Goal: Task Accomplishment & Management: Use online tool/utility

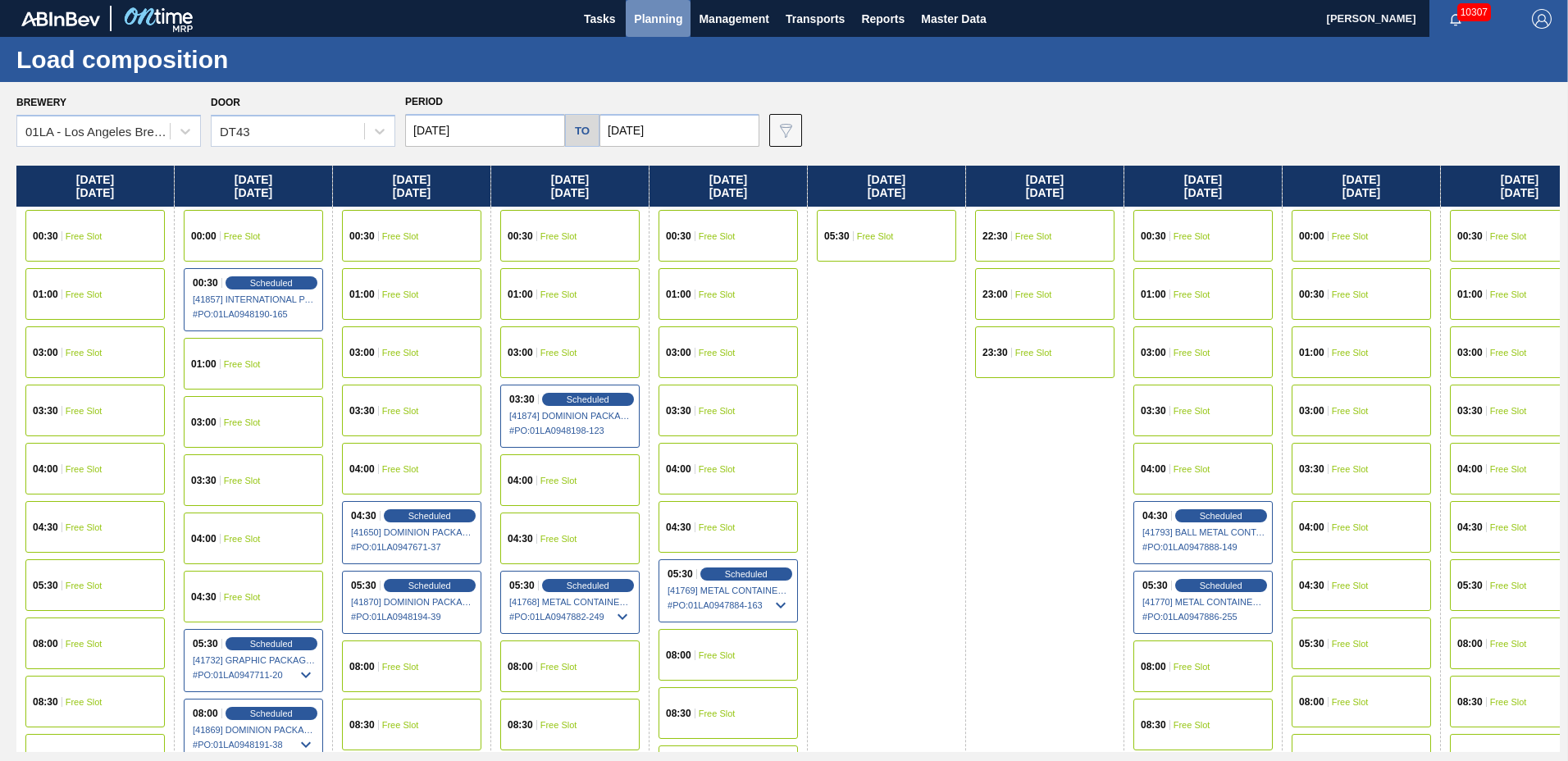
click at [658, 19] on span "Planning" at bounding box center [658, 19] width 48 height 20
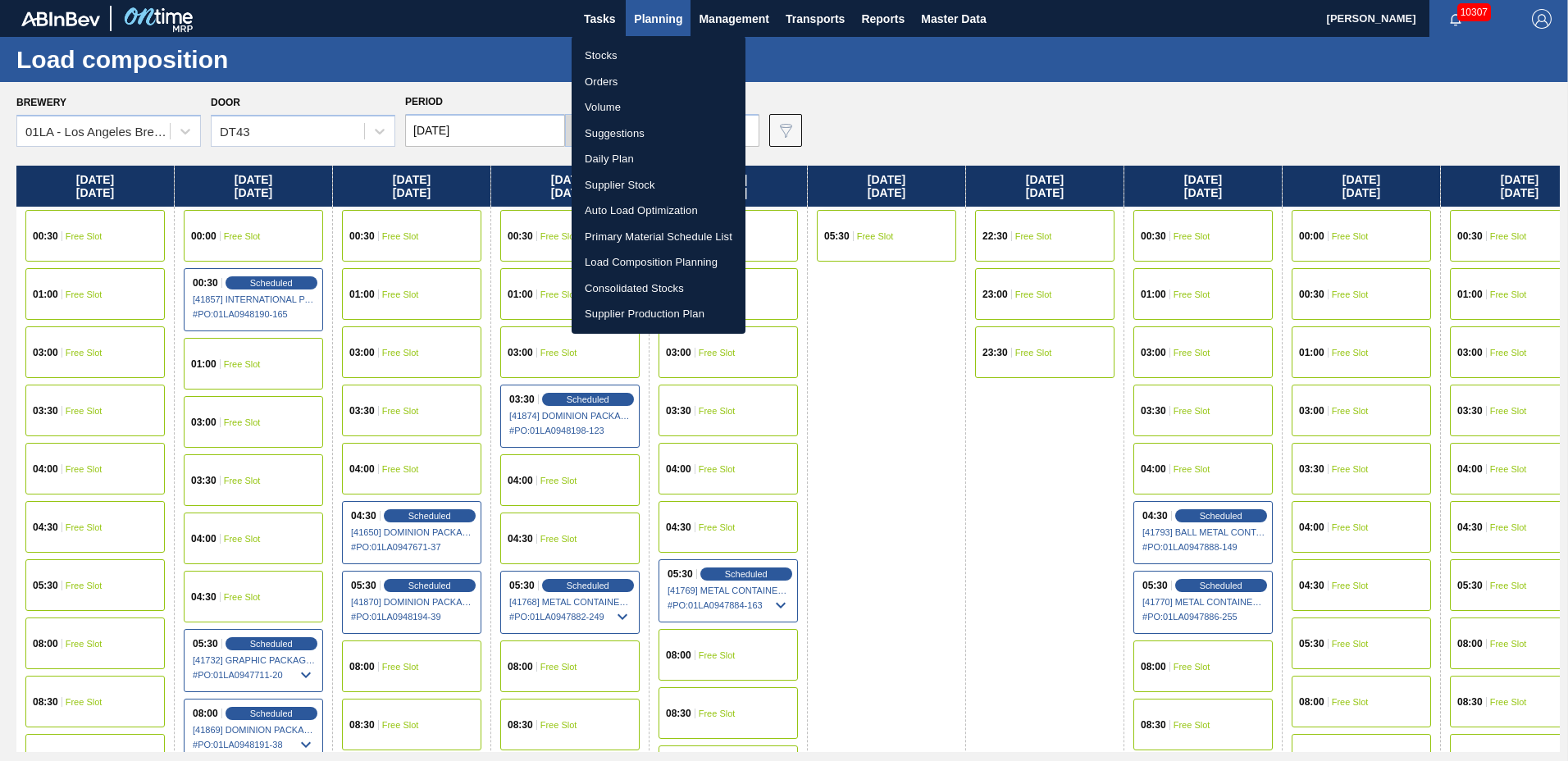
drag, startPoint x: 904, startPoint y: 506, endPoint x: 883, endPoint y: 478, distance: 35.0
click at [904, 506] on div at bounding box center [784, 380] width 1568 height 761
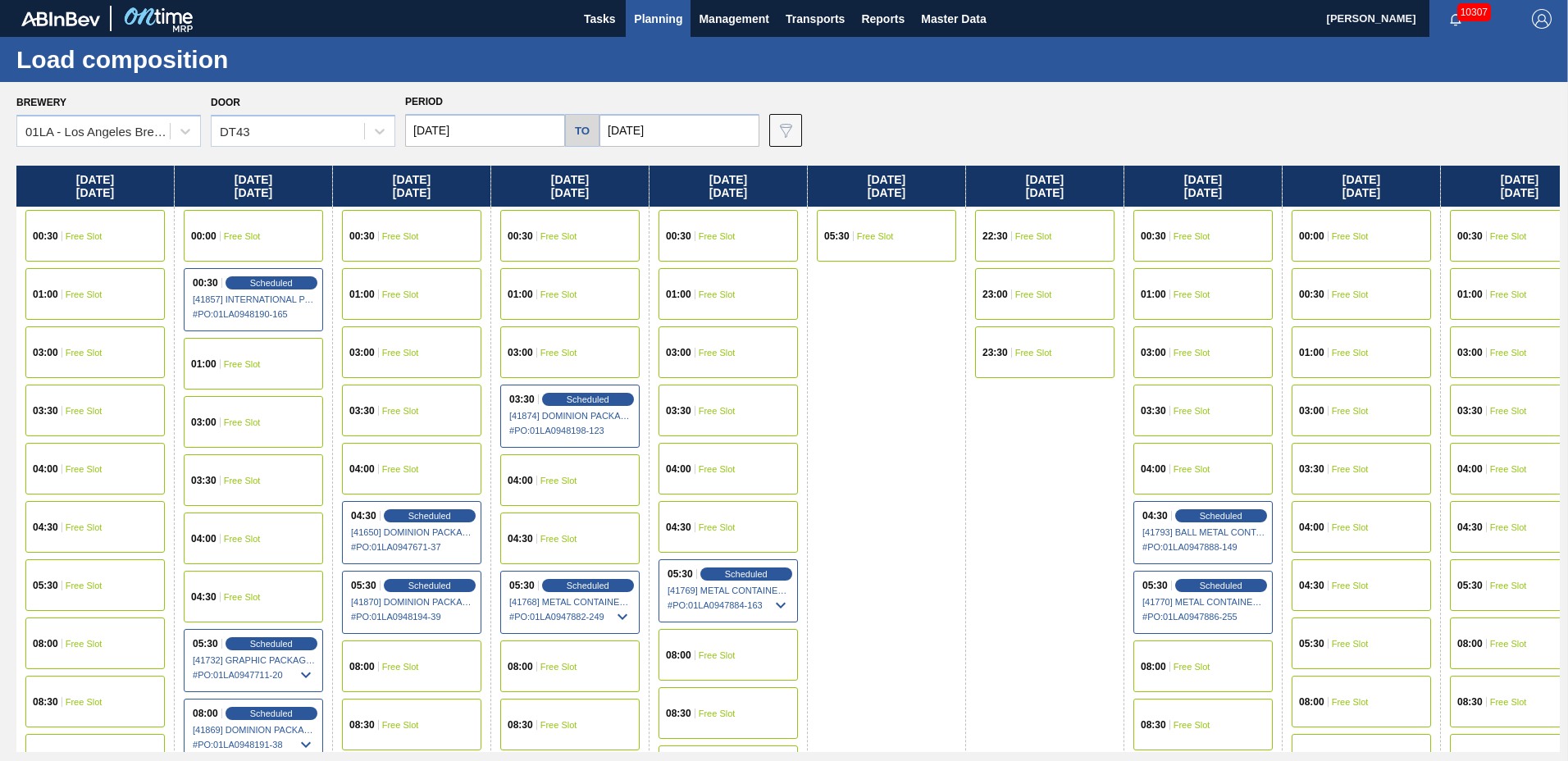
click at [661, 11] on span "Planning" at bounding box center [658, 19] width 48 height 20
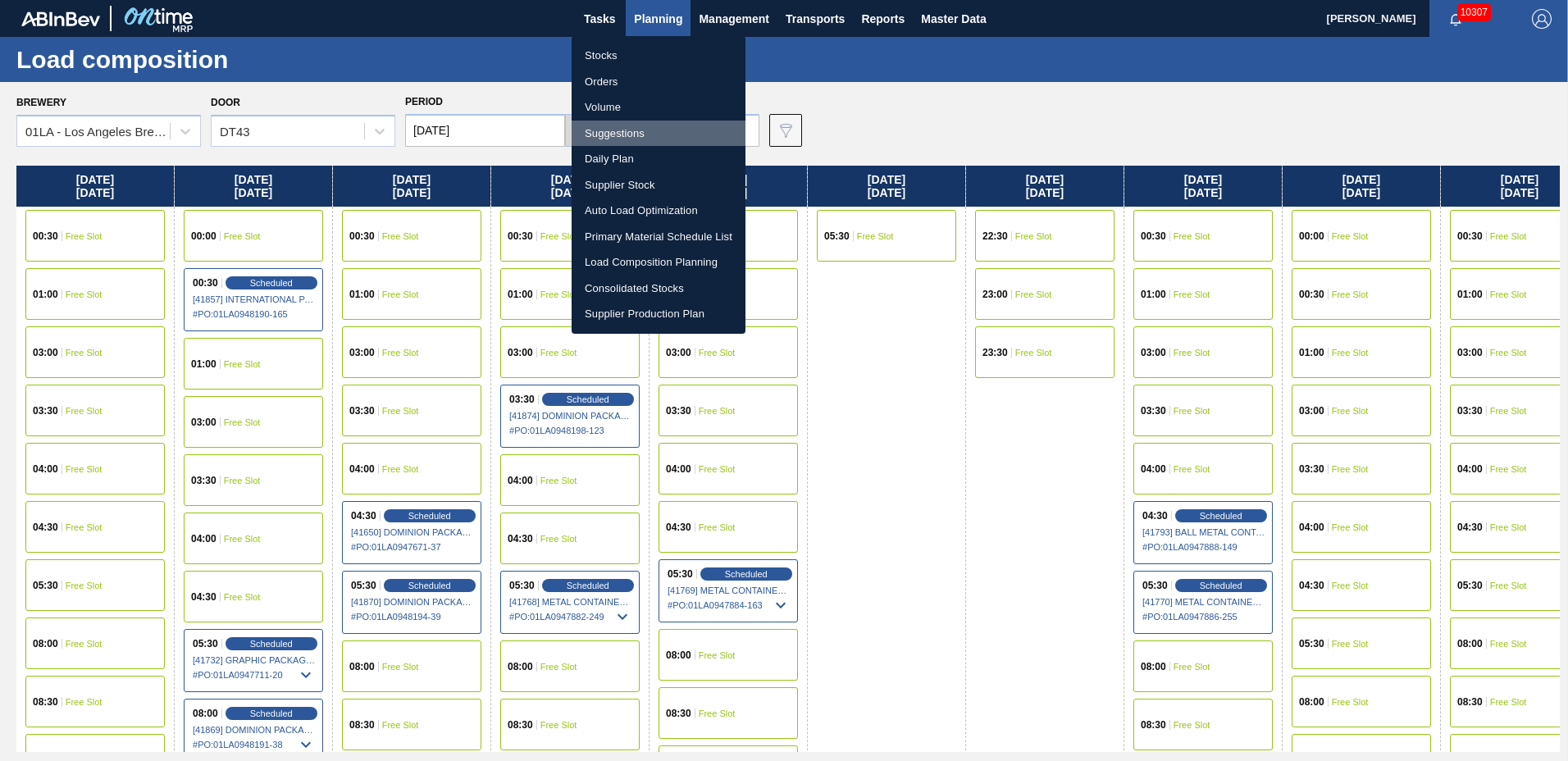
click at [647, 128] on li "Suggestions" at bounding box center [659, 134] width 174 height 26
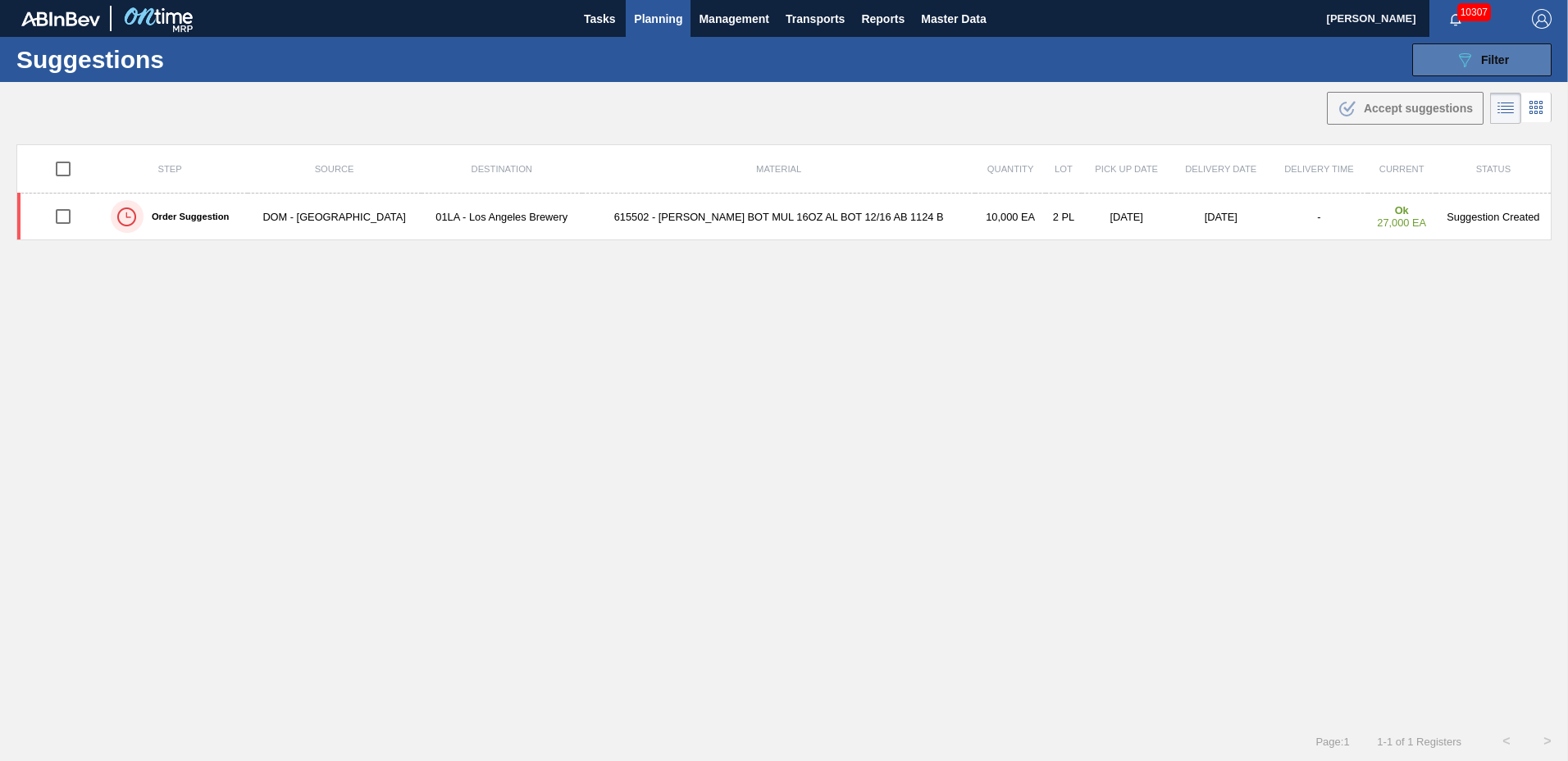
click at [1484, 56] on span "Filter" at bounding box center [1495, 60] width 28 height 13
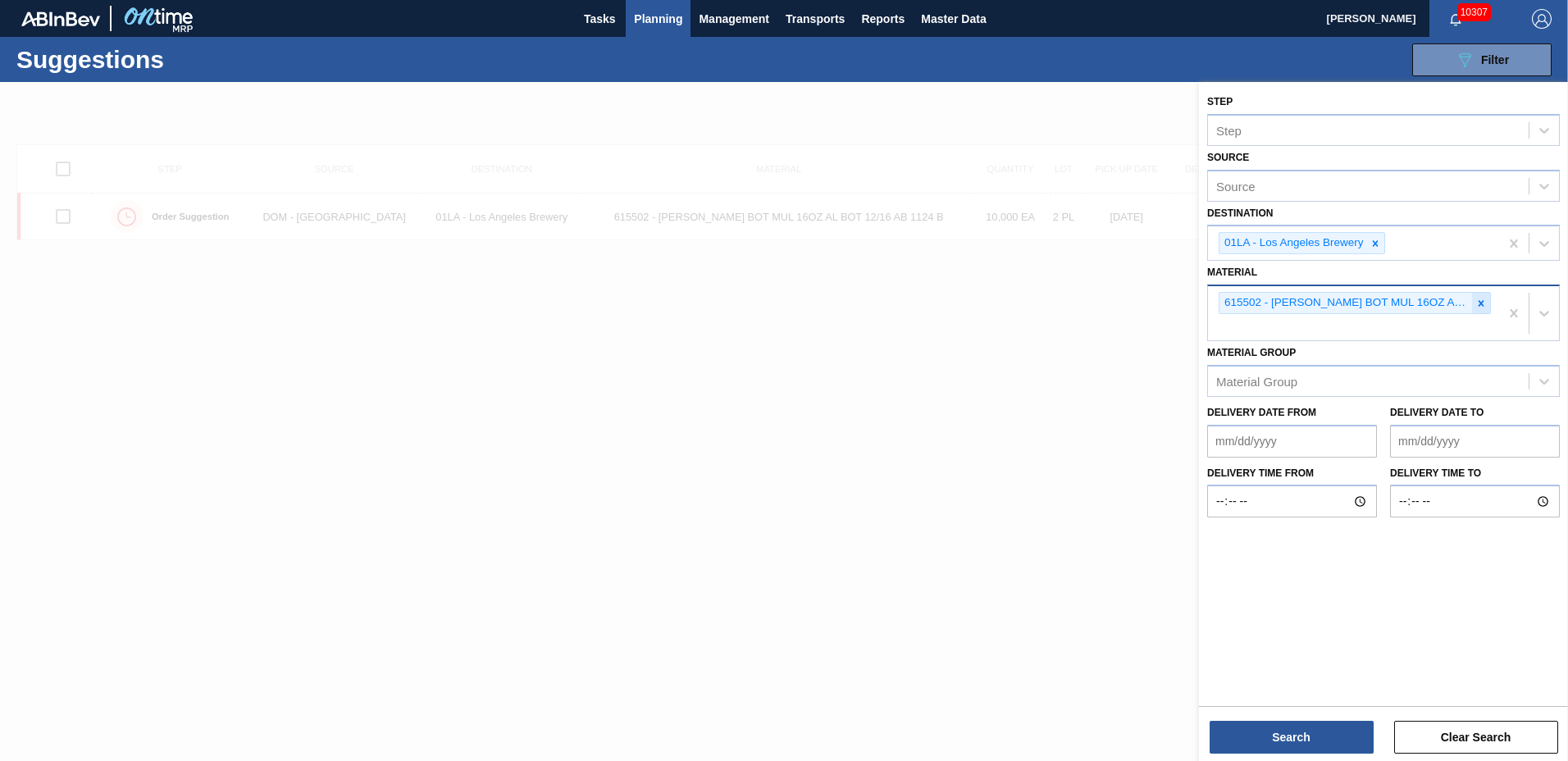
click at [1483, 307] on icon at bounding box center [1481, 303] width 11 height 12
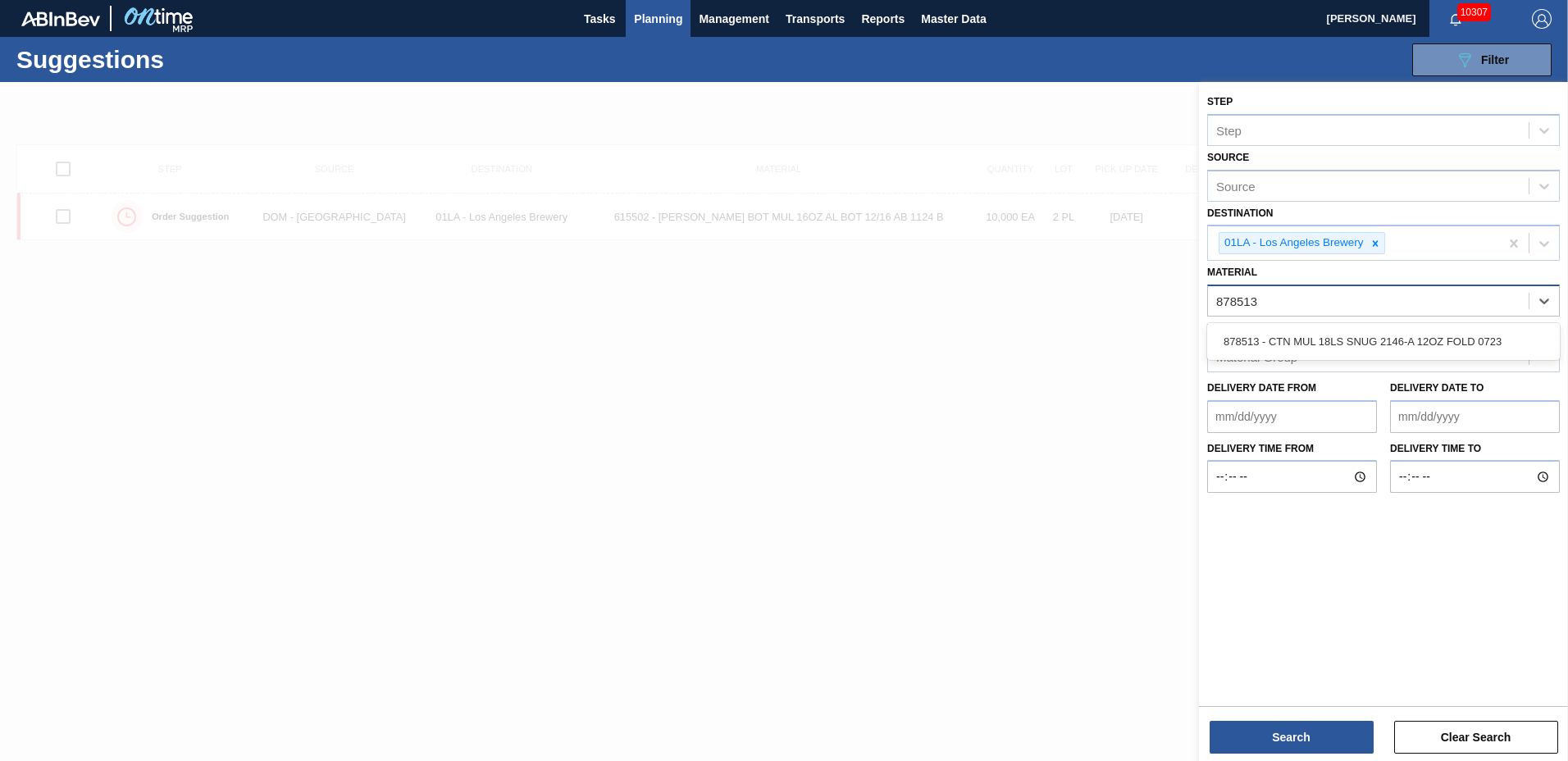
type input "878513"
click at [1456, 366] on div "Material Group" at bounding box center [1368, 356] width 320 height 24
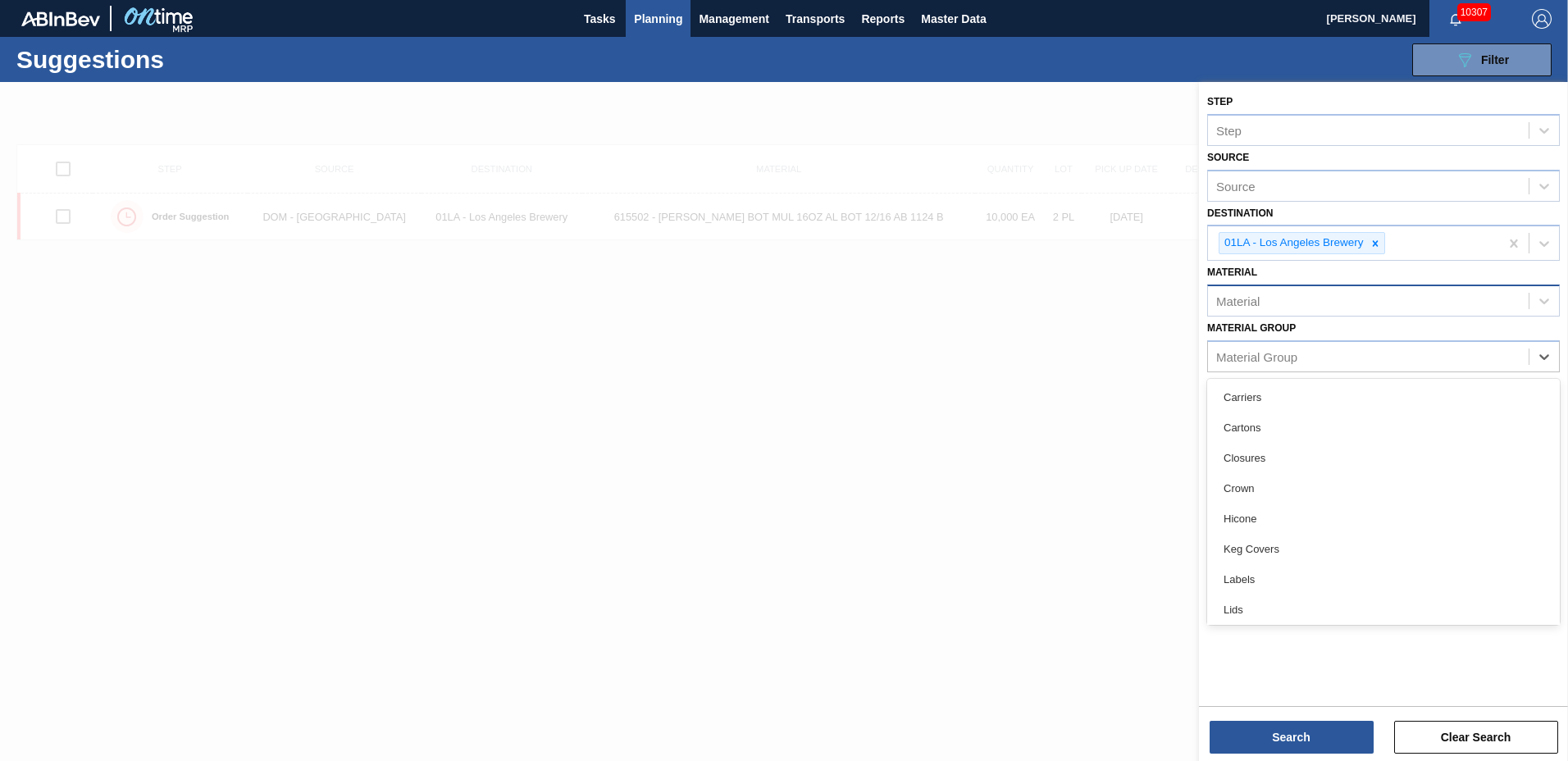
click at [1347, 297] on div "Material" at bounding box center [1368, 301] width 320 height 24
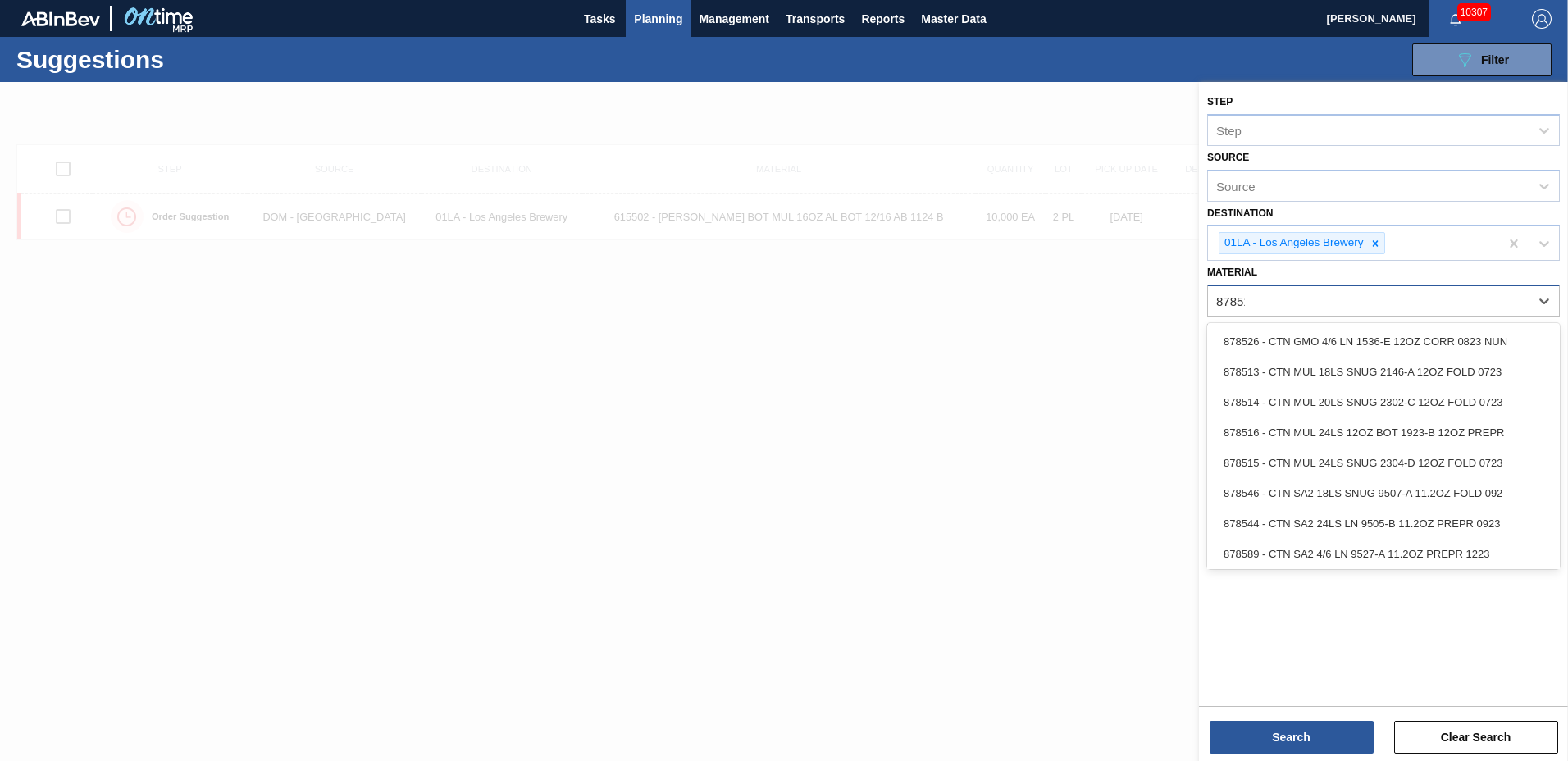
type input "878513"
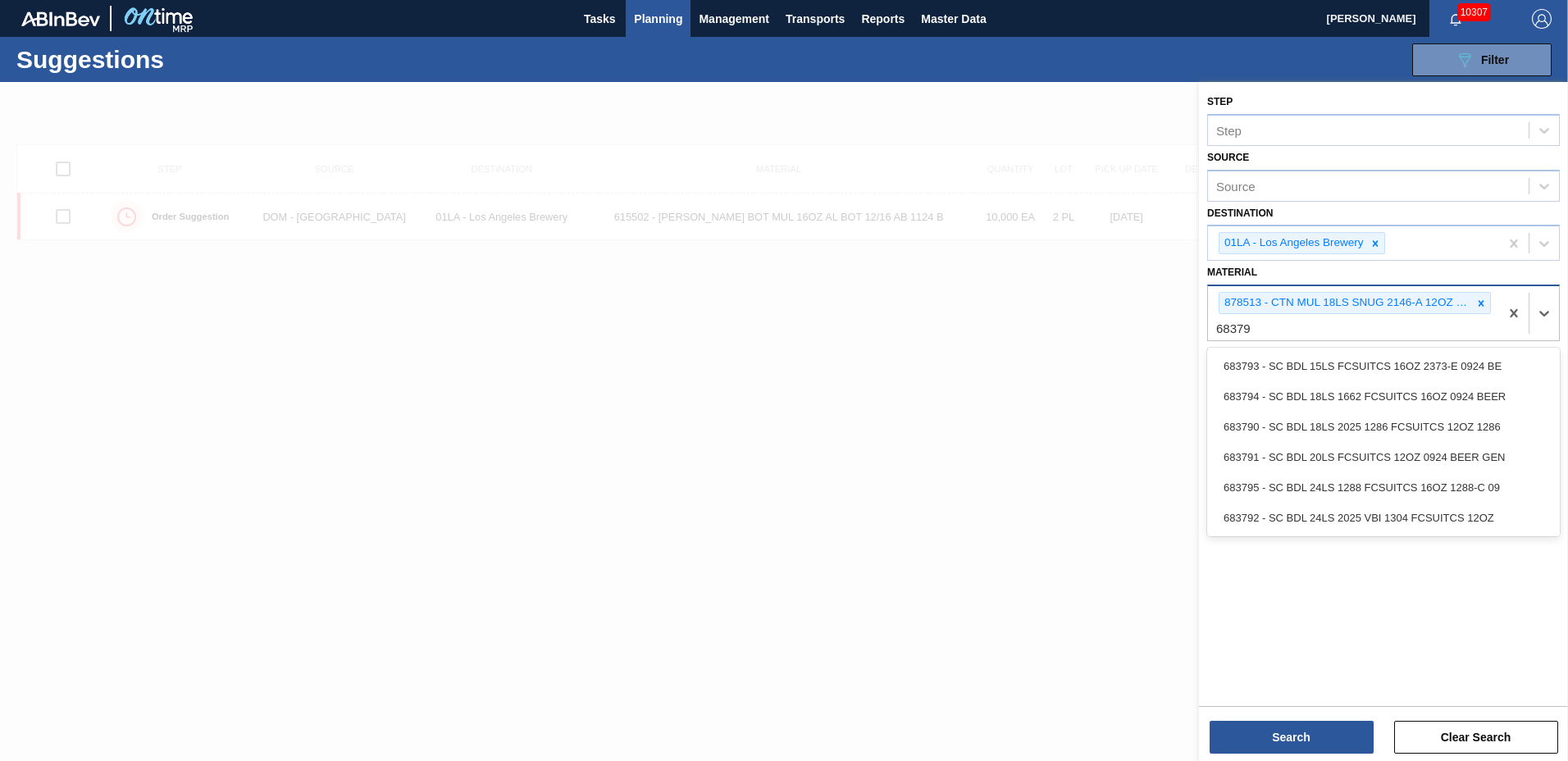
type input "683791"
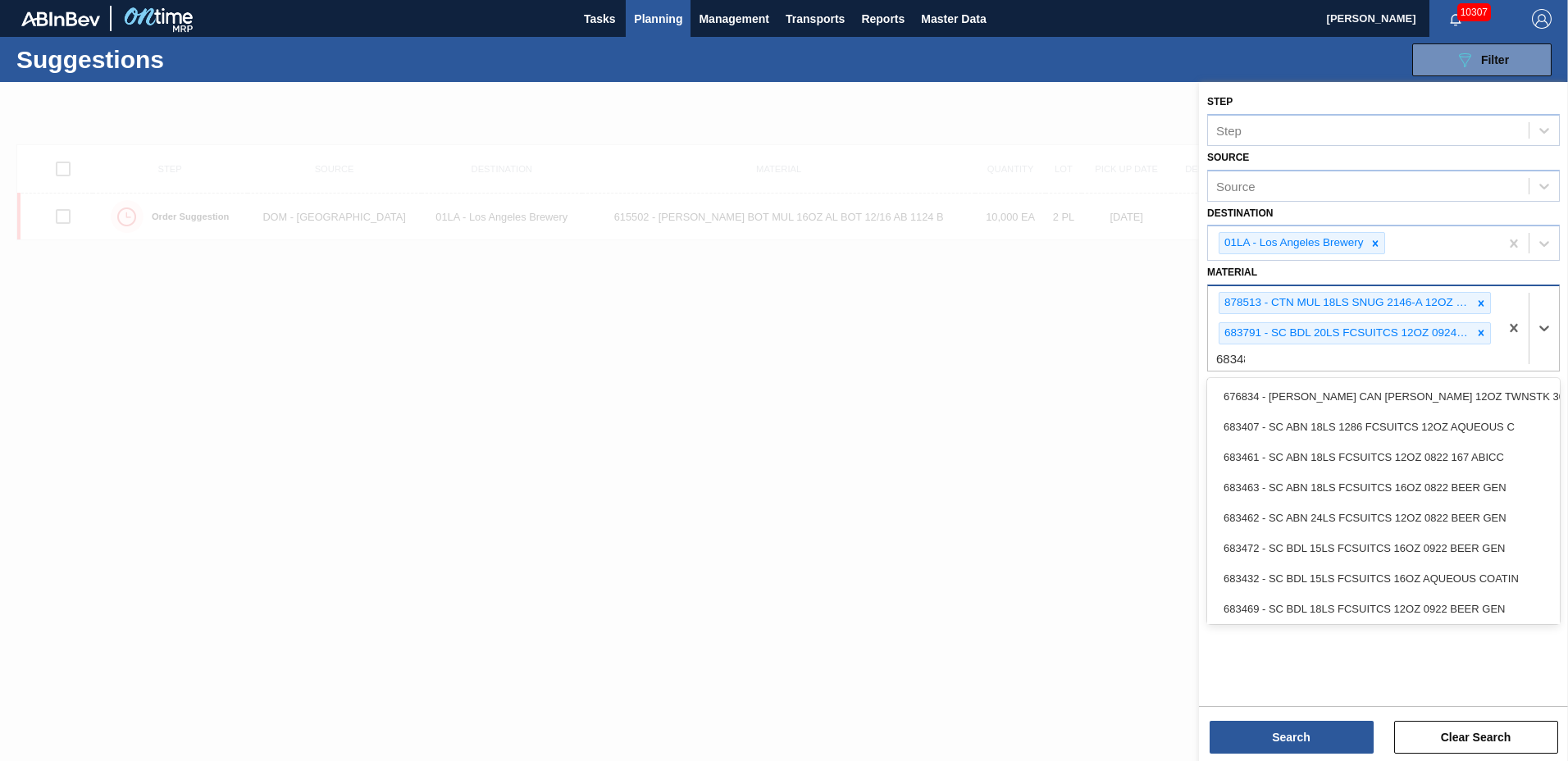
type input "683480"
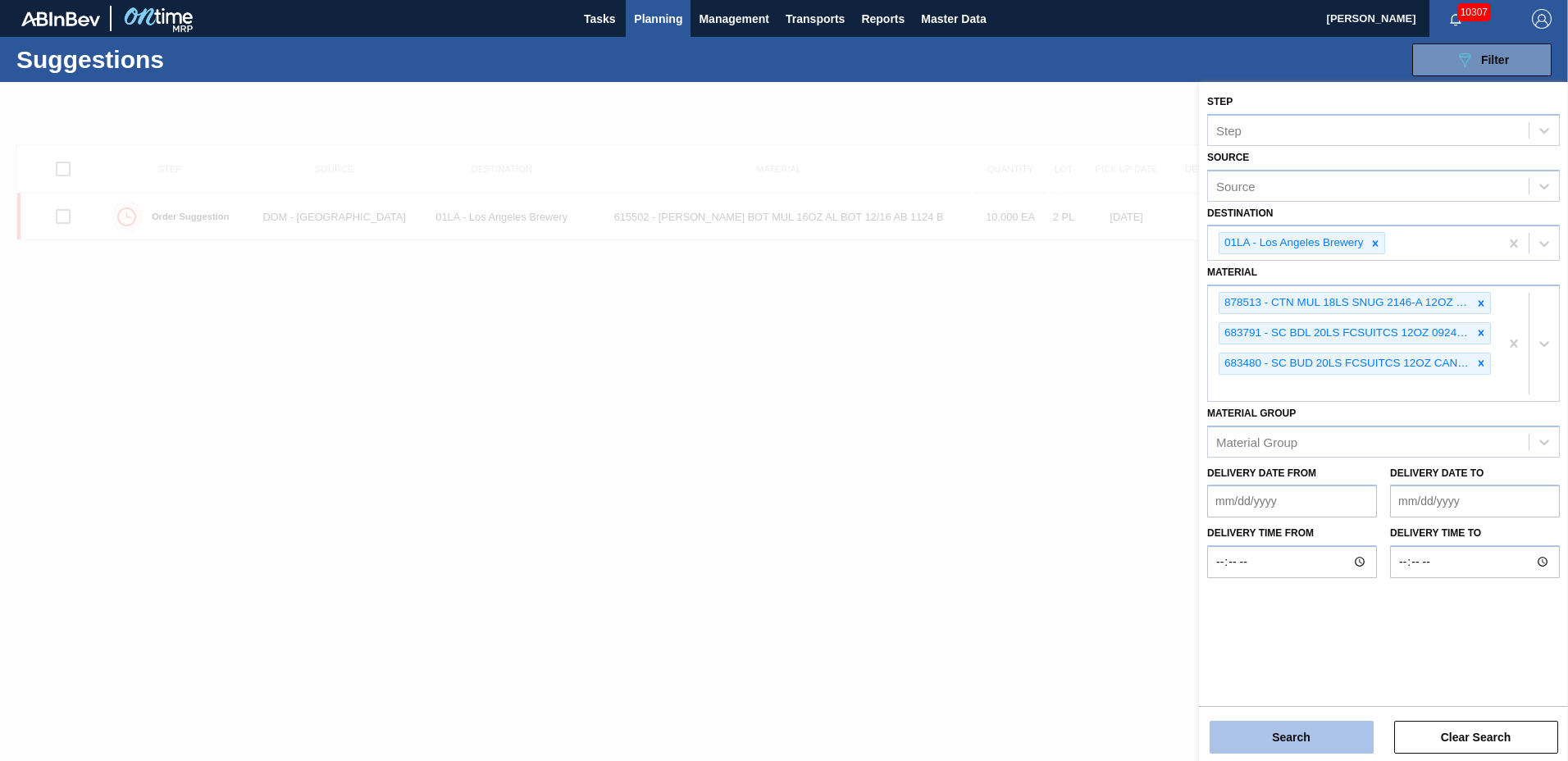
click at [1251, 732] on button "Search" at bounding box center [1292, 738] width 164 height 33
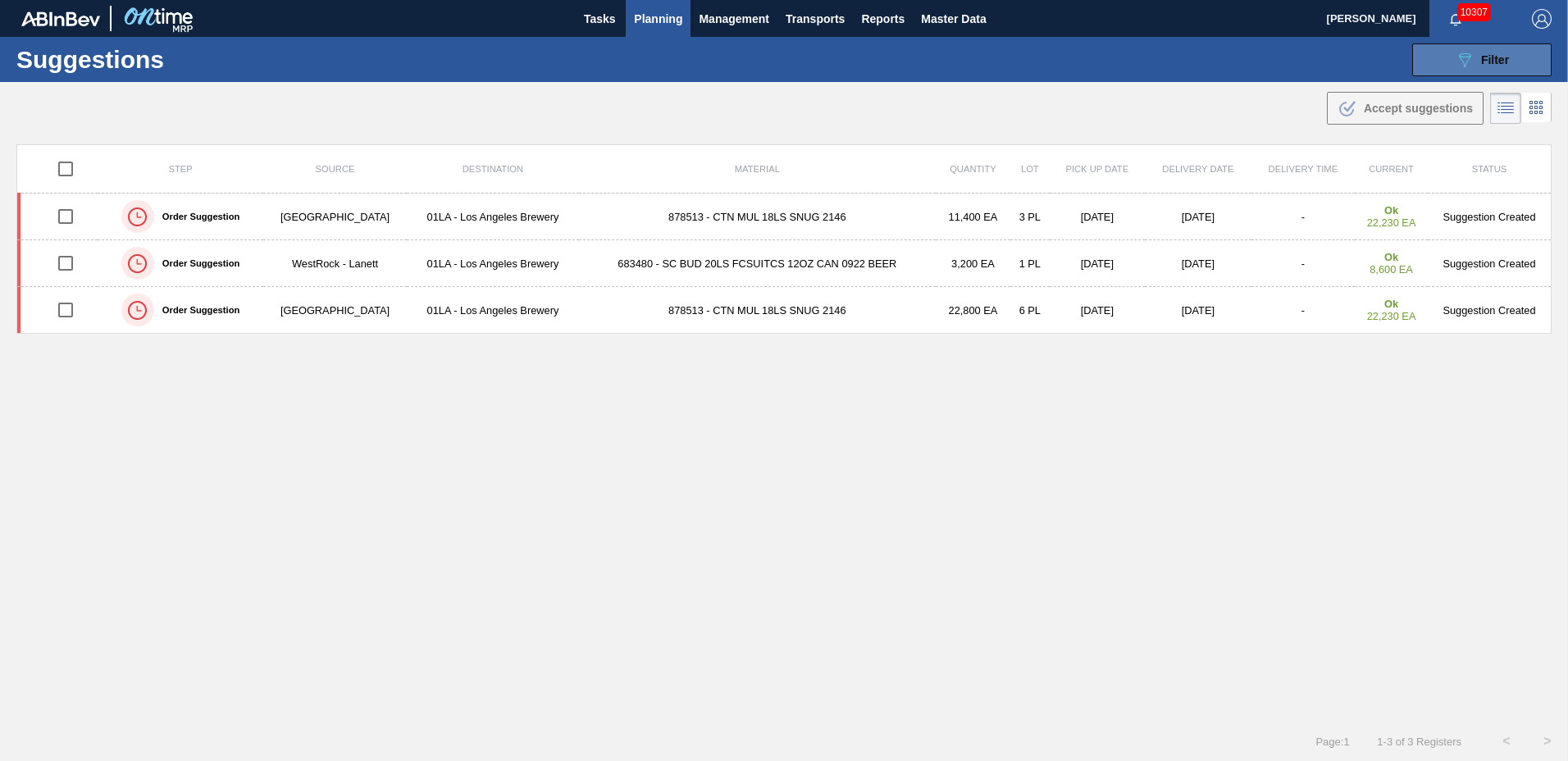
click at [1462, 65] on icon "089F7B8B-B2A5-4AFE-B5C0-19BA573D28AC" at bounding box center [1465, 60] width 20 height 20
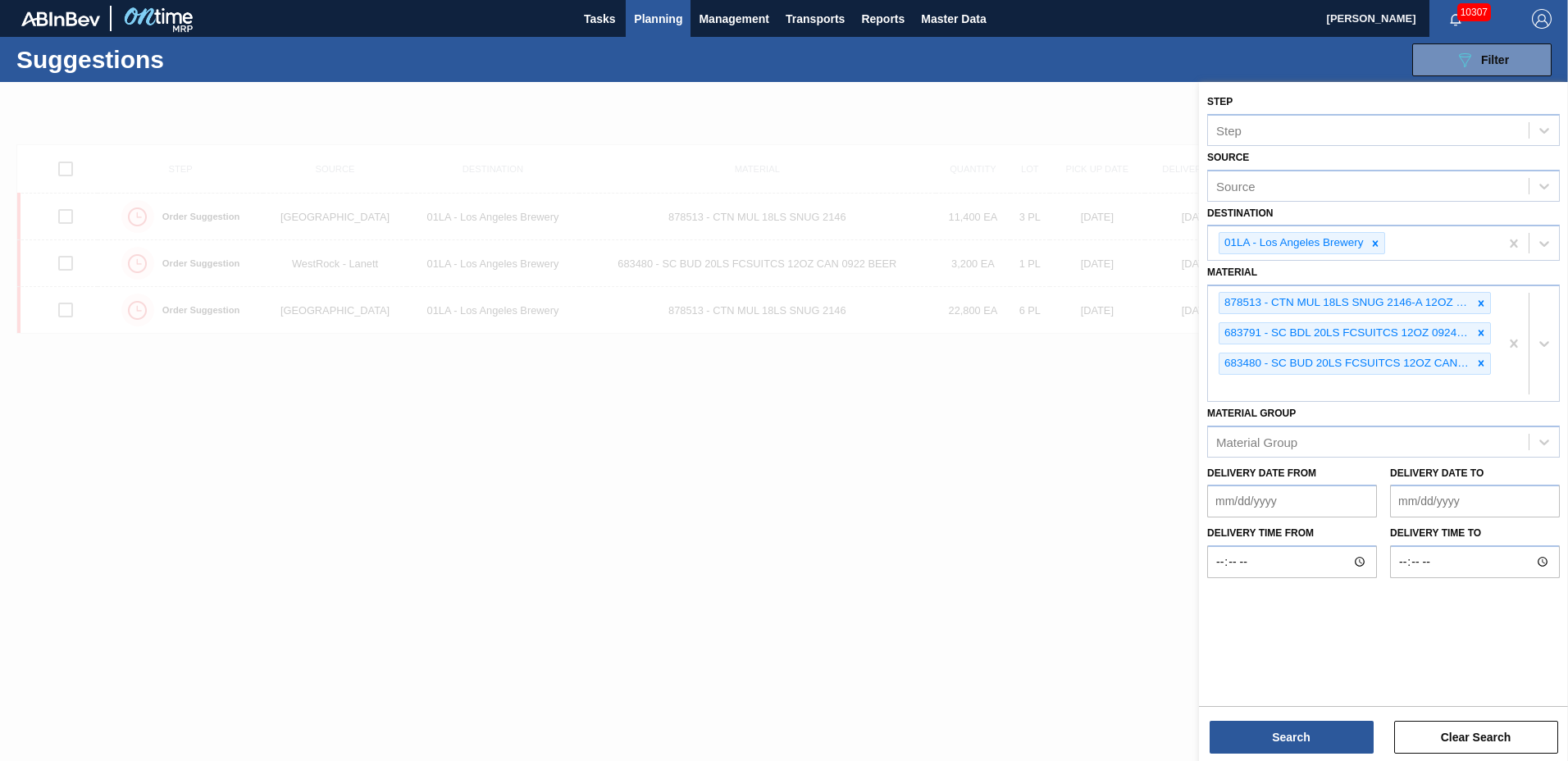
click at [1468, 500] on to "Delivery Date to" at bounding box center [1474, 501] width 170 height 33
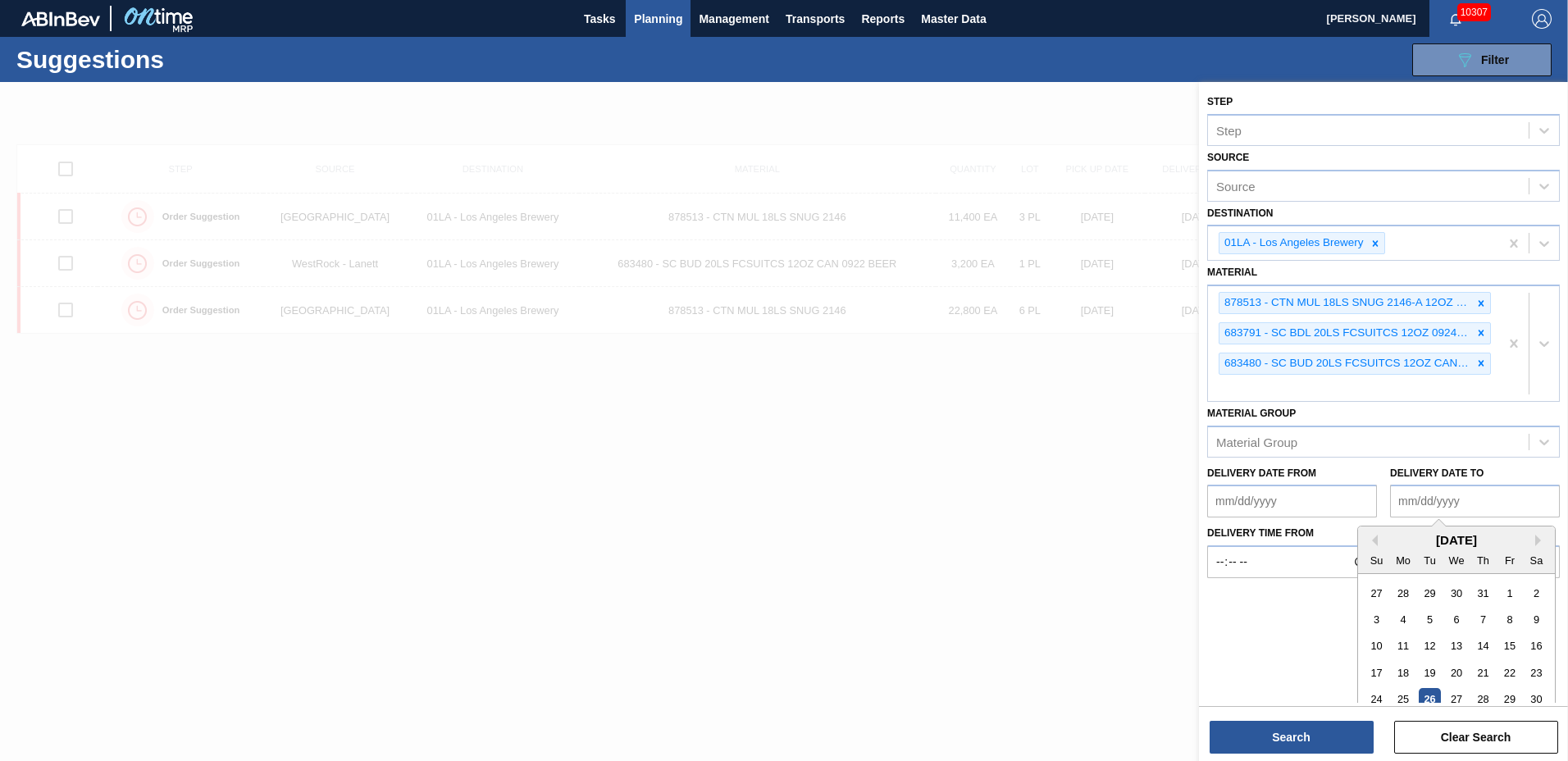
type to "10/31/2025"
click at [1312, 742] on button "Search" at bounding box center [1292, 738] width 164 height 33
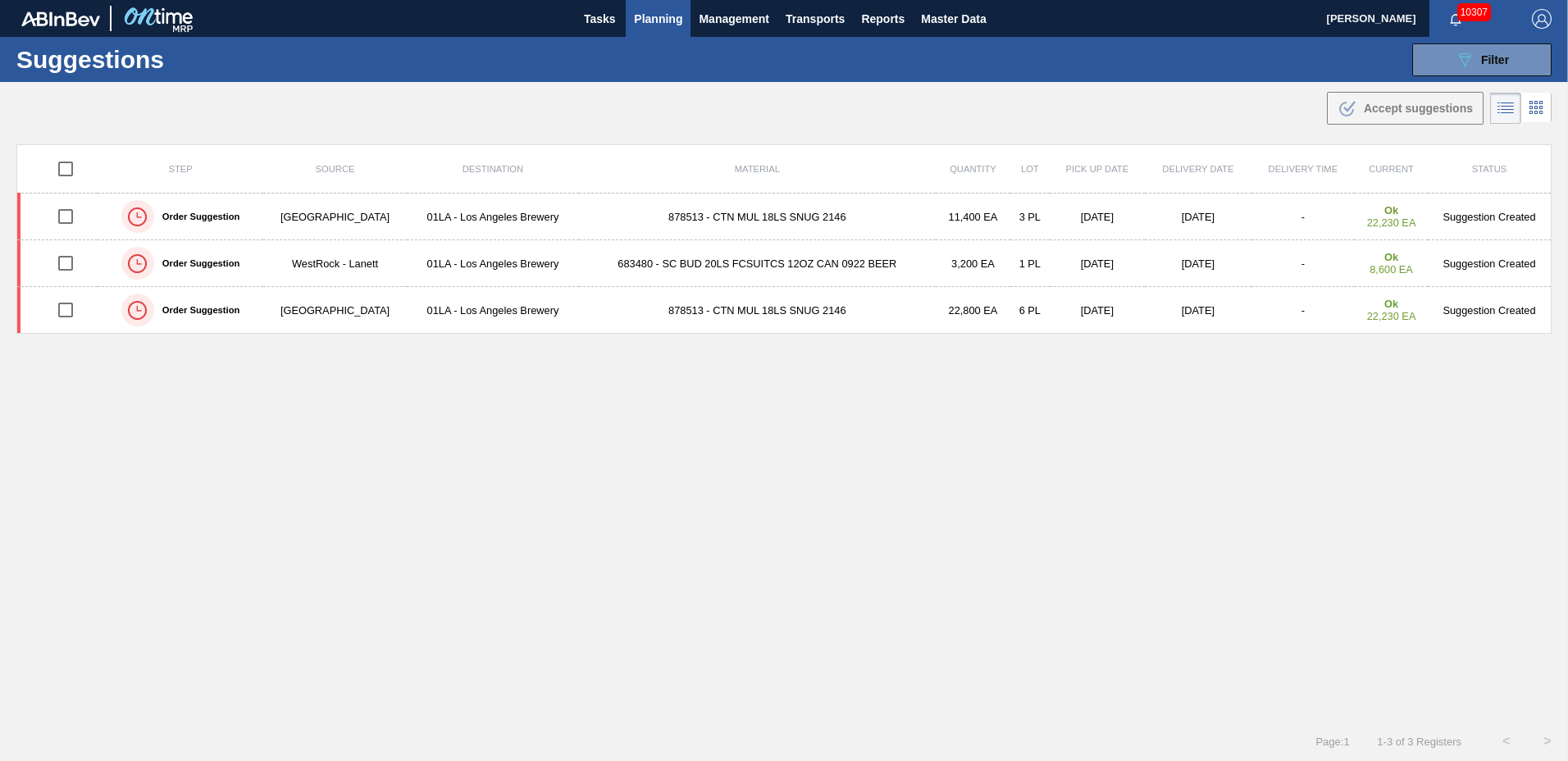
click at [62, 173] on input "checkbox" at bounding box center [66, 169] width 34 height 35
checkbox input "true"
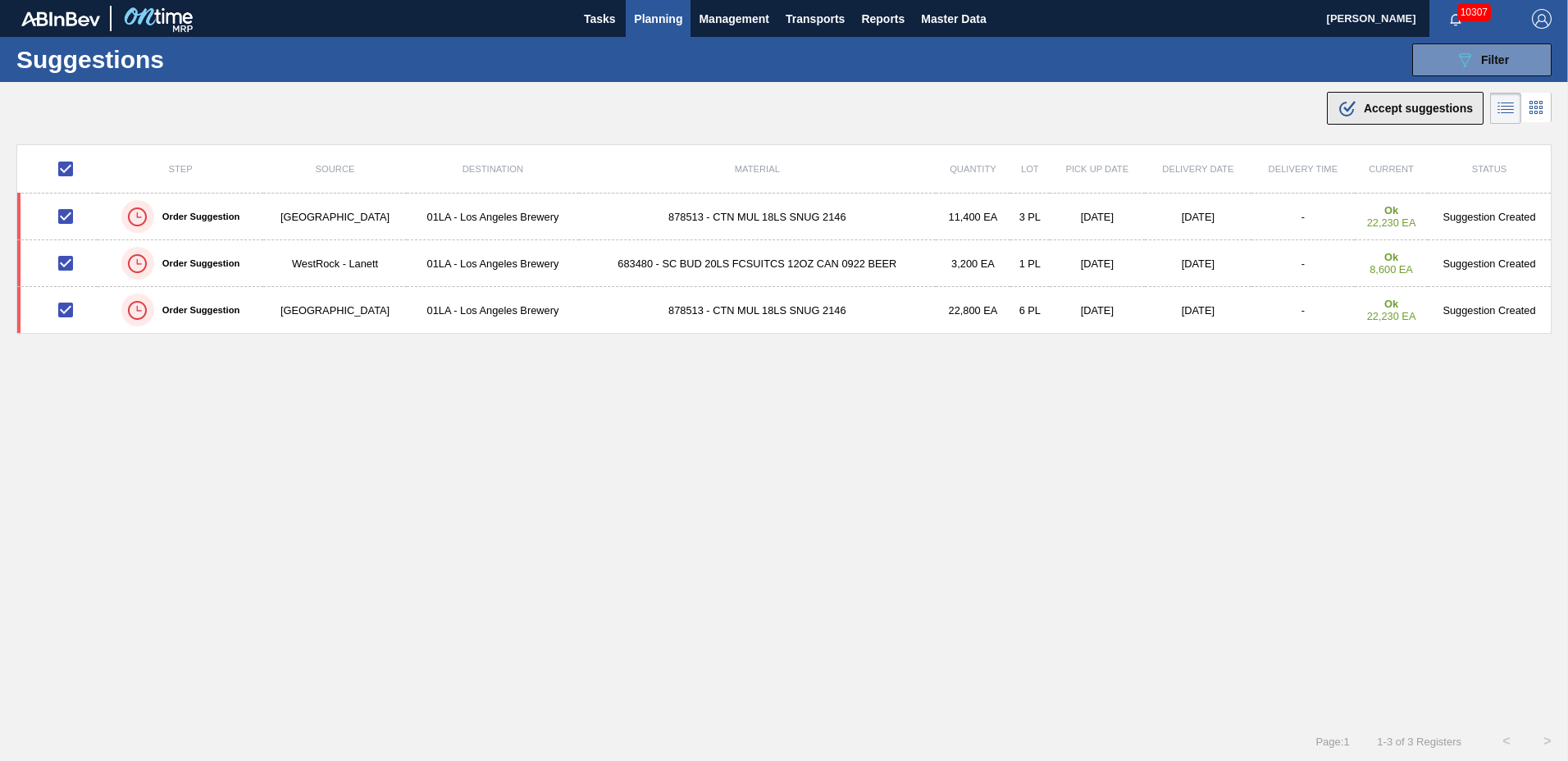
click at [1385, 93] on button ".b{fill:var(--color-action-default)} Accept suggestions" at bounding box center [1405, 108] width 157 height 33
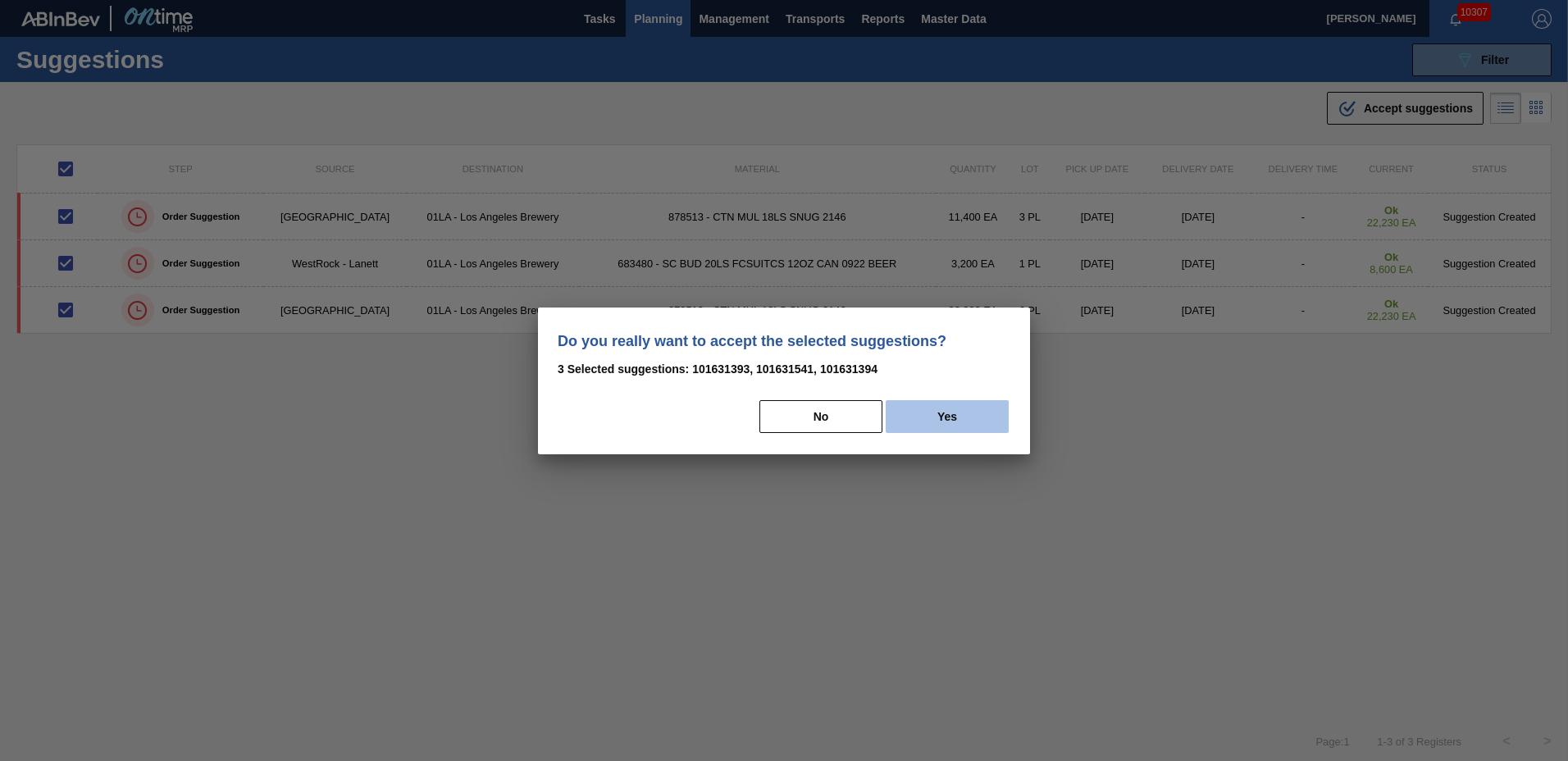
click at [958, 415] on button "Yes" at bounding box center [947, 417] width 123 height 33
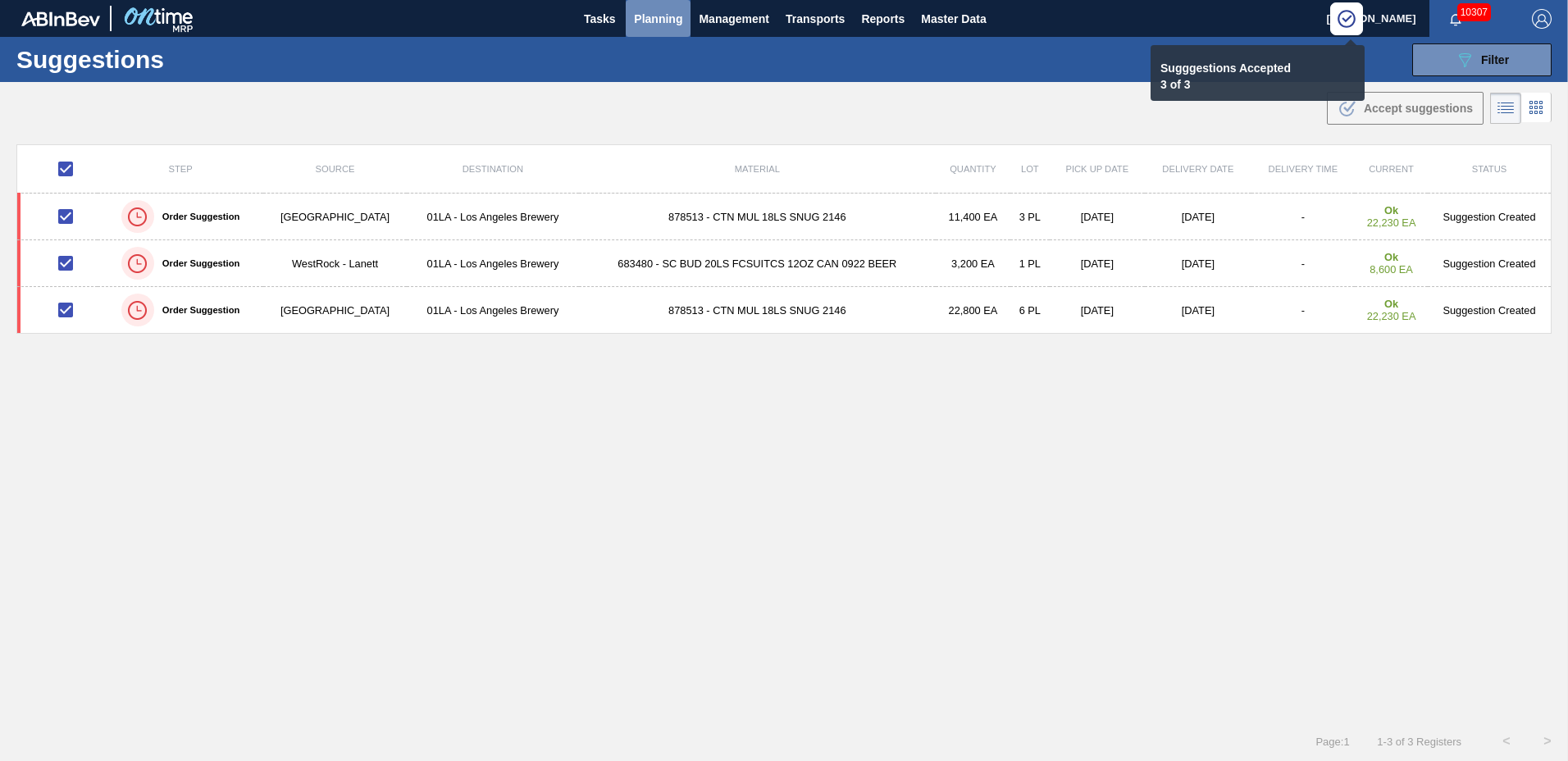
click at [658, 13] on span "Planning" at bounding box center [658, 19] width 48 height 20
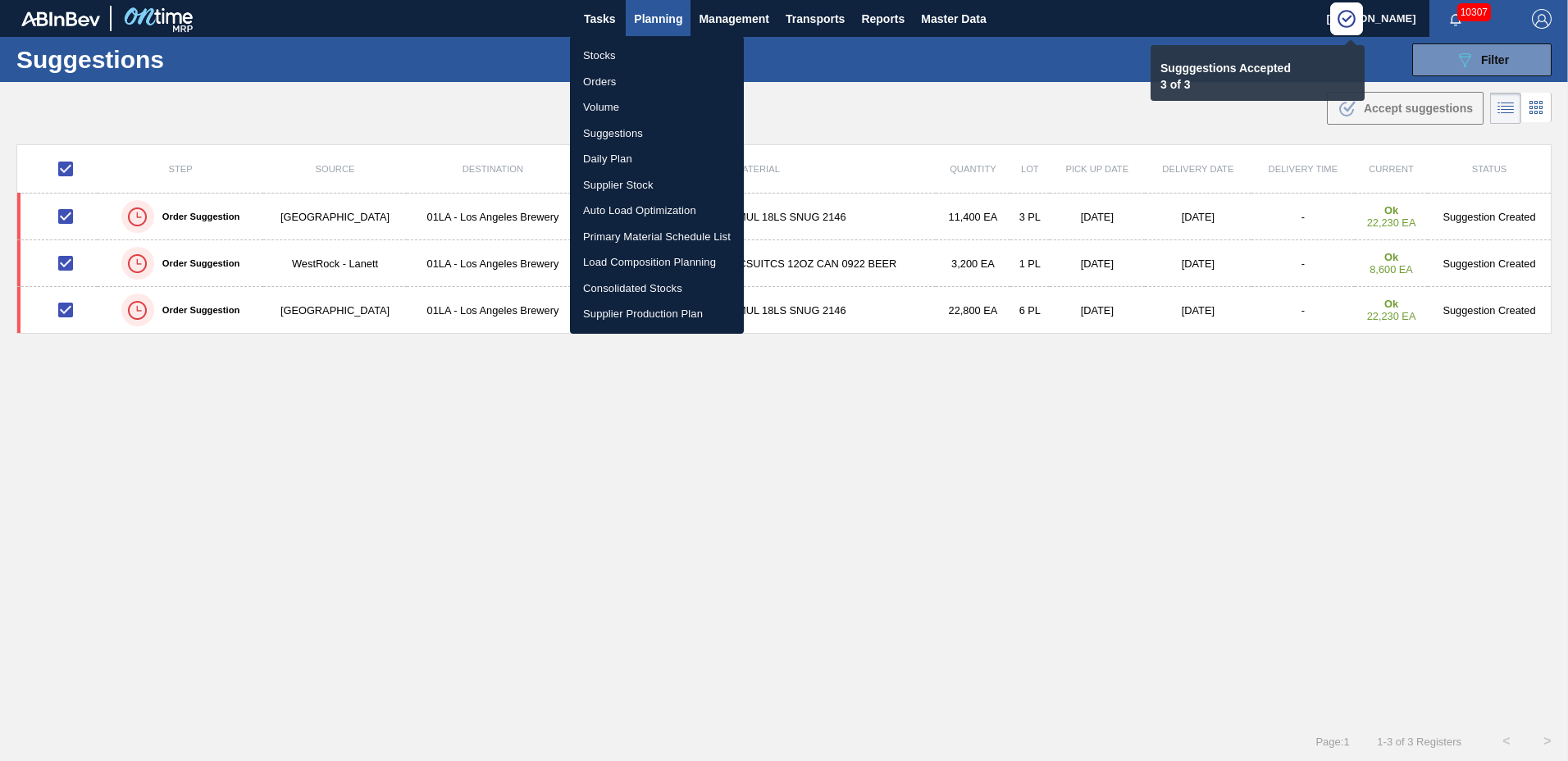
click at [669, 258] on li "Load Composition Planning" at bounding box center [657, 263] width 174 height 26
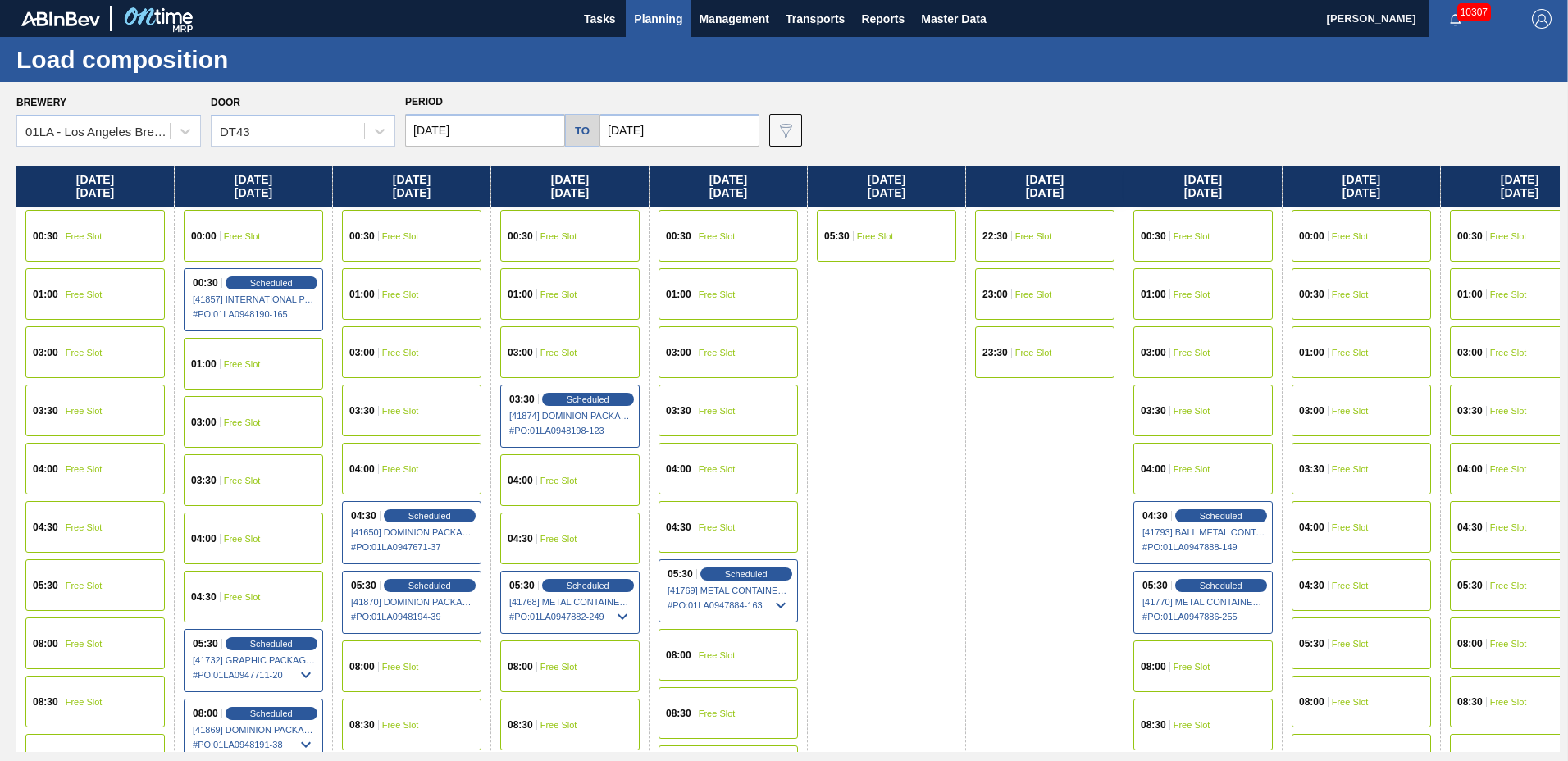
scroll to position [630, 0]
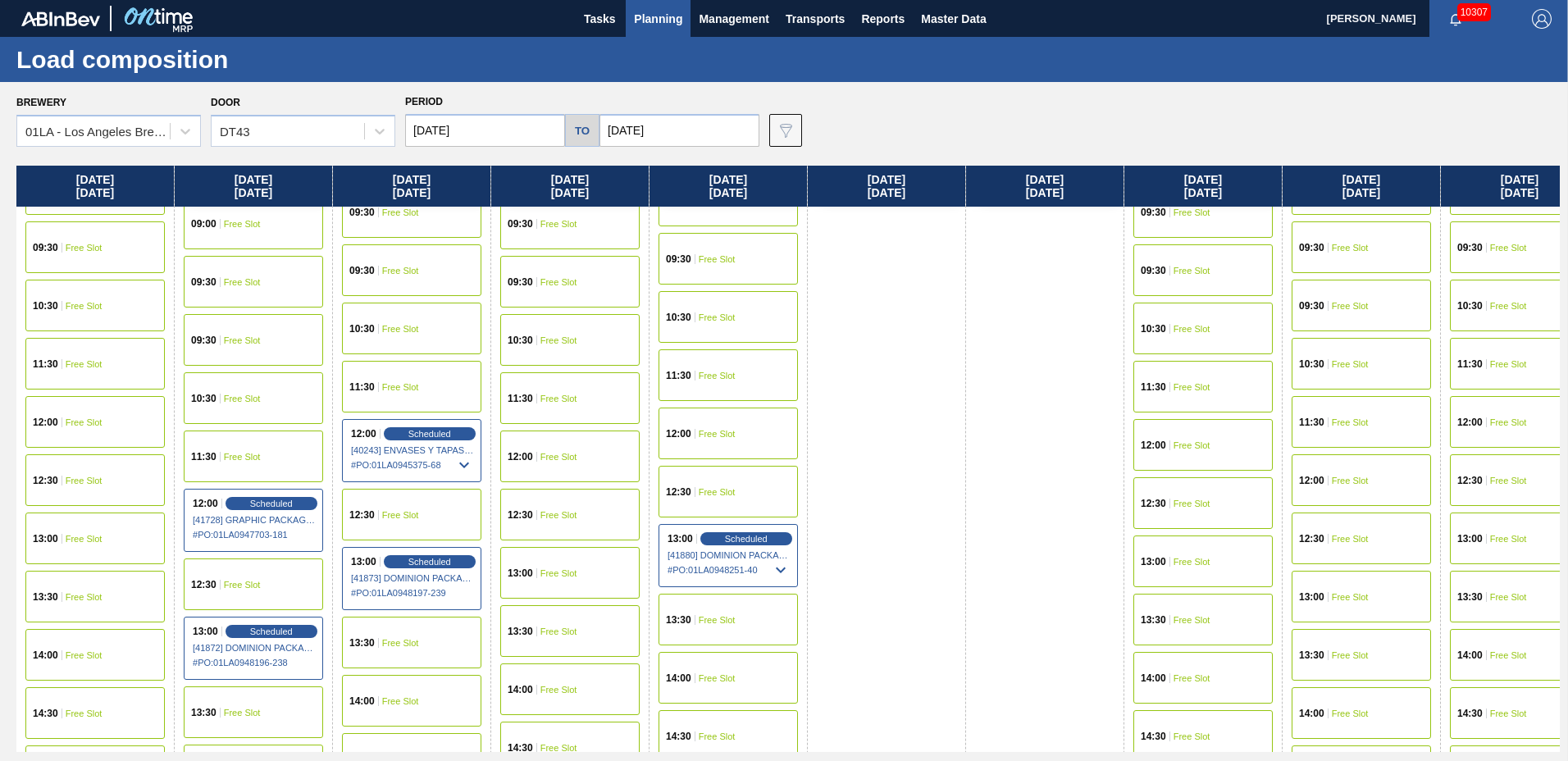
click at [1500, 540] on span "Free Slot" at bounding box center [1508, 539] width 37 height 10
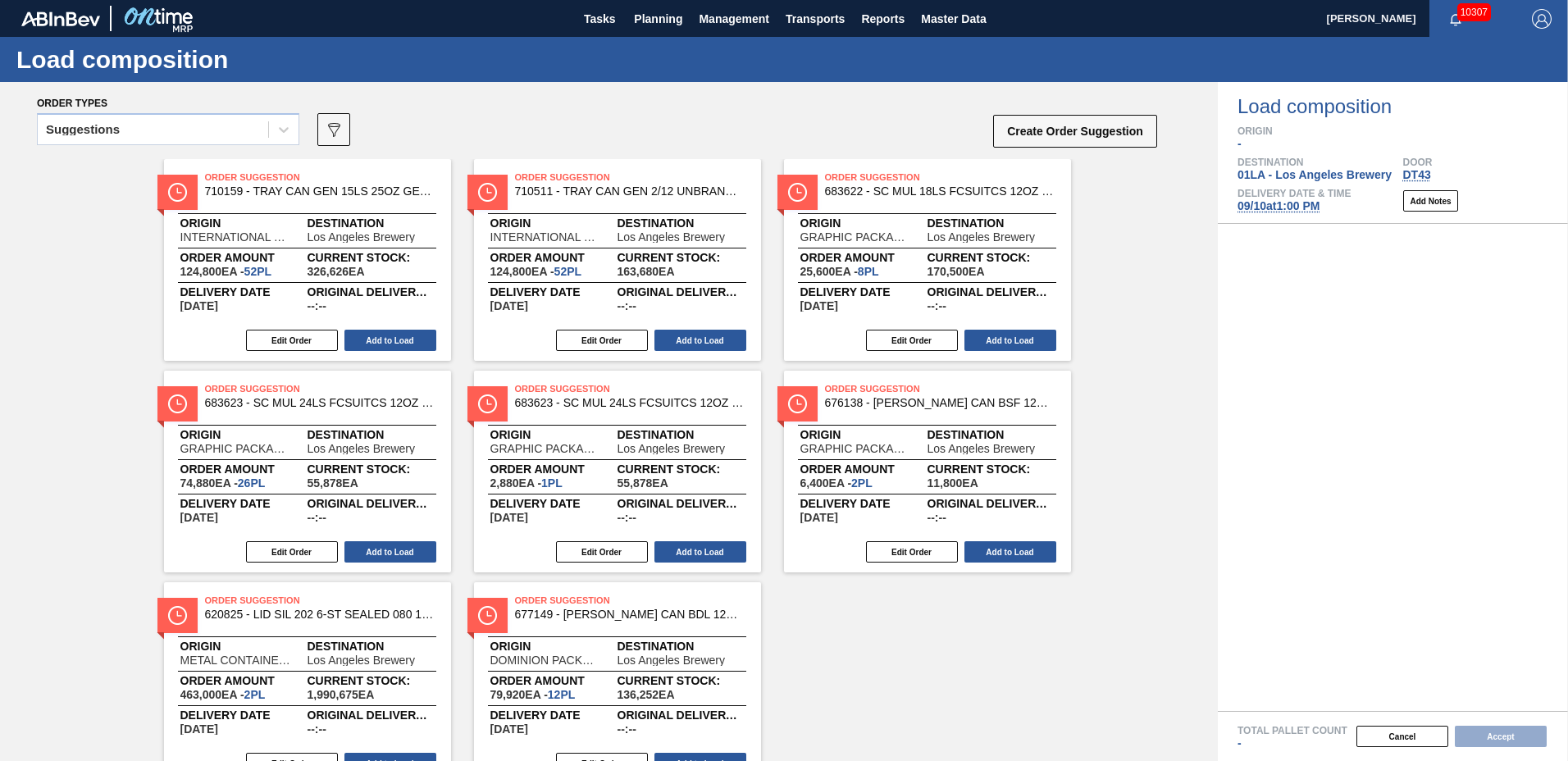
click at [149, 131] on div "Suggestions" at bounding box center [153, 130] width 231 height 24
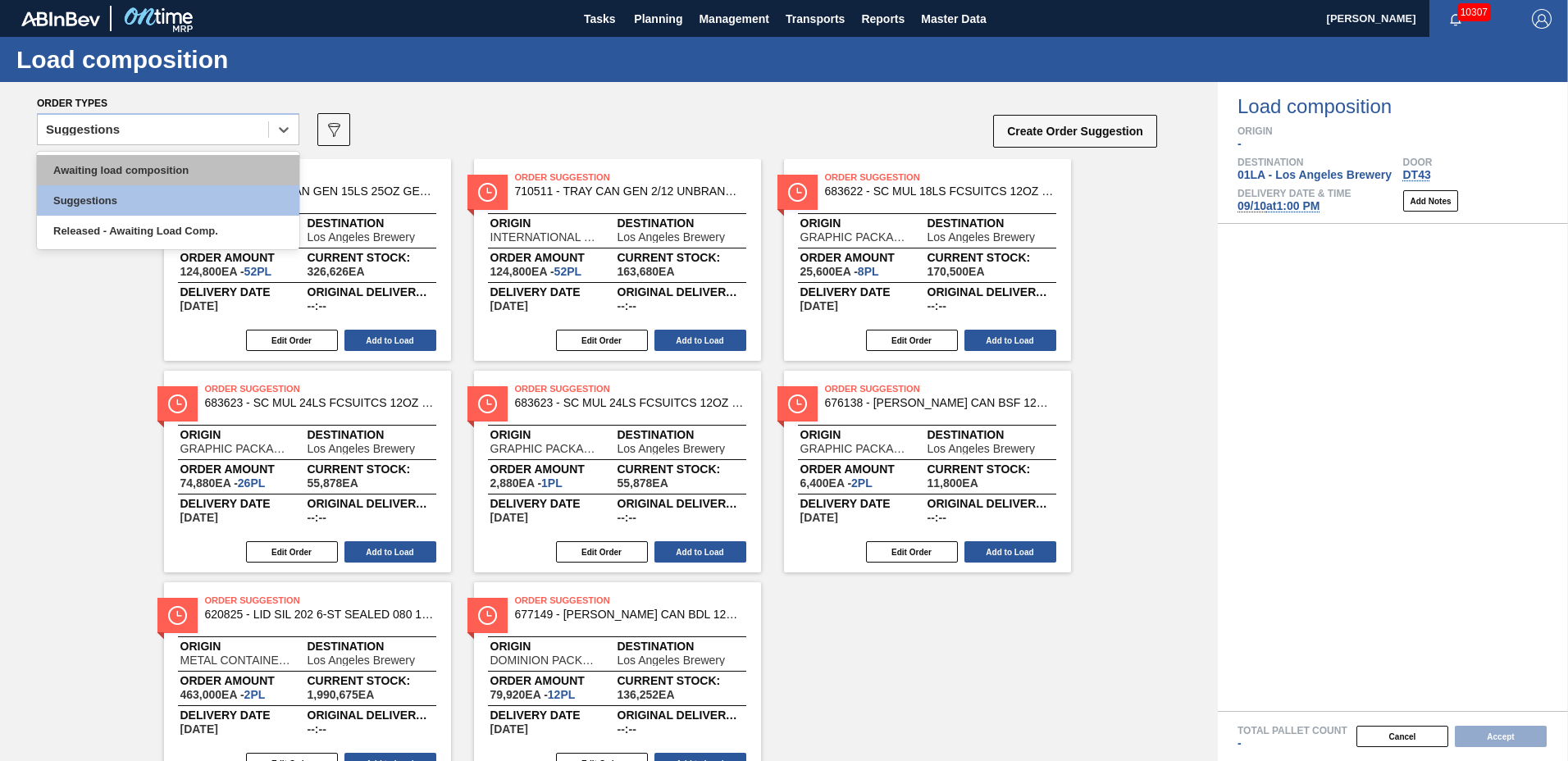
click at [195, 164] on div "Awaiting load composition" at bounding box center [168, 170] width 262 height 30
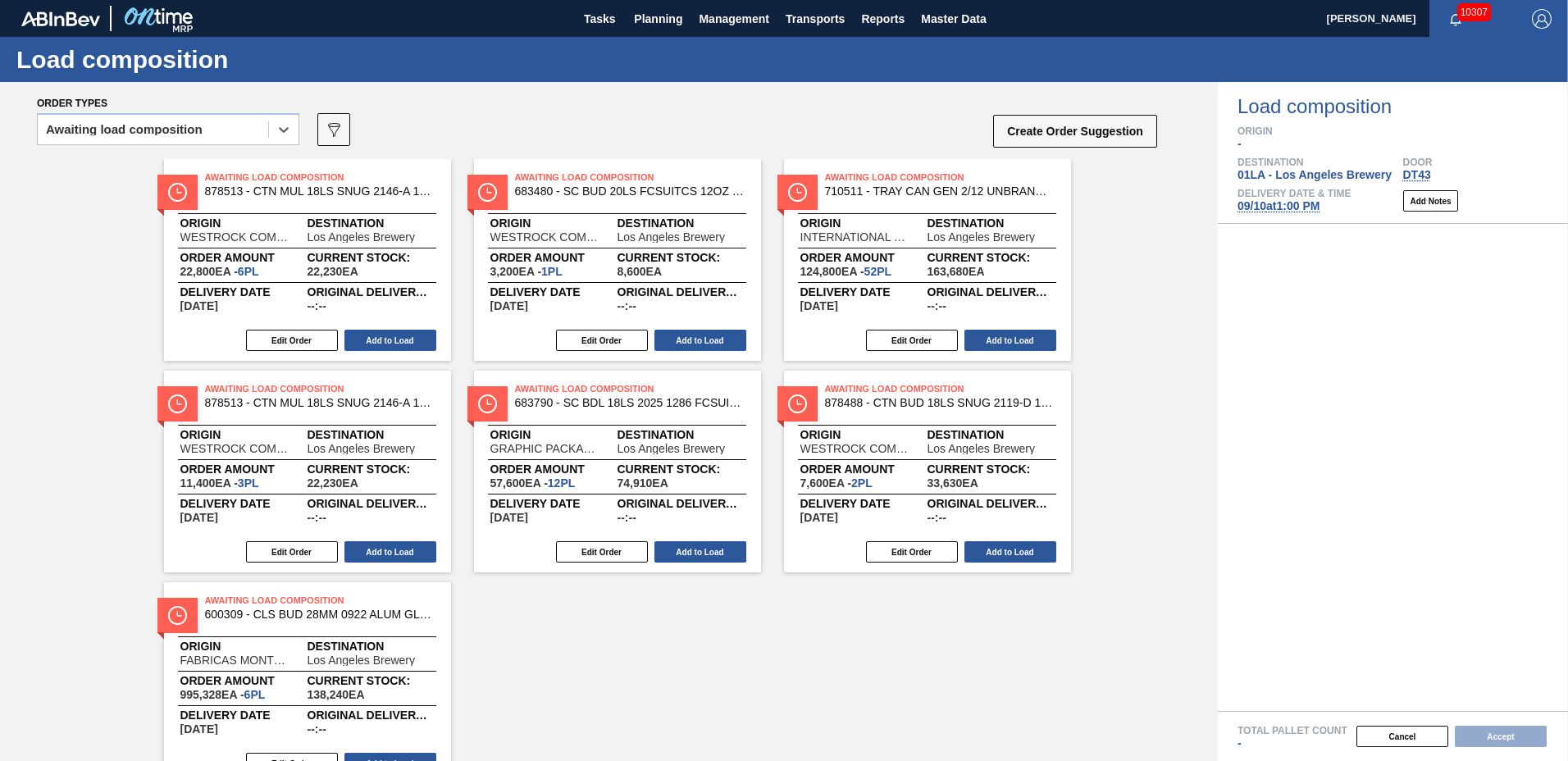
click at [410, 328] on div "Edit Order Add to Load" at bounding box center [301, 340] width 274 height 25
click at [408, 347] on button "Add to Load" at bounding box center [390, 340] width 92 height 21
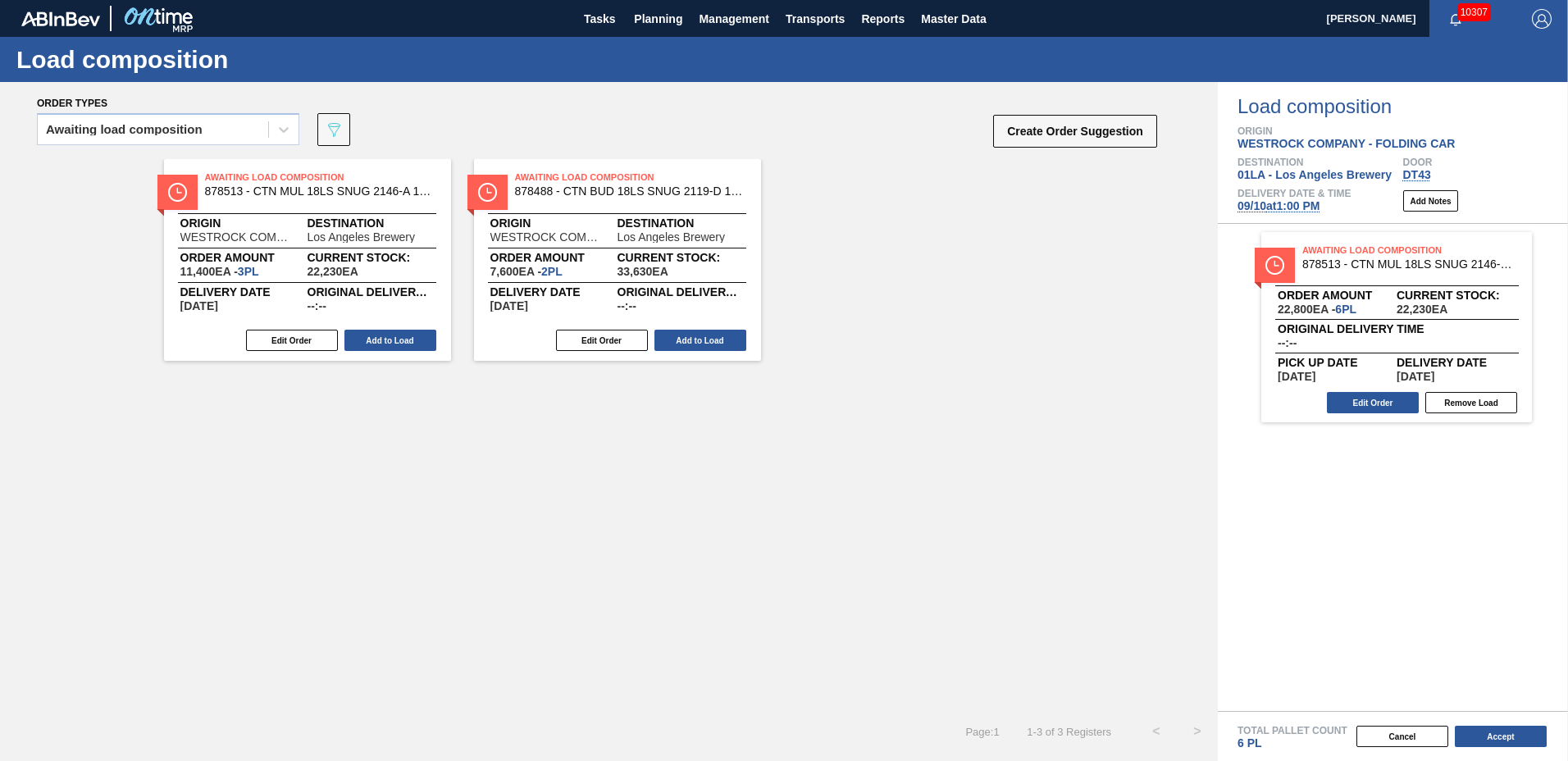
click at [411, 337] on button "Add to Load" at bounding box center [390, 340] width 92 height 21
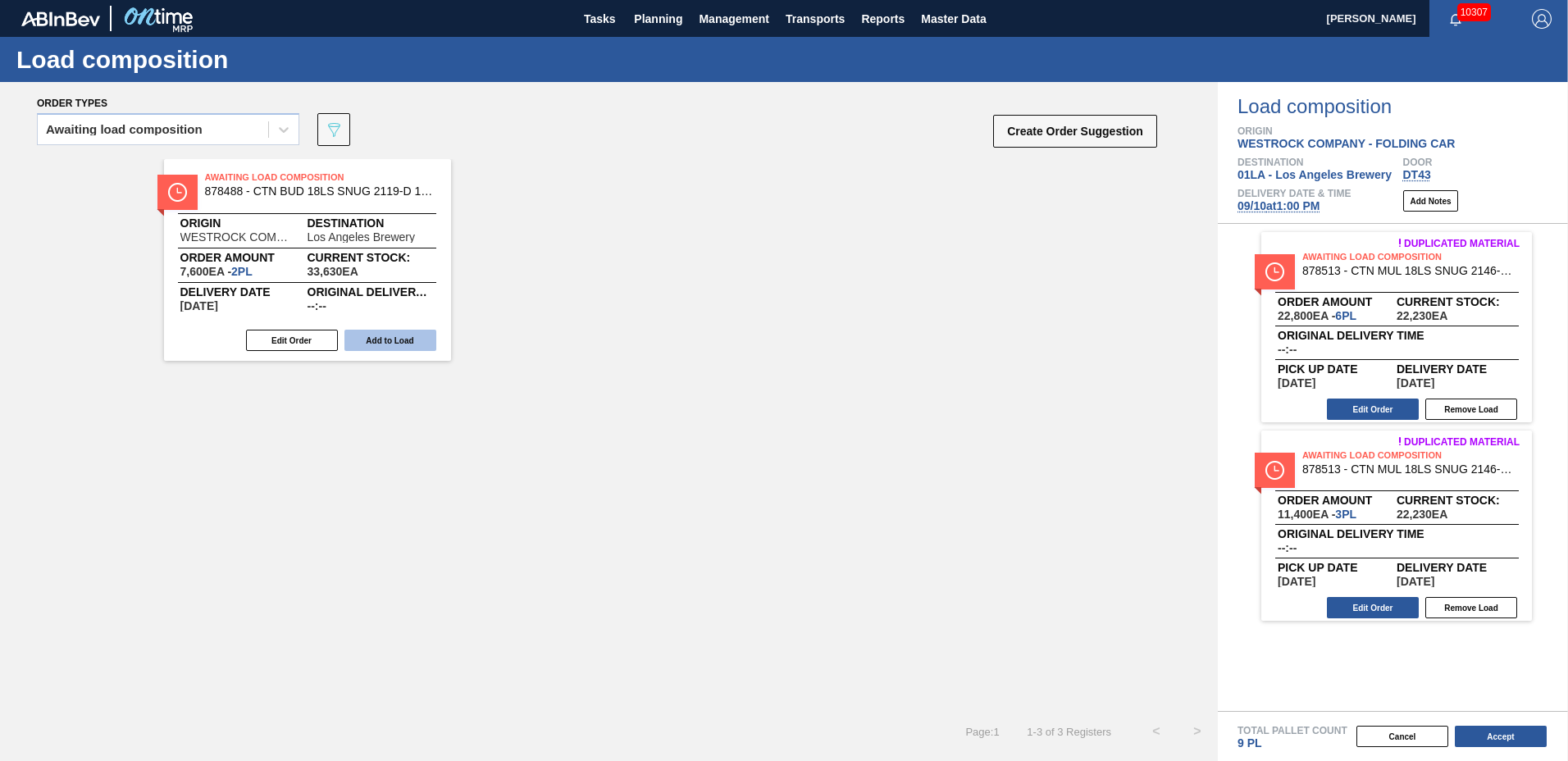
click at [412, 335] on button "Add to Load" at bounding box center [390, 340] width 92 height 21
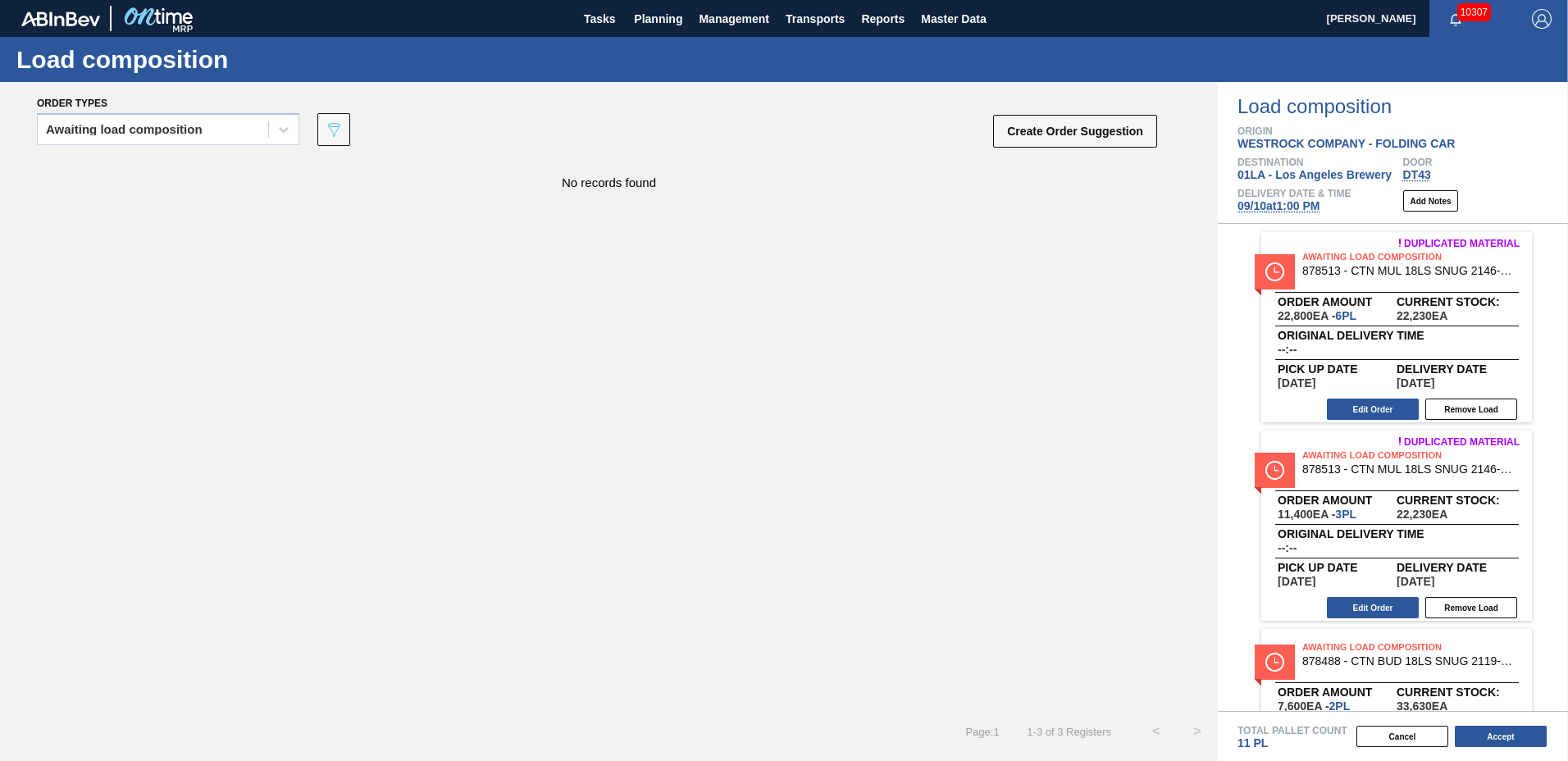
scroll to position [117, 0]
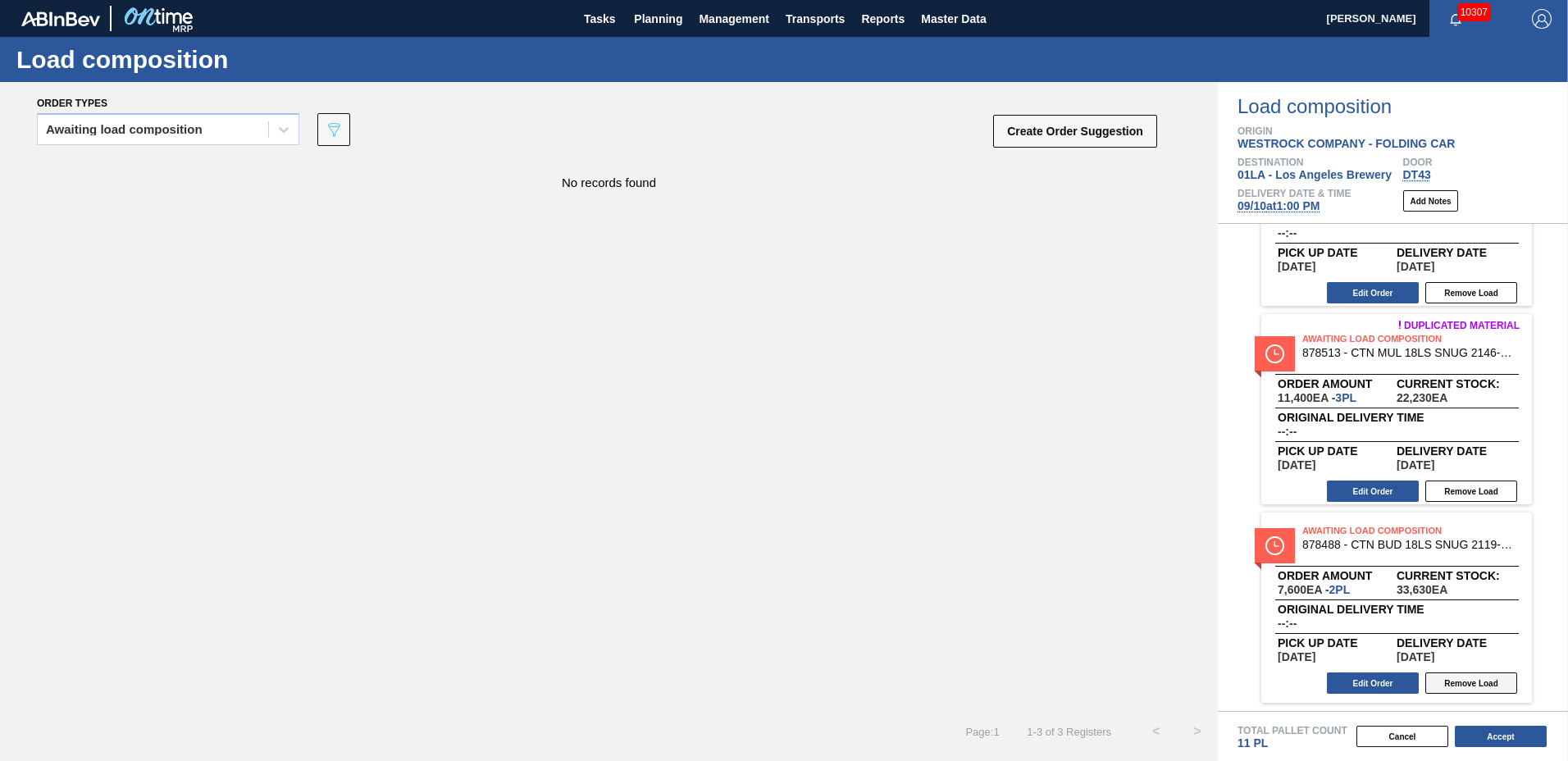
click at [1460, 678] on button "Remove Load" at bounding box center [1471, 684] width 92 height 21
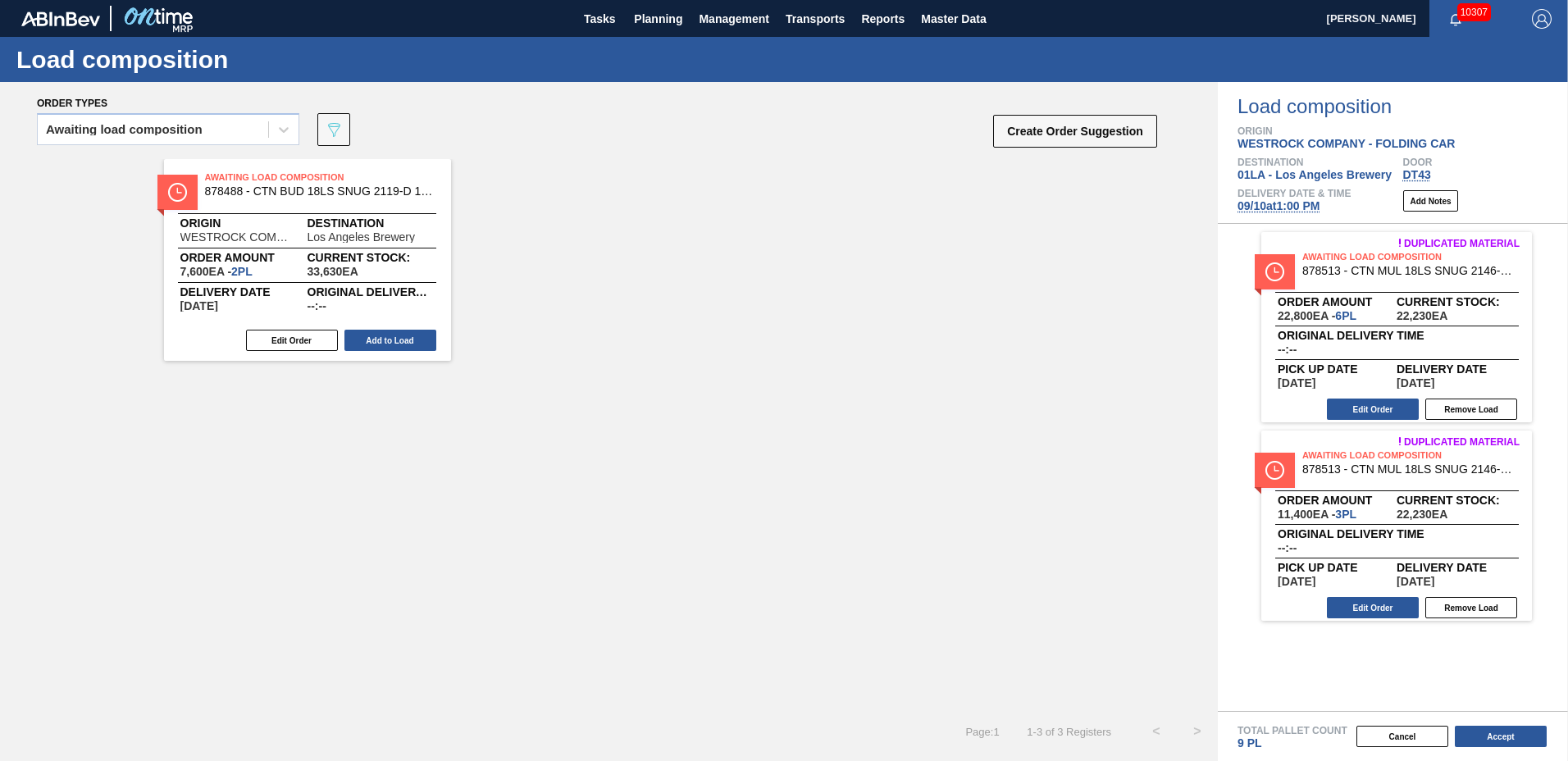
scroll to position [0, 0]
click at [1067, 131] on button "Create Order Suggestion" at bounding box center [1075, 131] width 164 height 33
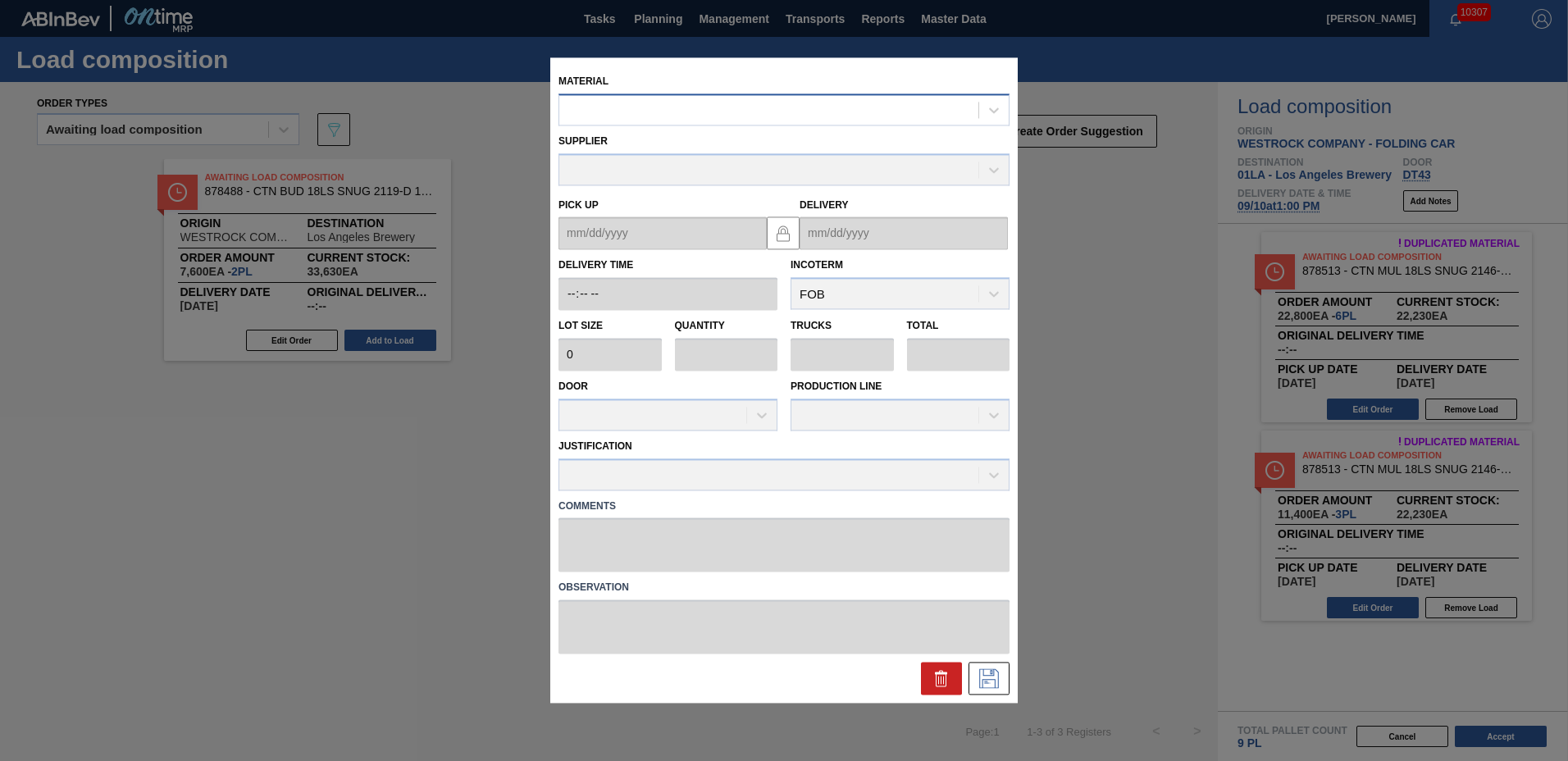
click at [706, 115] on div at bounding box center [769, 110] width 419 height 24
type input "683791"
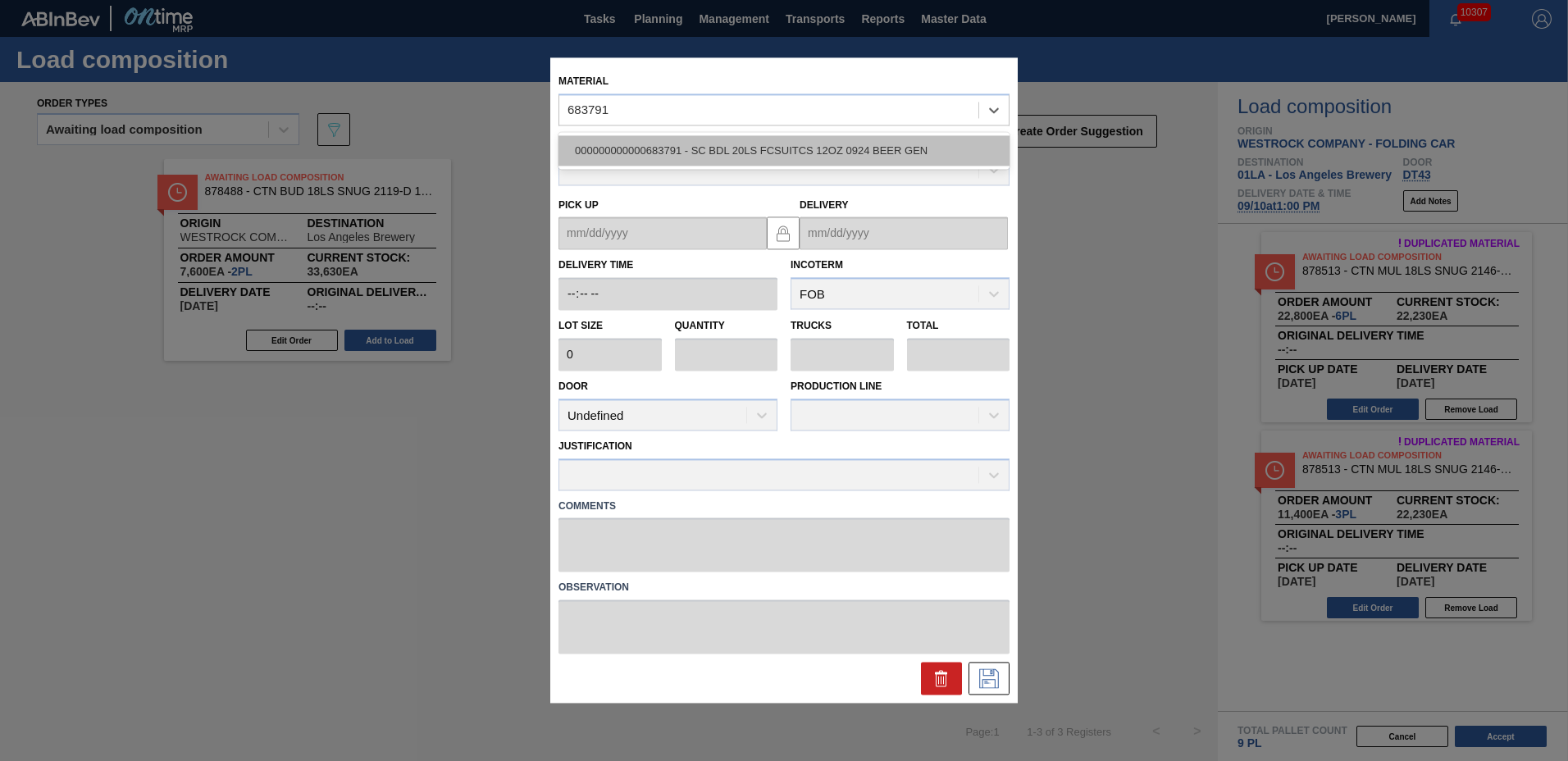
click at [719, 137] on div "000000000000683791 - SC BDL 20LS FCSUITCS 12OZ 0924 BEER GEN" at bounding box center [784, 150] width 451 height 30
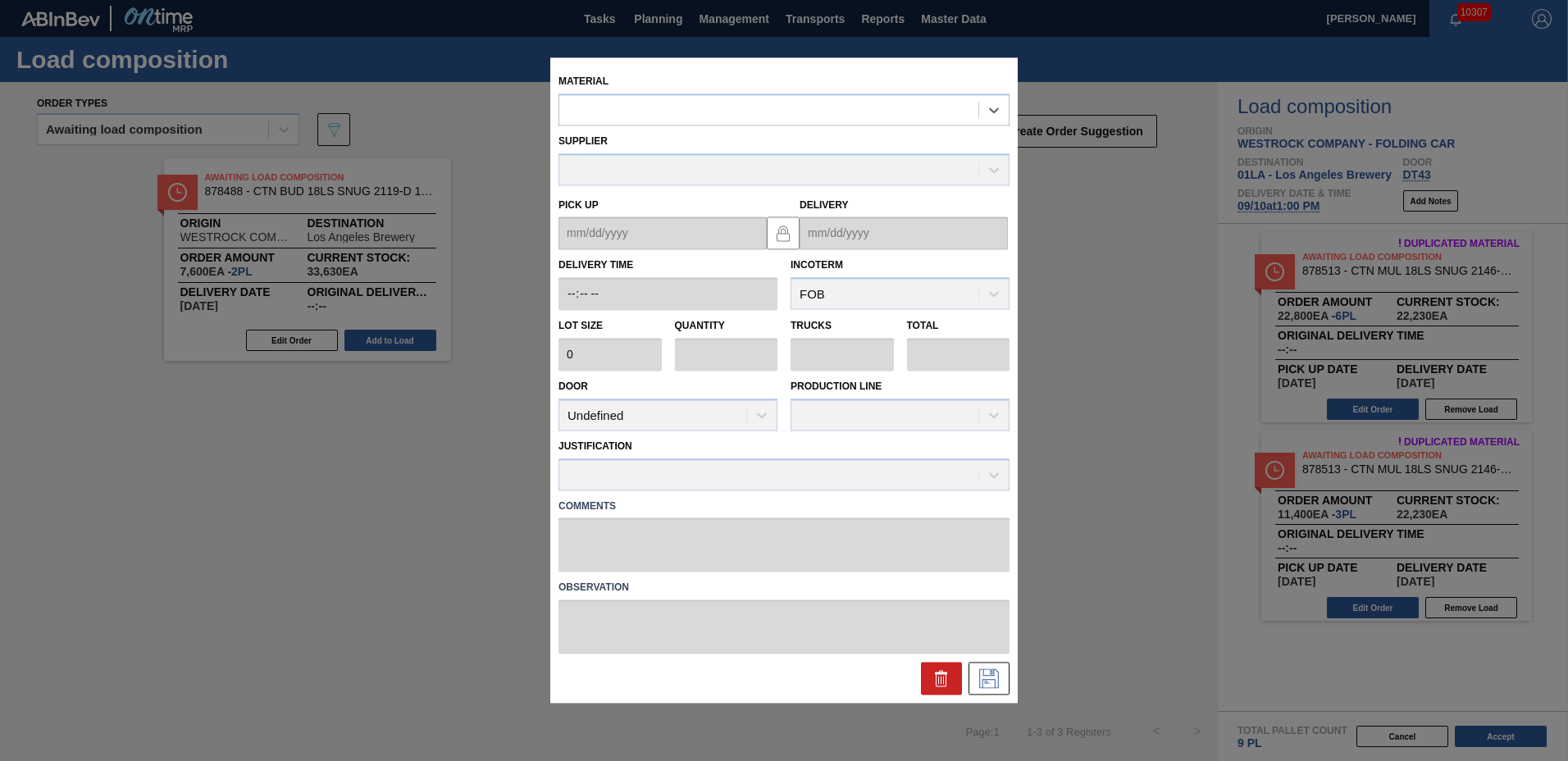
type input "3,200"
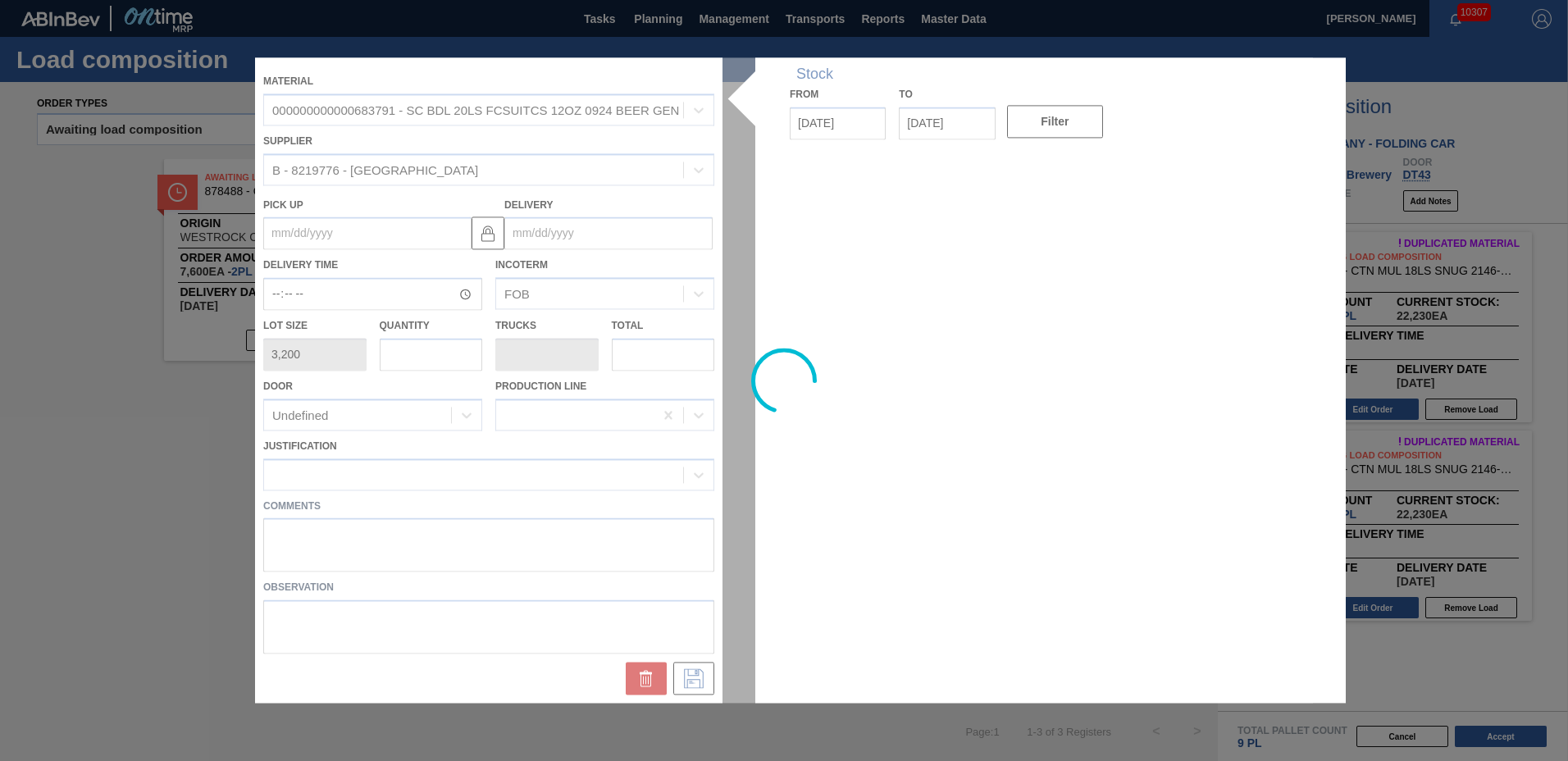
click at [629, 231] on div at bounding box center [784, 380] width 1058 height 646
click at [618, 234] on div at bounding box center [784, 380] width 1058 height 646
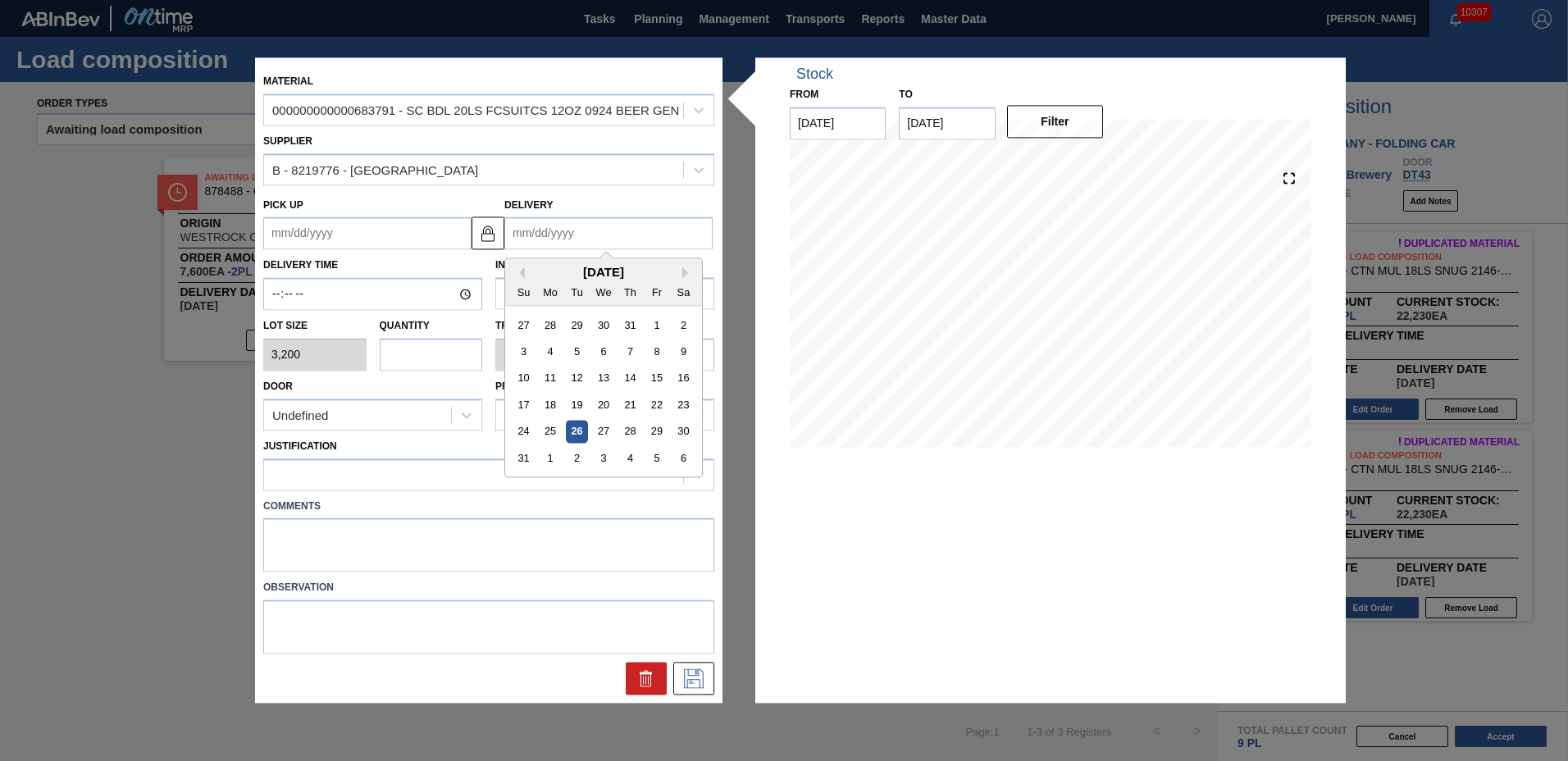
click at [578, 233] on input "Delivery" at bounding box center [609, 234] width 209 height 33
click at [686, 270] on button "Next Month" at bounding box center [688, 273] width 11 height 12
click at [600, 350] on div "10" at bounding box center [603, 352] width 22 height 22
type up "[DATE]"
type input "[DATE]"
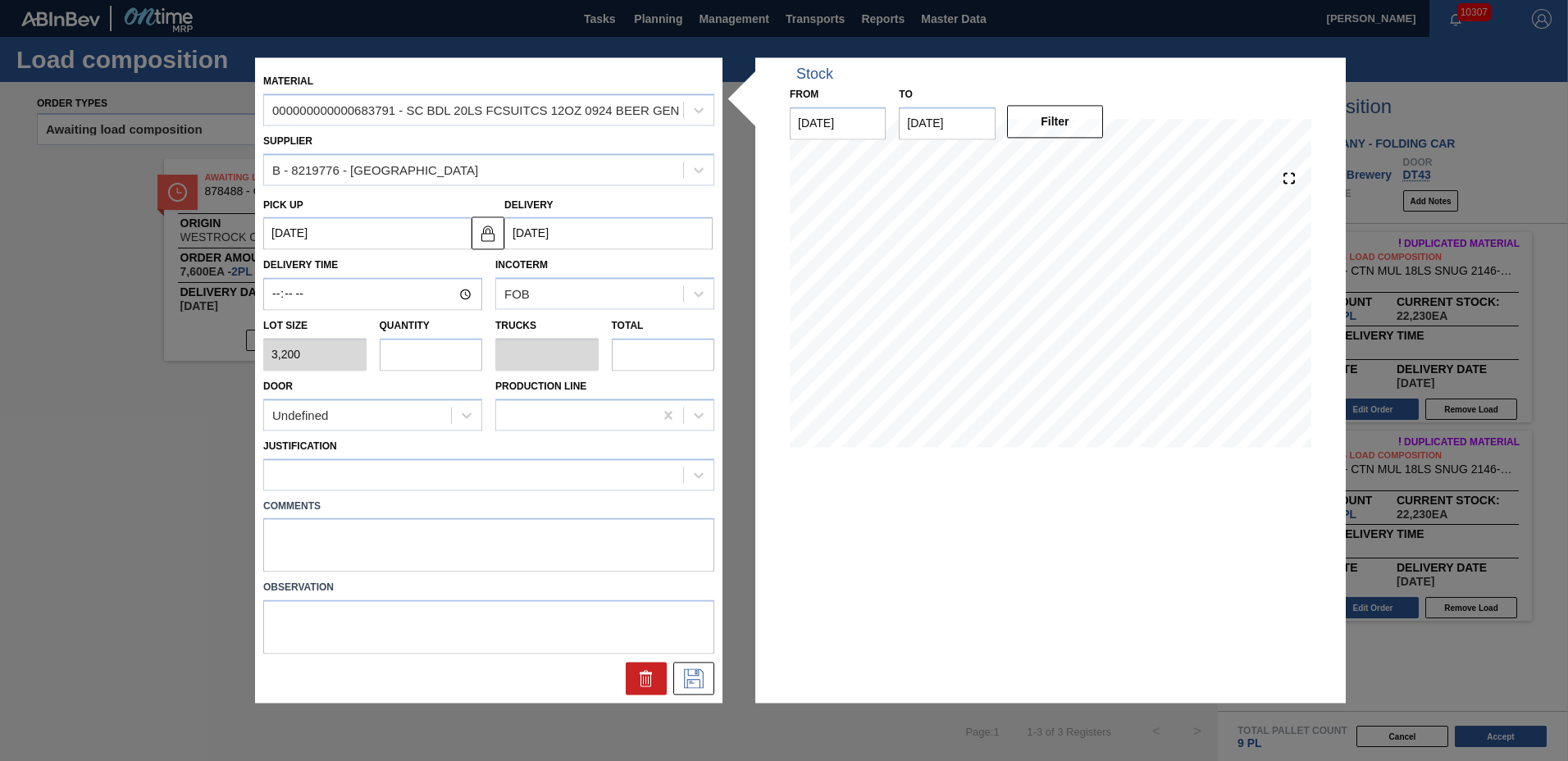
click at [420, 343] on input "text" at bounding box center [431, 354] width 103 height 33
type input "4"
type input "0.167"
type input "12,800"
type input "4"
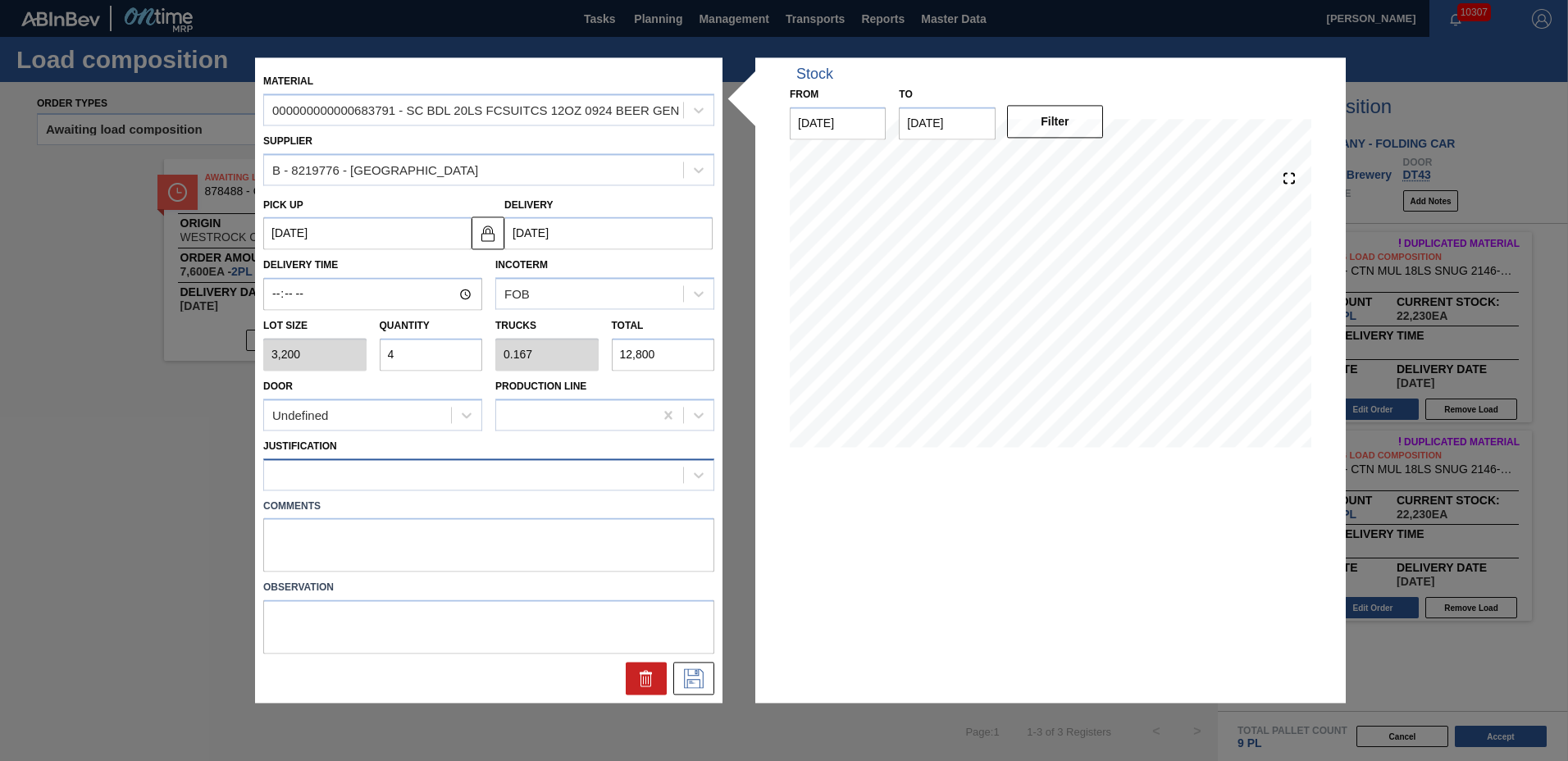
click at [340, 475] on div at bounding box center [473, 474] width 419 height 24
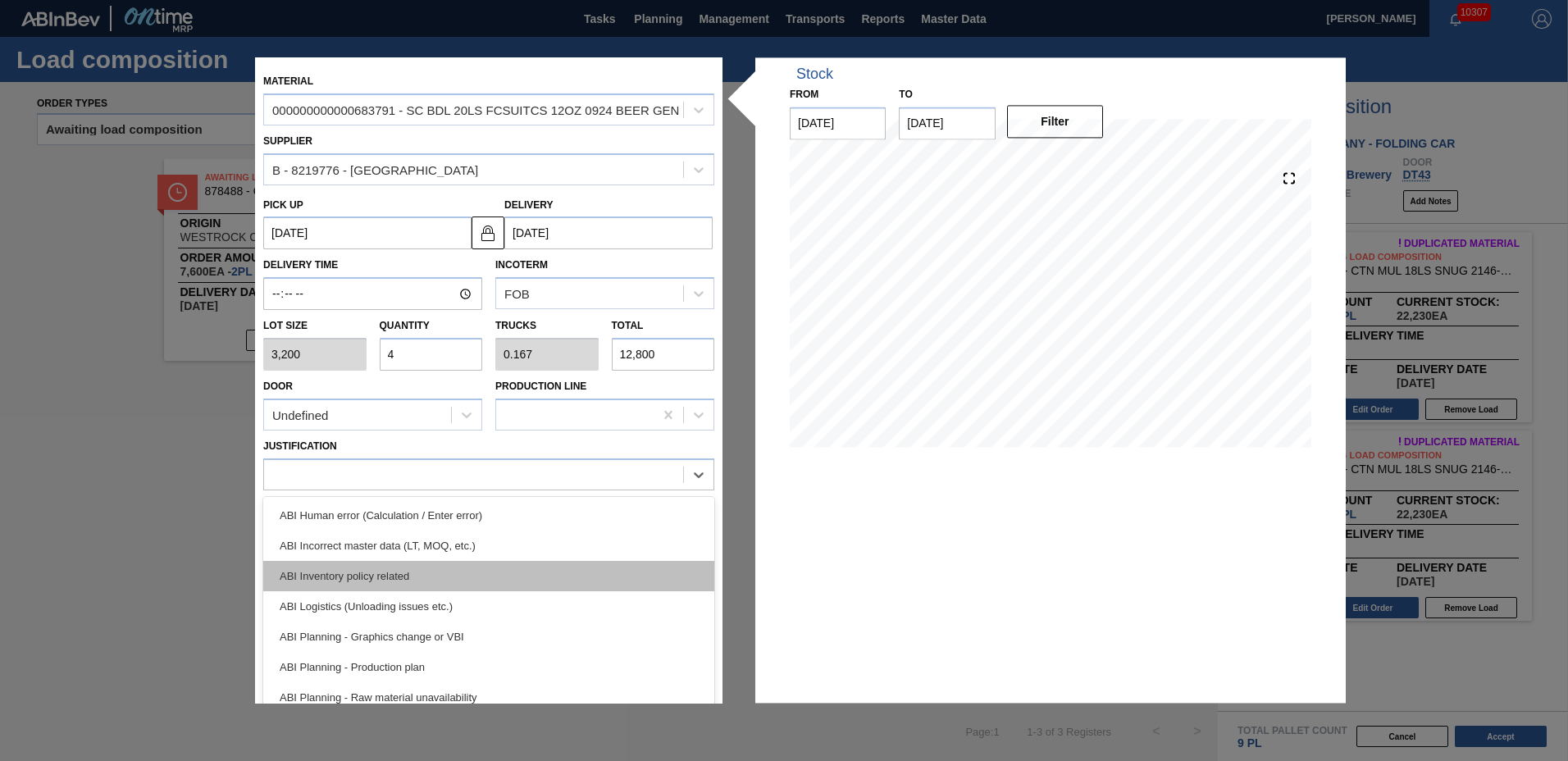
click at [320, 570] on div "ABI Inventory policy related" at bounding box center [488, 576] width 451 height 30
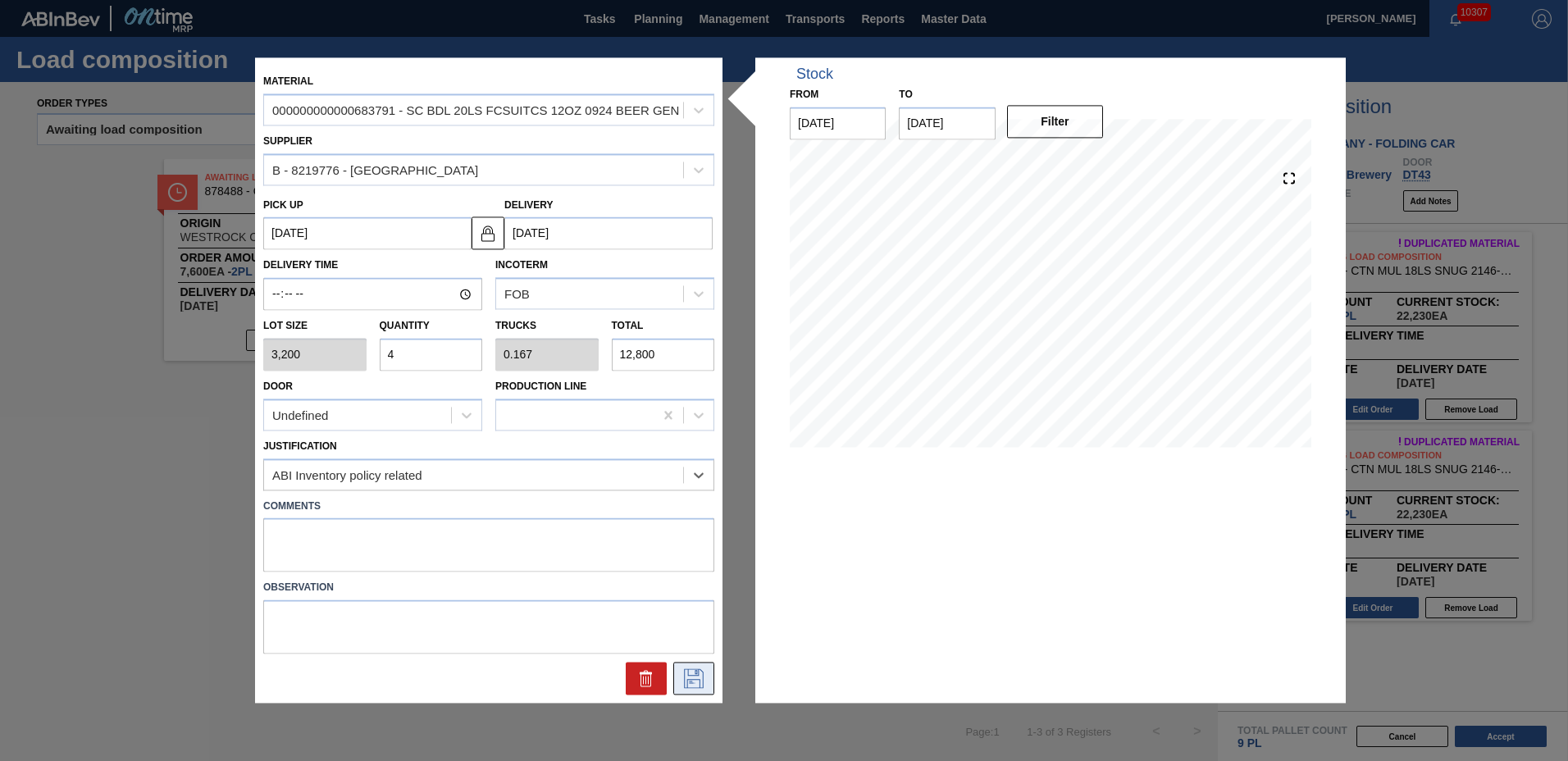
click at [701, 675] on icon at bounding box center [694, 680] width 26 height 20
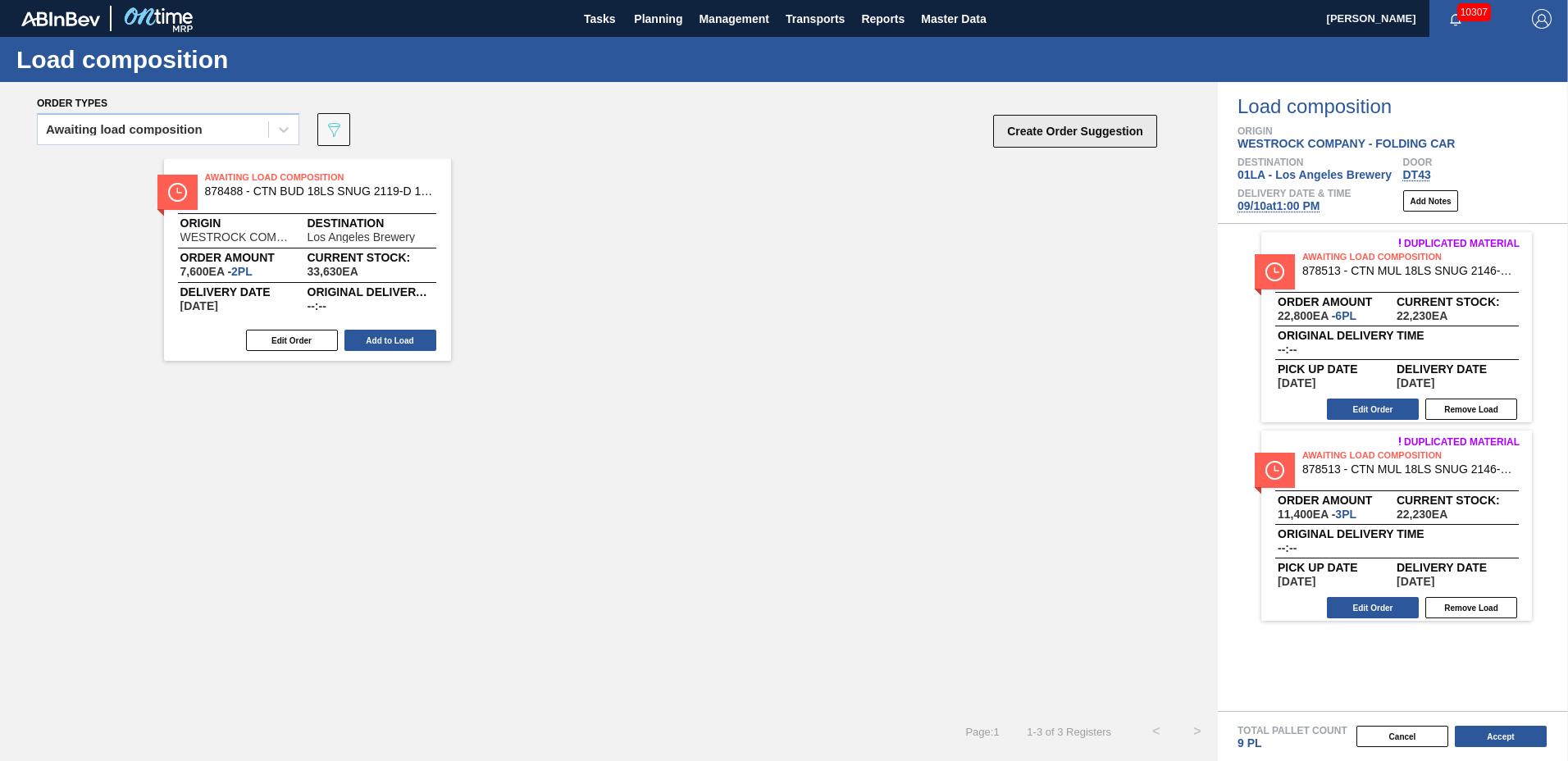
click at [1053, 132] on button "Create Order Suggestion" at bounding box center [1075, 131] width 164 height 33
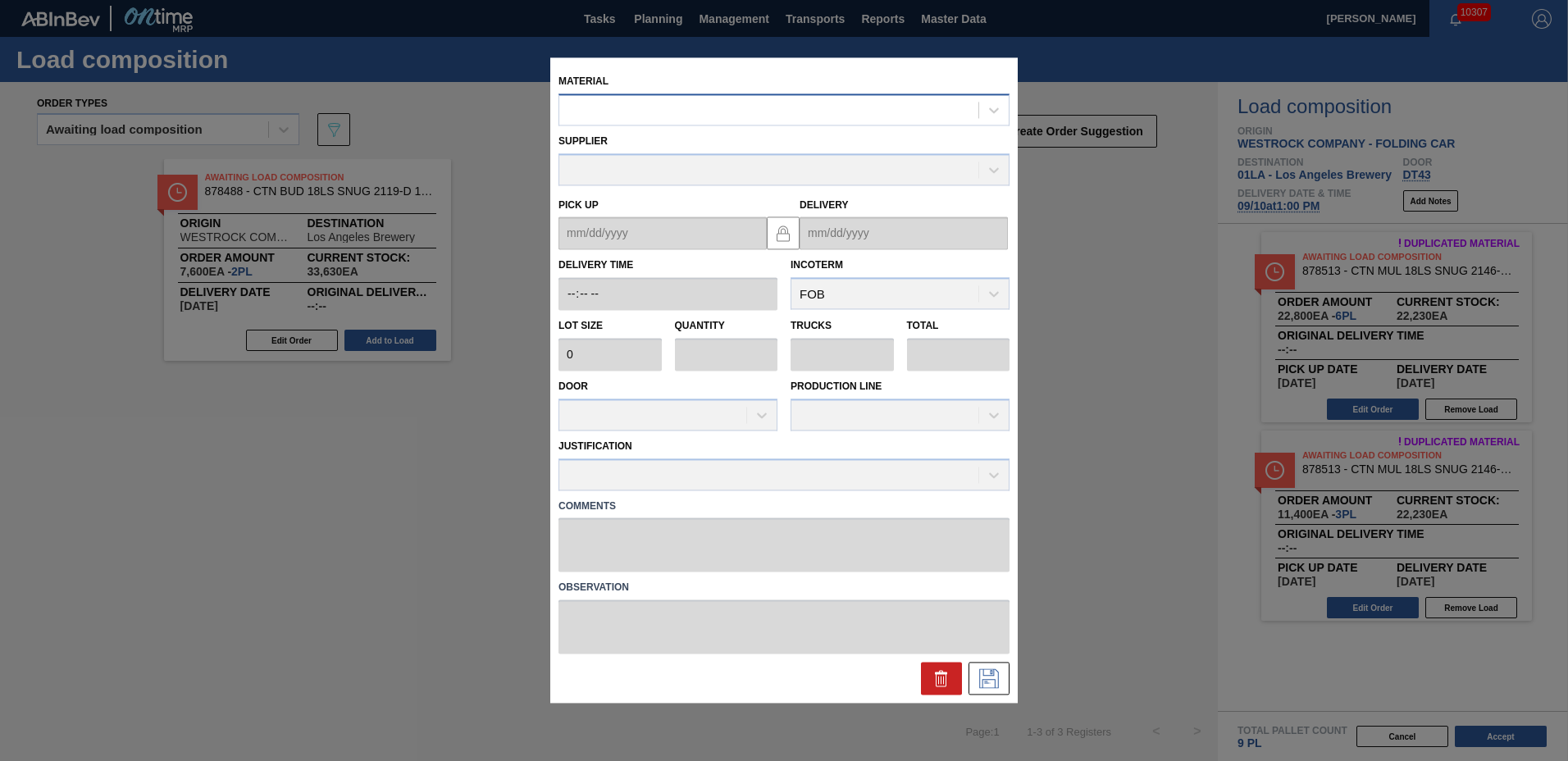
click at [700, 99] on div at bounding box center [769, 110] width 419 height 24
type input "683480"
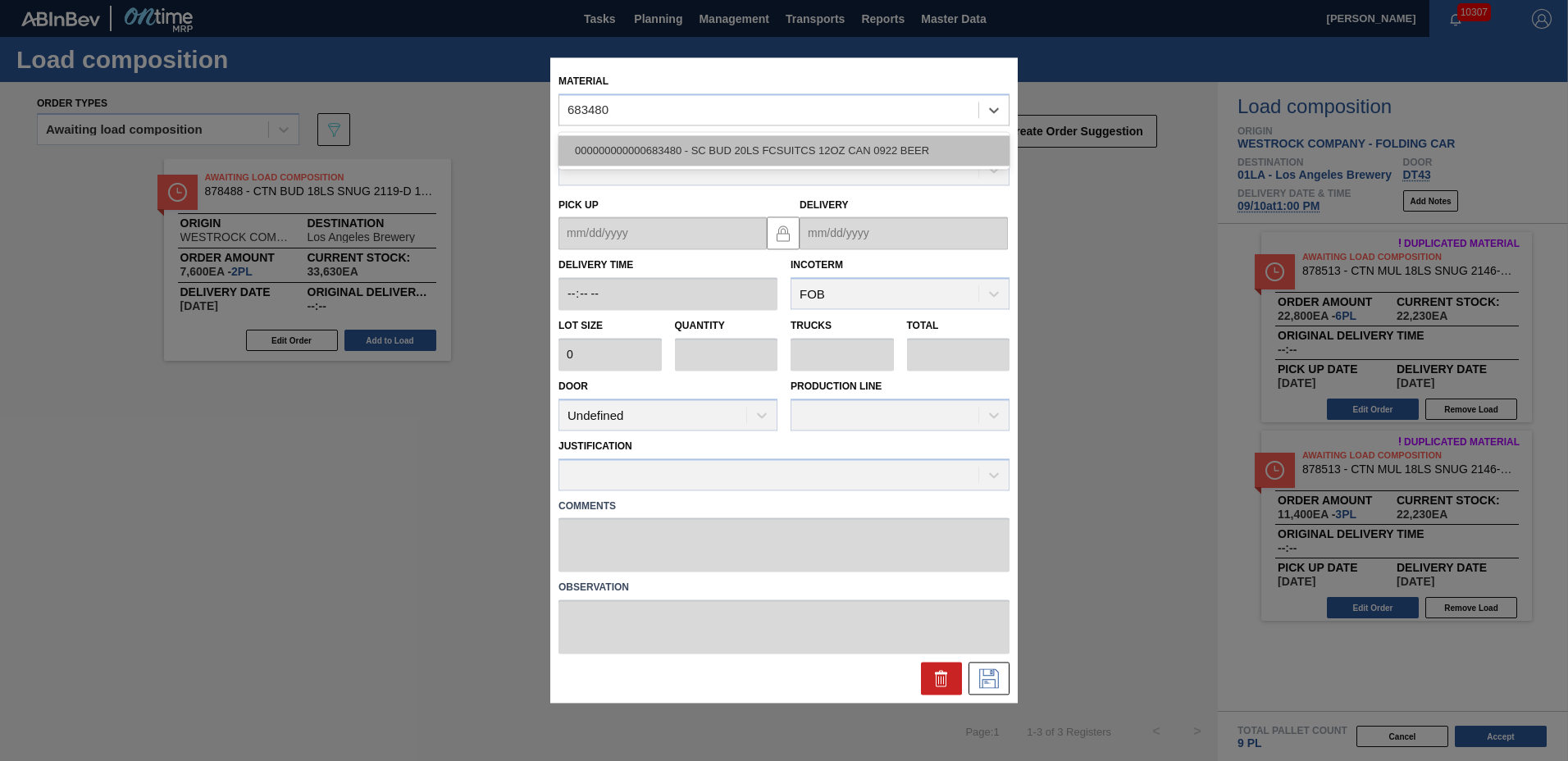
click at [752, 153] on div "000000000000683480 - SC BUD 20LS FCSUITCS 12OZ CAN 0922 BEER" at bounding box center [784, 150] width 451 height 30
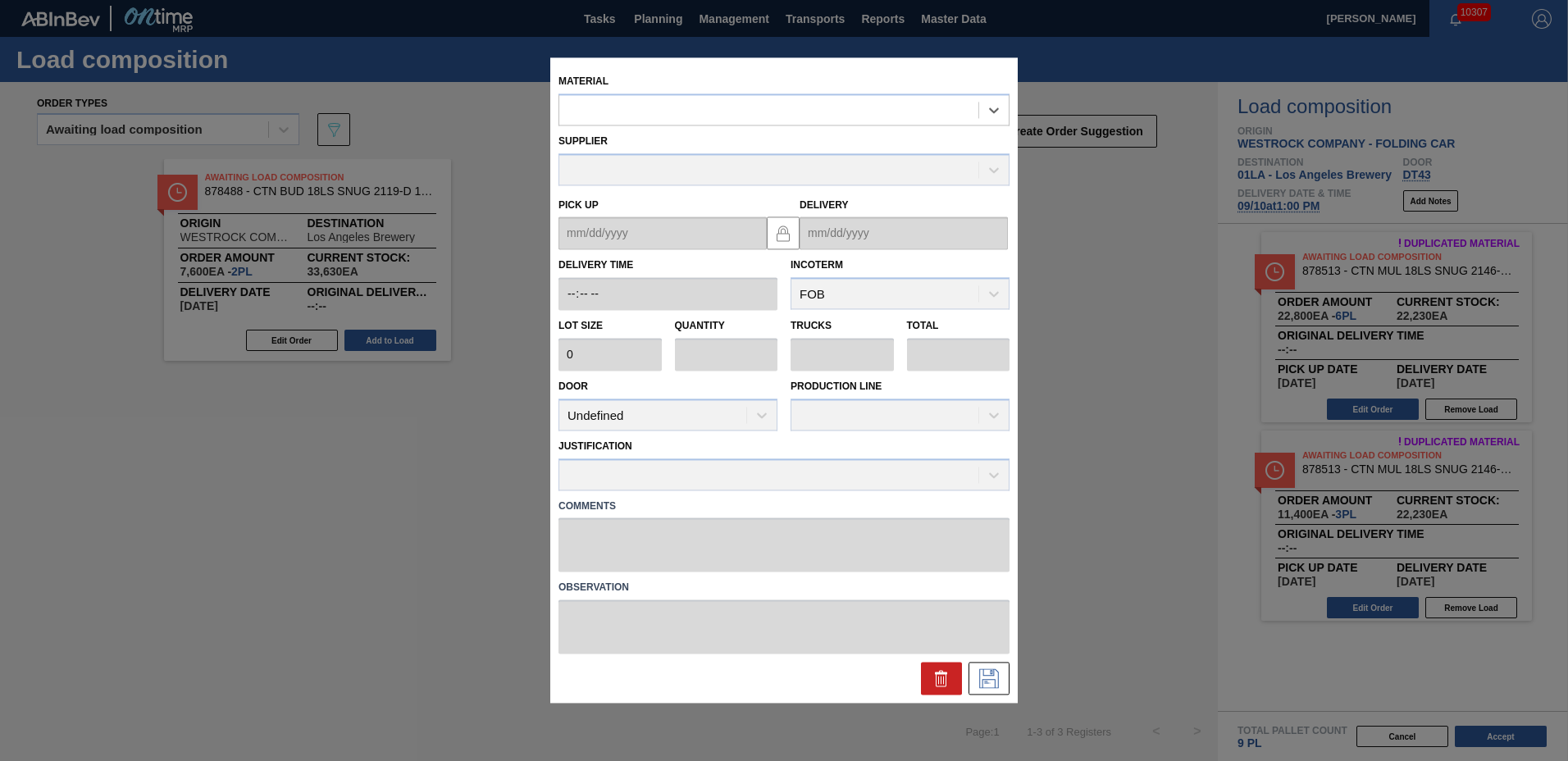
type input "3,200"
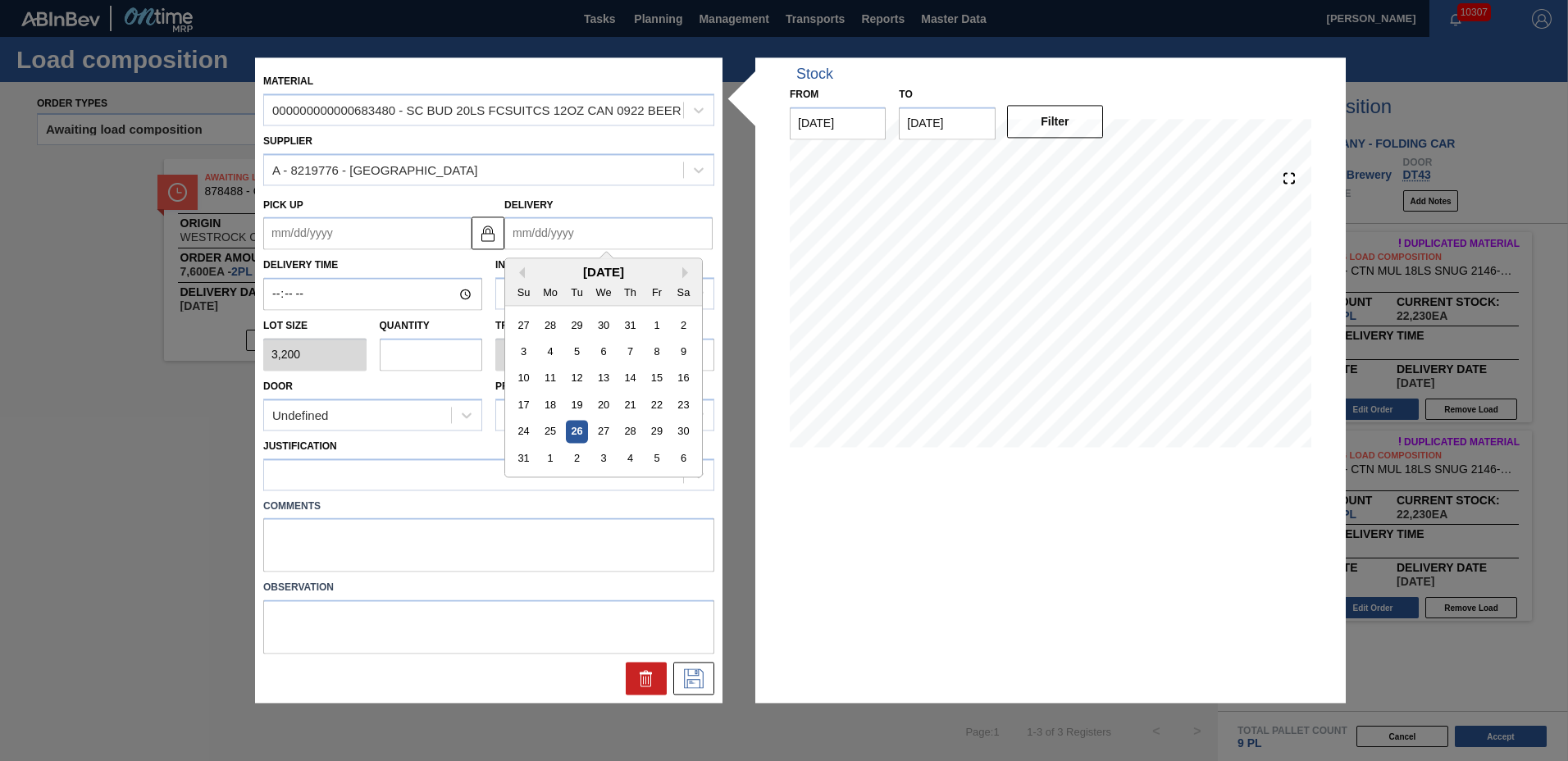
click at [622, 238] on input "Delivery" at bounding box center [609, 234] width 209 height 33
click at [687, 272] on button "Next Month" at bounding box center [688, 273] width 11 height 12
click at [598, 351] on div "10" at bounding box center [603, 352] width 22 height 22
type up "[DATE]"
type input "[DATE]"
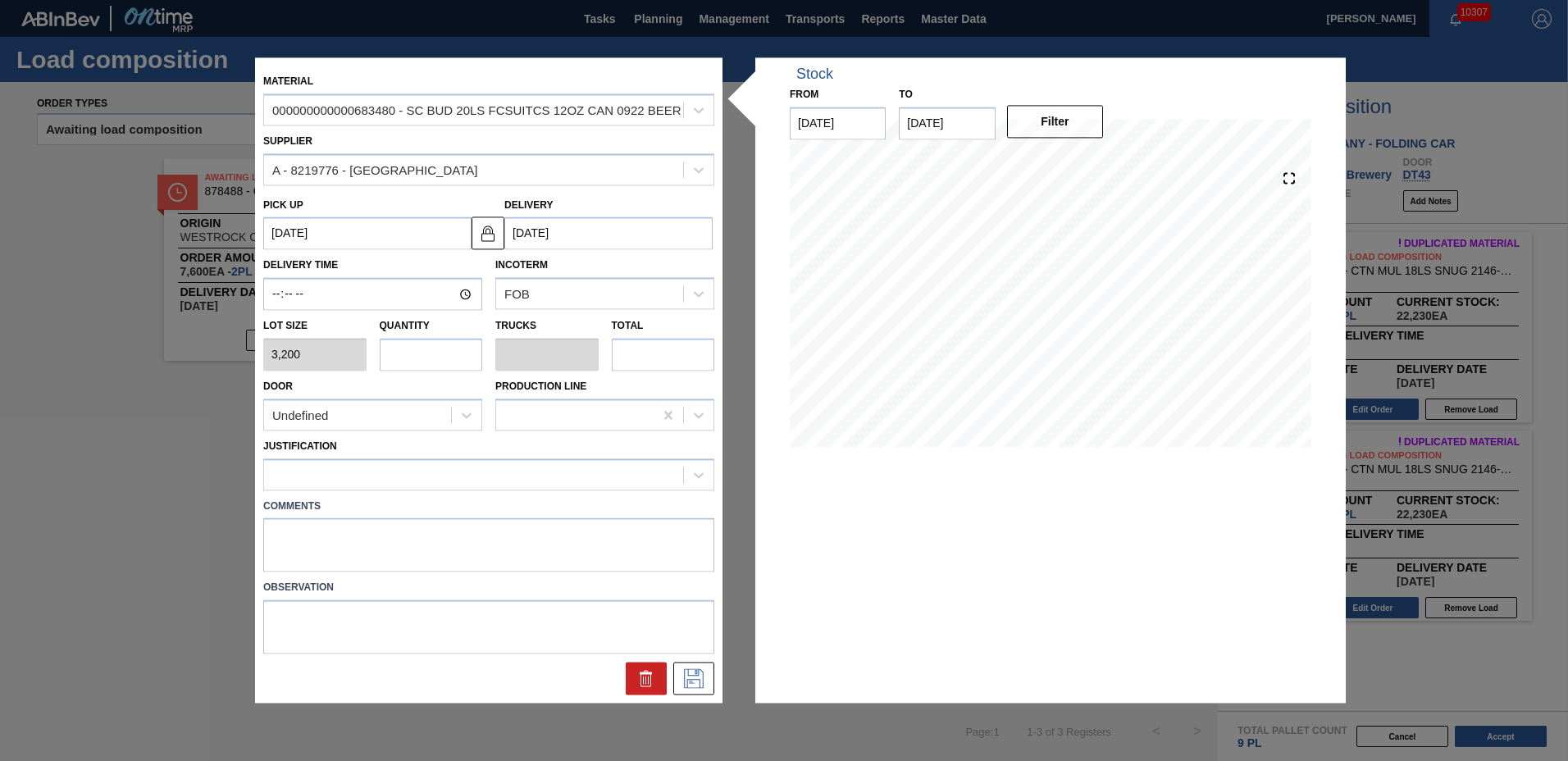
drag, startPoint x: 456, startPoint y: 354, endPoint x: 466, endPoint y: 354, distance: 10.0
click at [459, 354] on input "text" at bounding box center [431, 354] width 103 height 33
type input "4"
type input "0.154"
type input "12,800"
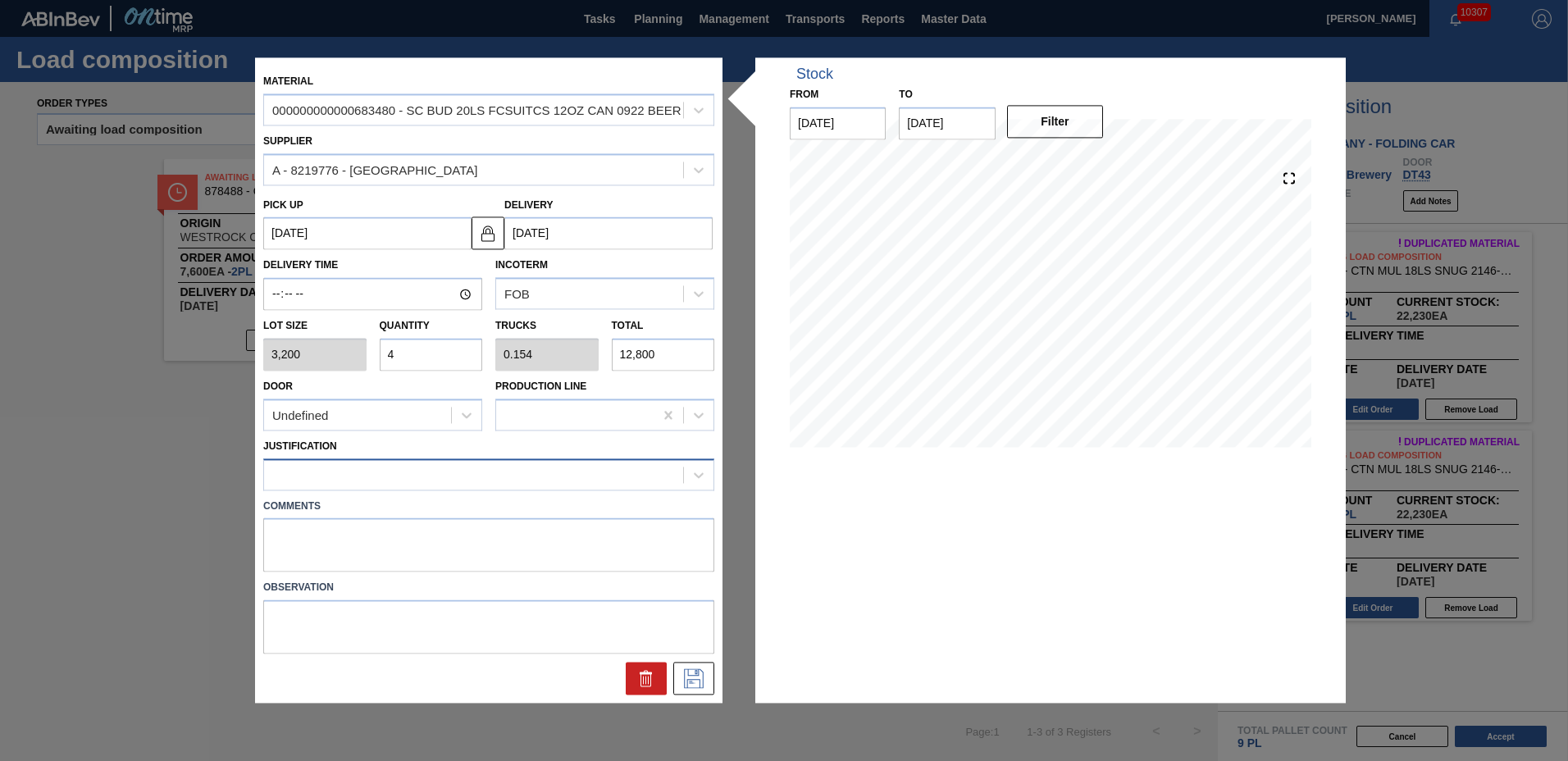
type input "4"
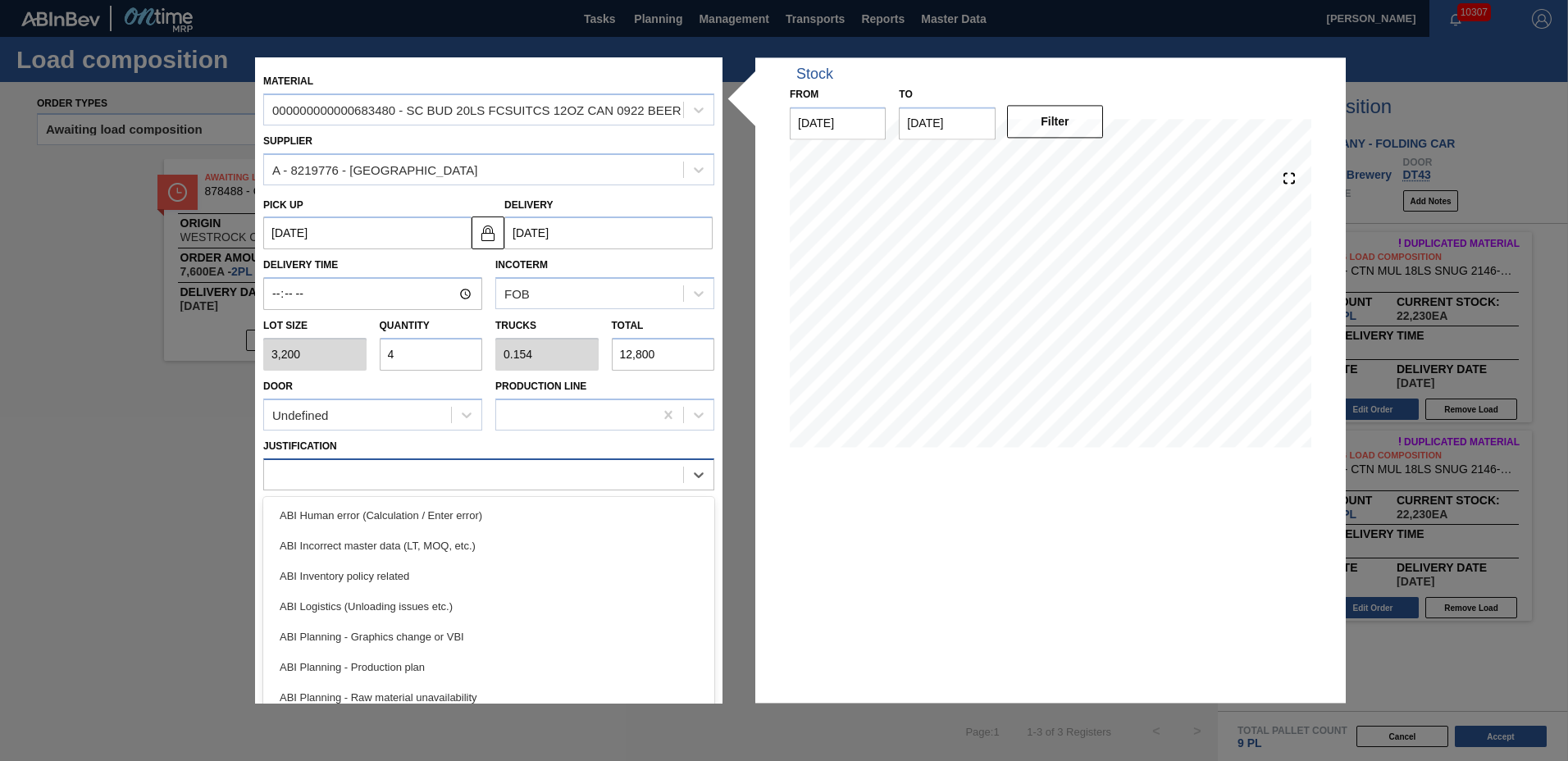
click at [448, 475] on div at bounding box center [473, 474] width 419 height 24
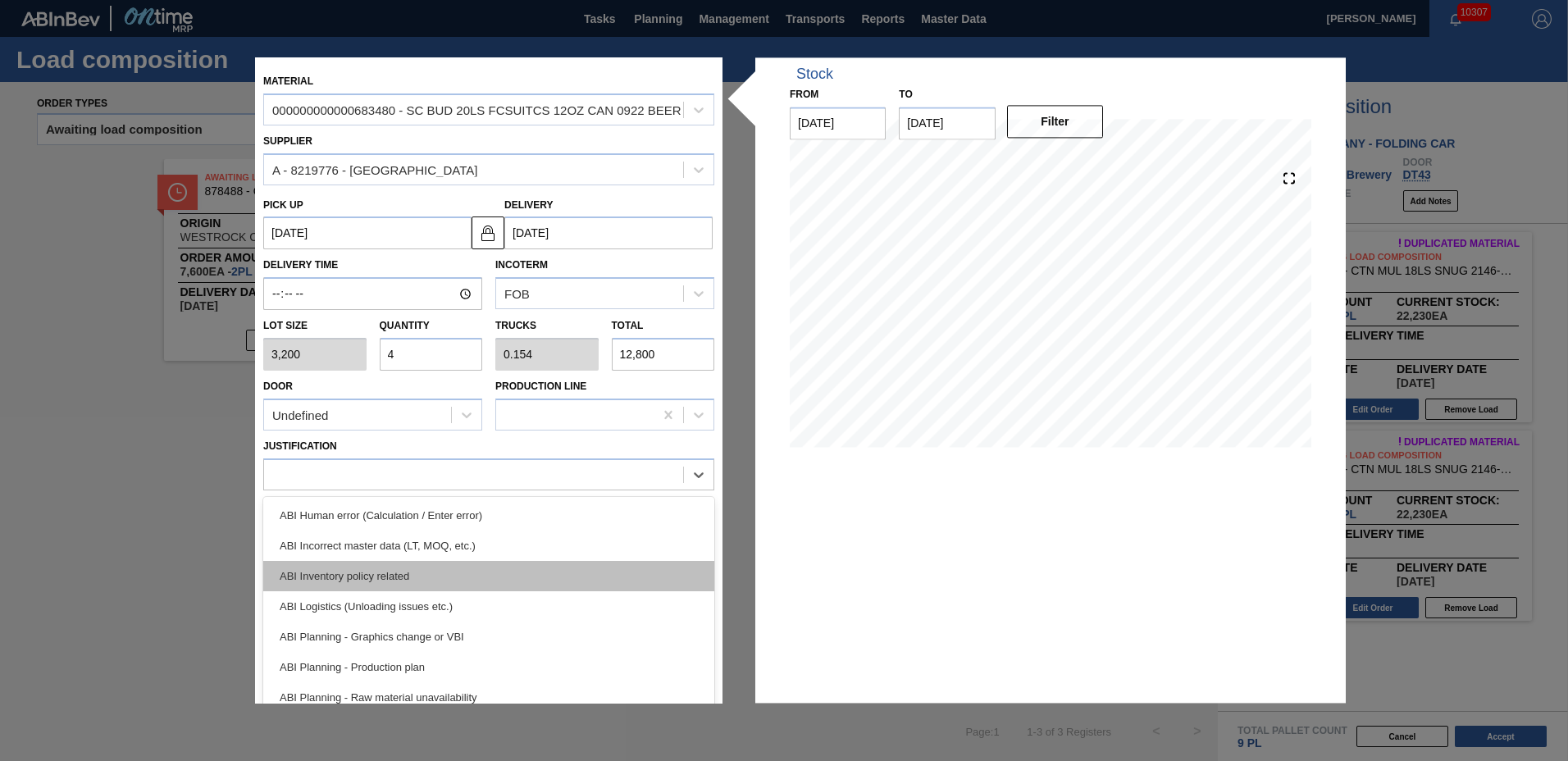
click at [414, 582] on div "ABI Inventory policy related" at bounding box center [488, 576] width 451 height 30
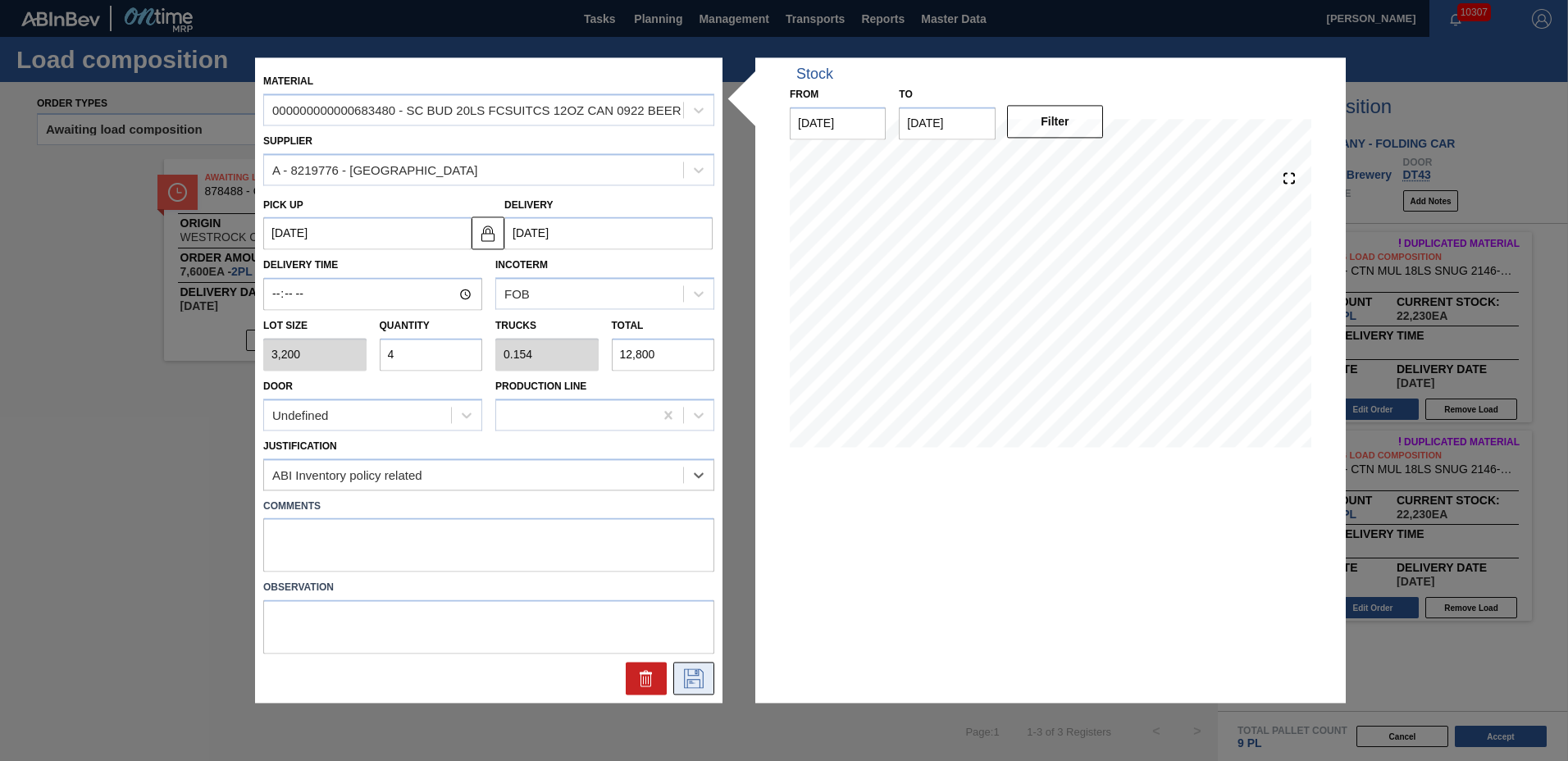
click at [695, 685] on icon at bounding box center [694, 680] width 26 height 20
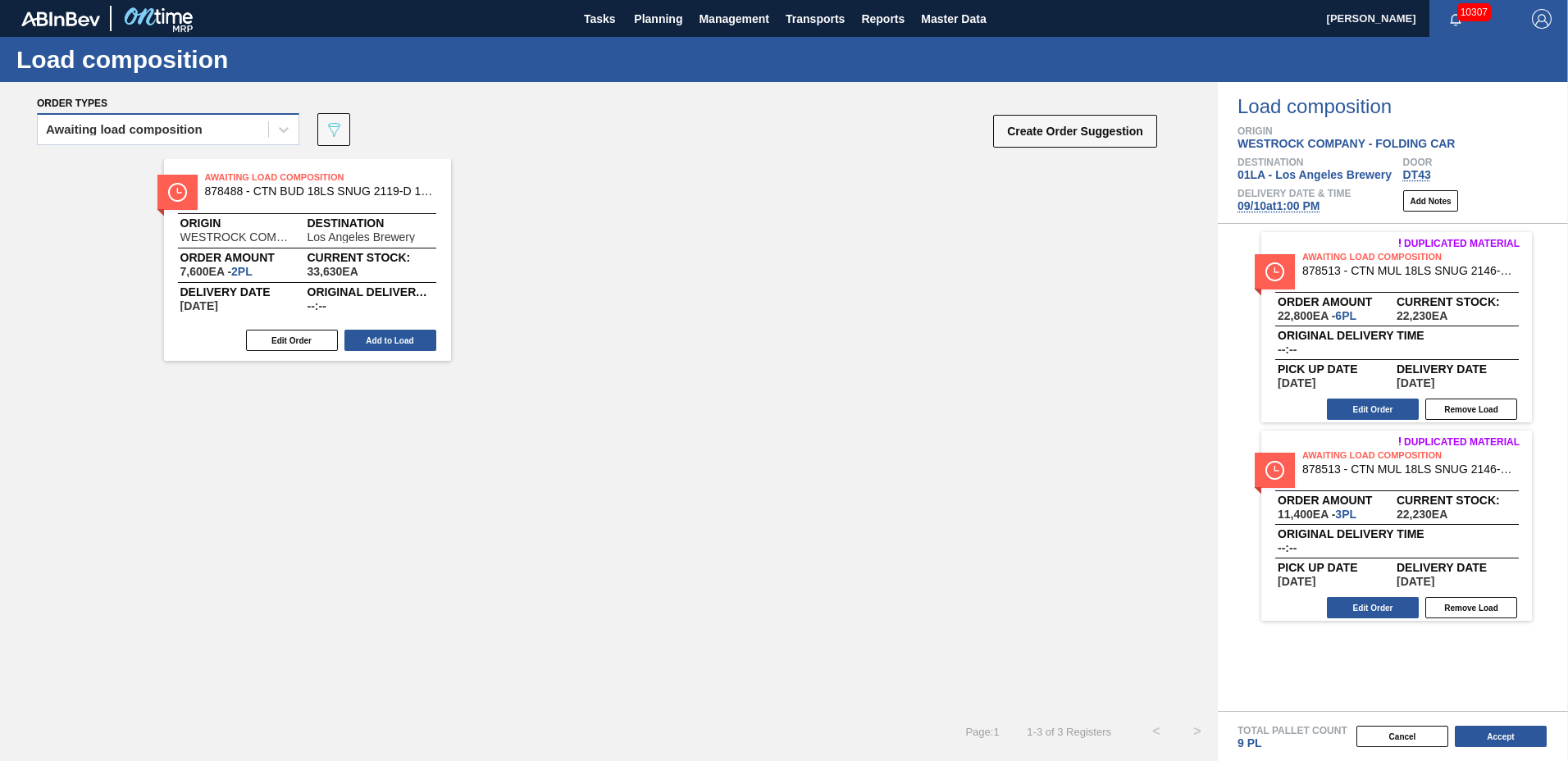
click at [215, 136] on div "Awaiting load composition" at bounding box center [153, 130] width 231 height 24
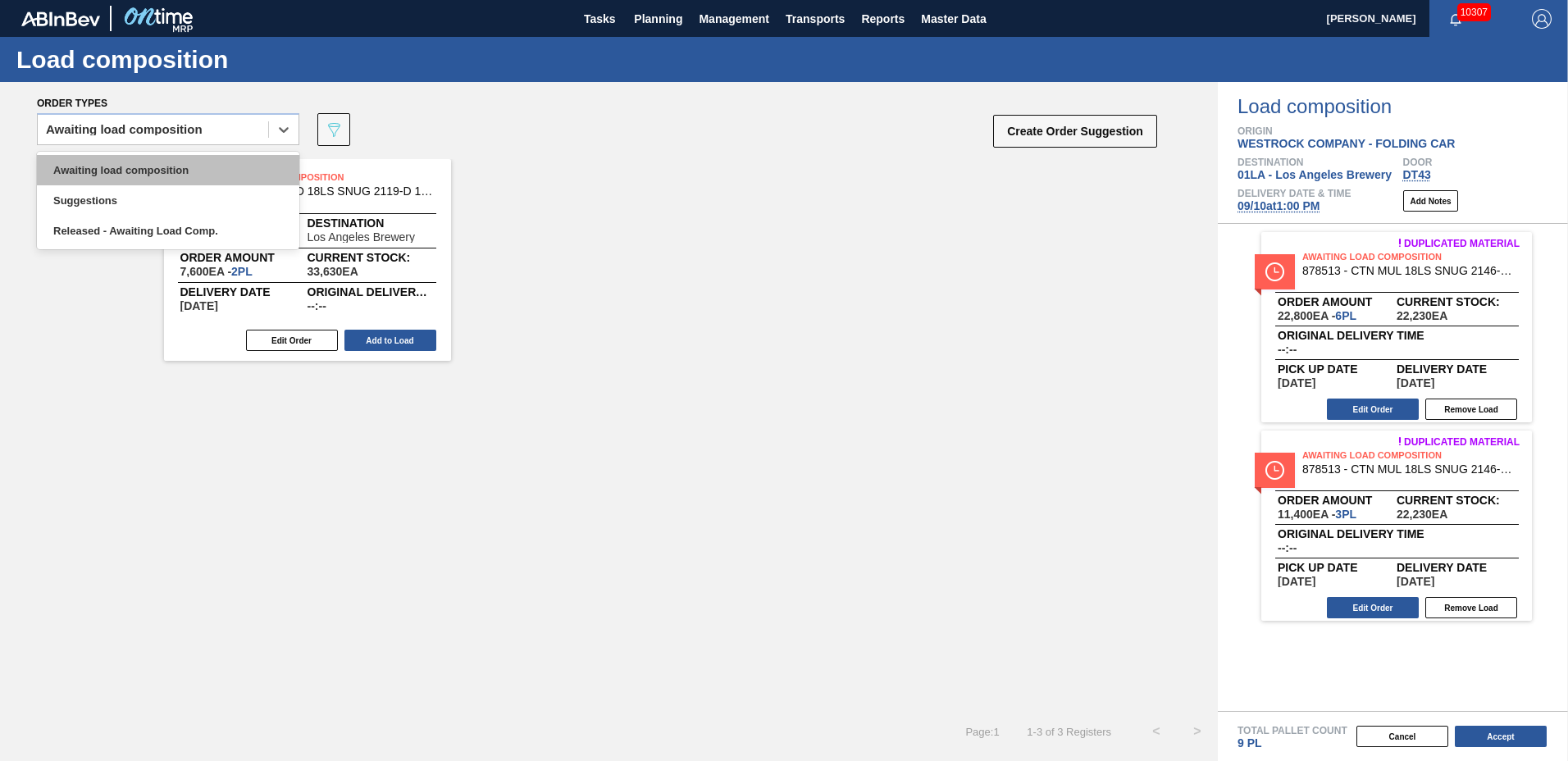
click at [211, 168] on div "Awaiting load composition" at bounding box center [168, 170] width 262 height 30
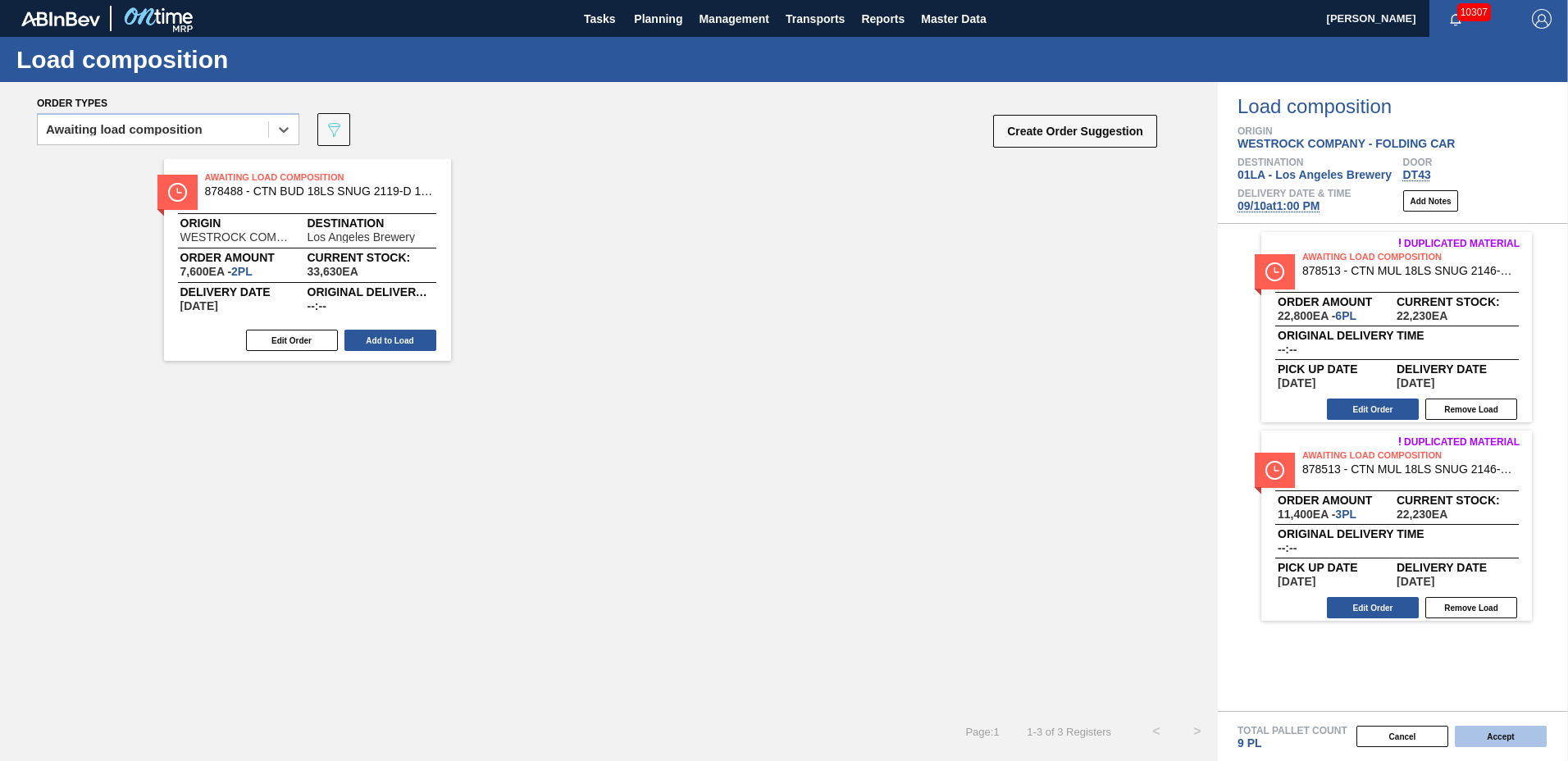
click at [1490, 732] on button "Accept" at bounding box center [1501, 737] width 92 height 21
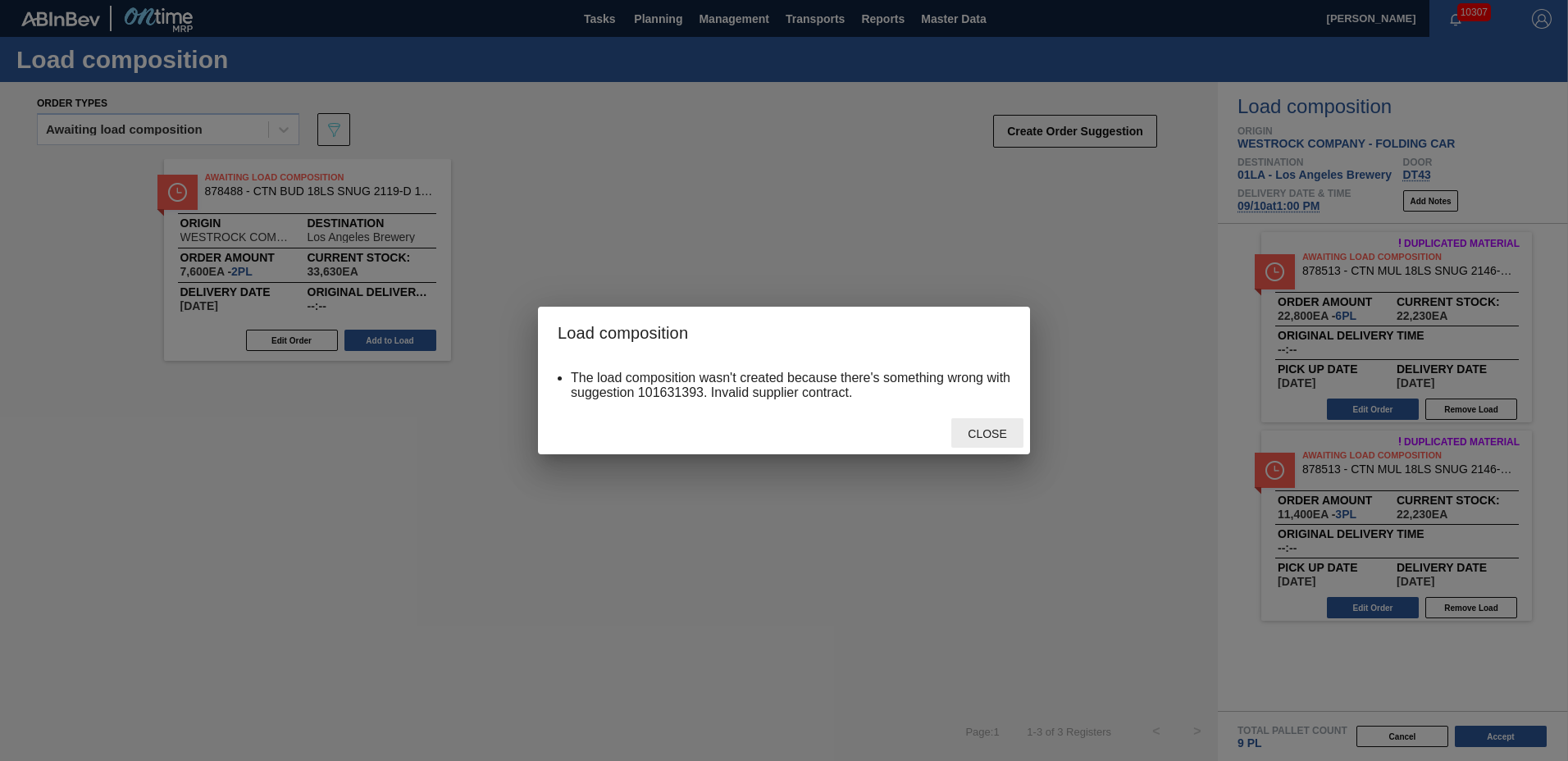
click at [977, 430] on span "Close" at bounding box center [986, 434] width 65 height 13
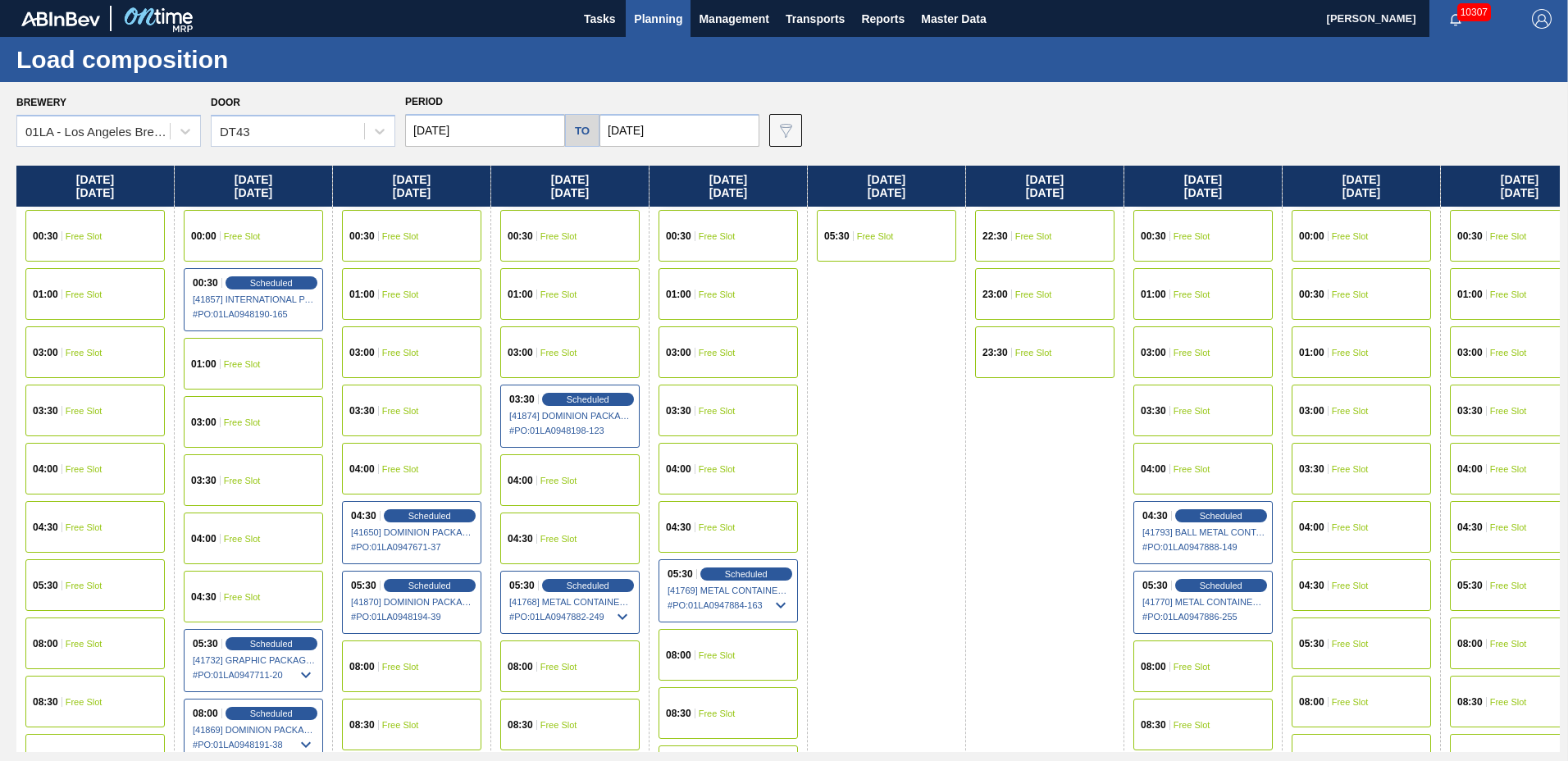
drag, startPoint x: 967, startPoint y: 351, endPoint x: 422, endPoint y: 713, distance: 654.3
click at [966, 354] on div "23:30 Free Slot" at bounding box center [1045, 352] width 158 height 58
click at [663, 19] on span "Planning" at bounding box center [658, 19] width 48 height 20
click at [650, 15] on div "Stocks Orders Volume Suggestions Daily Plan Supplier Stock Auto Load Optimizati…" at bounding box center [784, 380] width 1568 height 761
click at [824, 129] on div "Stocks Orders Volume Suggestions Daily Plan Supplier Stock Auto Load Optimizati…" at bounding box center [784, 380] width 1568 height 761
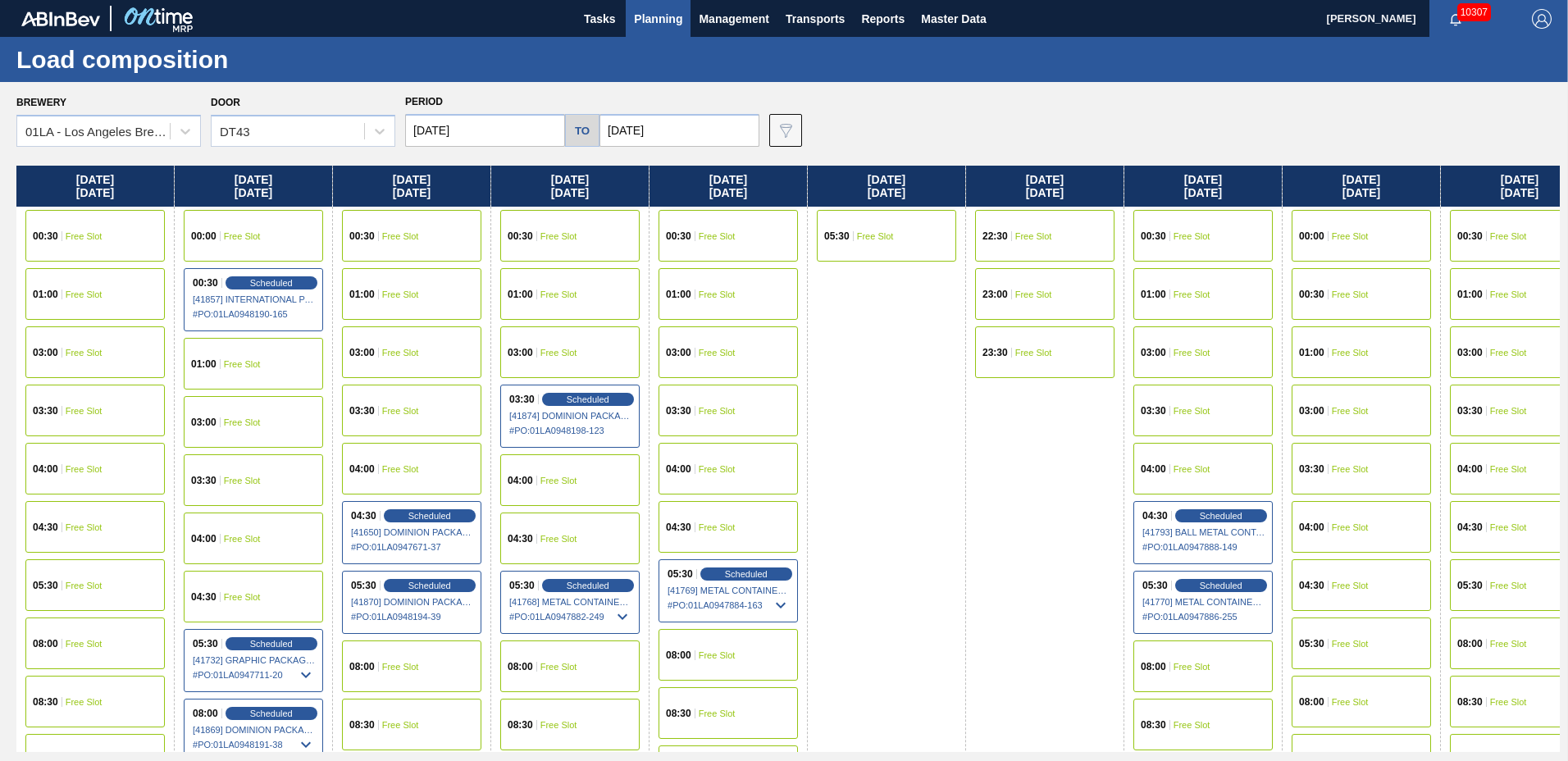
click at [874, 108] on div "Stocks Orders Volume Suggestions Daily Plan Supplier Stock Auto Load Optimizati…" at bounding box center [784, 380] width 1568 height 761
click at [879, 112] on div "Stocks Orders Volume Suggestions Daily Plan Supplier Stock Auto Load Optimizati…" at bounding box center [784, 380] width 1568 height 761
click at [902, 123] on div "Stocks Orders Volume Suggestions Daily Plan Supplier Stock Auto Load Optimizati…" at bounding box center [784, 380] width 1568 height 761
click at [896, 133] on div "Stocks Orders Volume Suggestions Daily Plan Supplier Stock Auto Load Optimizati…" at bounding box center [784, 380] width 1568 height 761
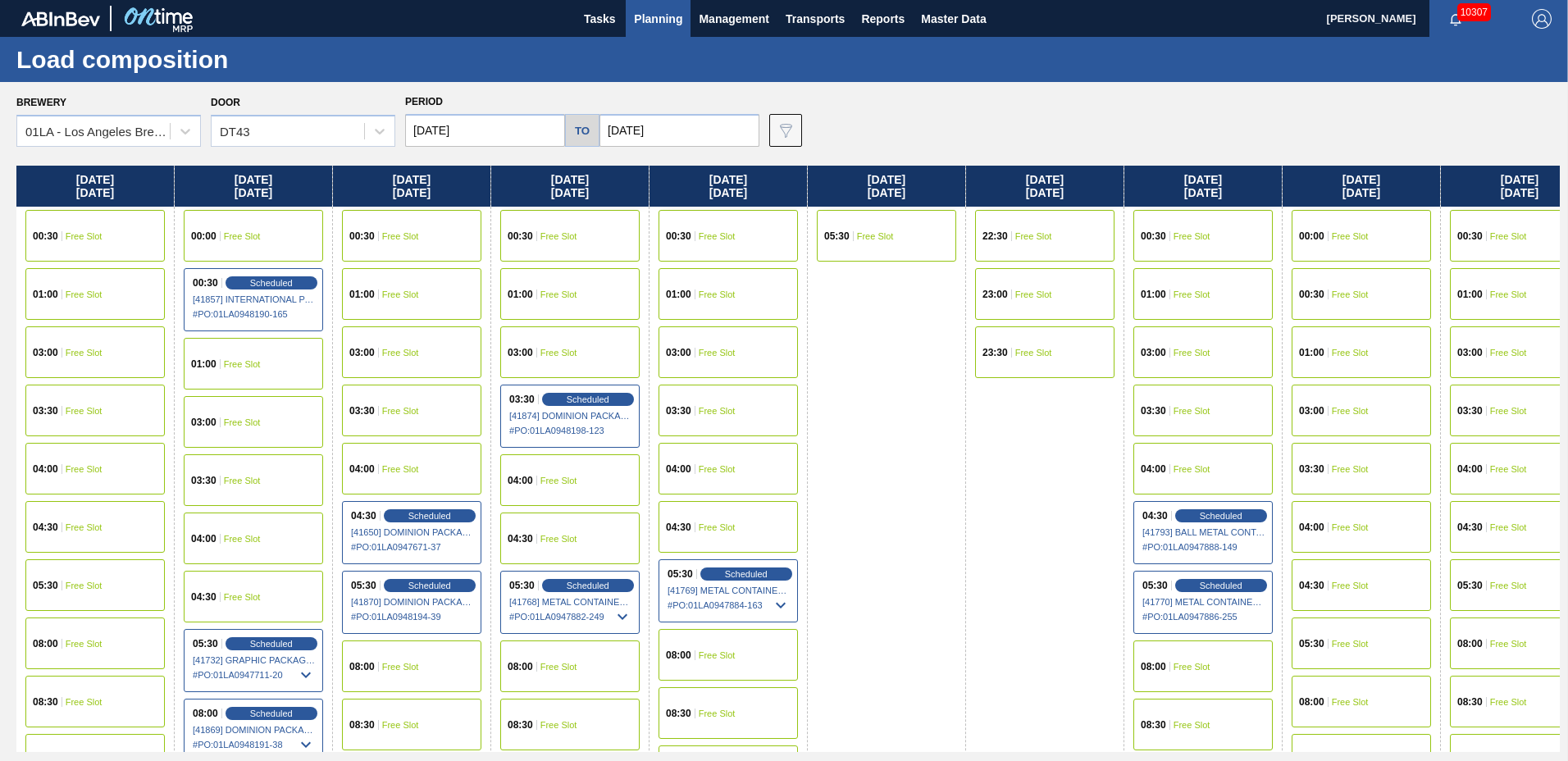
click at [643, 9] on span "Planning" at bounding box center [658, 19] width 48 height 20
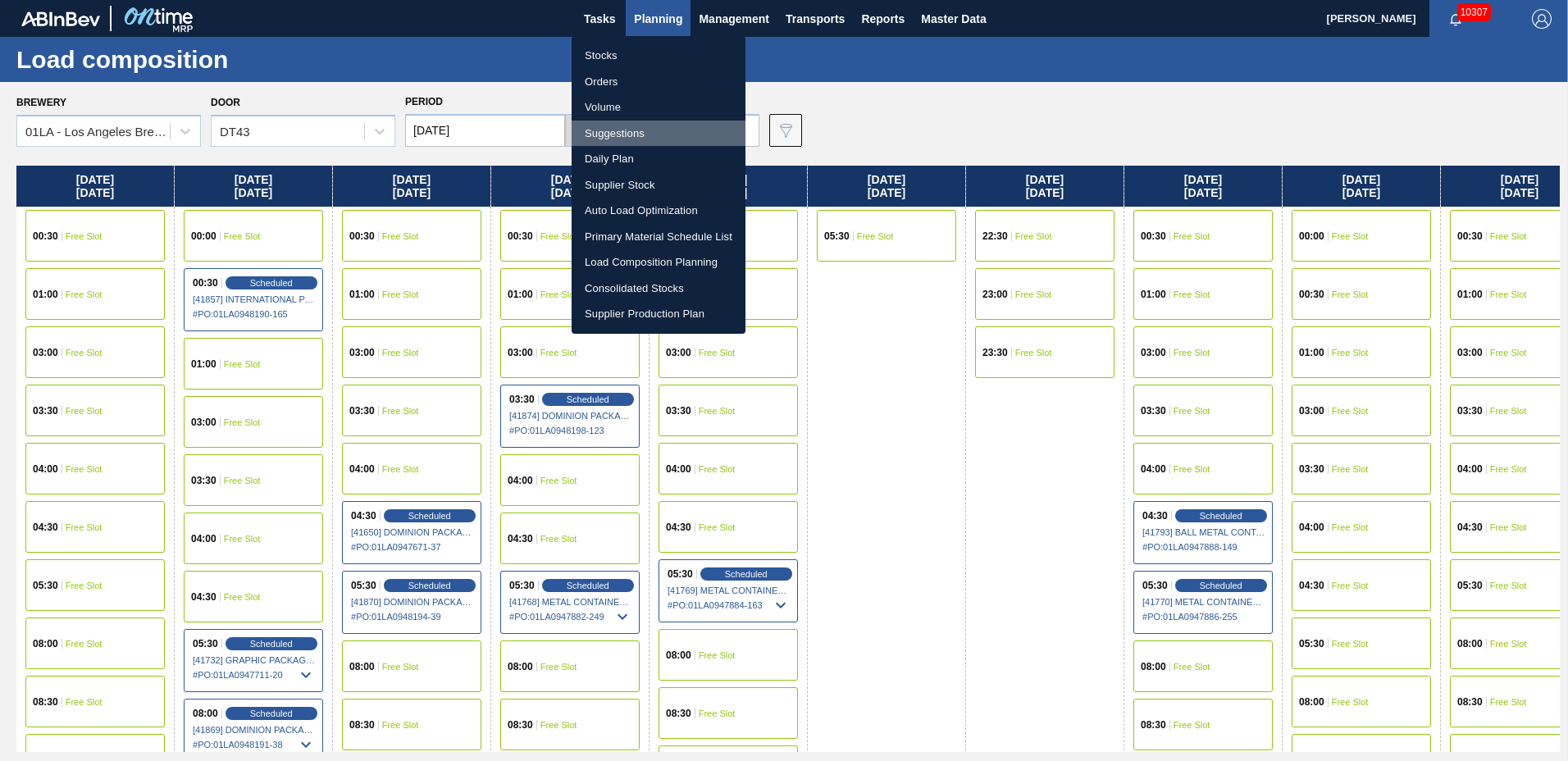
click at [598, 131] on li "Suggestions" at bounding box center [659, 134] width 174 height 26
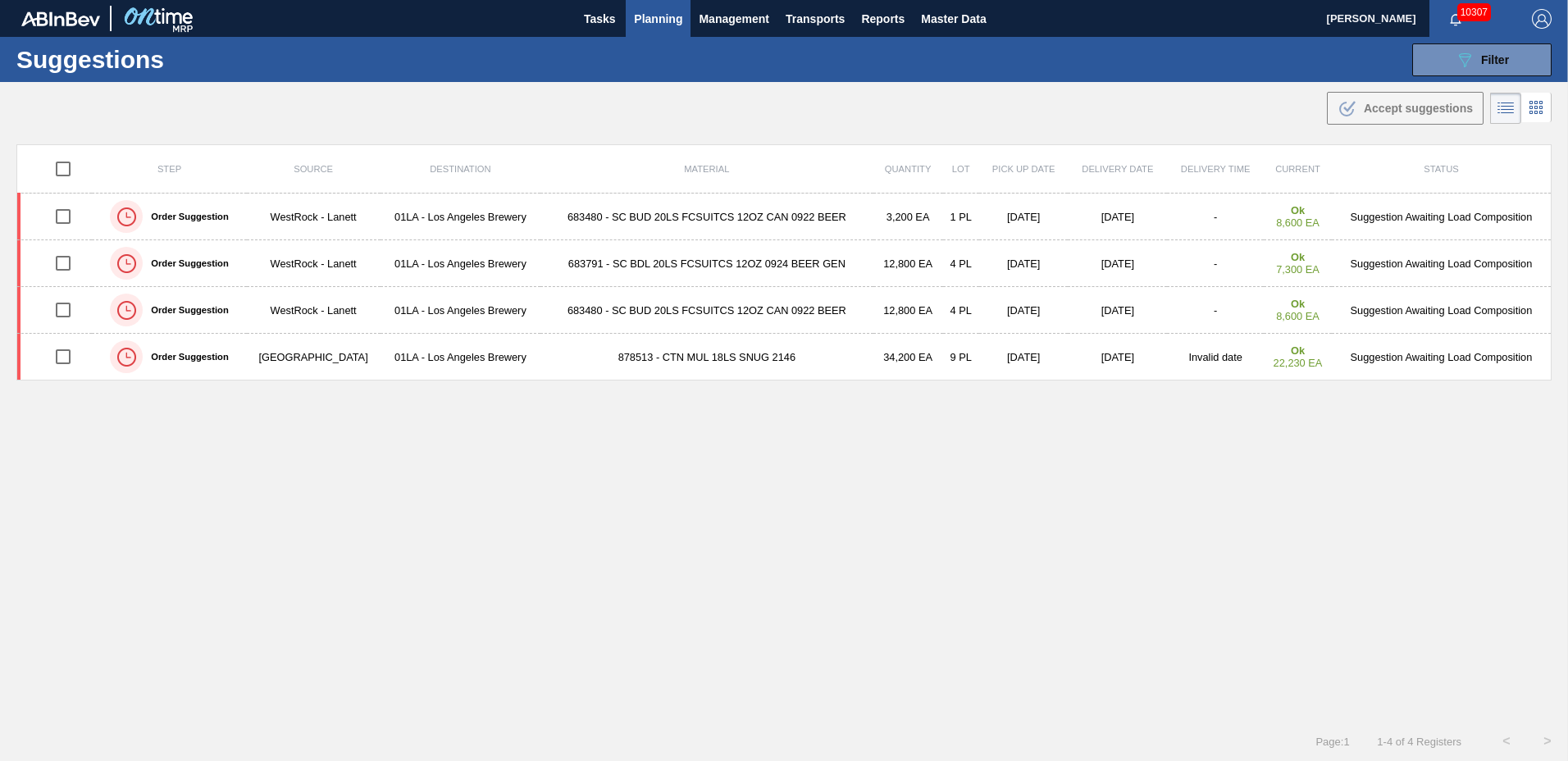
type to "10/31/2025"
click at [69, 167] on input "checkbox" at bounding box center [63, 169] width 34 height 35
checkbox input "true"
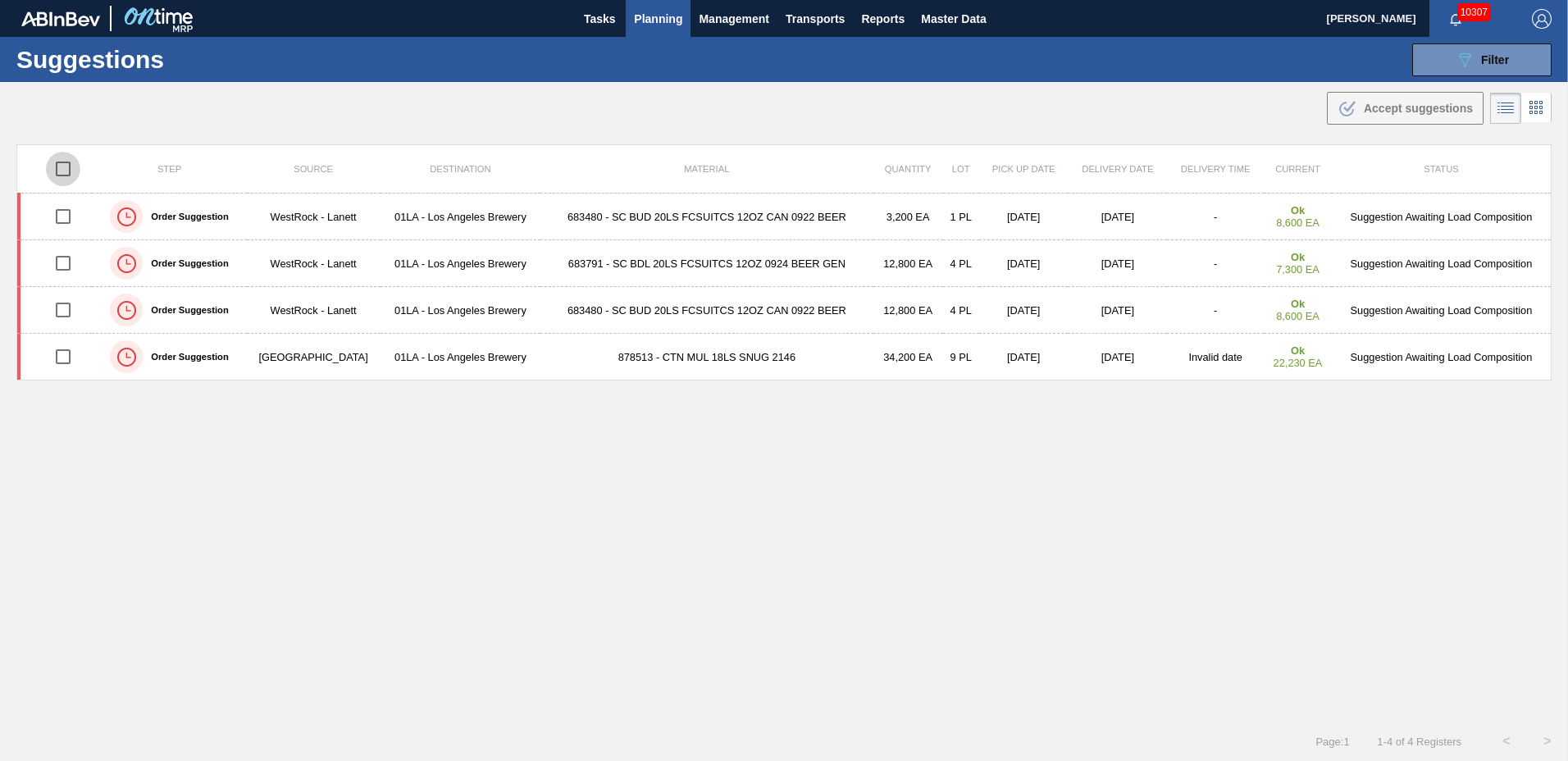
checkbox input "true"
click at [653, 19] on span "Planning" at bounding box center [658, 19] width 48 height 20
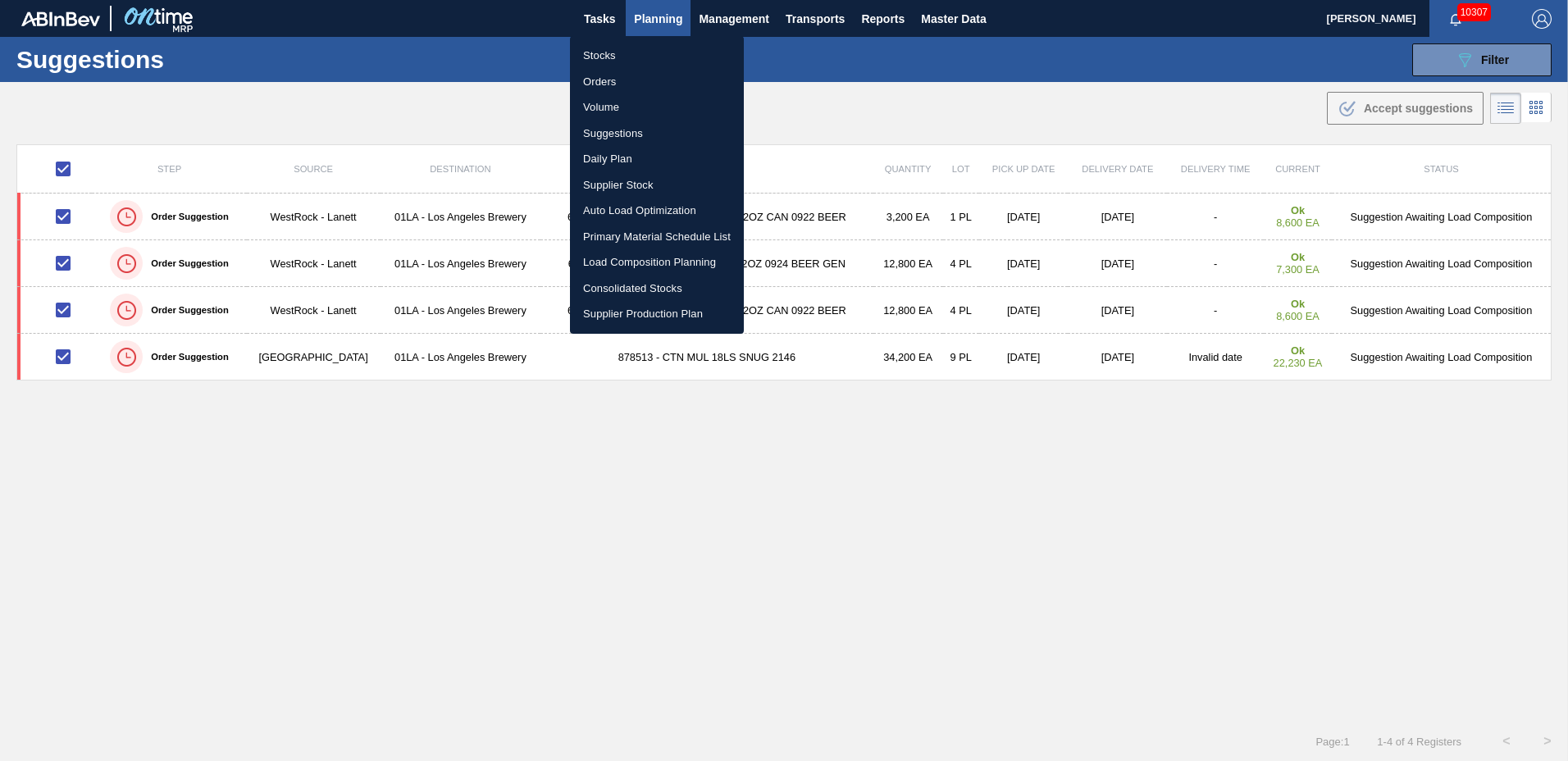
click at [628, 261] on li "Load Composition Planning" at bounding box center [657, 263] width 174 height 26
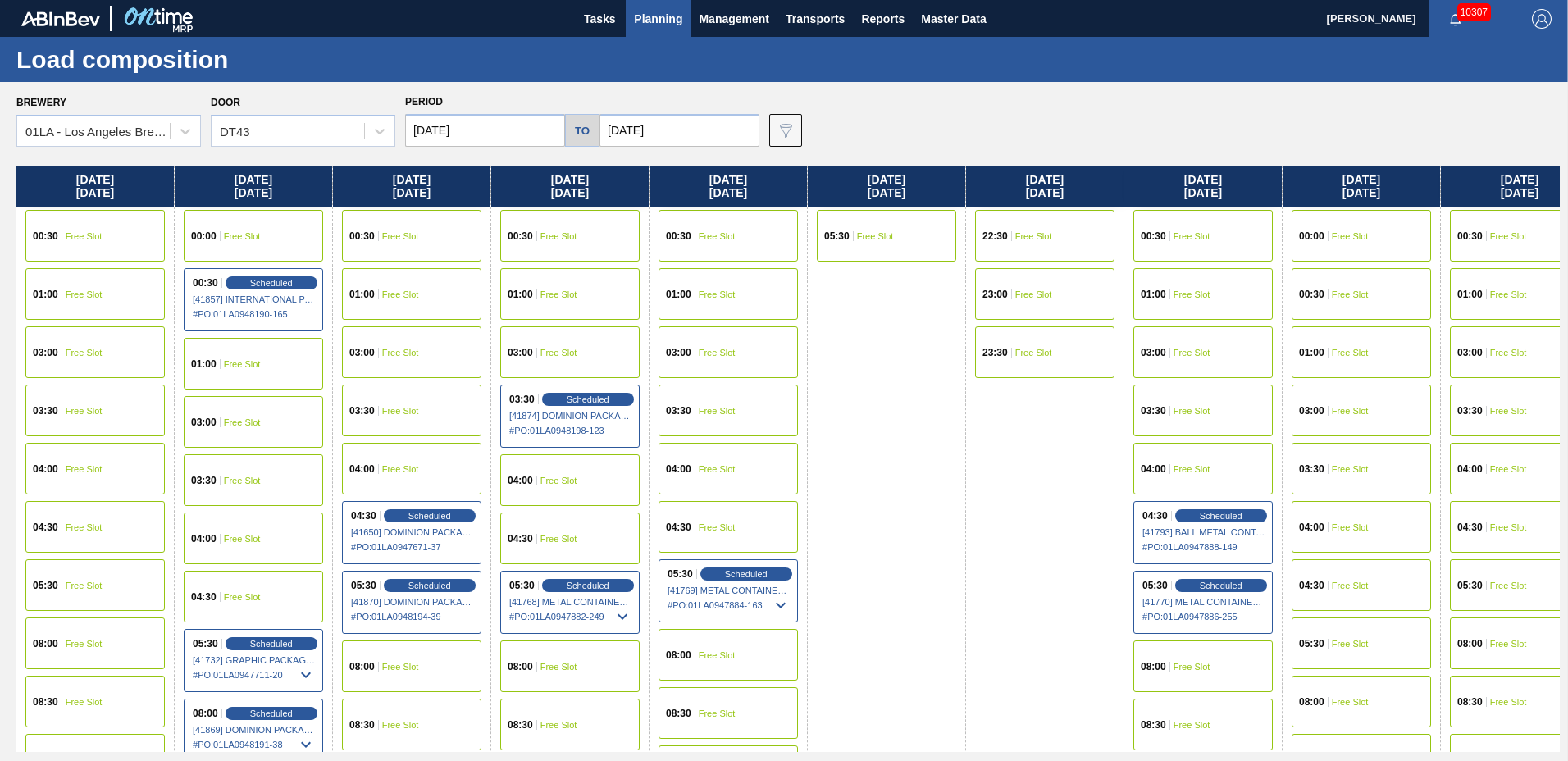
scroll to position [630, 0]
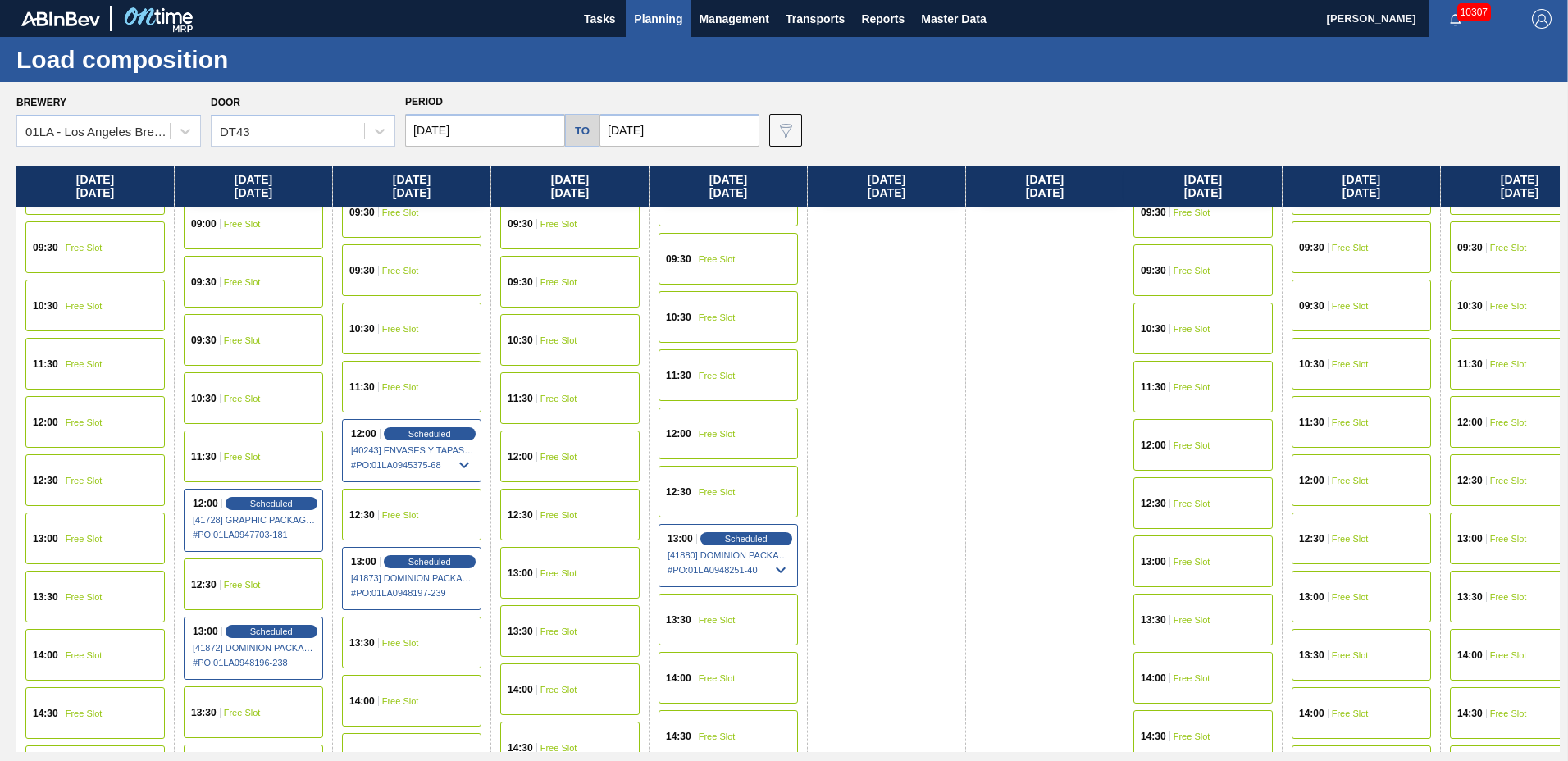
click at [1486, 526] on div "13:00 Free Slot" at bounding box center [1520, 538] width 140 height 52
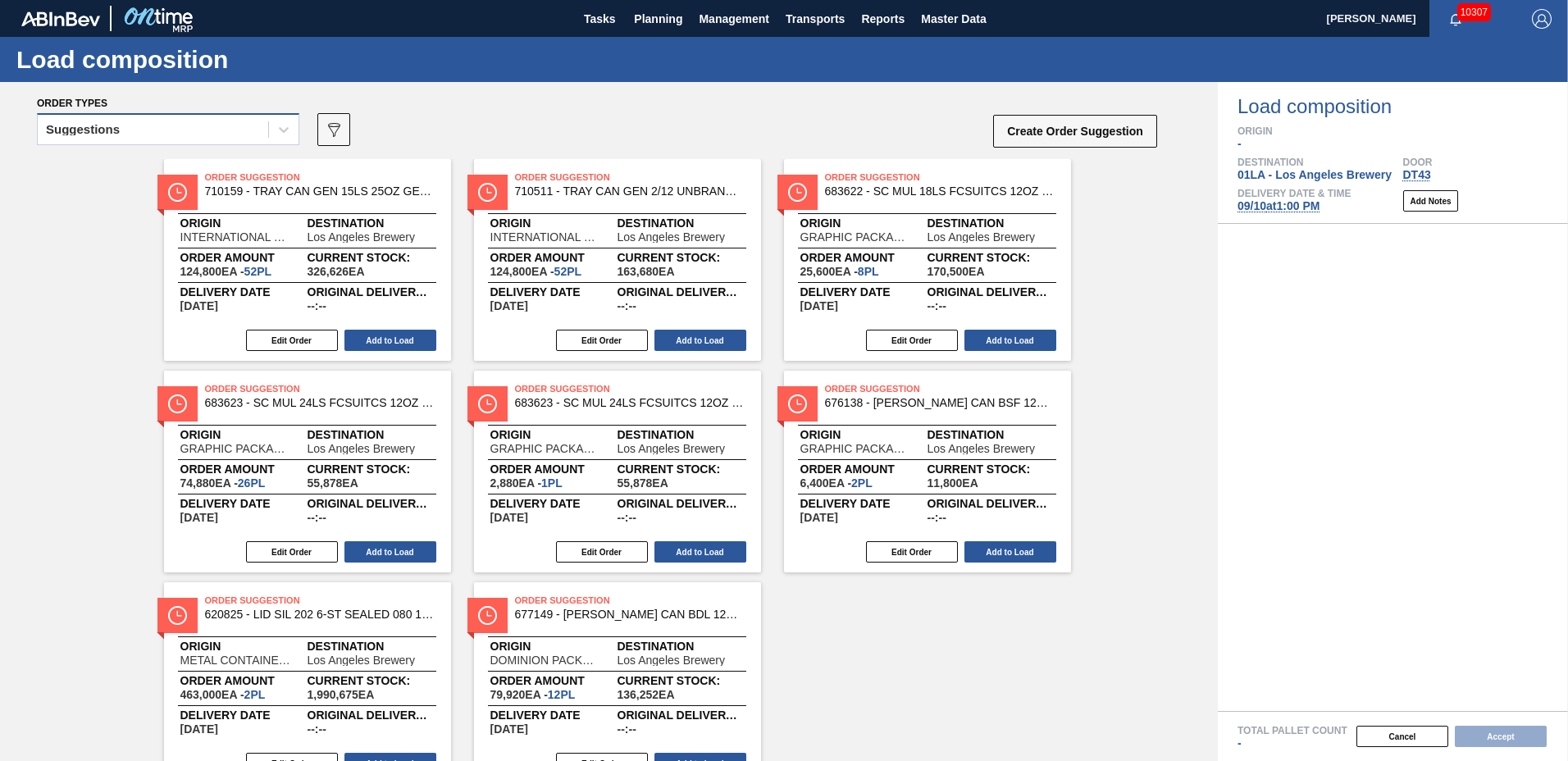
click at [103, 122] on div "Suggestions" at bounding box center [153, 130] width 231 height 24
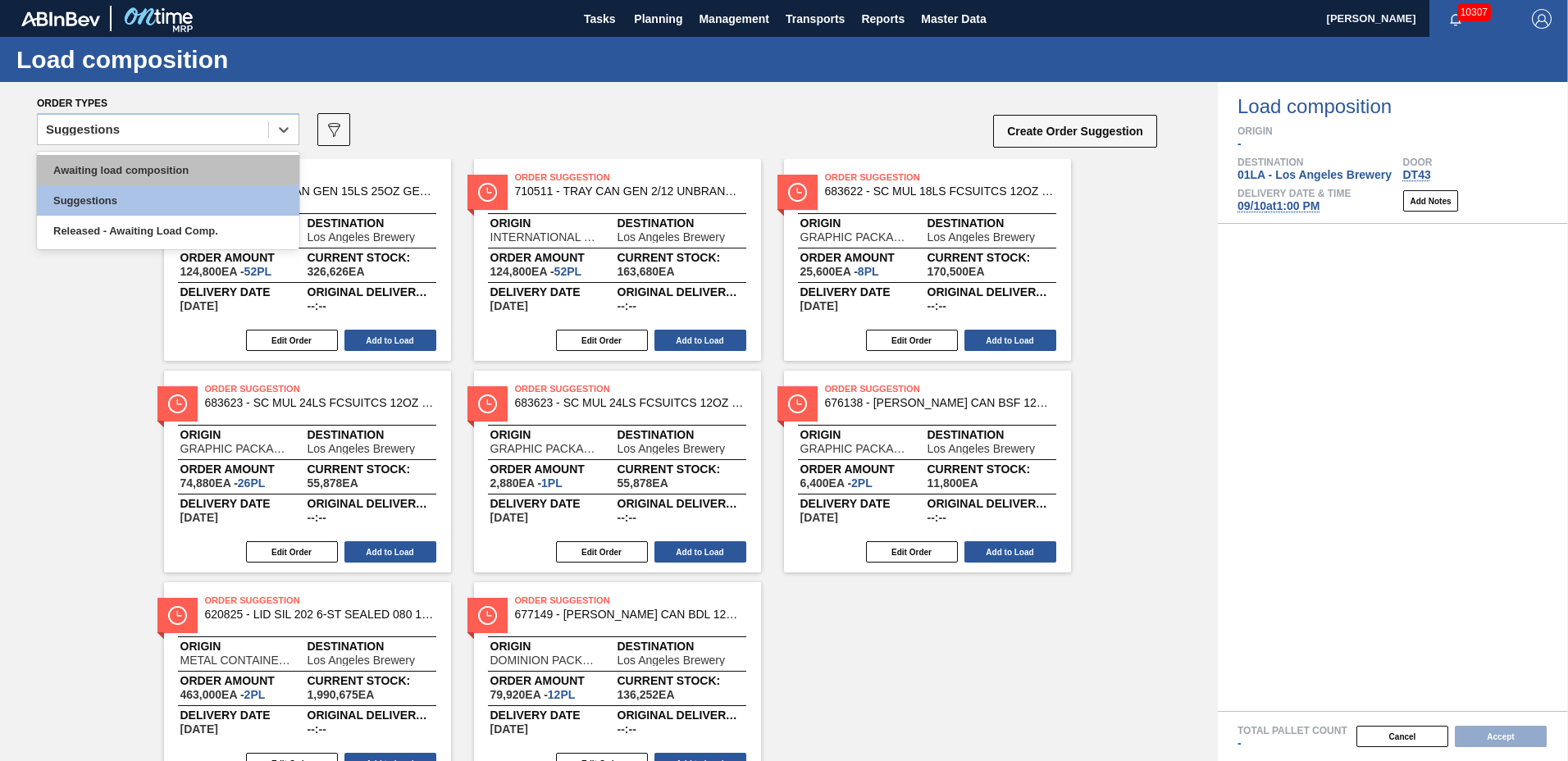
click at [117, 161] on div "Awaiting load composition" at bounding box center [168, 170] width 262 height 30
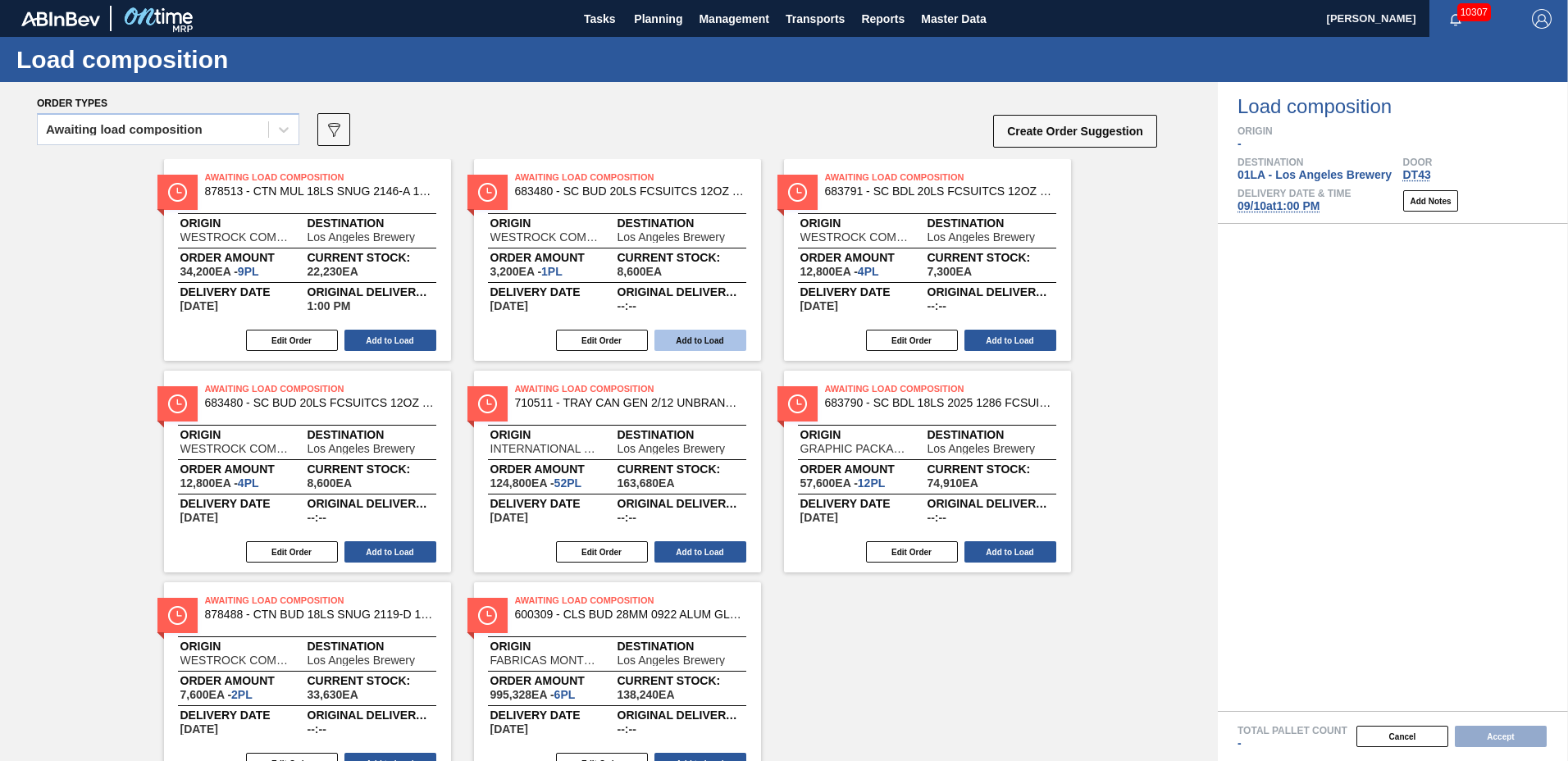
click at [679, 332] on button "Add to Load" at bounding box center [701, 340] width 92 height 21
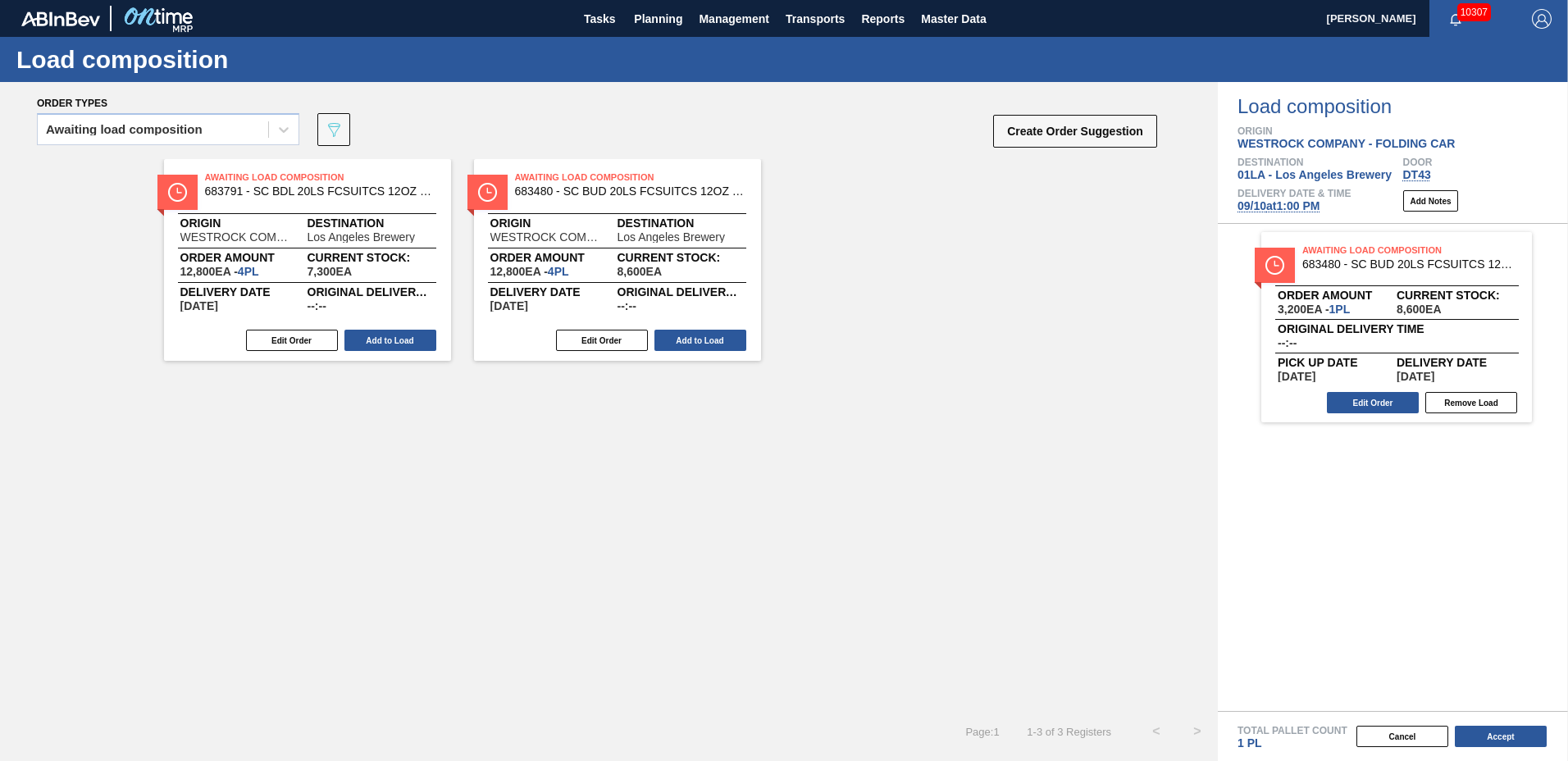
click at [687, 333] on button "Add to Load" at bounding box center [701, 340] width 92 height 21
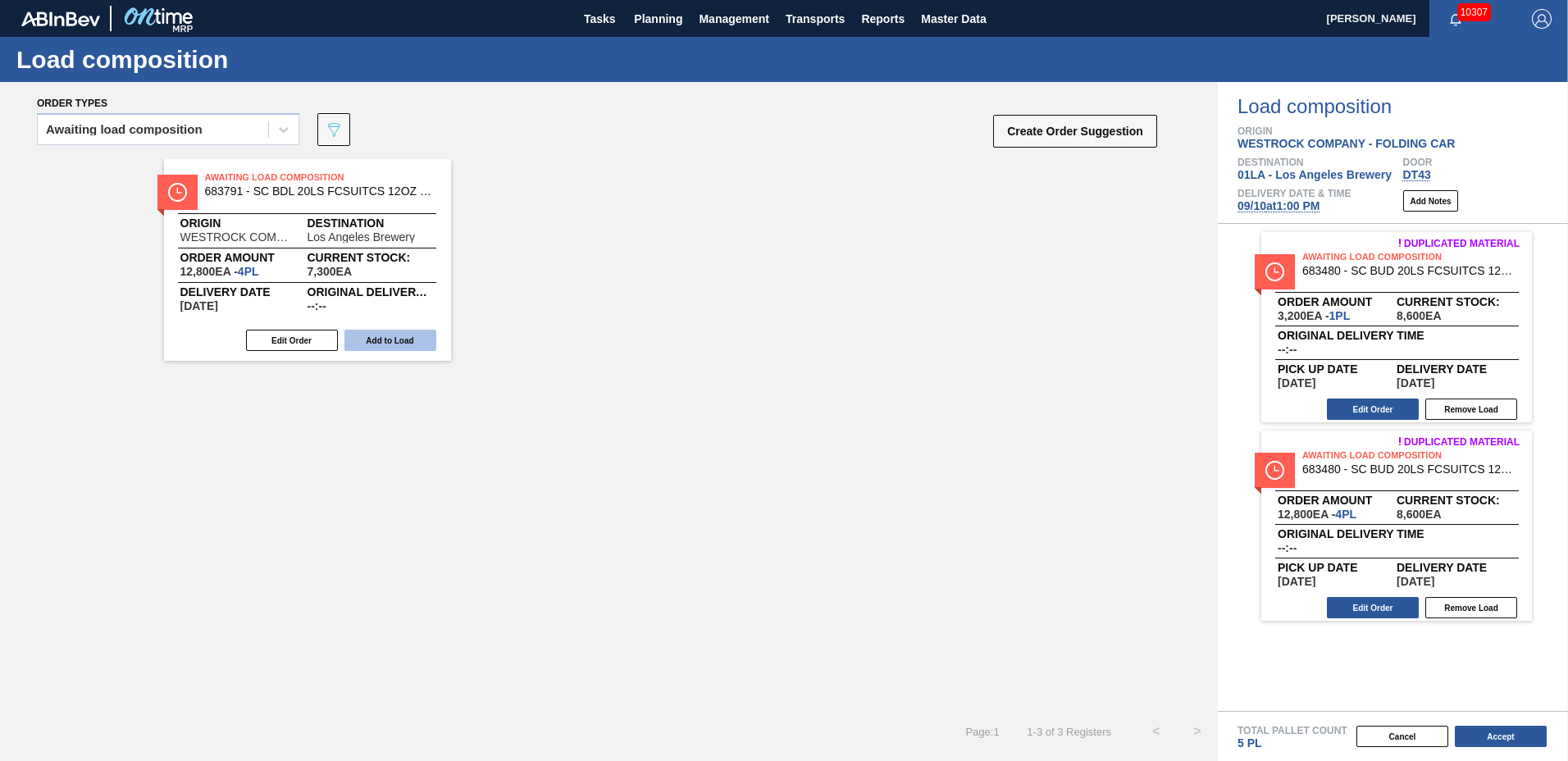
click at [401, 334] on button "Add to Load" at bounding box center [390, 340] width 92 height 21
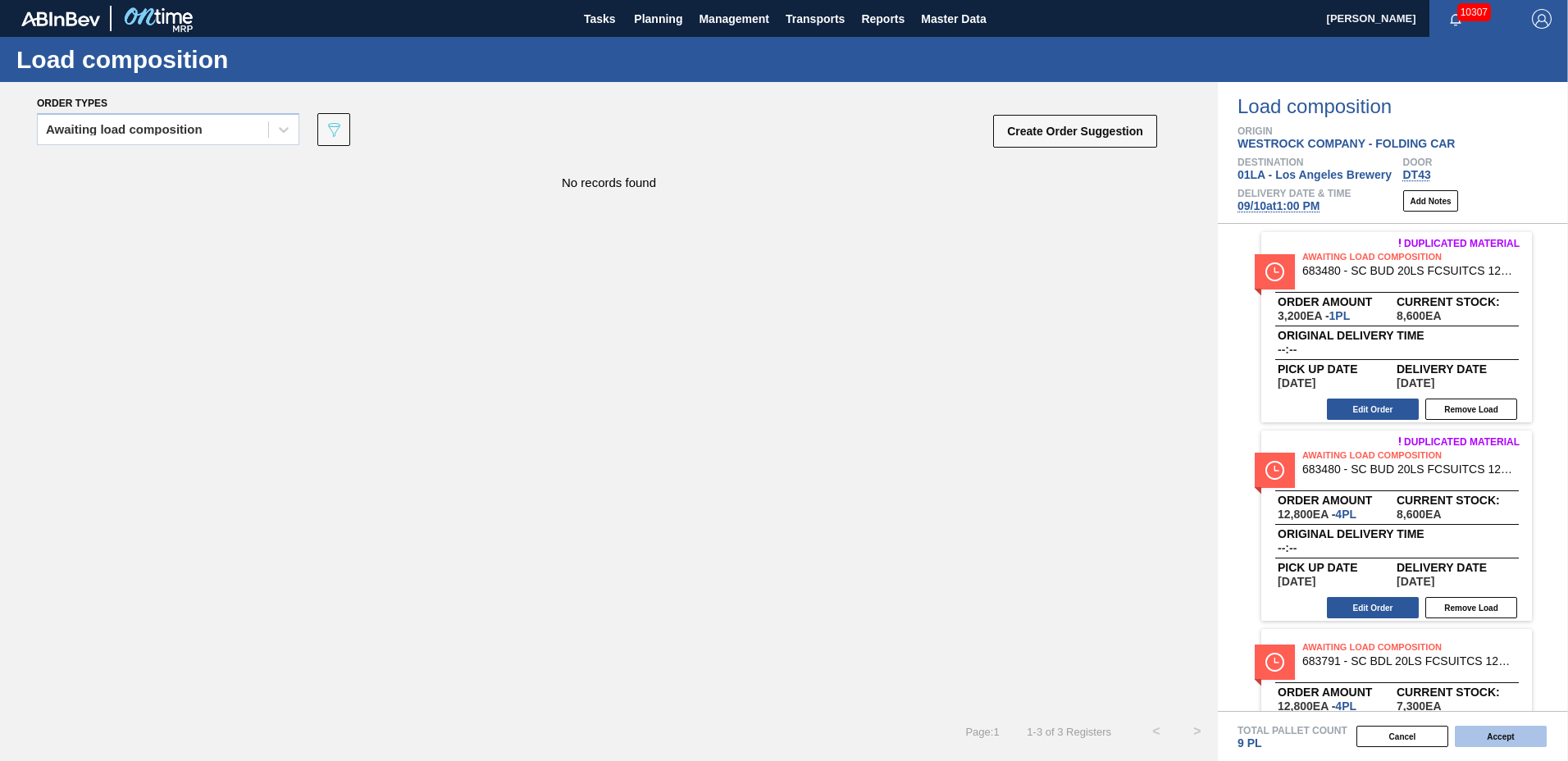
click at [1467, 737] on button "Accept" at bounding box center [1501, 737] width 92 height 21
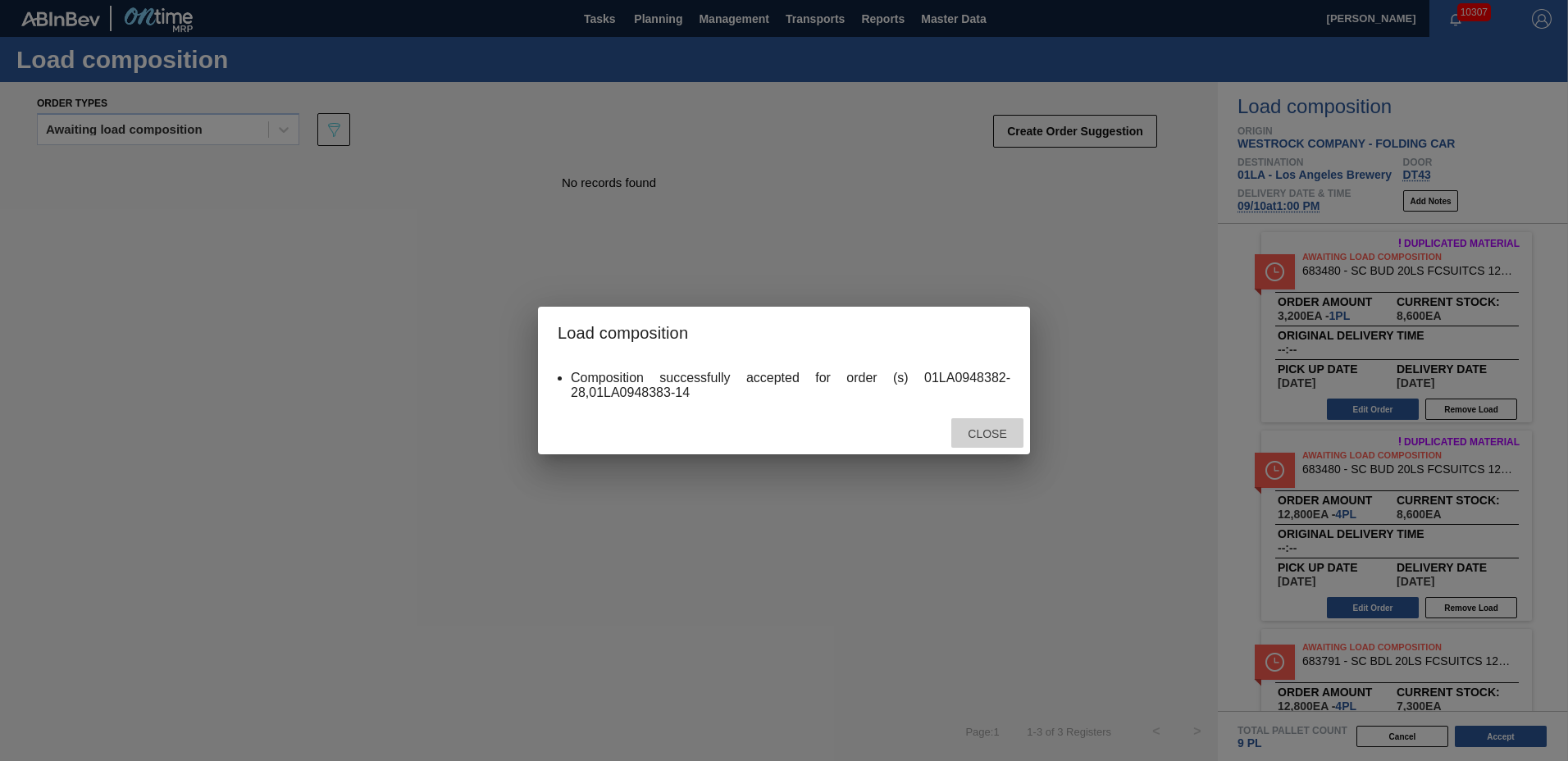
click at [988, 437] on span "Close" at bounding box center [986, 434] width 65 height 13
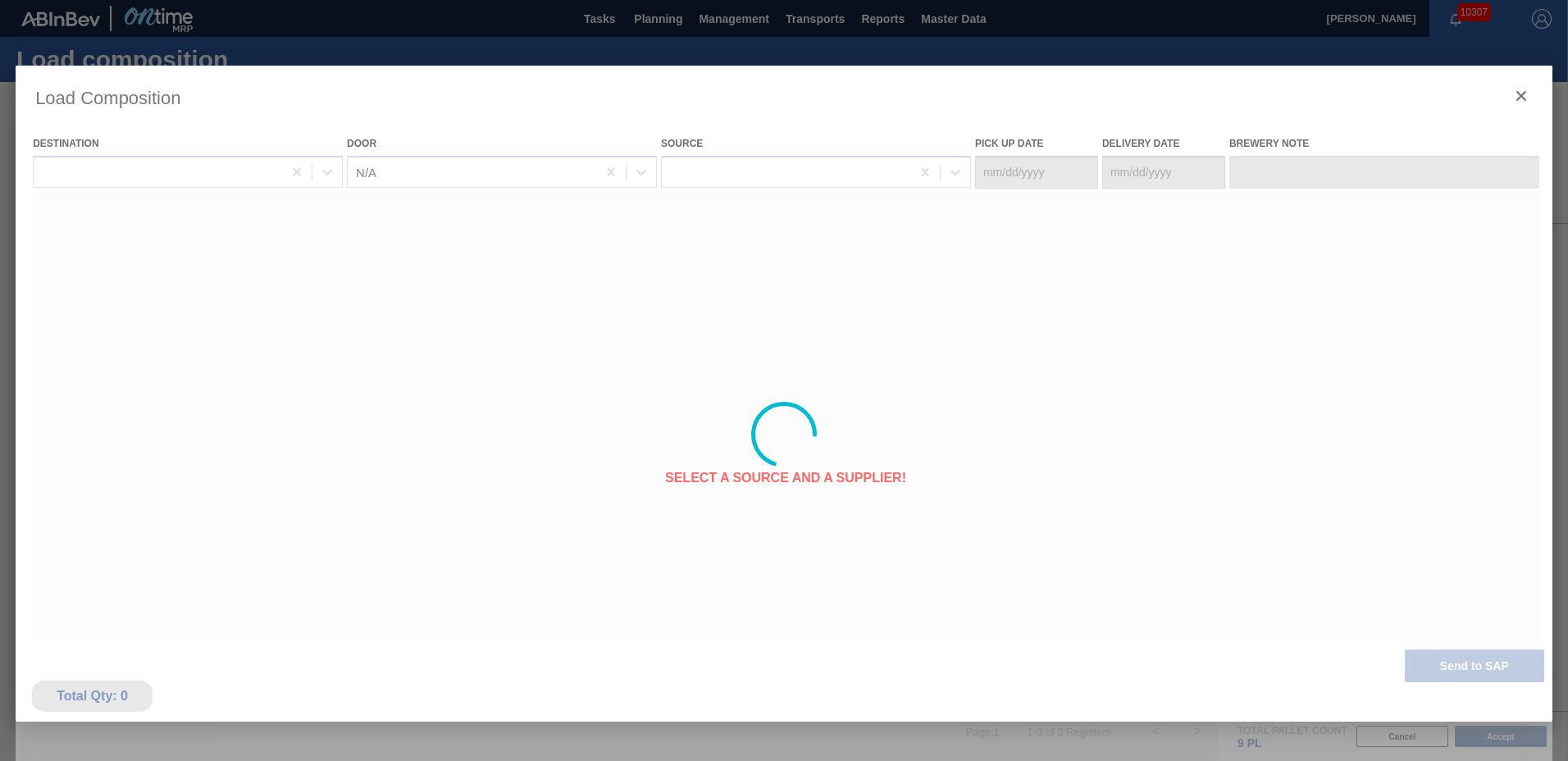
type Date "[DATE]"
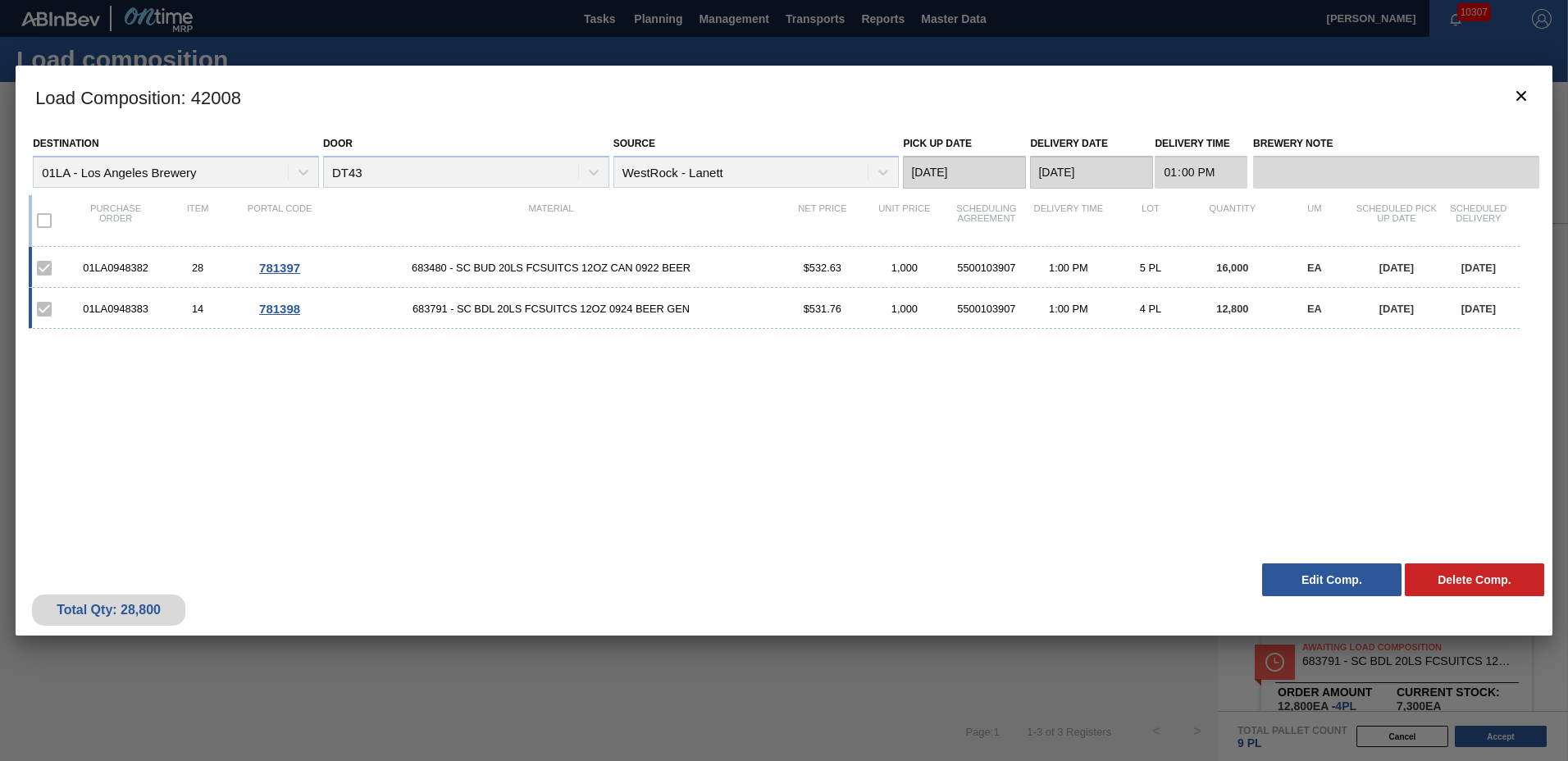
drag, startPoint x: 1304, startPoint y: 578, endPoint x: 1277, endPoint y: 583, distance: 27.5
click at [1304, 579] on button "Edit Comp." at bounding box center [1331, 580] width 140 height 33
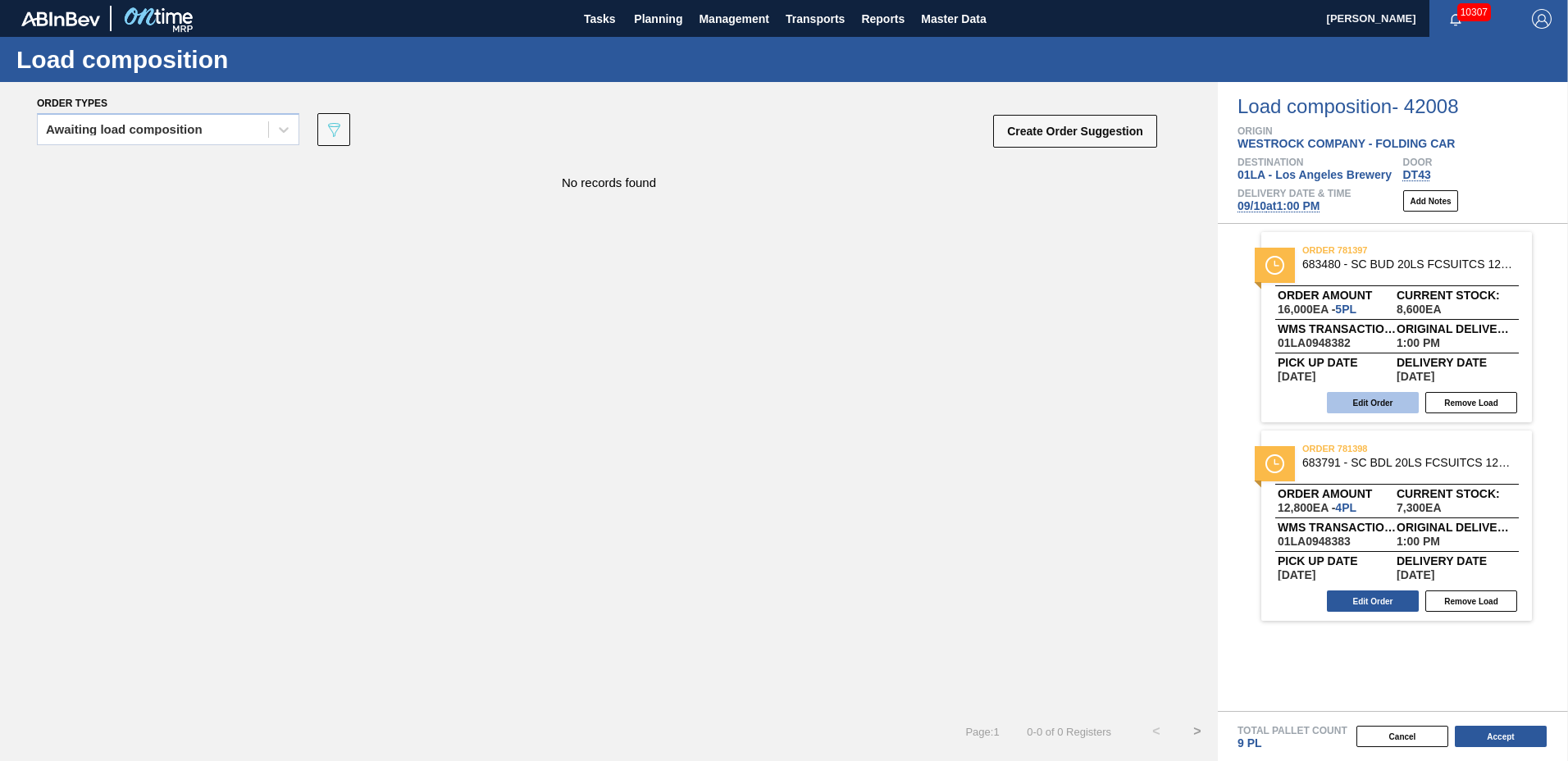
click at [1397, 406] on button "Edit Order" at bounding box center [1373, 403] width 92 height 21
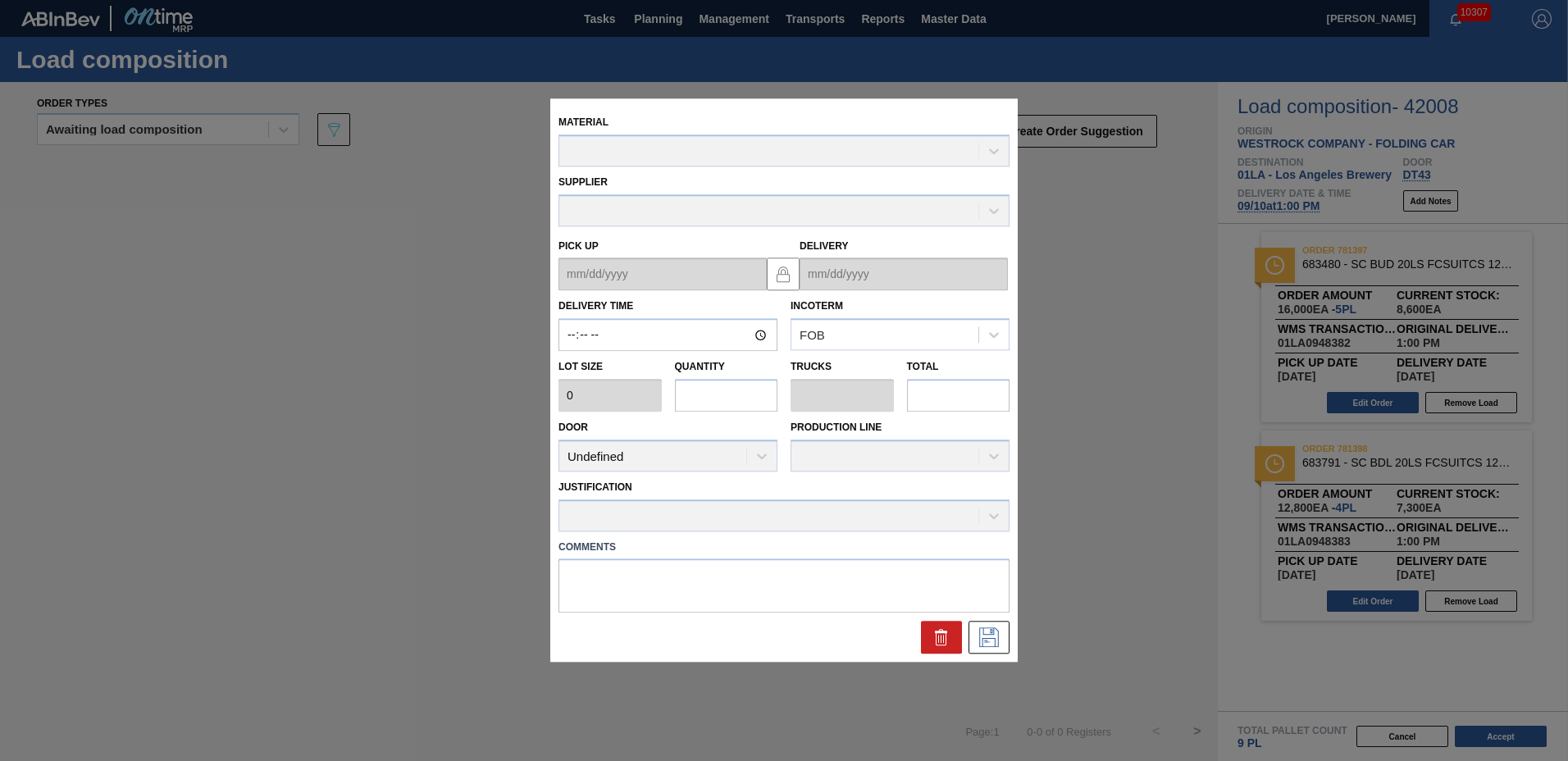
type input "13:00:00"
type input "3,200"
type input "5"
type input "0.192"
type input "16,000"
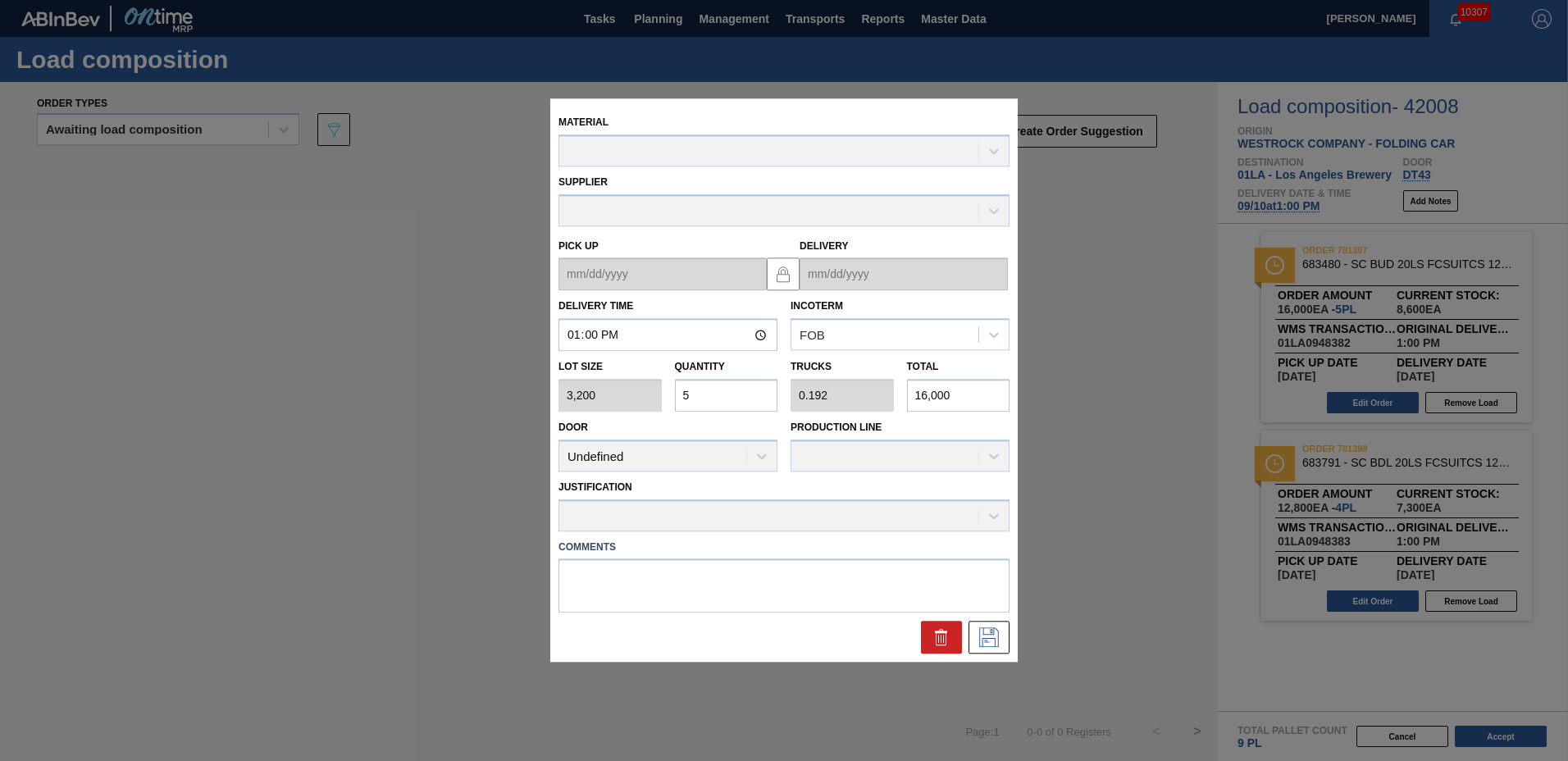
type up "[DATE]"
type input "[DATE]"
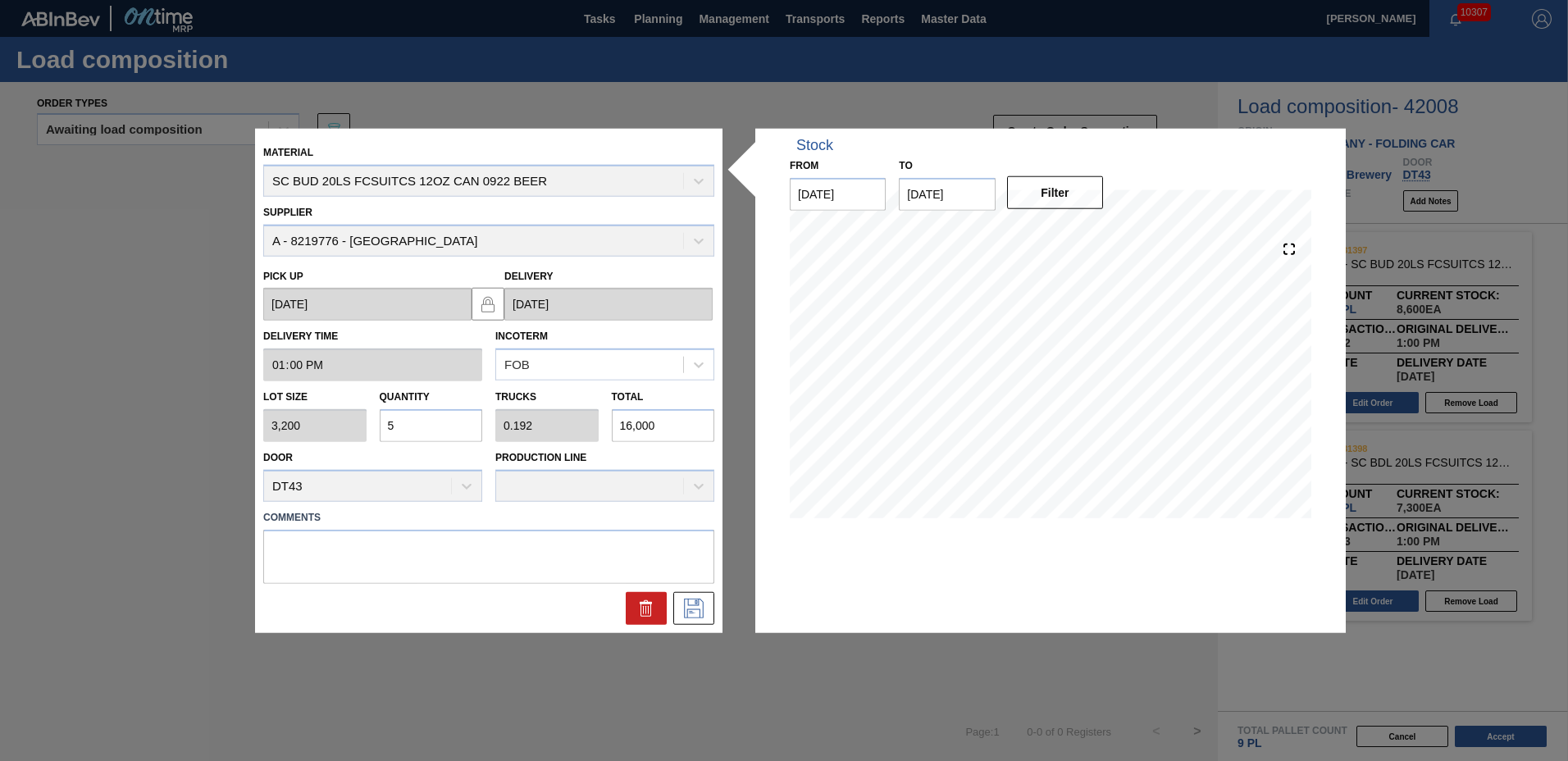
click at [434, 428] on input "5" at bounding box center [431, 426] width 103 height 33
type input "0"
type input "4"
type input "0.154"
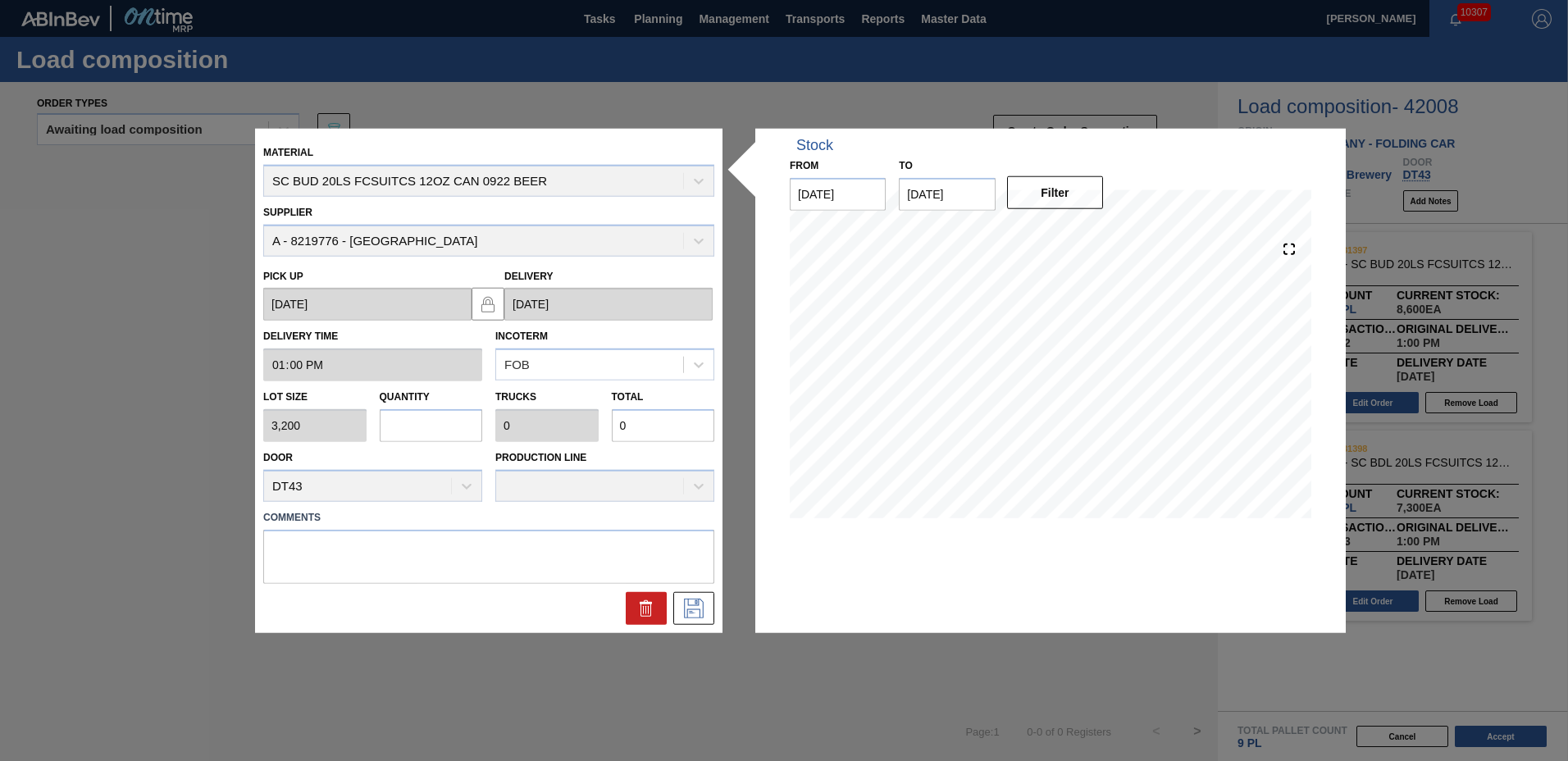
type input "12,800"
type input "4"
click at [686, 592] on button at bounding box center [694, 608] width 41 height 33
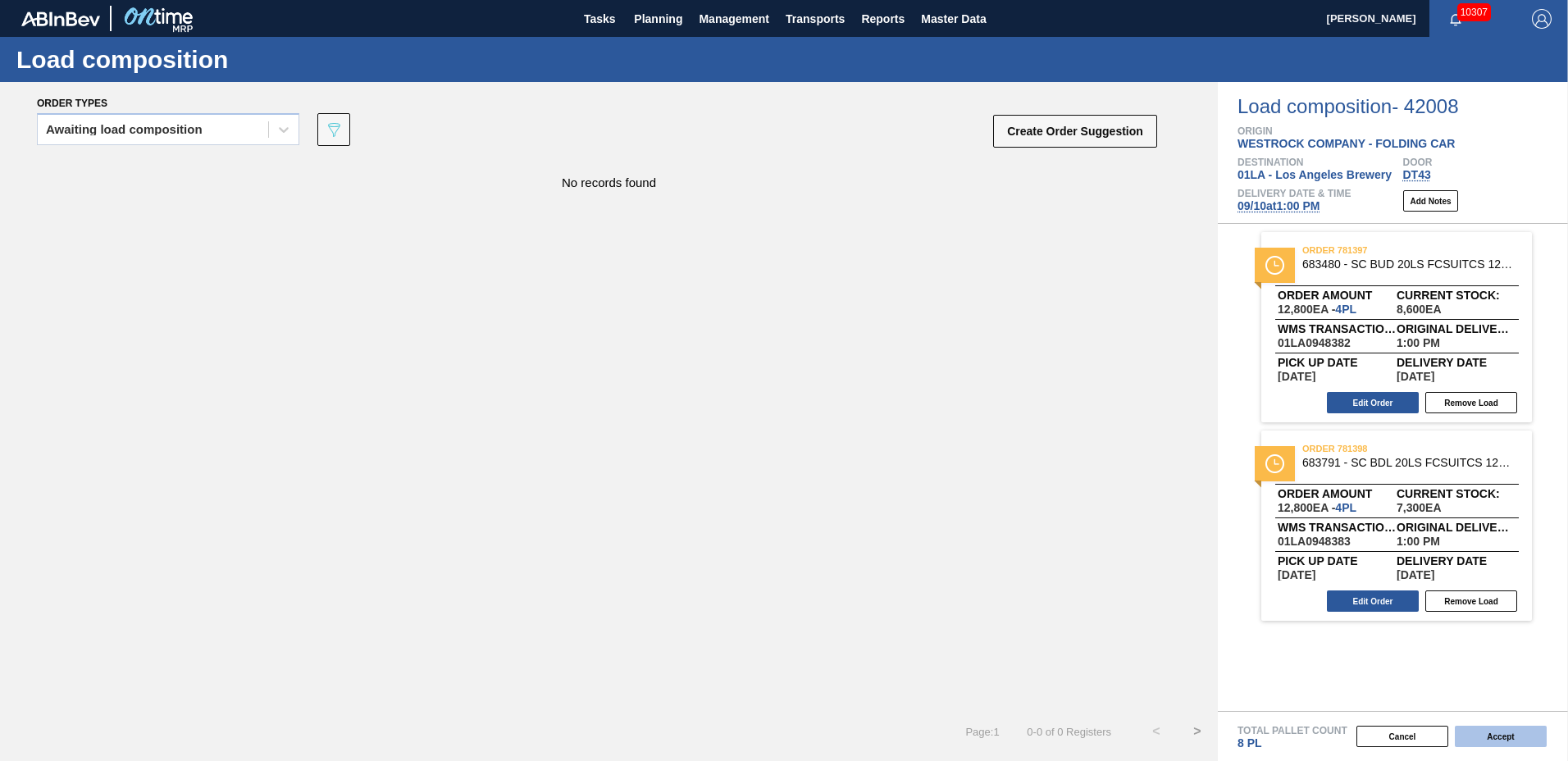
click at [1529, 731] on button "Accept" at bounding box center [1501, 737] width 92 height 21
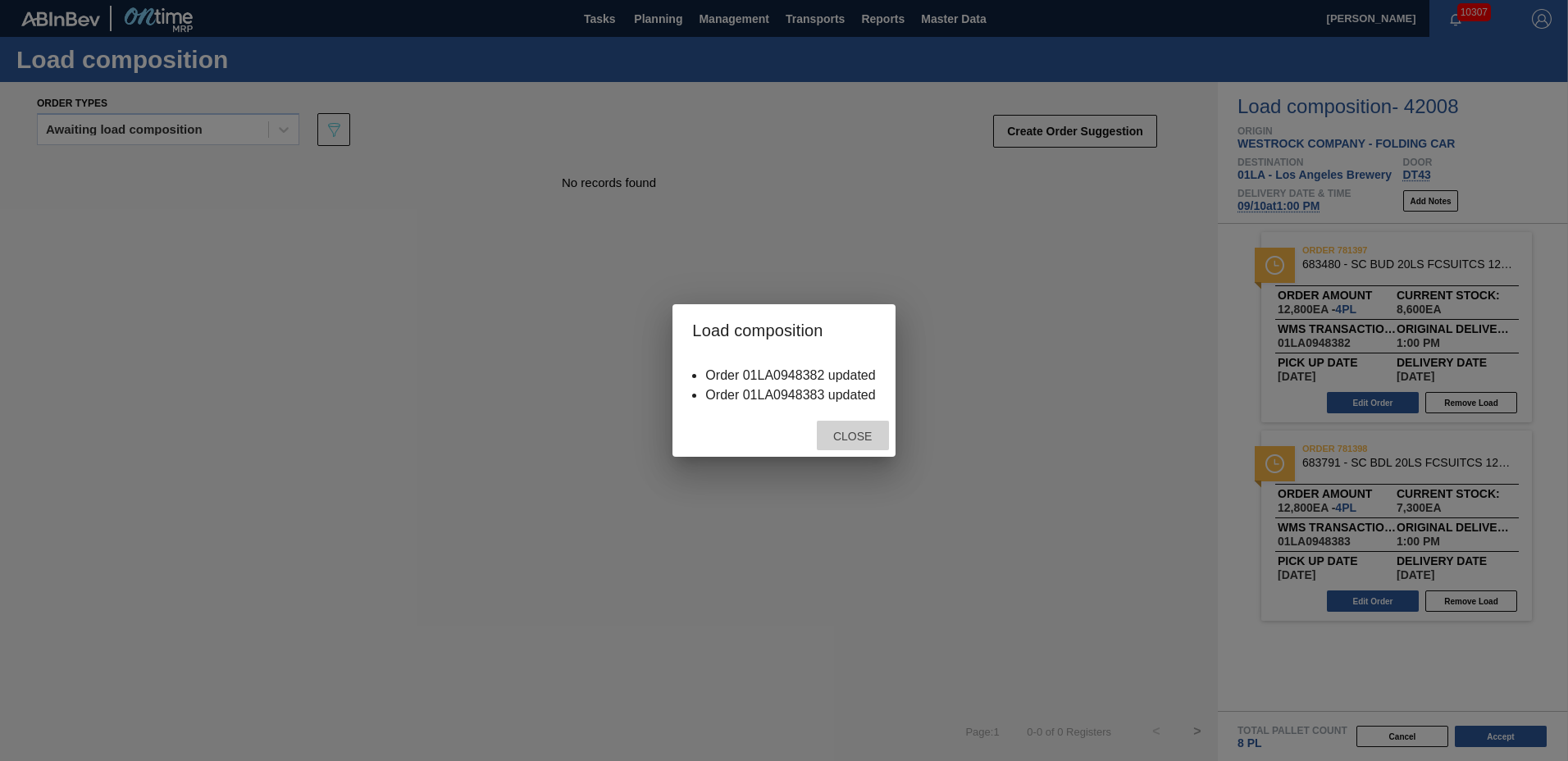
click at [849, 435] on span "Close" at bounding box center [852, 436] width 65 height 13
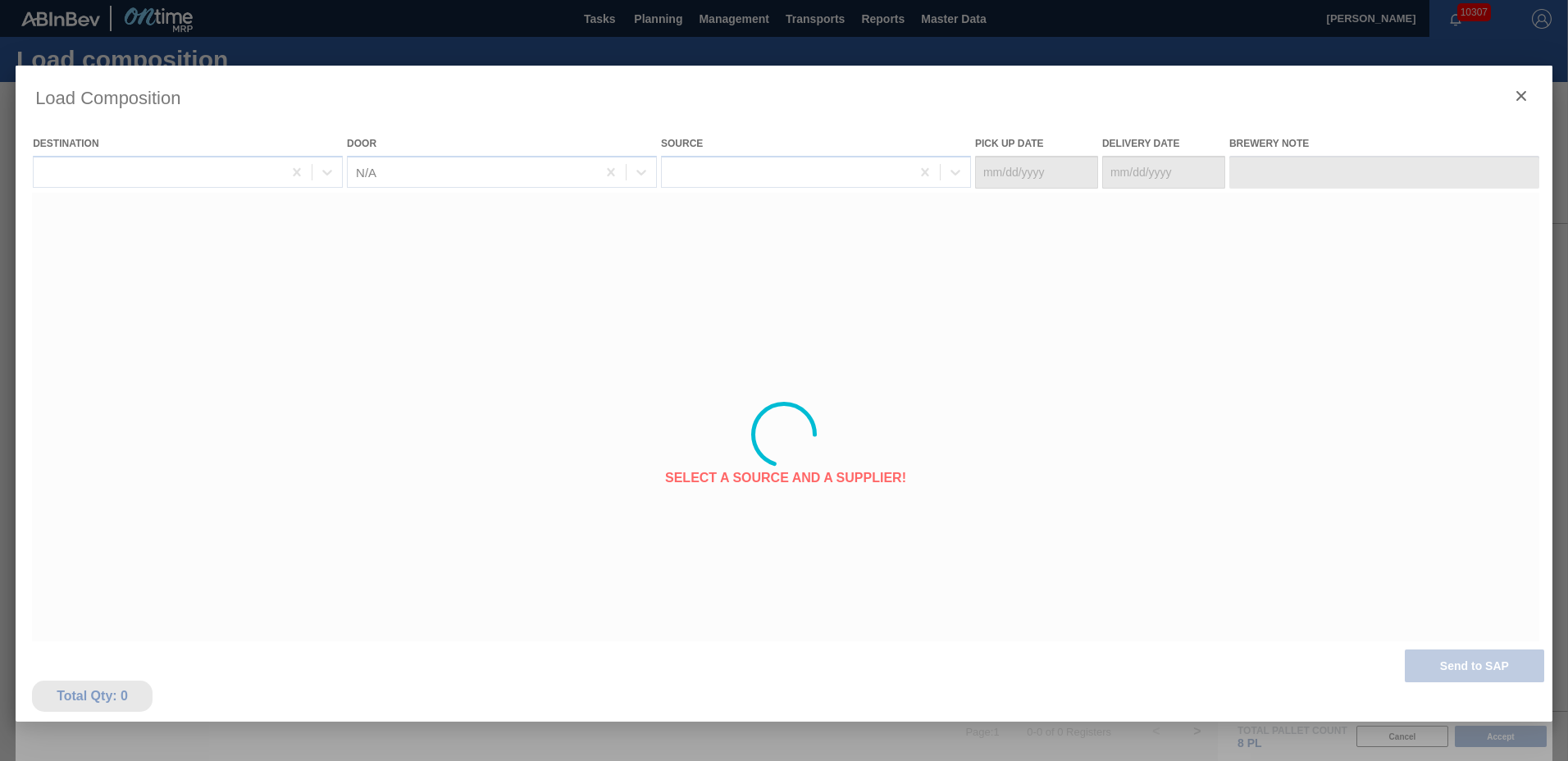
type Date "[DATE]"
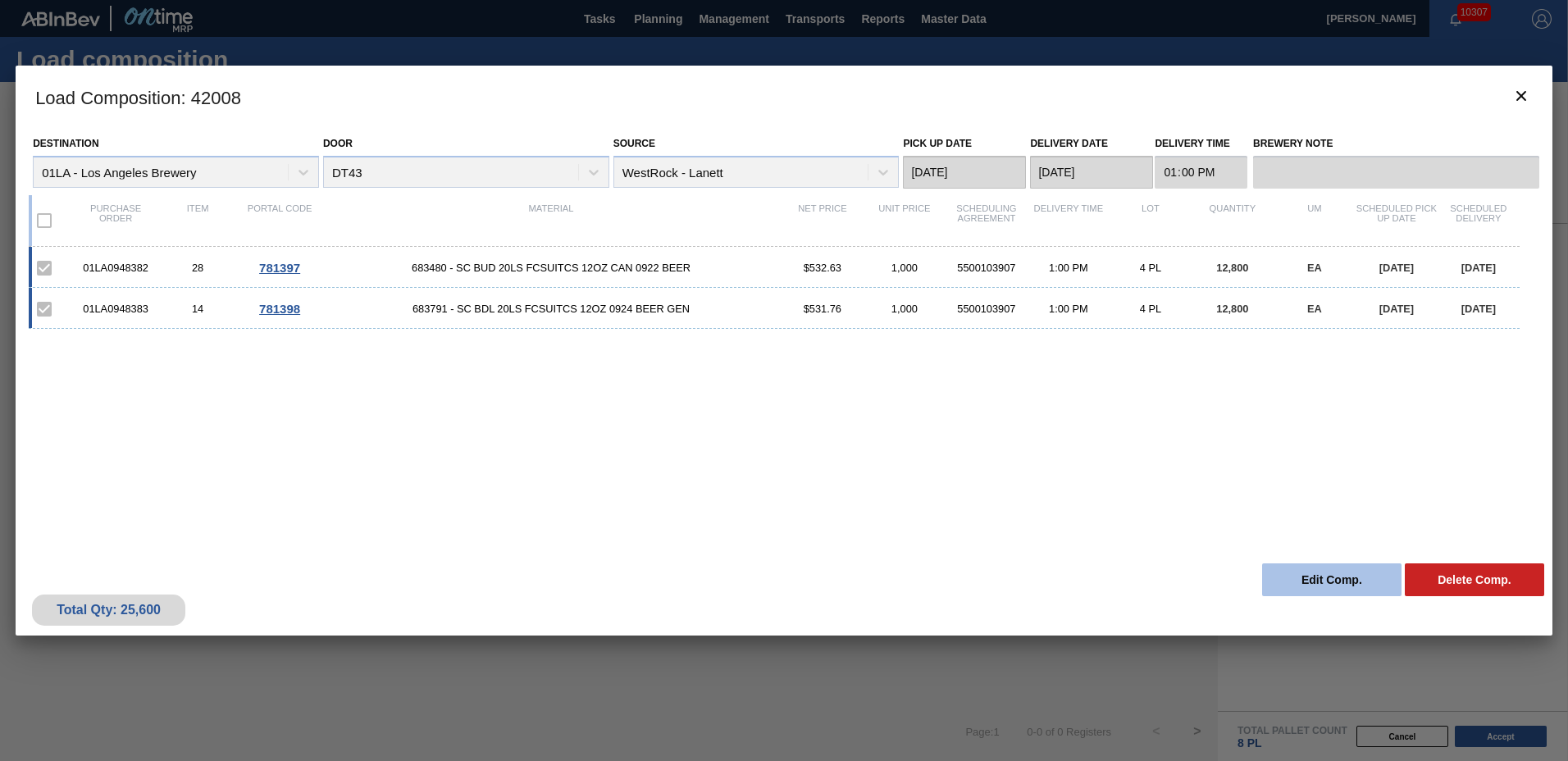
click at [1300, 587] on button "Edit Comp." at bounding box center [1331, 580] width 140 height 33
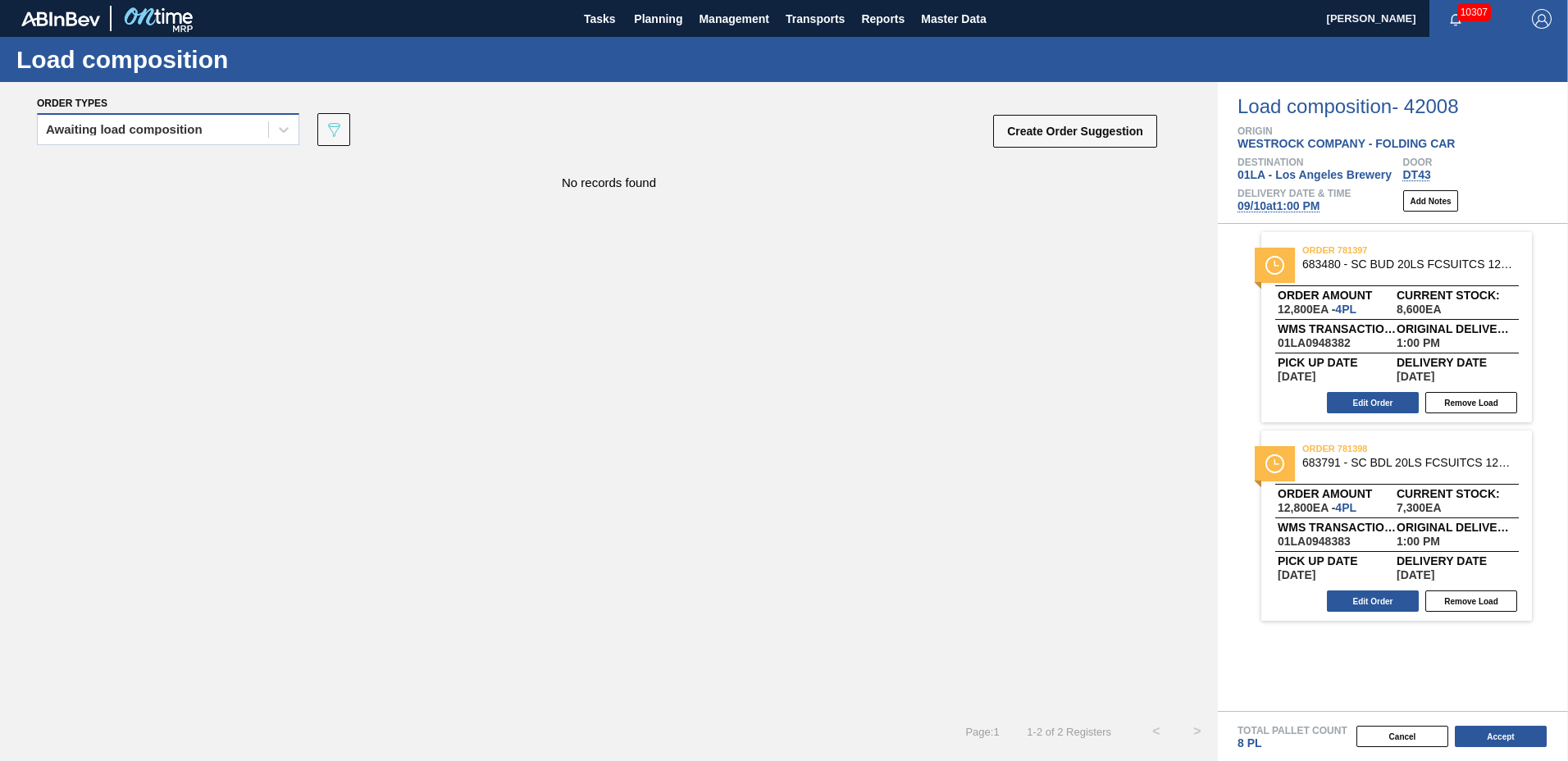
click at [191, 134] on div "Awaiting load composition" at bounding box center [124, 130] width 157 height 12
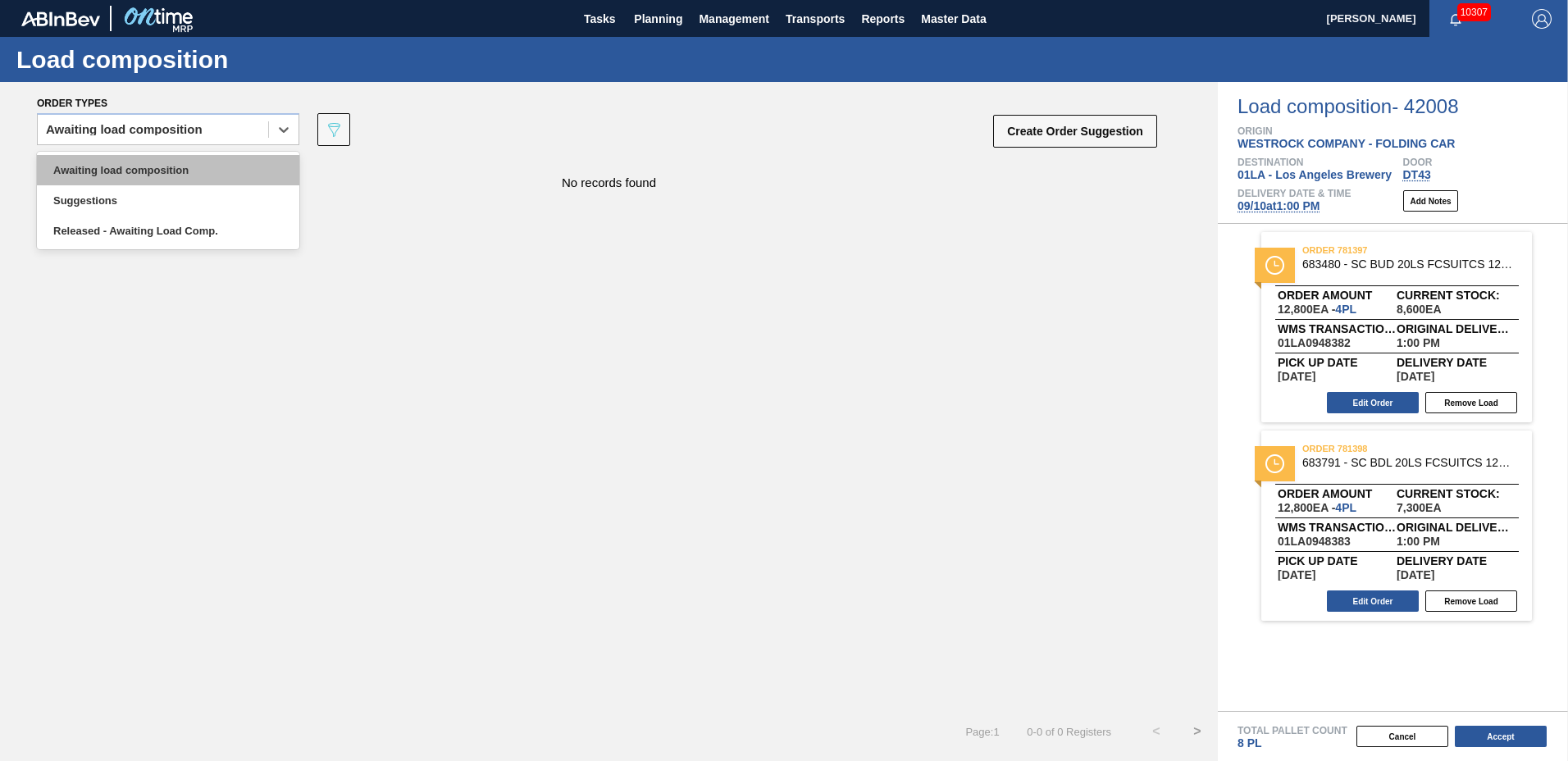
click at [193, 181] on div "Awaiting load composition" at bounding box center [168, 170] width 262 height 30
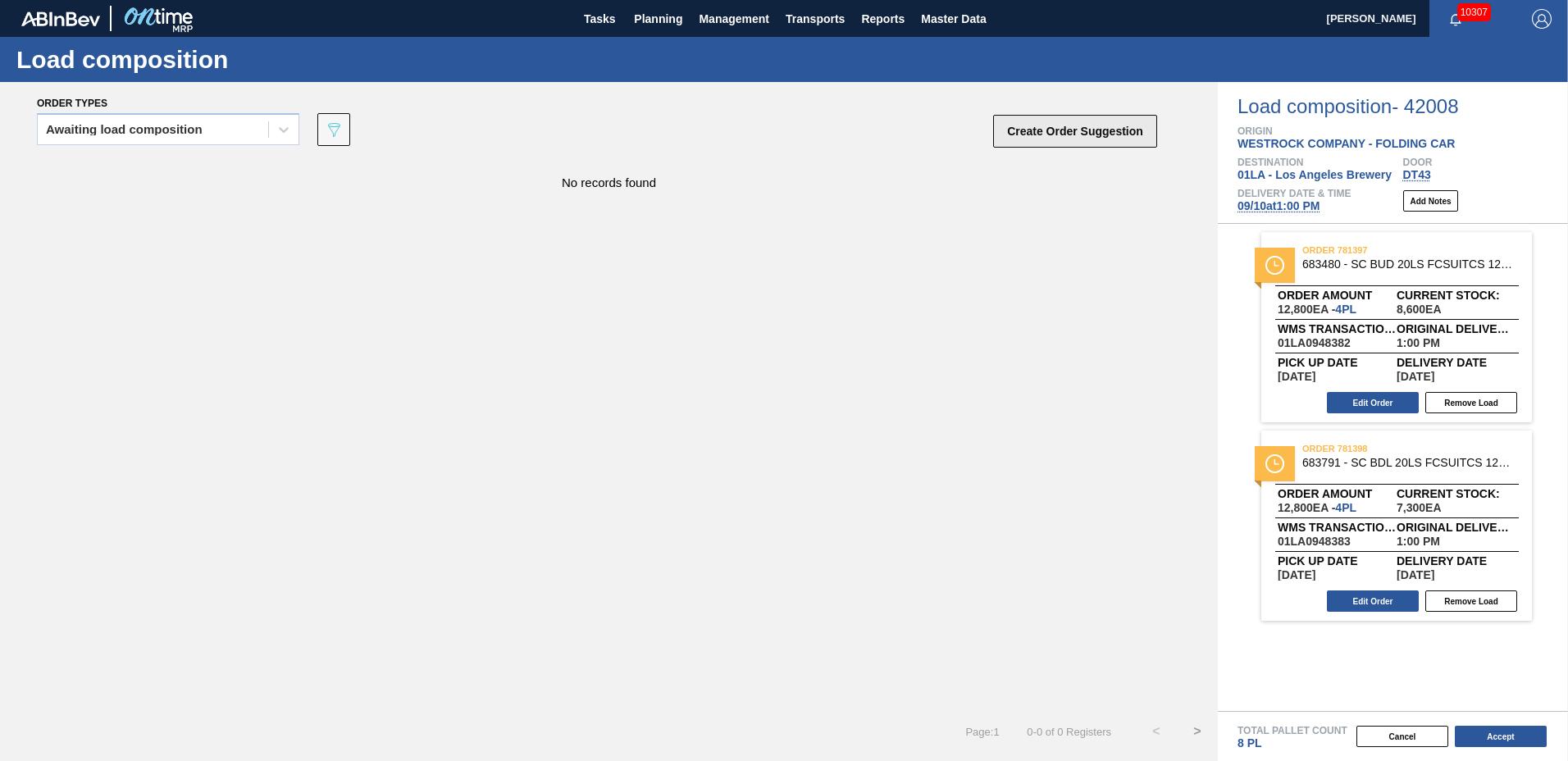
click at [1061, 136] on button "Create Order Suggestion" at bounding box center [1075, 131] width 164 height 33
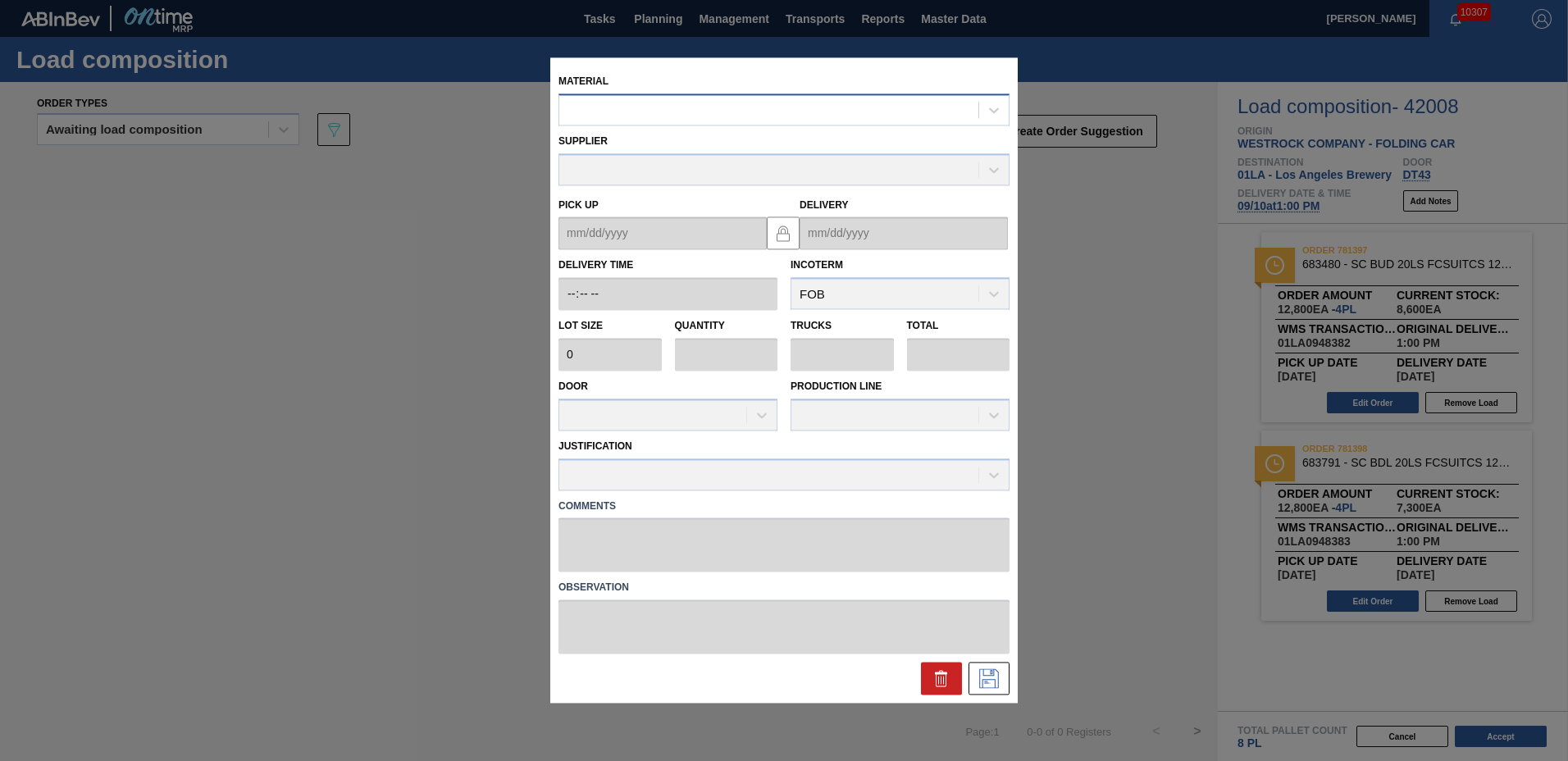
click at [683, 104] on div at bounding box center [769, 110] width 419 height 24
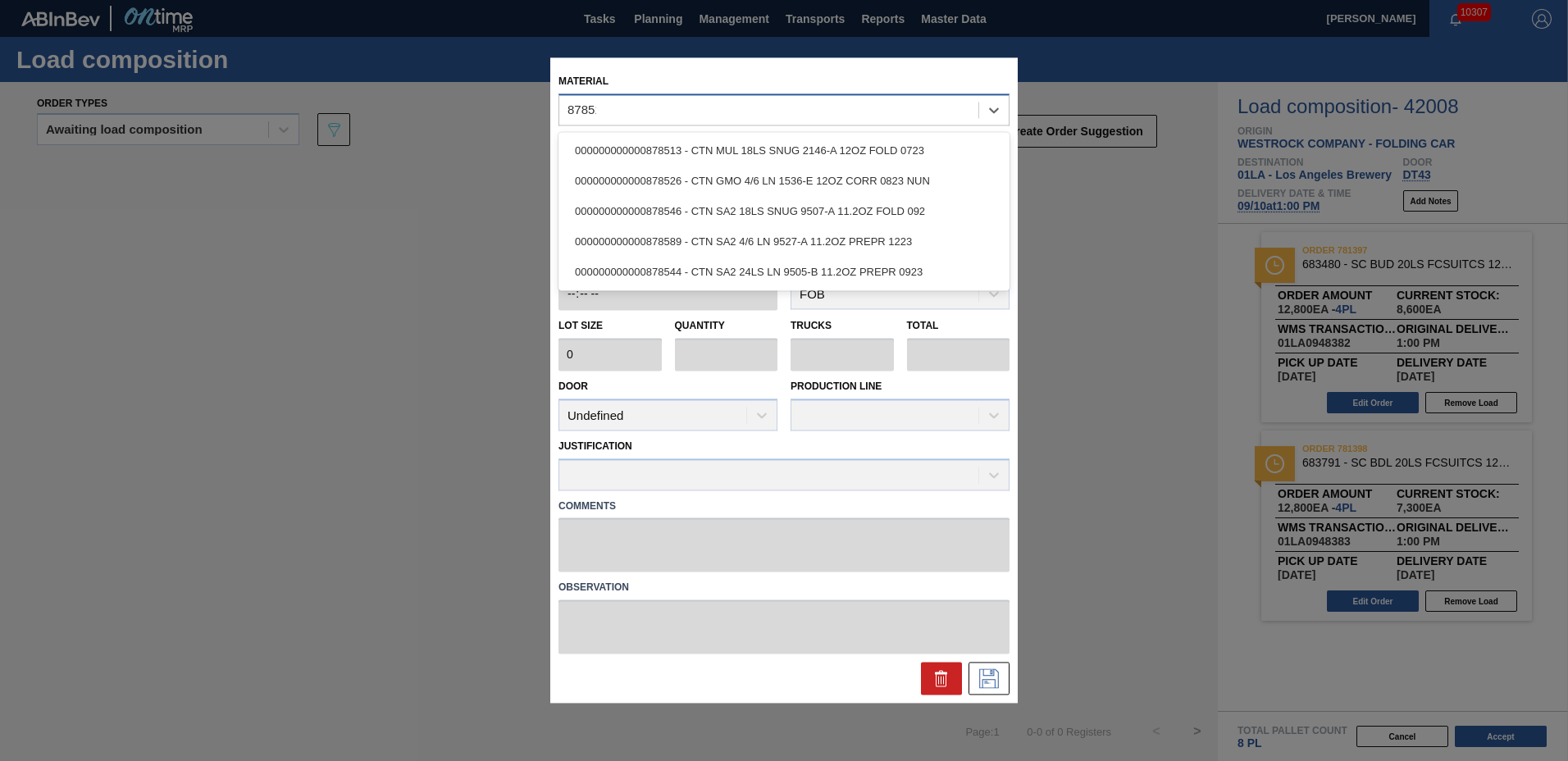
type input "878513"
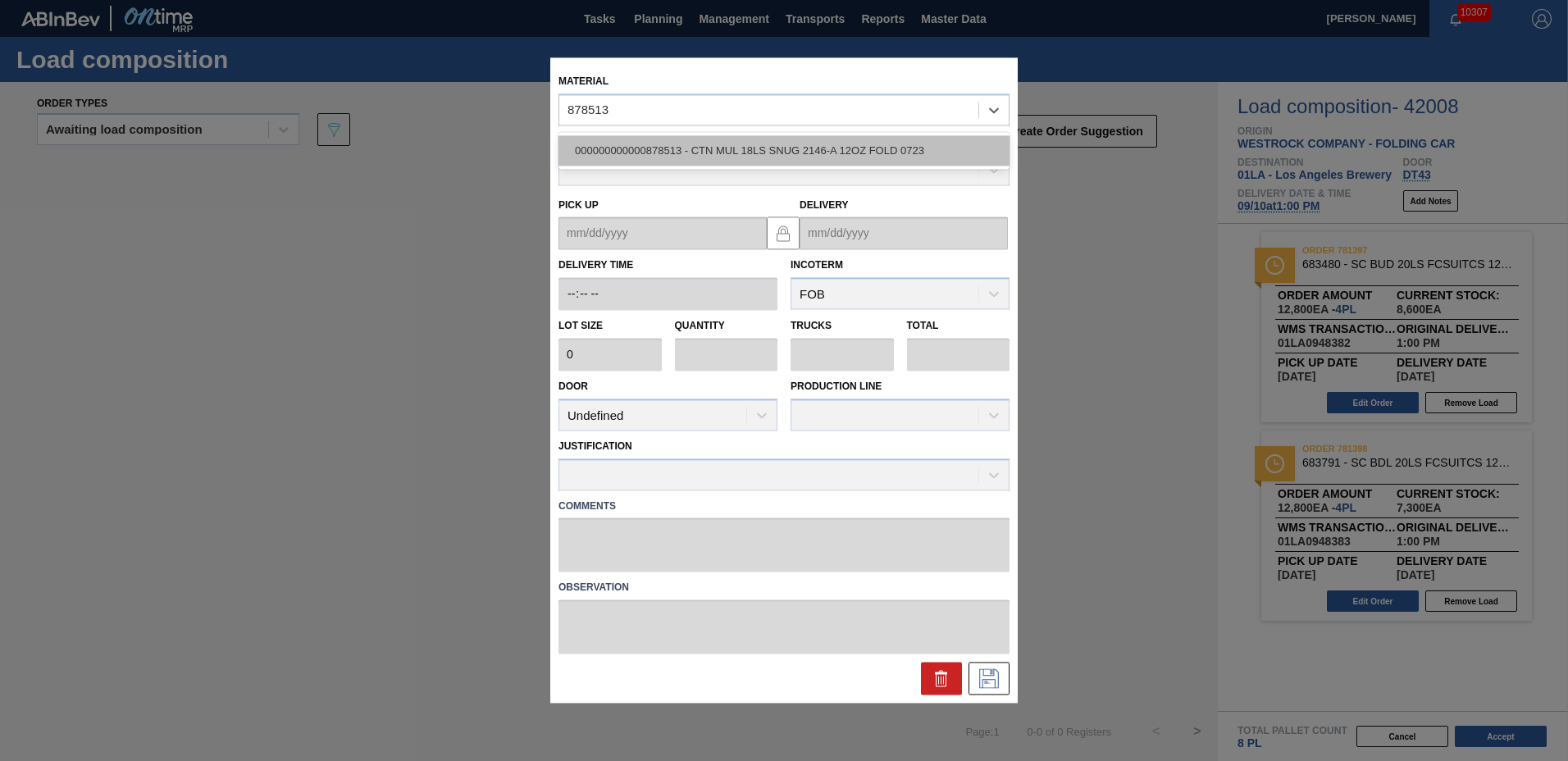
click at [674, 155] on div "000000000000878513 - CTN MUL 18LS SNUG 2146-A 12OZ FOLD 0723" at bounding box center [784, 150] width 451 height 30
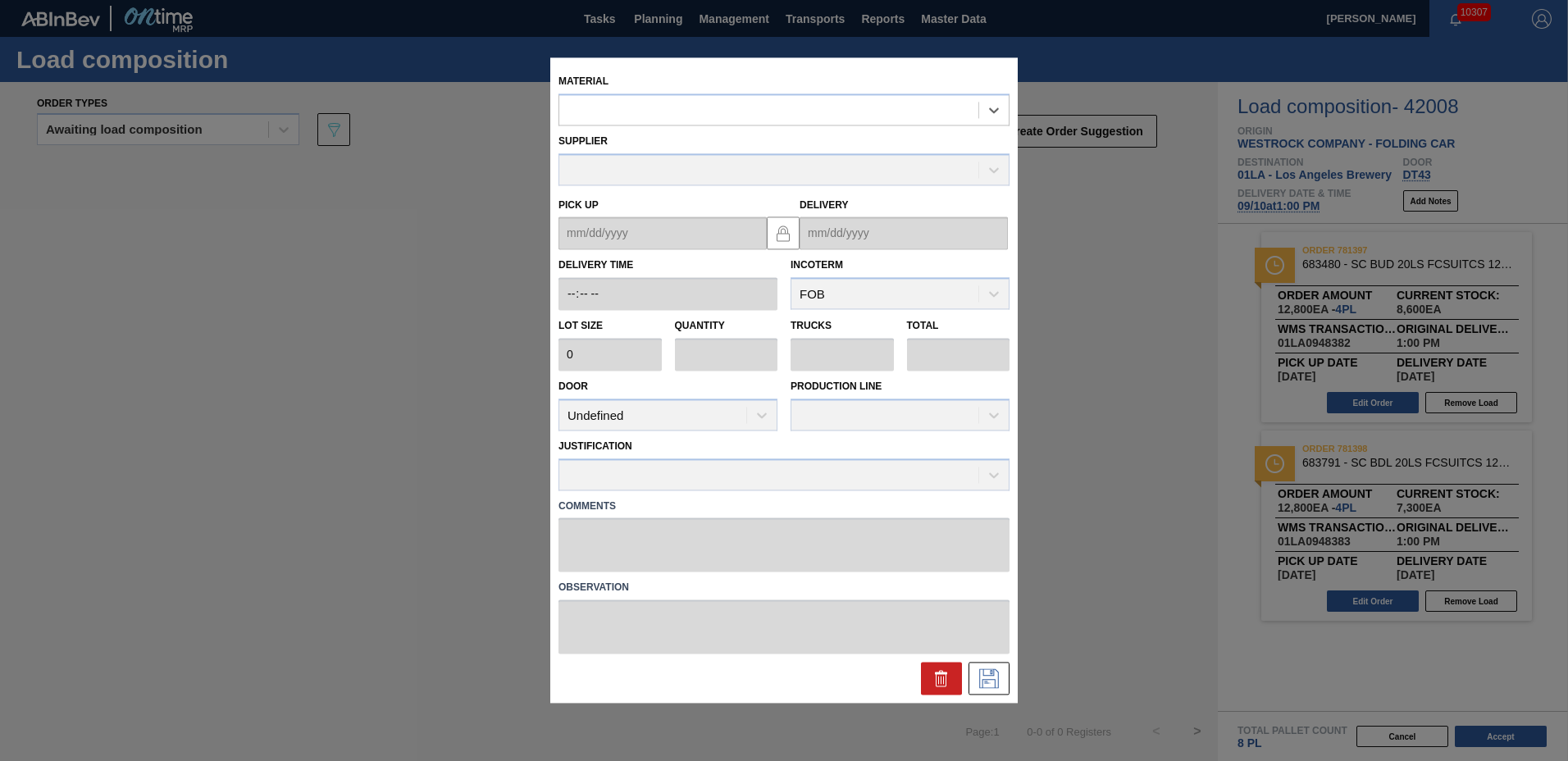
type input "3,800"
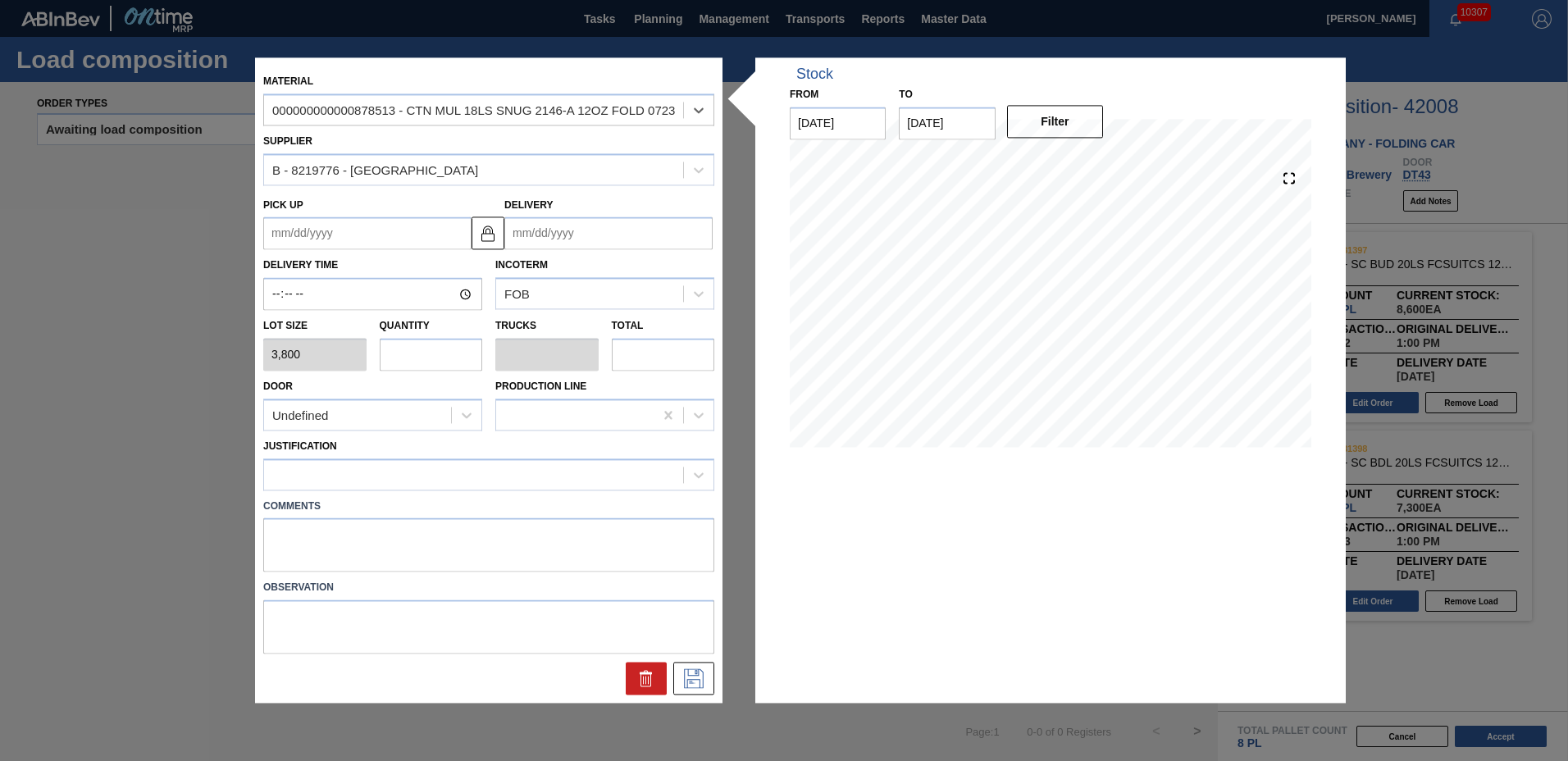
click at [642, 235] on input "Delivery" at bounding box center [609, 234] width 209 height 33
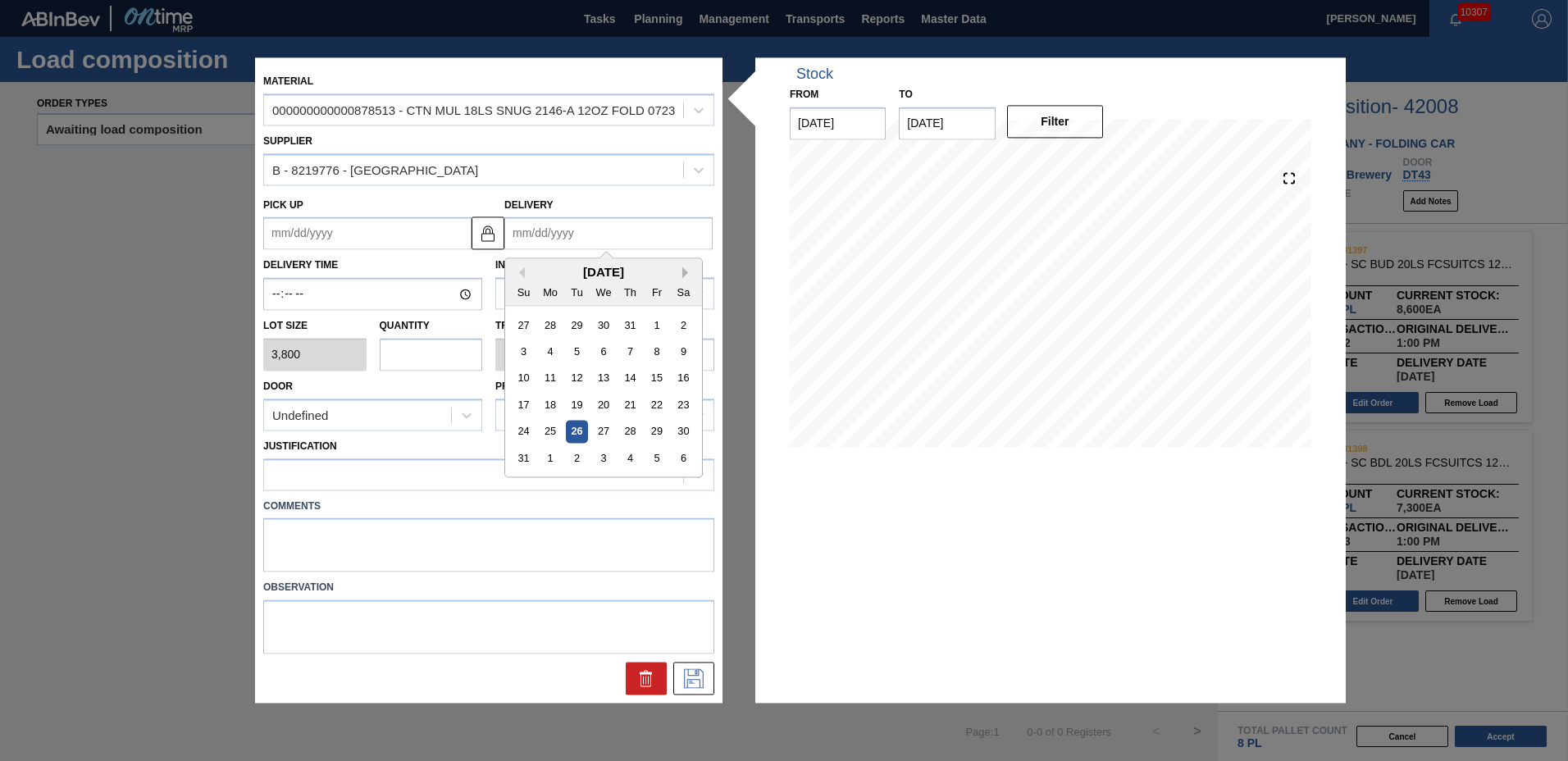
click at [686, 274] on button "Next Month" at bounding box center [688, 273] width 11 height 12
click at [605, 354] on div "10" at bounding box center [603, 352] width 22 height 22
type up "[DATE]"
type input "[DATE]"
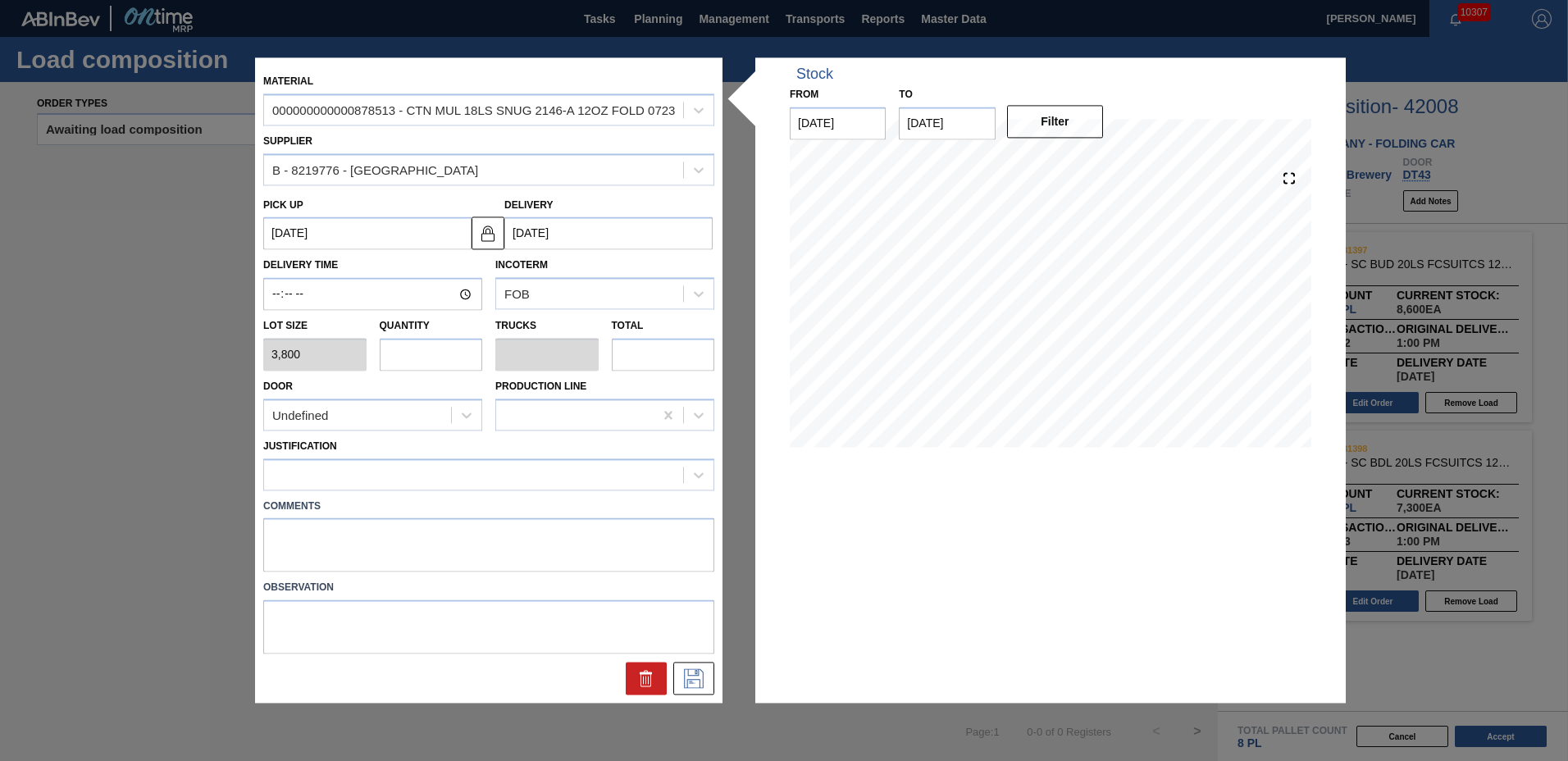
drag, startPoint x: 367, startPoint y: 352, endPoint x: 399, endPoint y: 354, distance: 32.1
click at [370, 352] on div "Lot size 3,800" at bounding box center [315, 343] width 117 height 57
click at [399, 353] on input "text" at bounding box center [431, 354] width 103 height 33
type input "1"
type input "0.042"
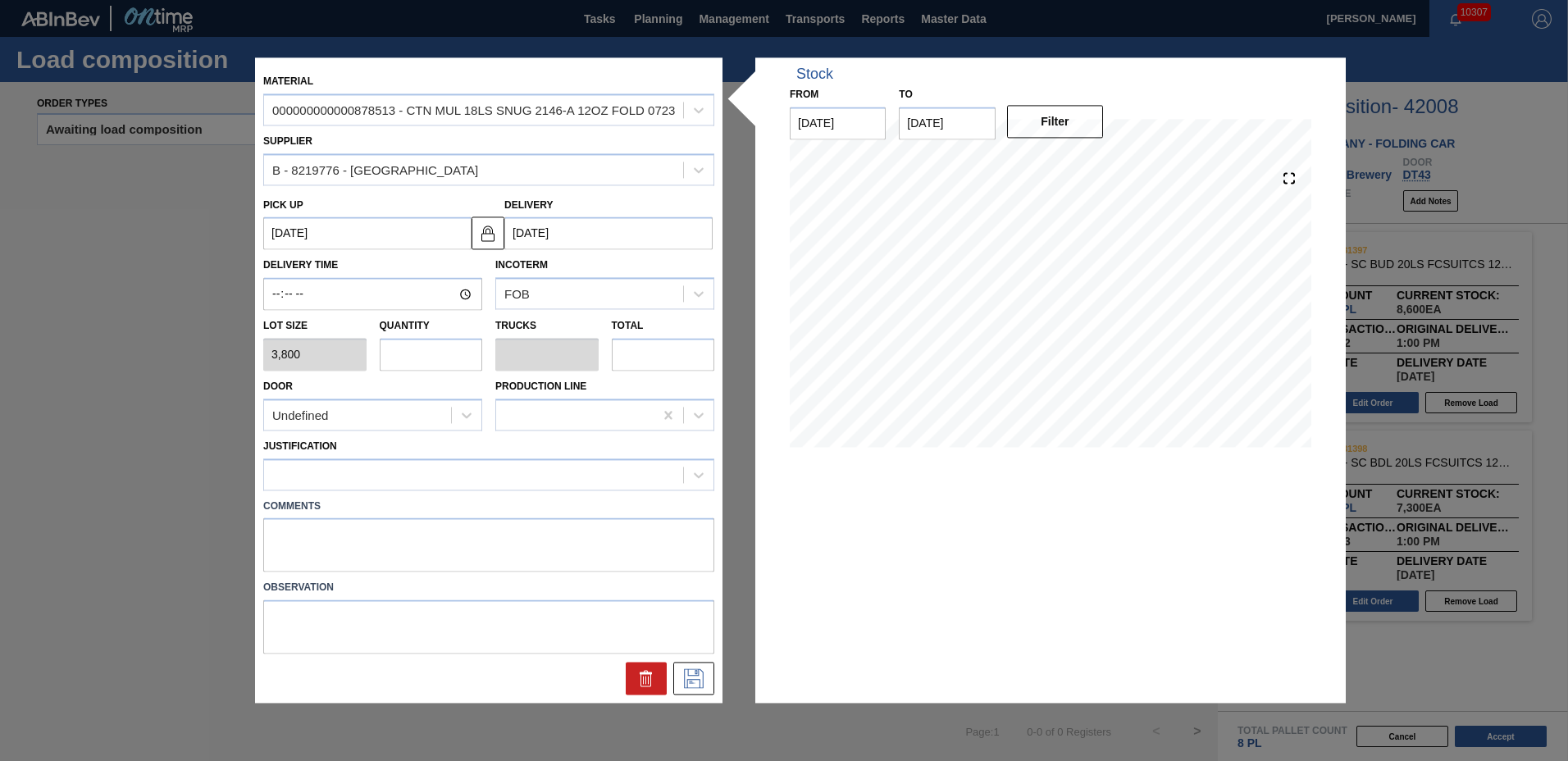
type input "3,800"
type input "12"
type input "0.5"
type input "45,600"
type input "12"
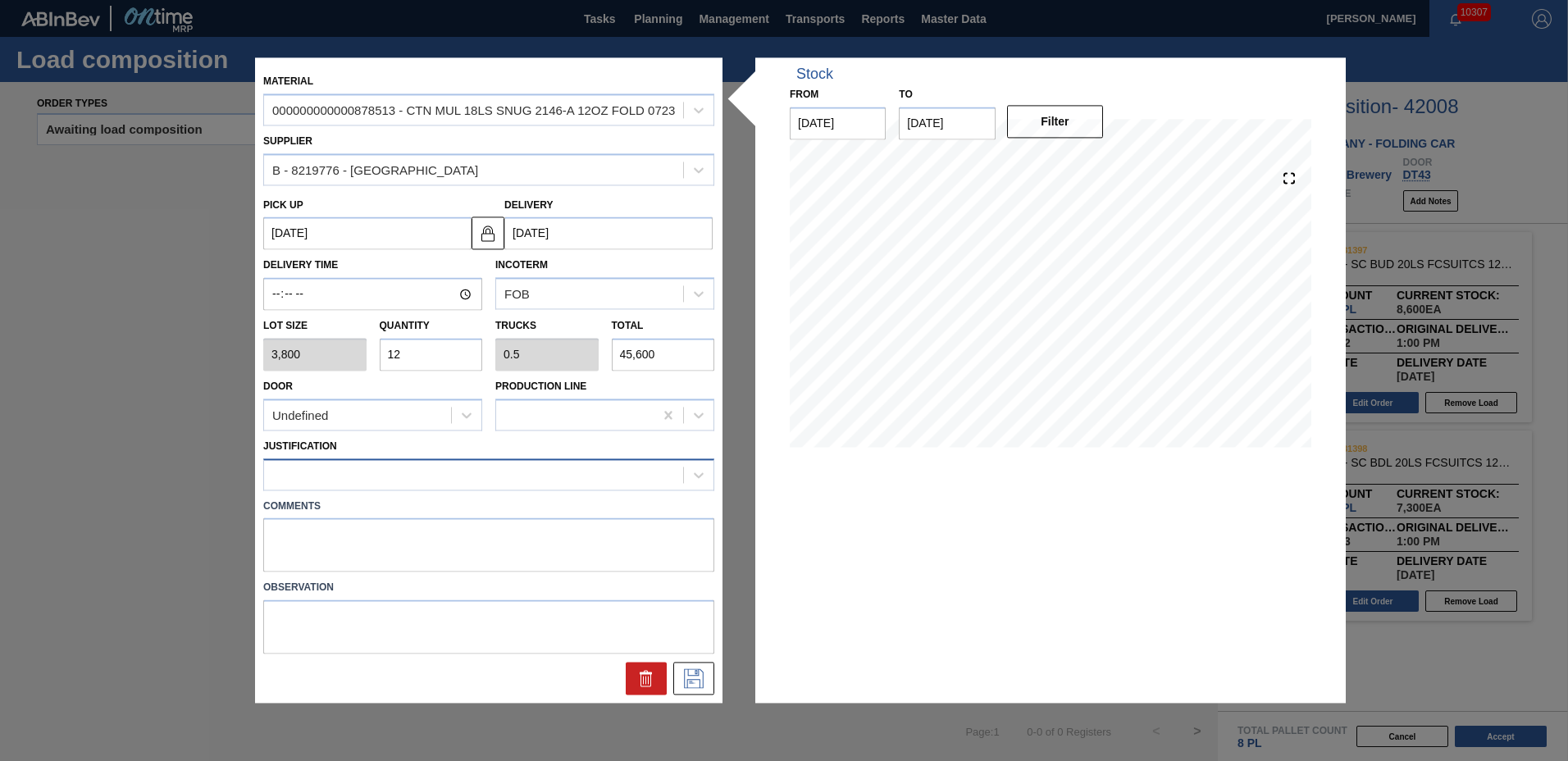
click at [287, 470] on div at bounding box center [473, 474] width 419 height 24
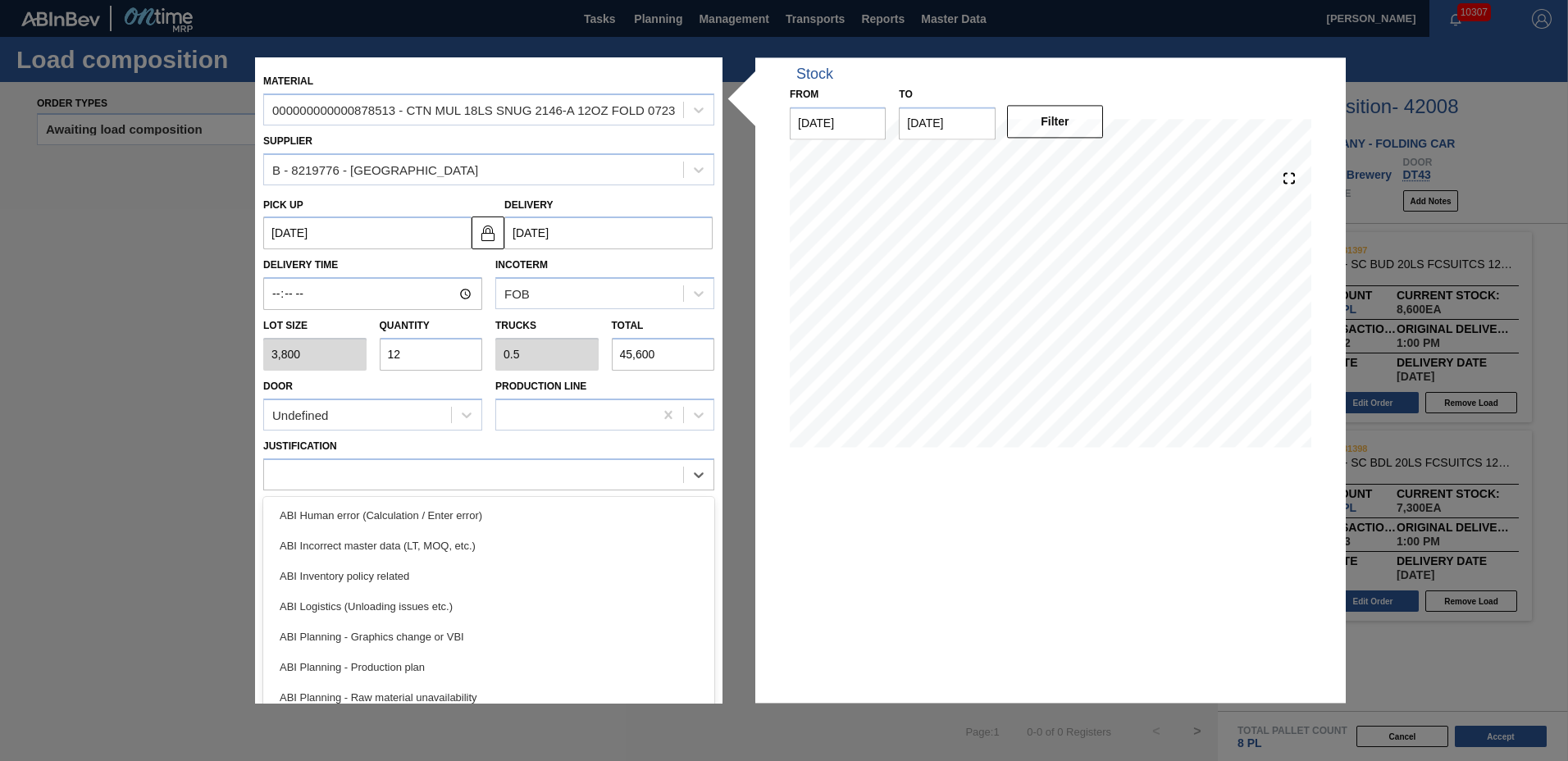
click at [323, 570] on div "ABI Inventory policy related" at bounding box center [488, 576] width 451 height 30
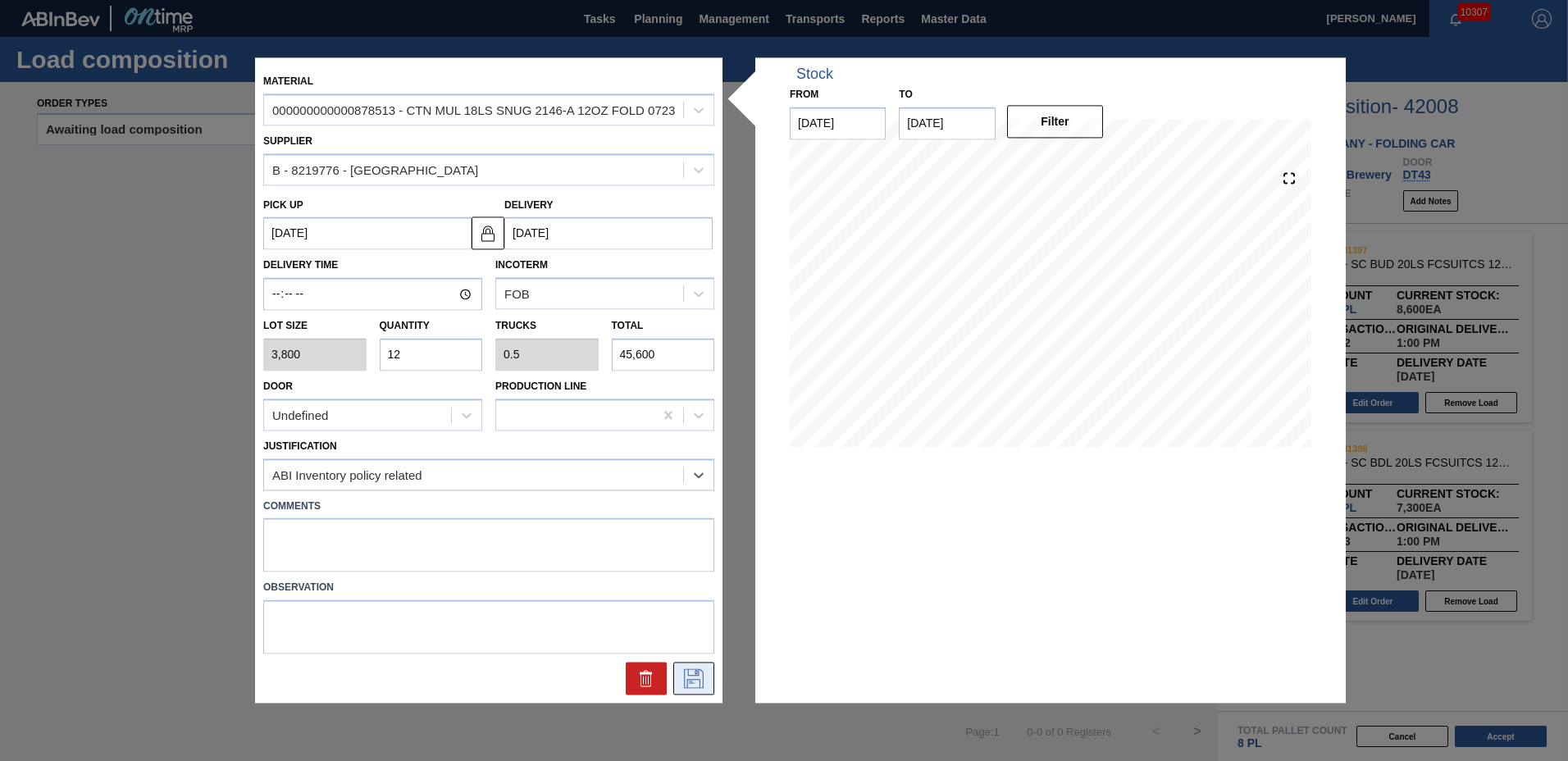
click at [683, 670] on icon at bounding box center [694, 680] width 26 height 20
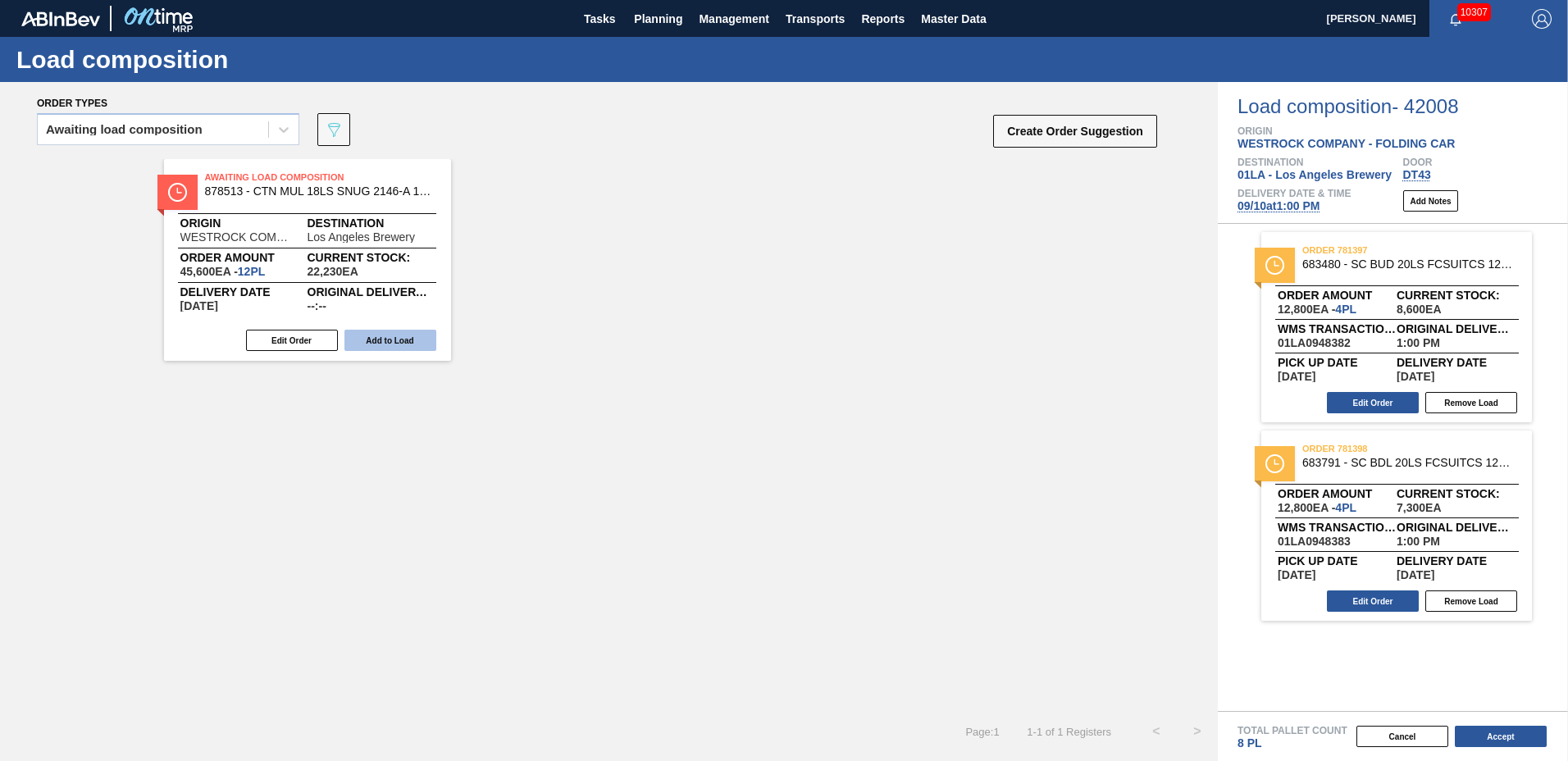
click at [410, 342] on button "Add to Load" at bounding box center [390, 340] width 92 height 21
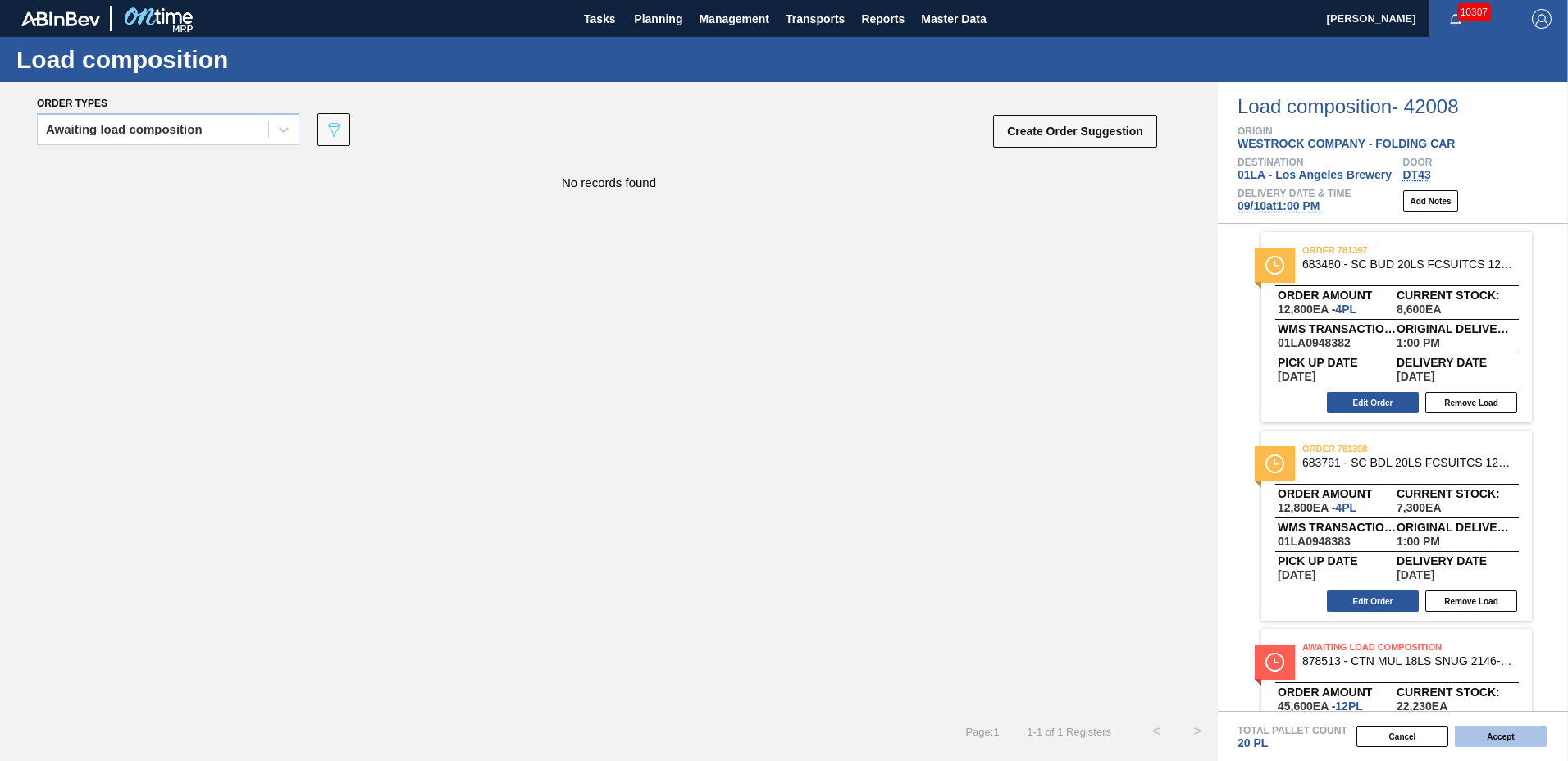
click at [1474, 735] on button "Accept" at bounding box center [1501, 737] width 92 height 21
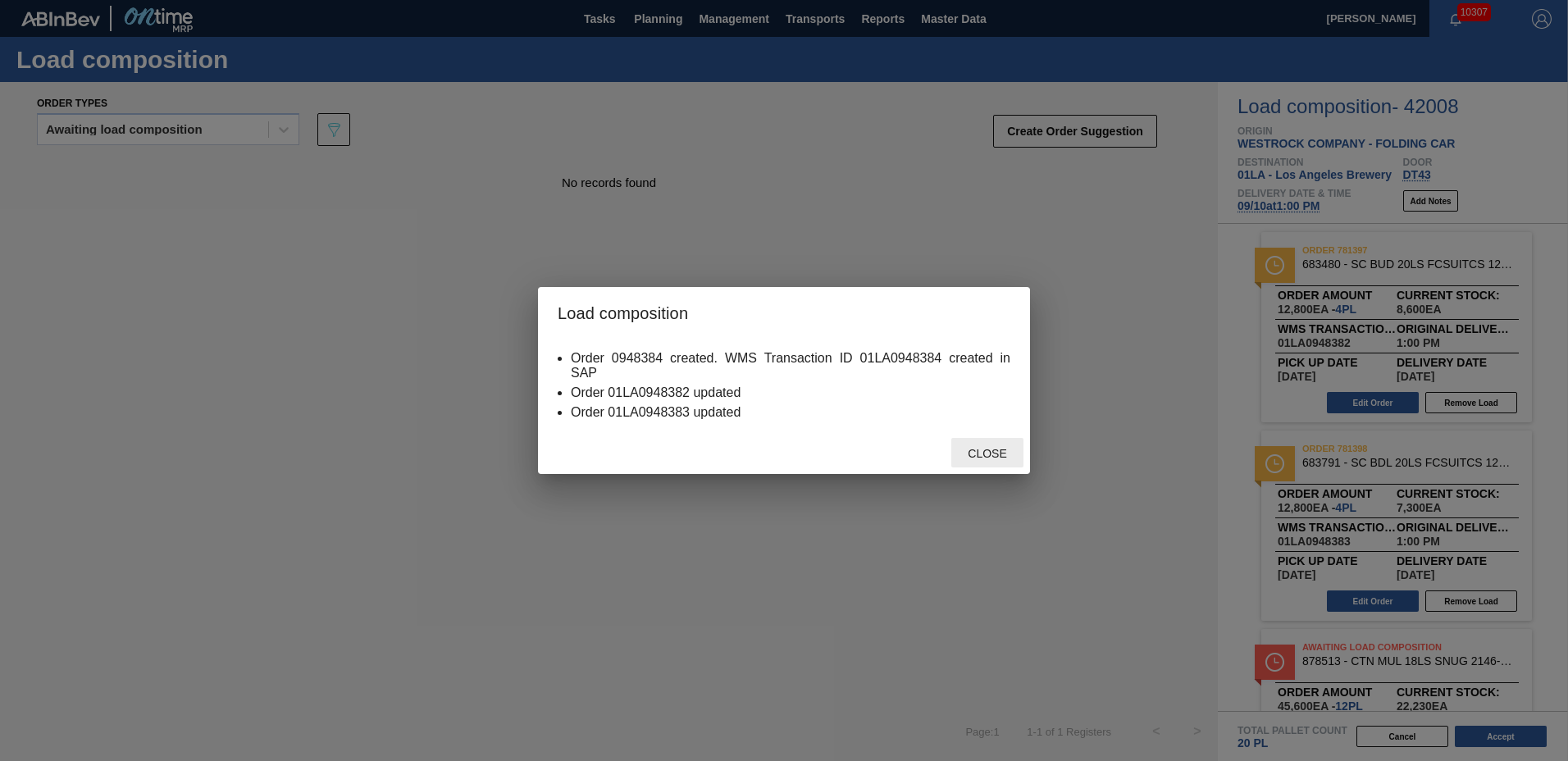
click at [997, 452] on span "Close" at bounding box center [986, 454] width 65 height 13
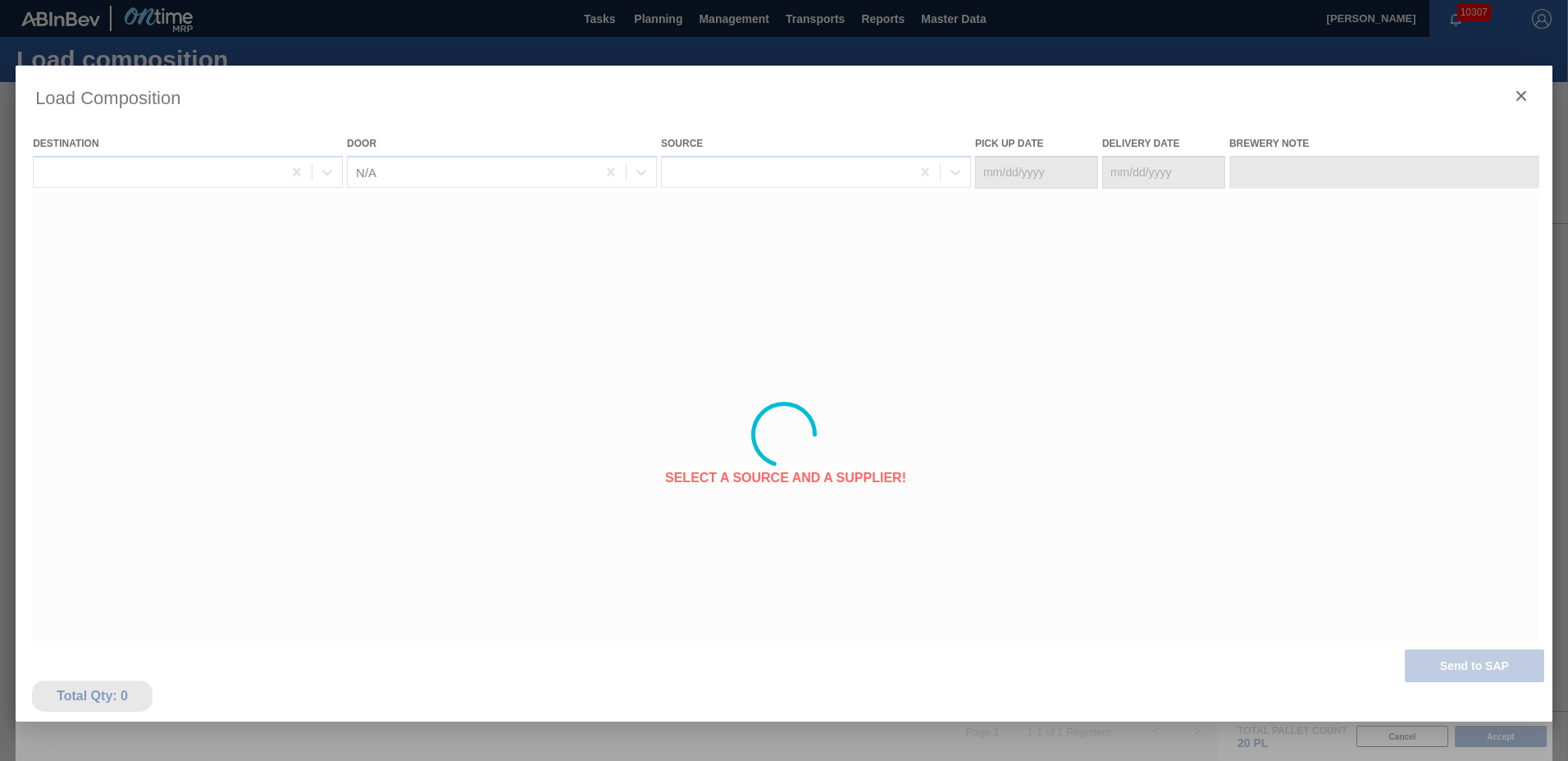
type Date "[DATE]"
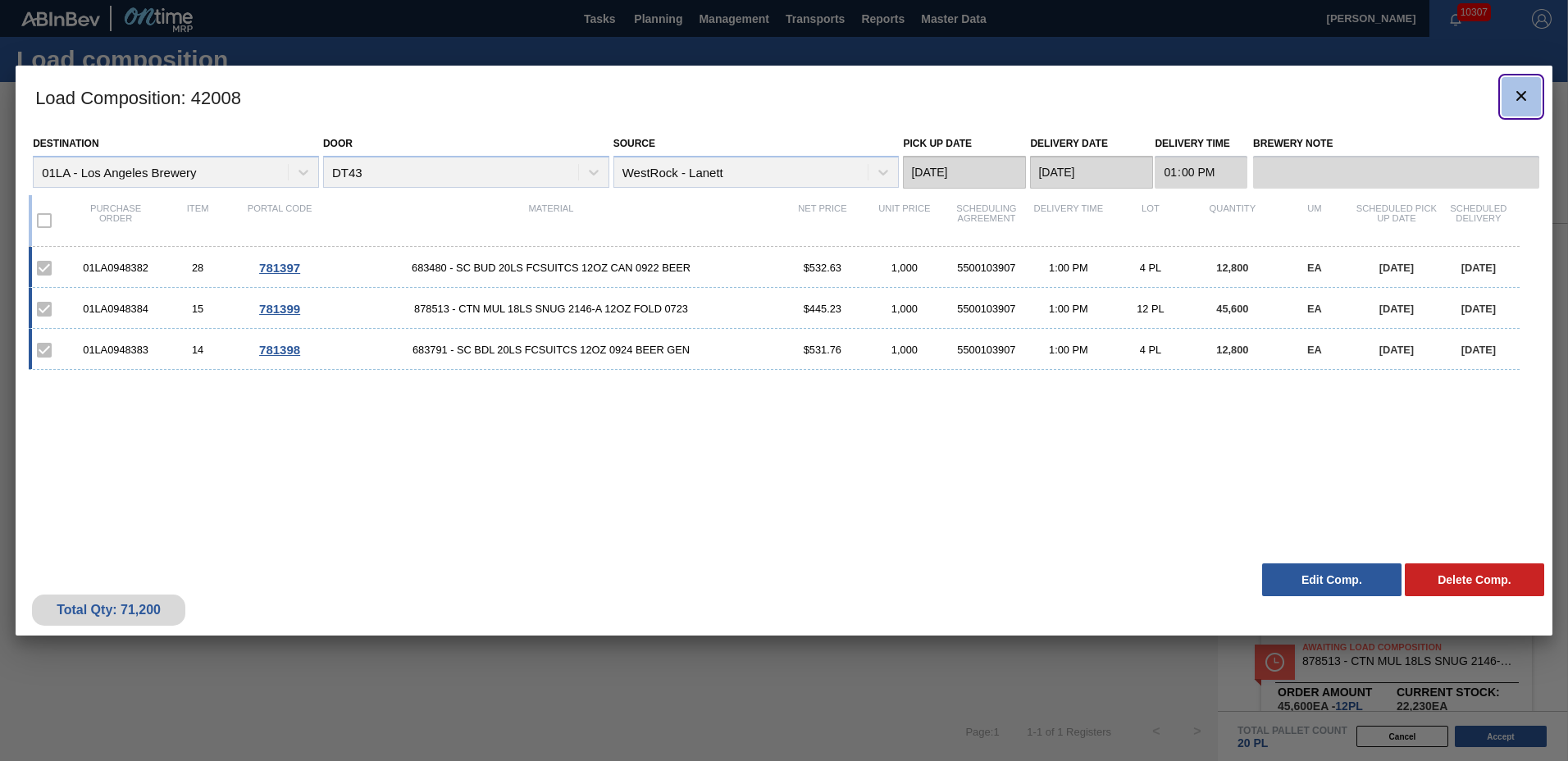
click at [1512, 90] on icon "botão de ícone" at bounding box center [1521, 96] width 20 height 20
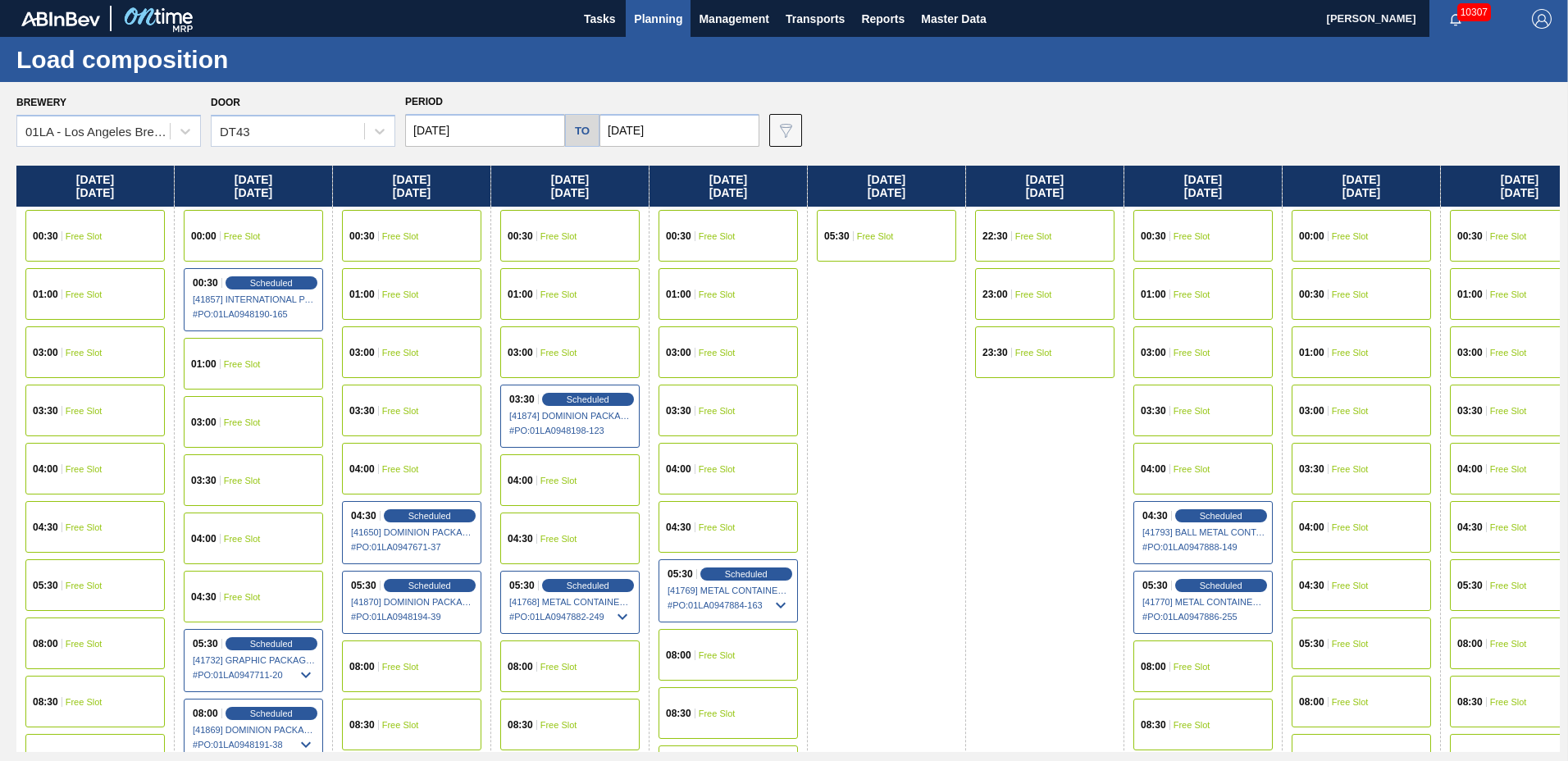
click at [654, 19] on span "Planning" at bounding box center [658, 19] width 48 height 20
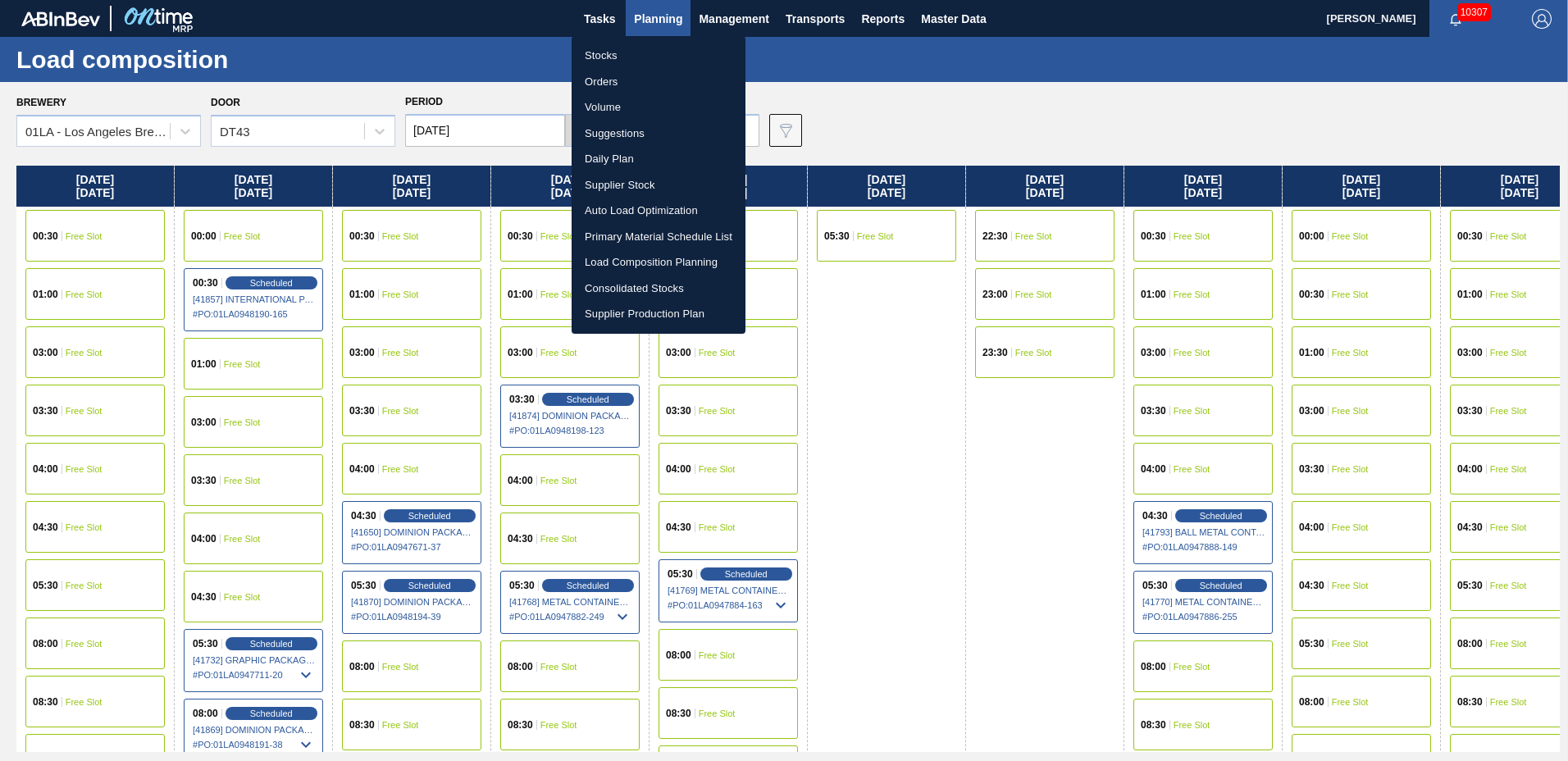
click at [639, 136] on li "Suggestions" at bounding box center [659, 134] width 174 height 26
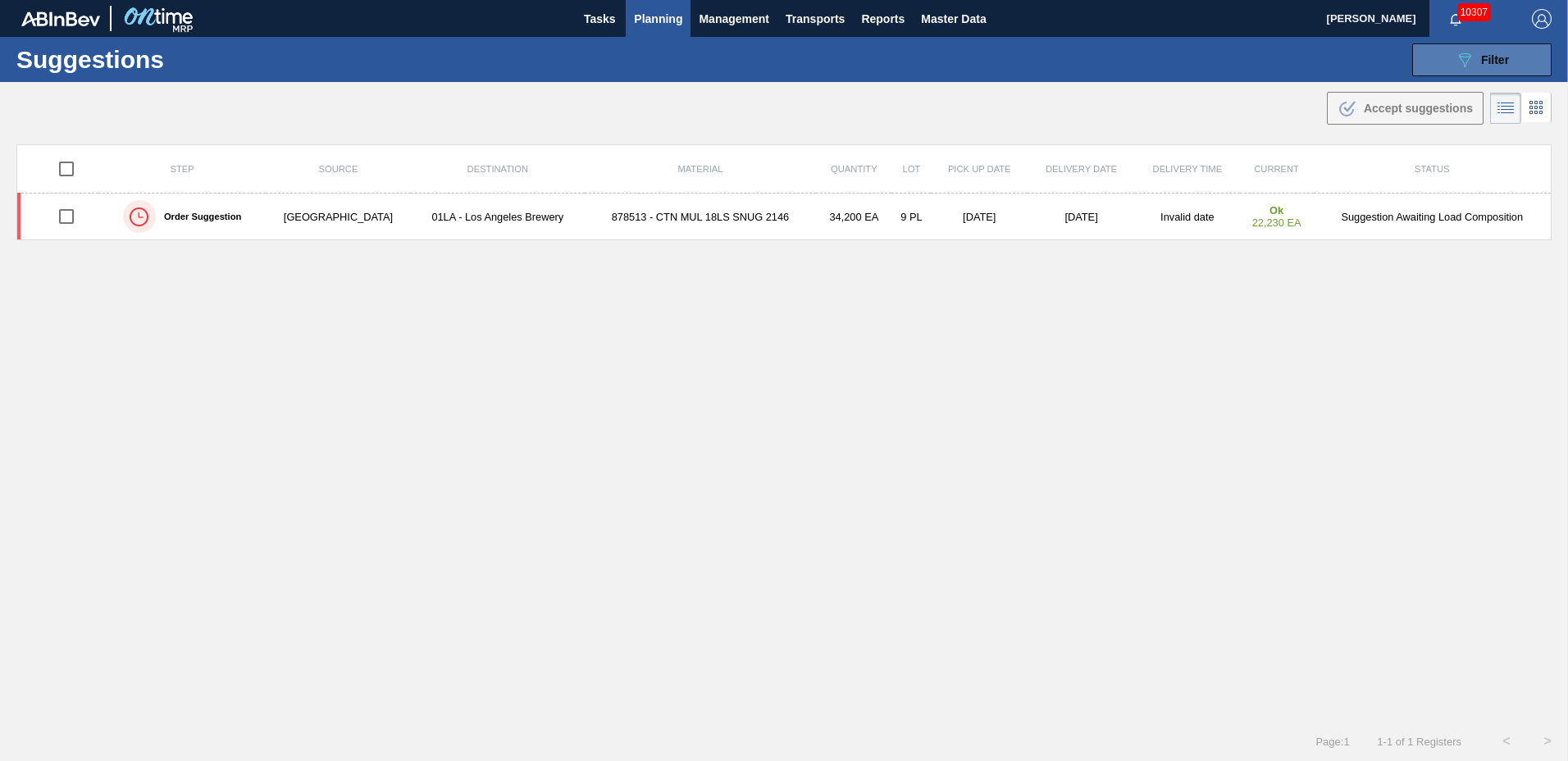
click at [1491, 62] on span "Filter" at bounding box center [1495, 60] width 28 height 13
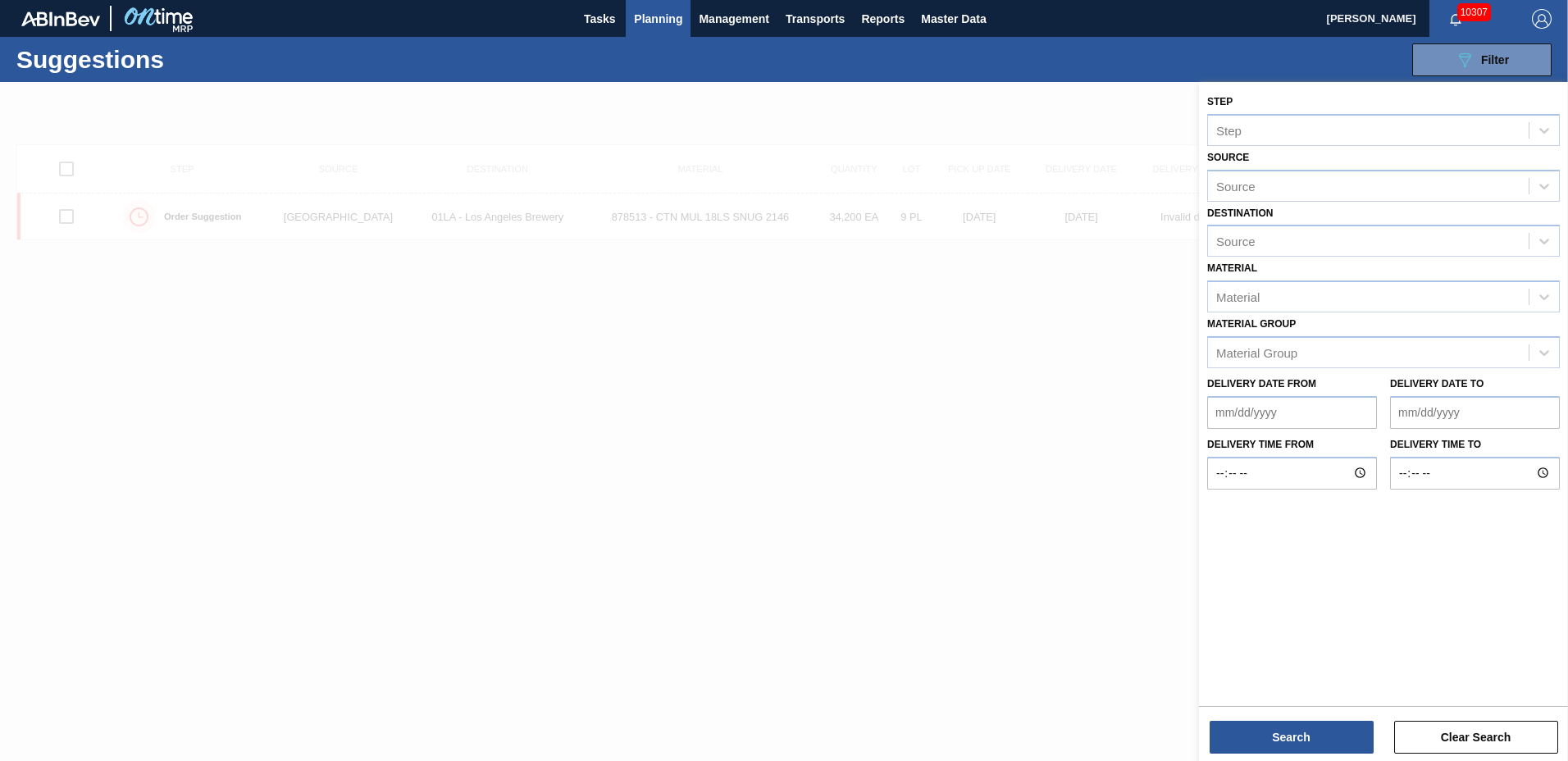
type to "10/31/2025"
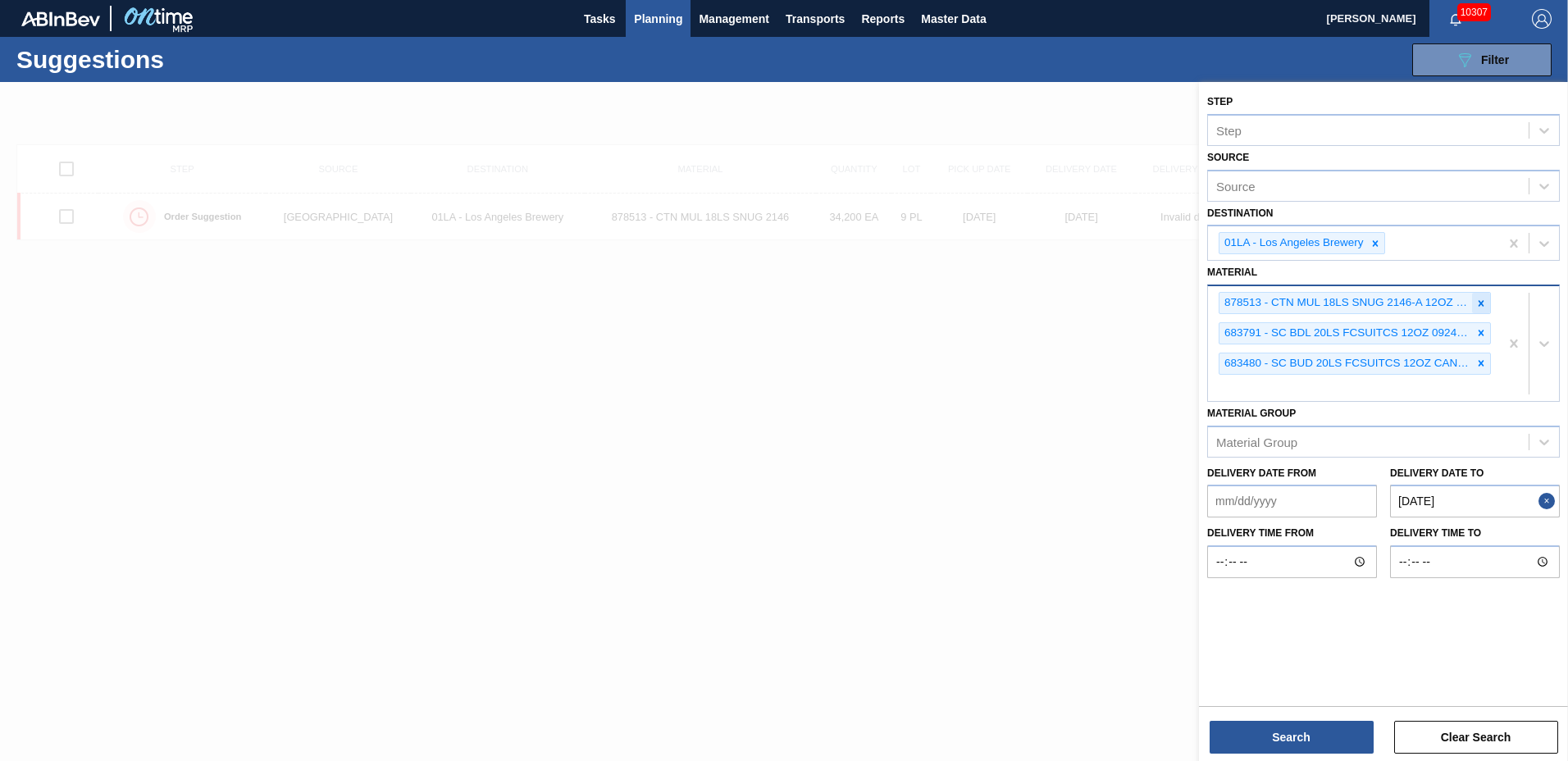
click at [1482, 302] on icon at bounding box center [1481, 302] width 6 height 6
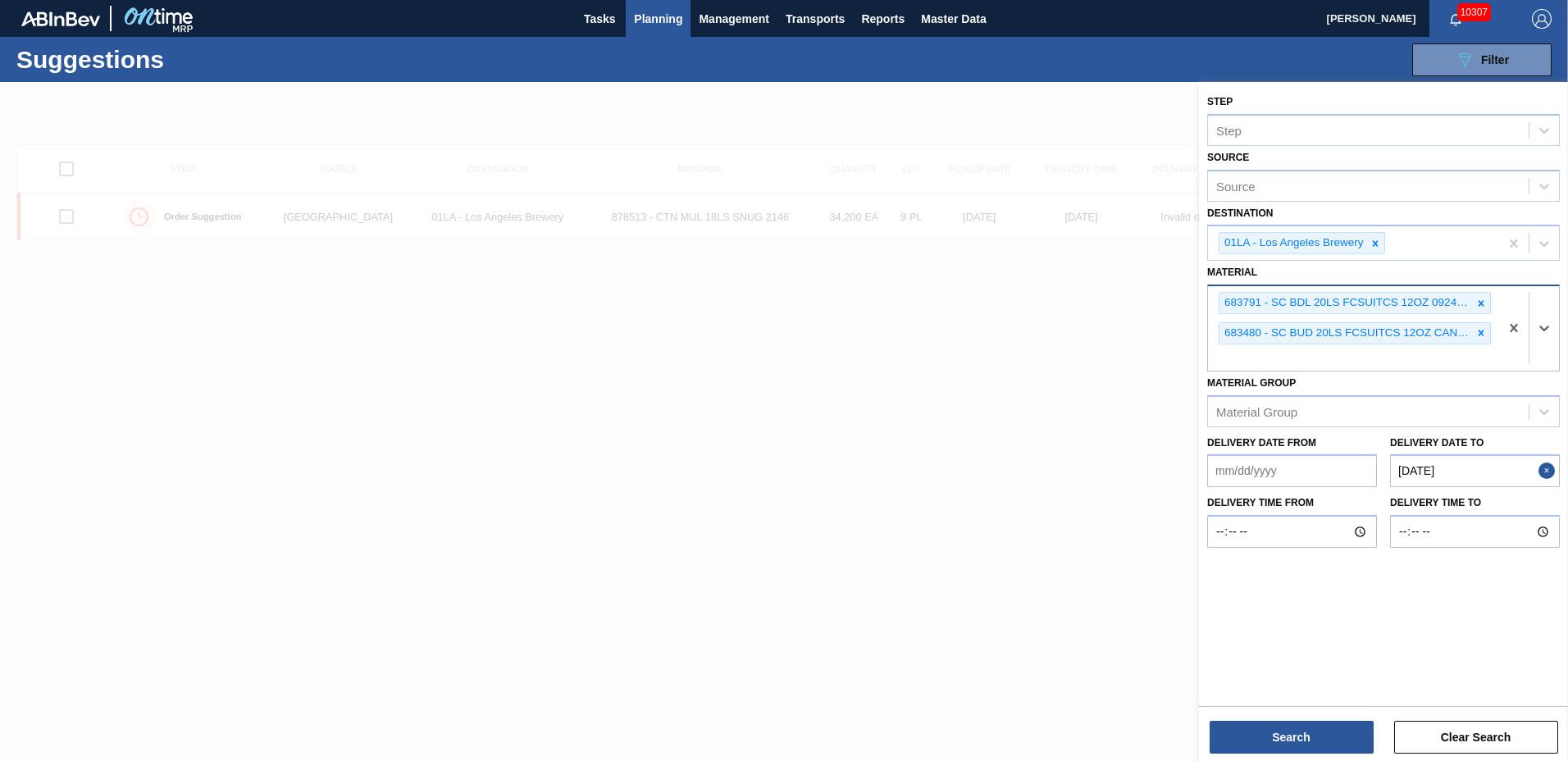
click at [1482, 302] on icon at bounding box center [1481, 302] width 6 height 6
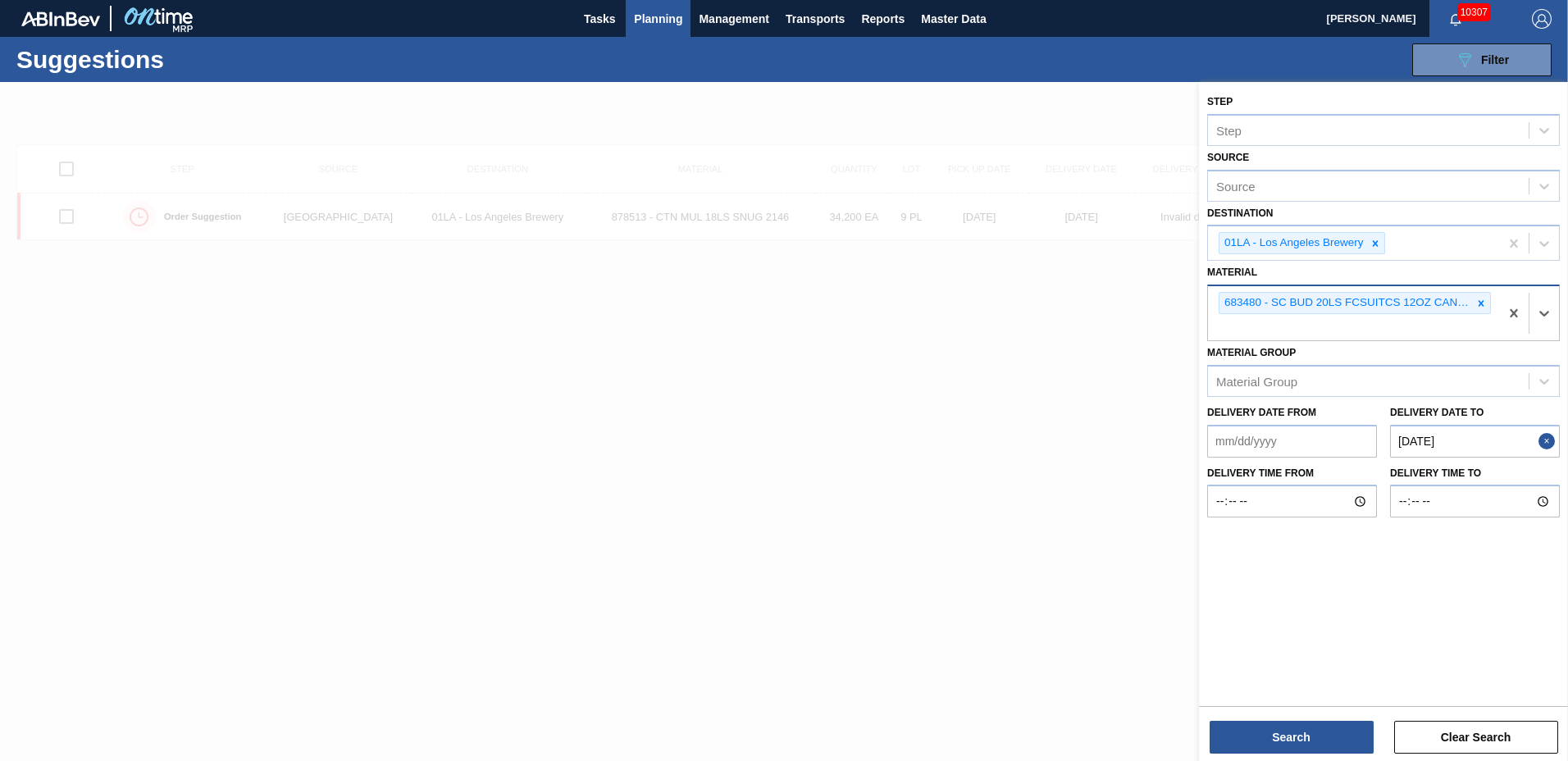
click at [1482, 302] on icon at bounding box center [1481, 302] width 6 height 6
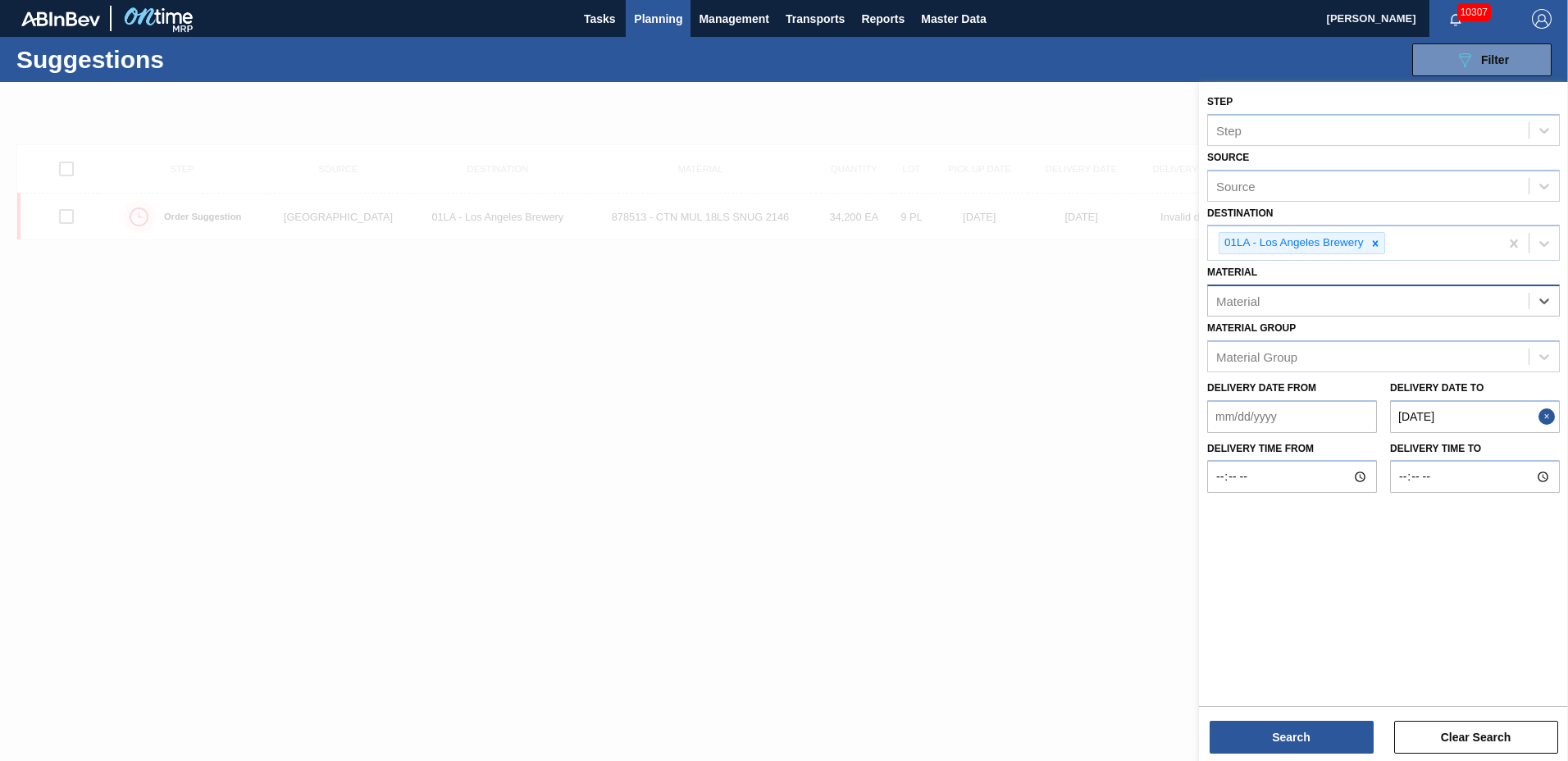
click at [1482, 302] on div "Material" at bounding box center [1368, 301] width 320 height 24
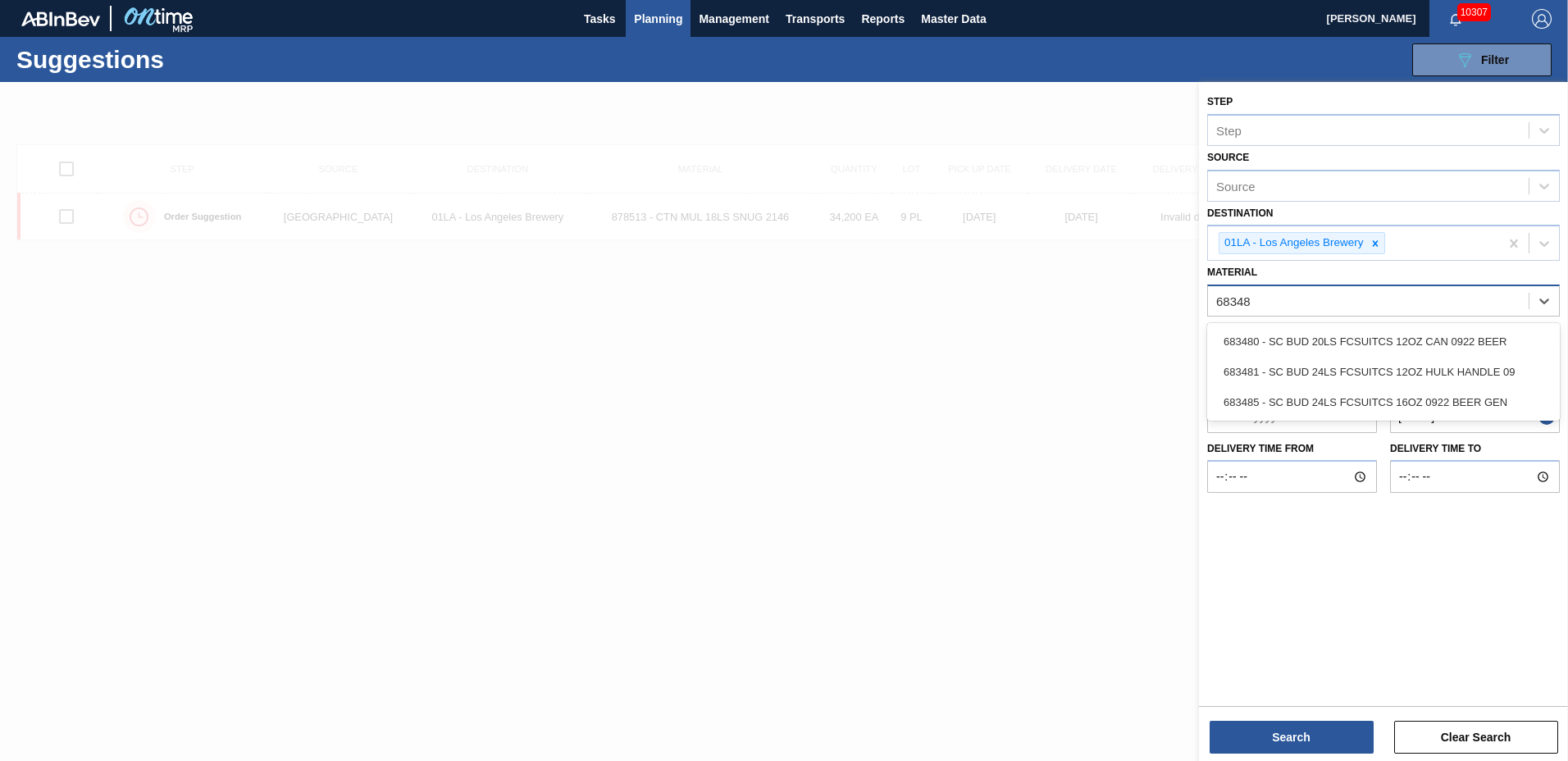
type input "683481"
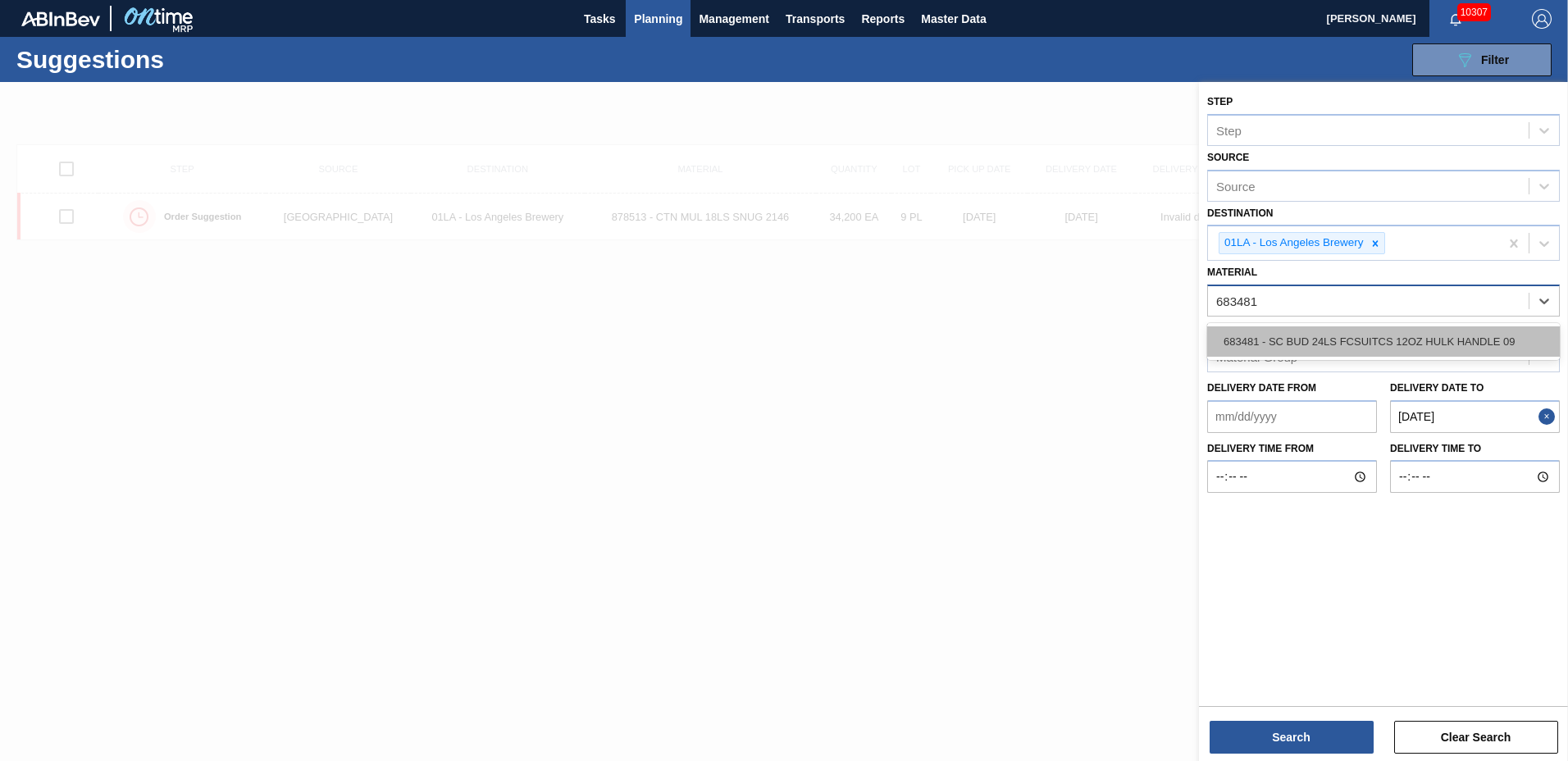
click at [1363, 344] on div "683481 - SC BUD 24LS FCSUITCS 12OZ HULK HANDLE 09" at bounding box center [1383, 341] width 352 height 30
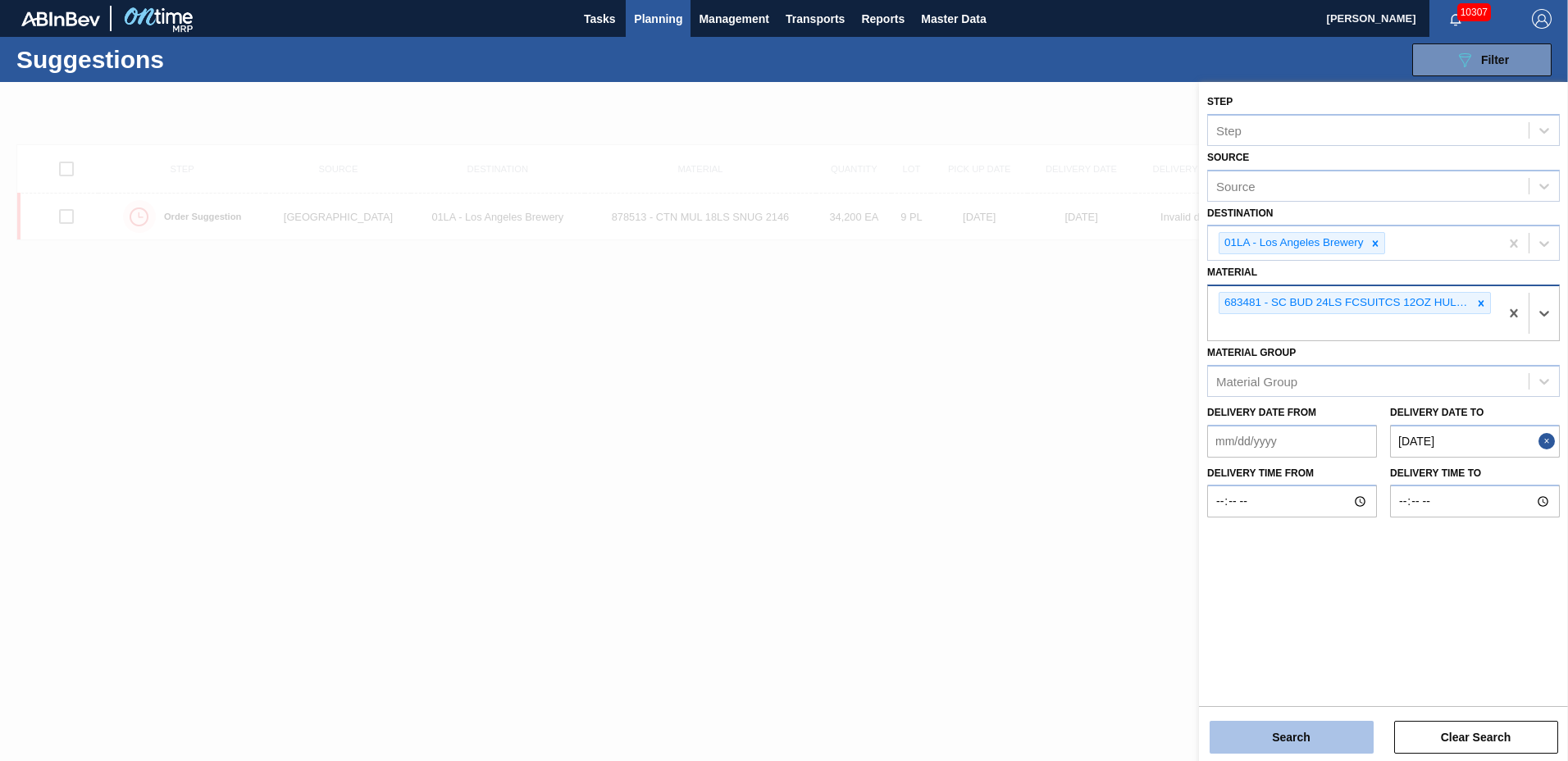
click at [1274, 728] on button "Search" at bounding box center [1292, 738] width 164 height 33
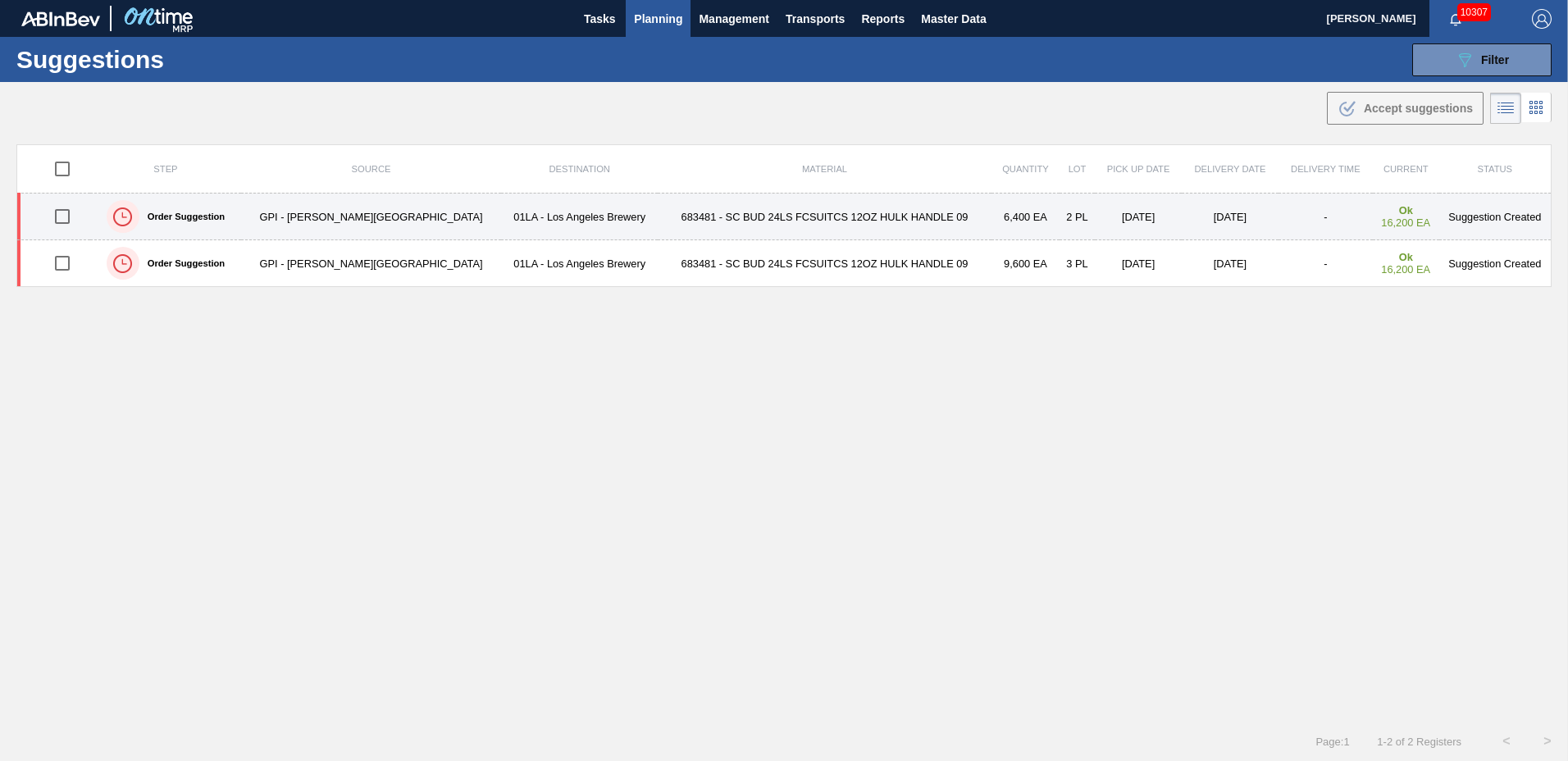
click at [668, 217] on td "683481 - SC BUD 24LS FCSUITCS 12OZ HULK HANDLE 09" at bounding box center [825, 217] width 333 height 47
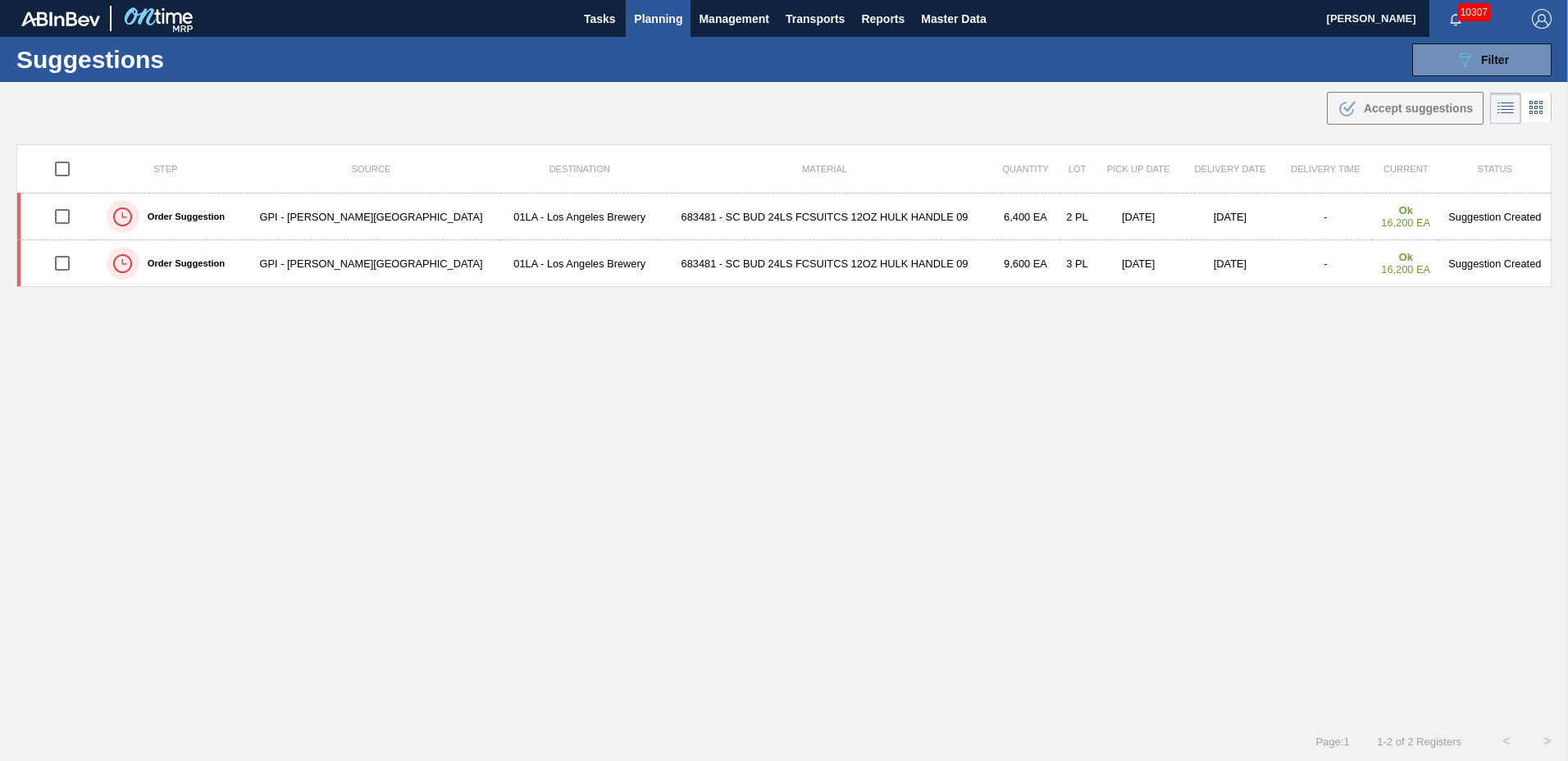
type to "10/31/2025"
click at [1477, 56] on div "089F7B8B-B2A5-4AFE-B5C0-19BA573D28AC Filter" at bounding box center [1482, 60] width 54 height 20
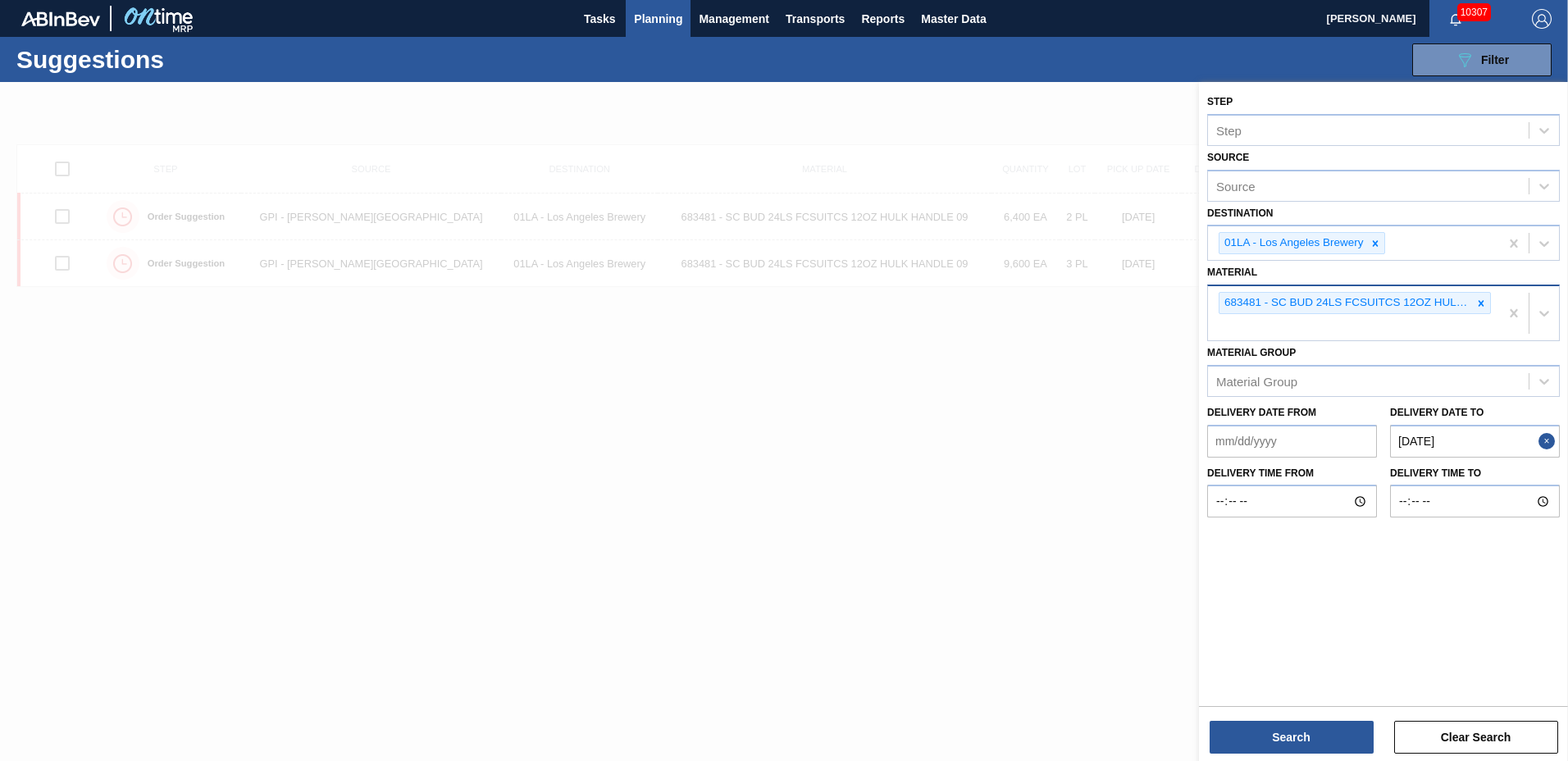
click at [1294, 319] on div "683481 - SC BUD 24LS FCSUITCS 12OZ HULK HANDLE 09" at bounding box center [1354, 313] width 291 height 54
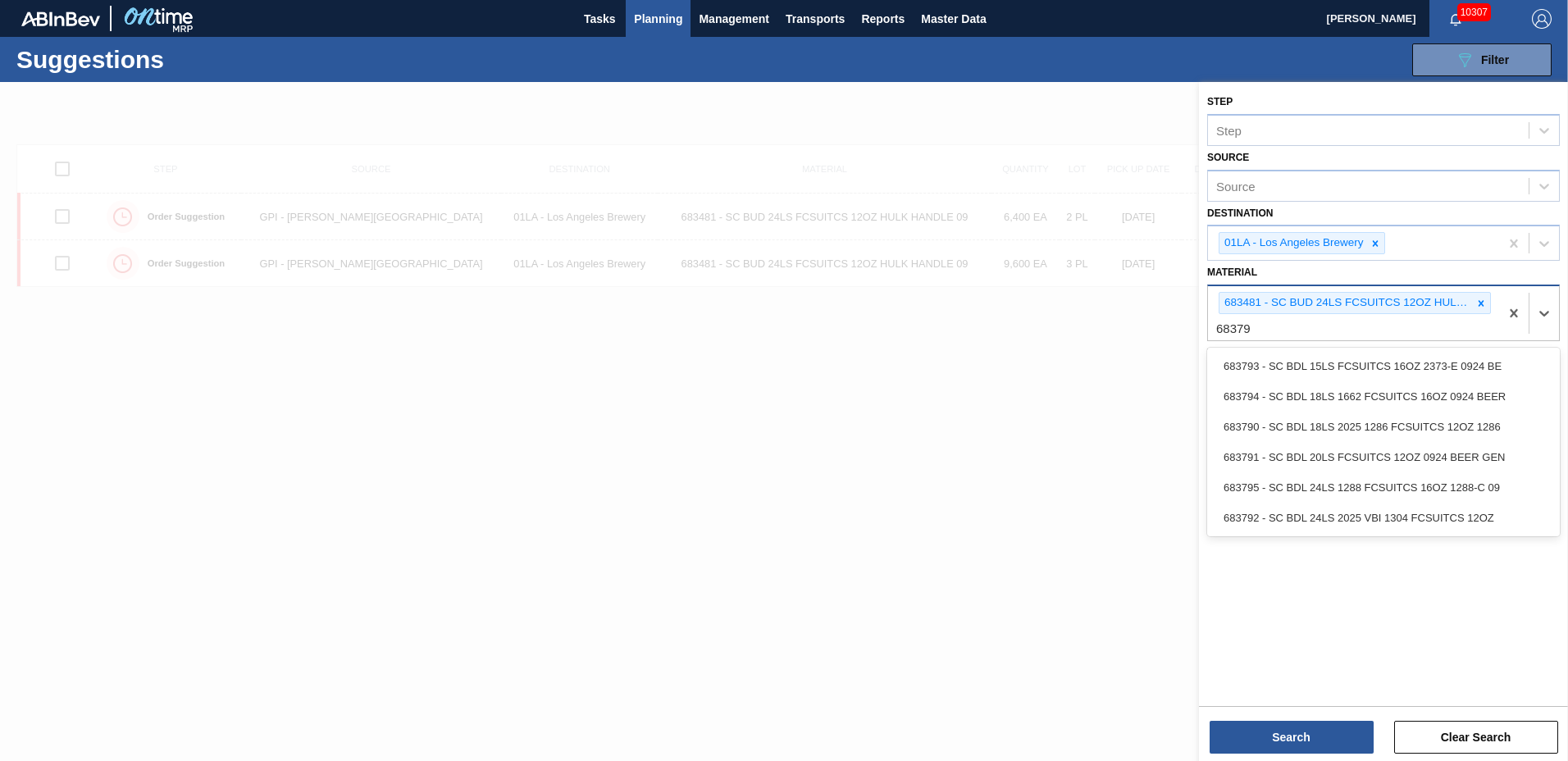
type input "683792"
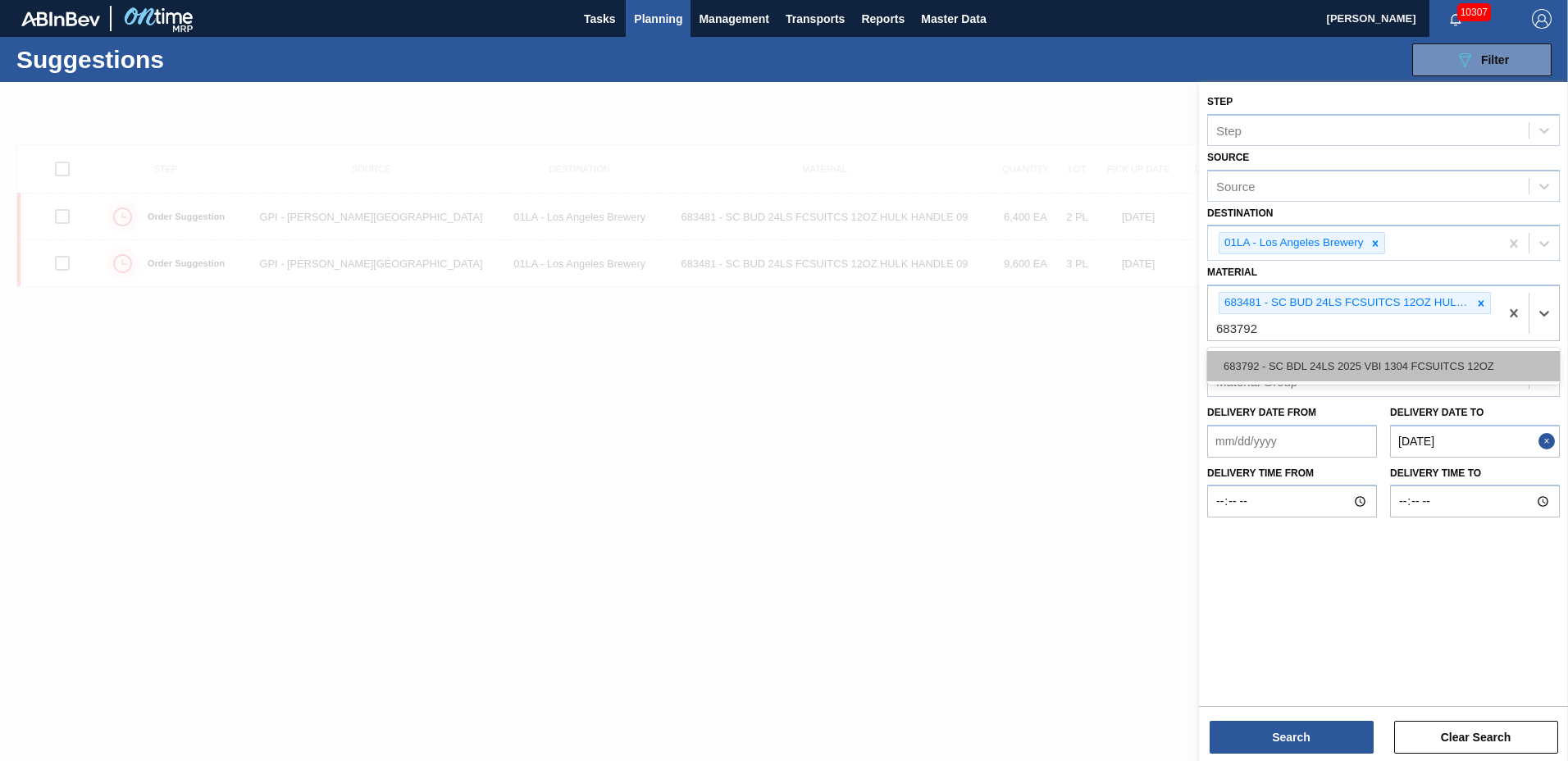
click at [1298, 372] on div "683792 - SC BDL 24LS 2025 VBI 1304 FCSUITCS 12OZ" at bounding box center [1383, 366] width 352 height 30
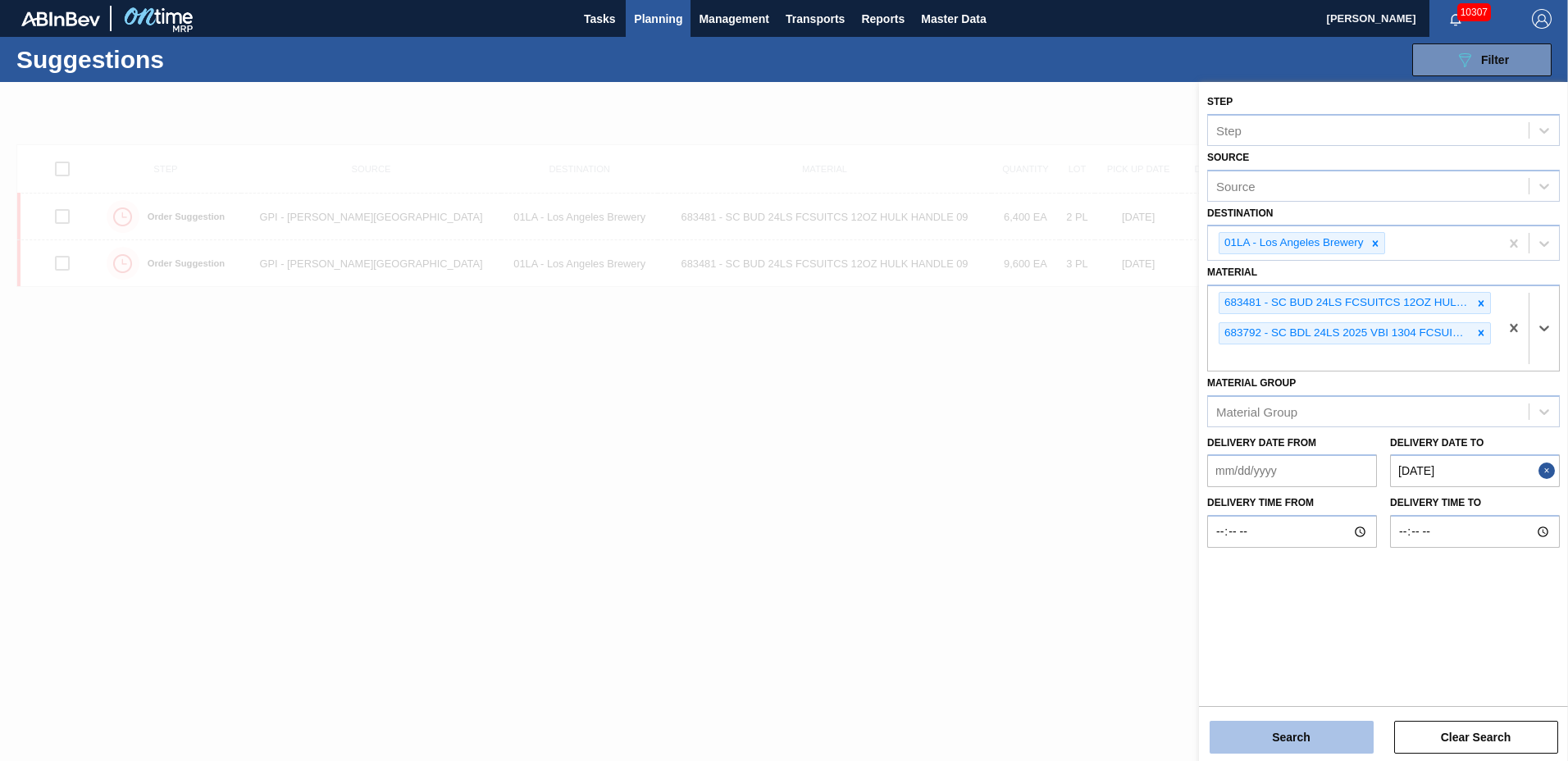
click at [1301, 745] on button "Search" at bounding box center [1292, 738] width 164 height 33
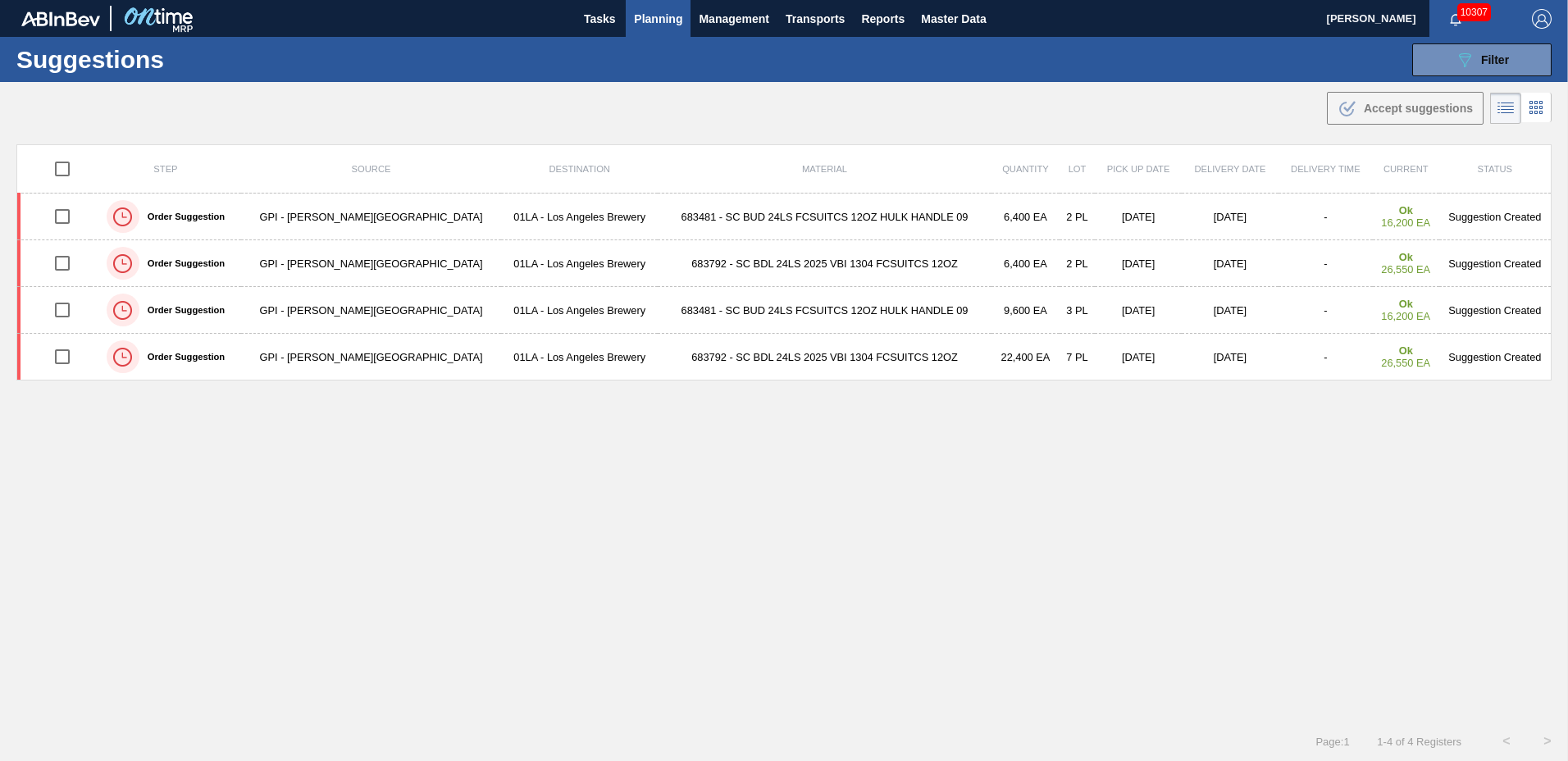
click at [658, 265] on td "683792 - SC BDL 24LS 2025 VBI 1304 FCSUITCS 12OZ" at bounding box center [825, 264] width 333 height 47
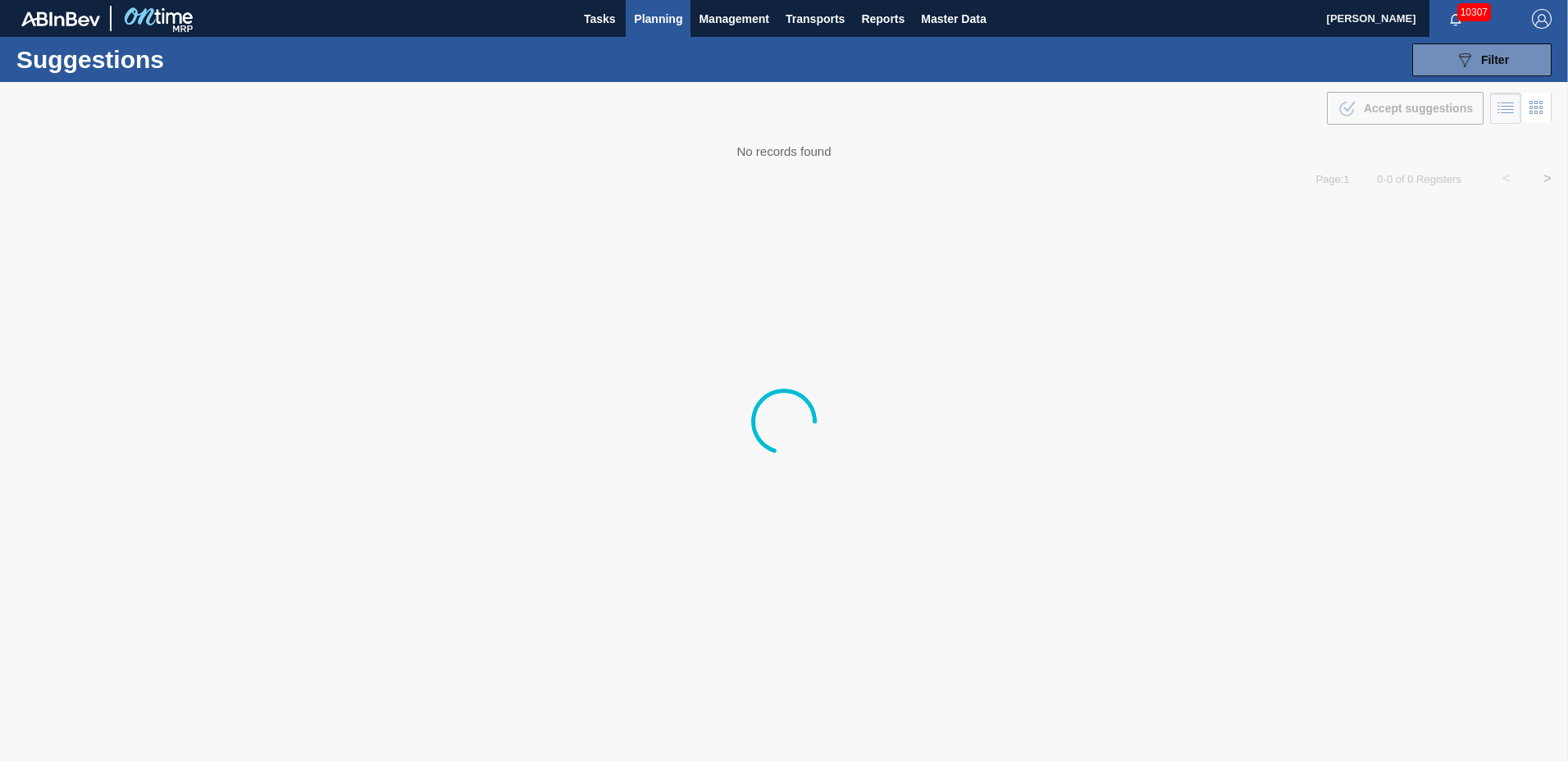
type to "10/31/2025"
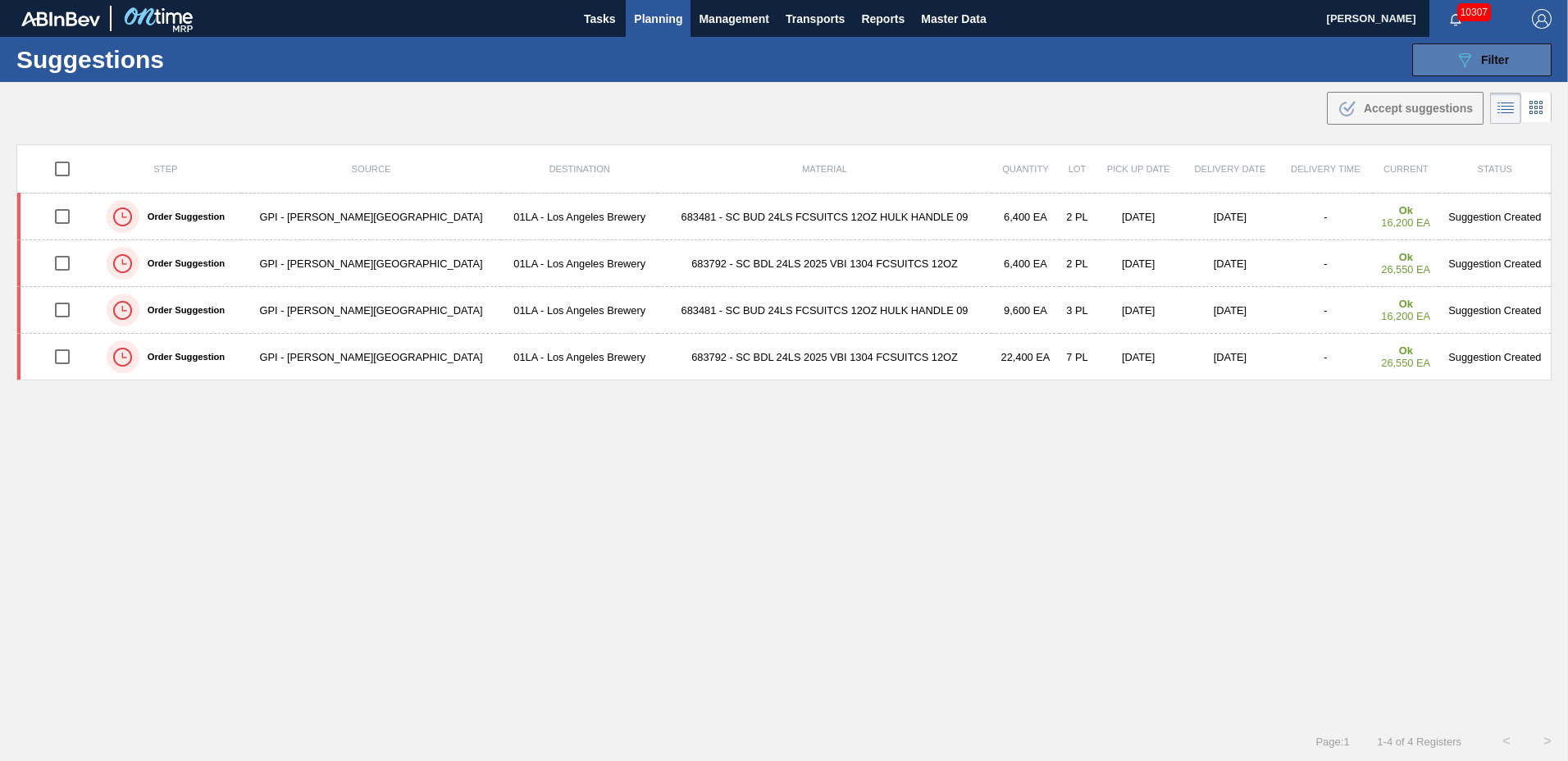
click at [1491, 56] on span "Filter" at bounding box center [1495, 60] width 28 height 13
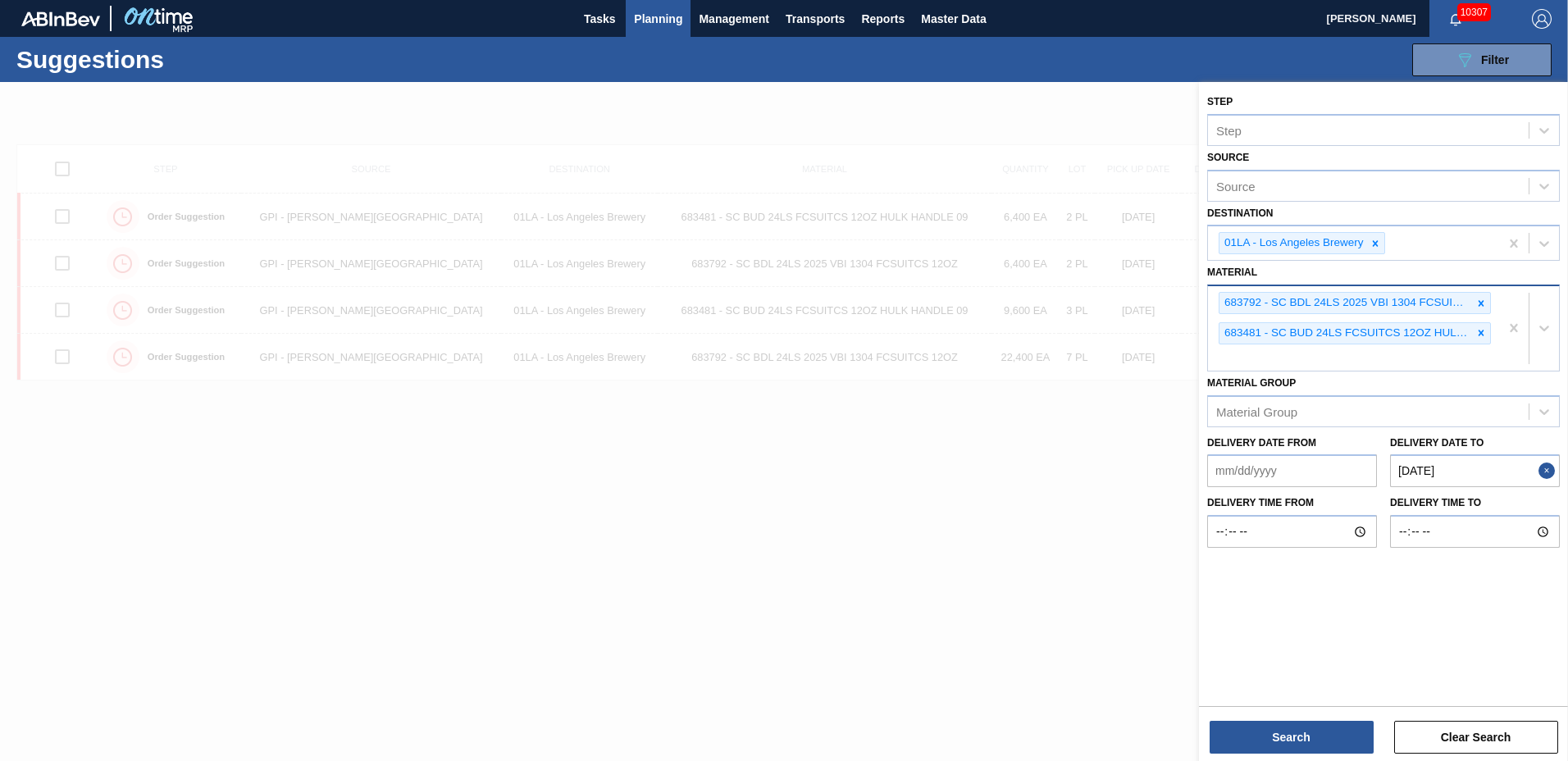
click at [1309, 352] on div "683792 - SC BDL 24LS 2025 VBI 1304 FCSUITCS 12OZ 683481 - SC BUD 24LS FCSUITCS …" at bounding box center [1354, 328] width 291 height 85
type input "683622"
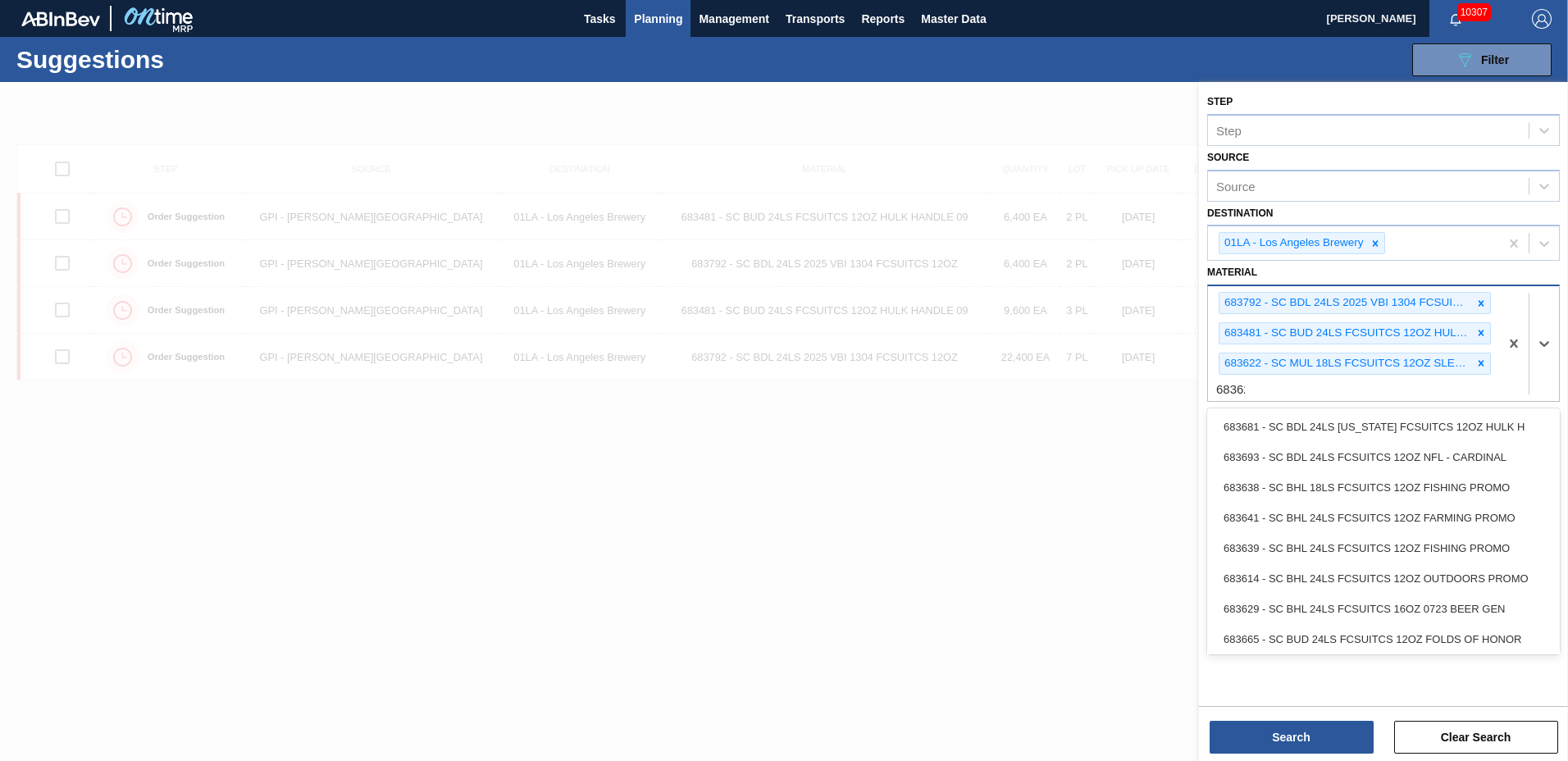
type input "683623"
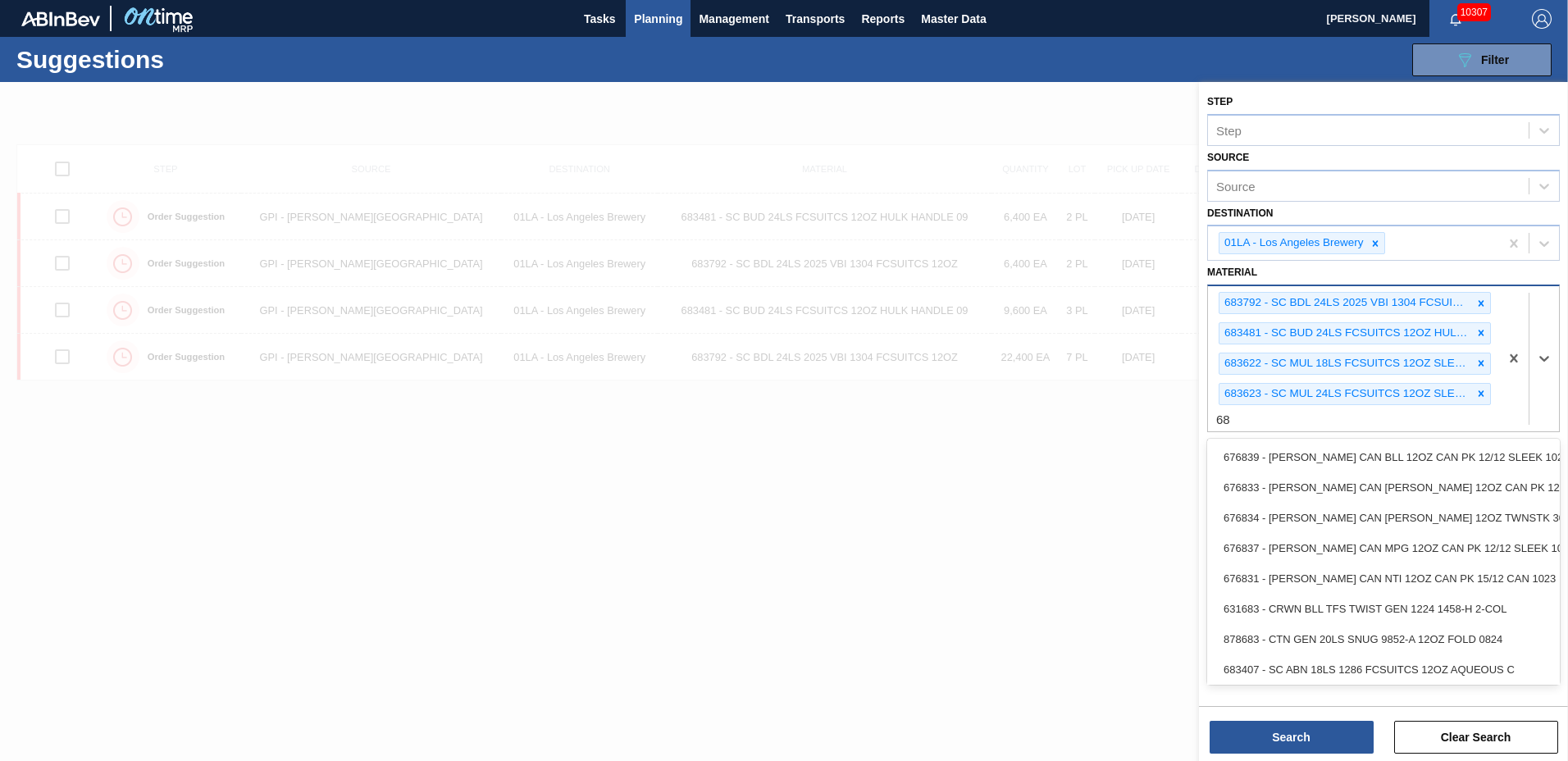
type input "6"
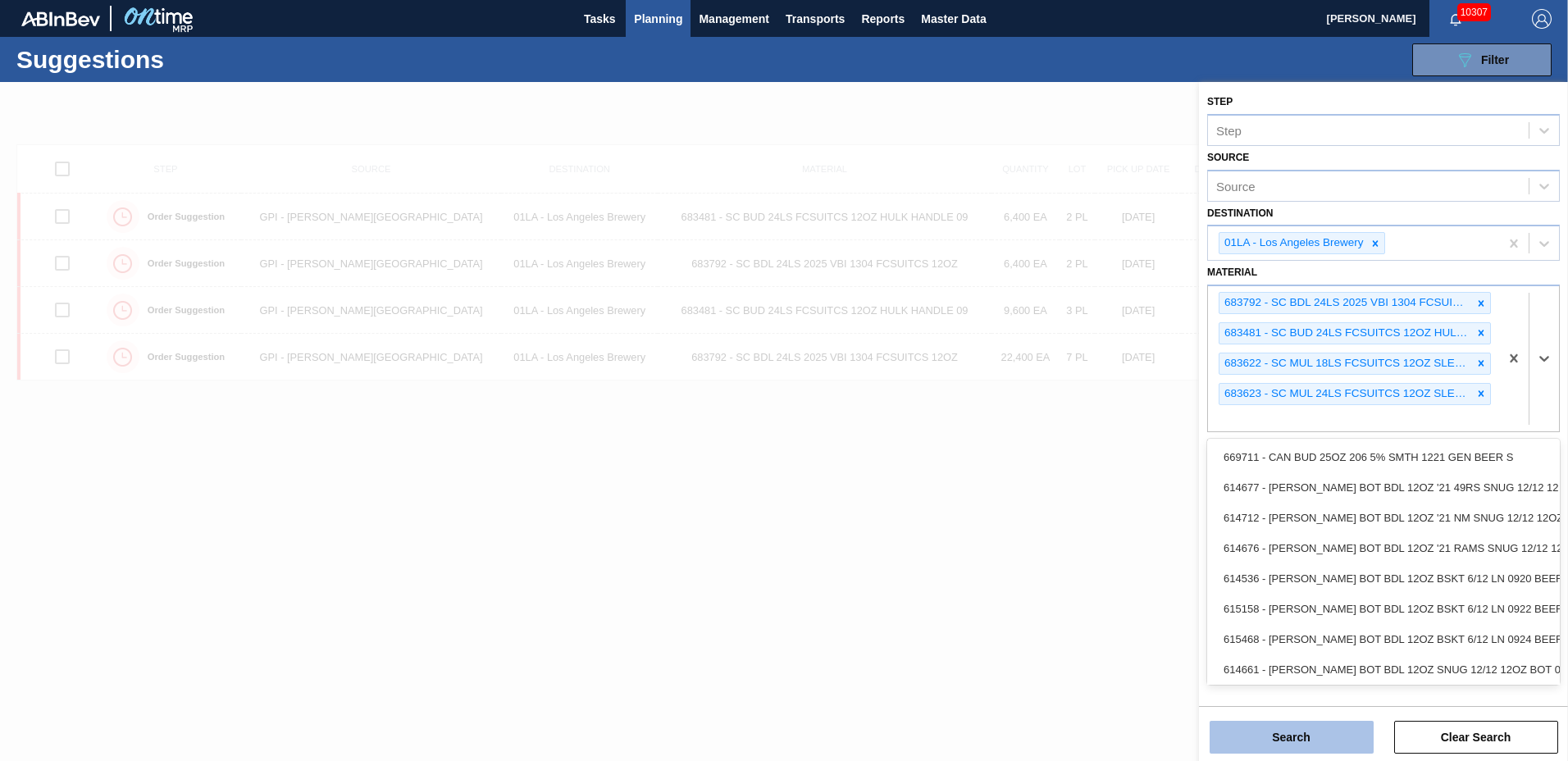
click at [1253, 734] on button "Search" at bounding box center [1292, 738] width 164 height 33
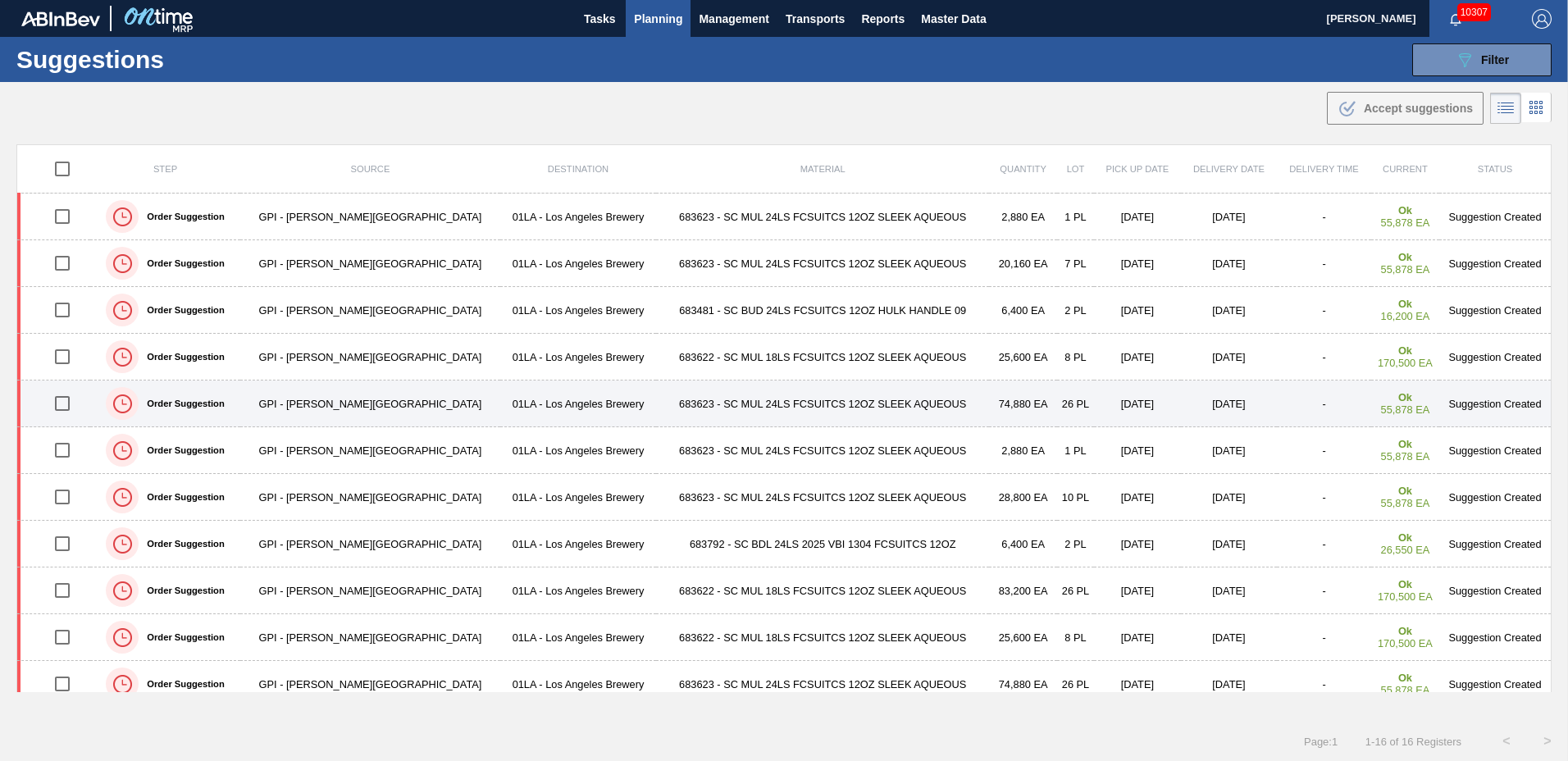
click at [63, 402] on input "checkbox" at bounding box center [62, 404] width 34 height 35
checkbox input "true"
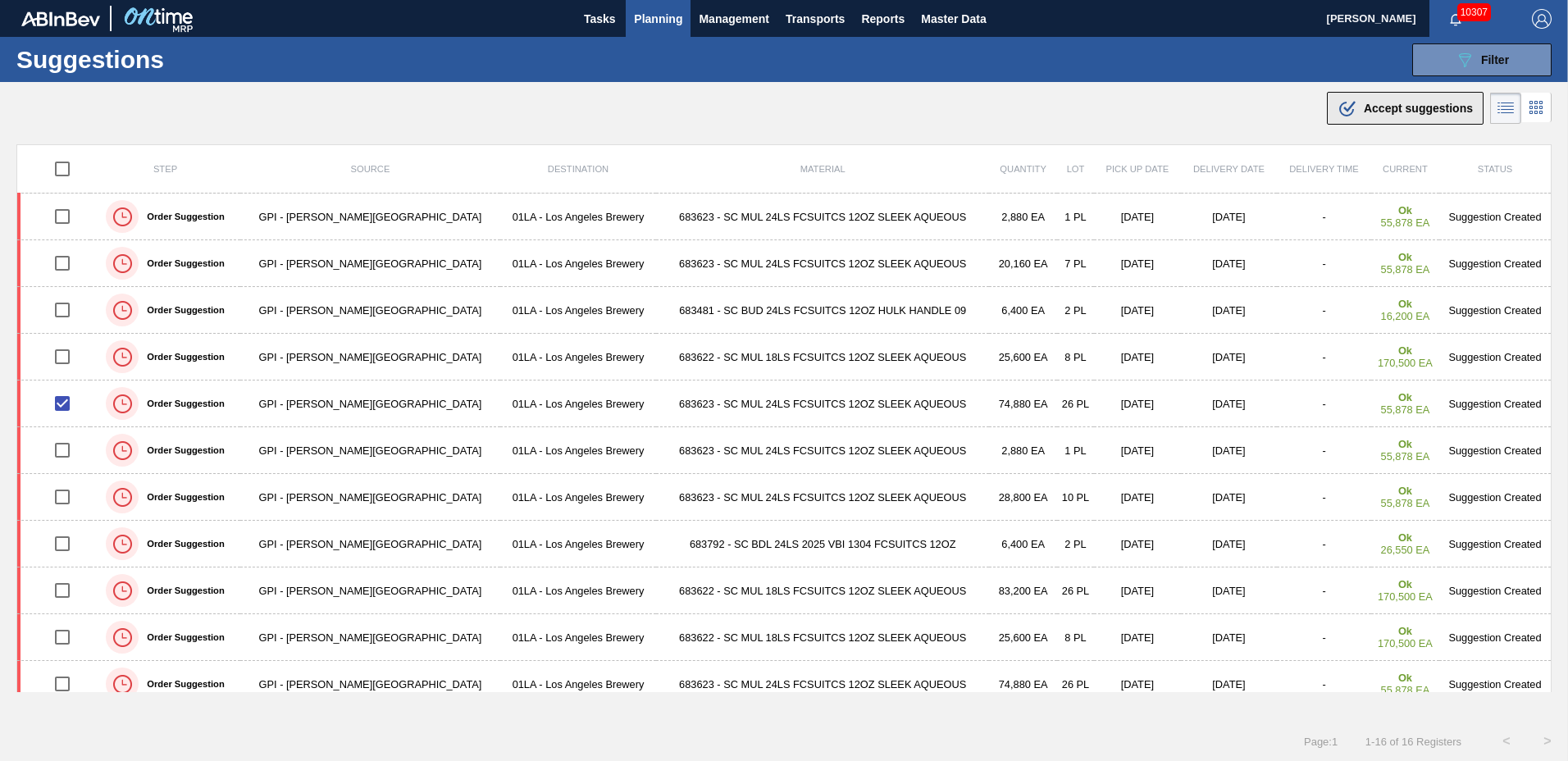
click at [1390, 103] on span "Accept suggestions" at bounding box center [1418, 108] width 109 height 13
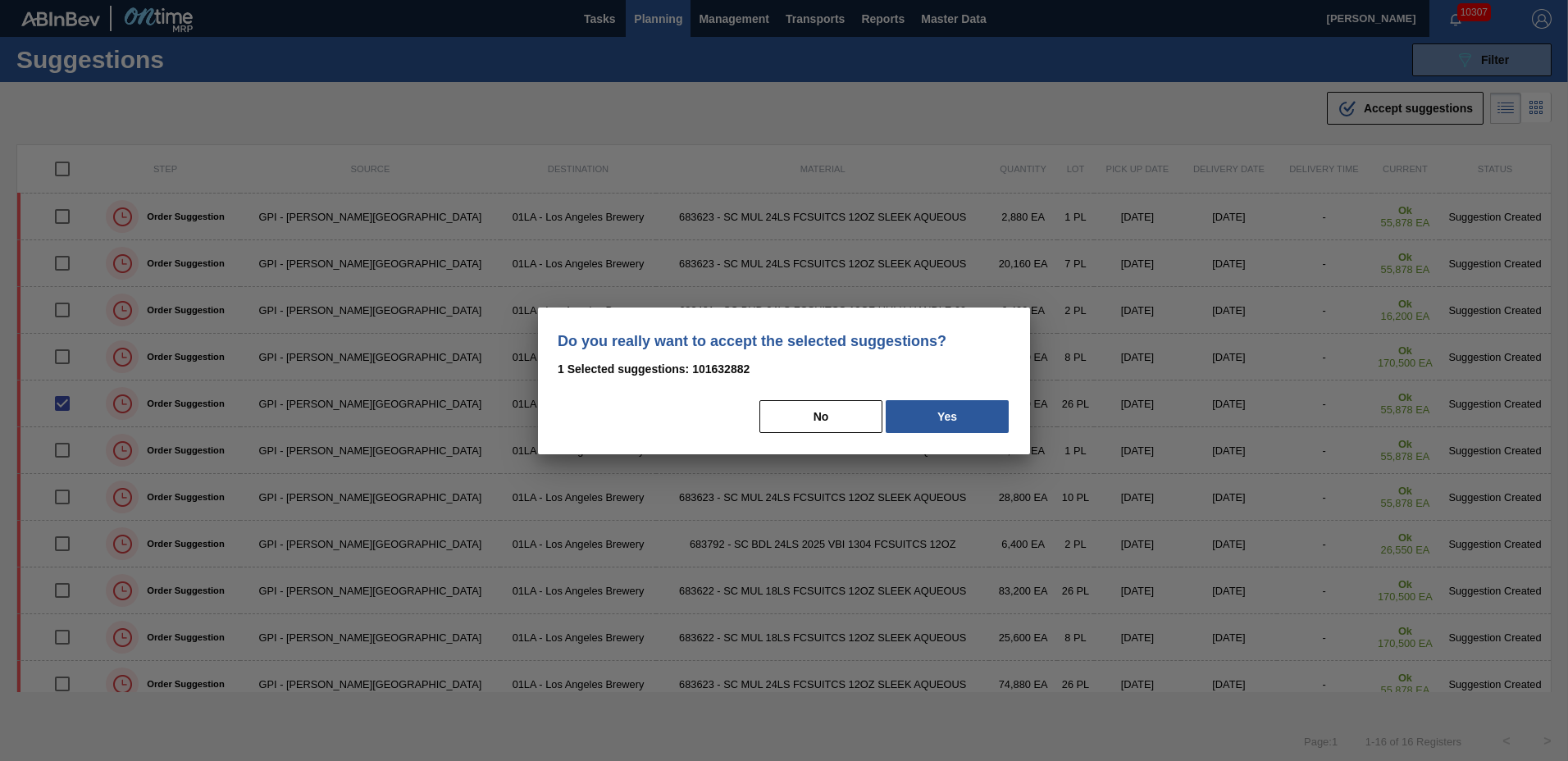
click at [908, 399] on div "No Yes" at bounding box center [784, 417] width 453 height 36
click at [909, 422] on button "Yes" at bounding box center [947, 417] width 123 height 33
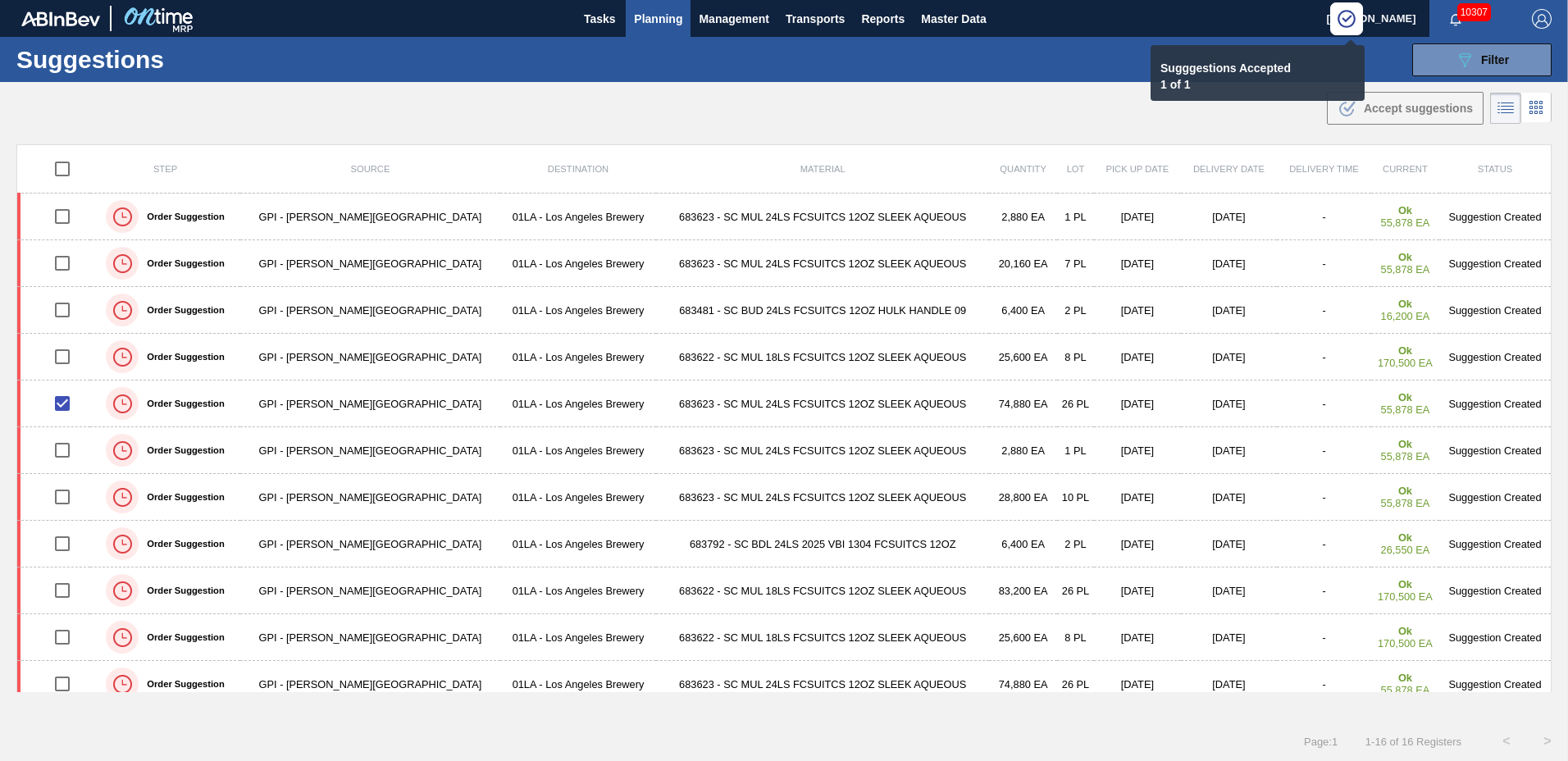
click at [649, 7] on button "Planning" at bounding box center [658, 18] width 65 height 37
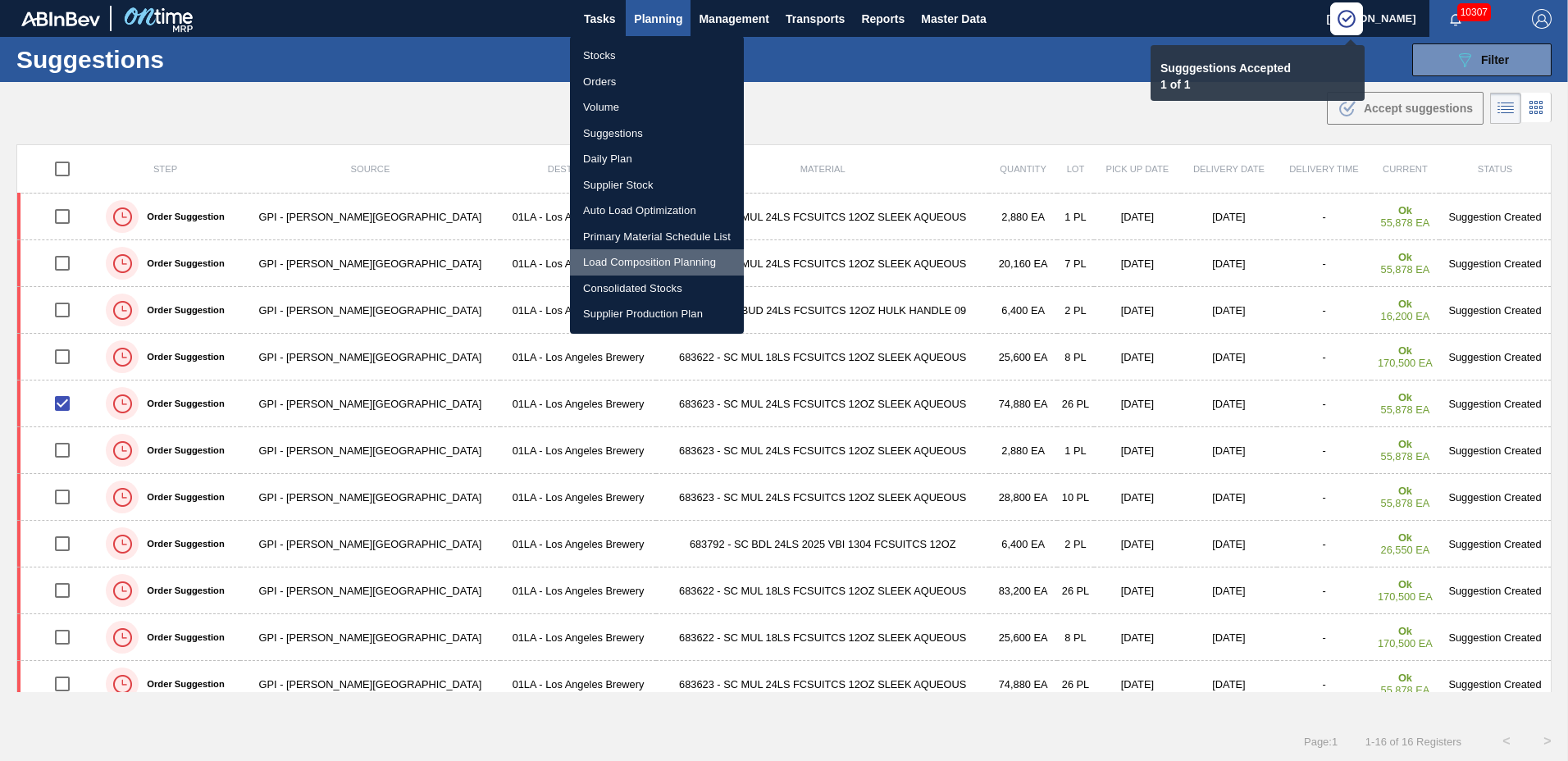
click at [637, 264] on li "Load Composition Planning" at bounding box center [657, 263] width 174 height 26
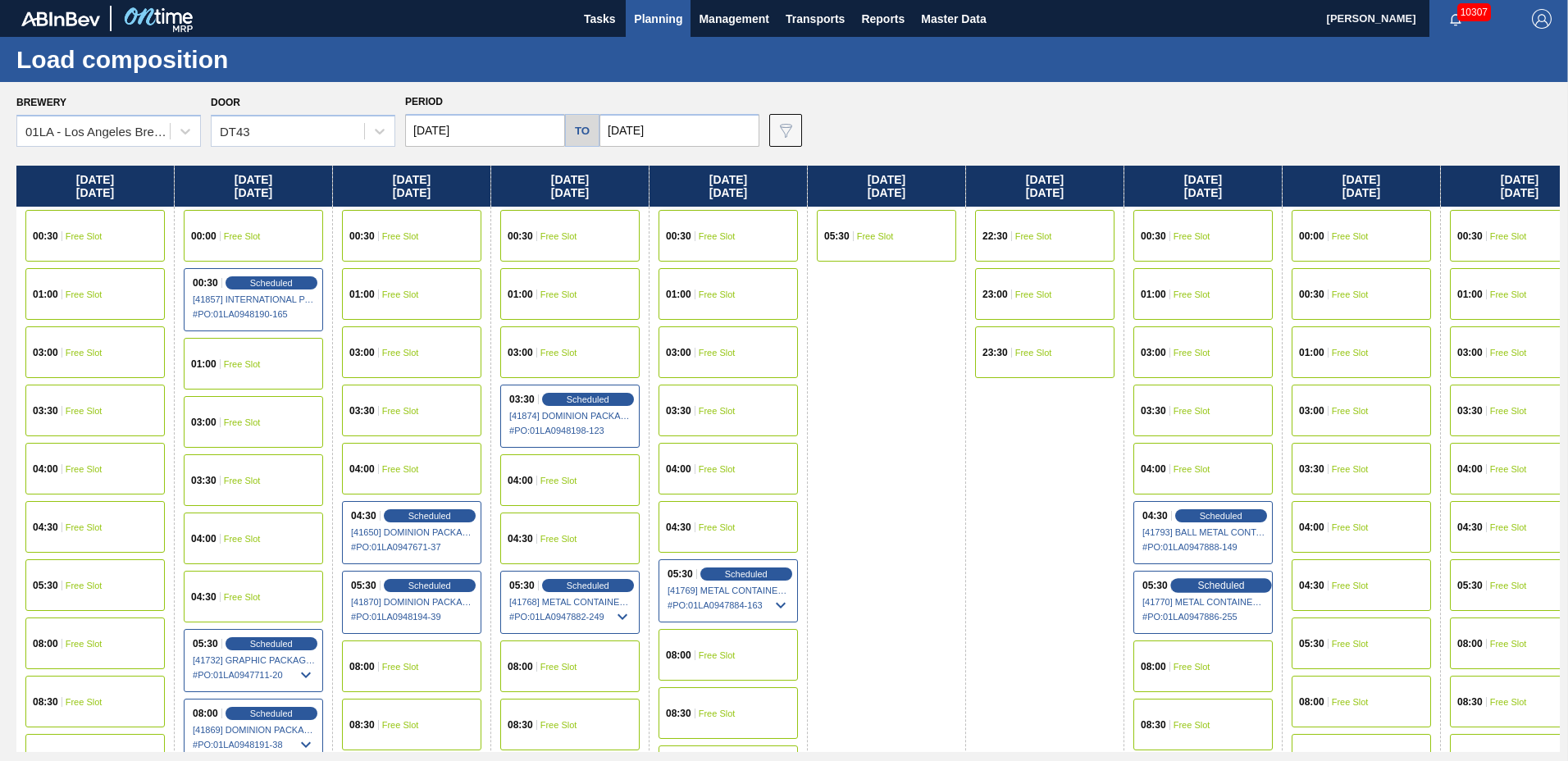
scroll to position [1258, 0]
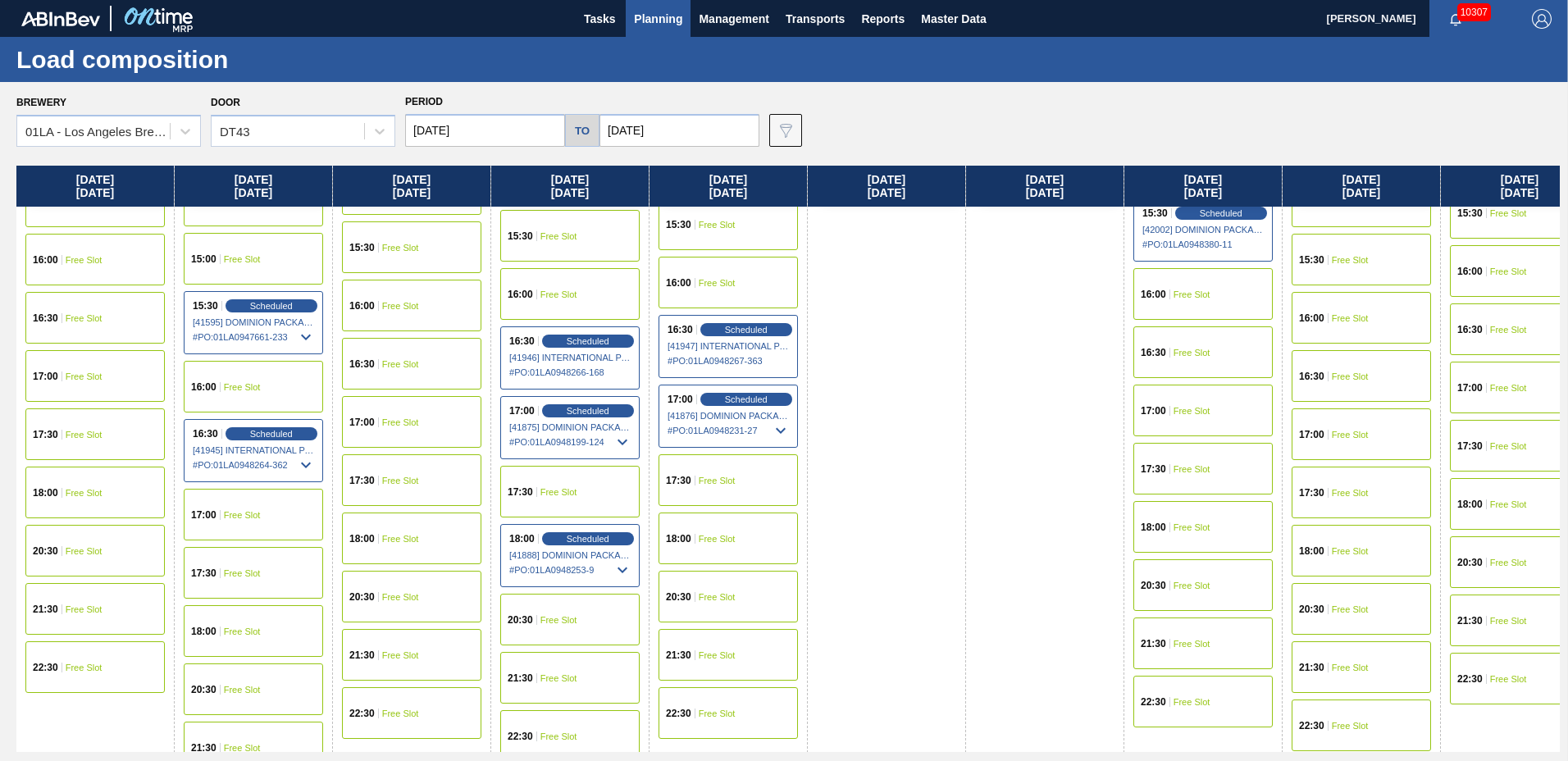
click at [1192, 411] on span "Free Slot" at bounding box center [1192, 411] width 37 height 10
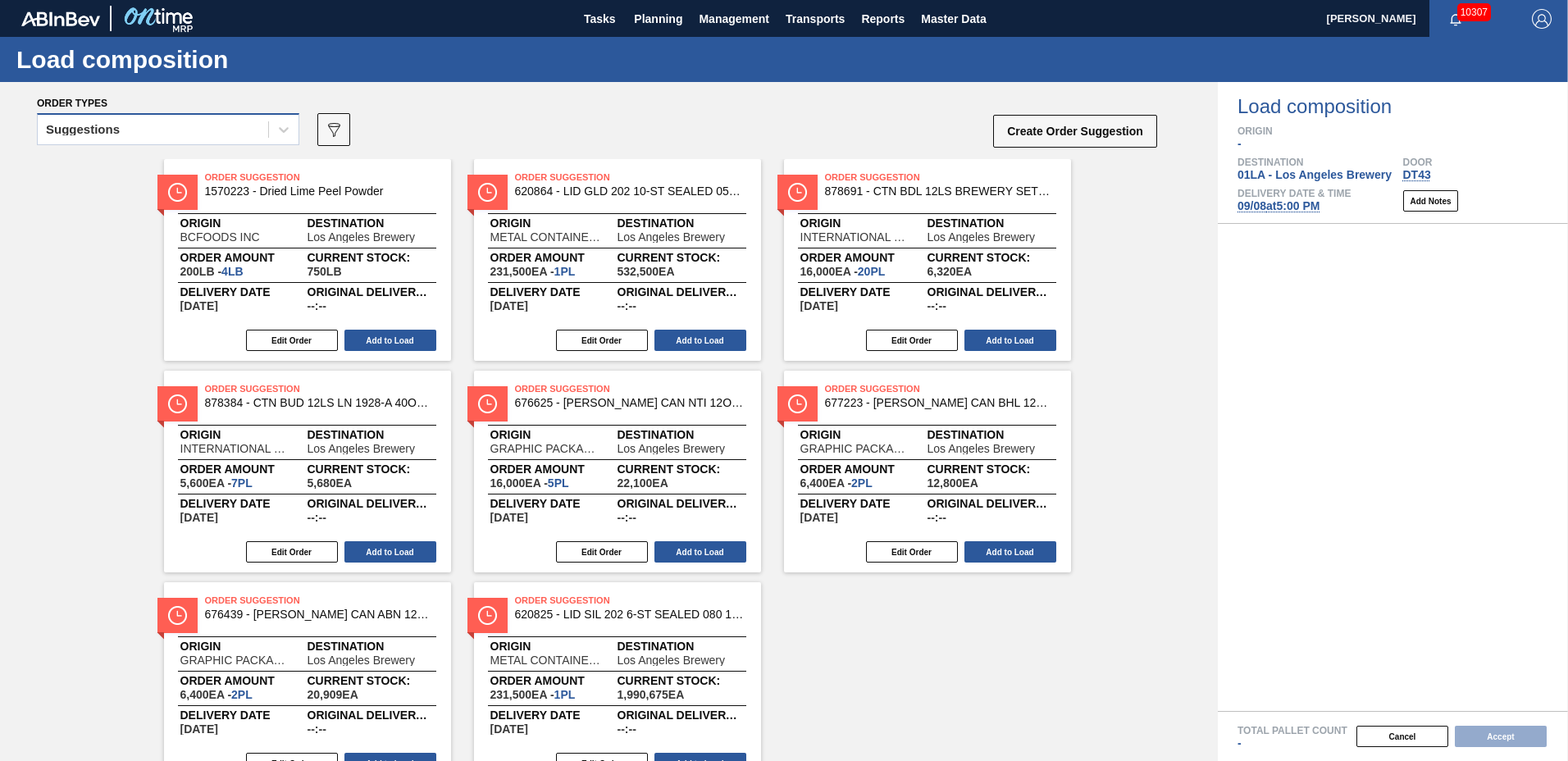
click at [130, 129] on div "Suggestions" at bounding box center [153, 130] width 231 height 24
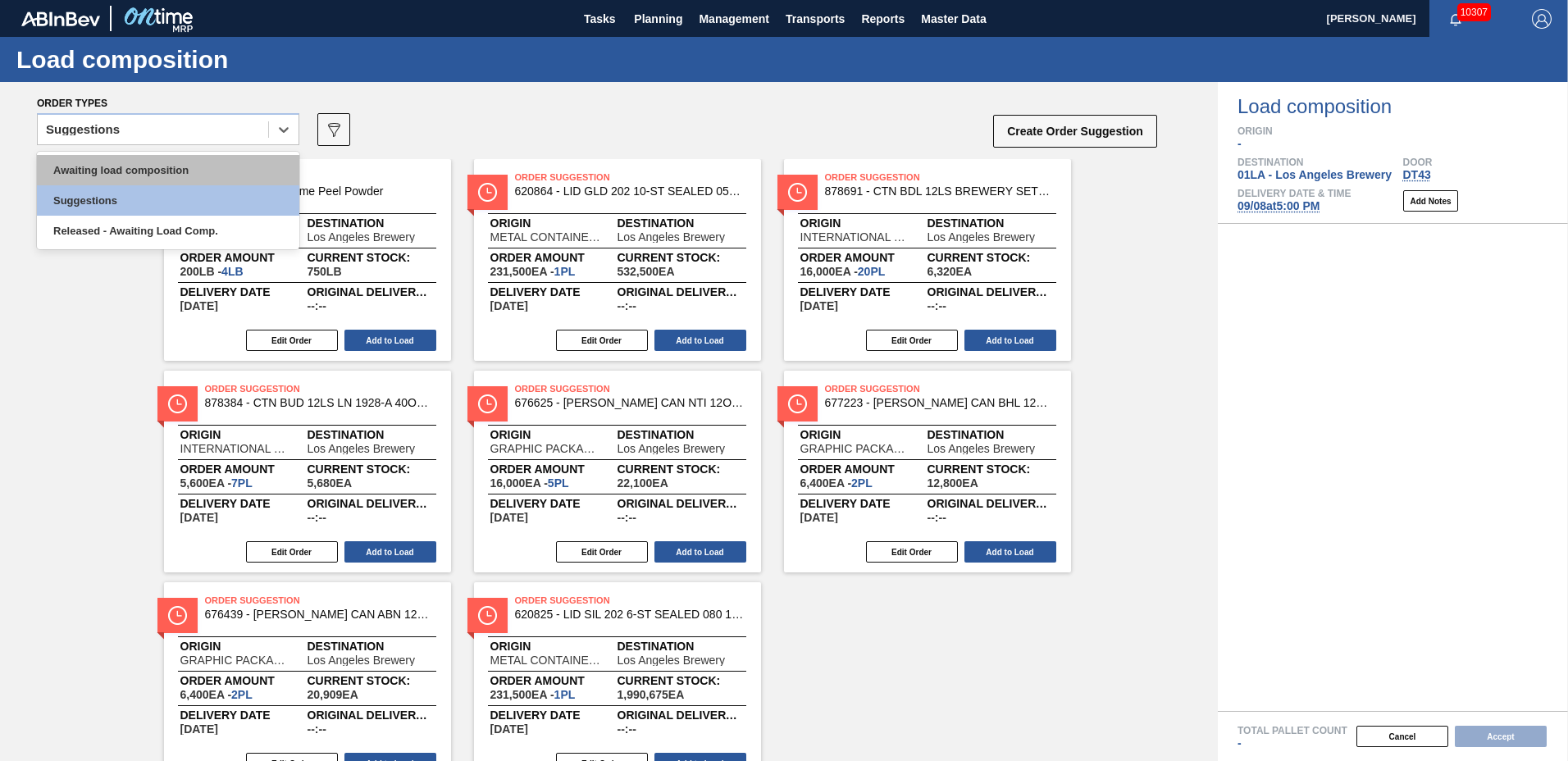
click at [136, 164] on div "Awaiting load composition" at bounding box center [168, 170] width 262 height 30
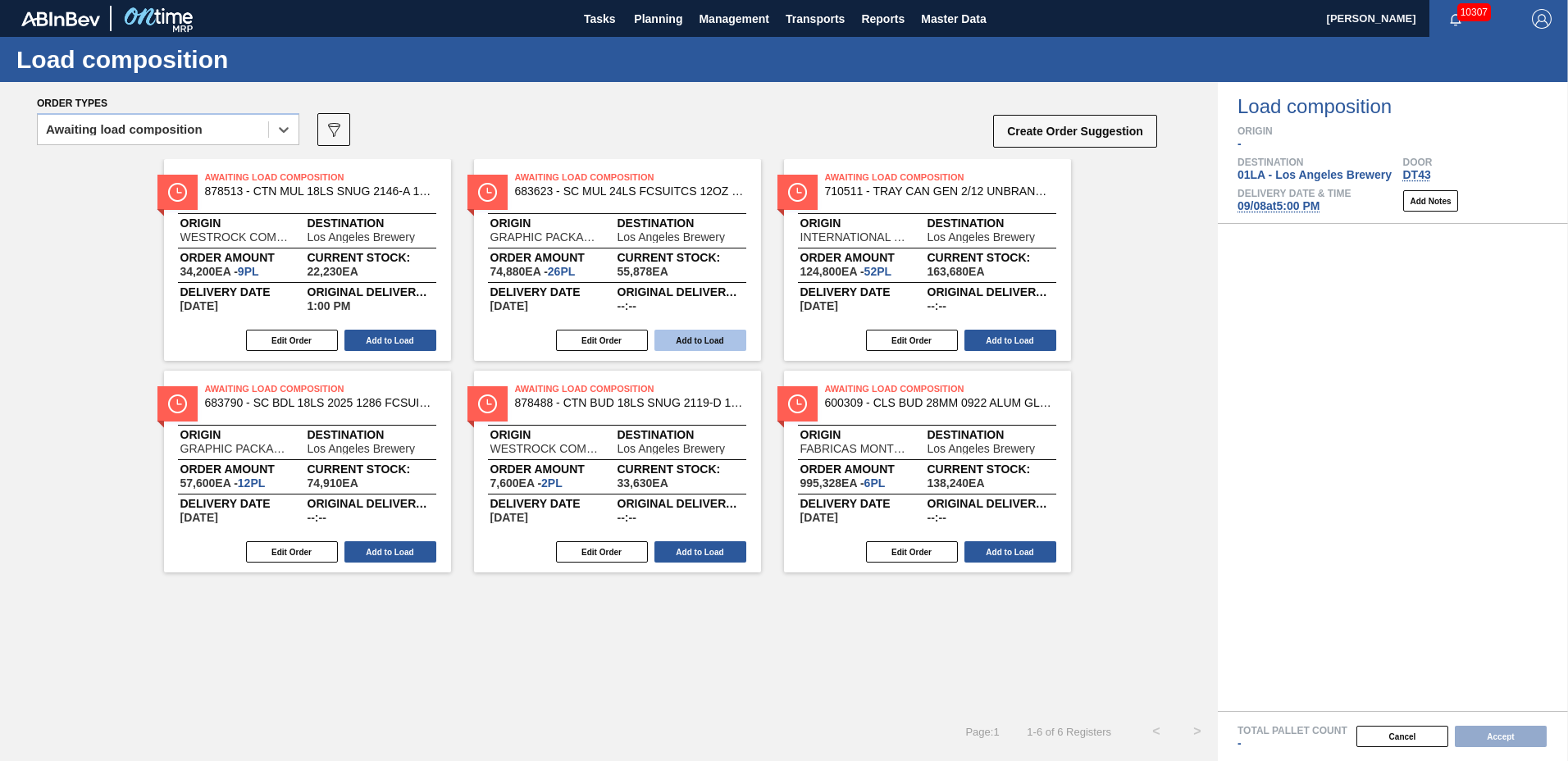
click at [692, 340] on button "Add to Load" at bounding box center [701, 340] width 92 height 21
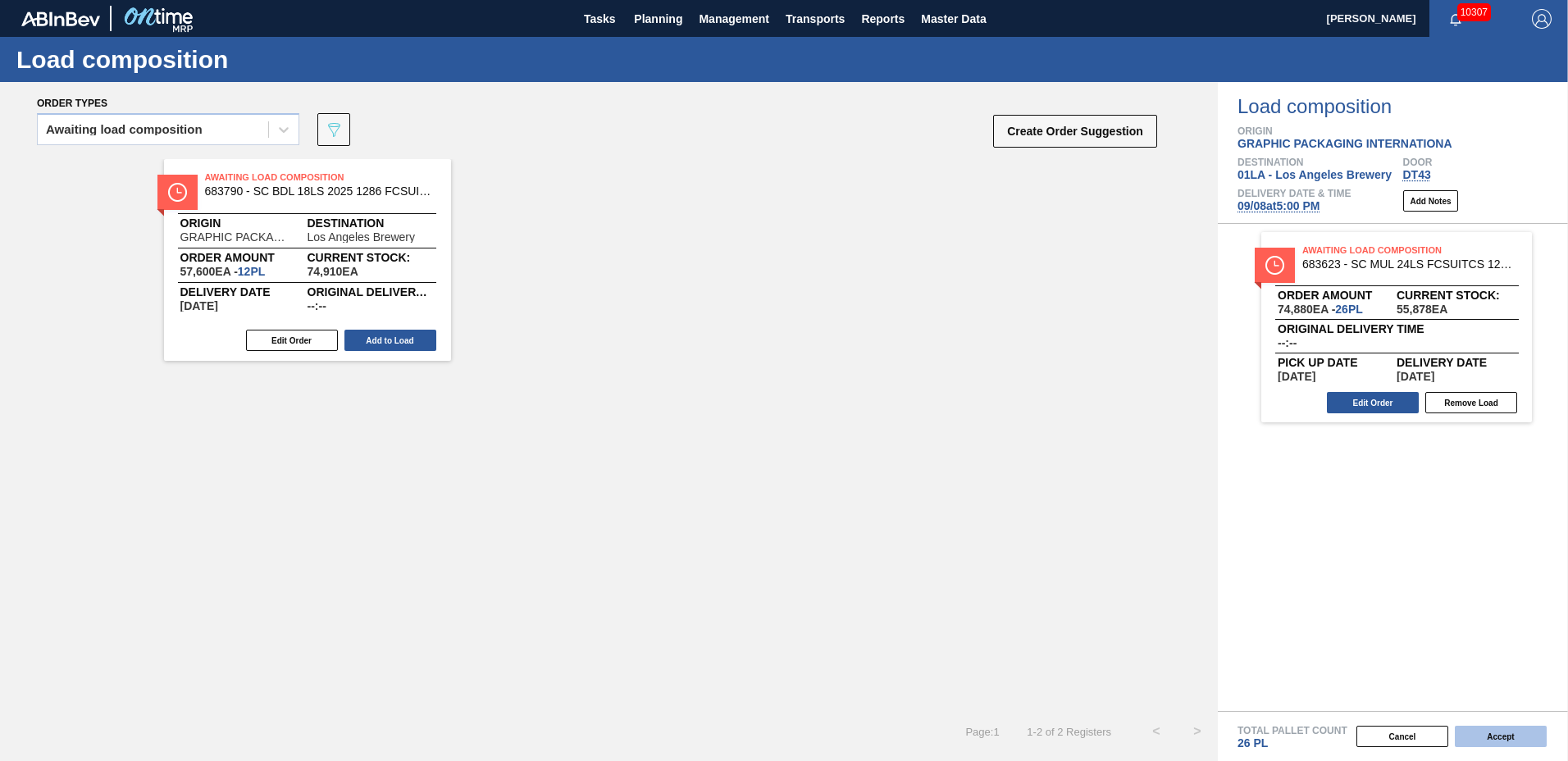
click at [1497, 739] on button "Accept" at bounding box center [1501, 737] width 92 height 21
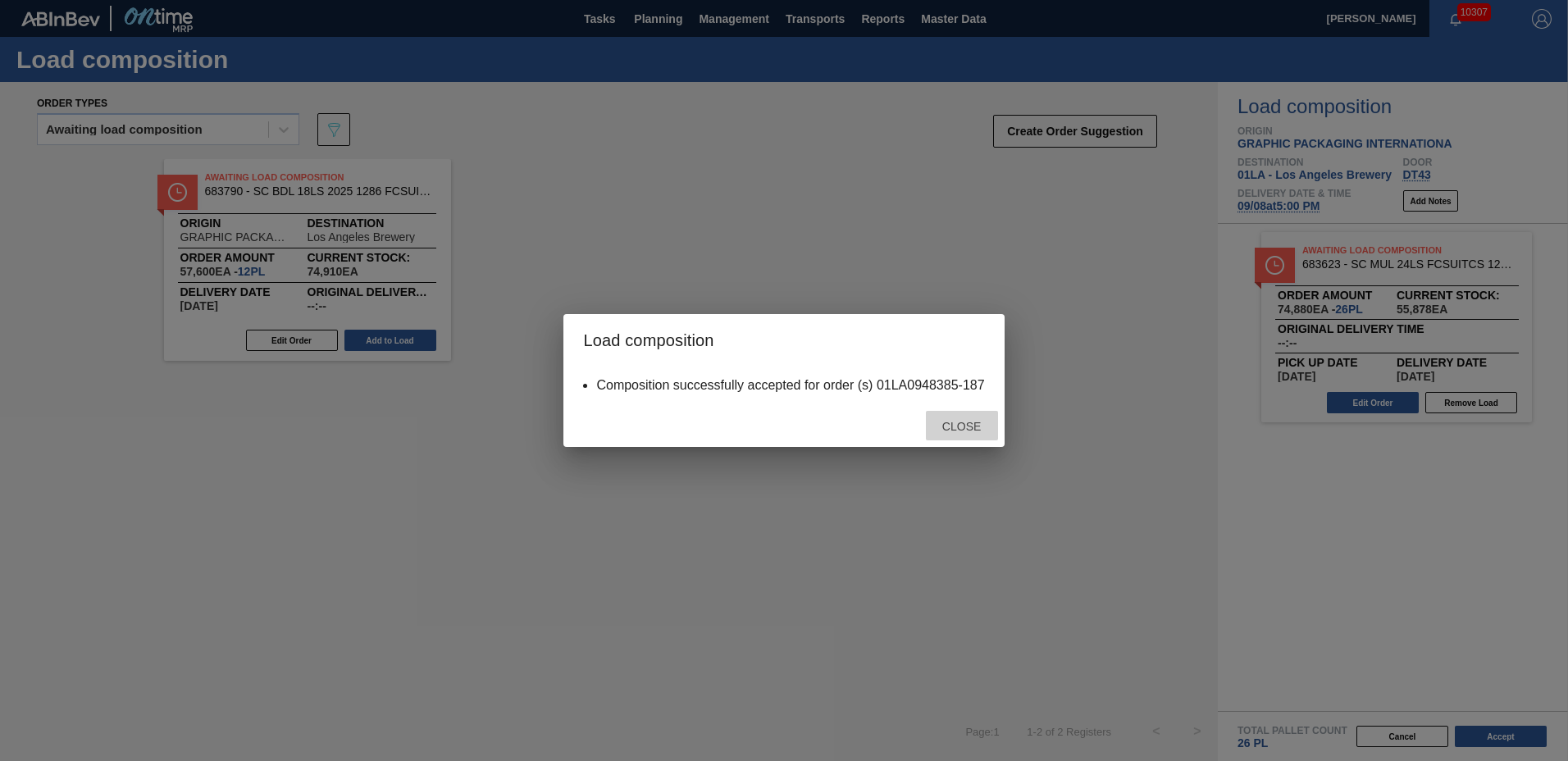
click at [979, 428] on span "Close" at bounding box center [961, 427] width 65 height 13
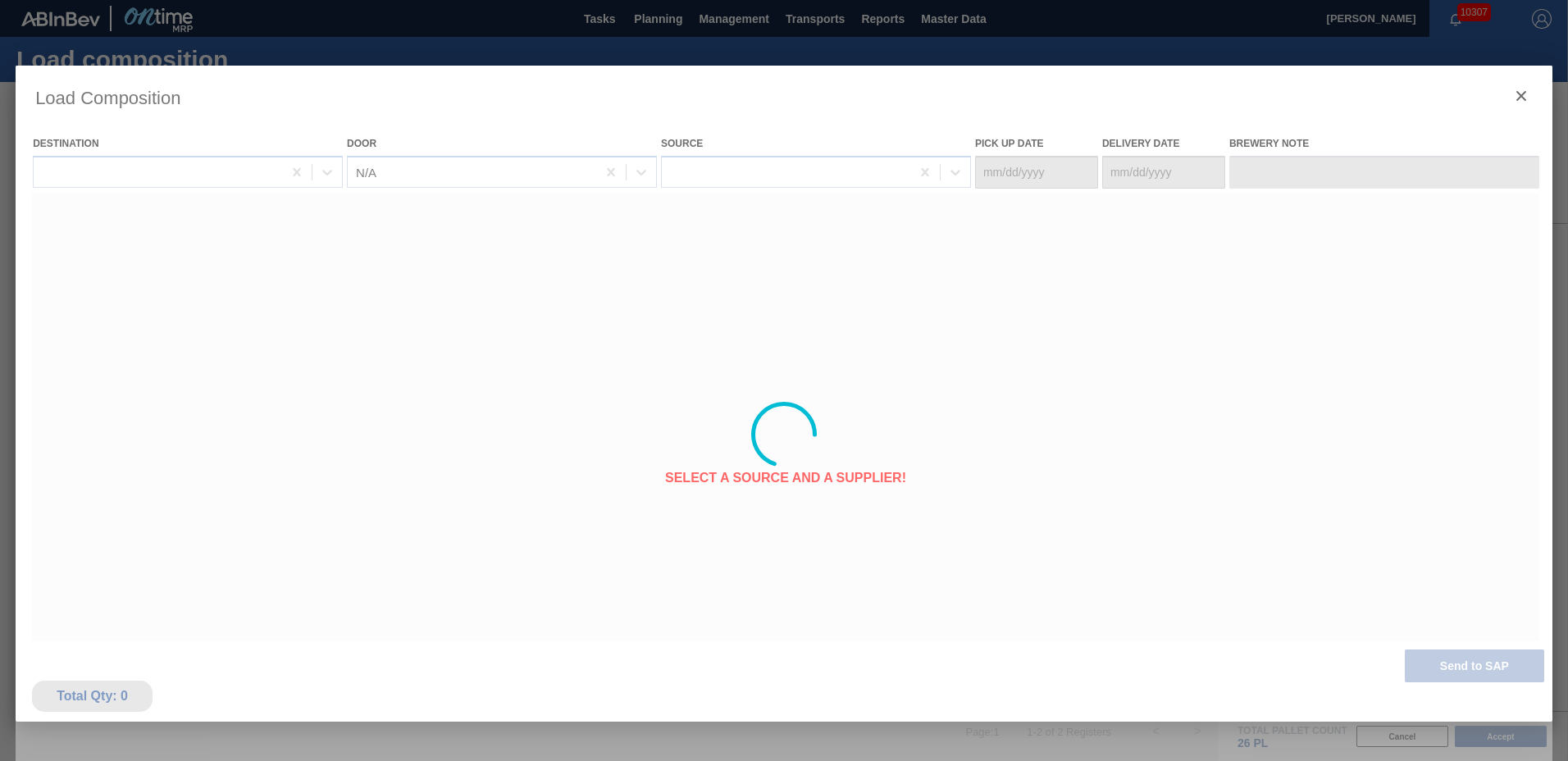
type Date "[DATE]"
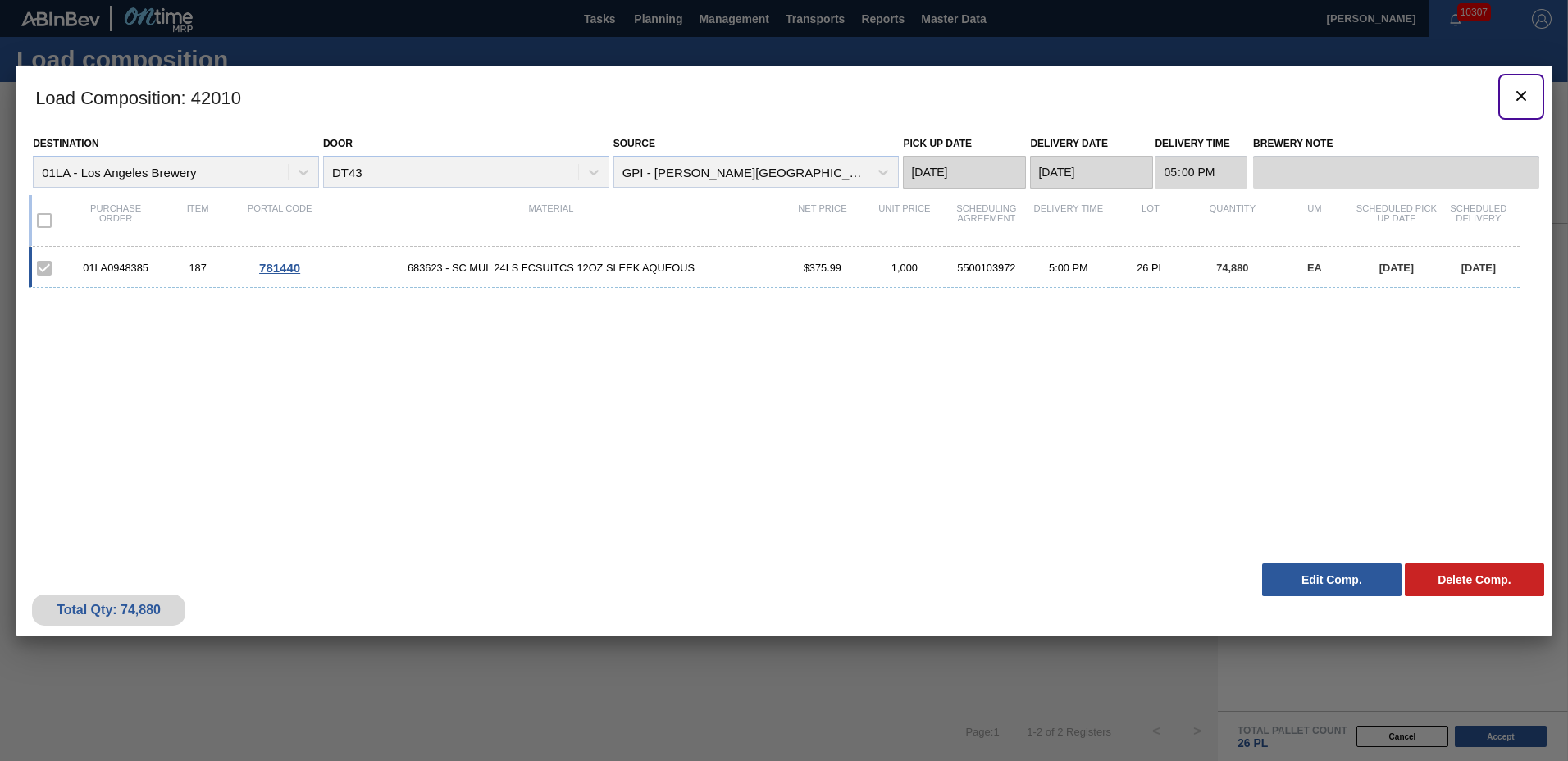
click at [1518, 99] on icon "botão de ícone" at bounding box center [1521, 96] width 10 height 10
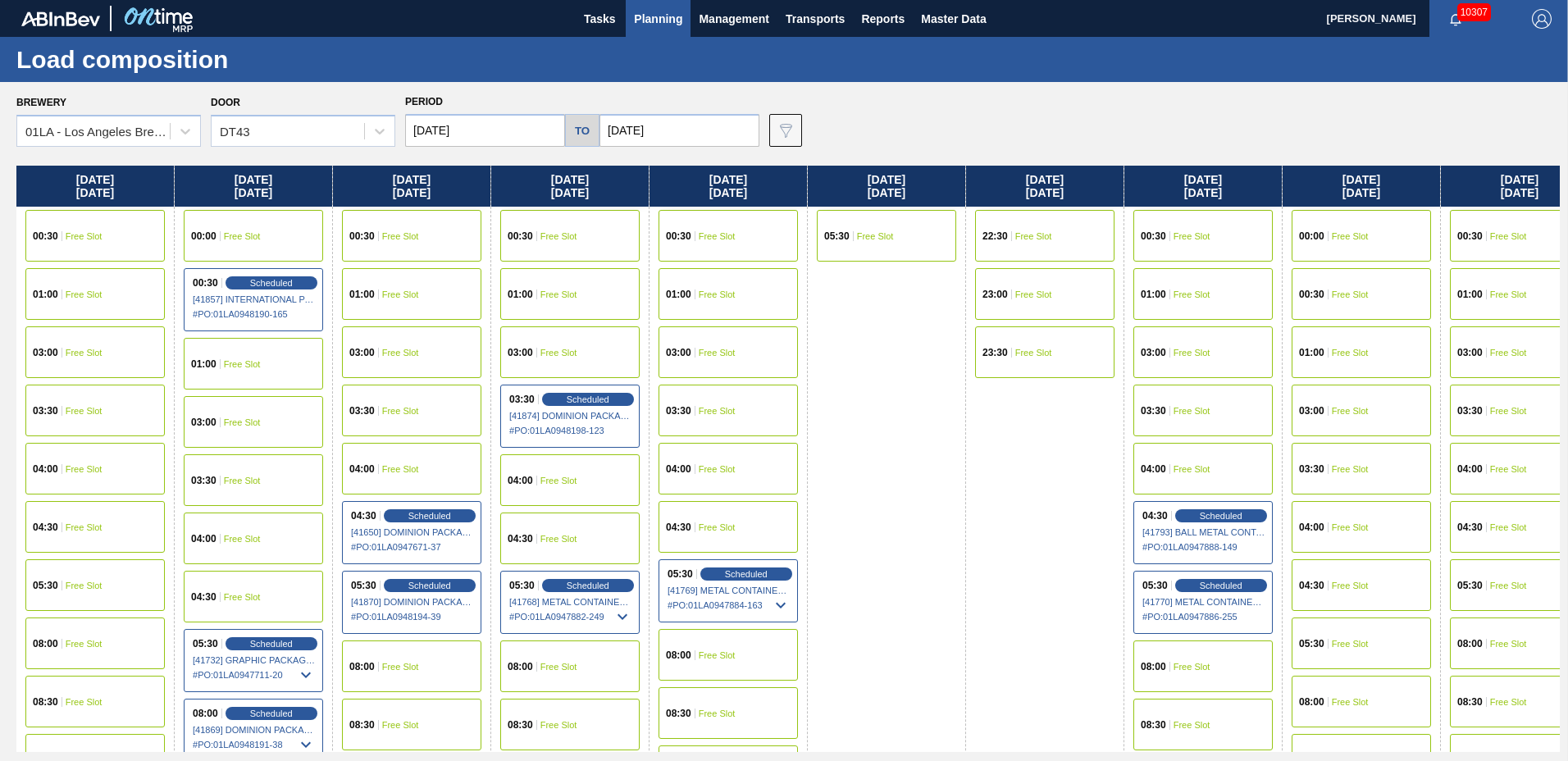
click at [657, 22] on span "Planning" at bounding box center [658, 19] width 48 height 20
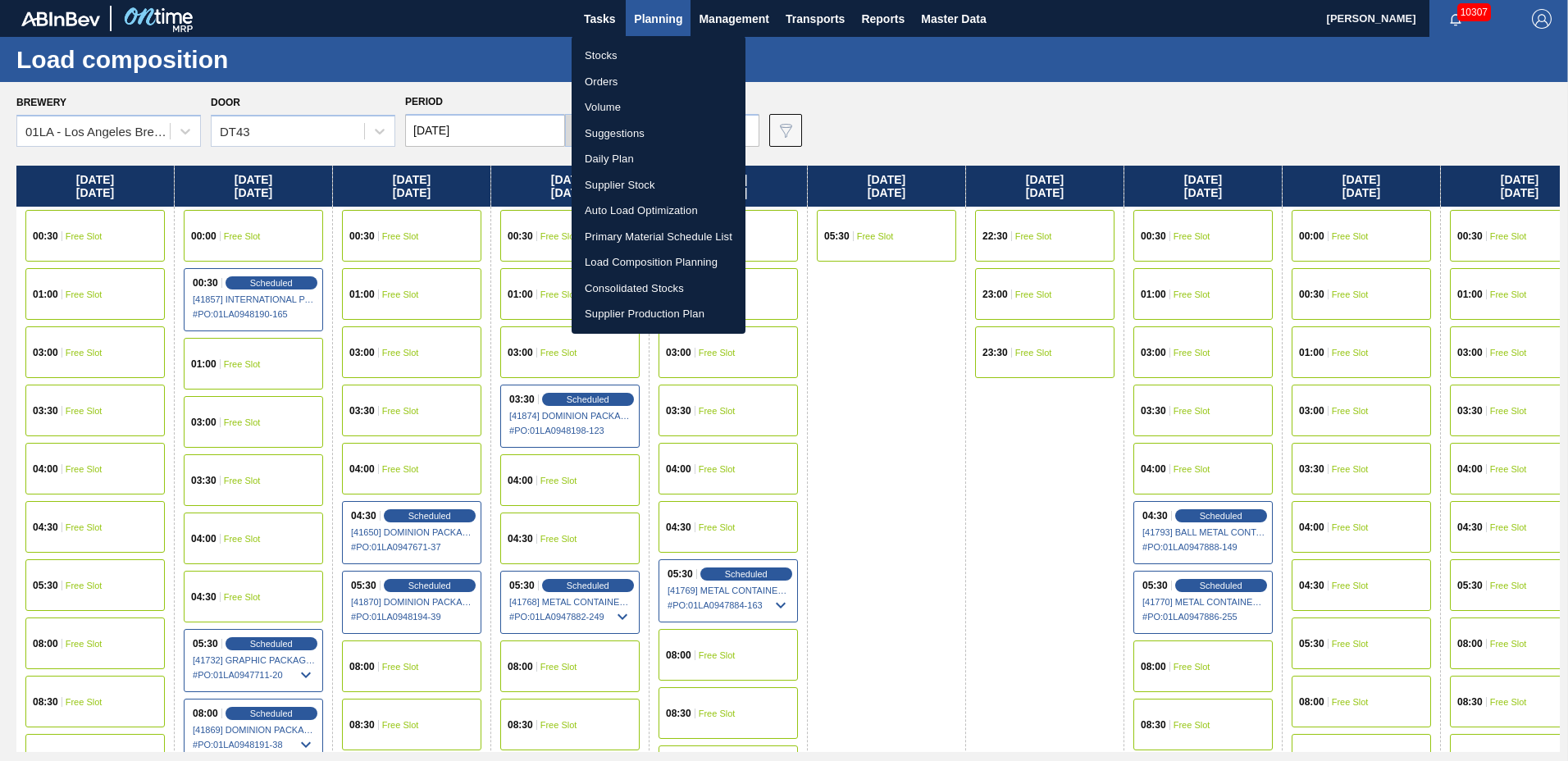
click at [648, 123] on li "Suggestions" at bounding box center [659, 134] width 174 height 26
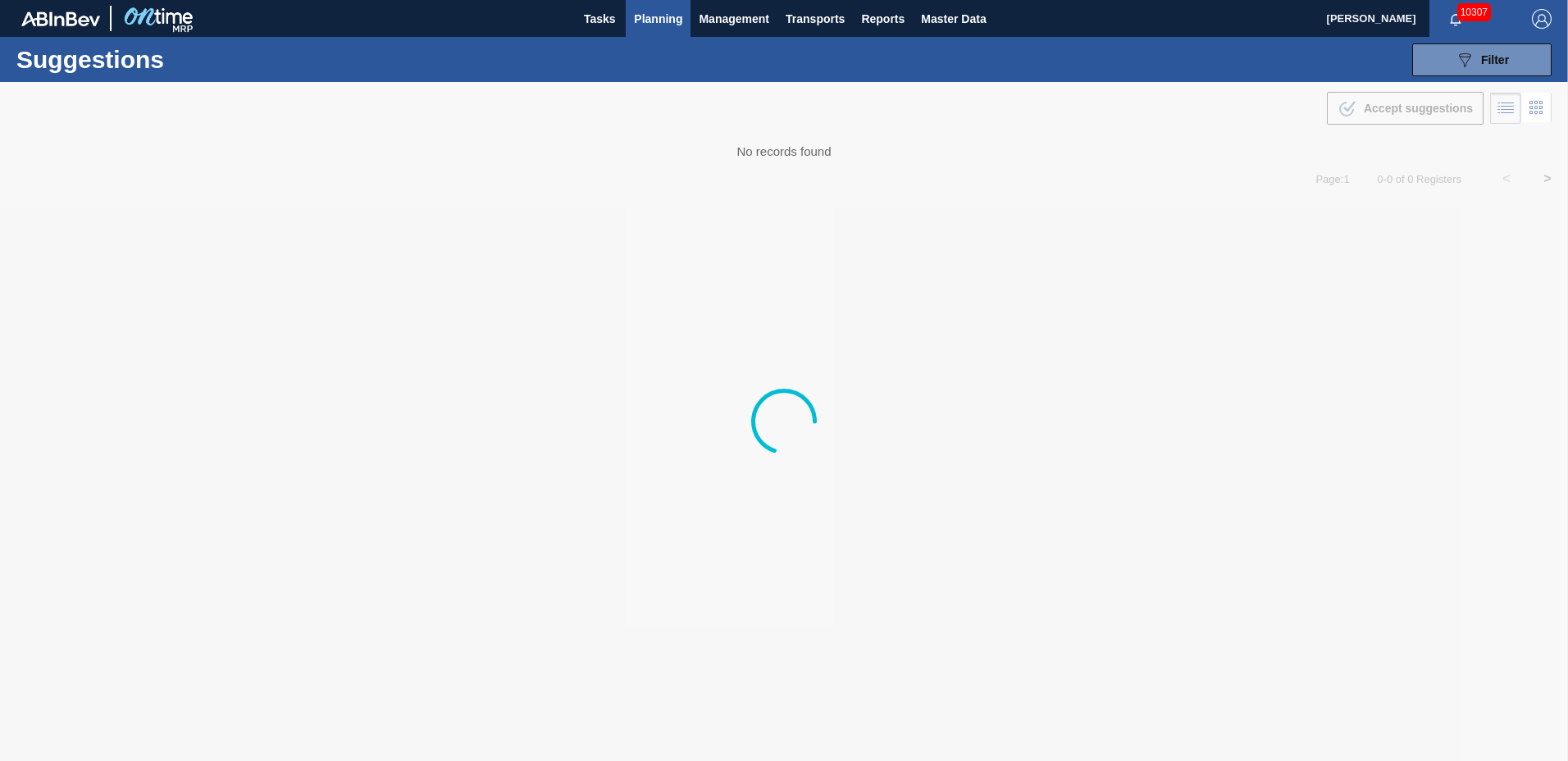
type to "10/31/2025"
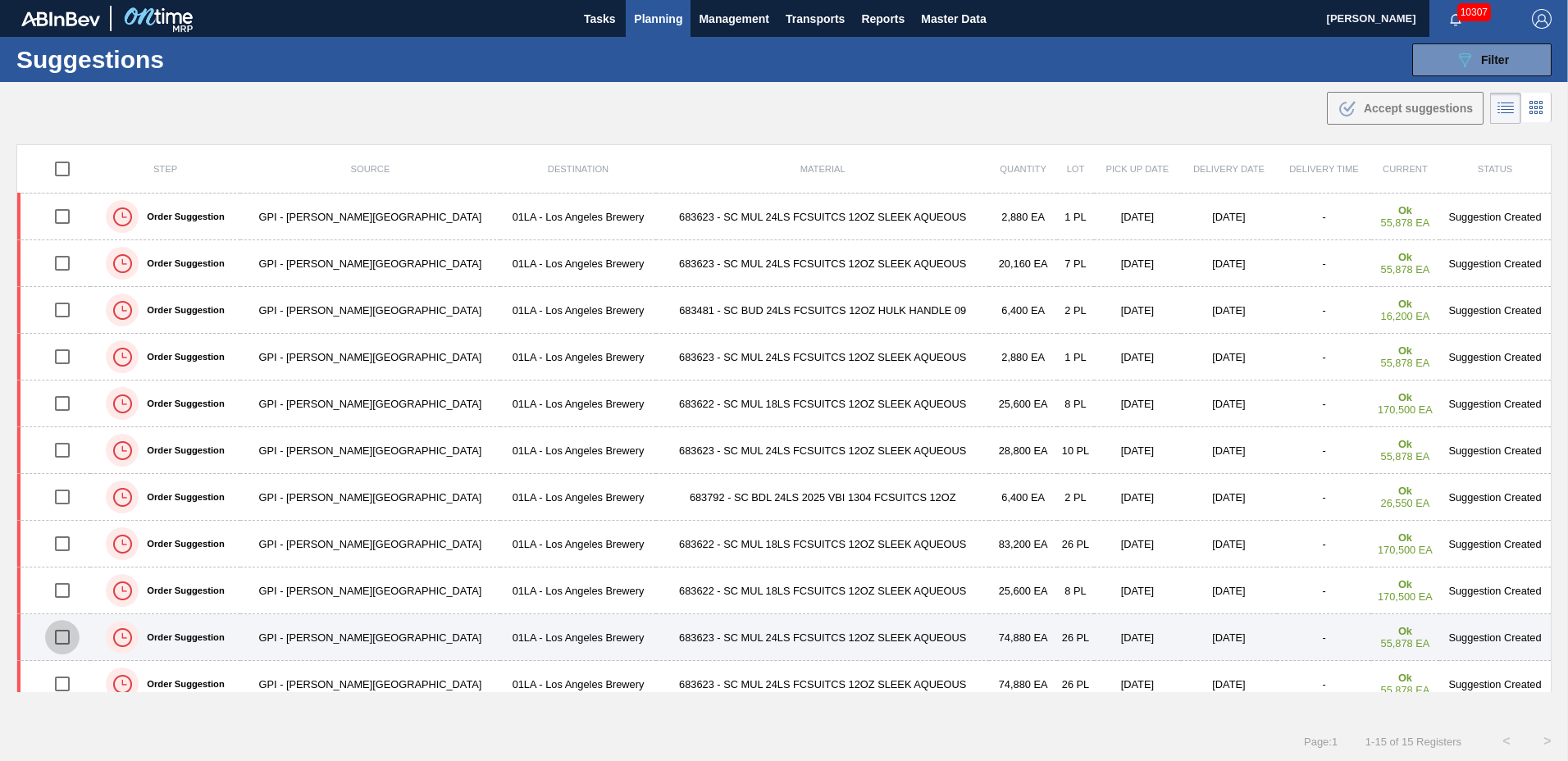
click at [63, 634] on input "checkbox" at bounding box center [62, 638] width 34 height 35
checkbox input "true"
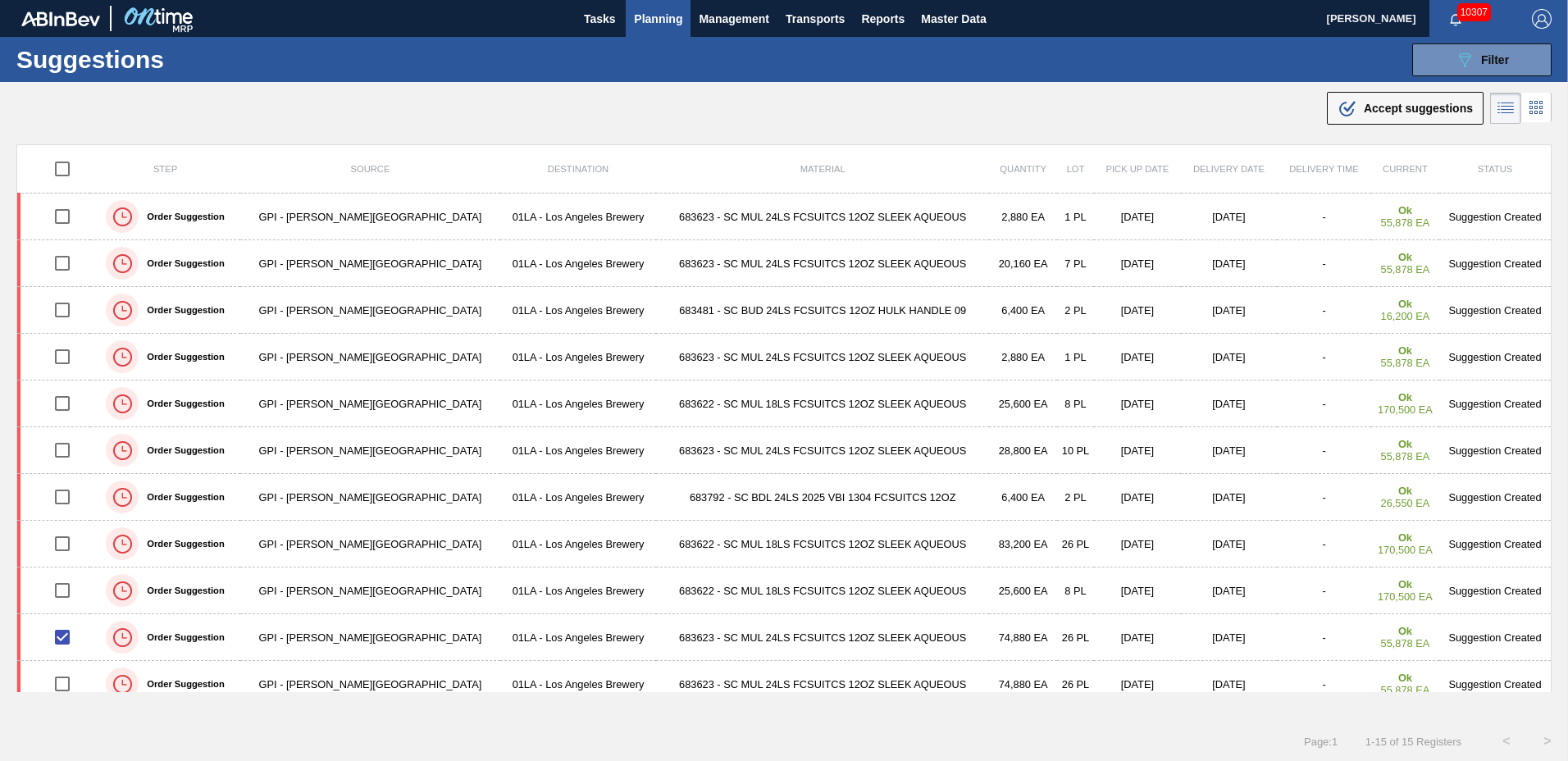
drag, startPoint x: 1397, startPoint y: 95, endPoint x: 1388, endPoint y: 122, distance: 28.5
click at [1393, 115] on button ".b{fill:var(--color-action-default)} Accept suggestions" at bounding box center [1405, 108] width 157 height 33
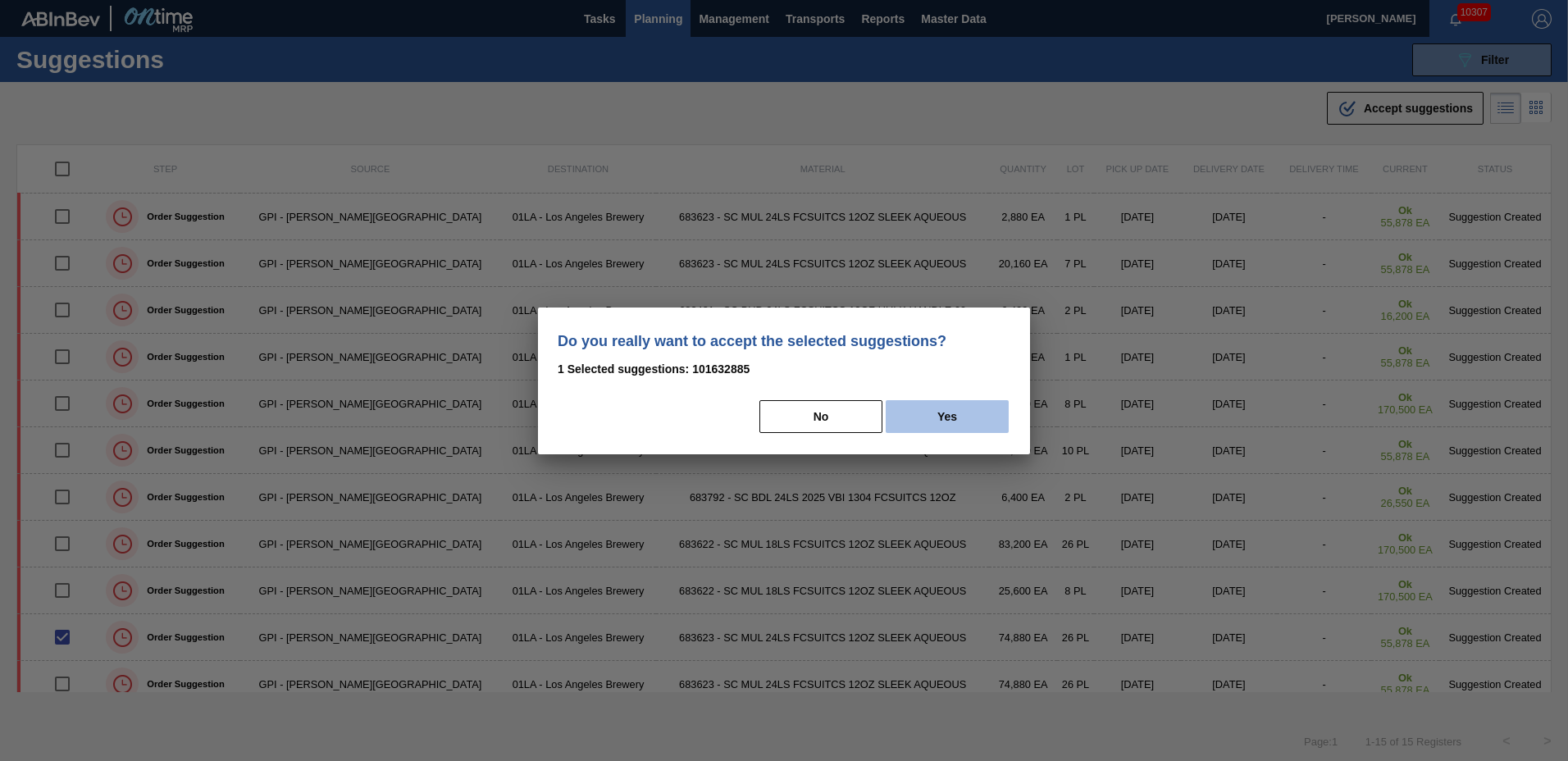
click at [978, 415] on button "Yes" at bounding box center [947, 417] width 123 height 33
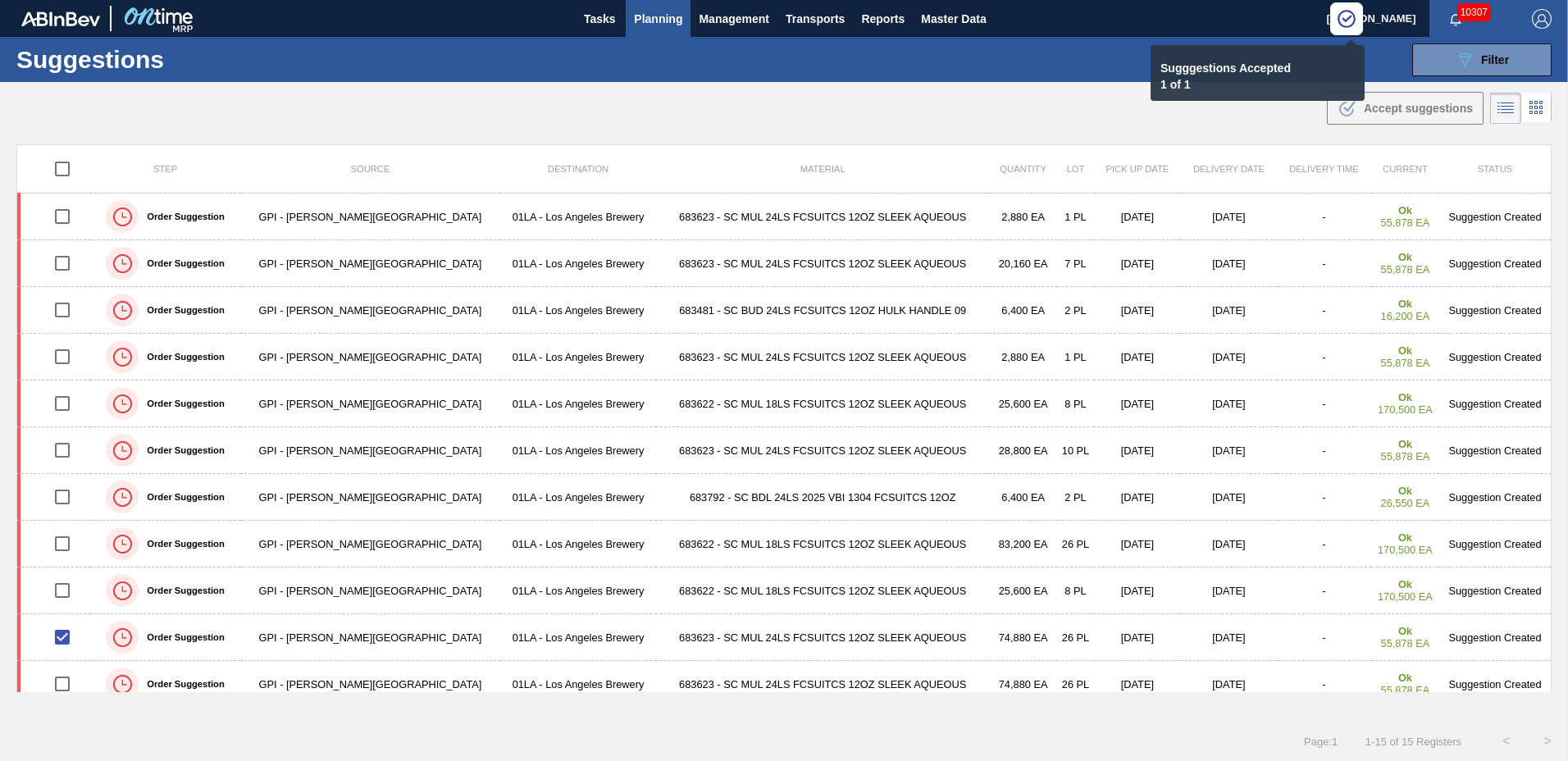
click at [646, 16] on span "Planning" at bounding box center [658, 19] width 48 height 20
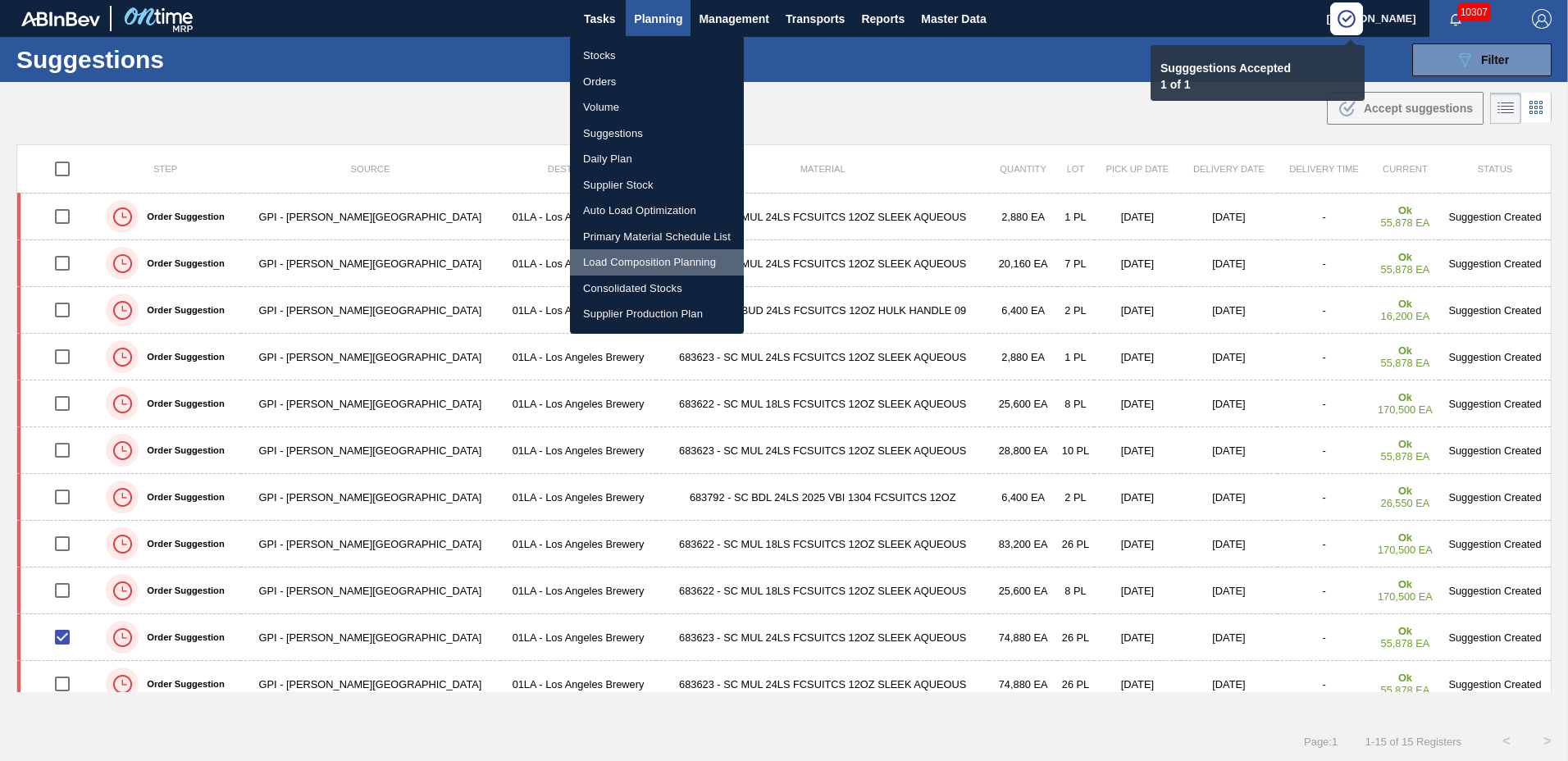
click at [664, 257] on li "Load Composition Planning" at bounding box center [657, 263] width 174 height 26
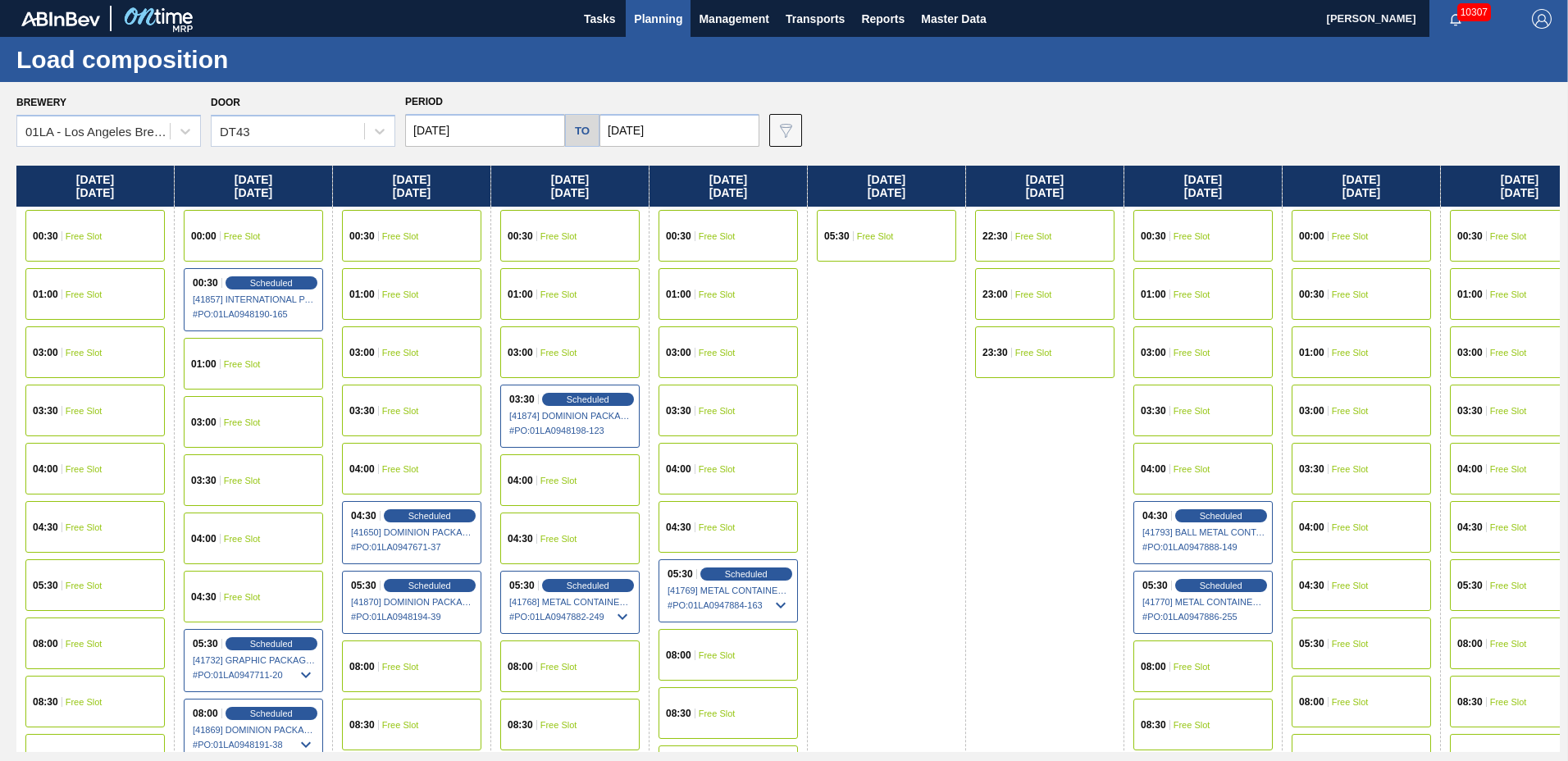
click at [1494, 292] on span "Free Slot" at bounding box center [1508, 294] width 37 height 10
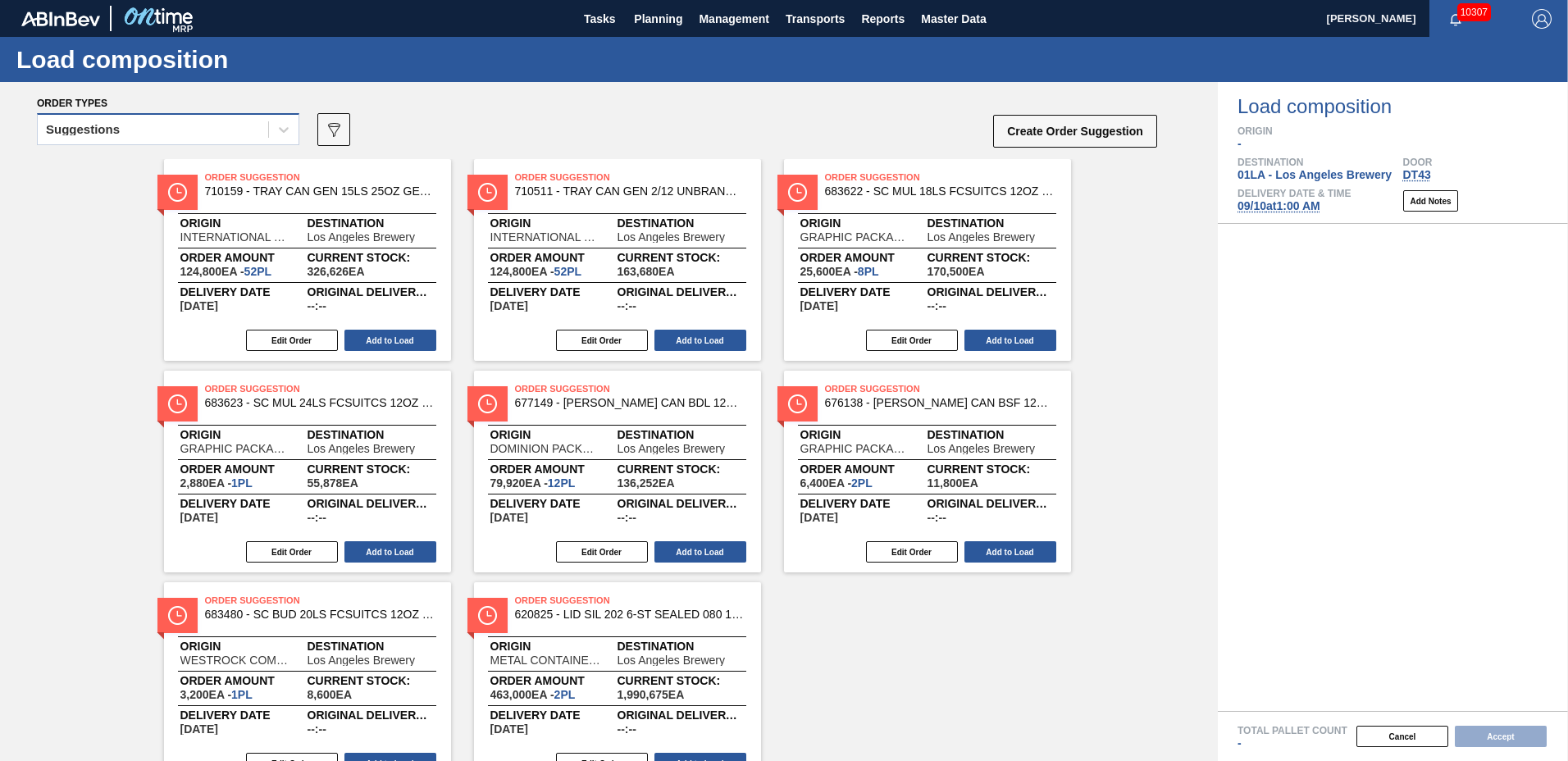
click at [181, 135] on div "Suggestions" at bounding box center [153, 130] width 231 height 24
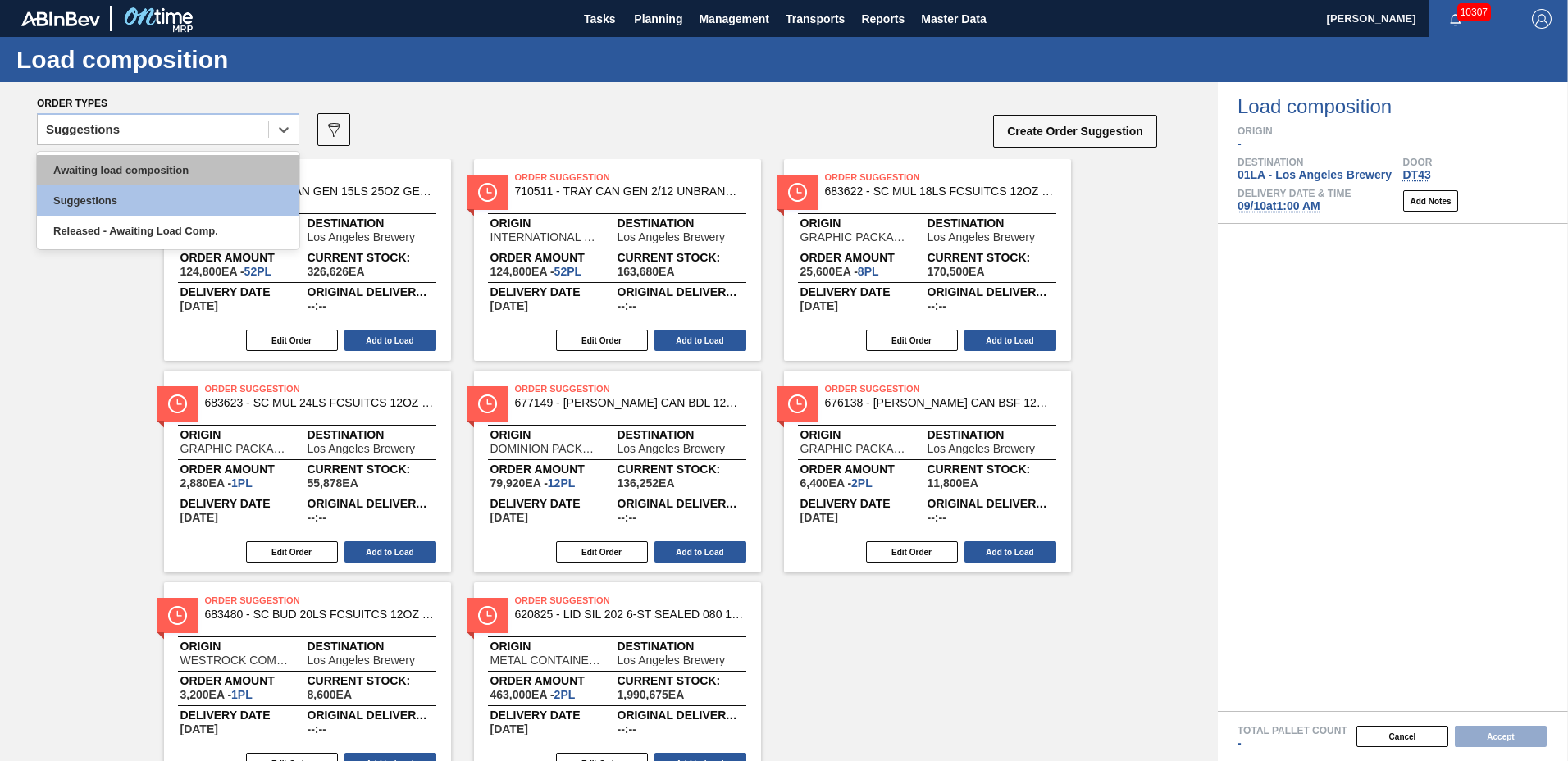
click at [166, 166] on div "Awaiting load composition" at bounding box center [168, 170] width 262 height 30
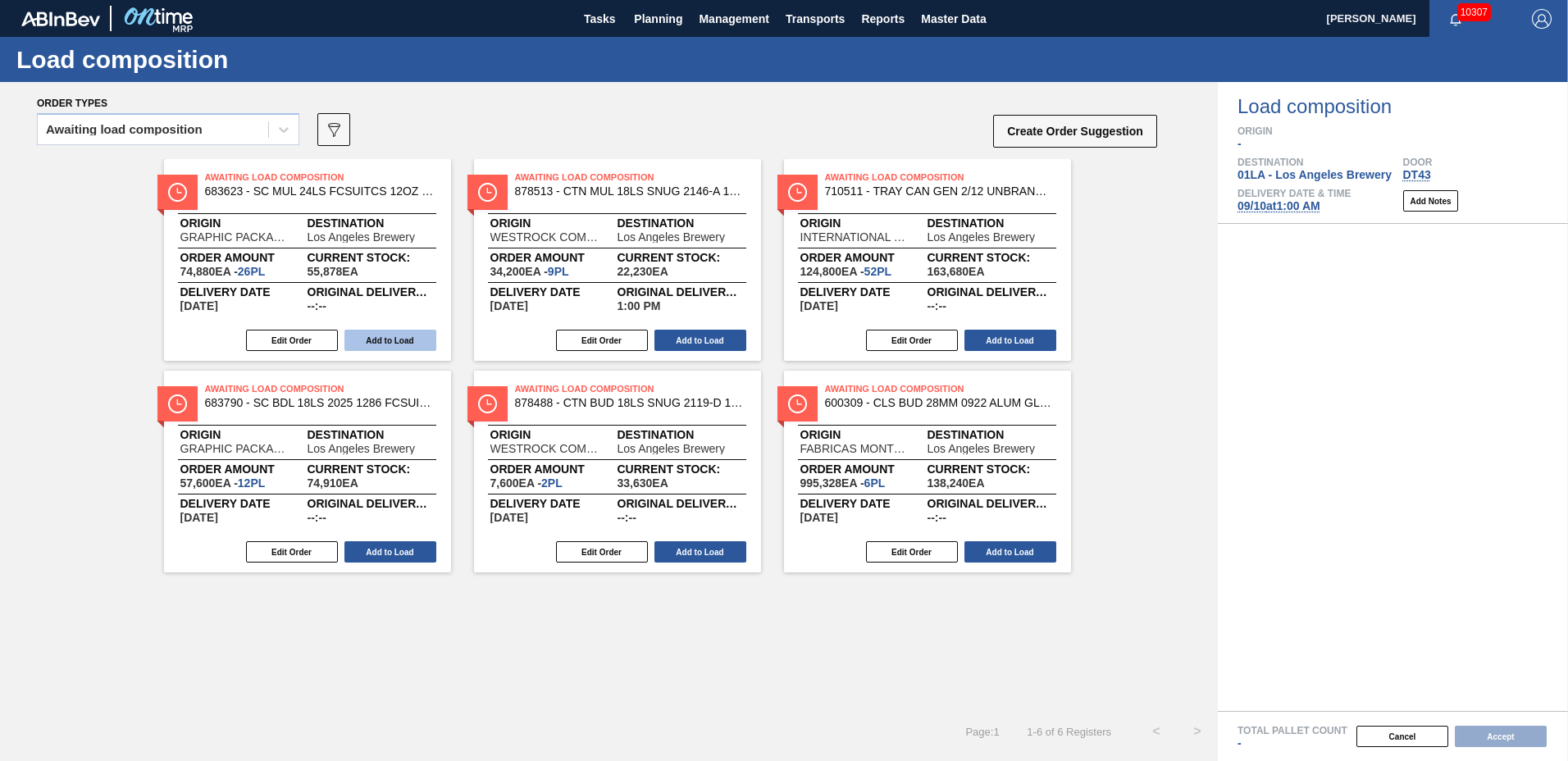
click at [402, 344] on button "Add to Load" at bounding box center [390, 340] width 92 height 21
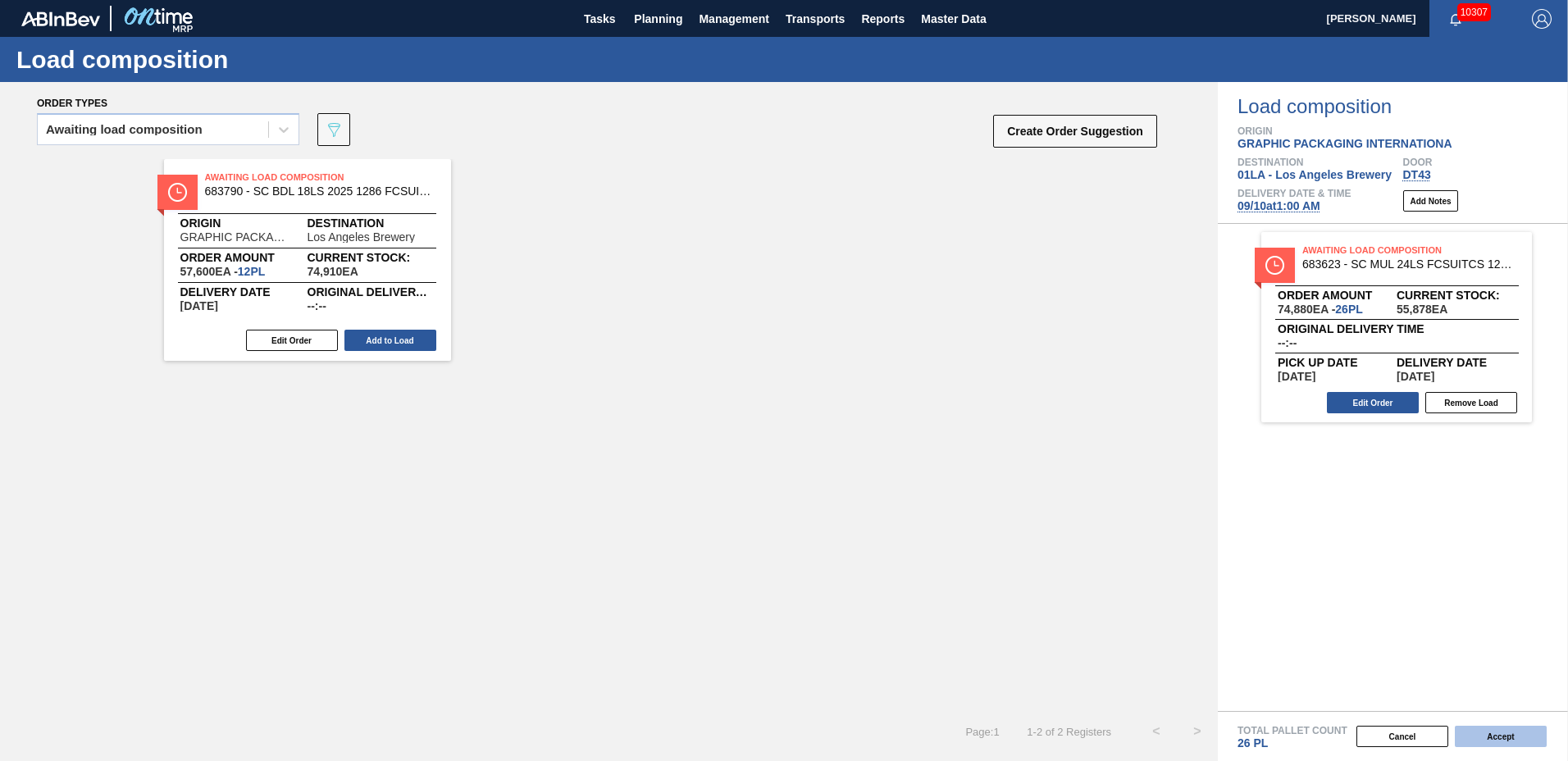
click at [1486, 728] on button "Accept" at bounding box center [1501, 737] width 92 height 21
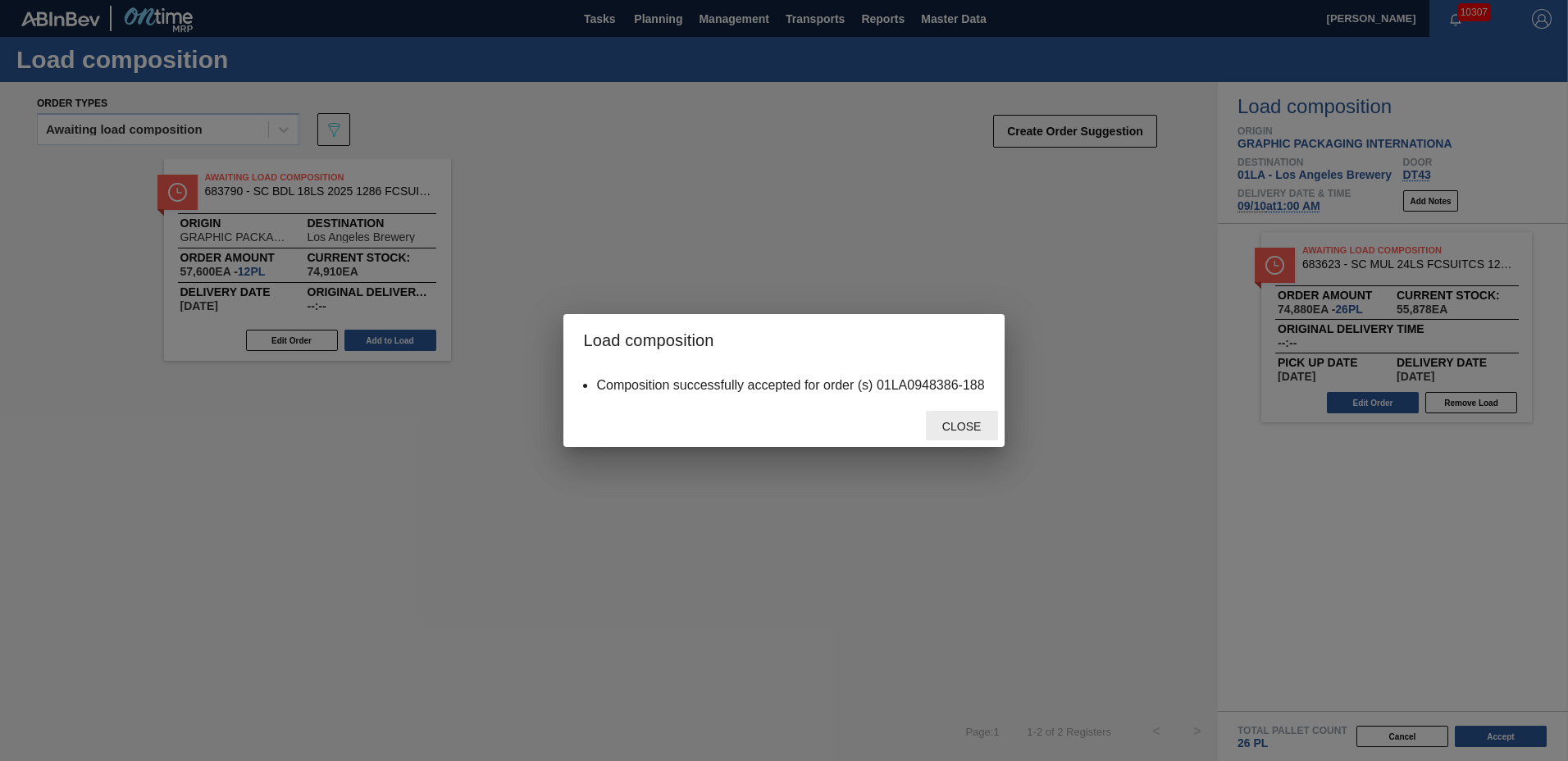
click at [964, 425] on span "Close" at bounding box center [961, 427] width 65 height 13
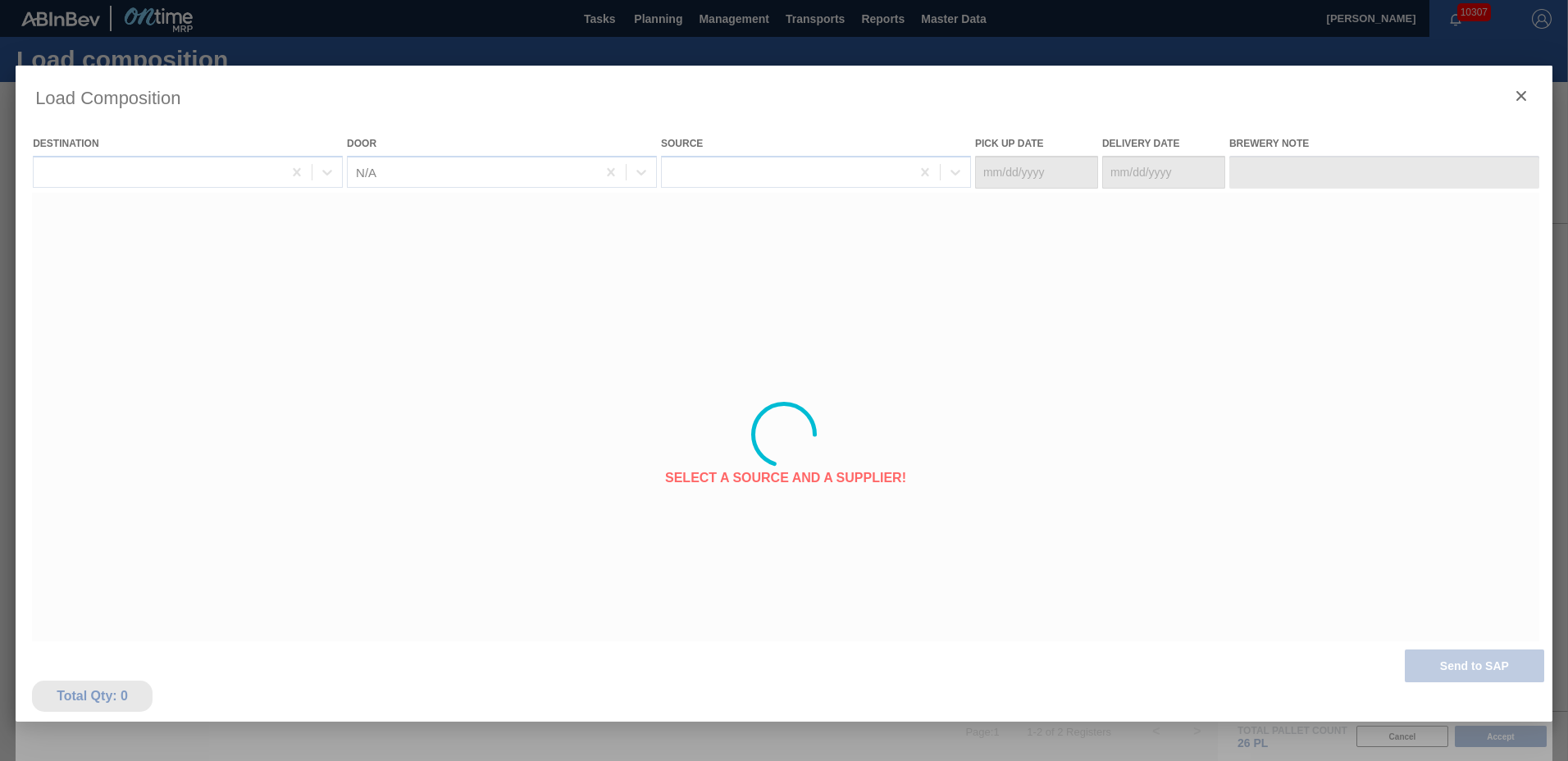
type Date "[DATE]"
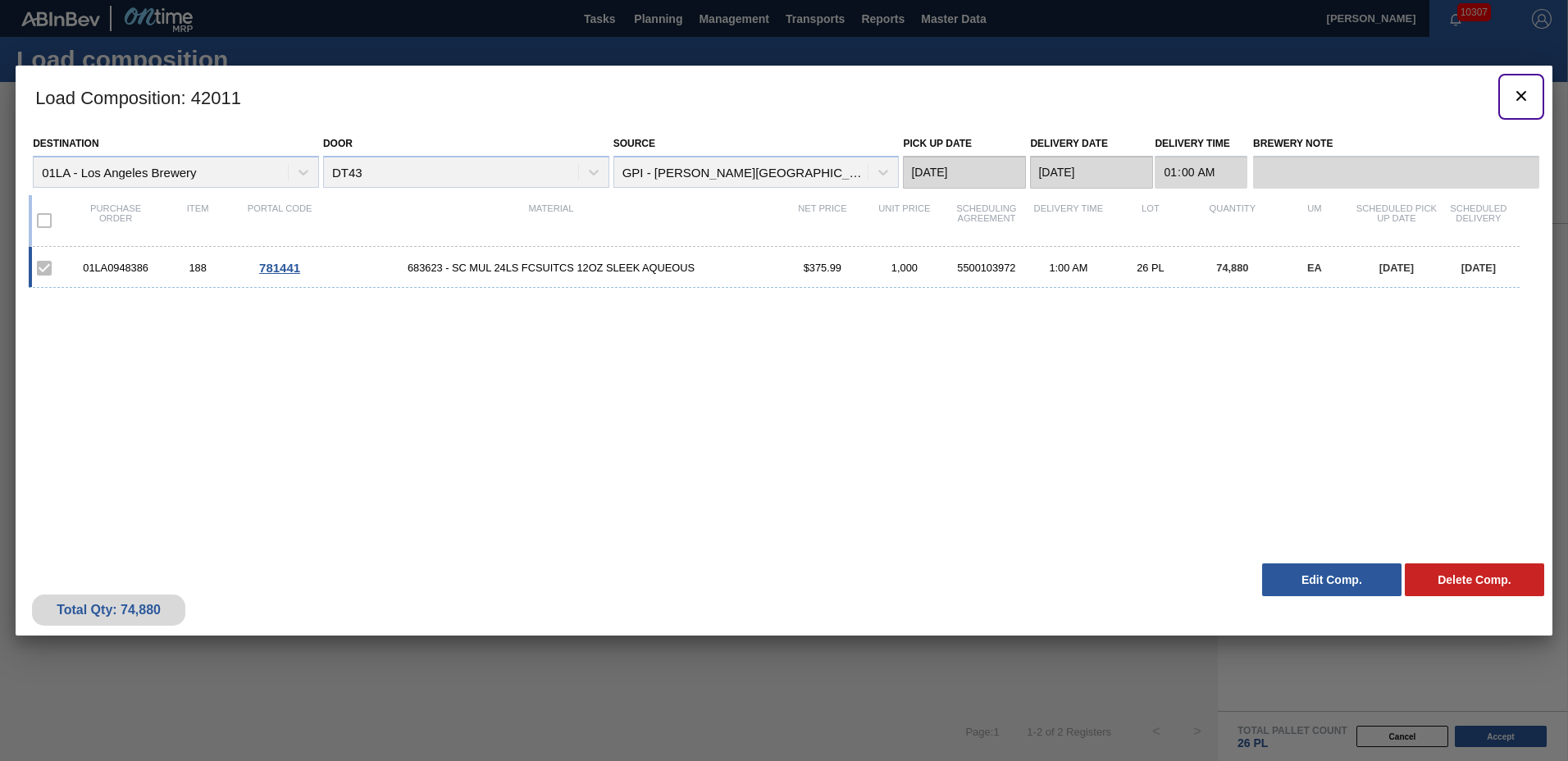
click at [1515, 94] on icon "botão de ícone" at bounding box center [1521, 96] width 20 height 20
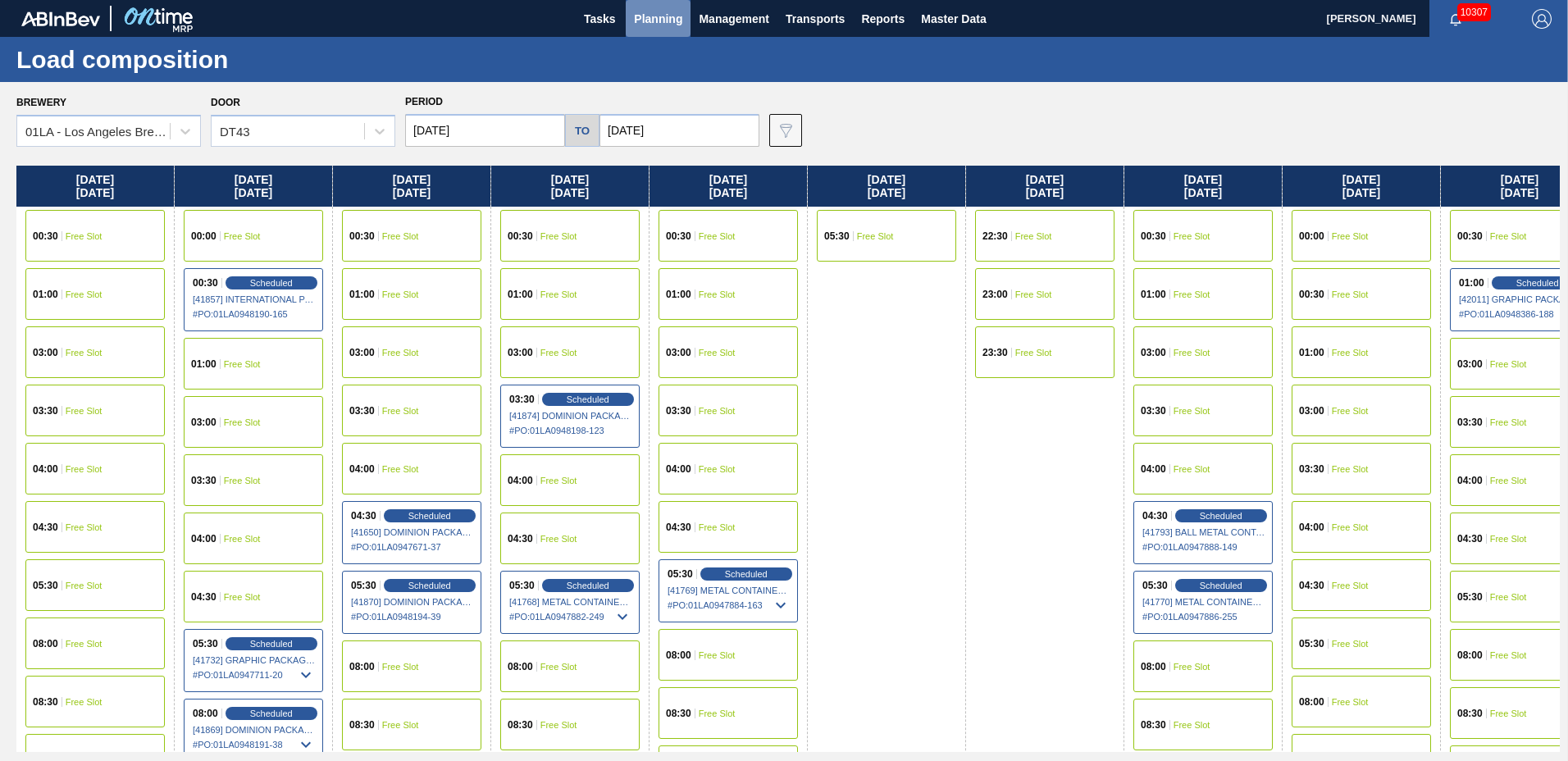
click at [655, 15] on span "Planning" at bounding box center [658, 19] width 48 height 20
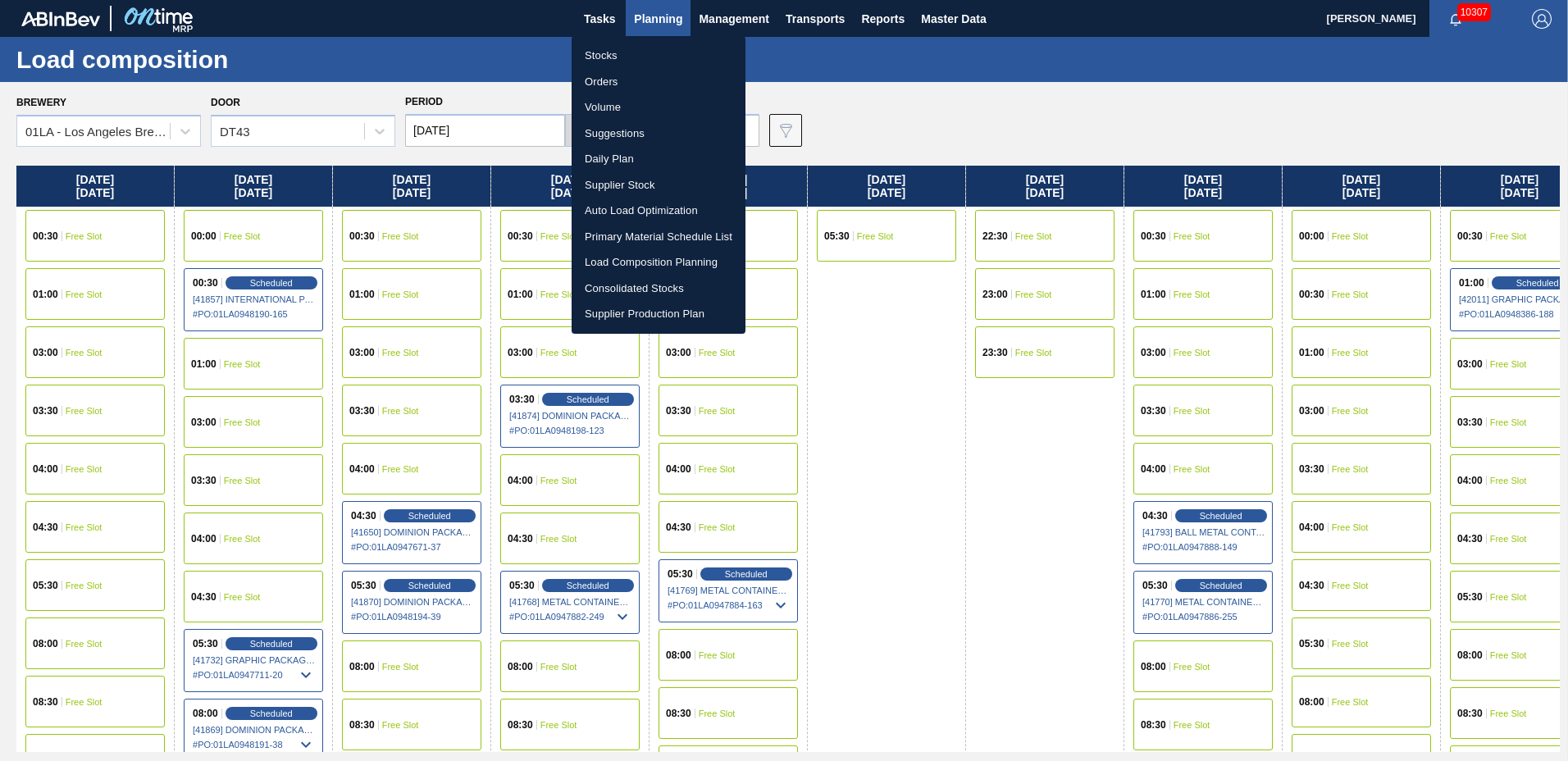
click at [637, 121] on li "Suggestions" at bounding box center [659, 134] width 174 height 26
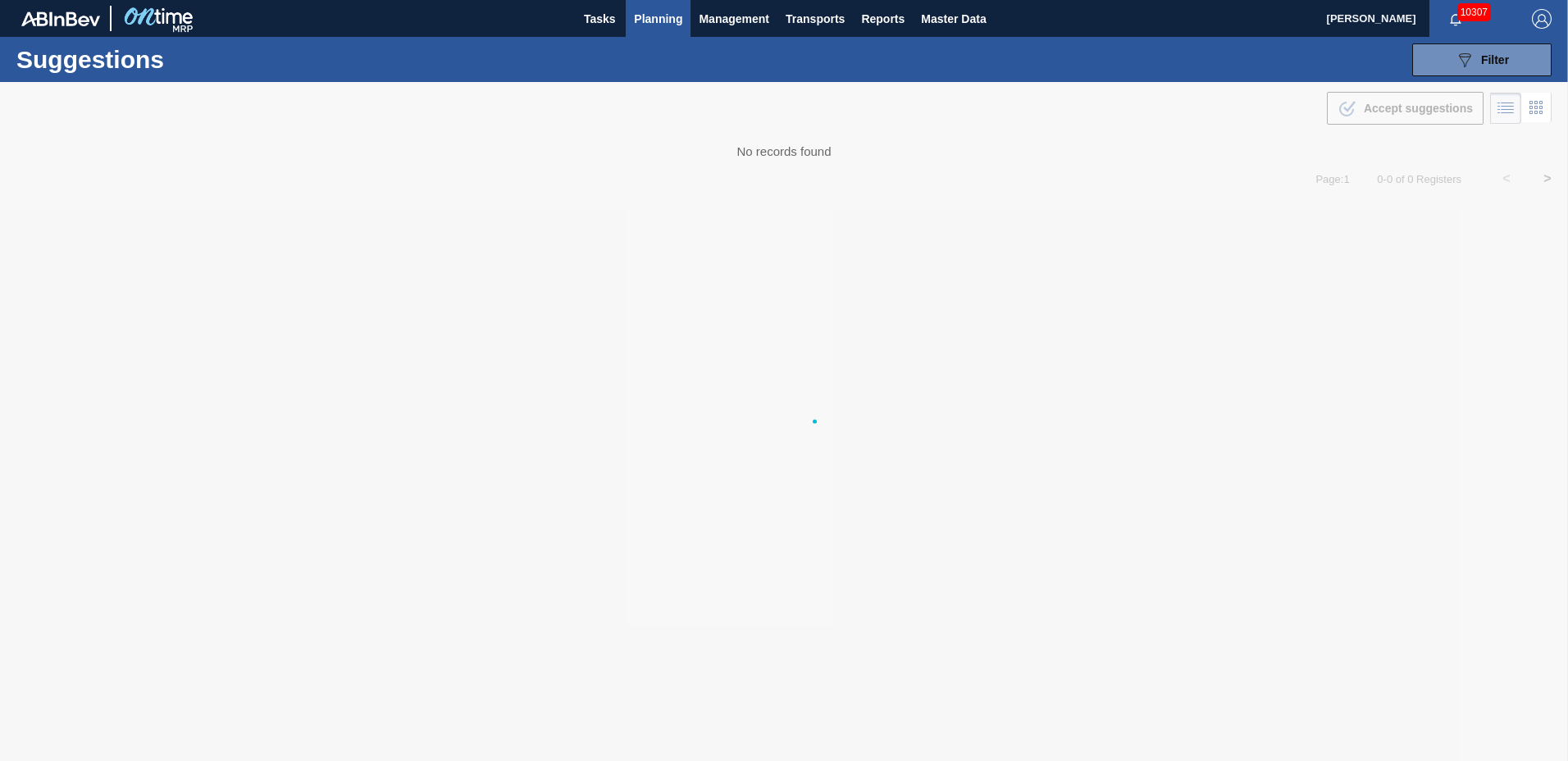
click at [633, 0] on body "Tasks Planning Management Transports Reports Master Data Greta Adams 10307 Mark…" at bounding box center [784, 0] width 1568 height 0
type to "10/31/2025"
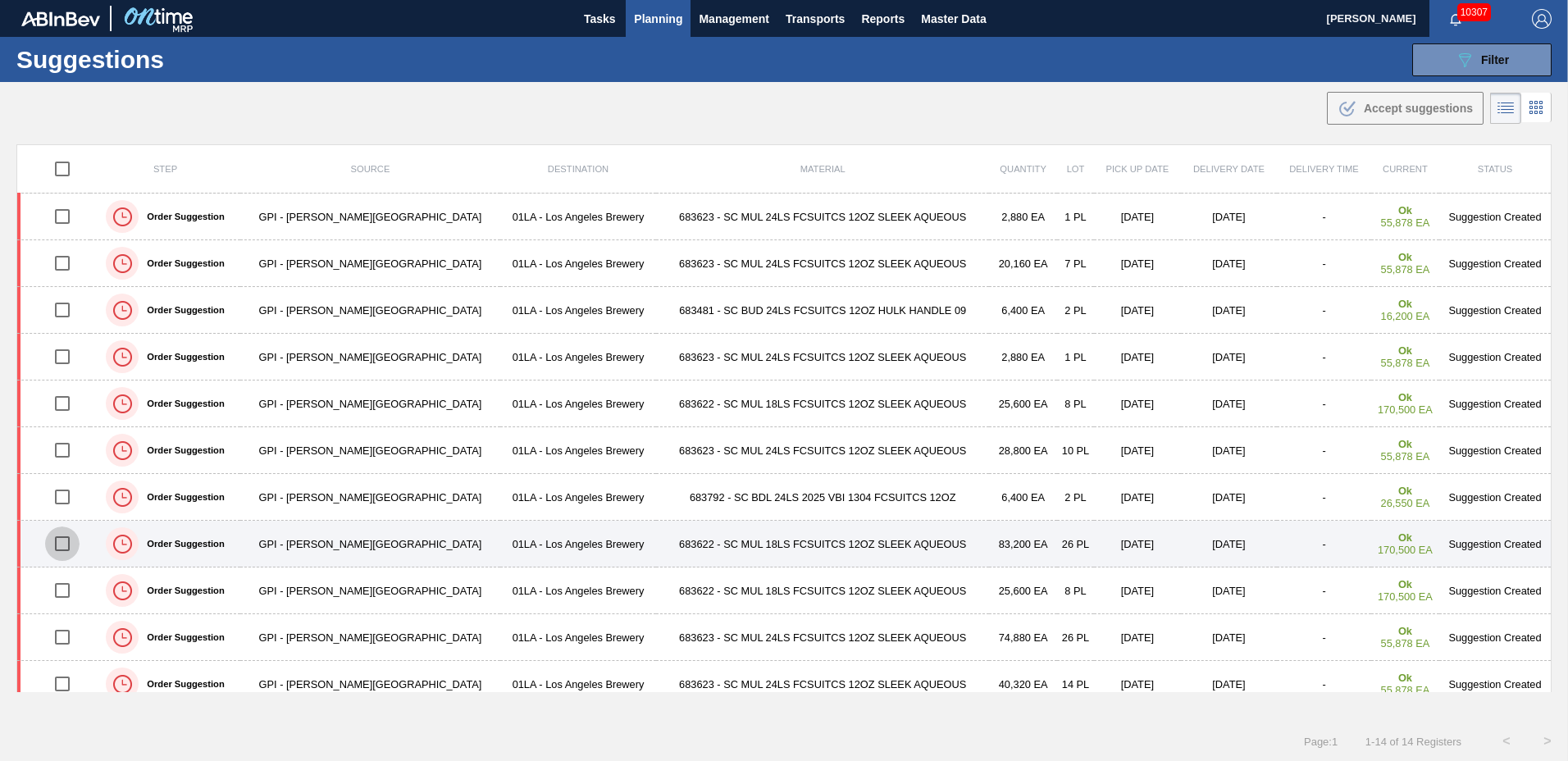
click at [68, 544] on input "checkbox" at bounding box center [62, 544] width 34 height 35
checkbox input "true"
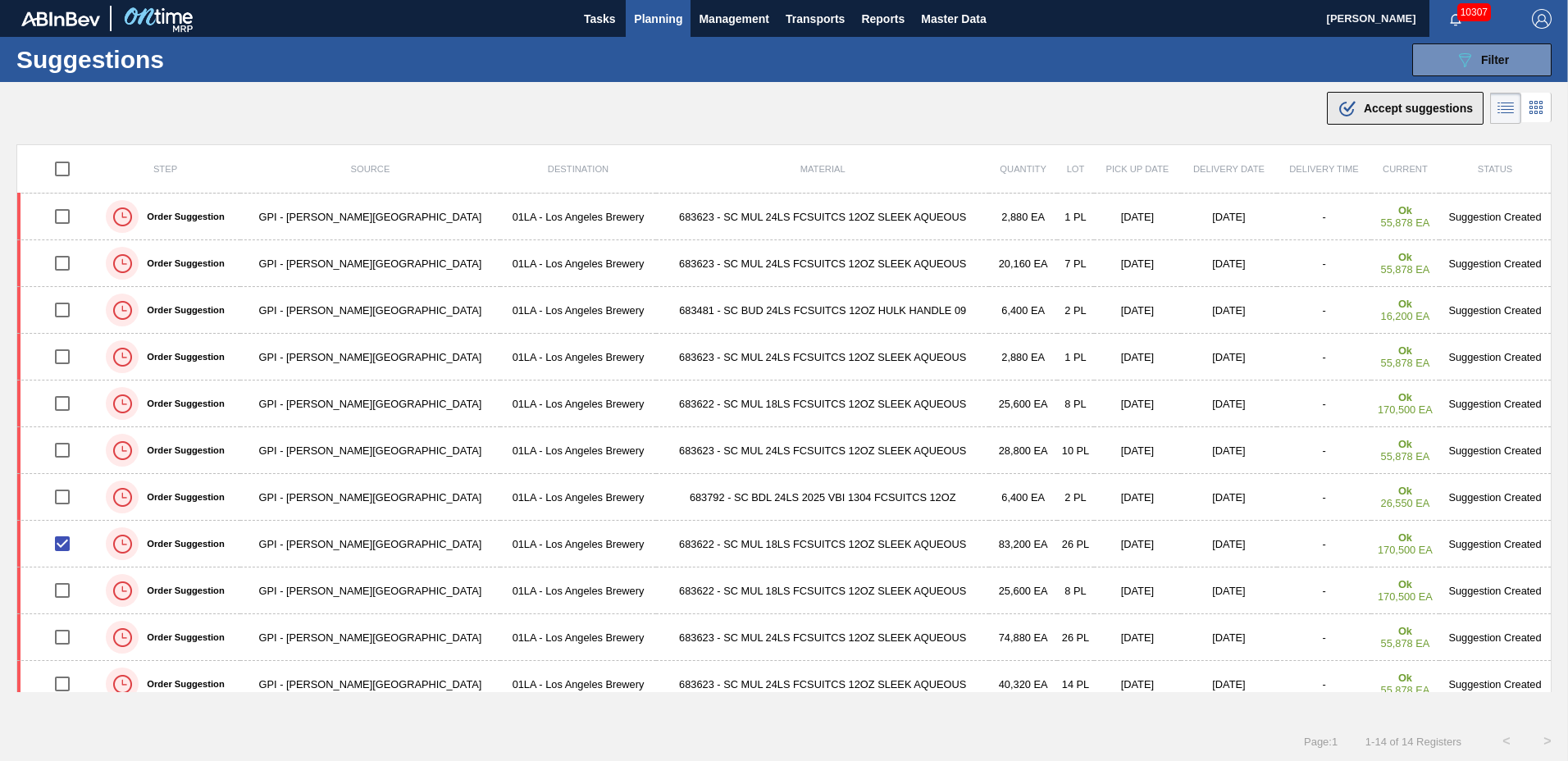
click at [1377, 113] on span "Accept suggestions" at bounding box center [1418, 108] width 109 height 13
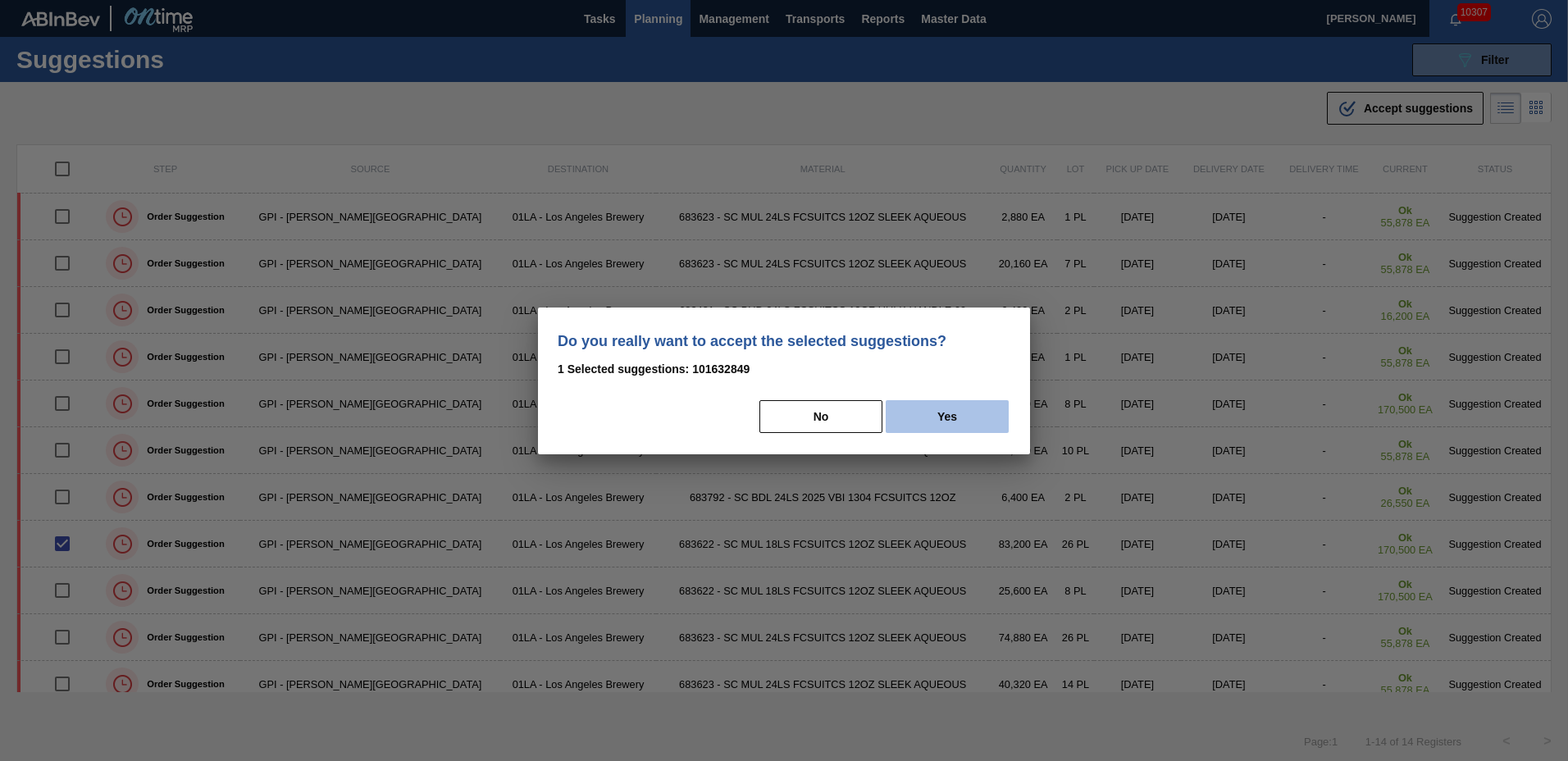
click at [944, 420] on button "Yes" at bounding box center [947, 417] width 123 height 33
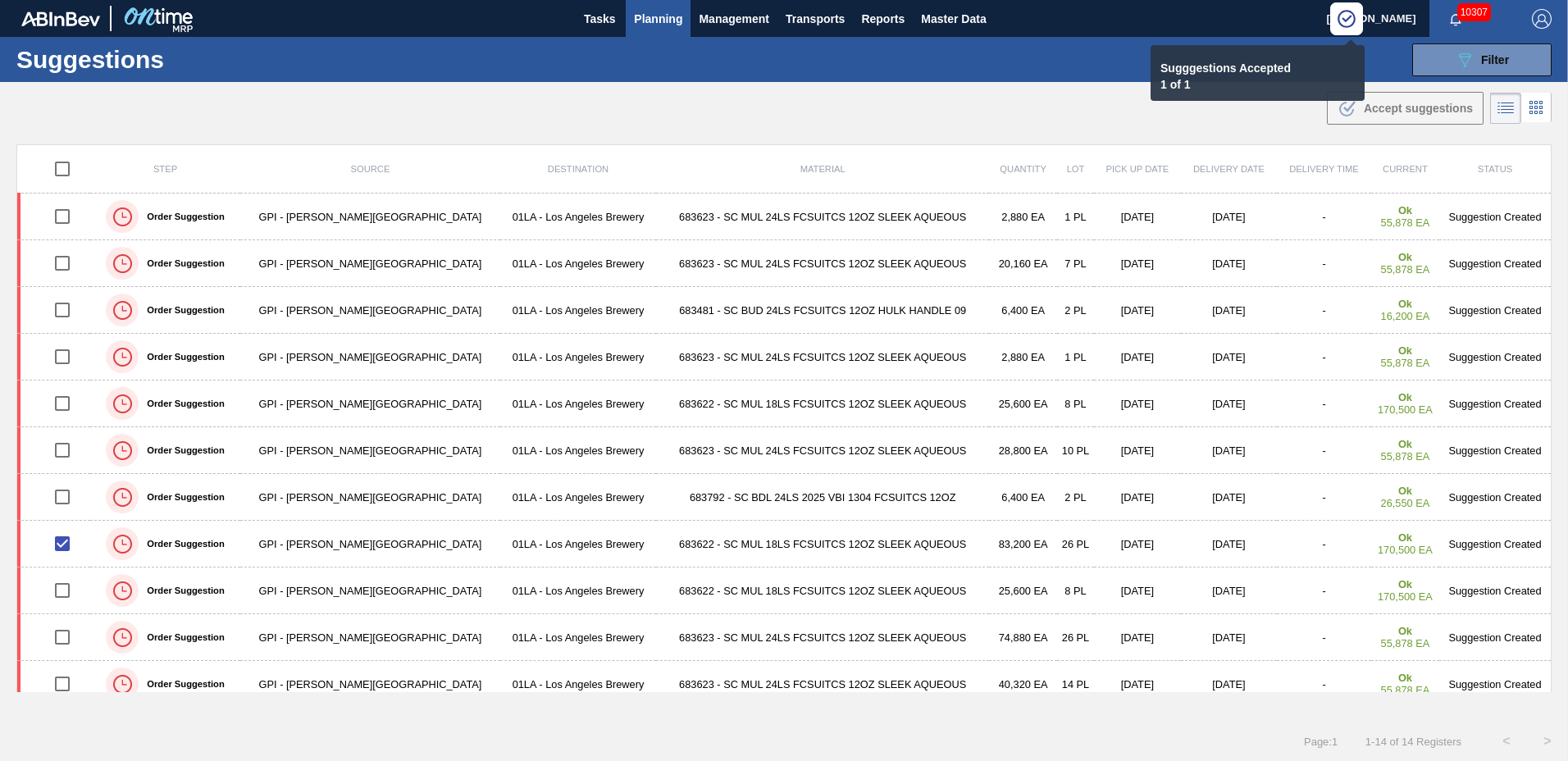
drag, startPoint x: 650, startPoint y: 9, endPoint x: 650, endPoint y: 57, distance: 48.0
click at [650, 15] on span "Planning" at bounding box center [658, 19] width 48 height 20
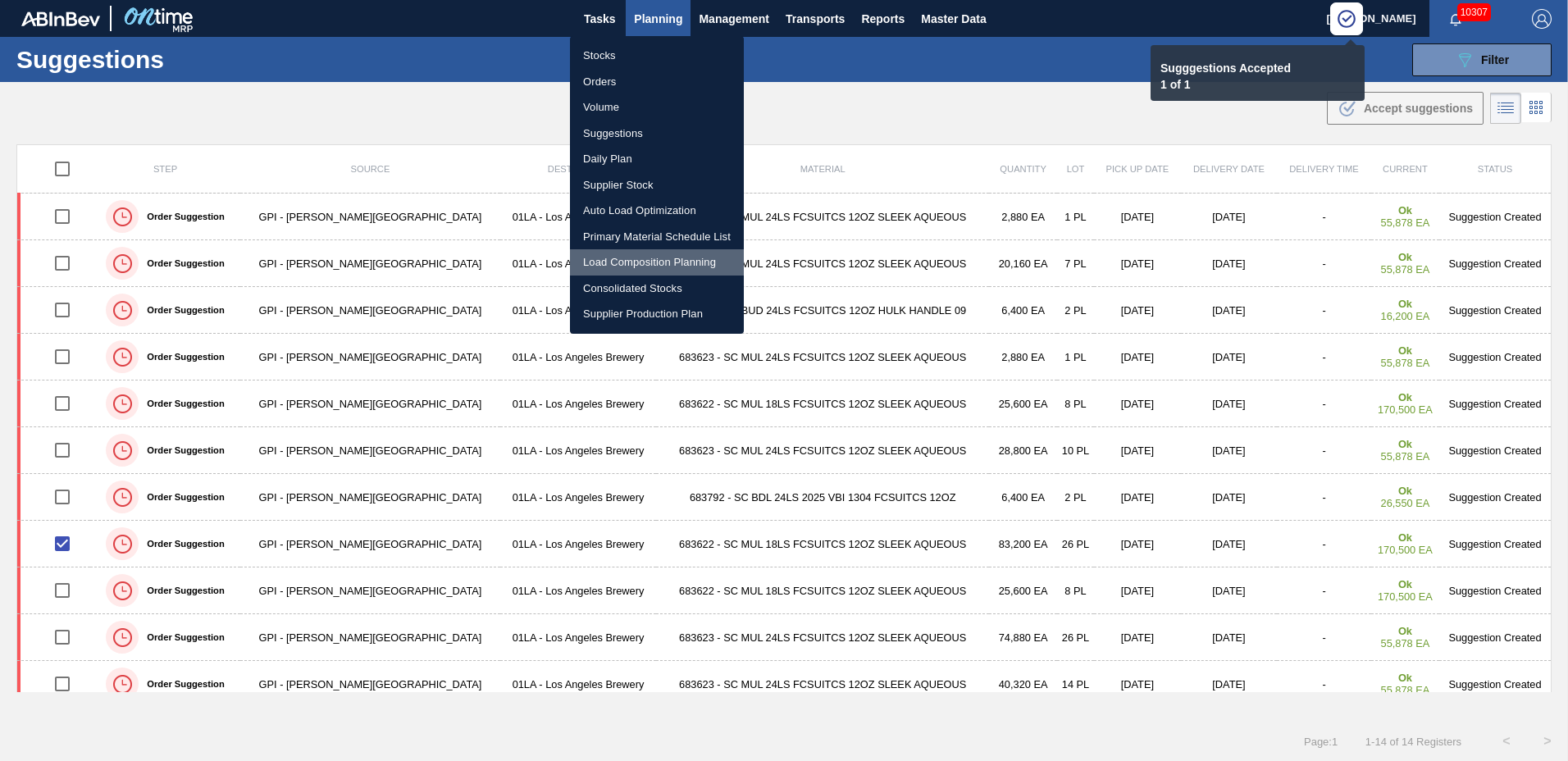
click at [628, 259] on li "Load Composition Planning" at bounding box center [657, 263] width 174 height 26
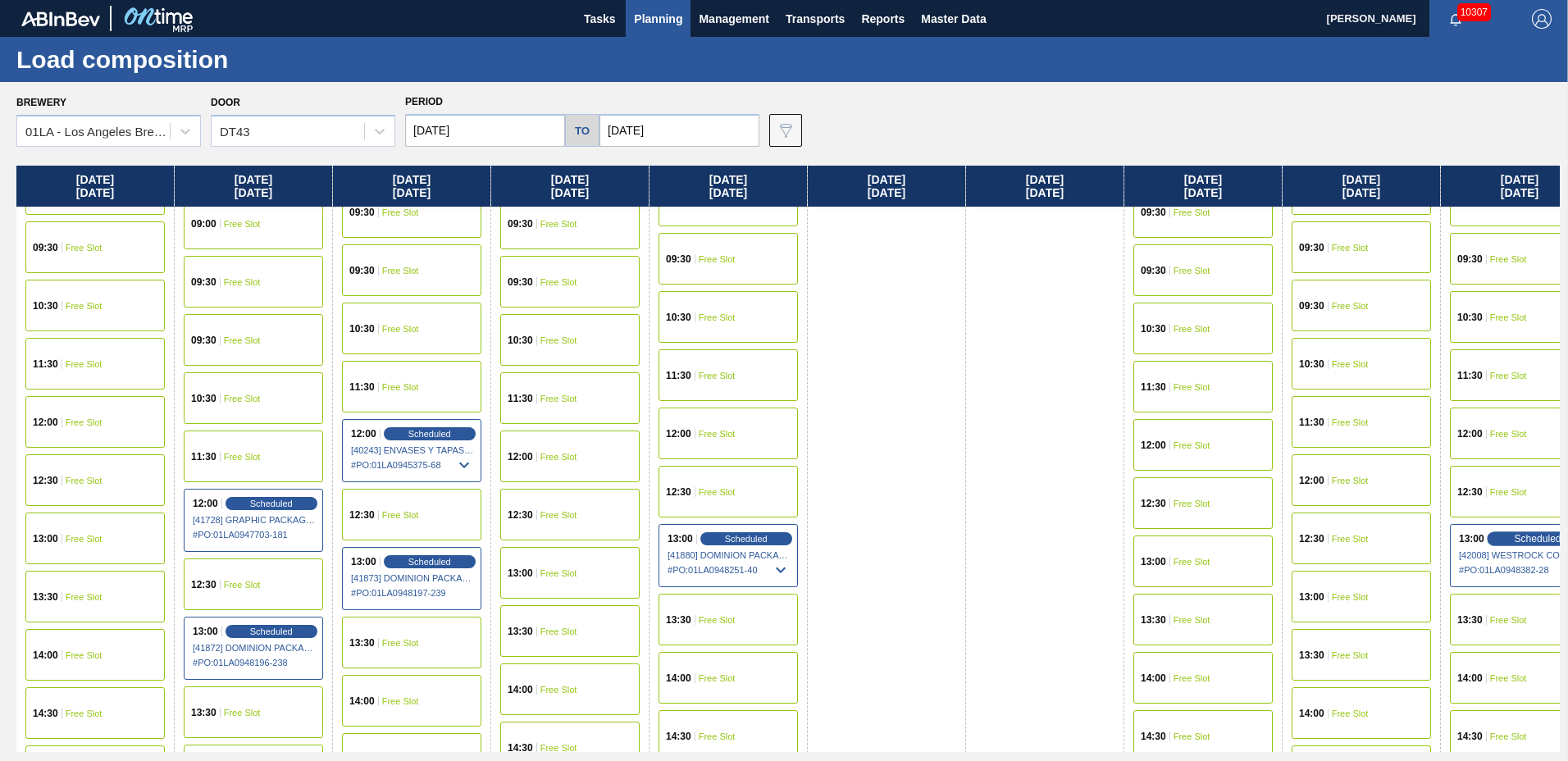
scroll to position [1258, 0]
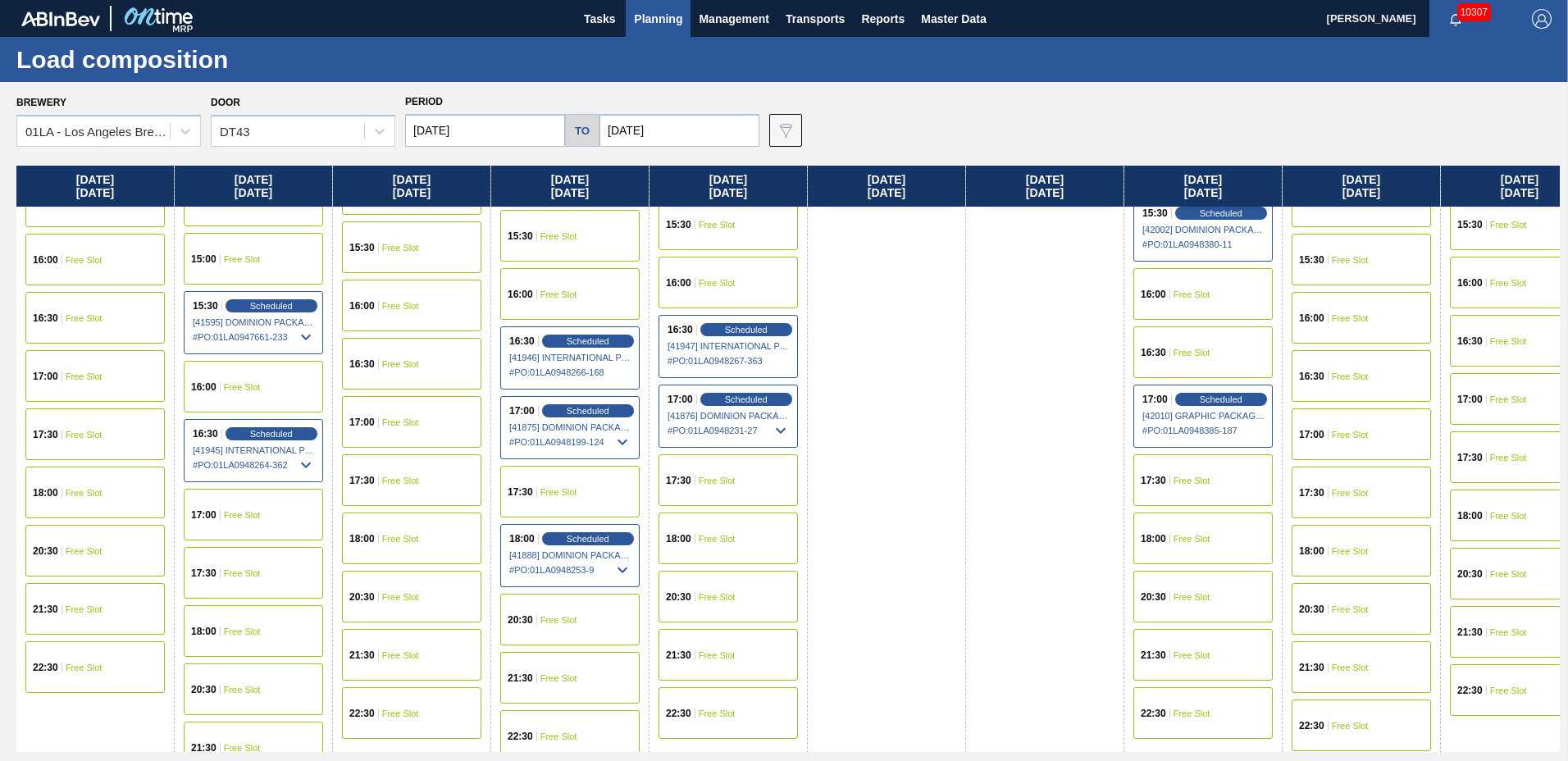
drag, startPoint x: 1485, startPoint y: 212, endPoint x: 1485, endPoint y: 228, distance: 16.0
click at [1485, 228] on div "15:30 Free Slot" at bounding box center [1520, 224] width 140 height 52
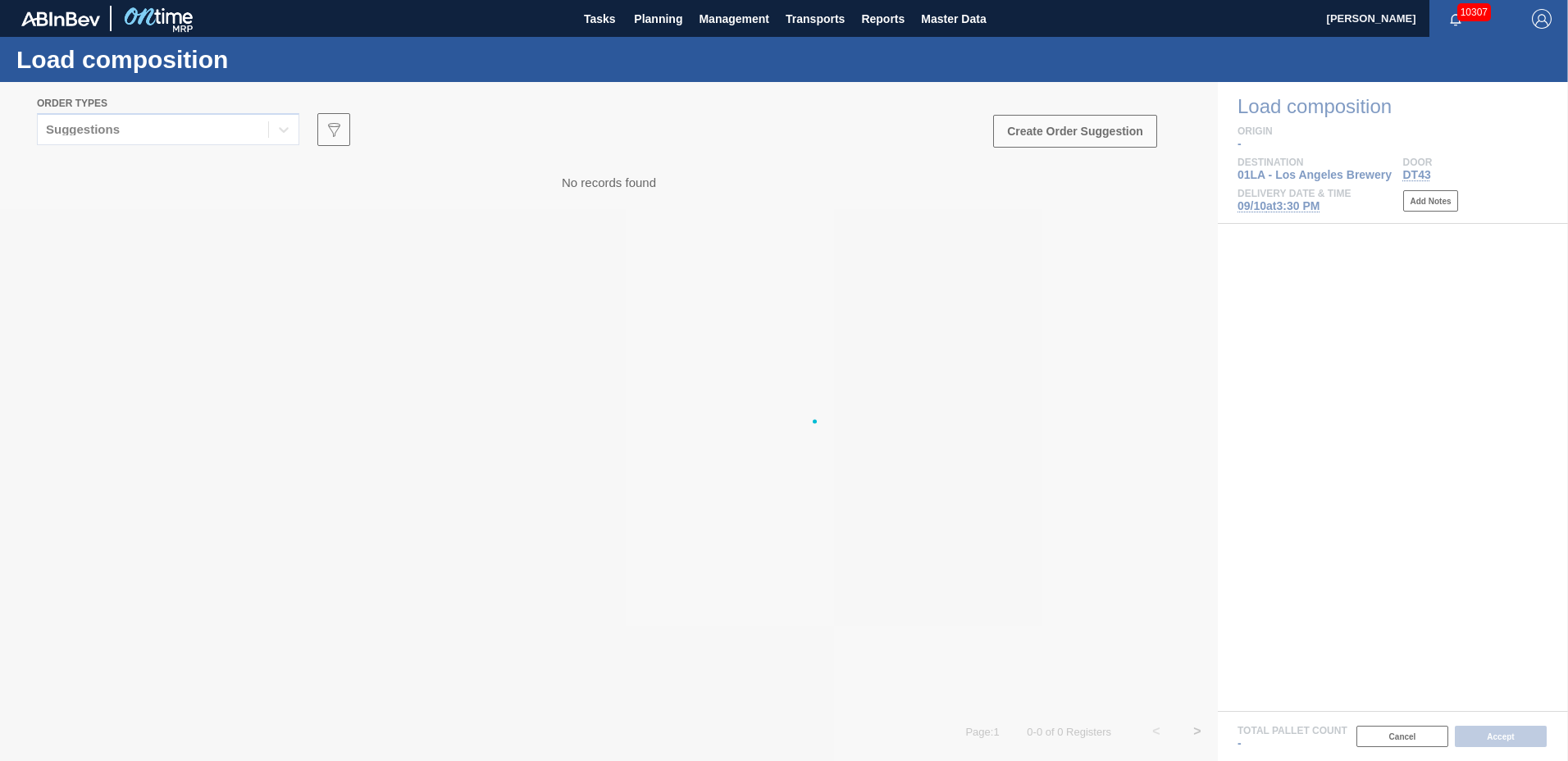
click at [1486, 232] on div at bounding box center [784, 422] width 1568 height 680
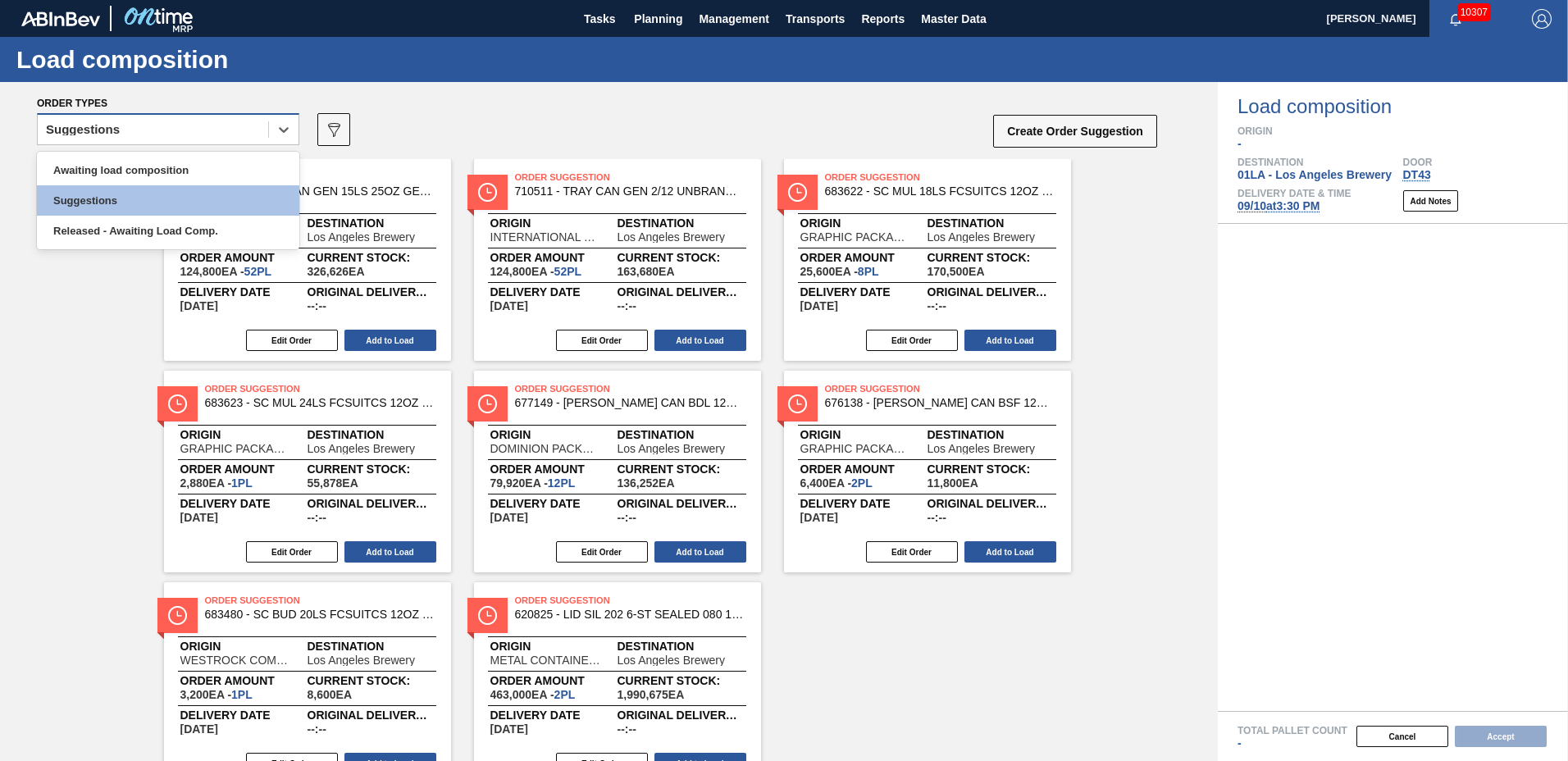
click at [190, 126] on div "Suggestions" at bounding box center [153, 130] width 231 height 24
click at [186, 174] on div "Awaiting load composition" at bounding box center [168, 170] width 262 height 30
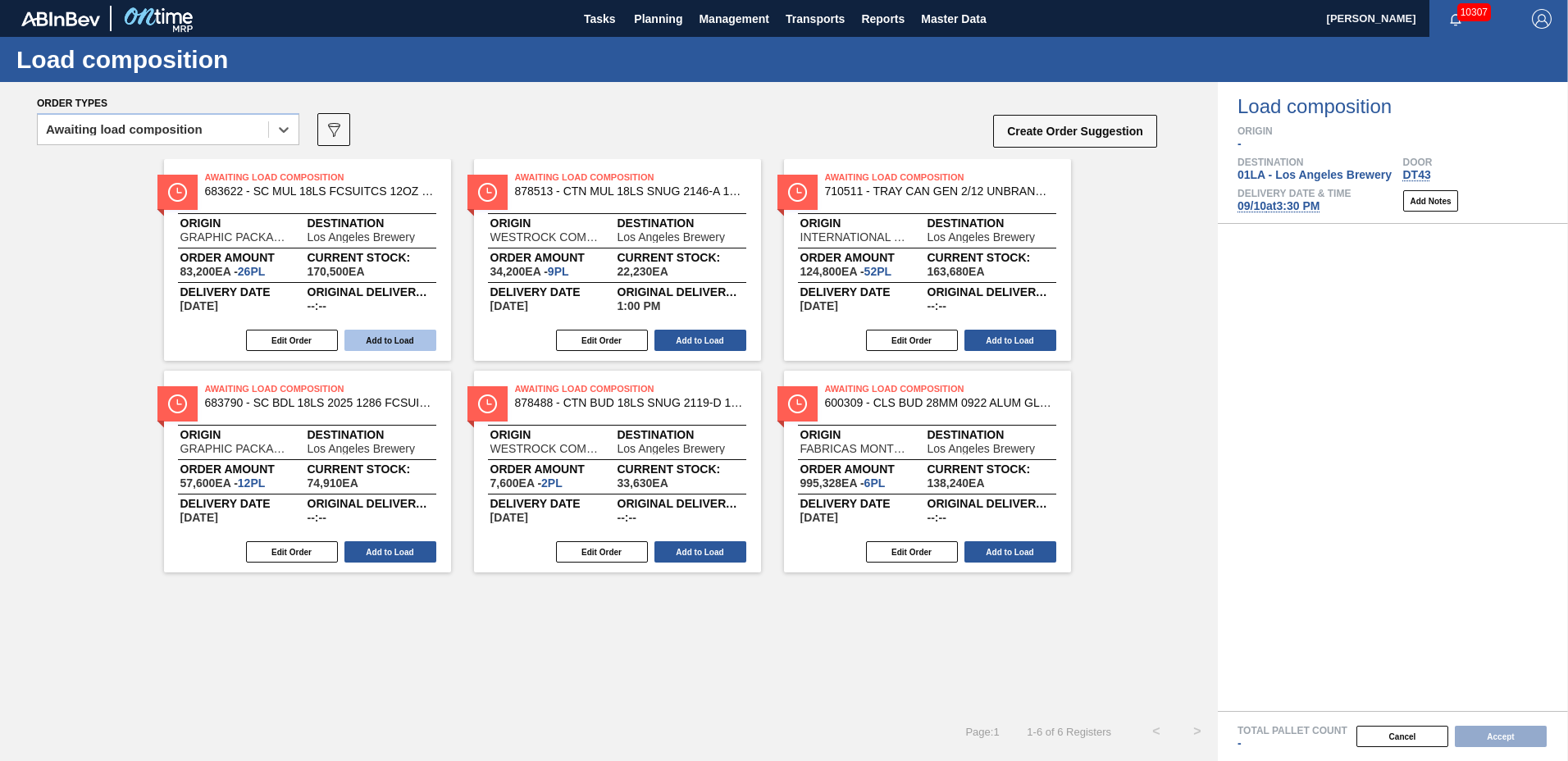
click at [373, 342] on button "Add to Load" at bounding box center [390, 340] width 92 height 21
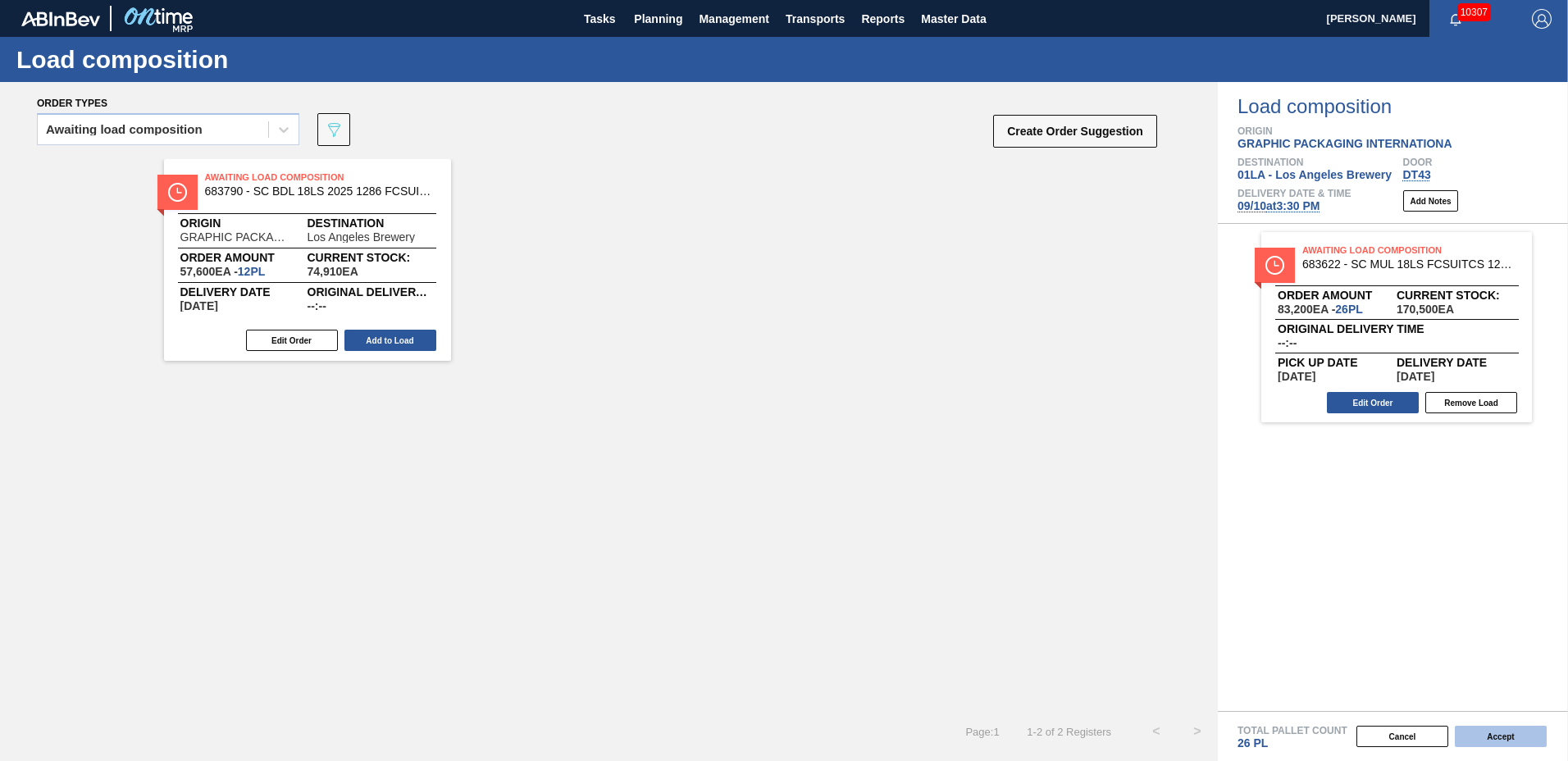
click at [1497, 737] on button "Accept" at bounding box center [1501, 737] width 92 height 21
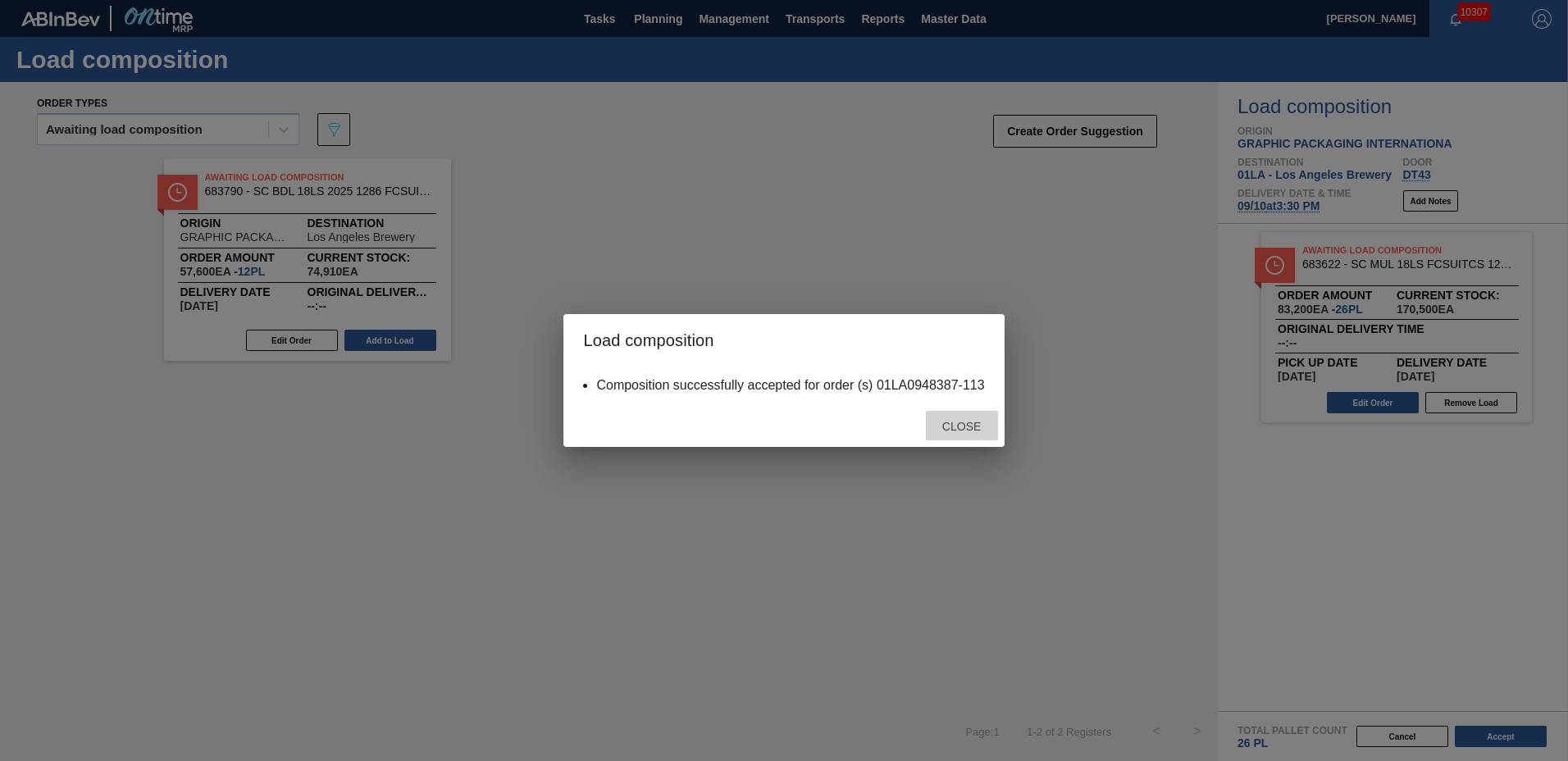
click at [962, 426] on span "Close" at bounding box center [961, 427] width 65 height 13
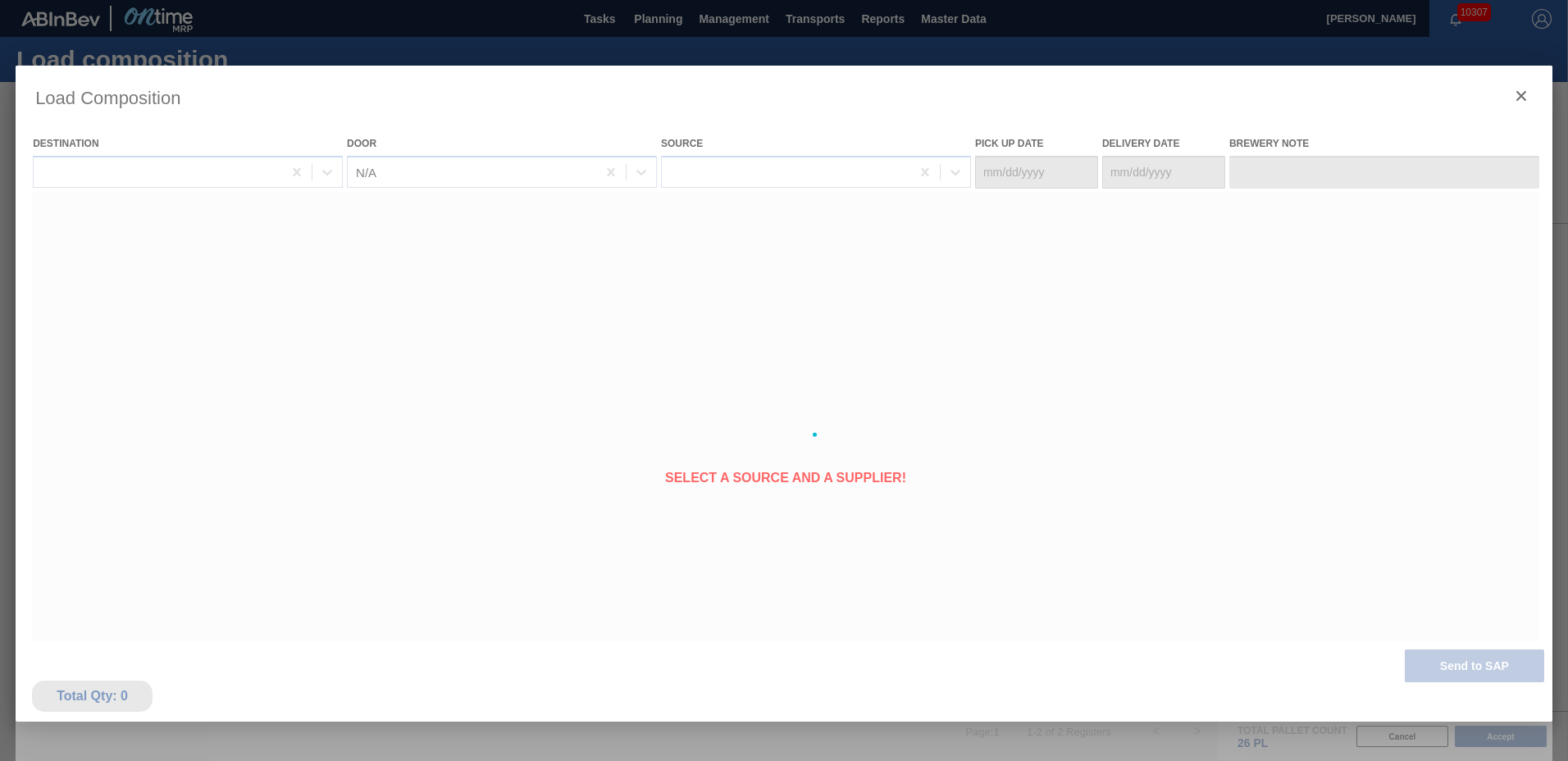
type Date "[DATE]"
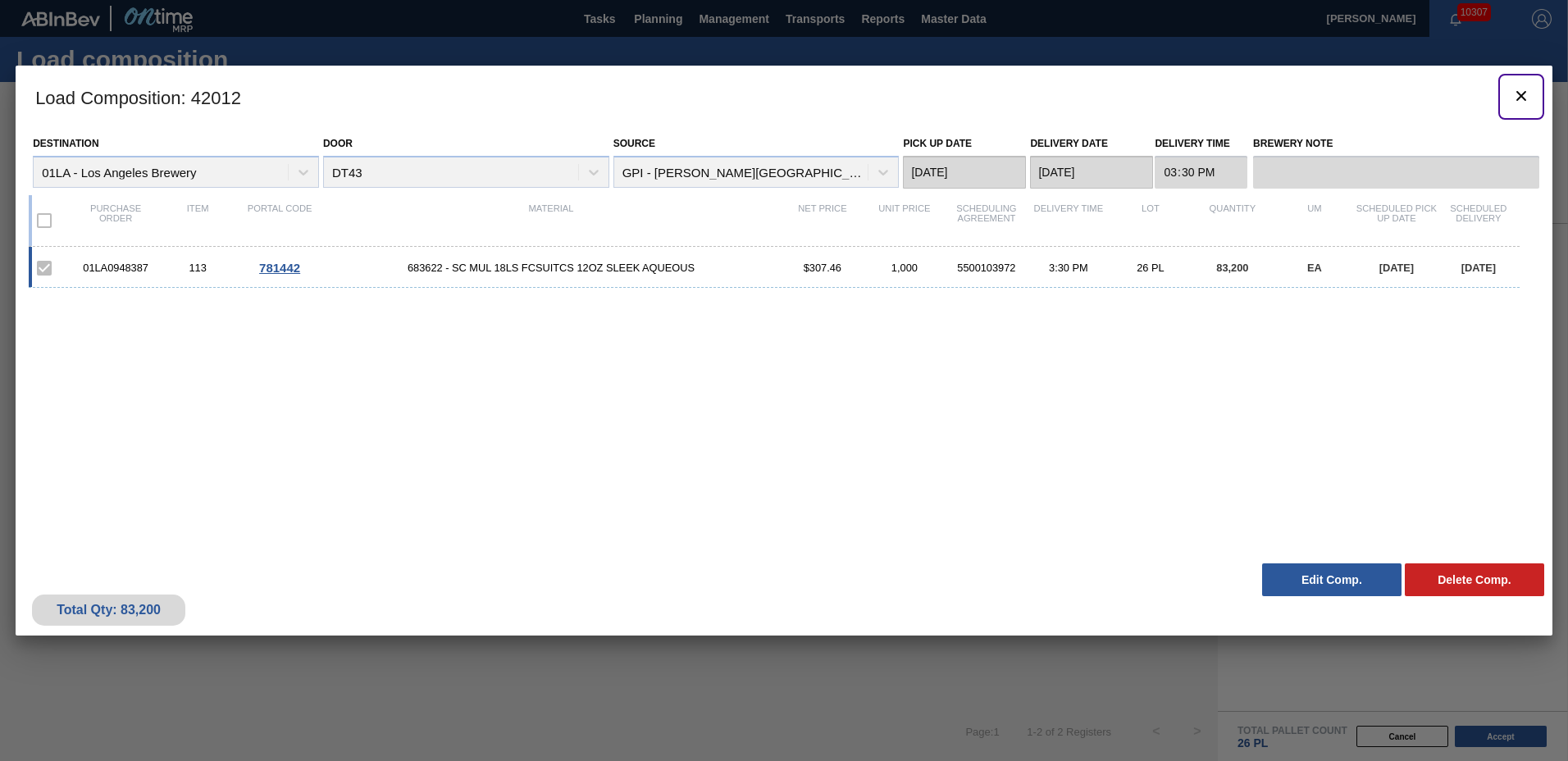
click at [1521, 98] on icon "botão de ícone" at bounding box center [1521, 96] width 20 height 20
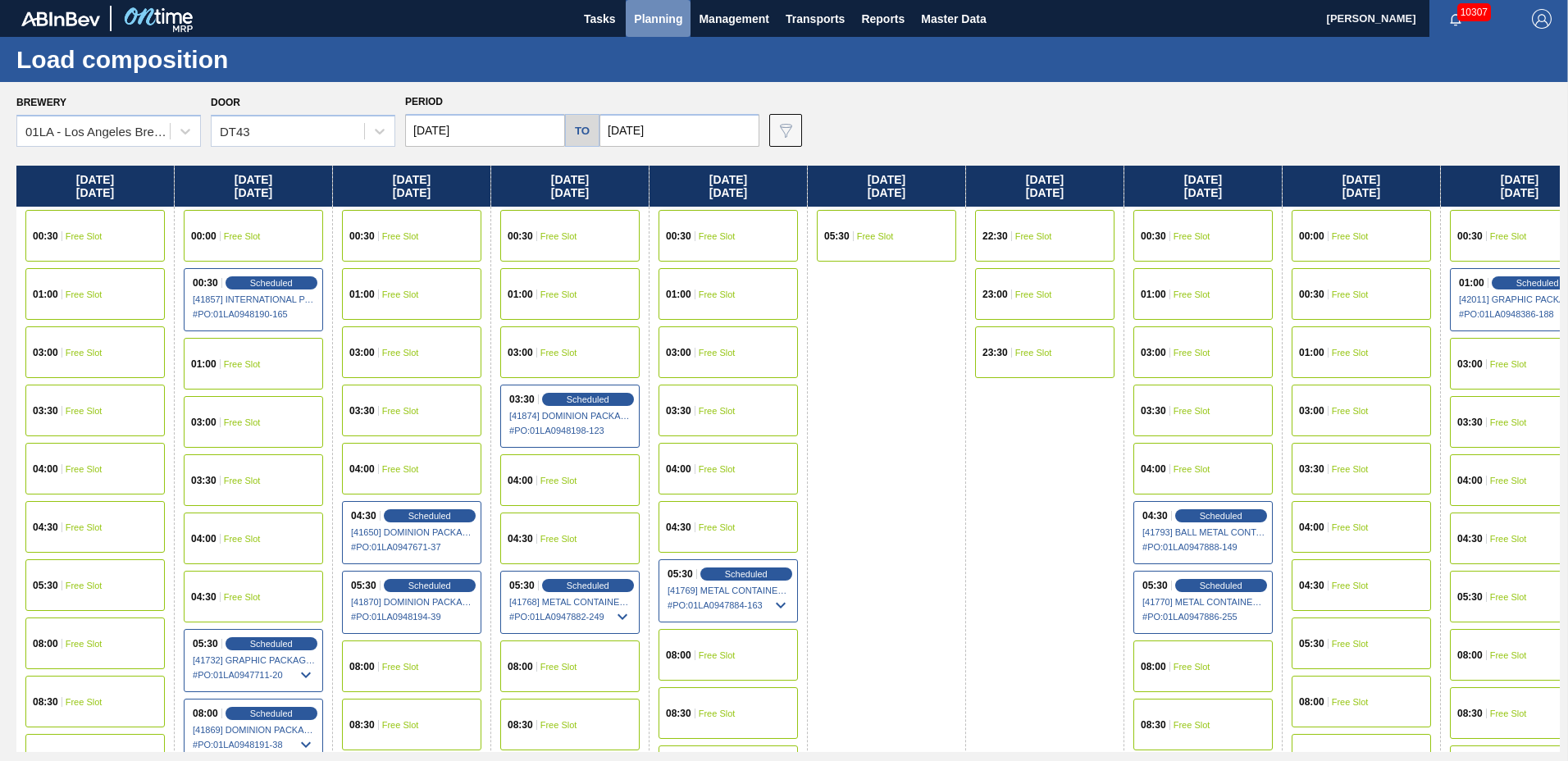
click at [668, 21] on span "Planning" at bounding box center [658, 19] width 48 height 20
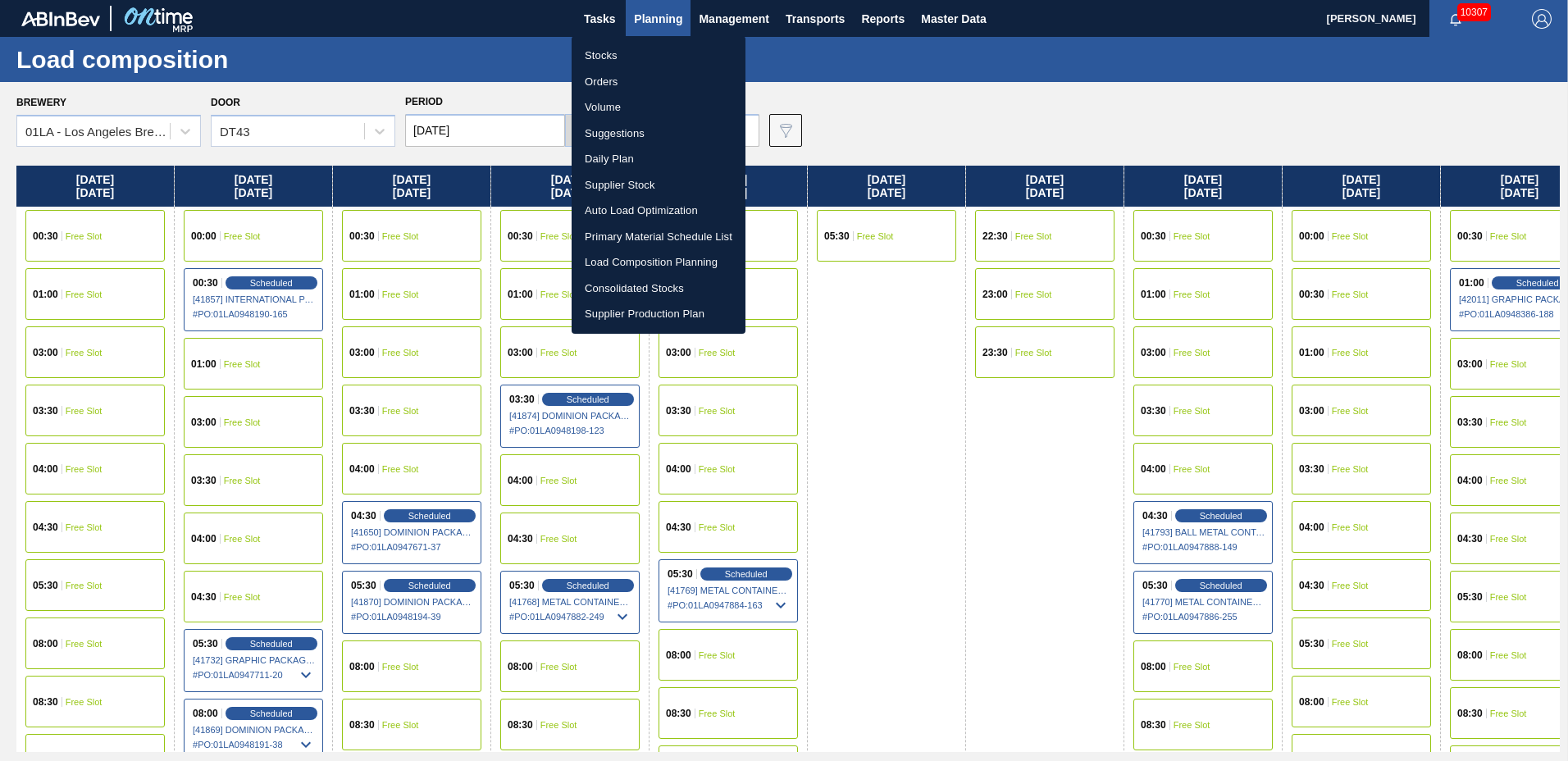
click at [658, 138] on li "Suggestions" at bounding box center [659, 134] width 174 height 26
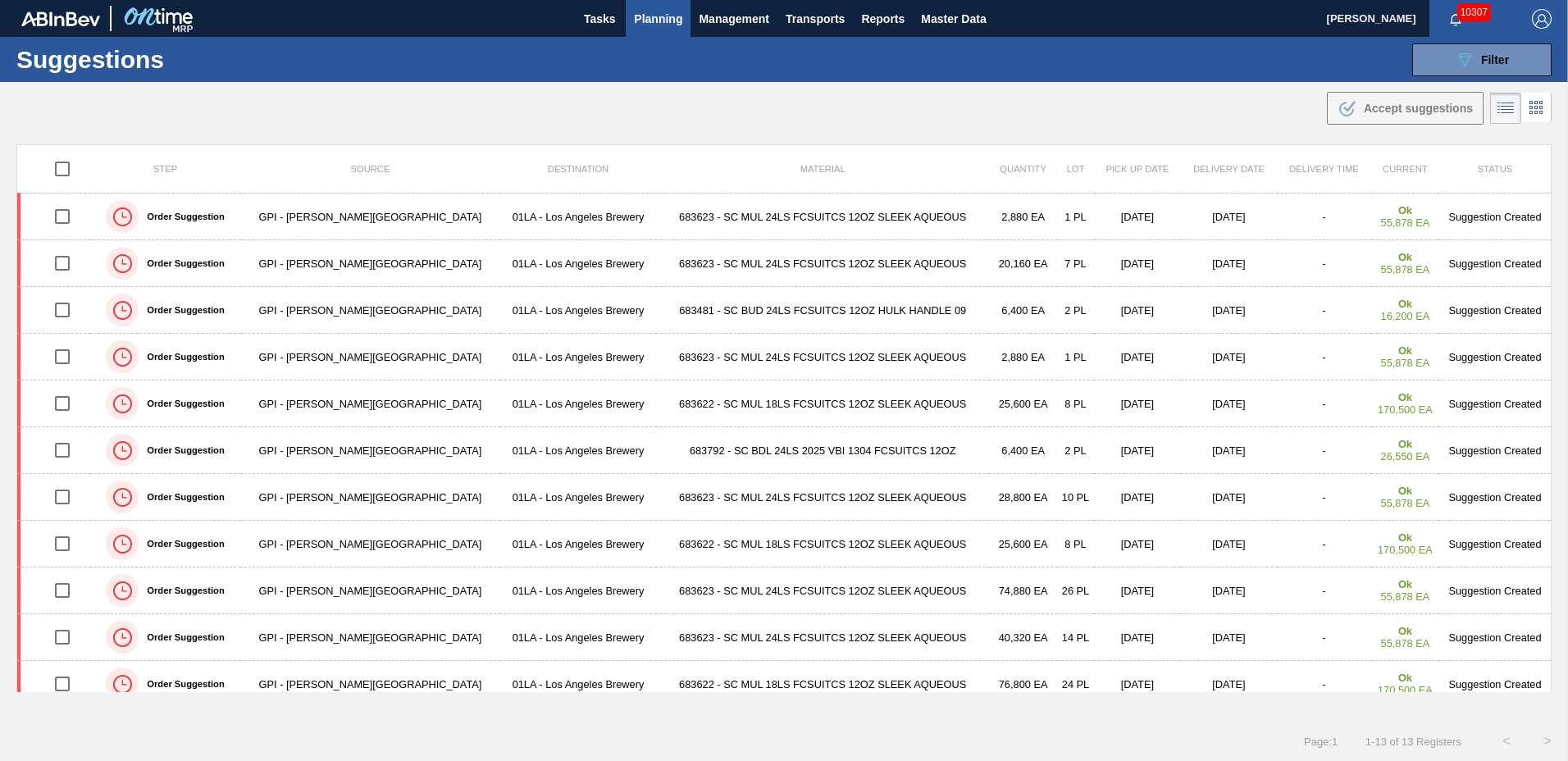
type to "10/31/2025"
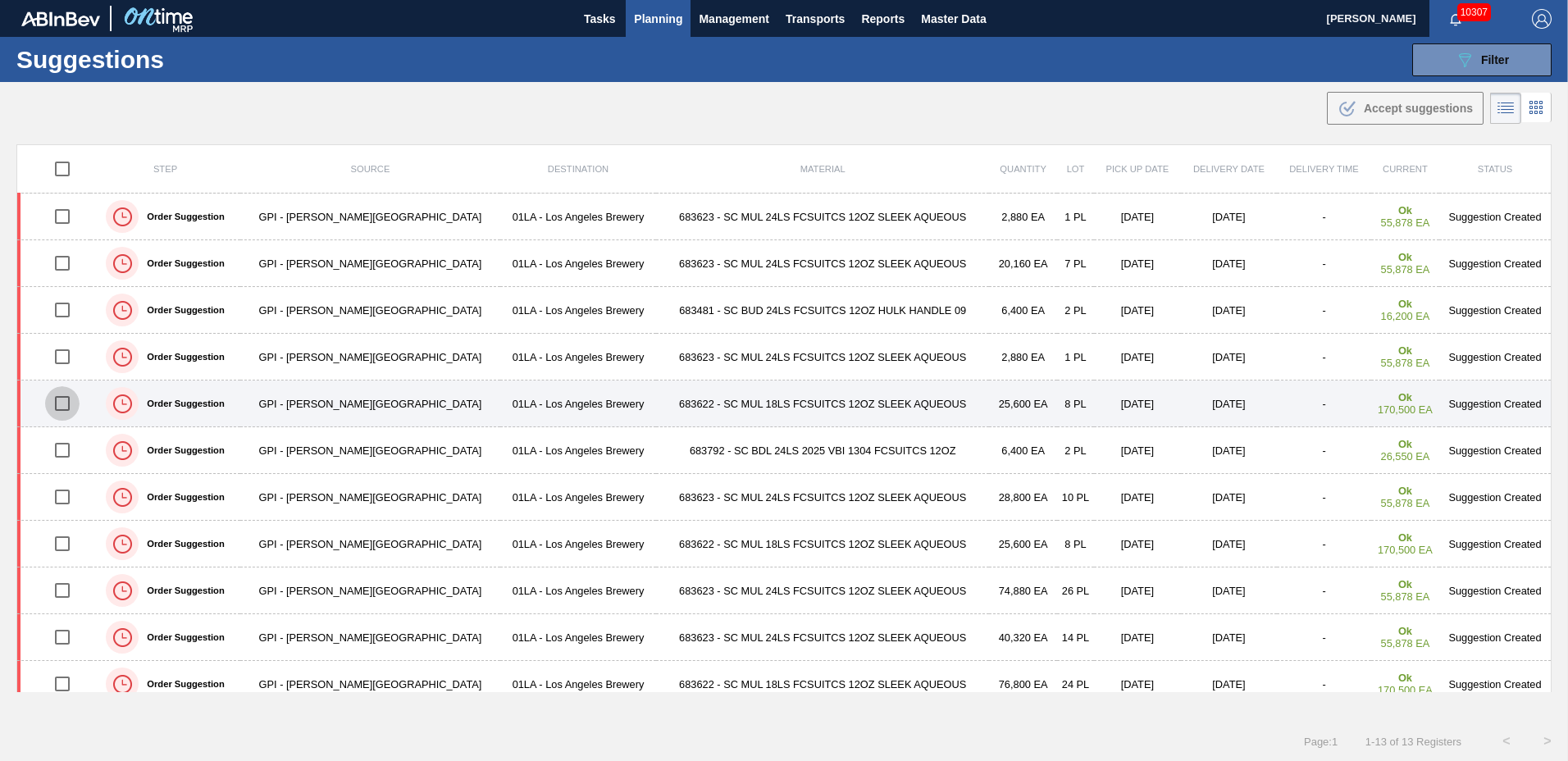
click at [67, 404] on input "checkbox" at bounding box center [62, 404] width 34 height 35
checkbox input "true"
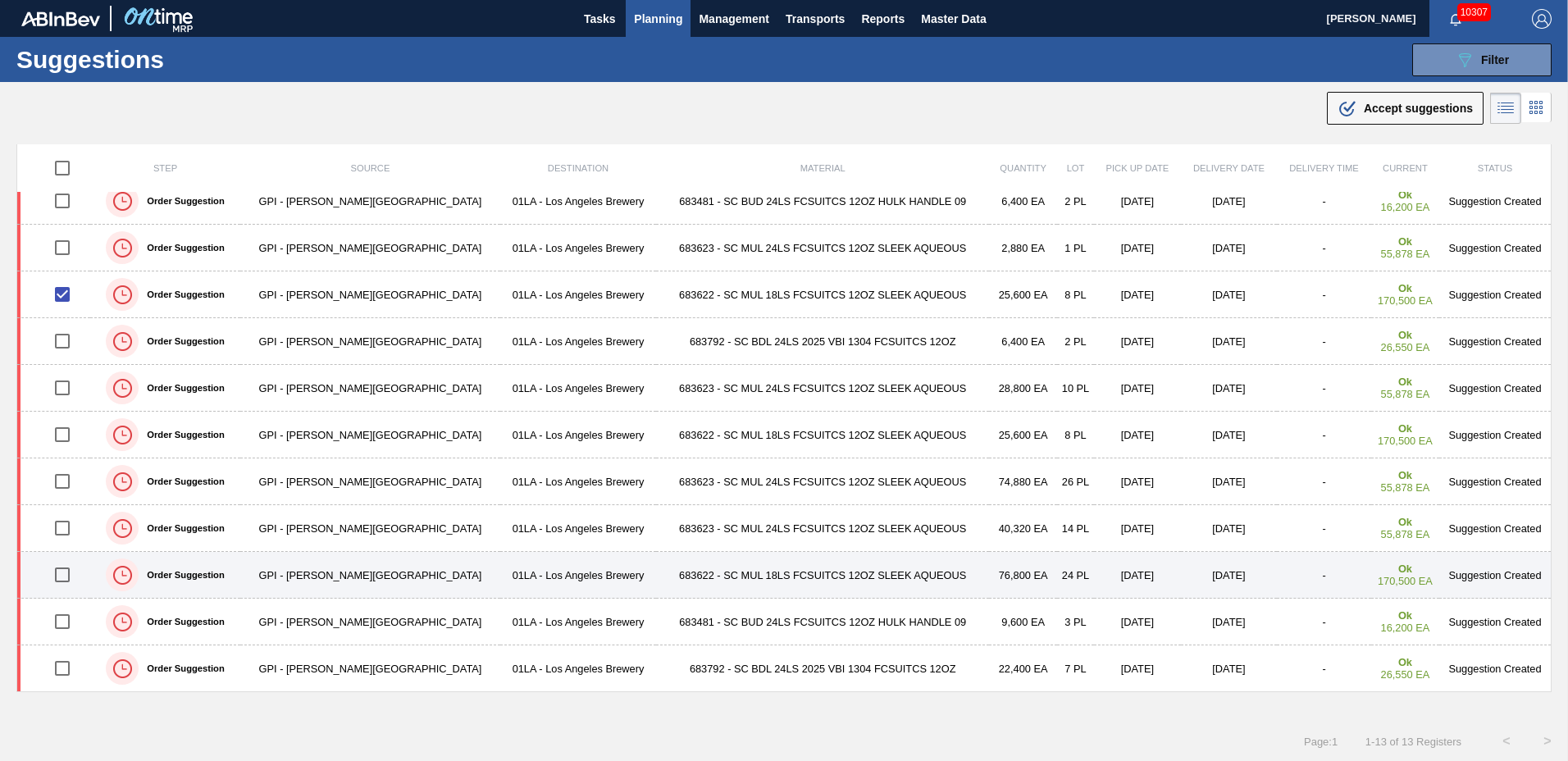
scroll to position [1, 0]
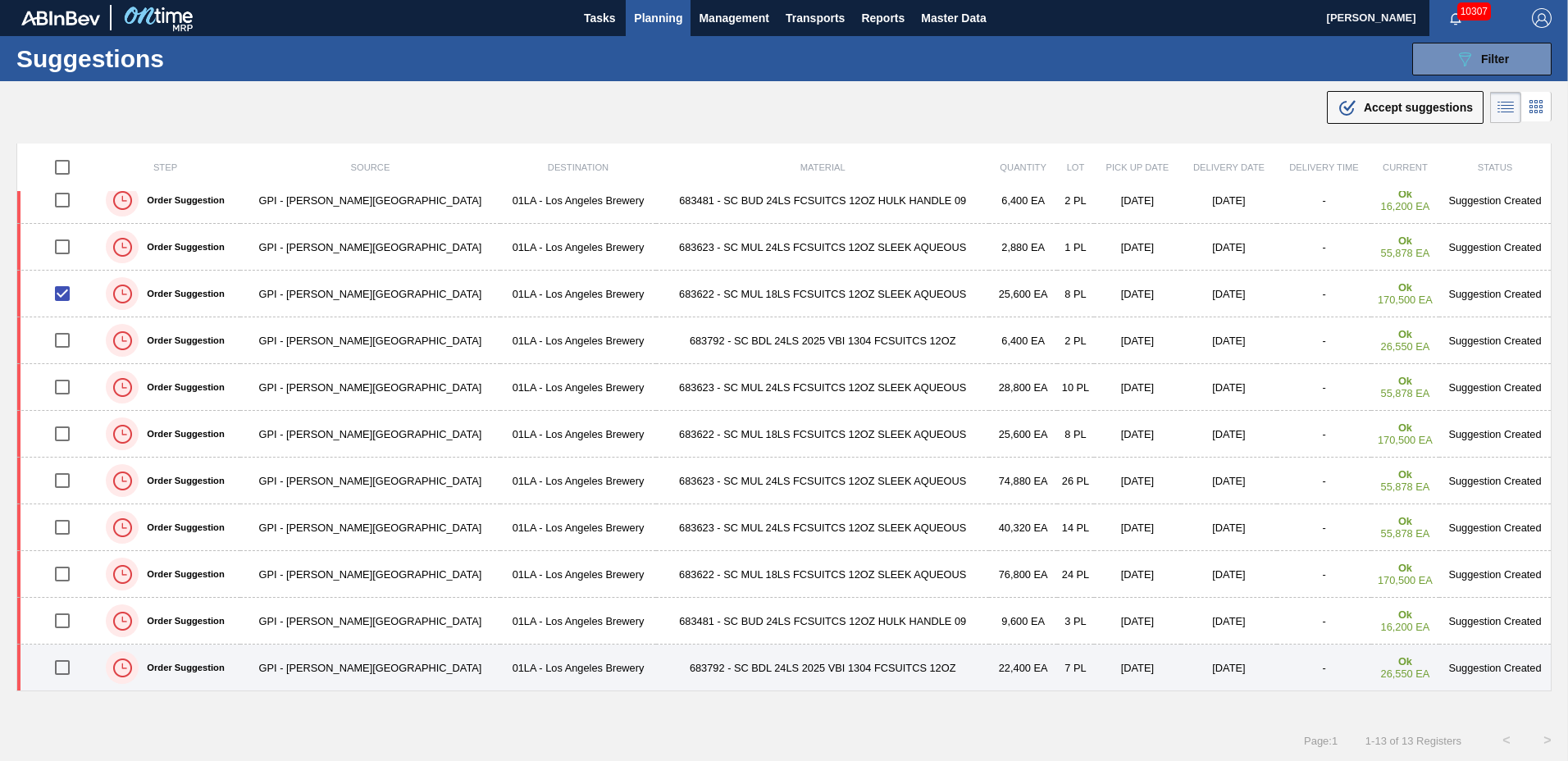
click at [68, 667] on input "checkbox" at bounding box center [62, 668] width 34 height 35
checkbox input "true"
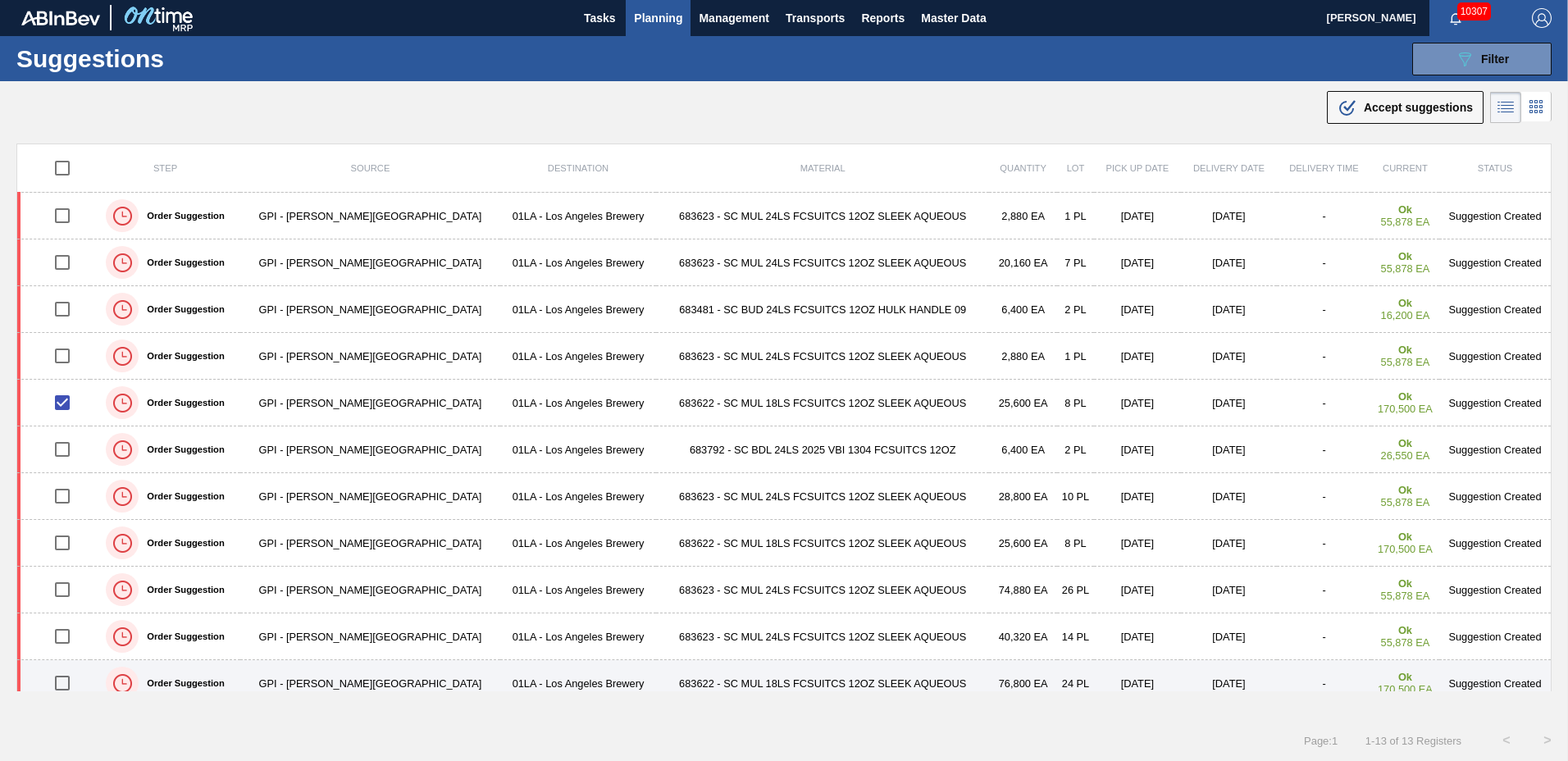
scroll to position [109, 0]
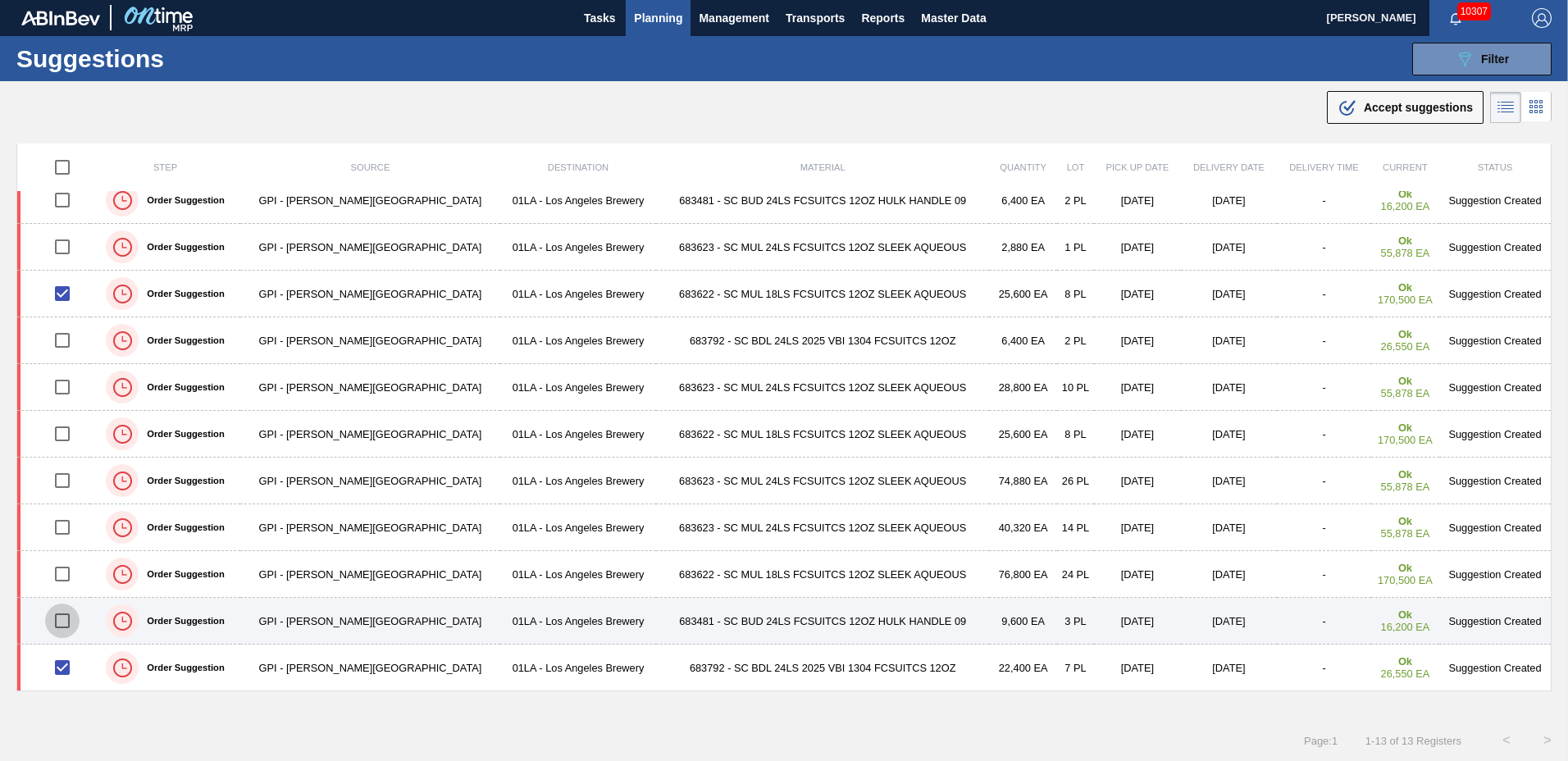
click at [69, 622] on input "checkbox" at bounding box center [62, 621] width 34 height 35
checkbox input "true"
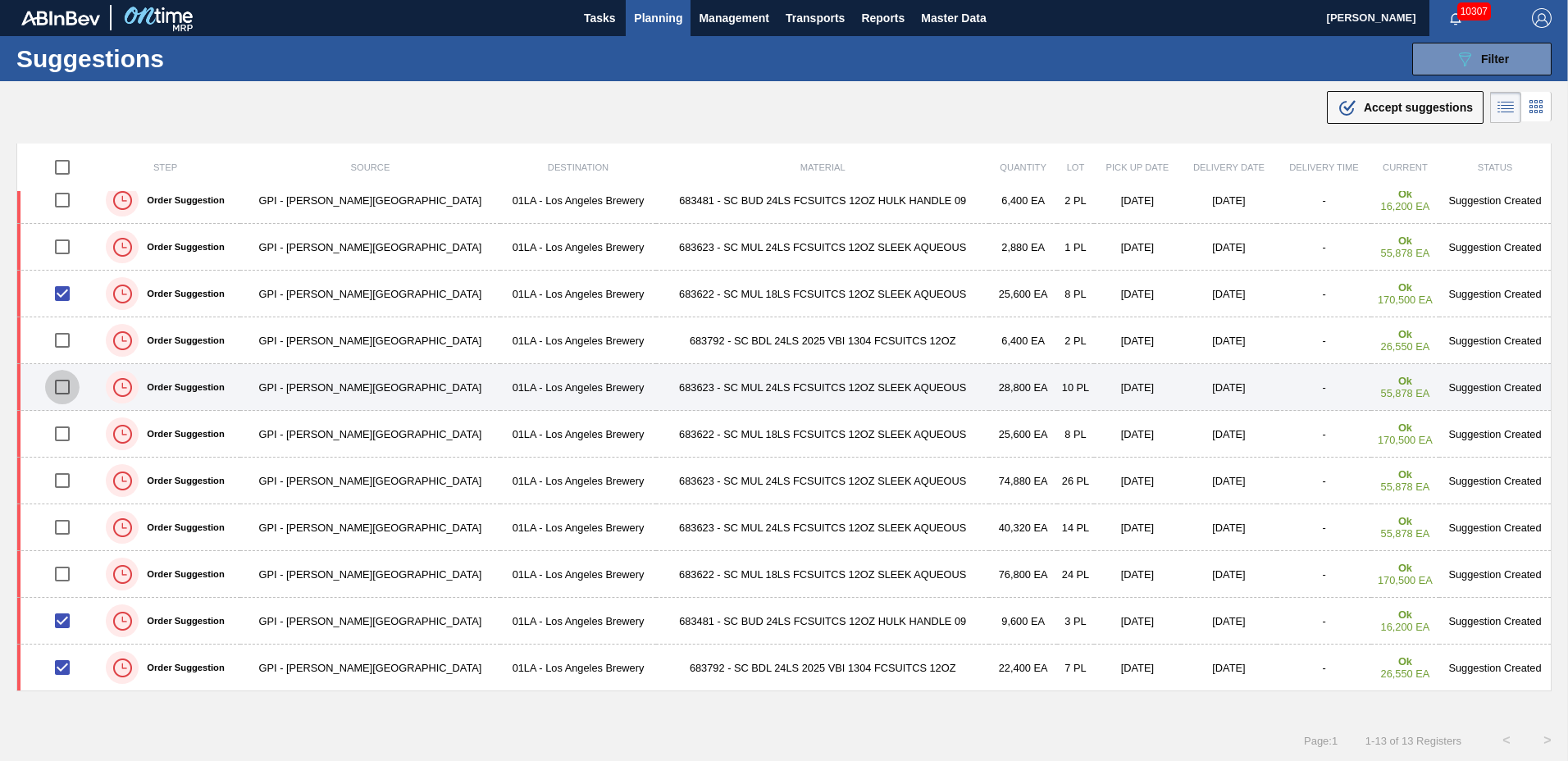
click at [63, 384] on input "checkbox" at bounding box center [62, 387] width 34 height 35
checkbox input "true"
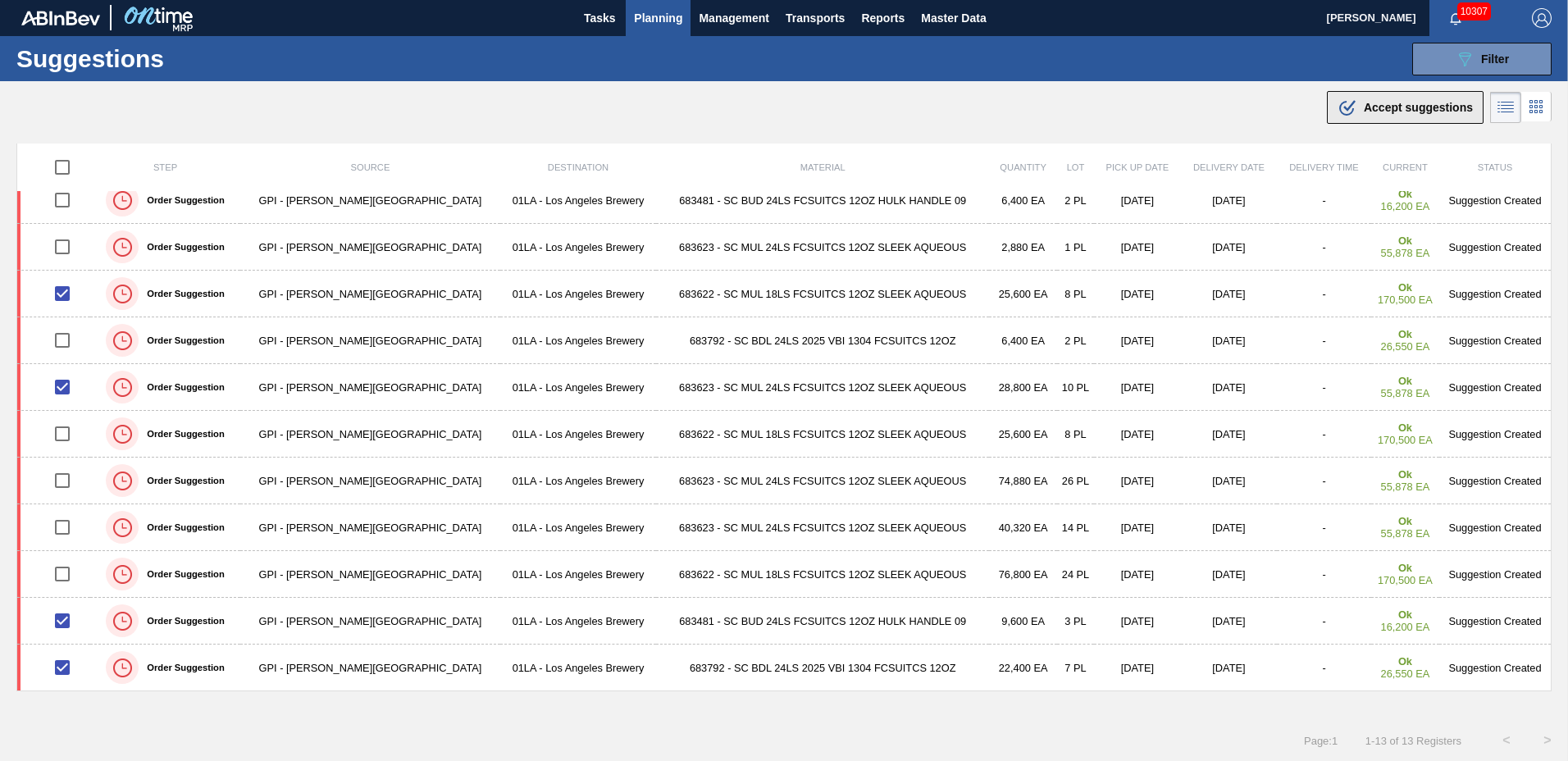
click at [1354, 111] on div ".b{fill:var(--color-action-default)} Accept suggestions" at bounding box center [1405, 108] width 136 height 20
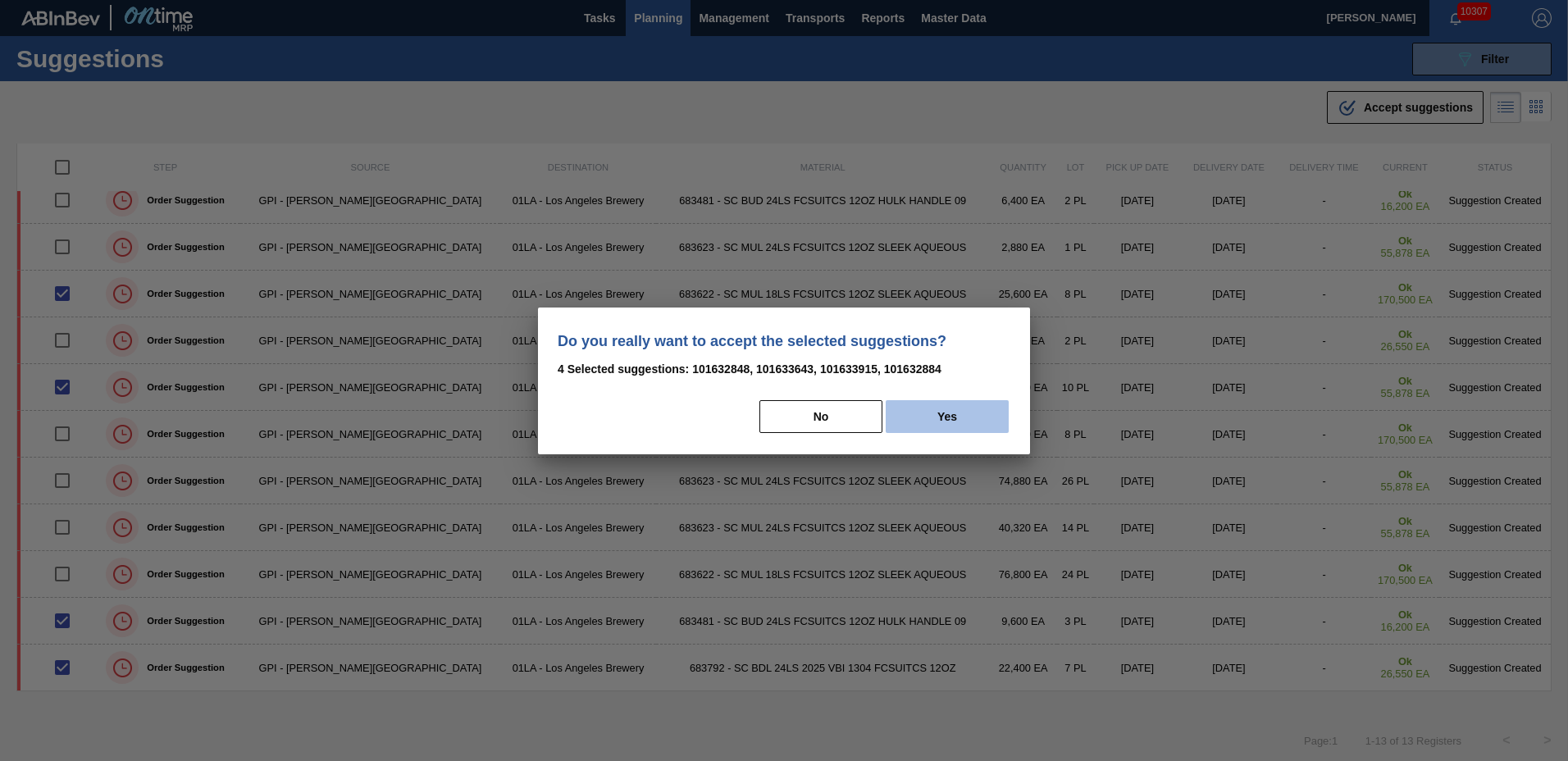
click at [896, 413] on button "Yes" at bounding box center [947, 417] width 123 height 33
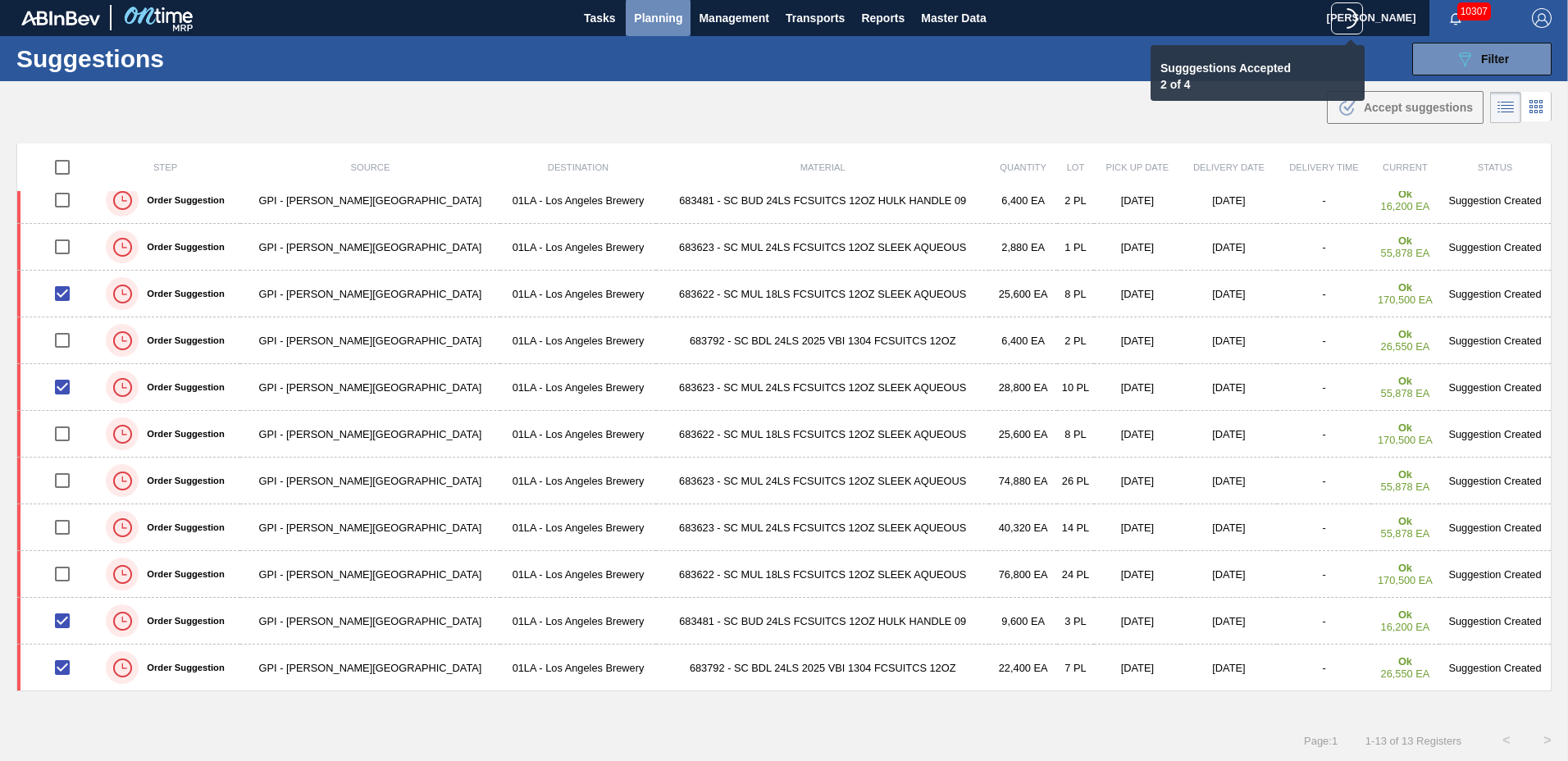
click at [657, 13] on span "Planning" at bounding box center [658, 18] width 48 height 20
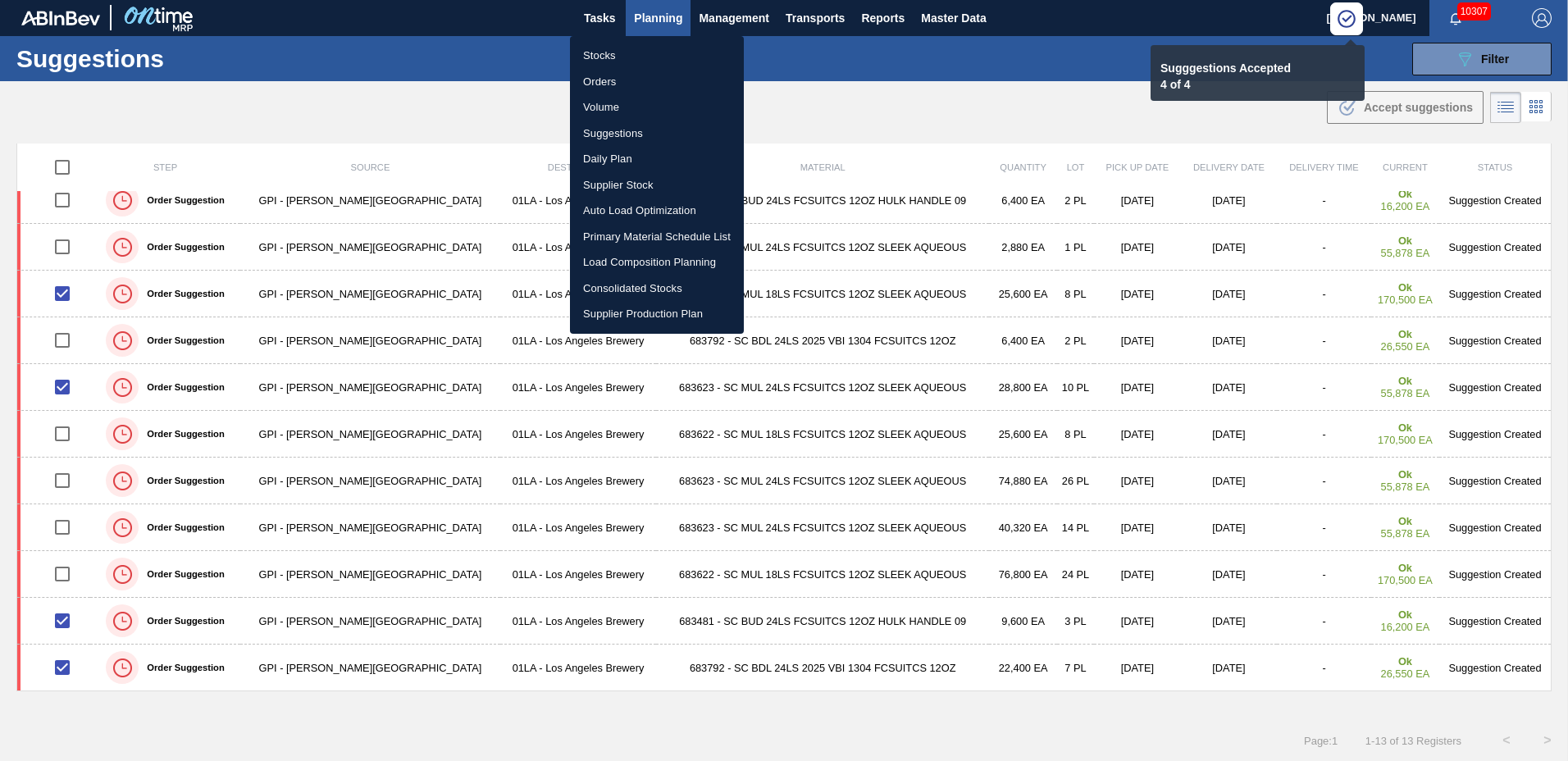
click at [639, 256] on li "Load Composition Planning" at bounding box center [657, 263] width 174 height 26
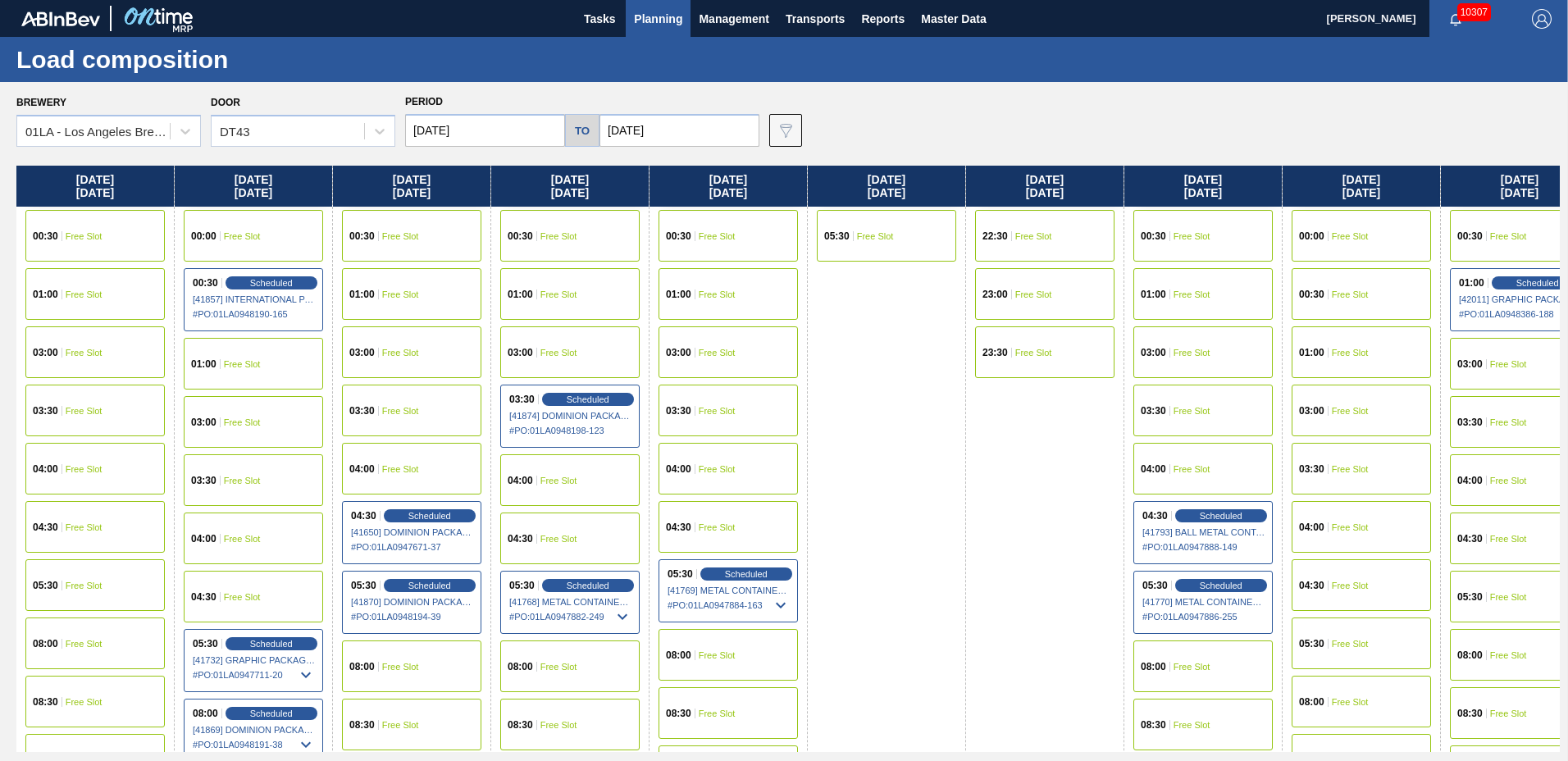
click at [1359, 465] on span "Free Slot" at bounding box center [1350, 469] width 37 height 10
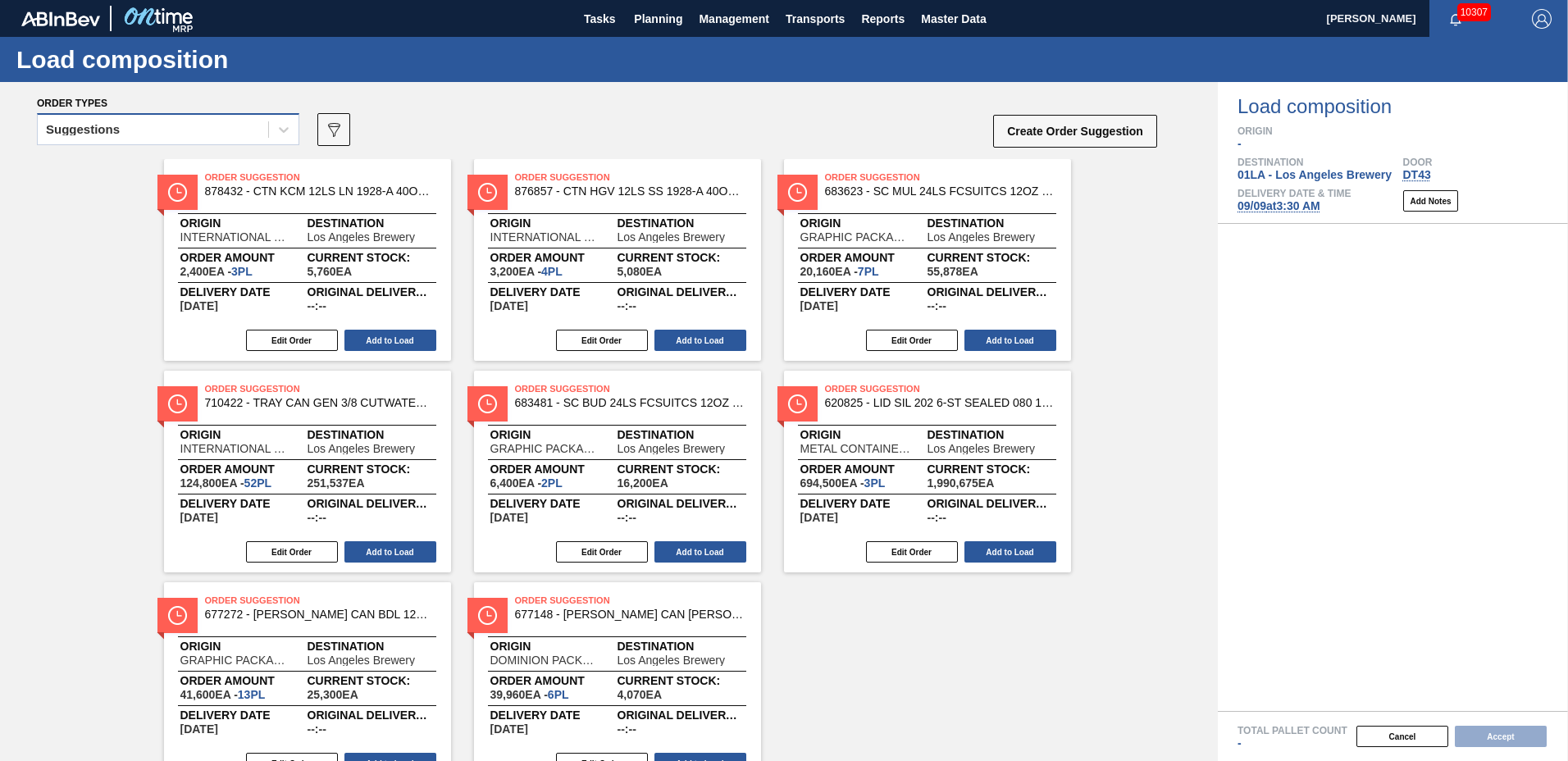
click at [194, 131] on div "Suggestions" at bounding box center [153, 130] width 231 height 24
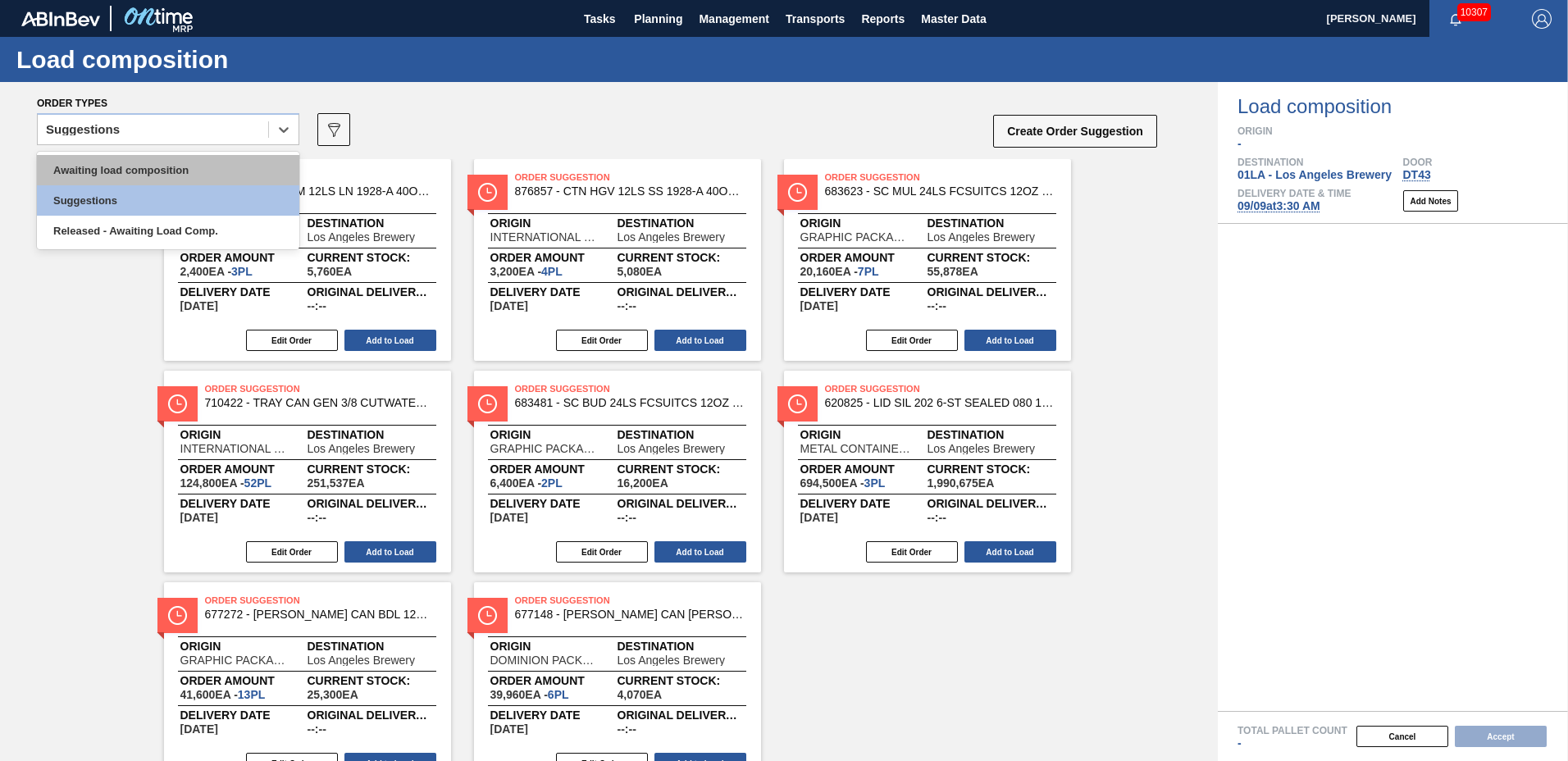
click at [182, 173] on div "Awaiting load composition" at bounding box center [168, 170] width 262 height 30
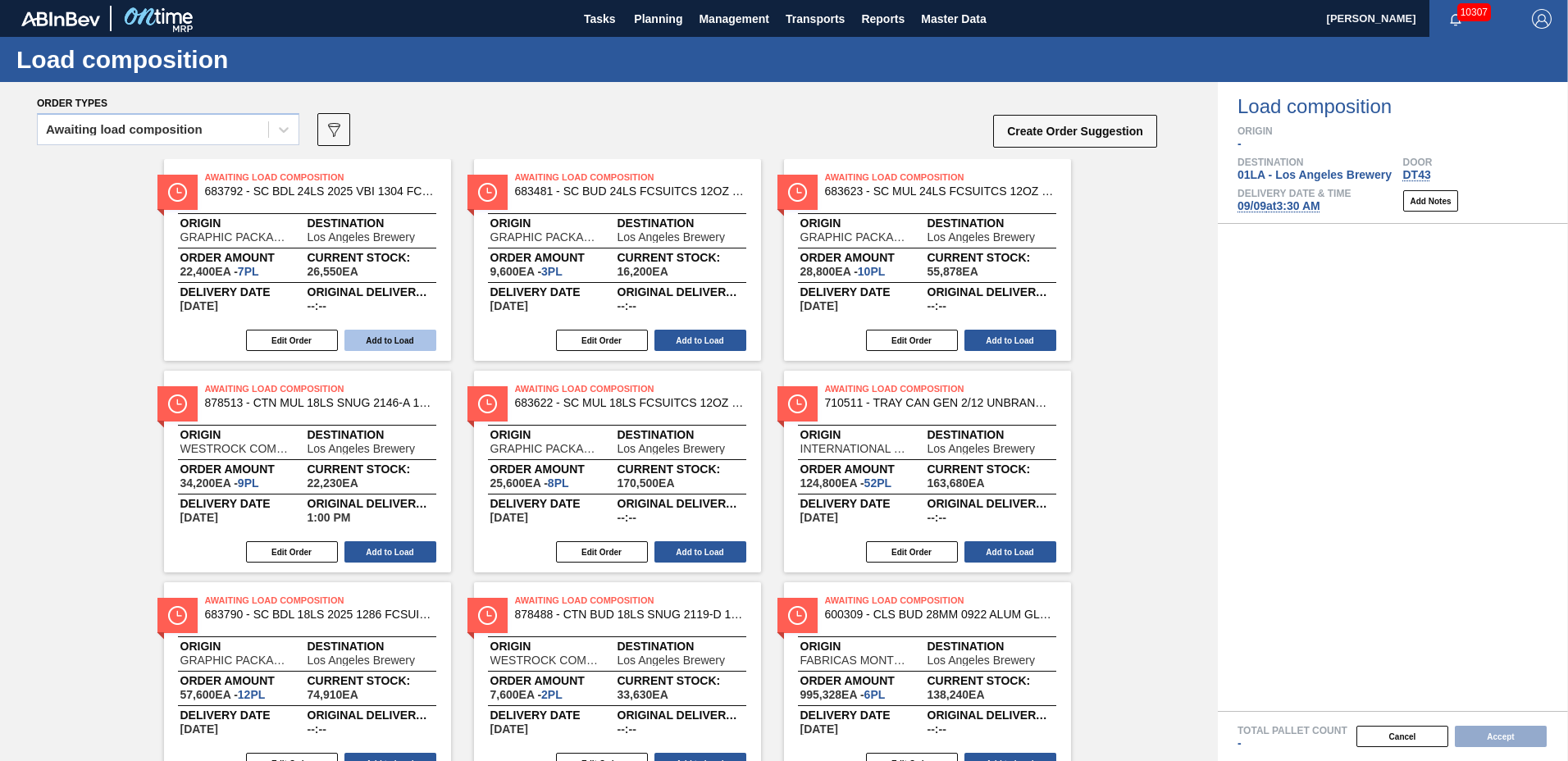
click at [375, 335] on button "Add to Load" at bounding box center [390, 340] width 92 height 21
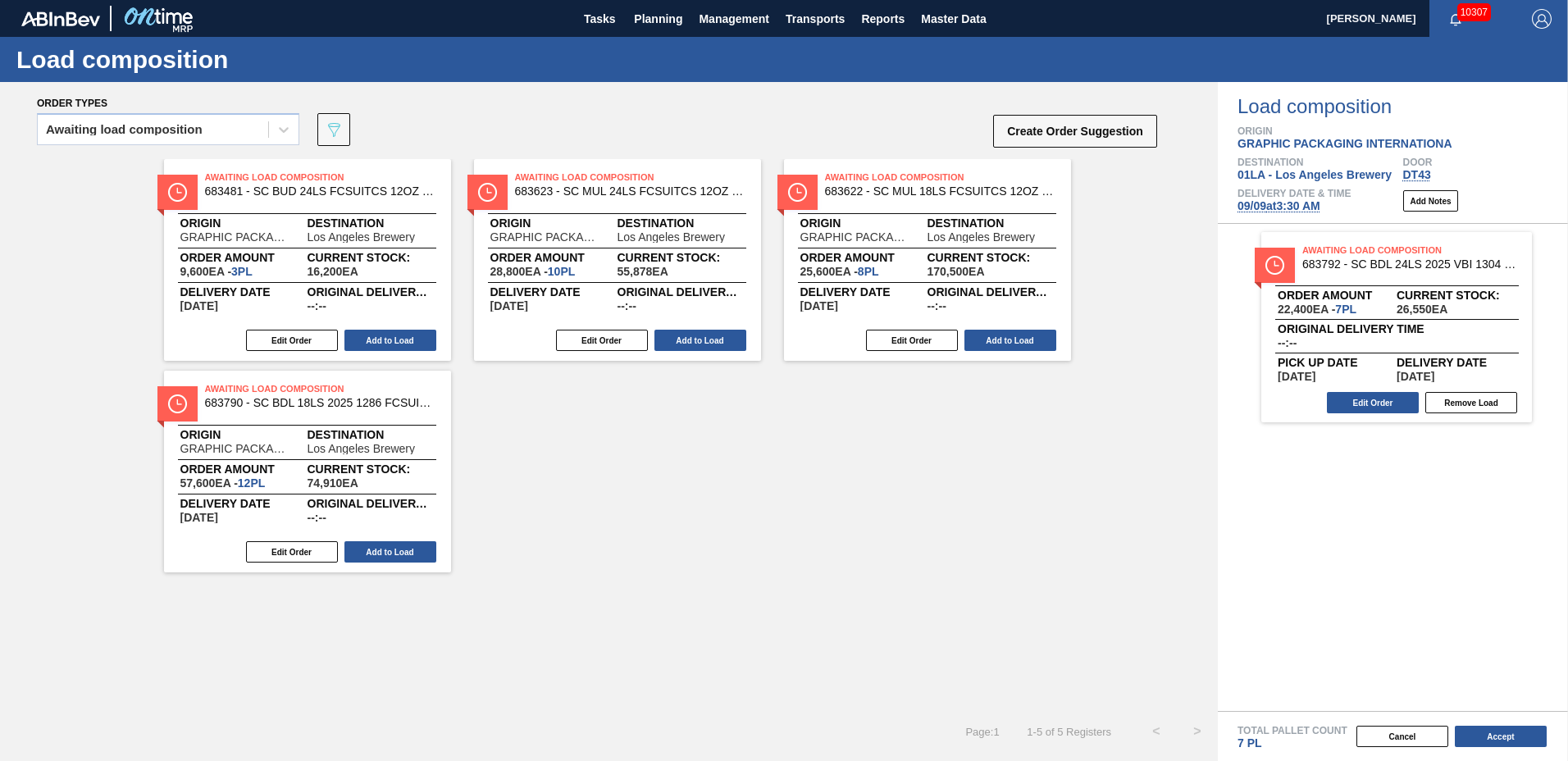
click at [375, 335] on button "Add to Load" at bounding box center [390, 340] width 92 height 21
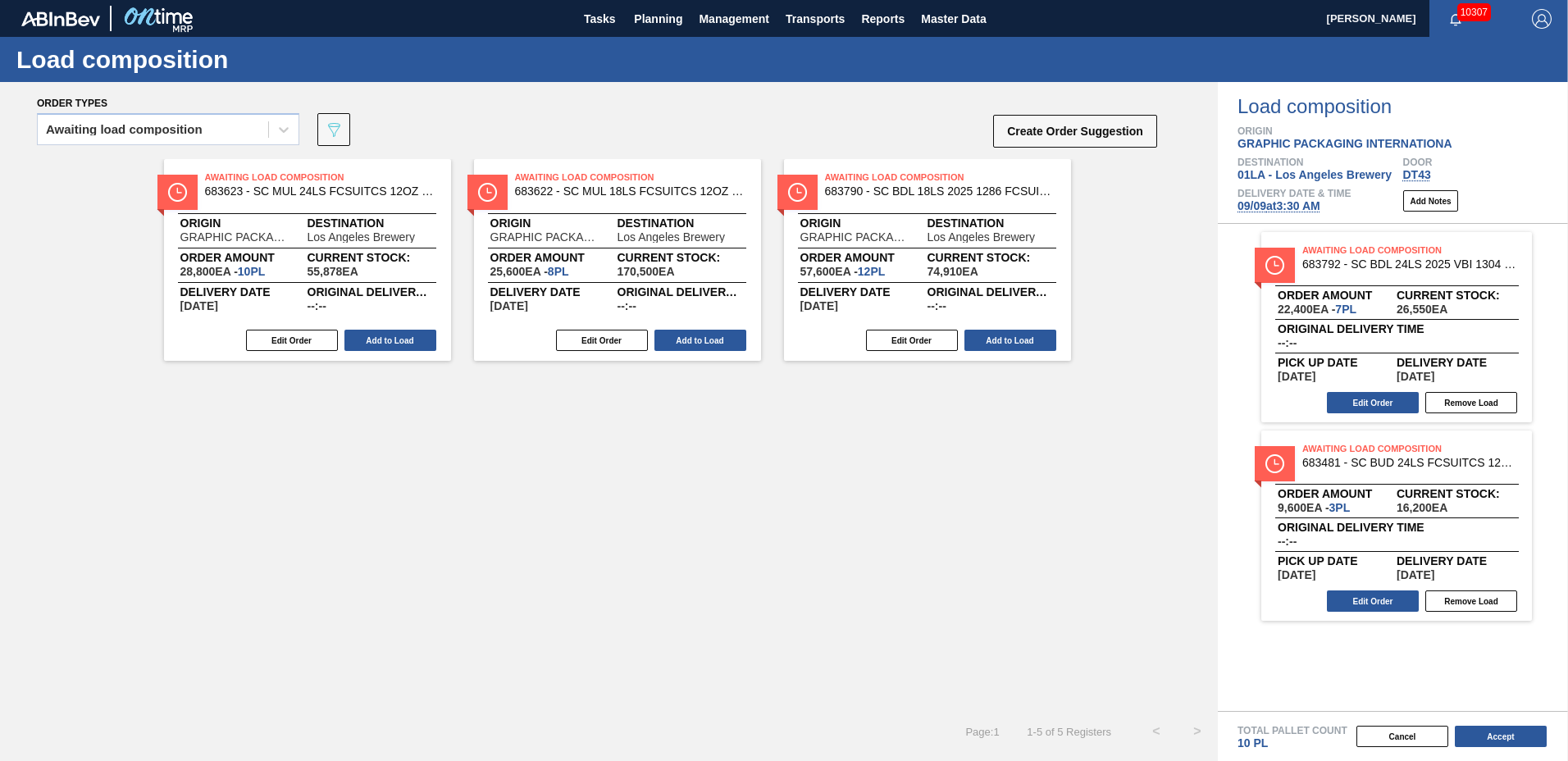
click at [375, 335] on button "Add to Load" at bounding box center [390, 340] width 92 height 21
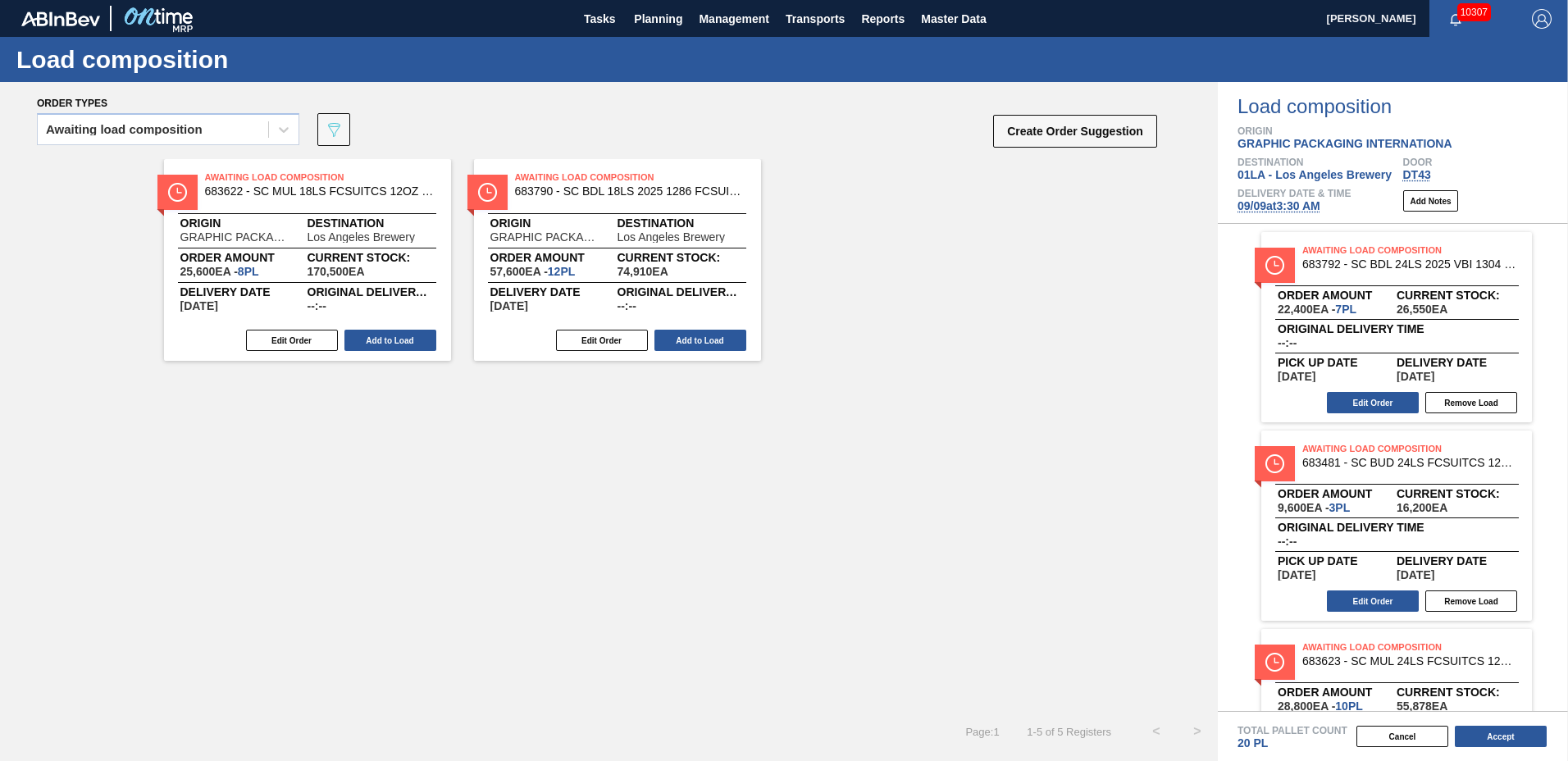
click at [375, 335] on button "Add to Load" at bounding box center [390, 340] width 92 height 21
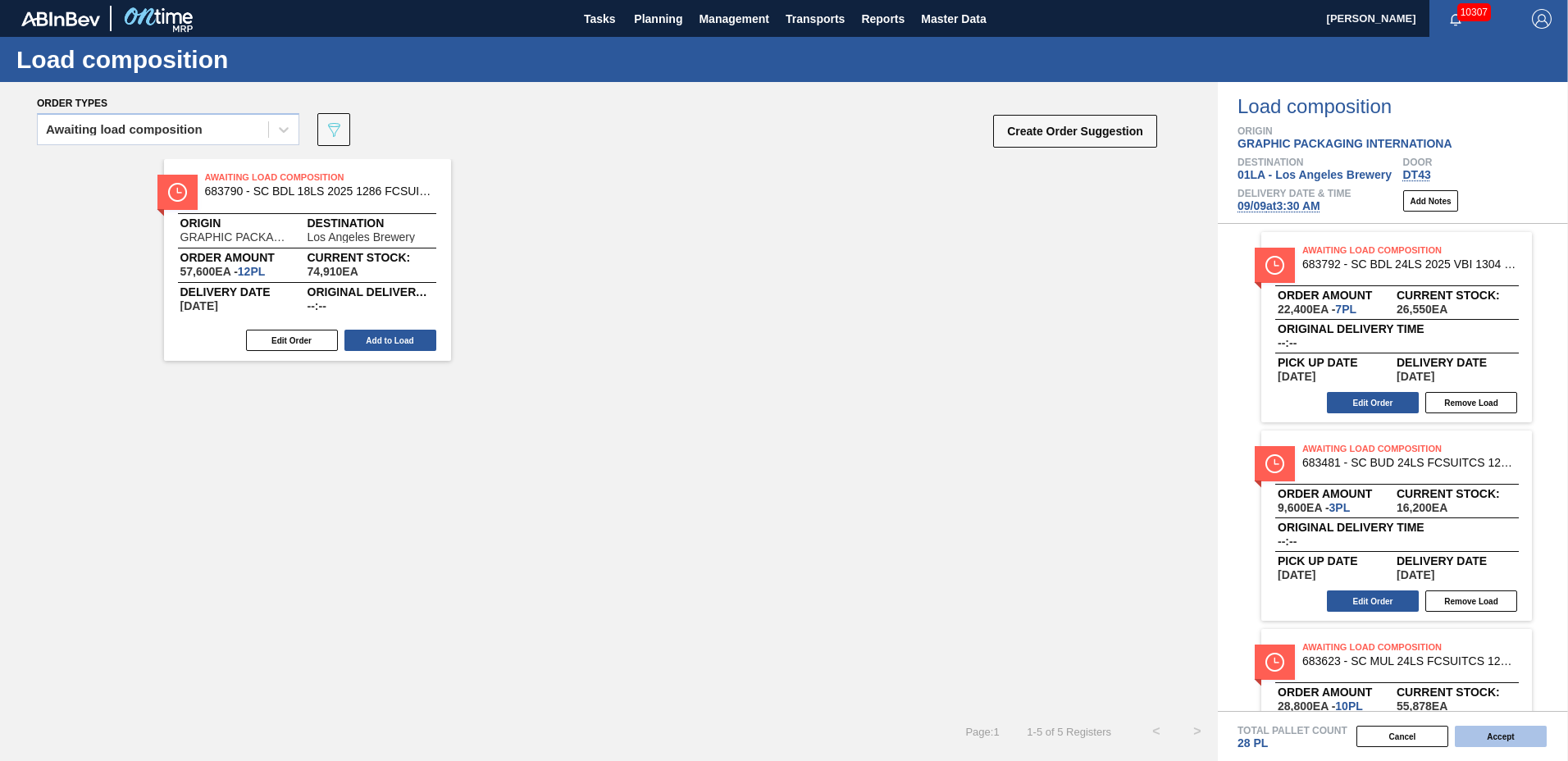
click at [1477, 731] on button "Accept" at bounding box center [1501, 737] width 92 height 21
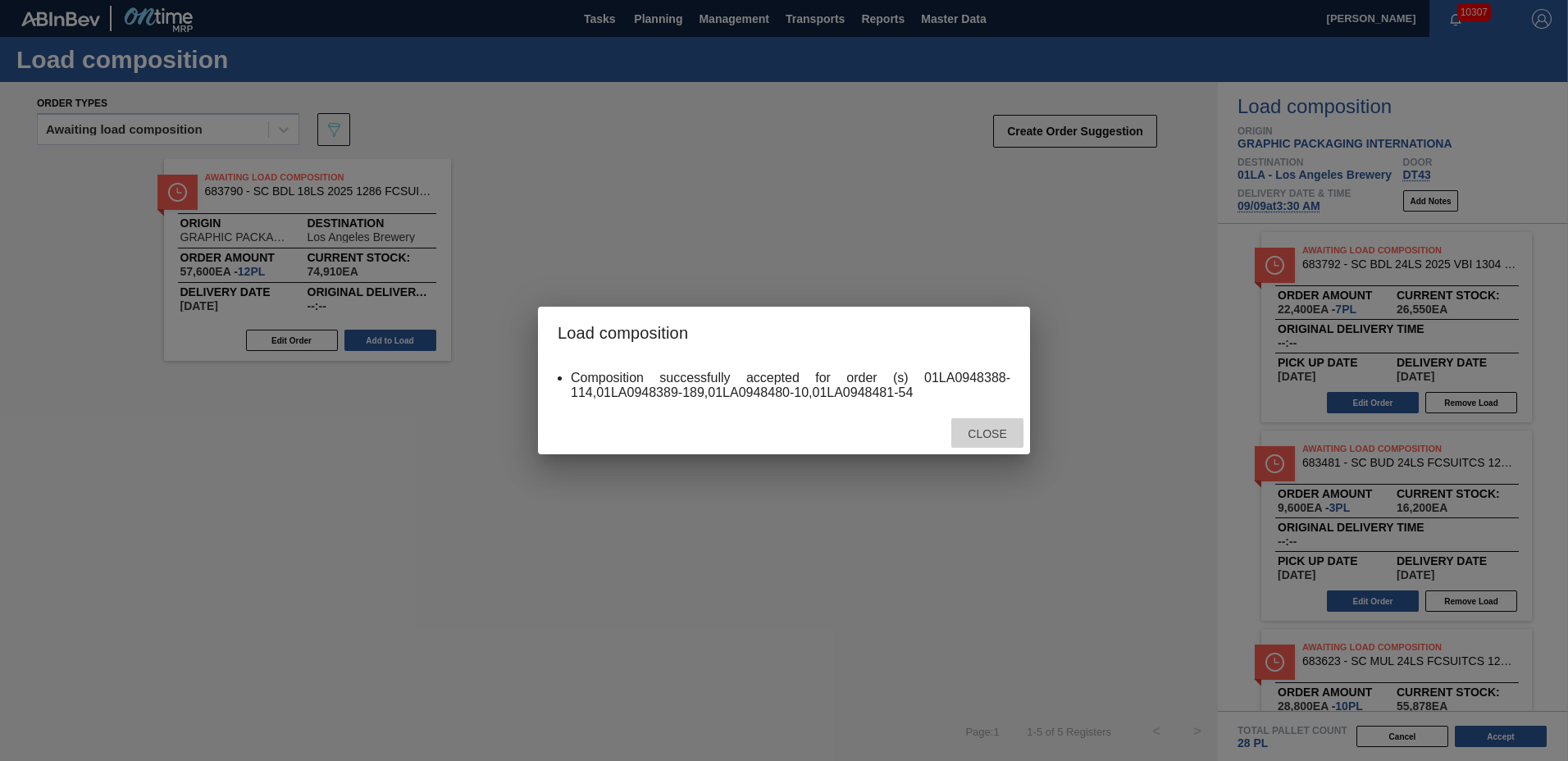
click at [1005, 436] on span "Close" at bounding box center [986, 434] width 65 height 13
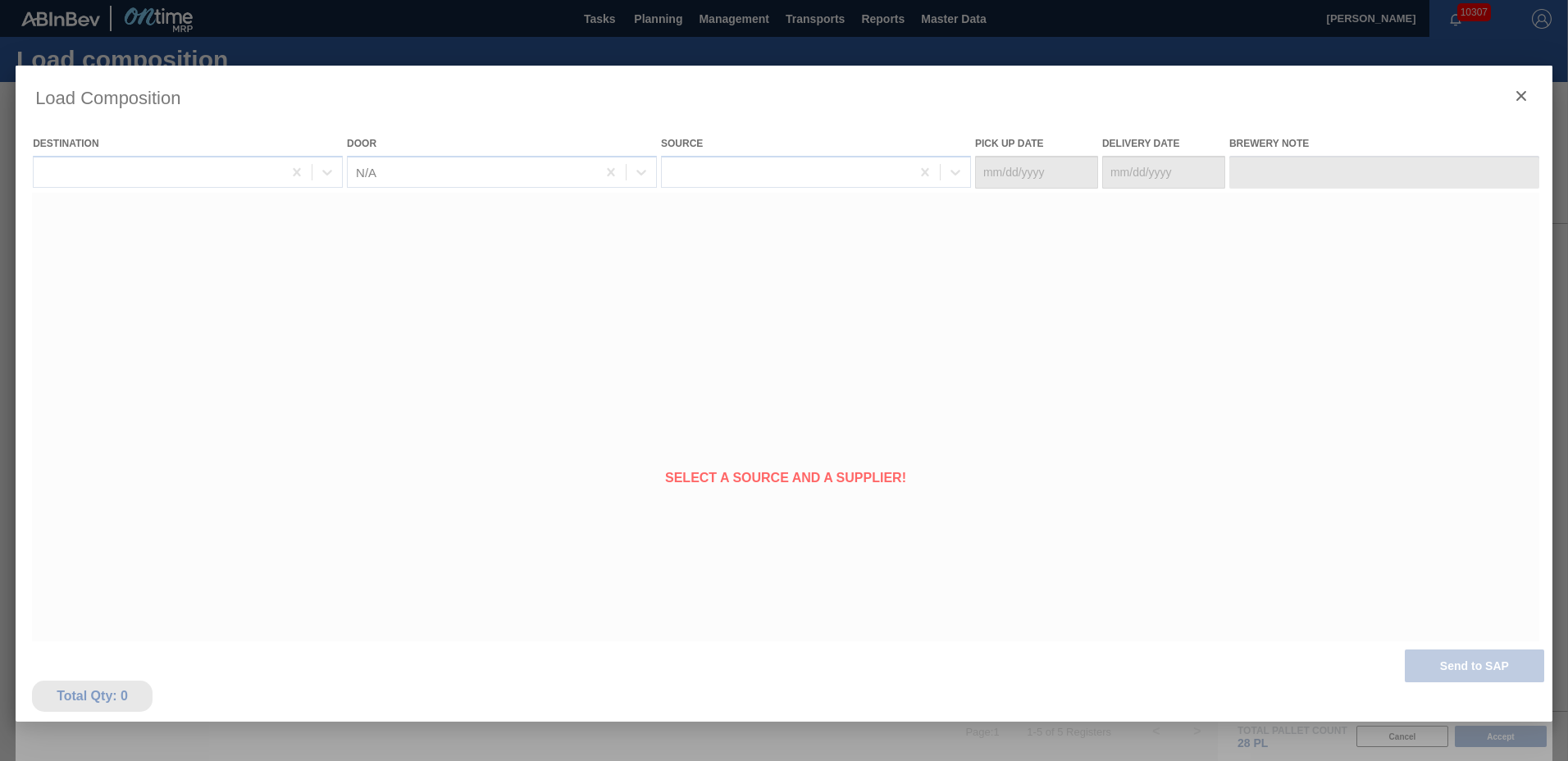
type Date "[DATE]"
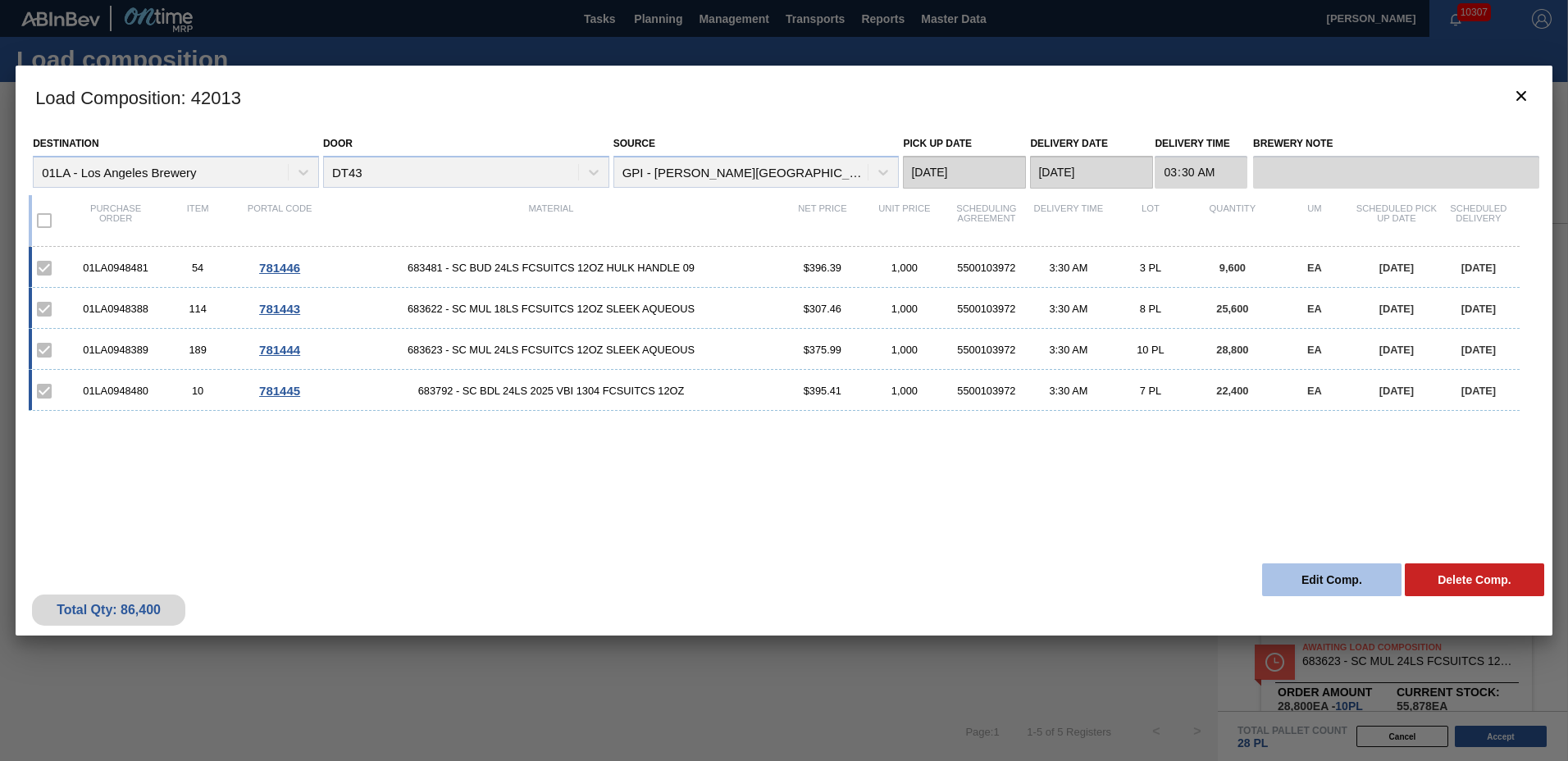
click at [1354, 579] on button "Edit Comp." at bounding box center [1331, 580] width 140 height 33
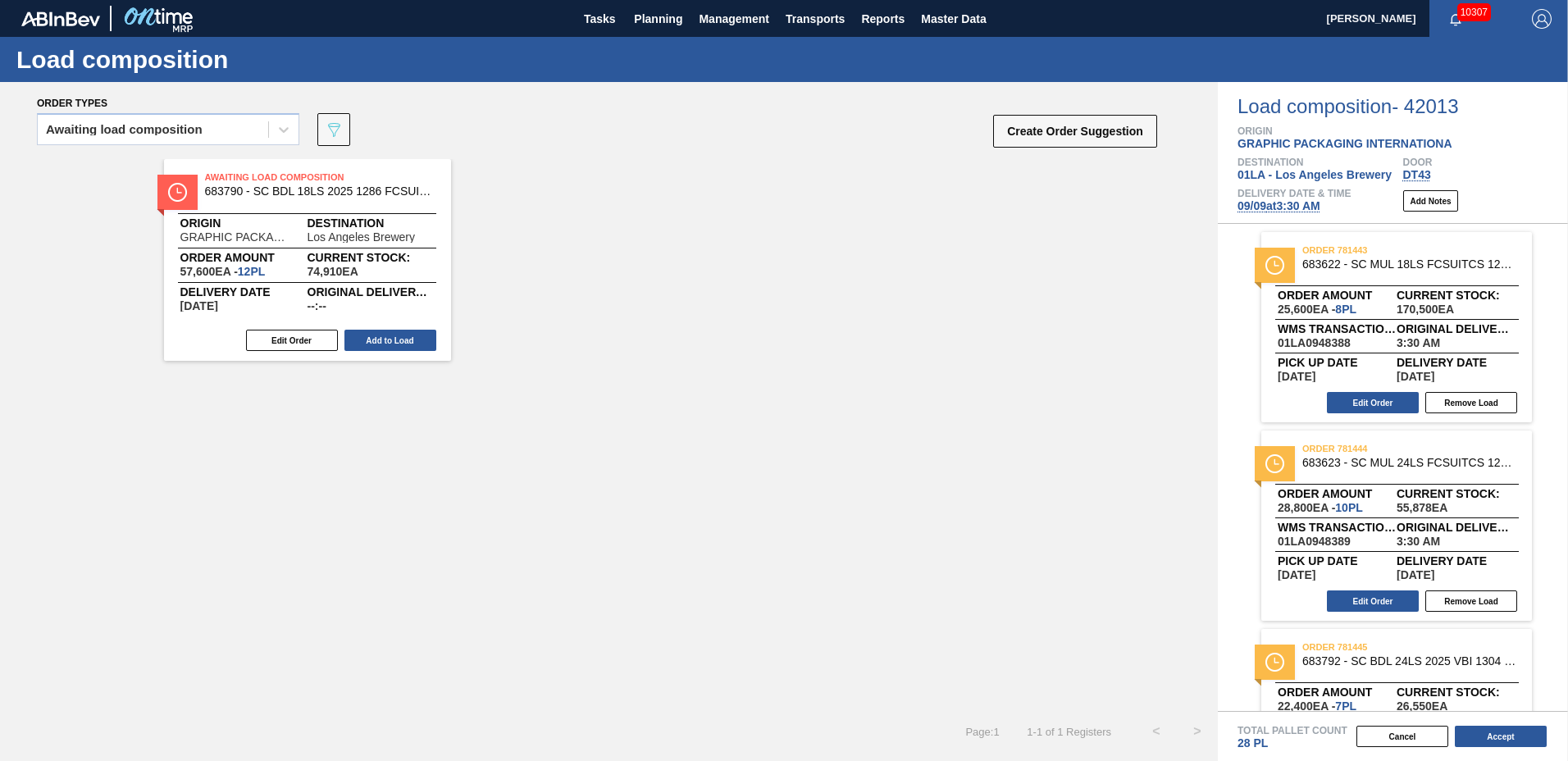
scroll to position [315, 0]
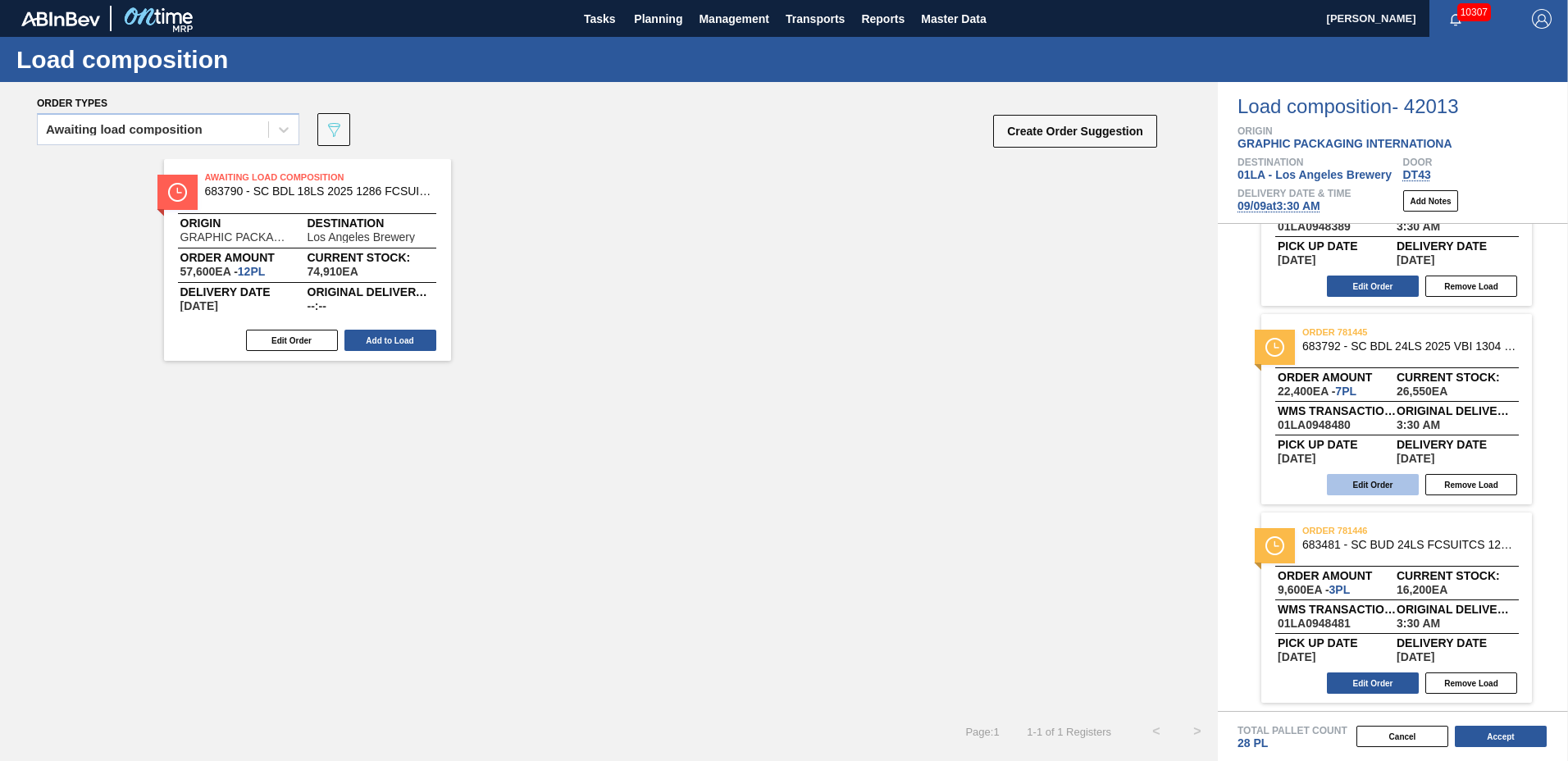
click at [1370, 483] on button "Edit Order" at bounding box center [1373, 485] width 92 height 21
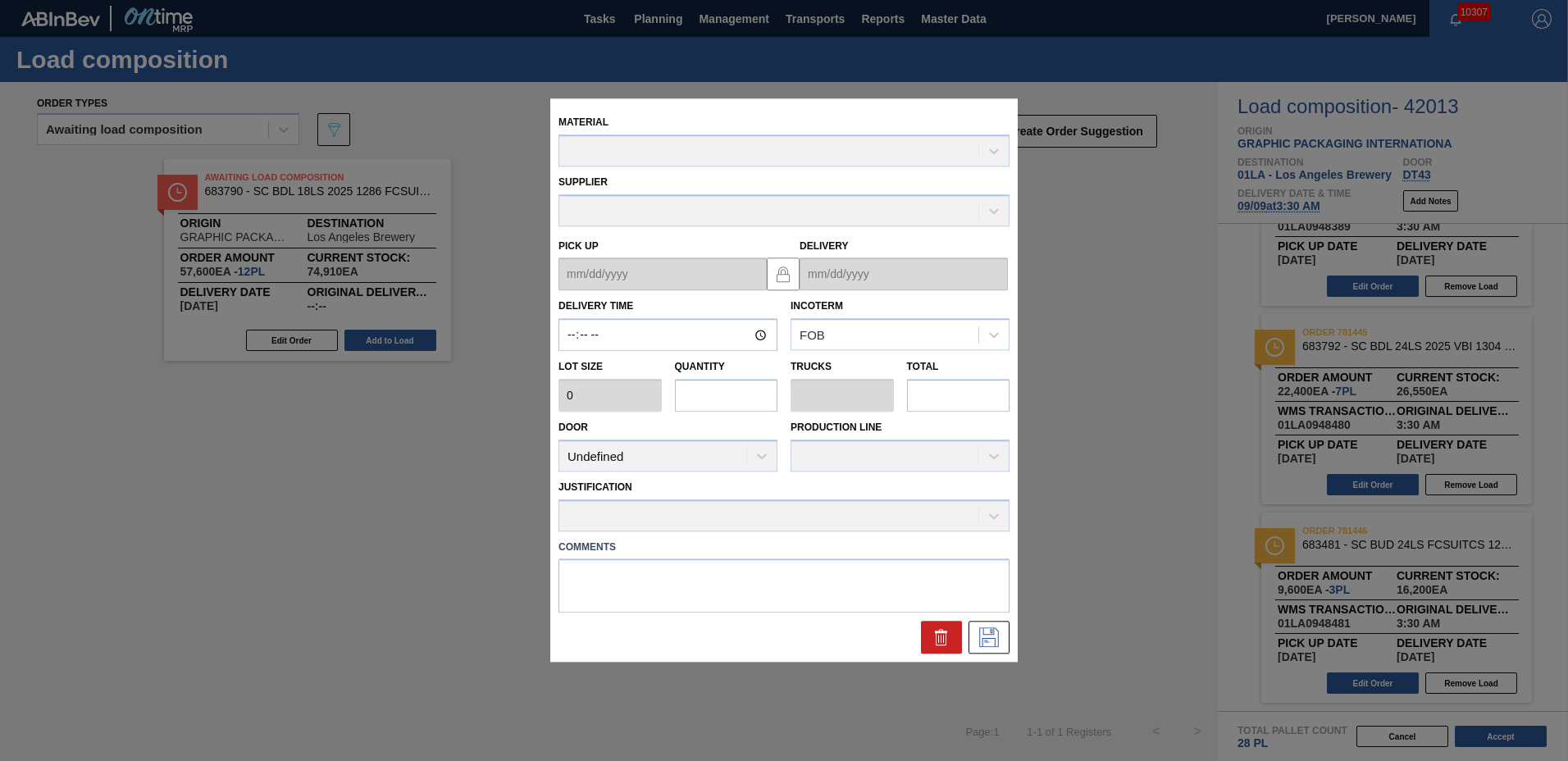
type input "03:30:00"
type input "3,200"
type input "7"
type input "0.235"
type input "22,400"
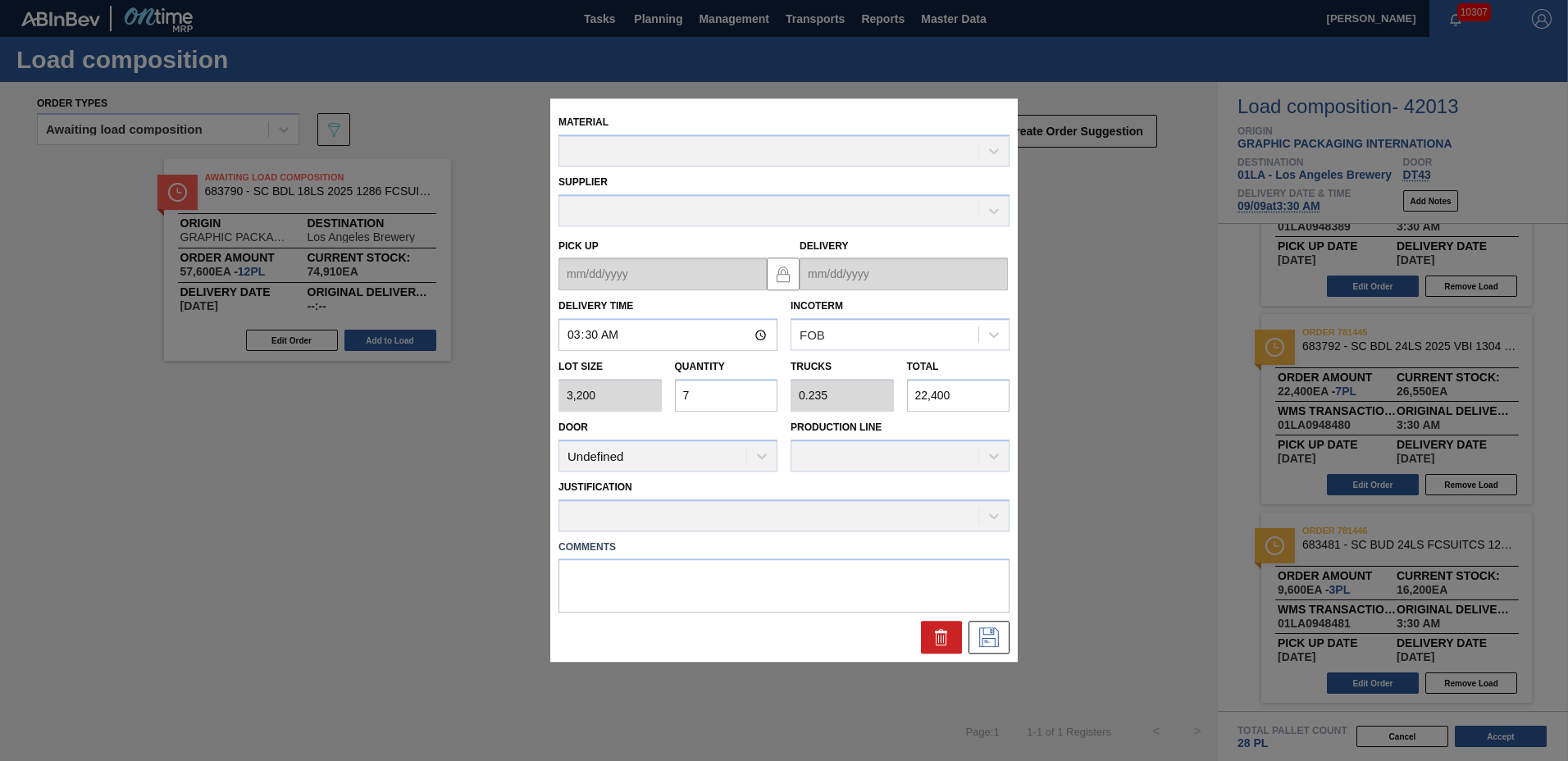
type up "[DATE]"
type input "[DATE]"
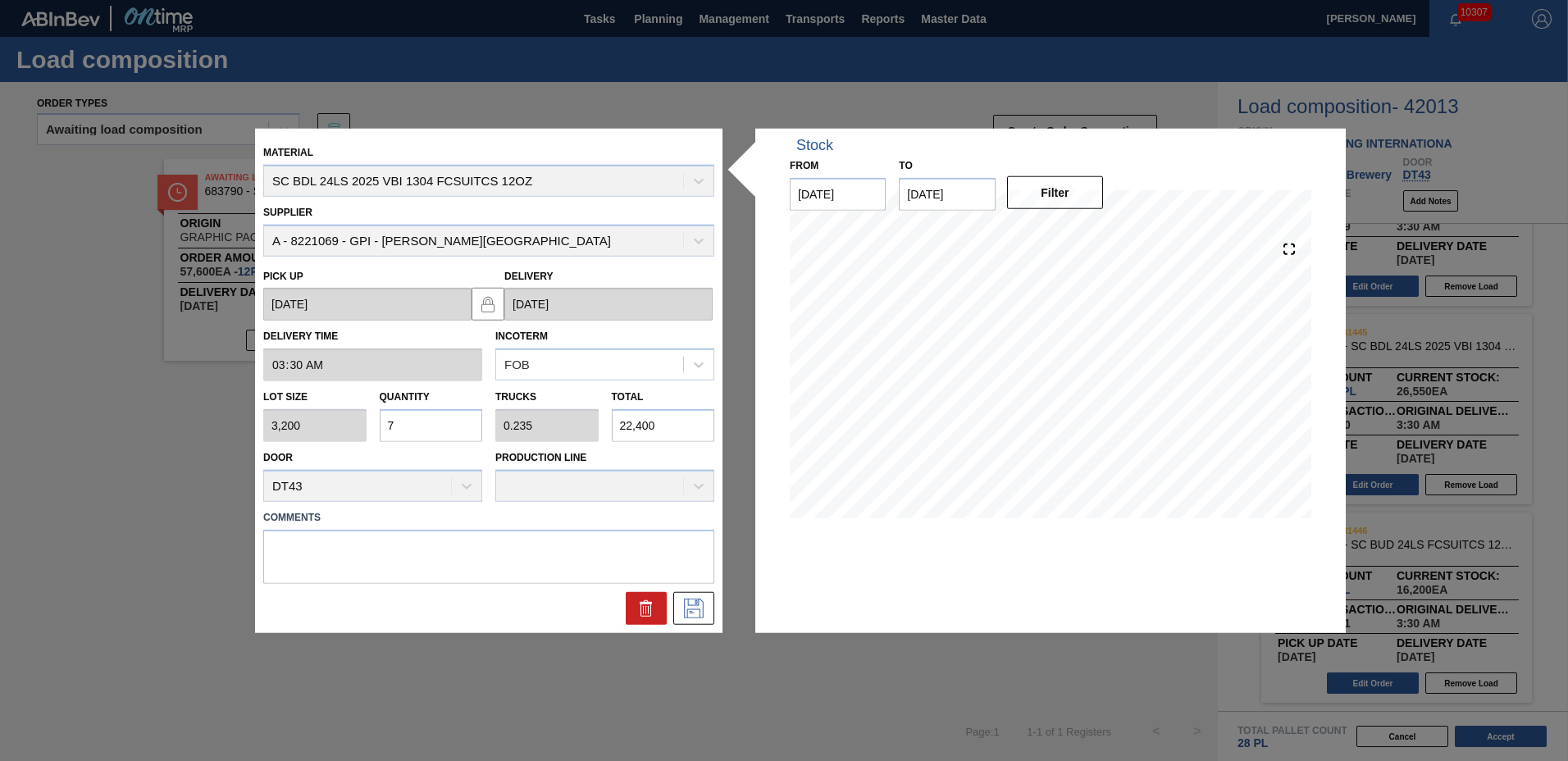
click at [432, 432] on input "7" at bounding box center [431, 426] width 103 height 33
type input "0"
type input "4"
type input "0.135"
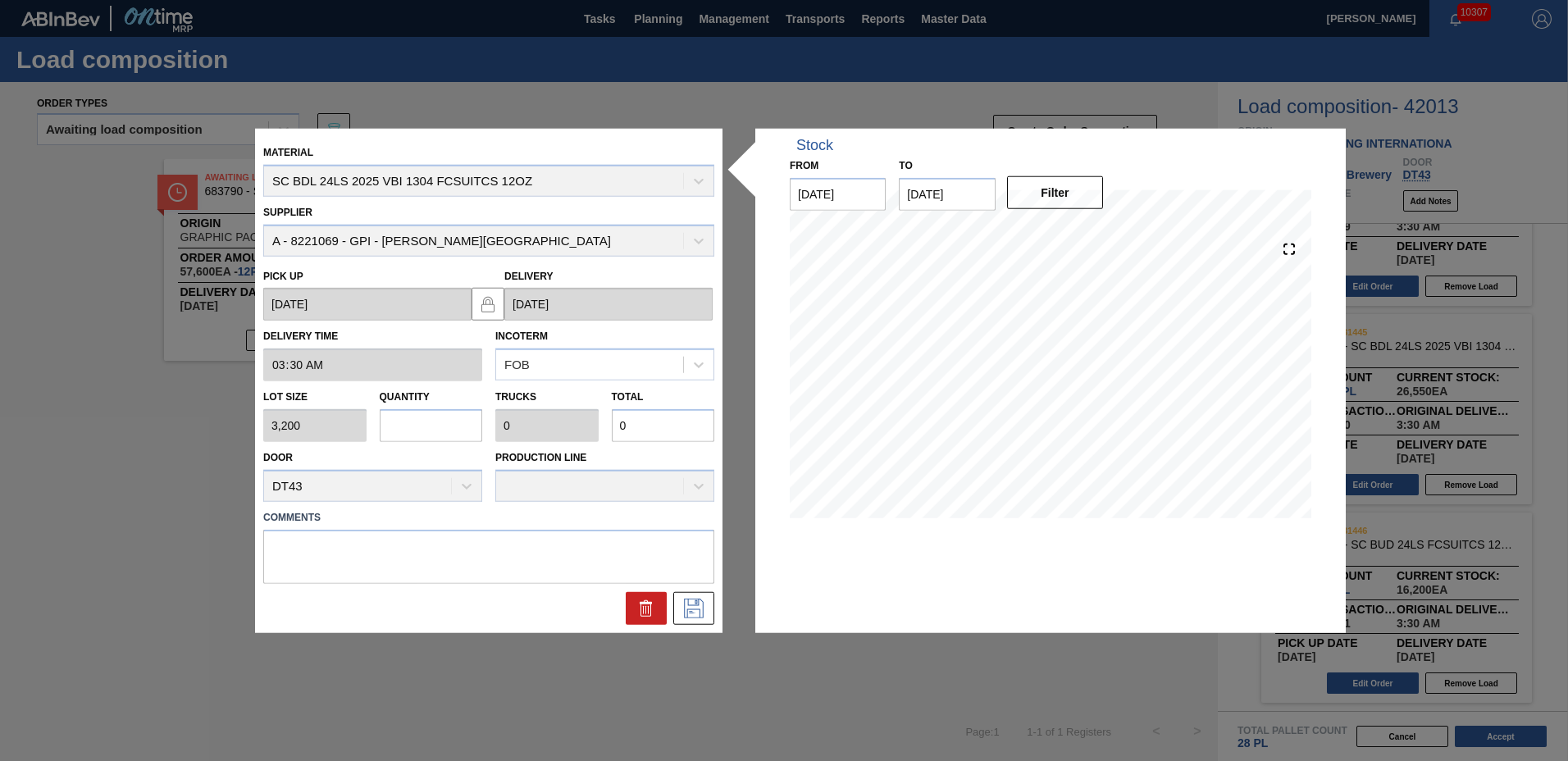
type input "12,800"
type input "4"
click at [699, 613] on icon at bounding box center [694, 608] width 26 height 20
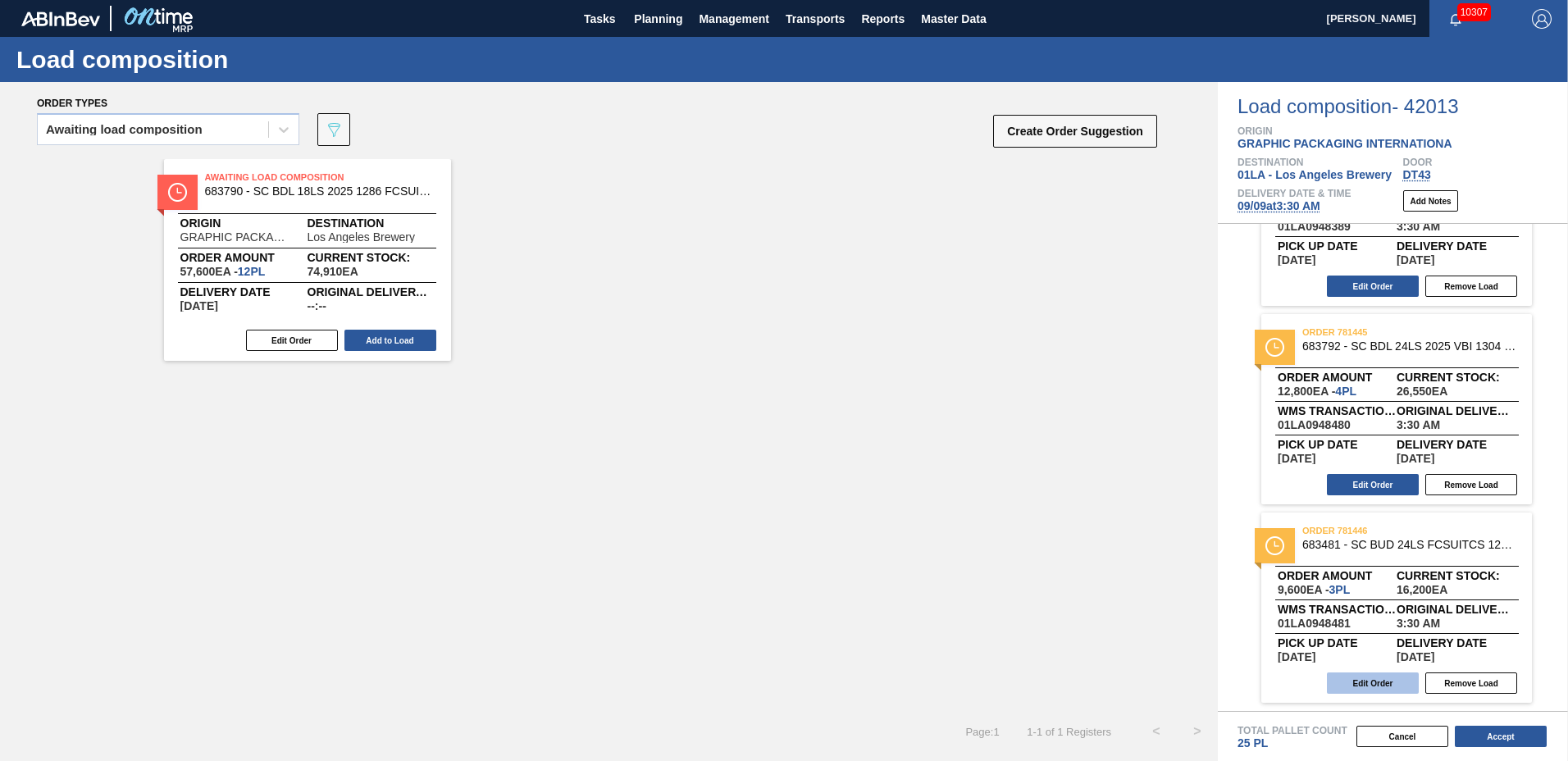
click at [1395, 690] on button "Edit Order" at bounding box center [1373, 684] width 92 height 21
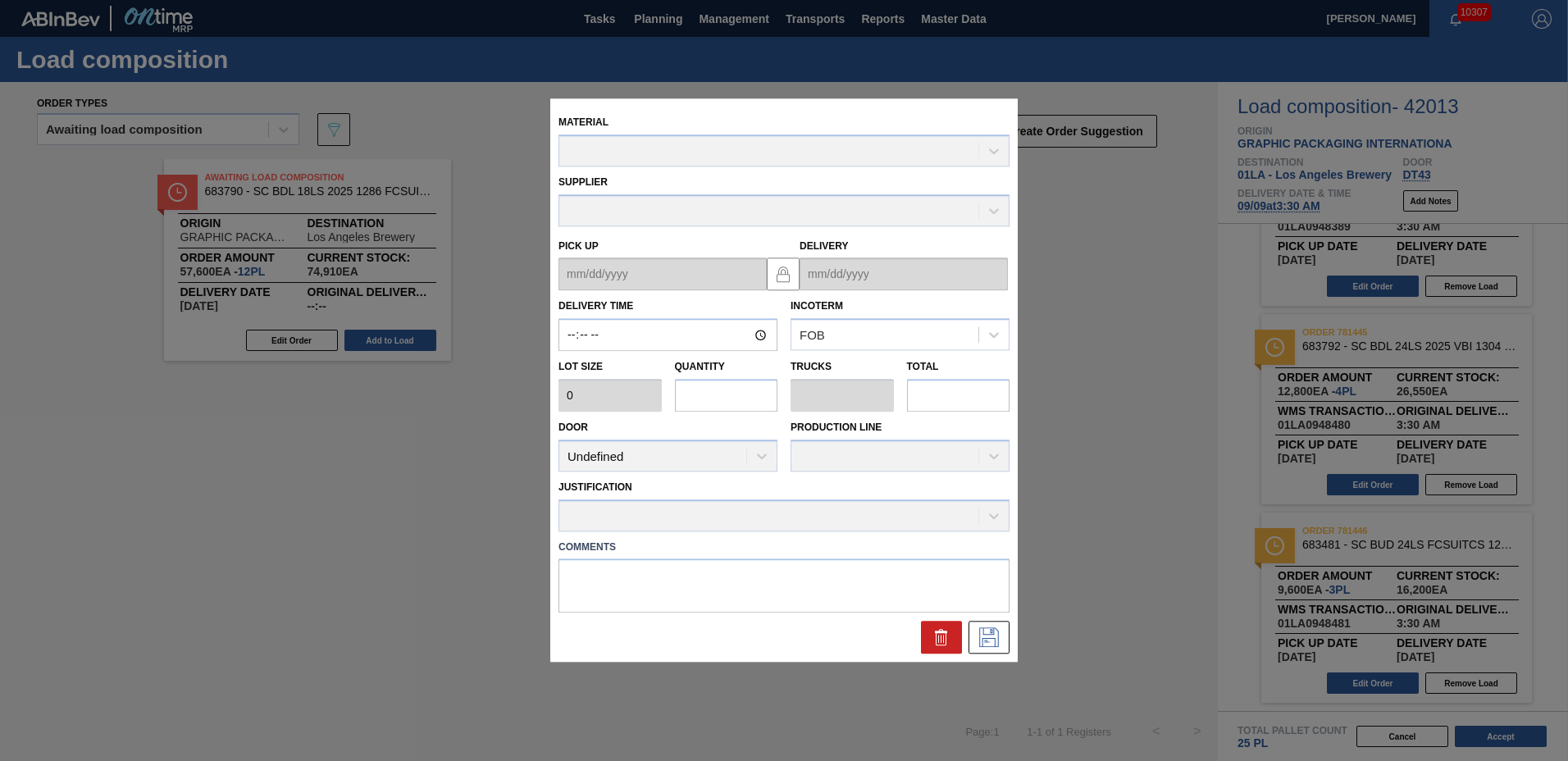
type input "03:30:00"
type input "3,200"
type input "3"
type input "0.115"
type input "9,600"
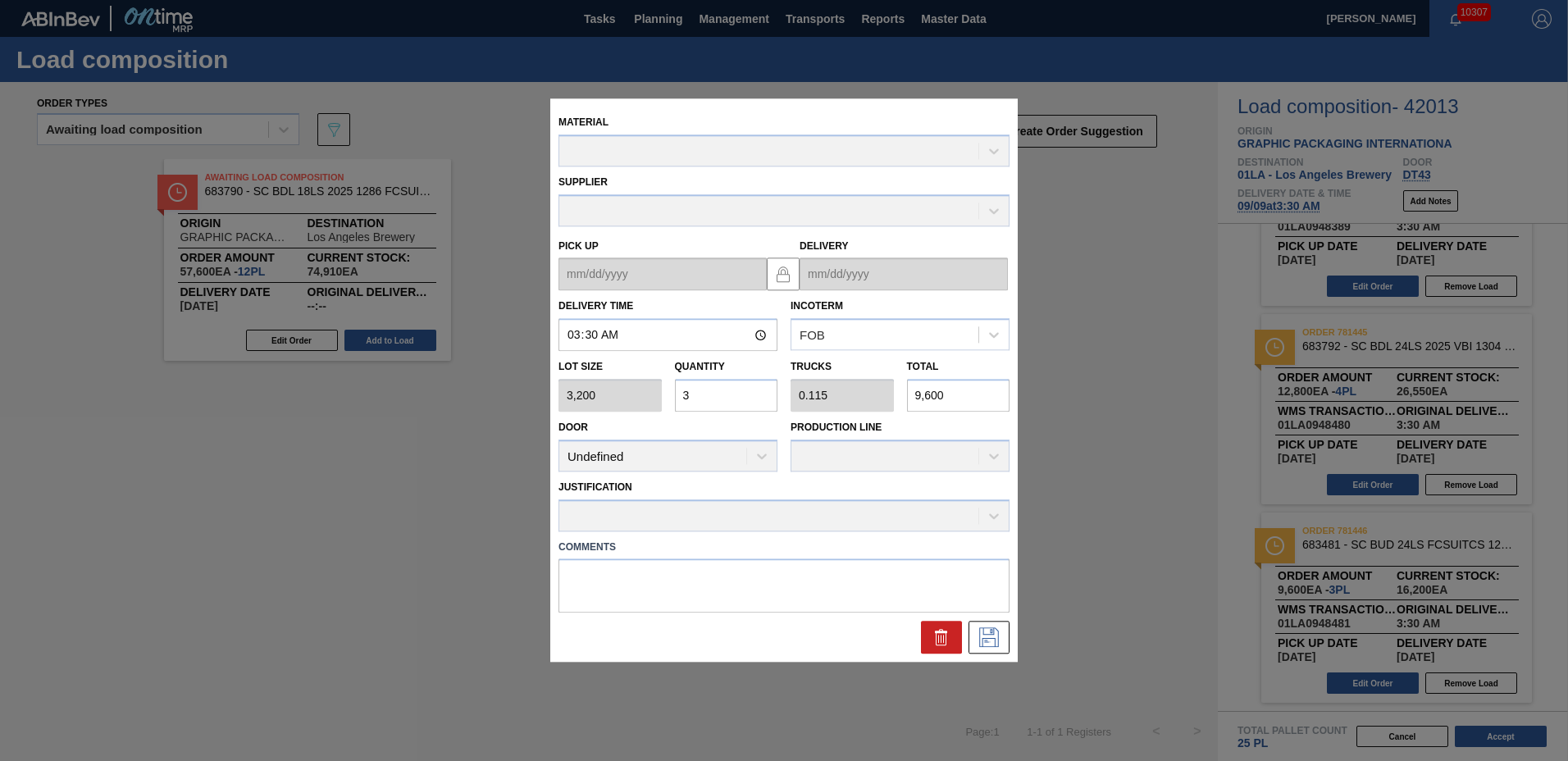
type up "[DATE]"
type input "[DATE]"
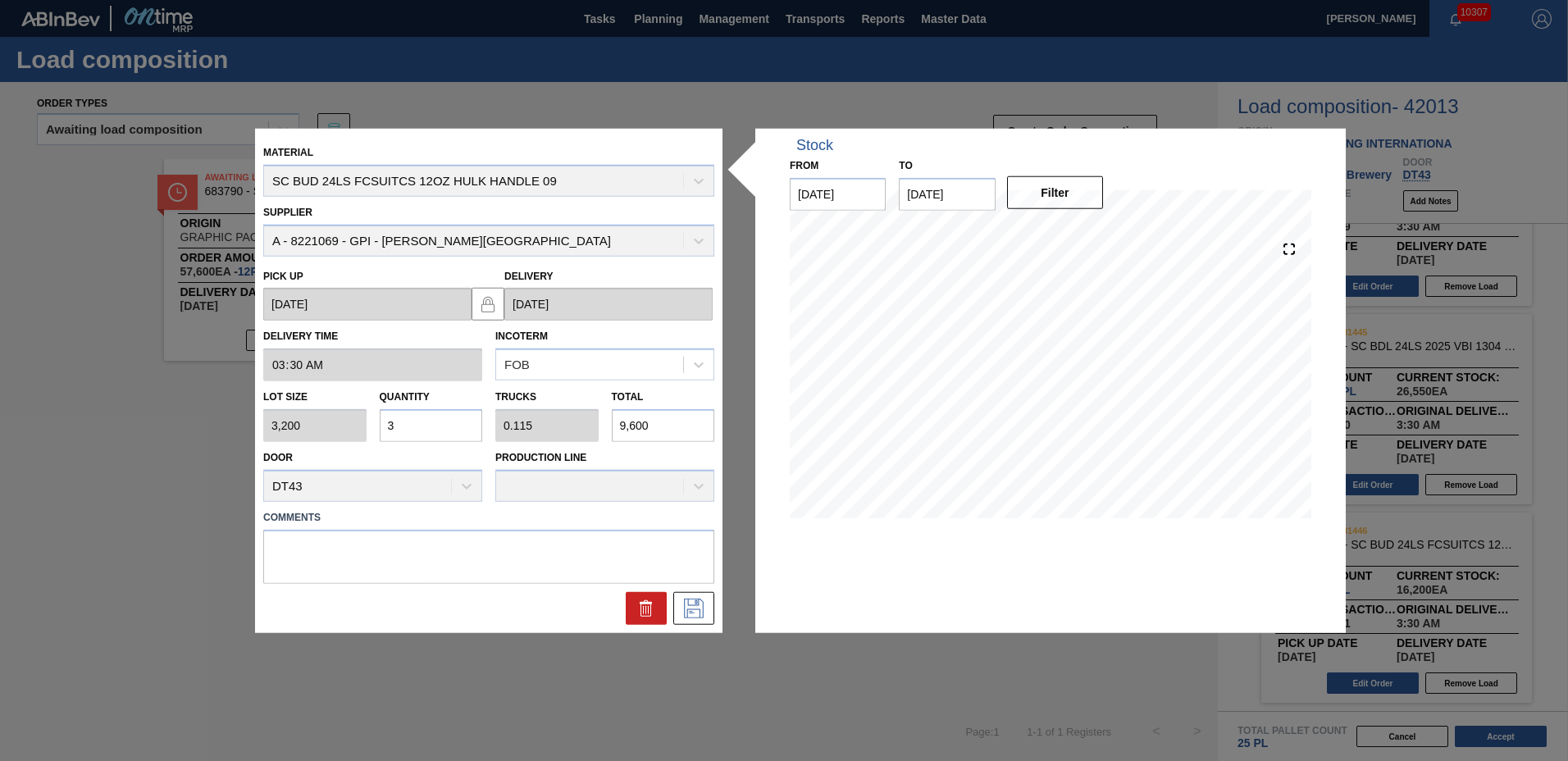
click at [433, 419] on input "3" at bounding box center [431, 426] width 103 height 33
type input "0"
type input "4"
type input "0.154"
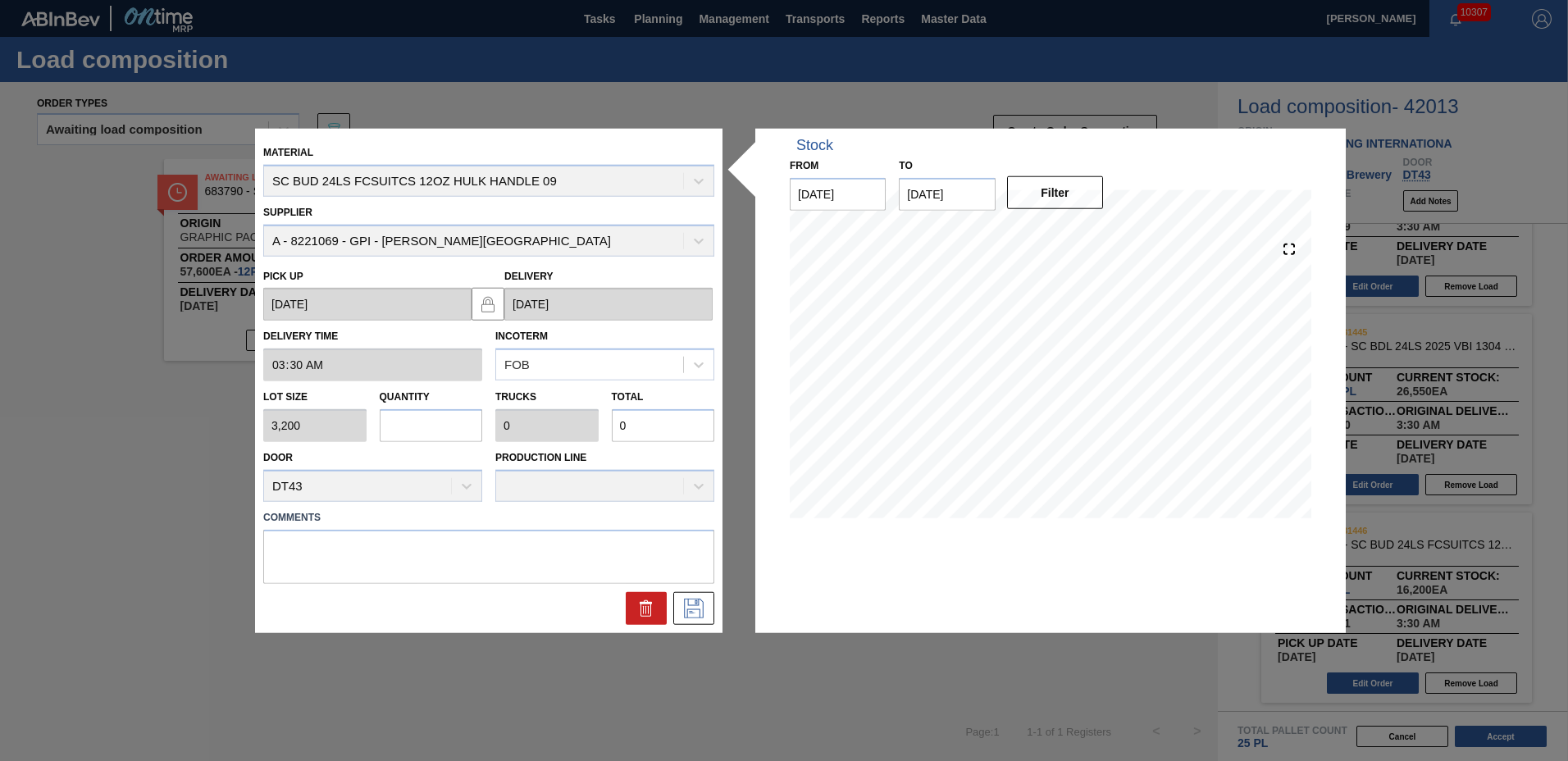
type input "12,800"
type input "4"
click at [694, 600] on icon at bounding box center [694, 608] width 26 height 20
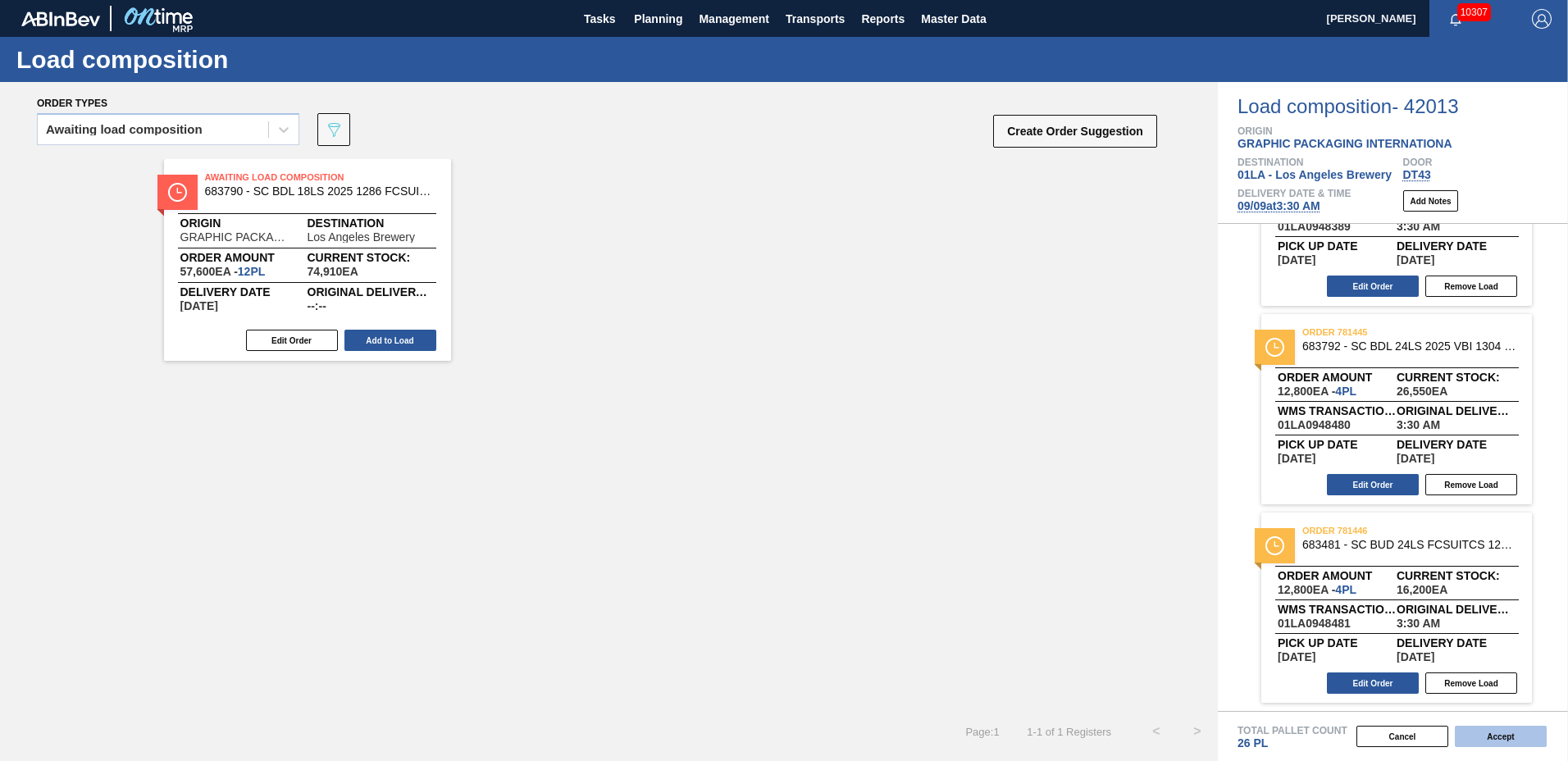
click at [1502, 740] on button "Accept" at bounding box center [1501, 737] width 92 height 21
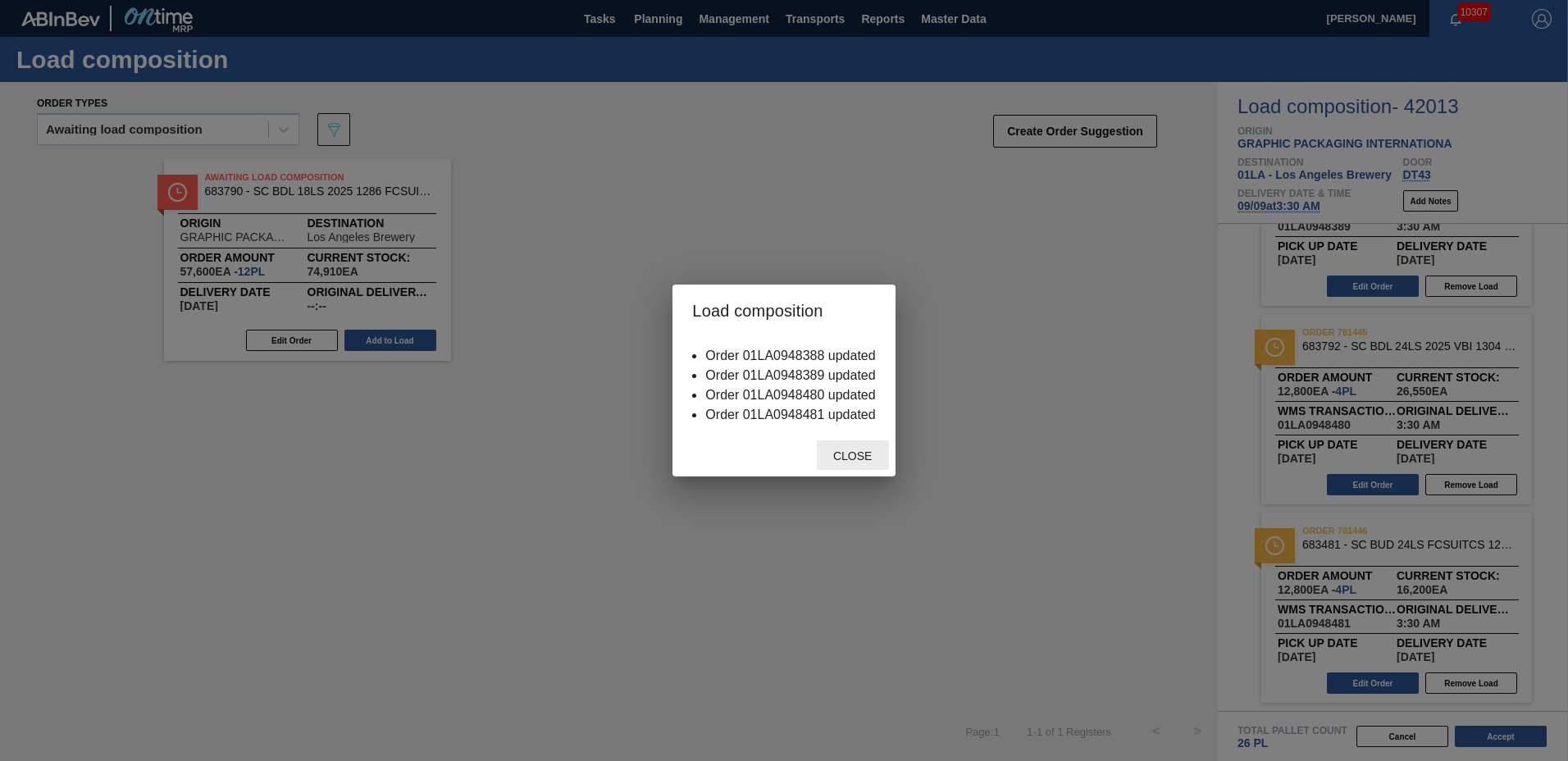
click at [872, 451] on span "Close" at bounding box center [852, 456] width 65 height 13
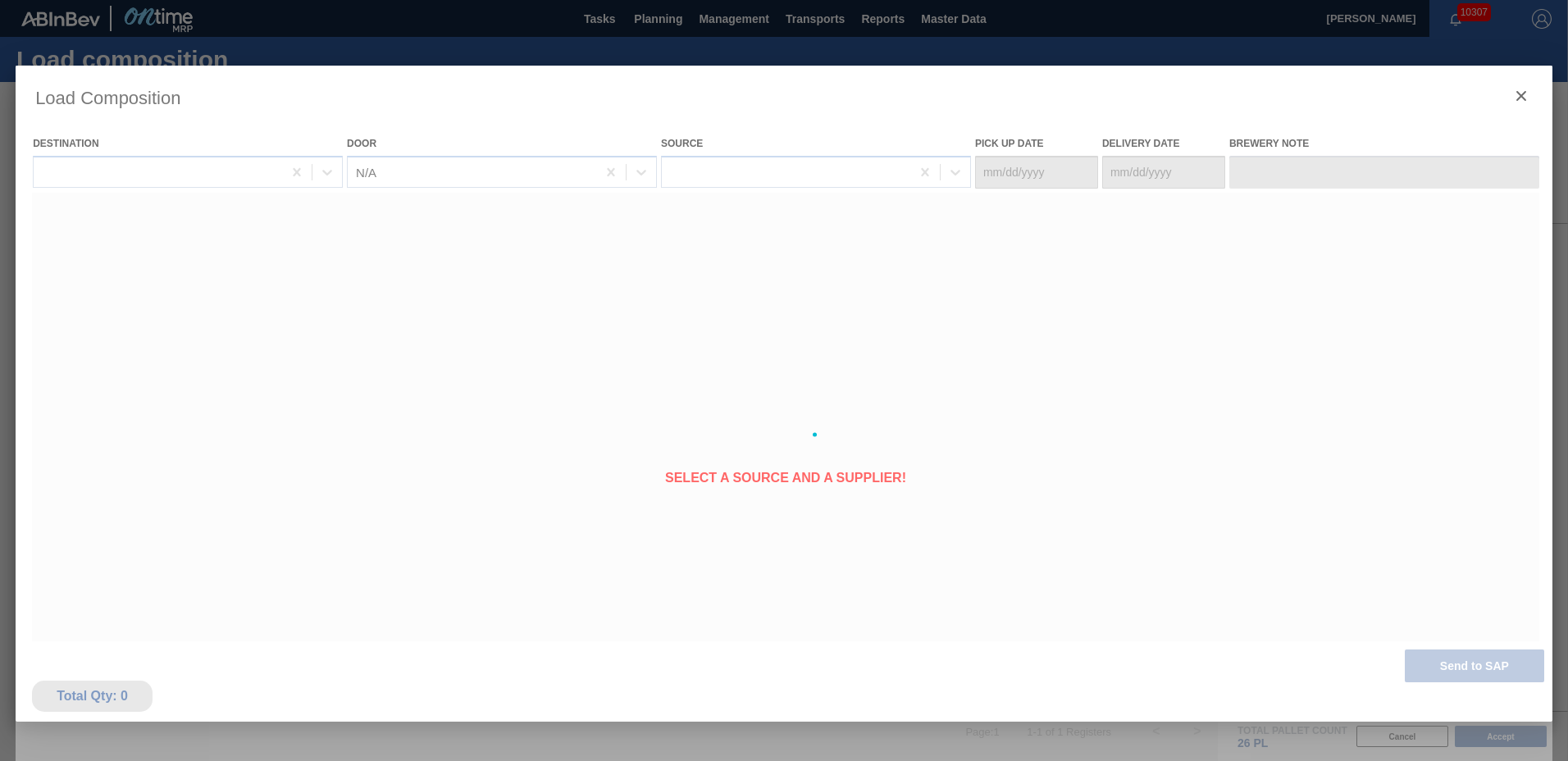
type Date "[DATE]"
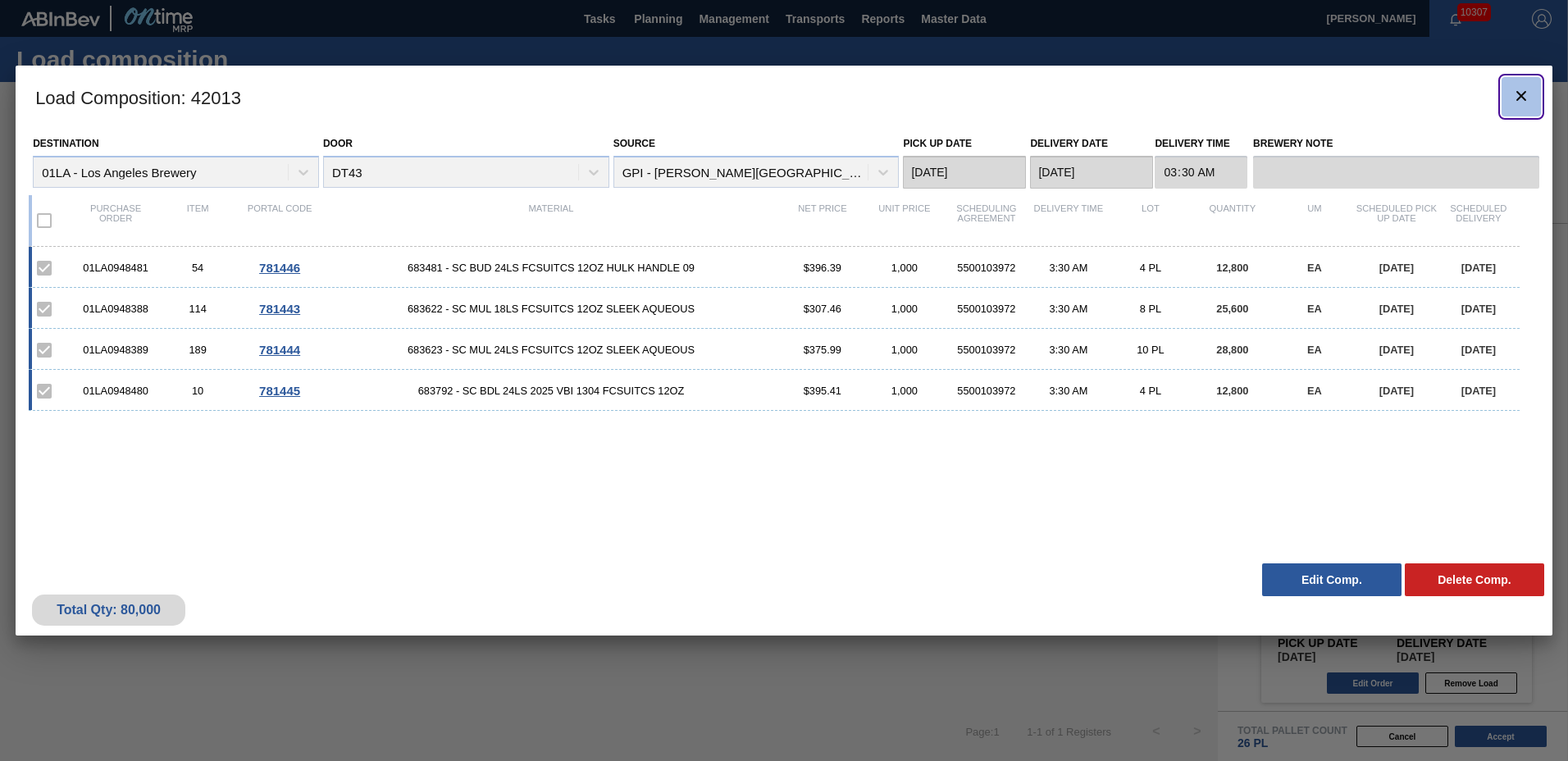
click at [1520, 102] on icon "botão de ícone" at bounding box center [1521, 96] width 20 height 20
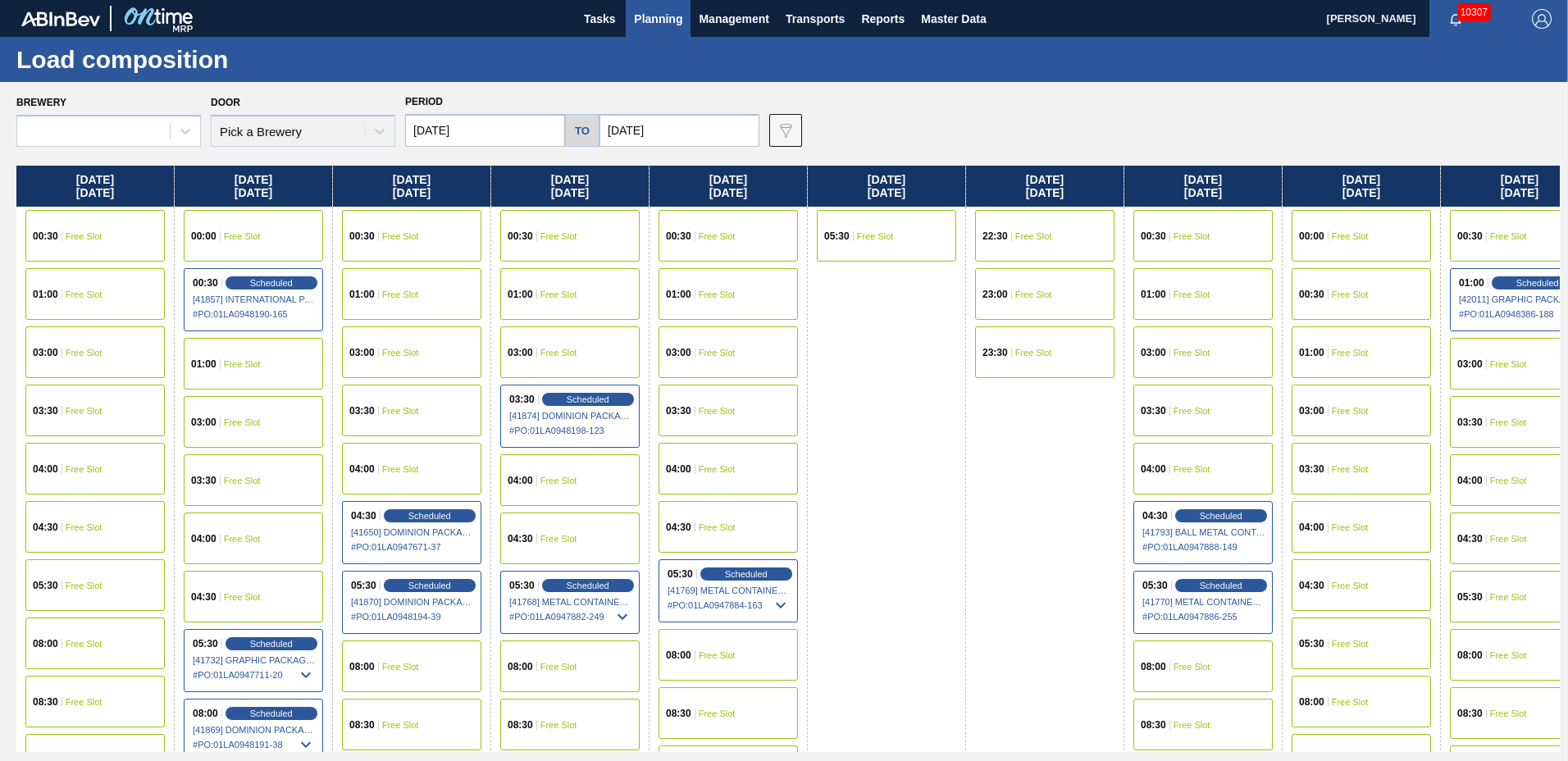
type input "[DATE]"
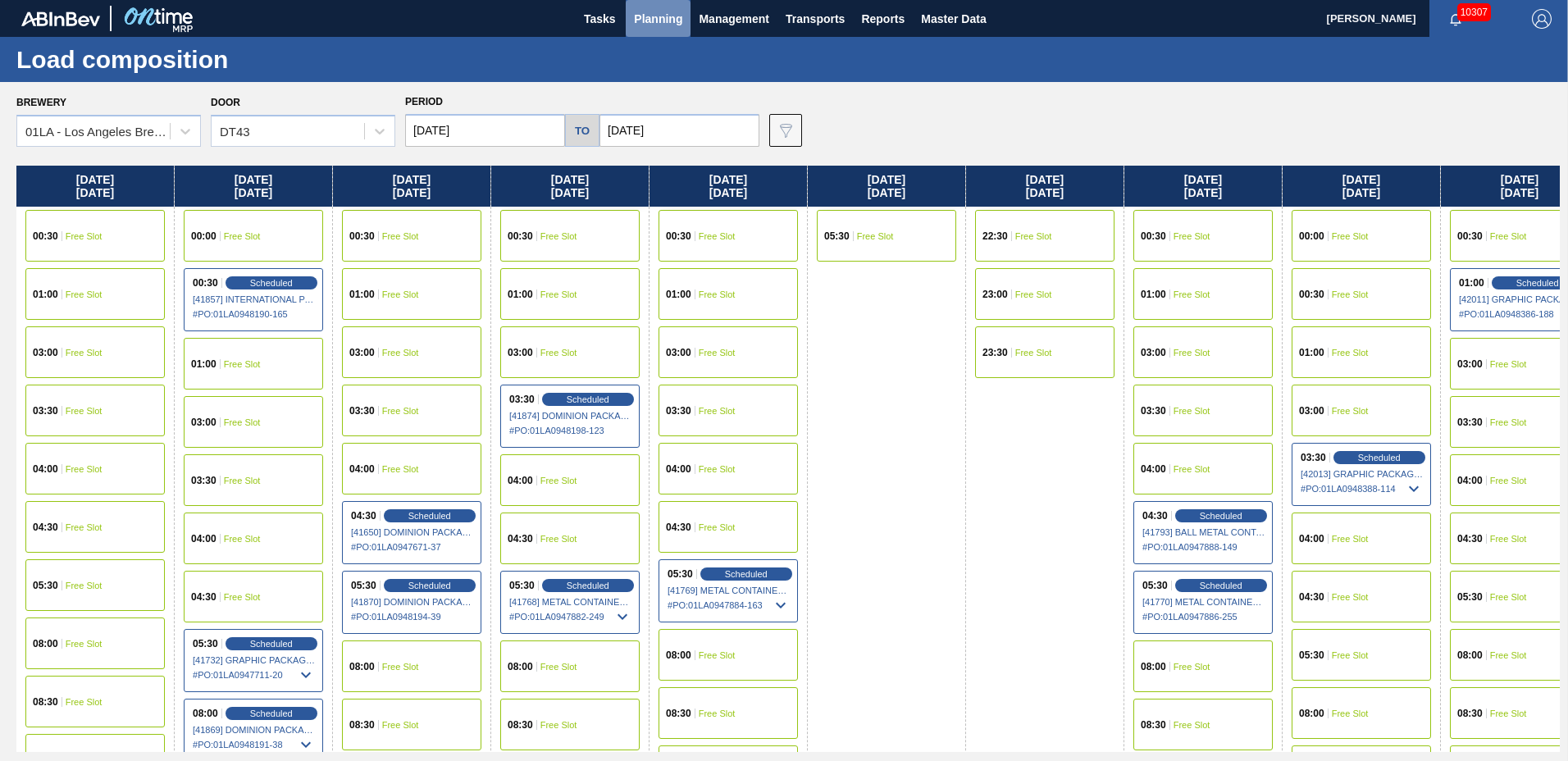
drag, startPoint x: 664, startPoint y: 11, endPoint x: 669, endPoint y: 24, distance: 13.9
click at [669, 24] on span "Planning" at bounding box center [658, 19] width 48 height 20
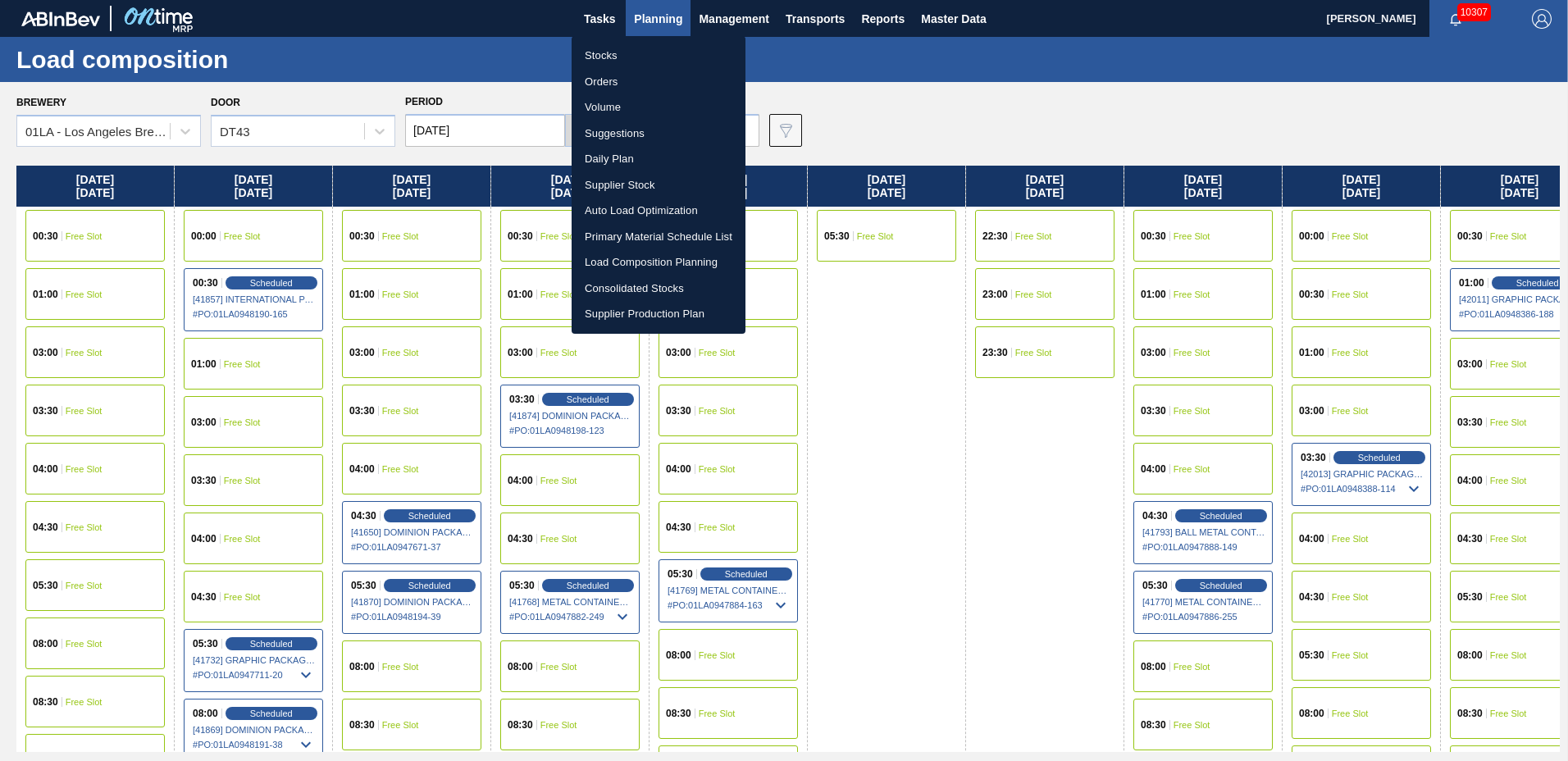
click at [635, 137] on li "Suggestions" at bounding box center [659, 134] width 174 height 26
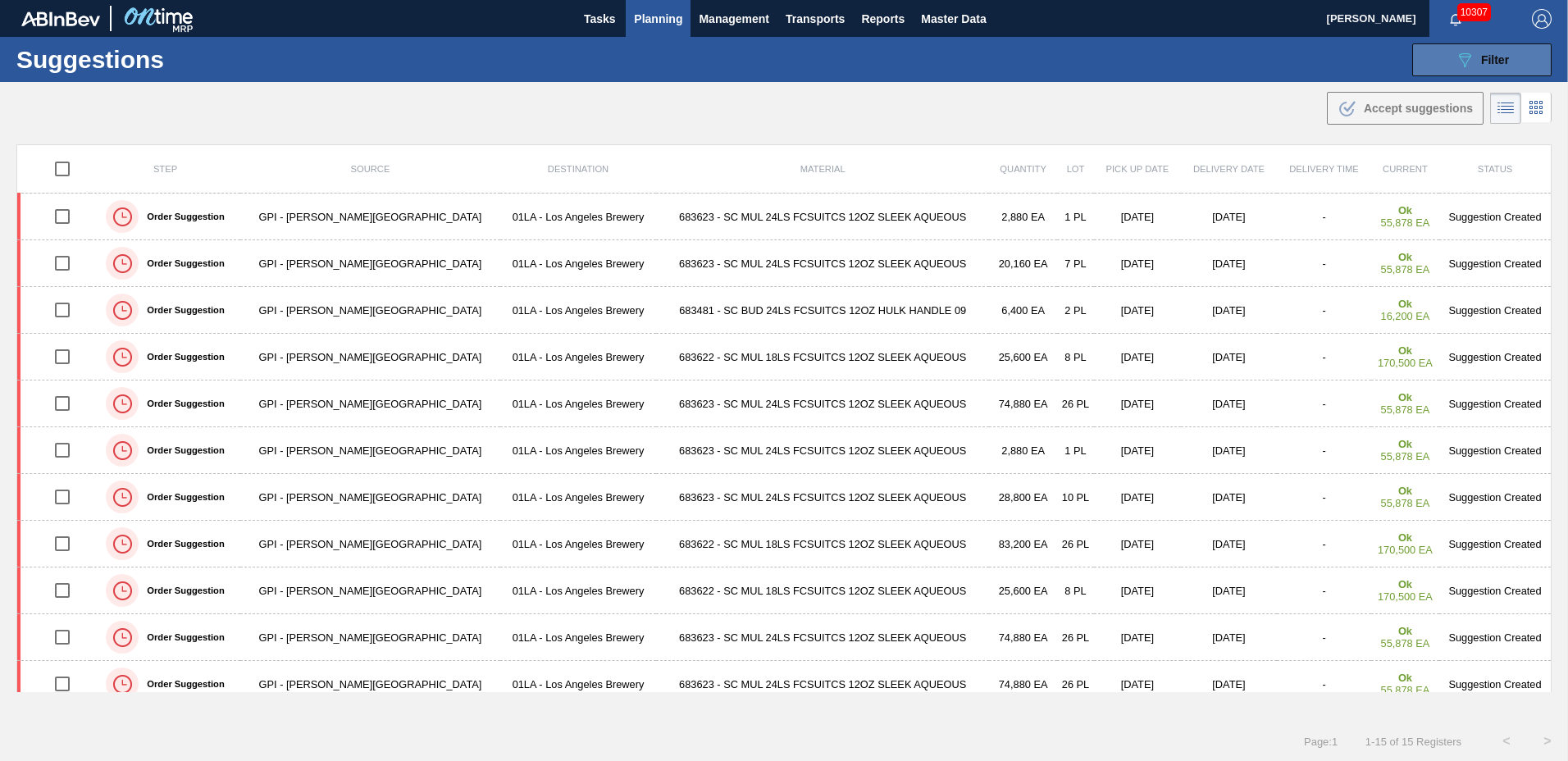
type to "10/31/2025"
click at [1487, 58] on span "Filter" at bounding box center [1495, 60] width 28 height 13
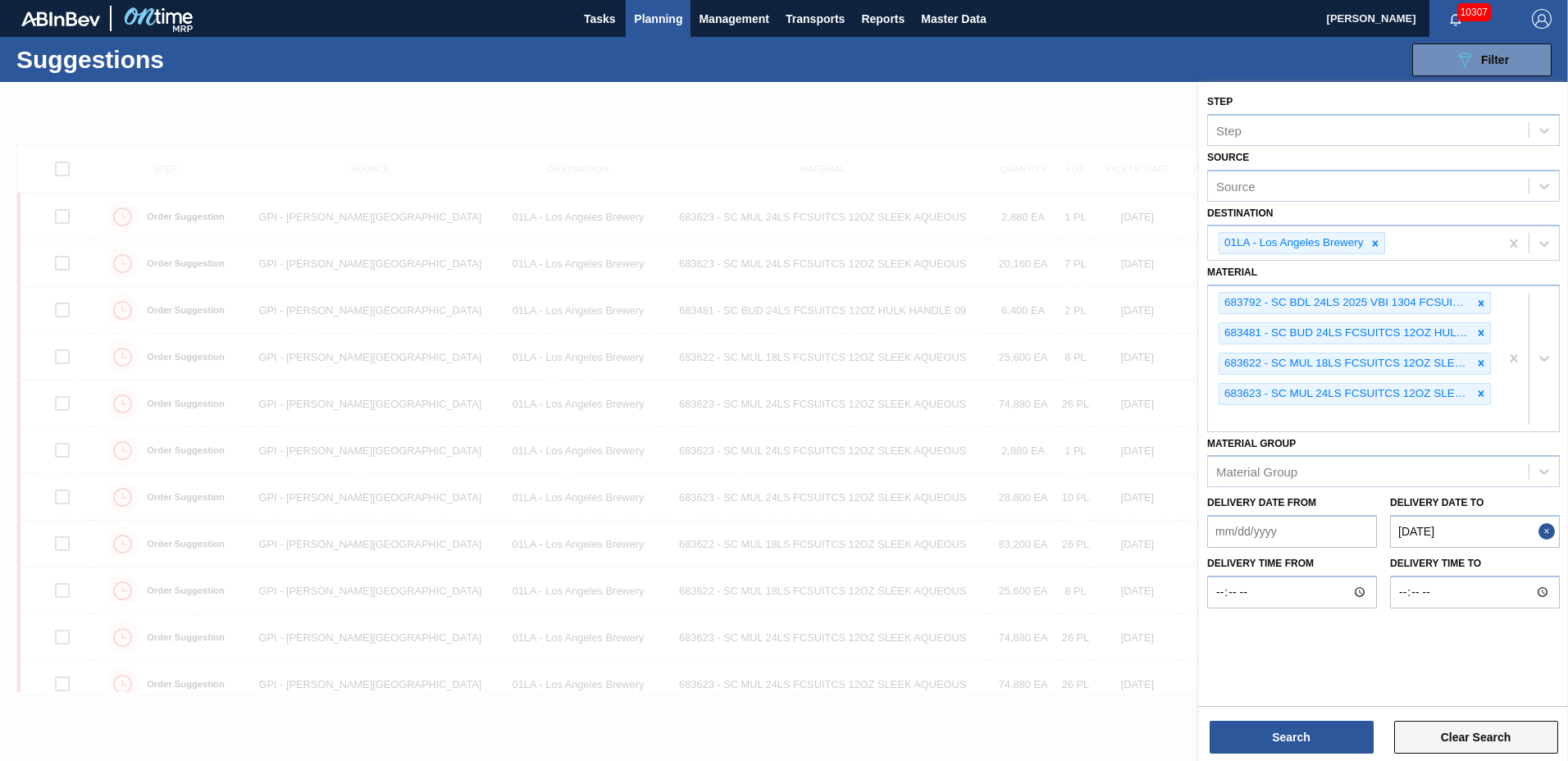
click at [1446, 745] on button "Clear Search" at bounding box center [1476, 738] width 164 height 33
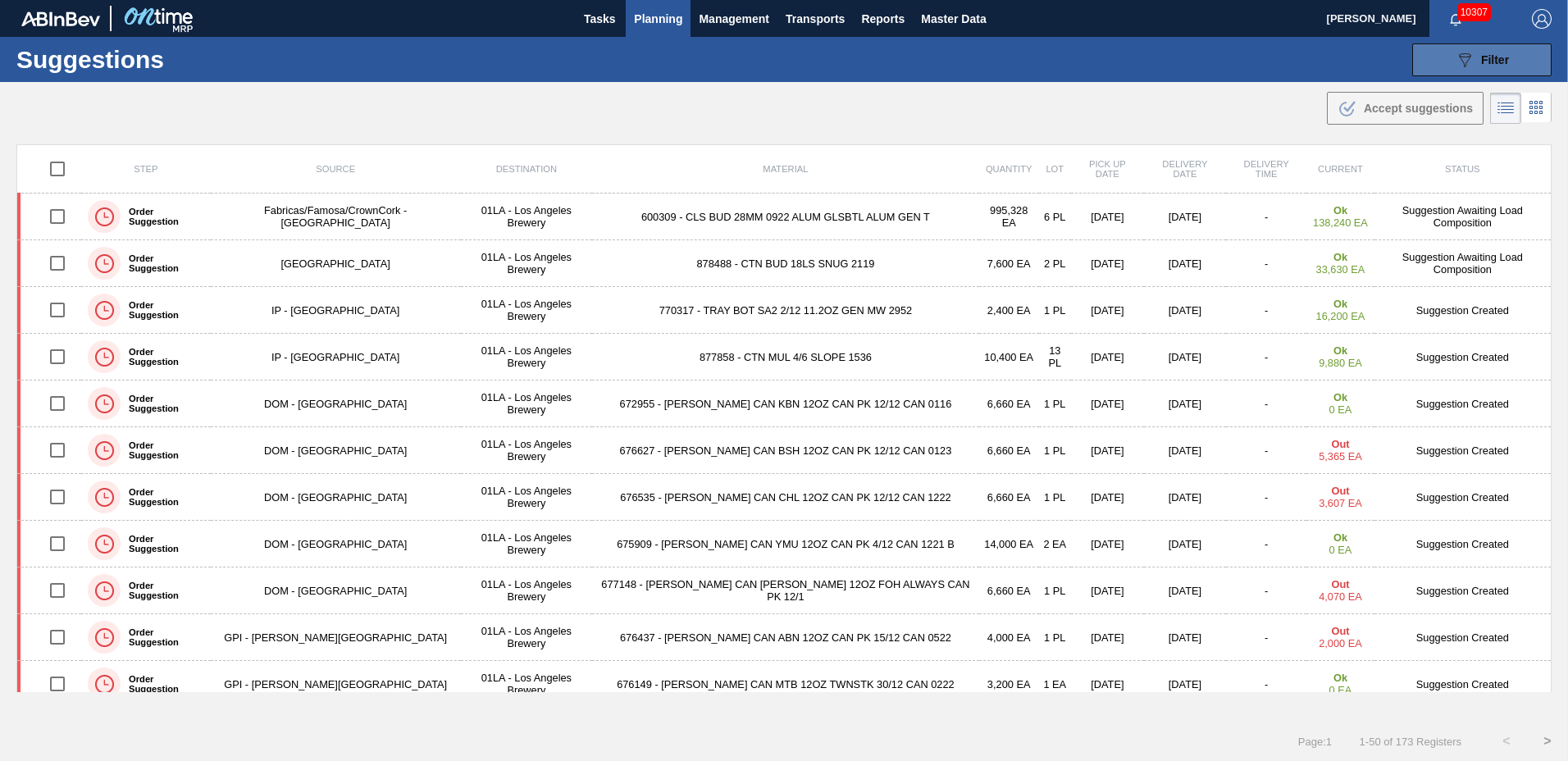
click at [1464, 58] on icon "089F7B8B-B2A5-4AFE-B5C0-19BA573D28AC" at bounding box center [1465, 60] width 20 height 20
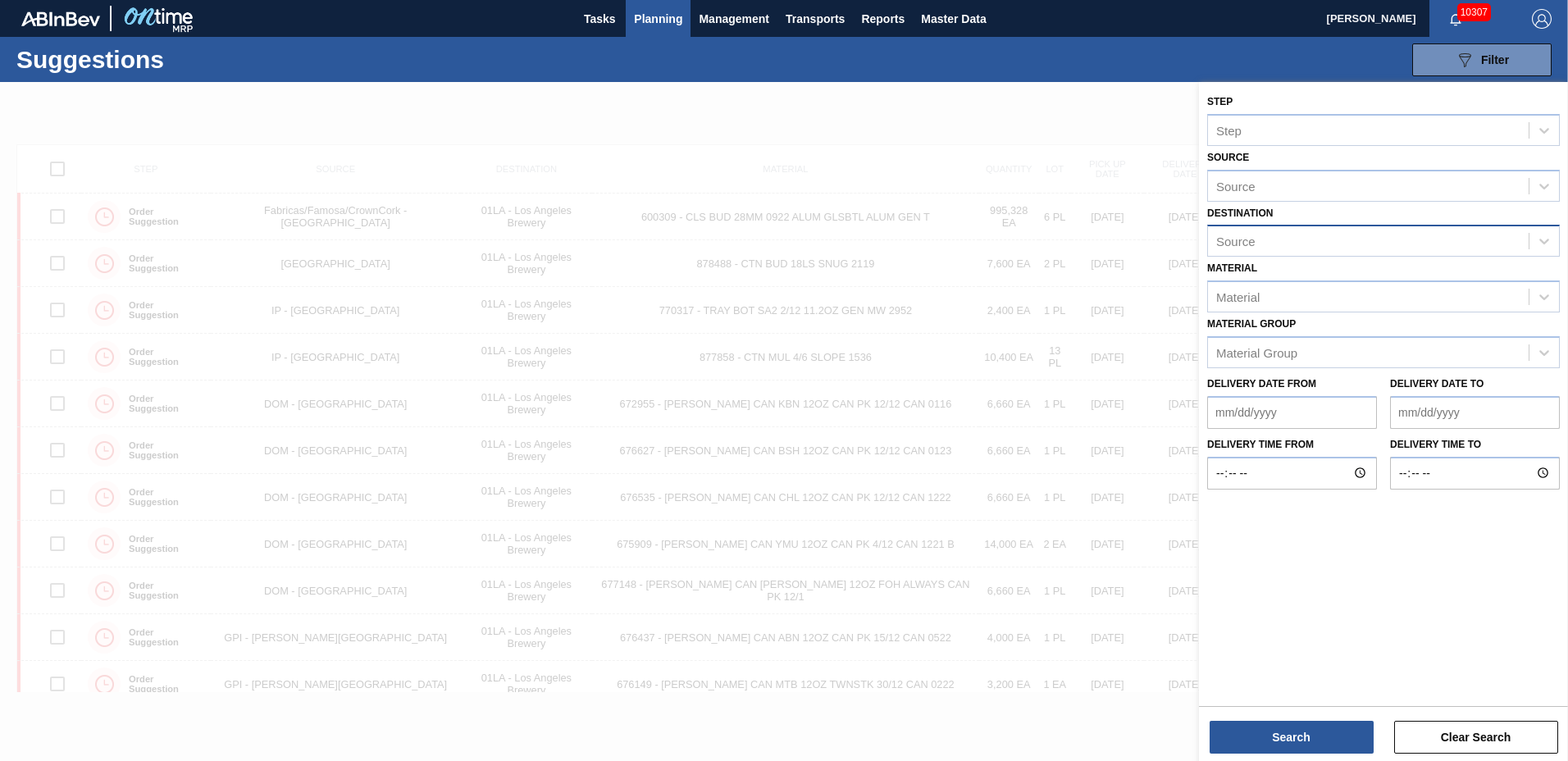
click at [1310, 246] on div "Source" at bounding box center [1368, 242] width 320 height 24
click at [1310, 276] on div "01LA - Los Angeles Brewery" at bounding box center [1383, 281] width 352 height 30
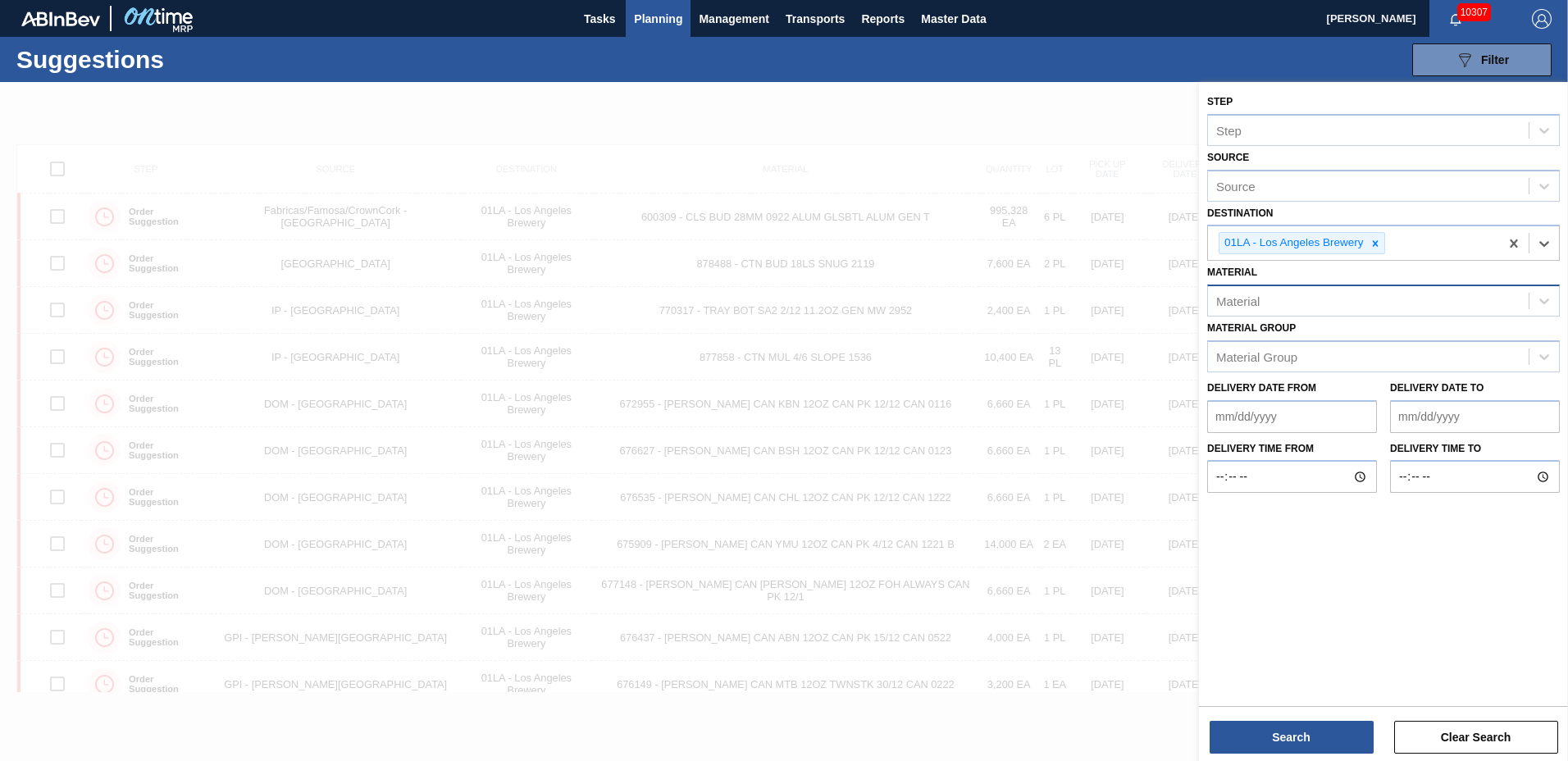
click at [1286, 316] on div "Material" at bounding box center [1383, 300] width 352 height 32
type input "676138"
click at [1285, 333] on div "676138 - CARR CAN BSF 12OZ TWNSTK 30/12 CAN 0222" at bounding box center [1383, 341] width 352 height 30
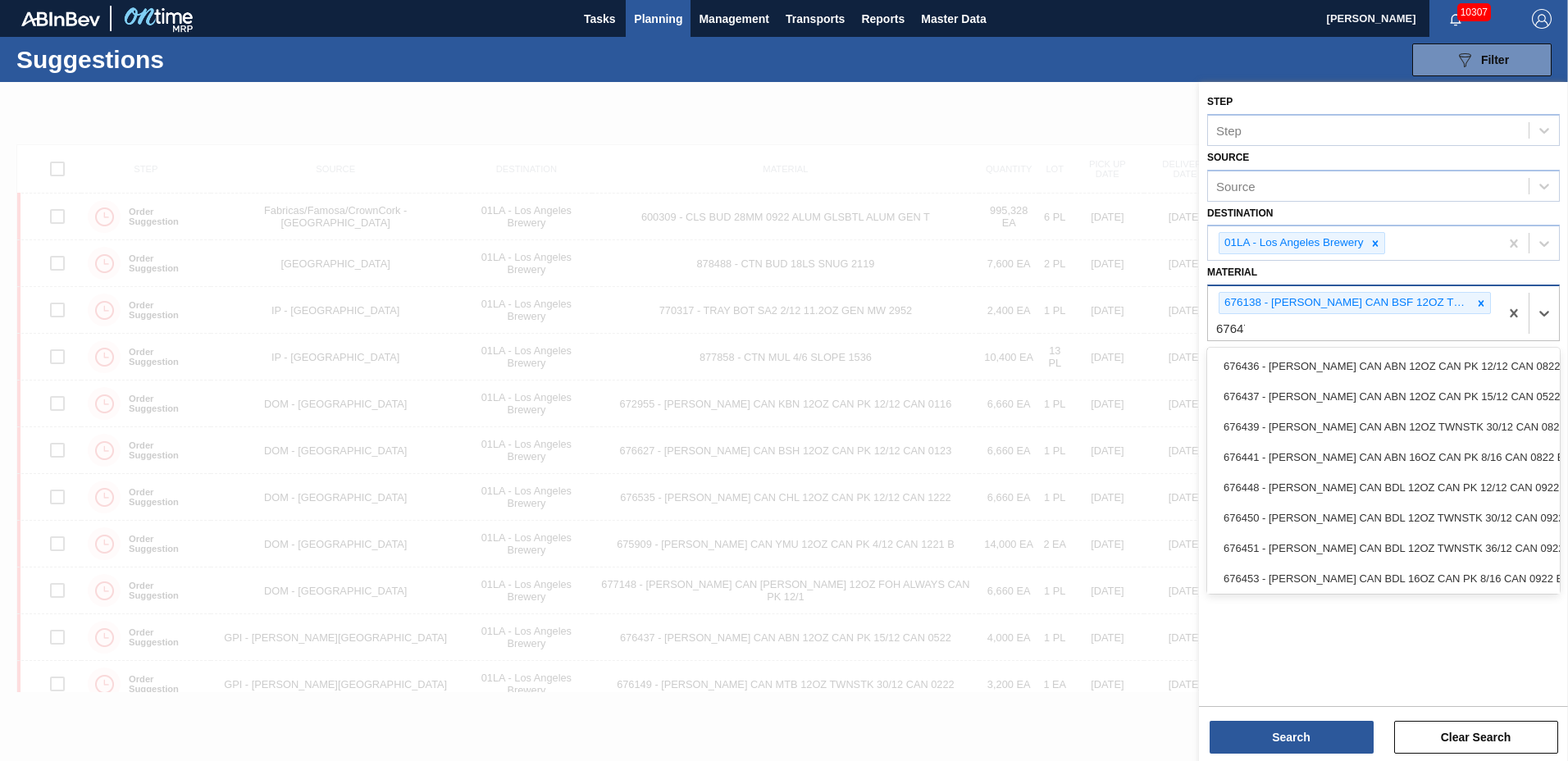
type input "676470"
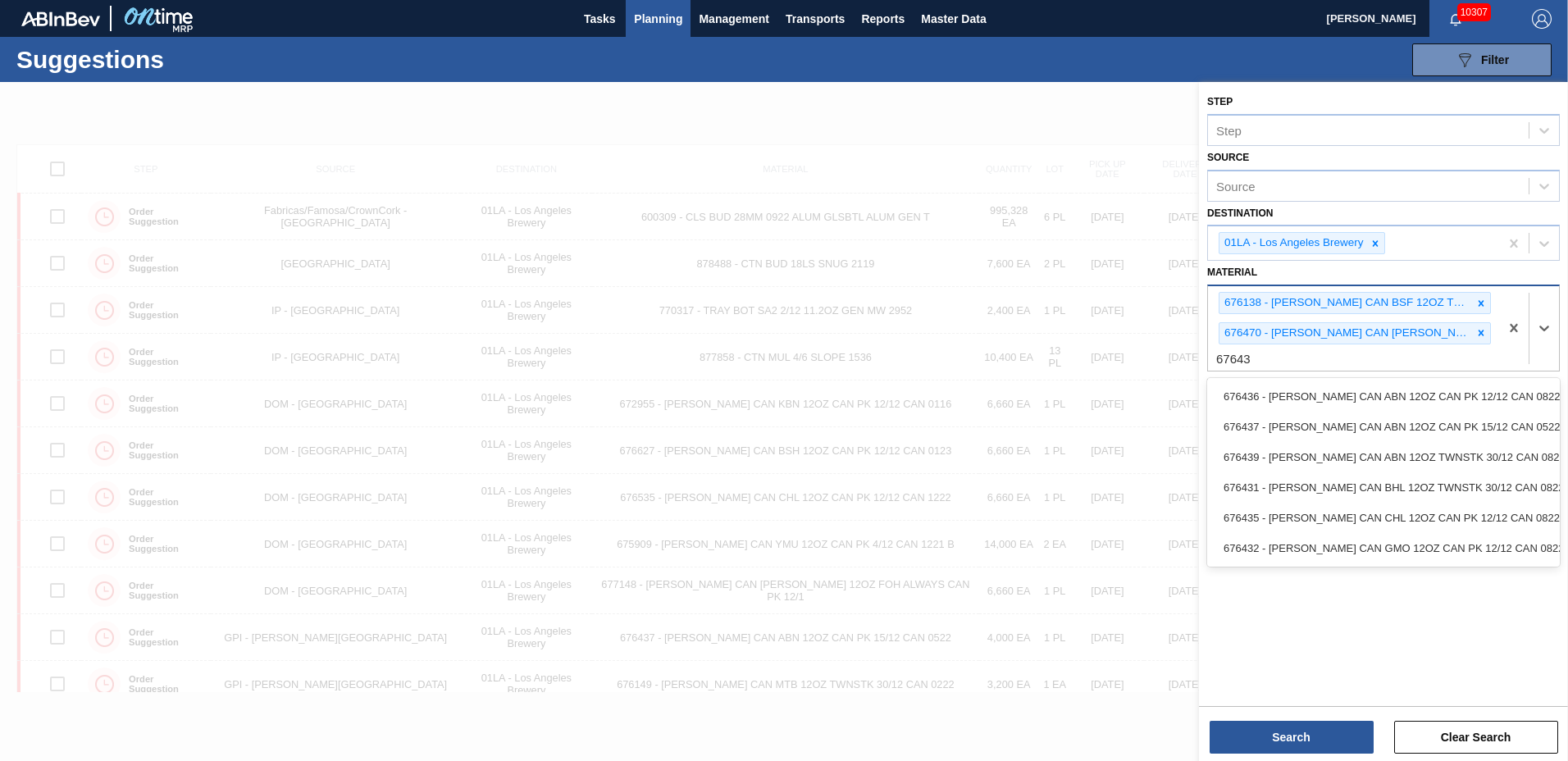
type input "676439"
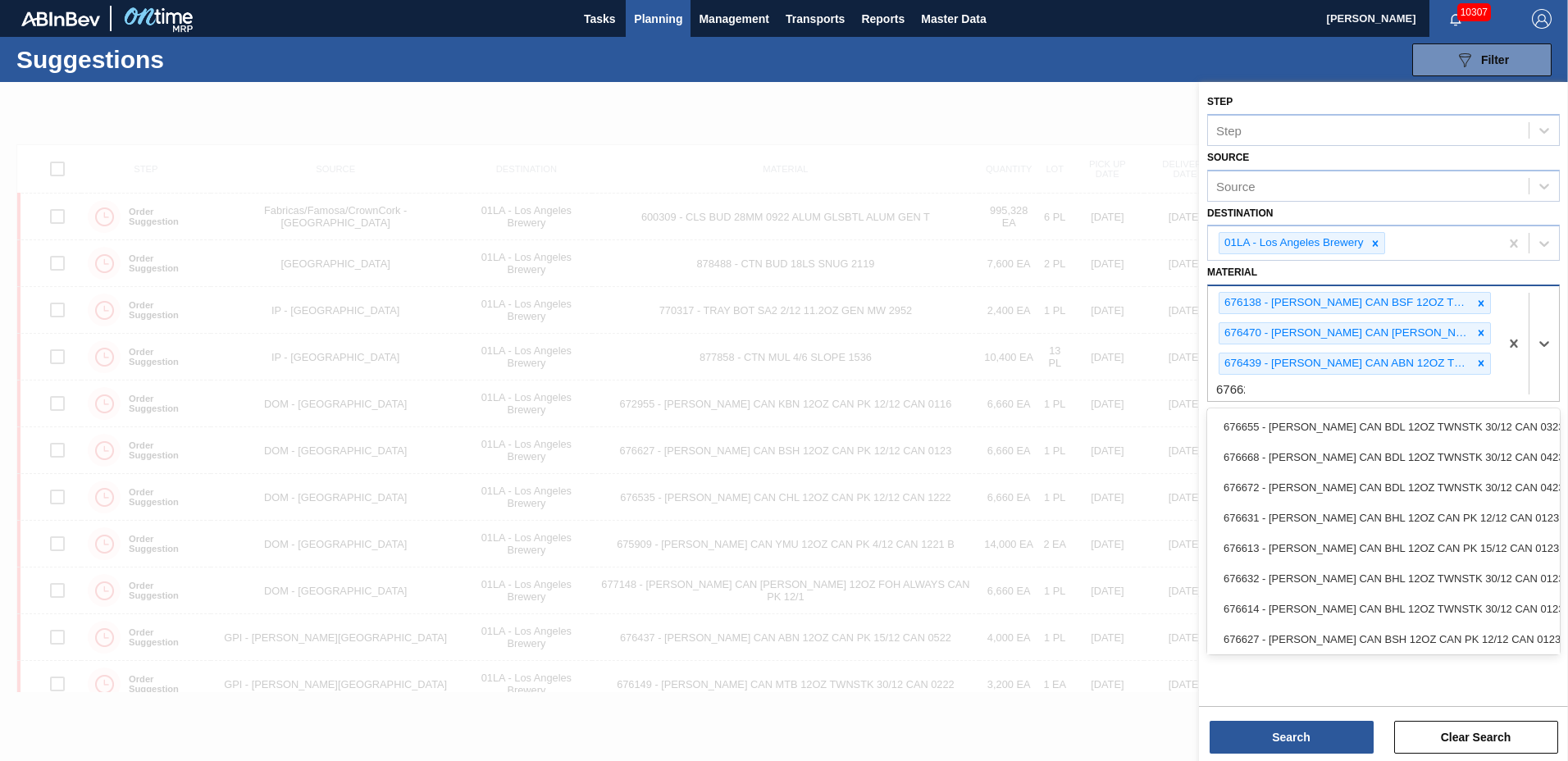
type input "676625"
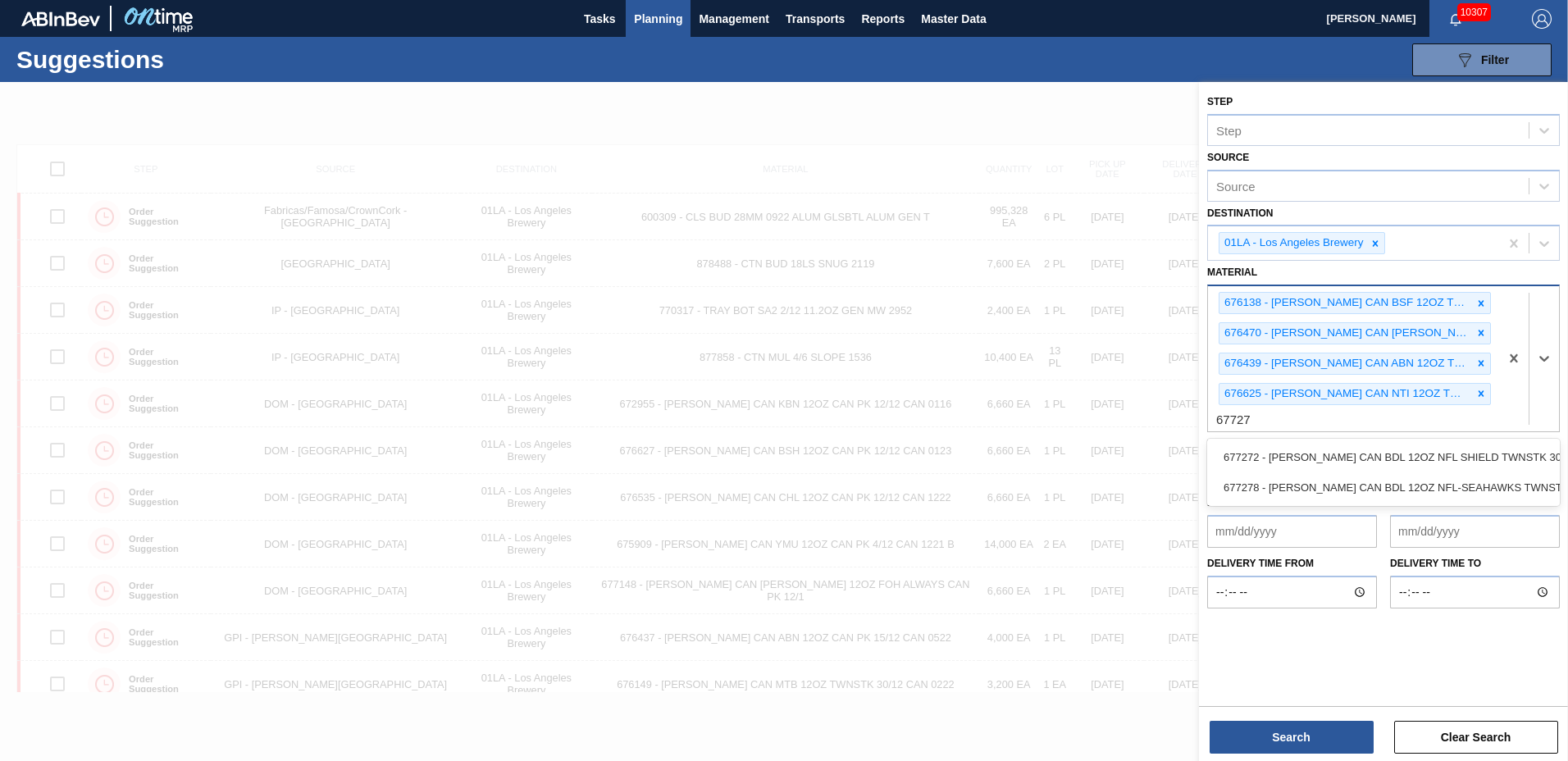
type input "677272"
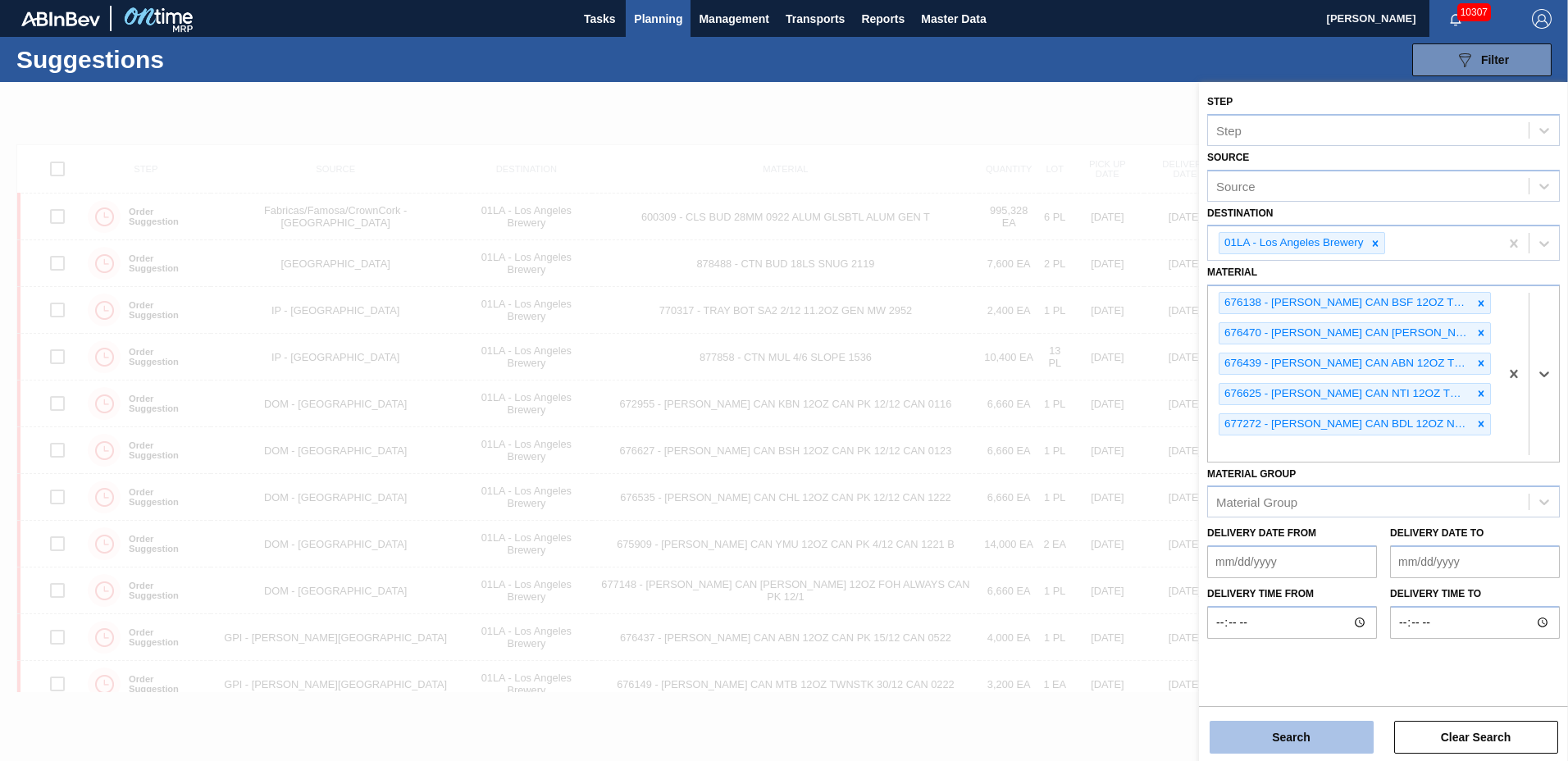
click at [1308, 731] on button "Search" at bounding box center [1292, 738] width 164 height 33
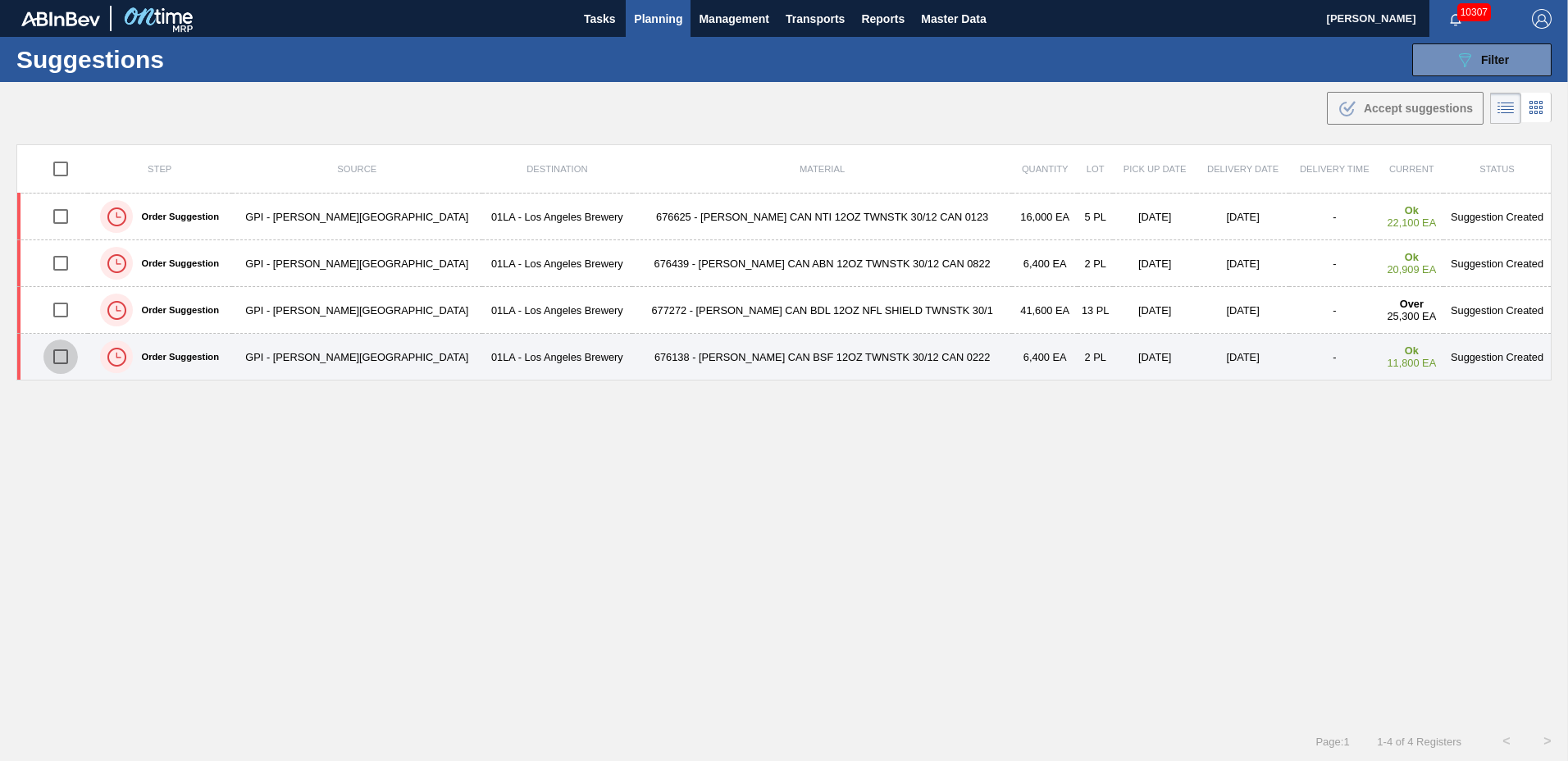
click at [70, 362] on input "checkbox" at bounding box center [61, 357] width 34 height 35
checkbox input "true"
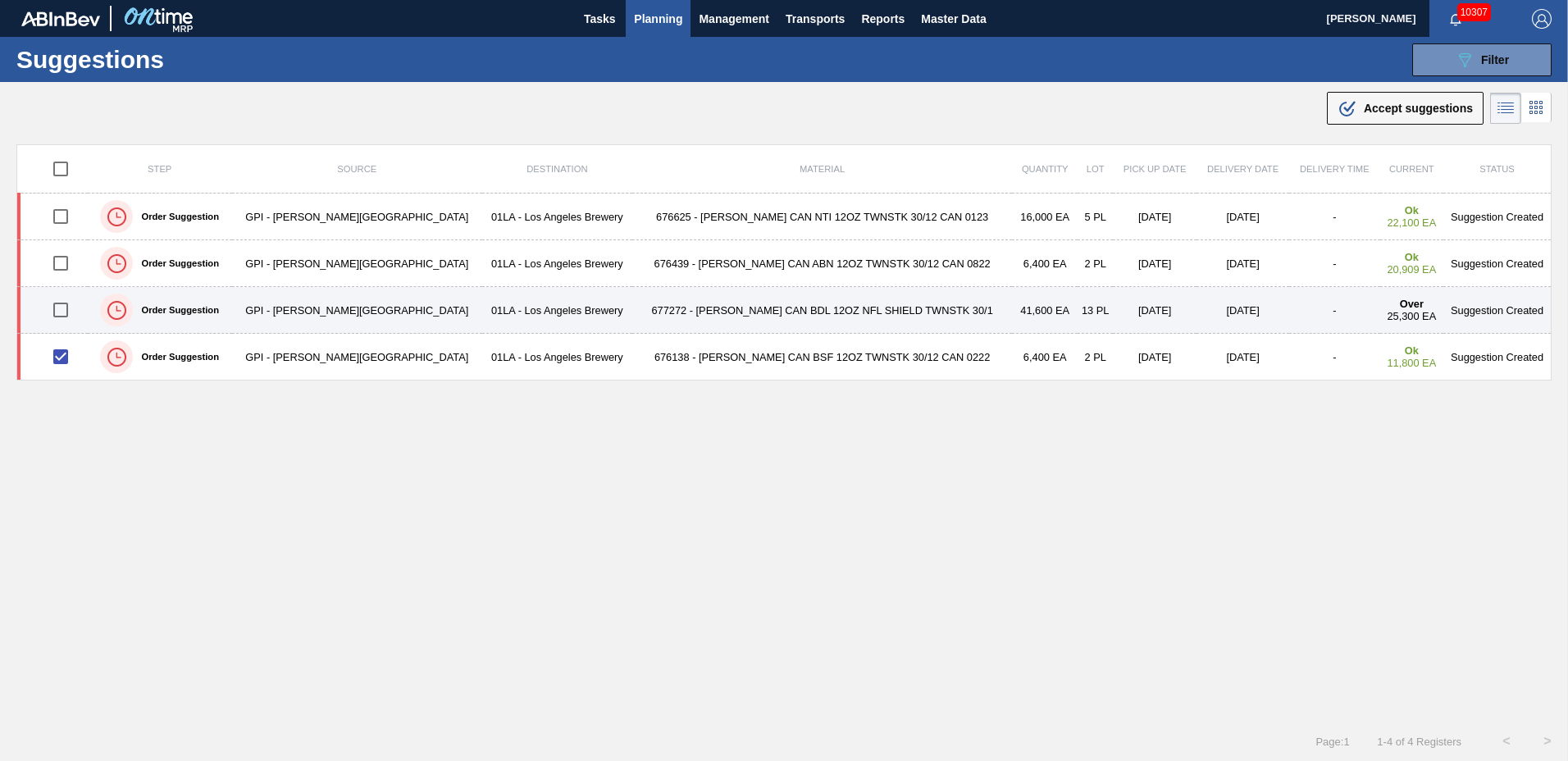
click at [65, 307] on input "checkbox" at bounding box center [61, 310] width 34 height 35
checkbox input "true"
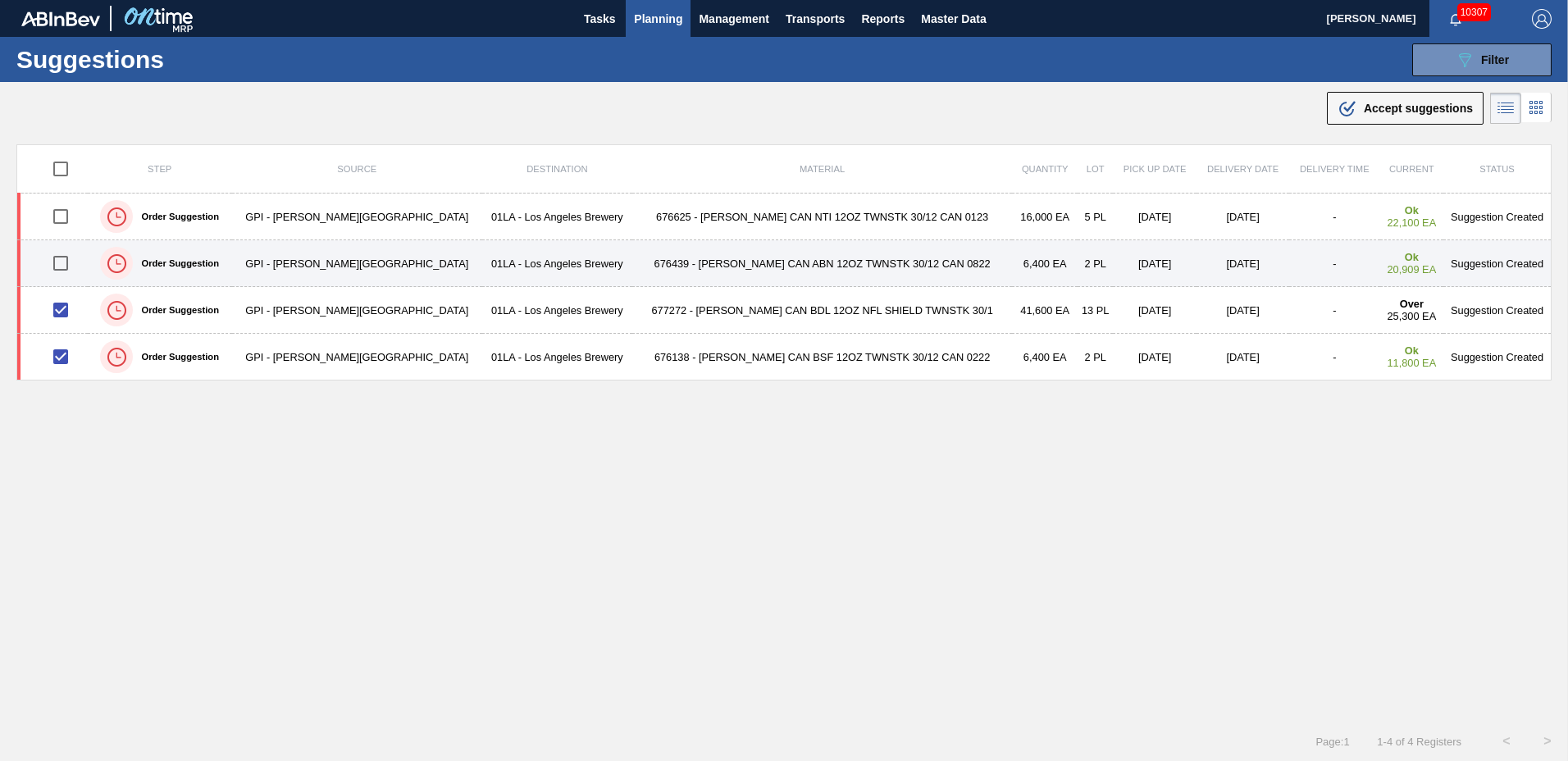
click at [70, 265] on input "checkbox" at bounding box center [61, 264] width 34 height 35
checkbox input "true"
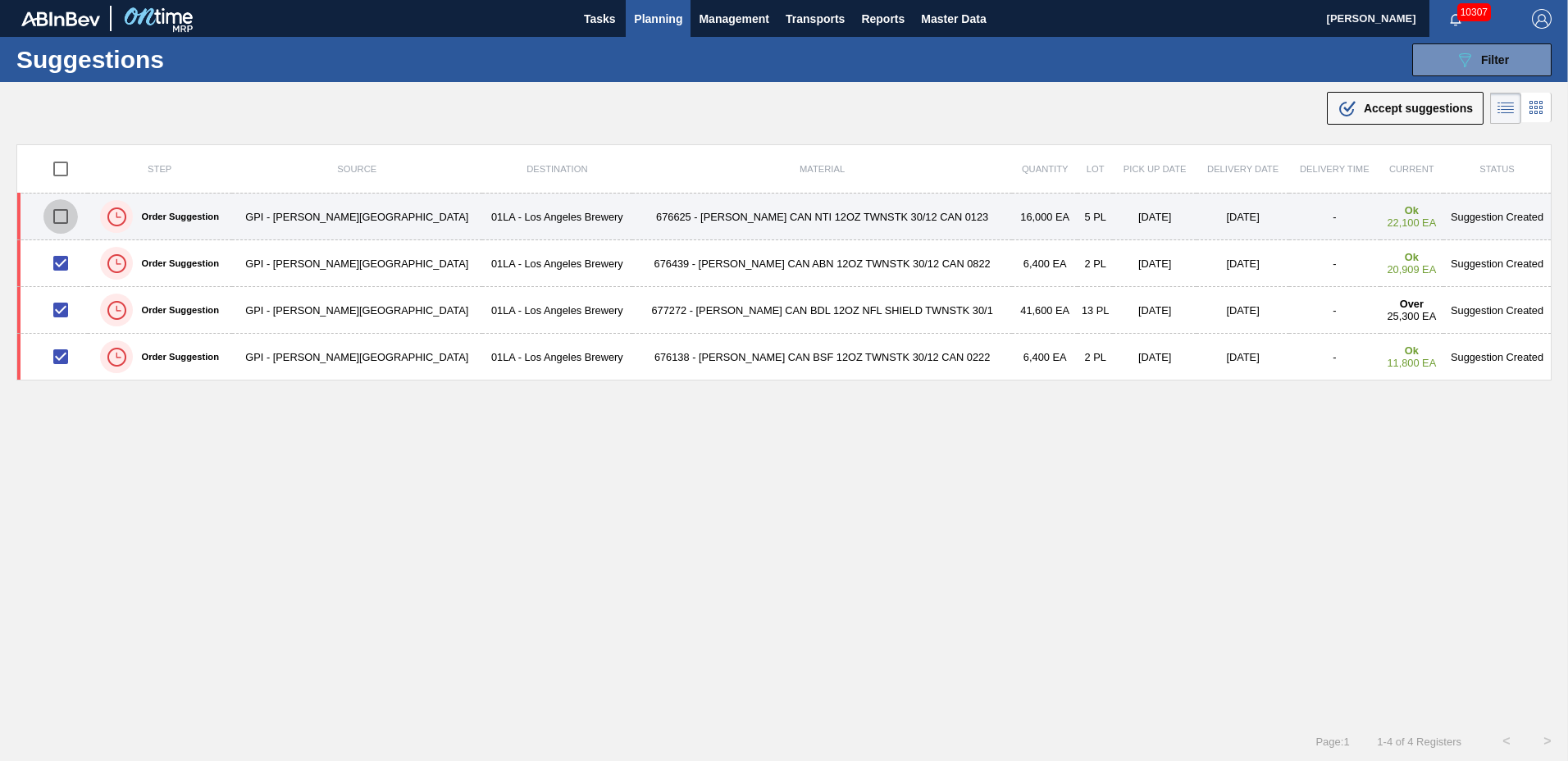
click at [66, 205] on input "checkbox" at bounding box center [61, 217] width 34 height 35
checkbox input "true"
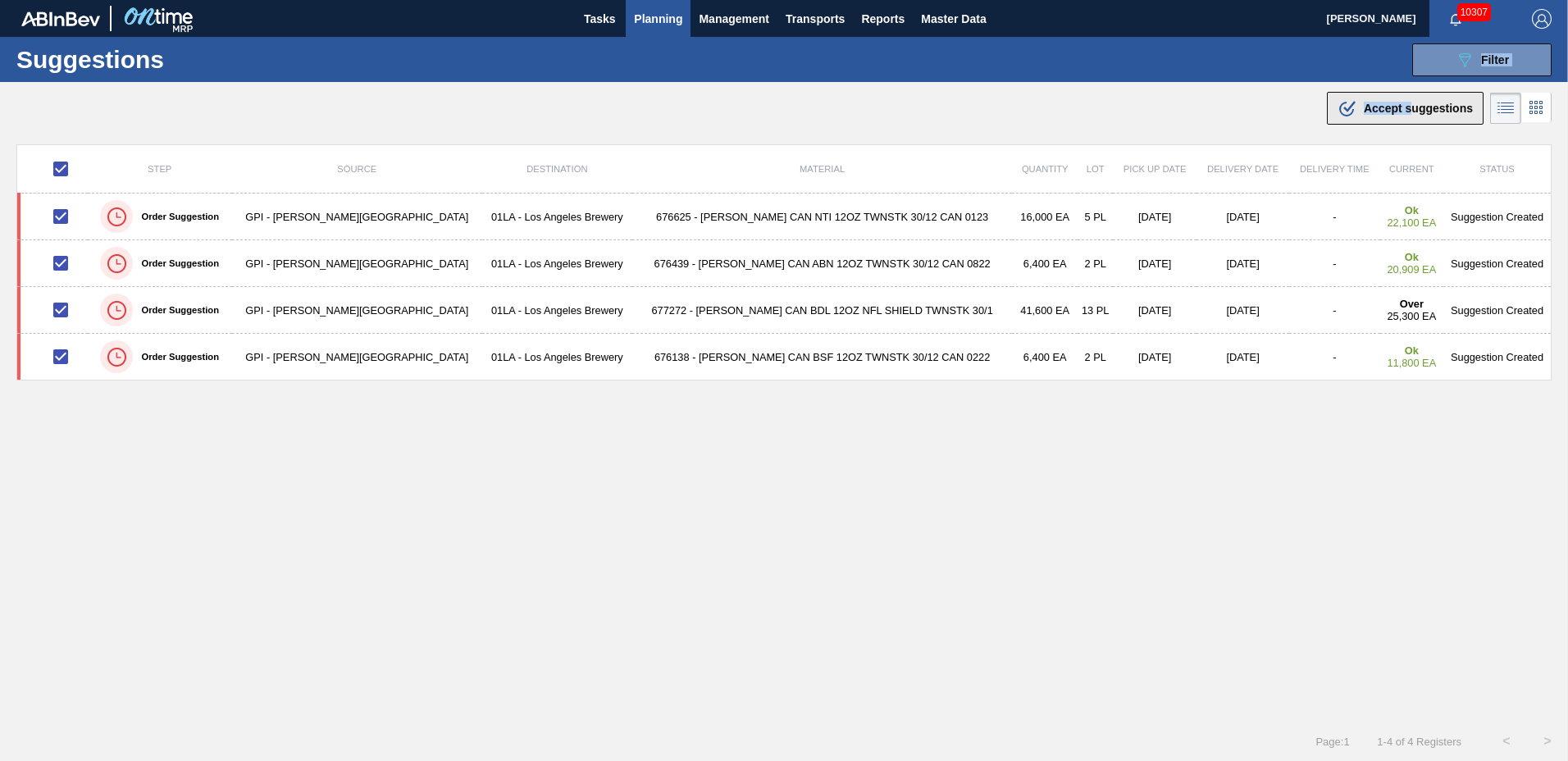
drag, startPoint x: 1406, startPoint y: 81, endPoint x: 1404, endPoint y: 94, distance: 13.2
click at [1404, 94] on main "Tasks Planning Management Transports Reports Master Data Greta Adams 10307 Mark…" at bounding box center [784, 380] width 1568 height 761
drag, startPoint x: 1404, startPoint y: 94, endPoint x: 1391, endPoint y: 105, distance: 17.0
click at [1391, 105] on span "Accept suggestions" at bounding box center [1418, 108] width 109 height 13
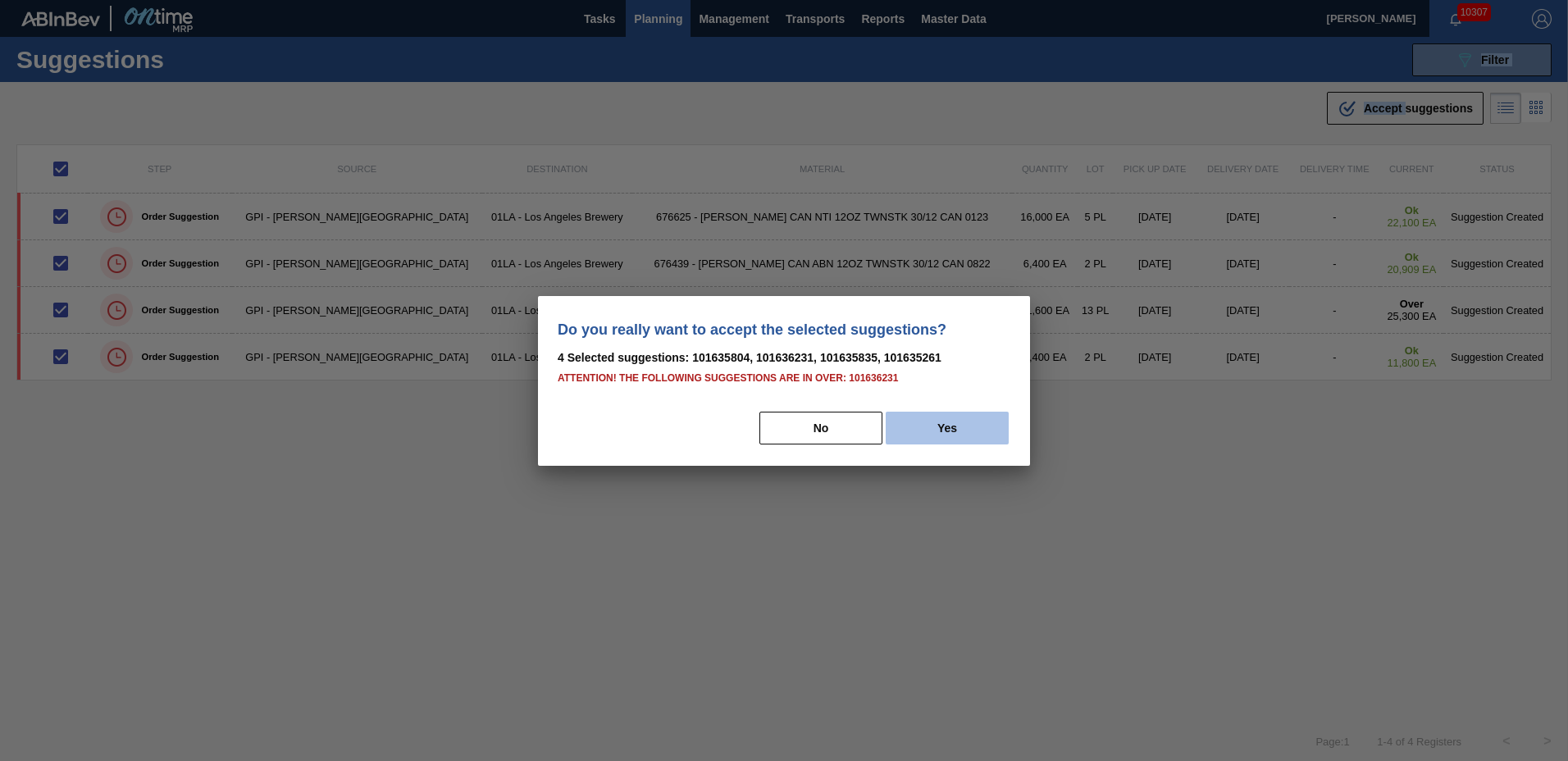
click at [966, 420] on button "Yes" at bounding box center [947, 428] width 123 height 33
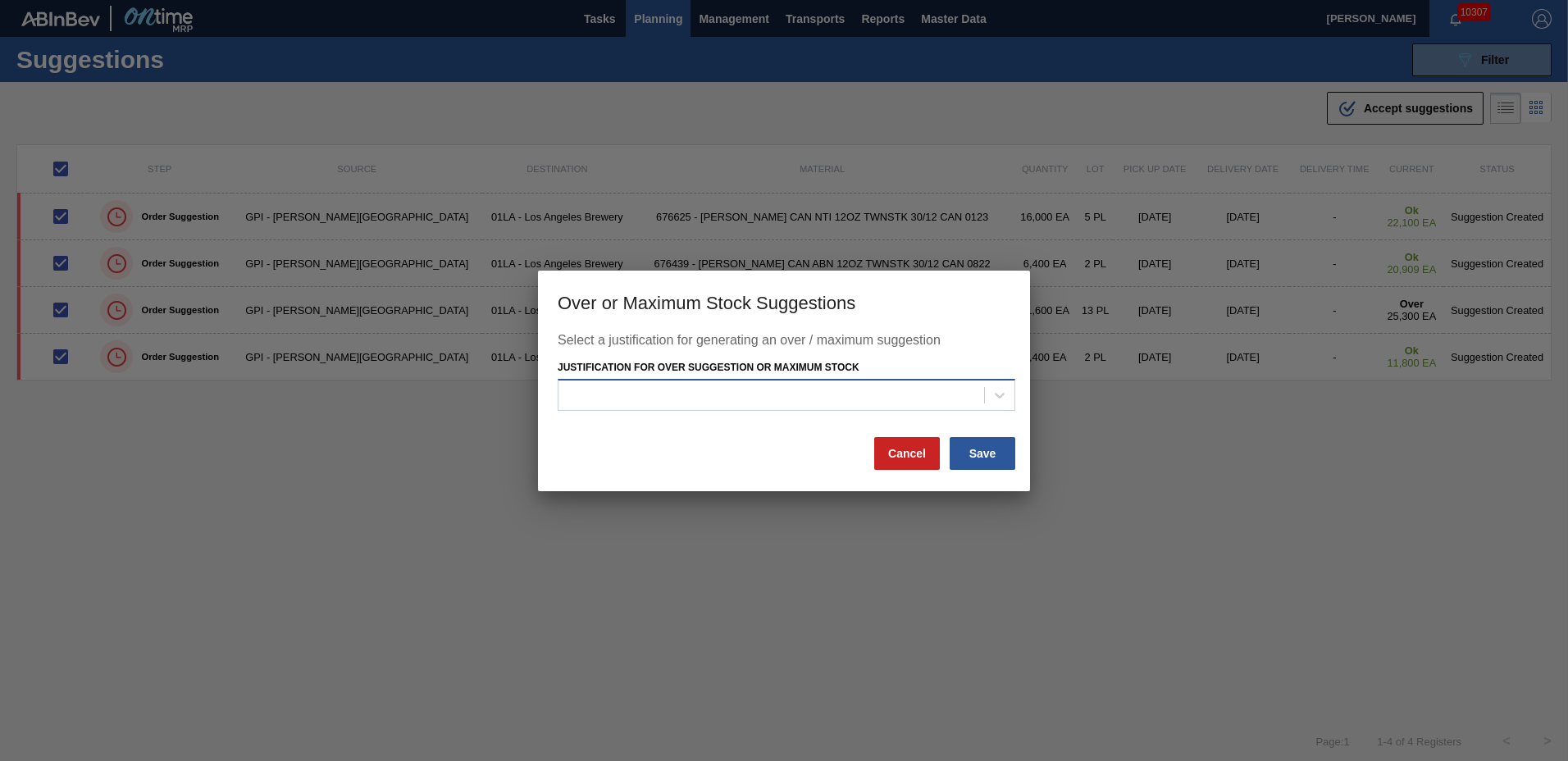
click at [863, 406] on div at bounding box center [771, 395] width 425 height 24
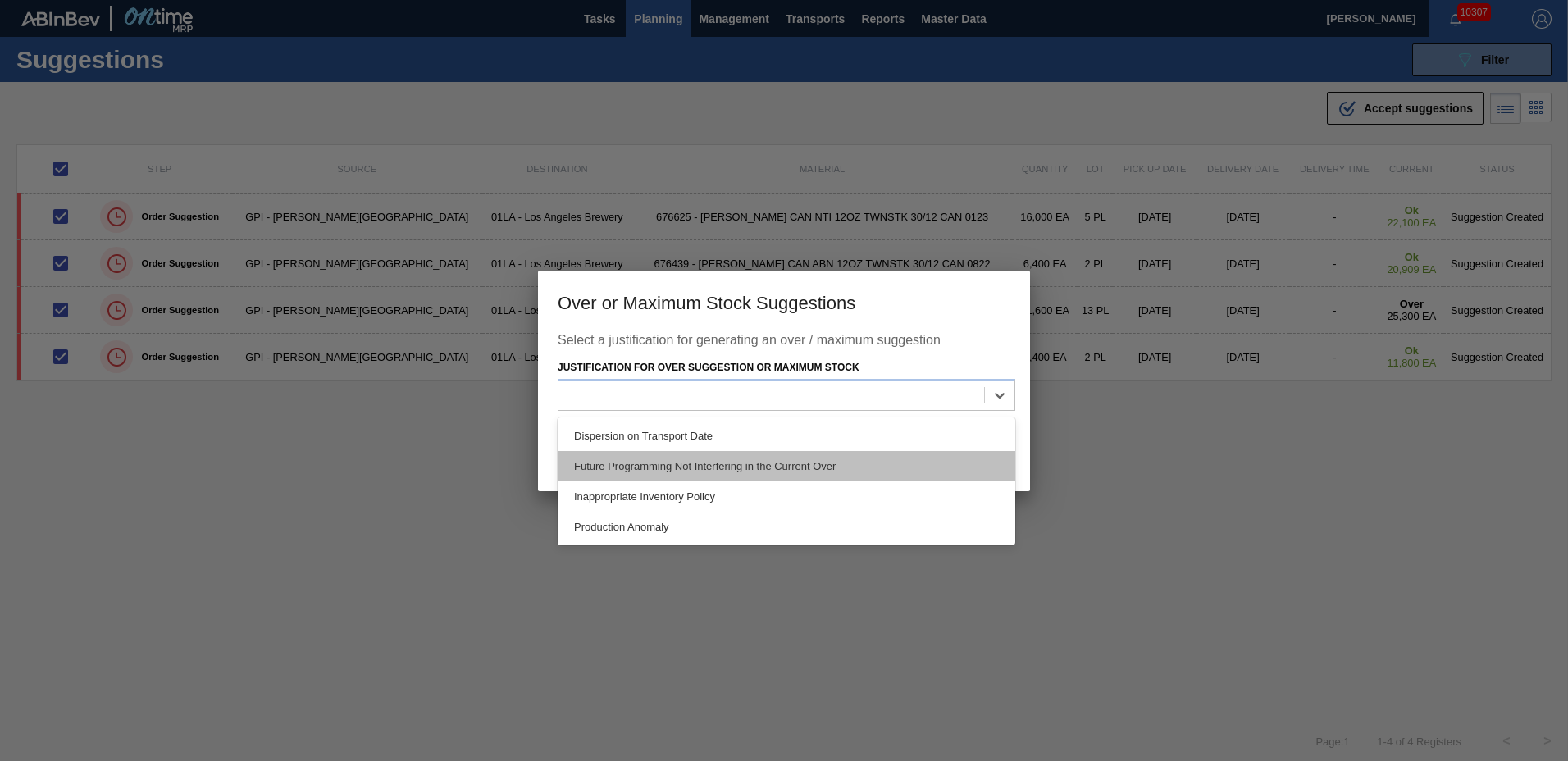
click at [690, 468] on div "Future Programming Not Interfering in the Current Over" at bounding box center [786, 466] width 458 height 30
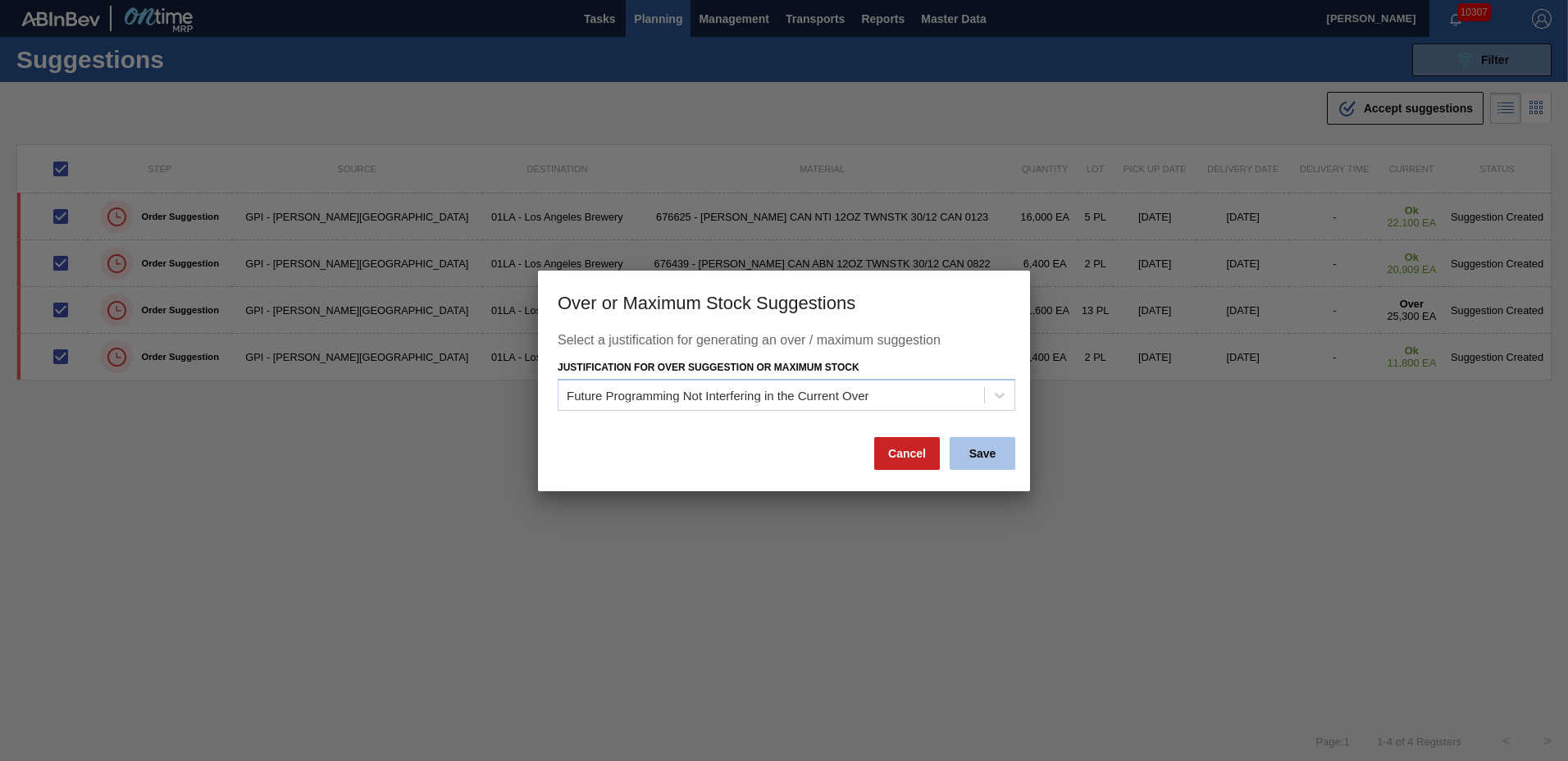
click at [996, 456] on button "Save" at bounding box center [982, 454] width 66 height 33
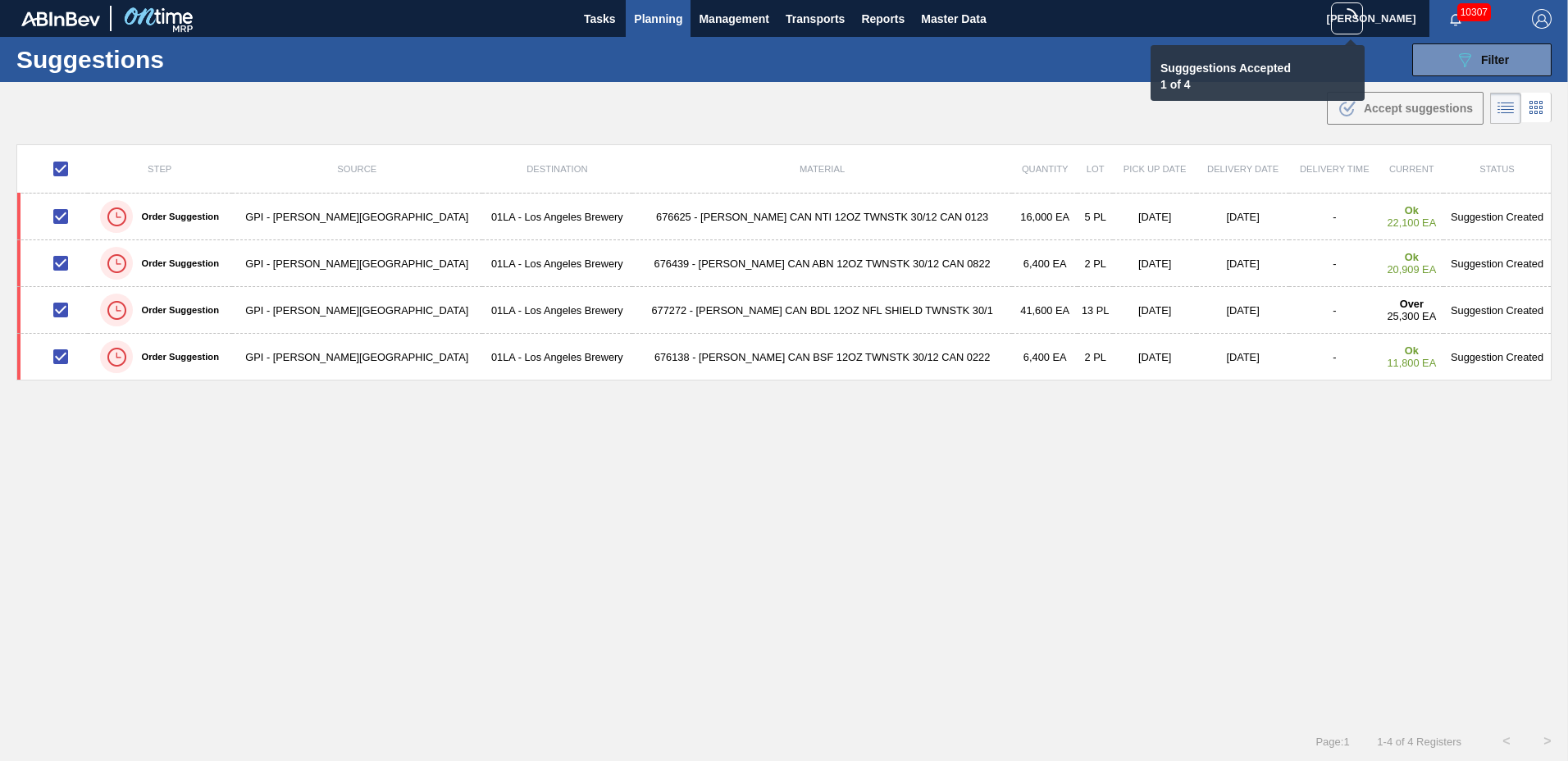
click at [661, 16] on span "Planning" at bounding box center [658, 19] width 48 height 20
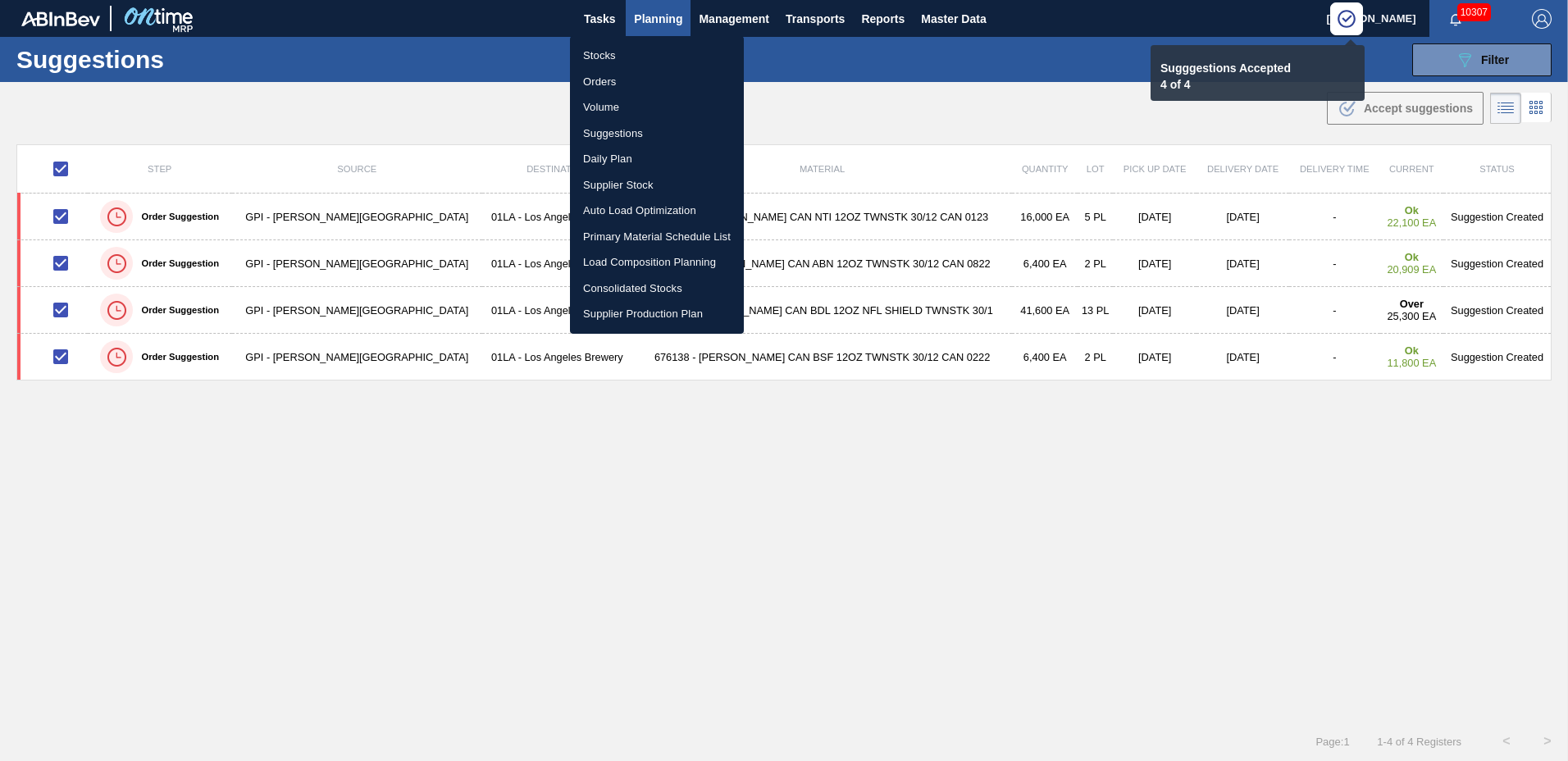
click at [614, 256] on li "Load Composition Planning" at bounding box center [657, 263] width 174 height 26
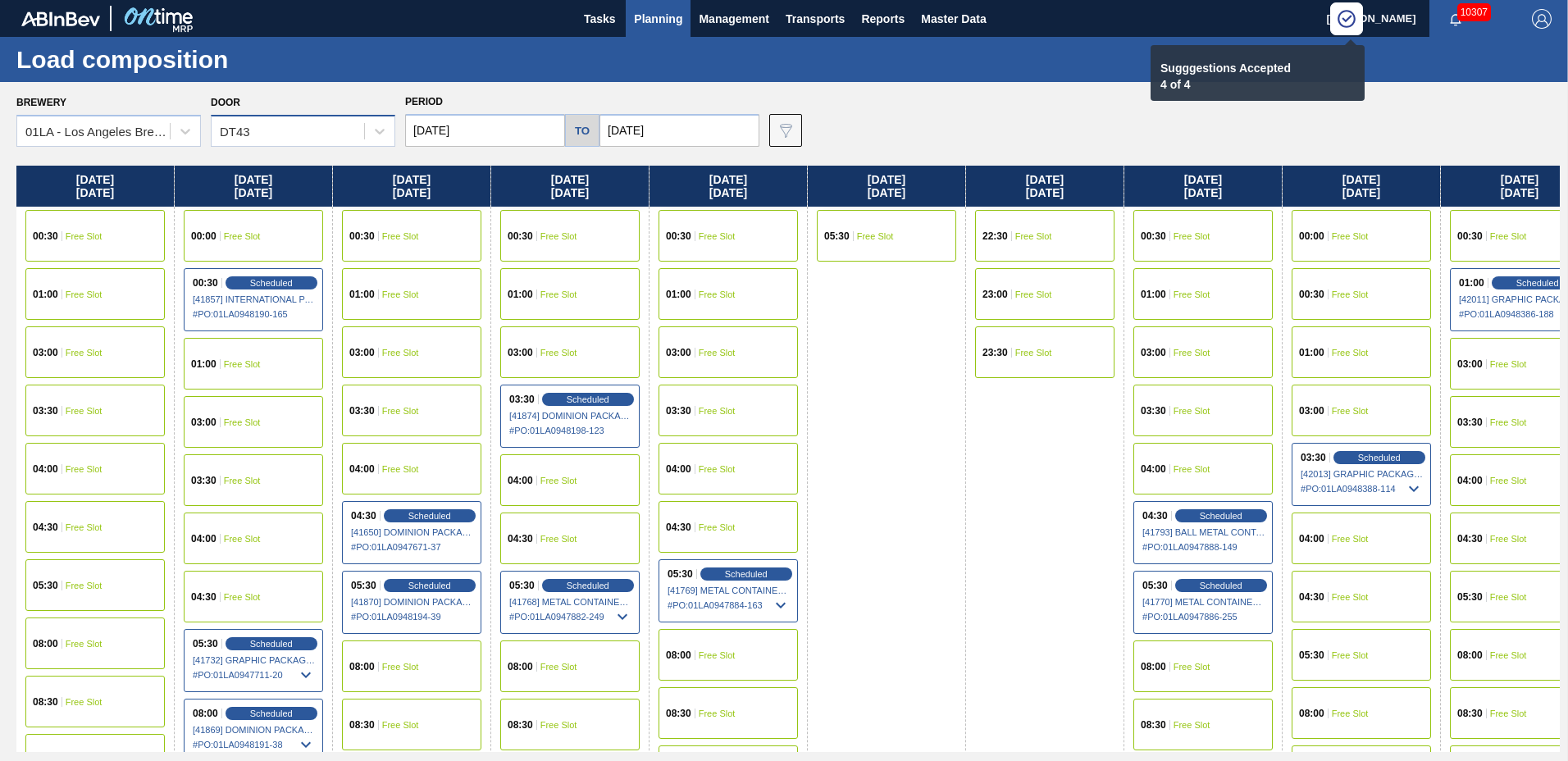
click at [305, 136] on div "DT43" at bounding box center [288, 131] width 153 height 24
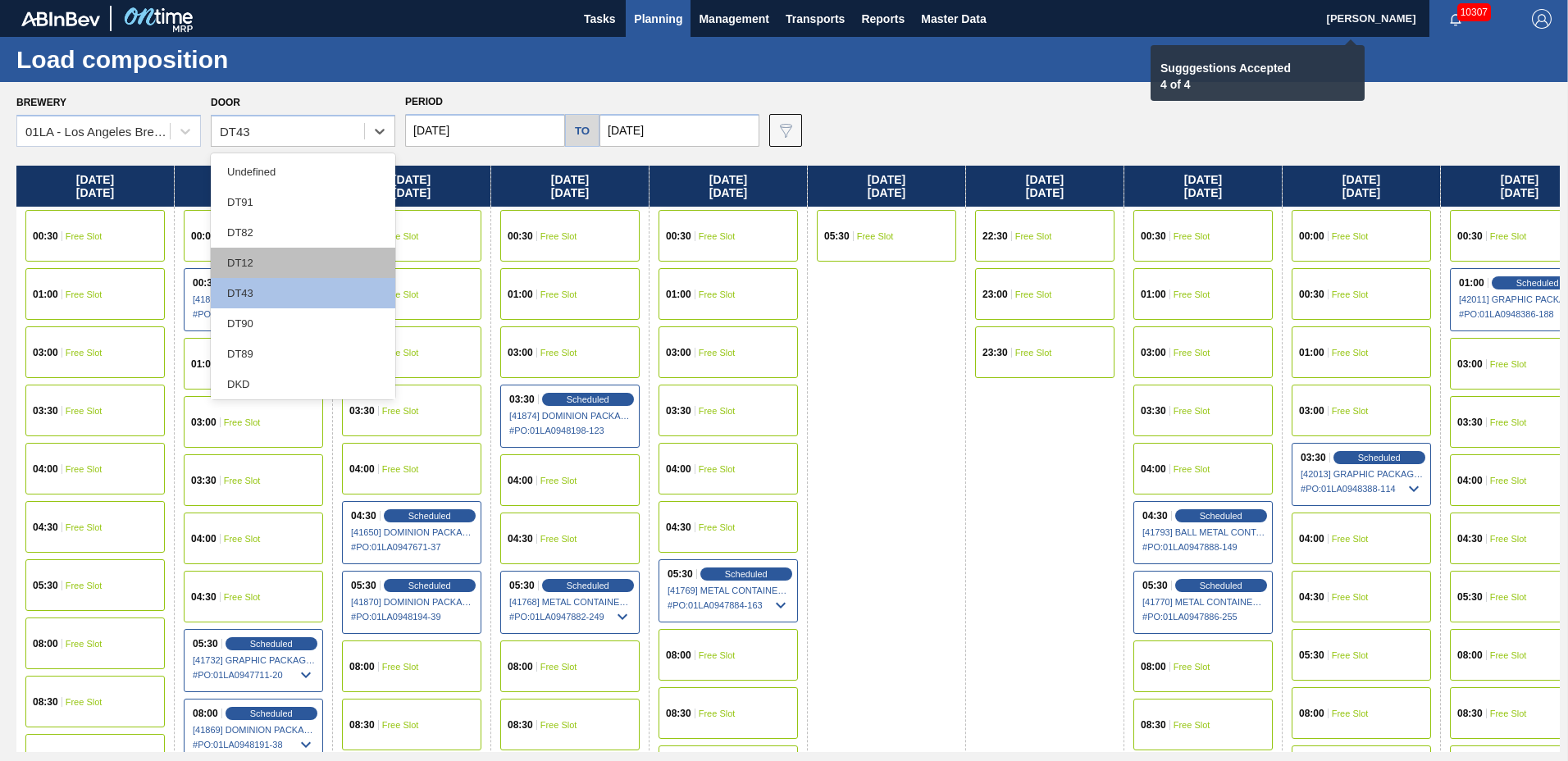
click at [269, 261] on div "DT12" at bounding box center [303, 263] width 185 height 30
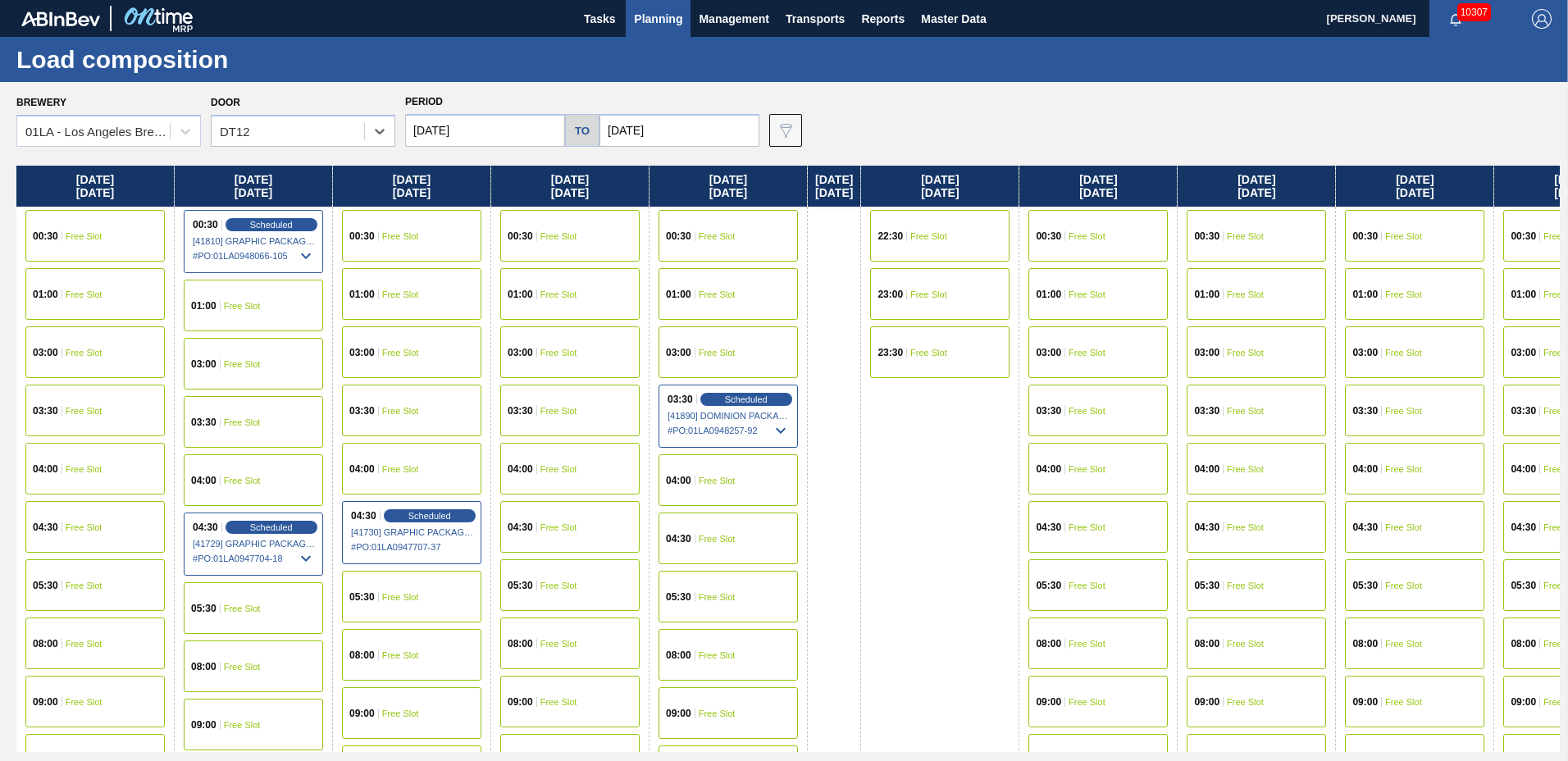
scroll to position [630, 0]
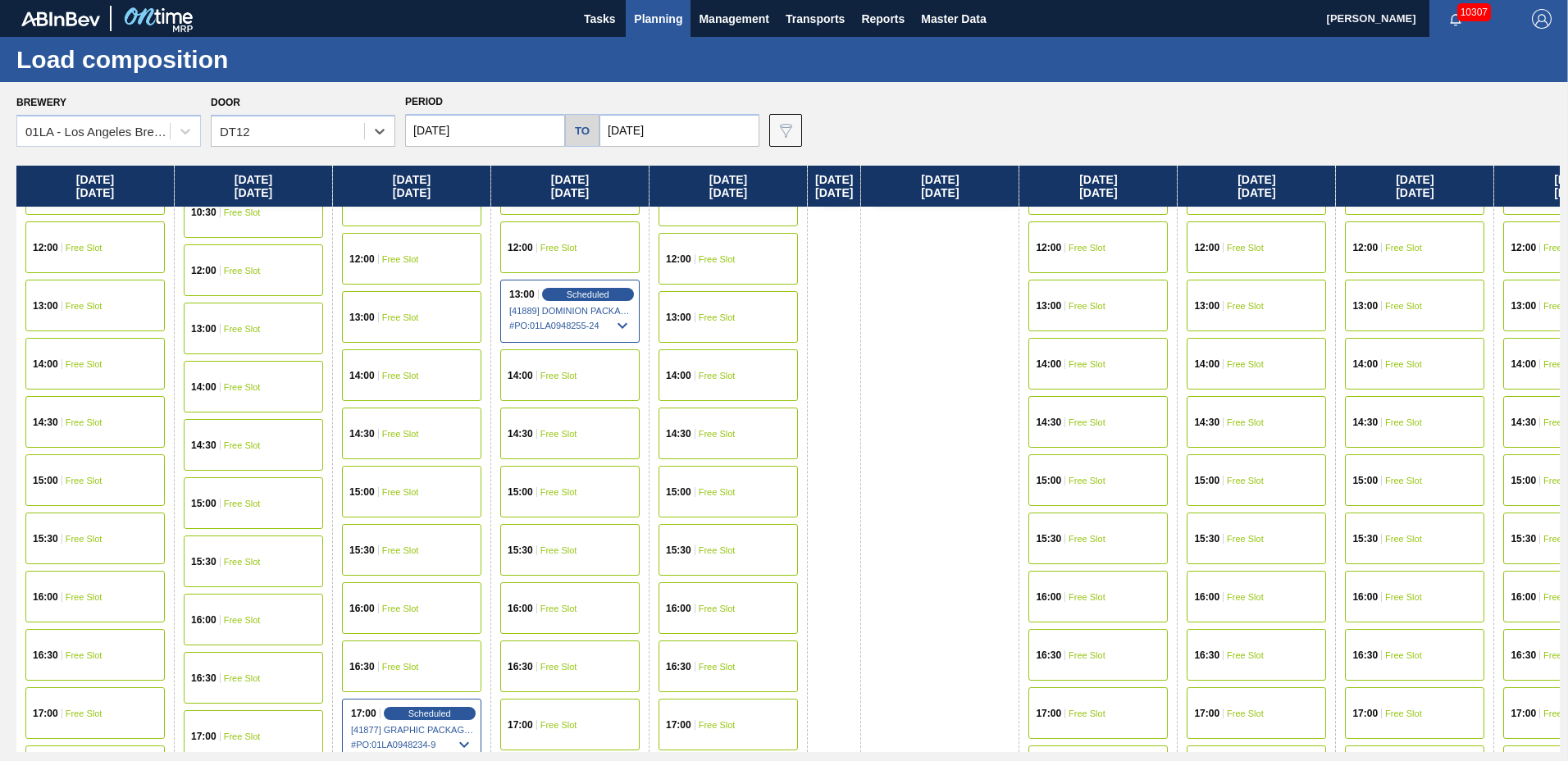
click at [694, 252] on div "12:00 Free Slot" at bounding box center [729, 259] width 140 height 52
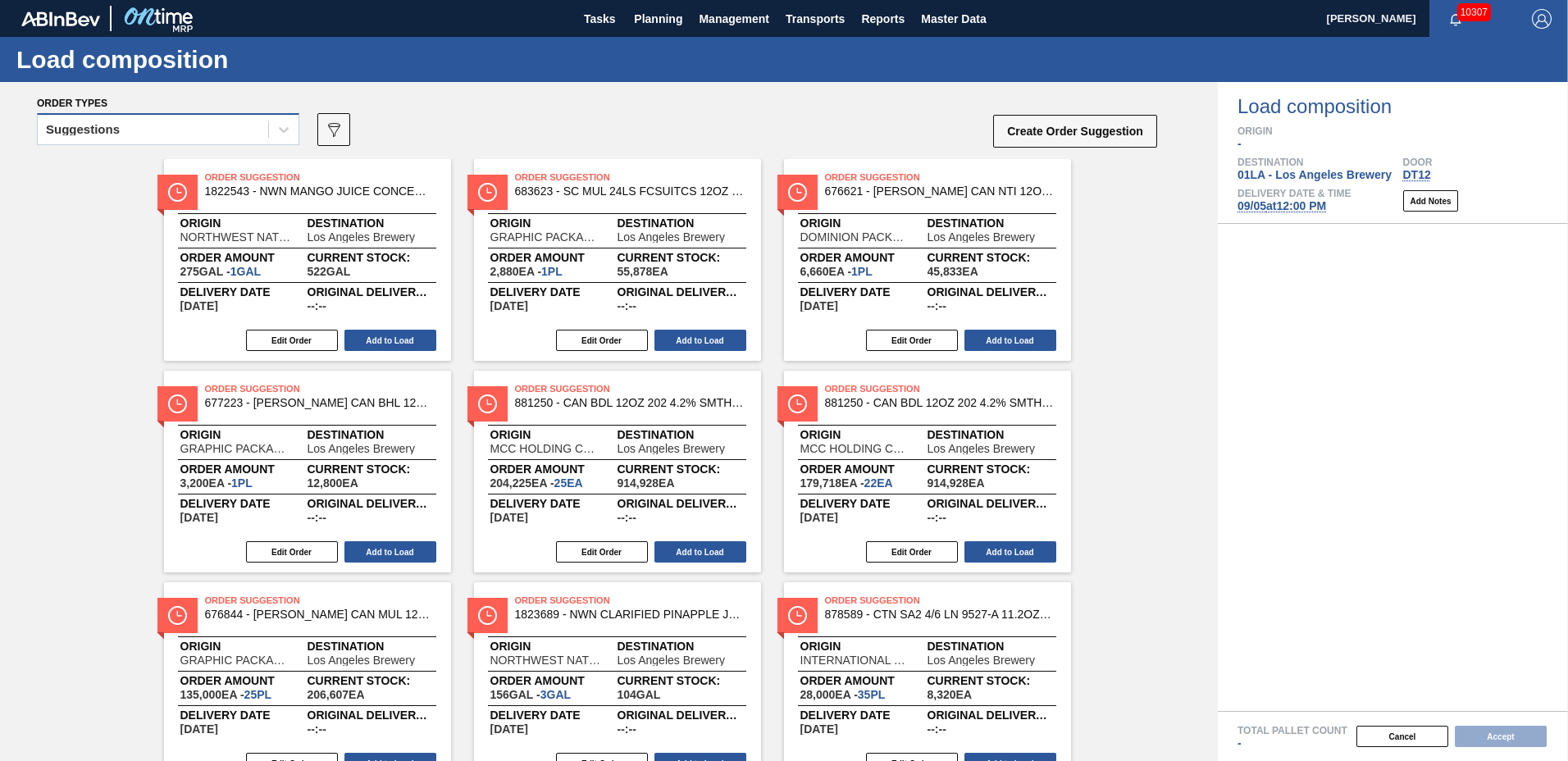
click at [152, 132] on div "Suggestions" at bounding box center [153, 130] width 231 height 24
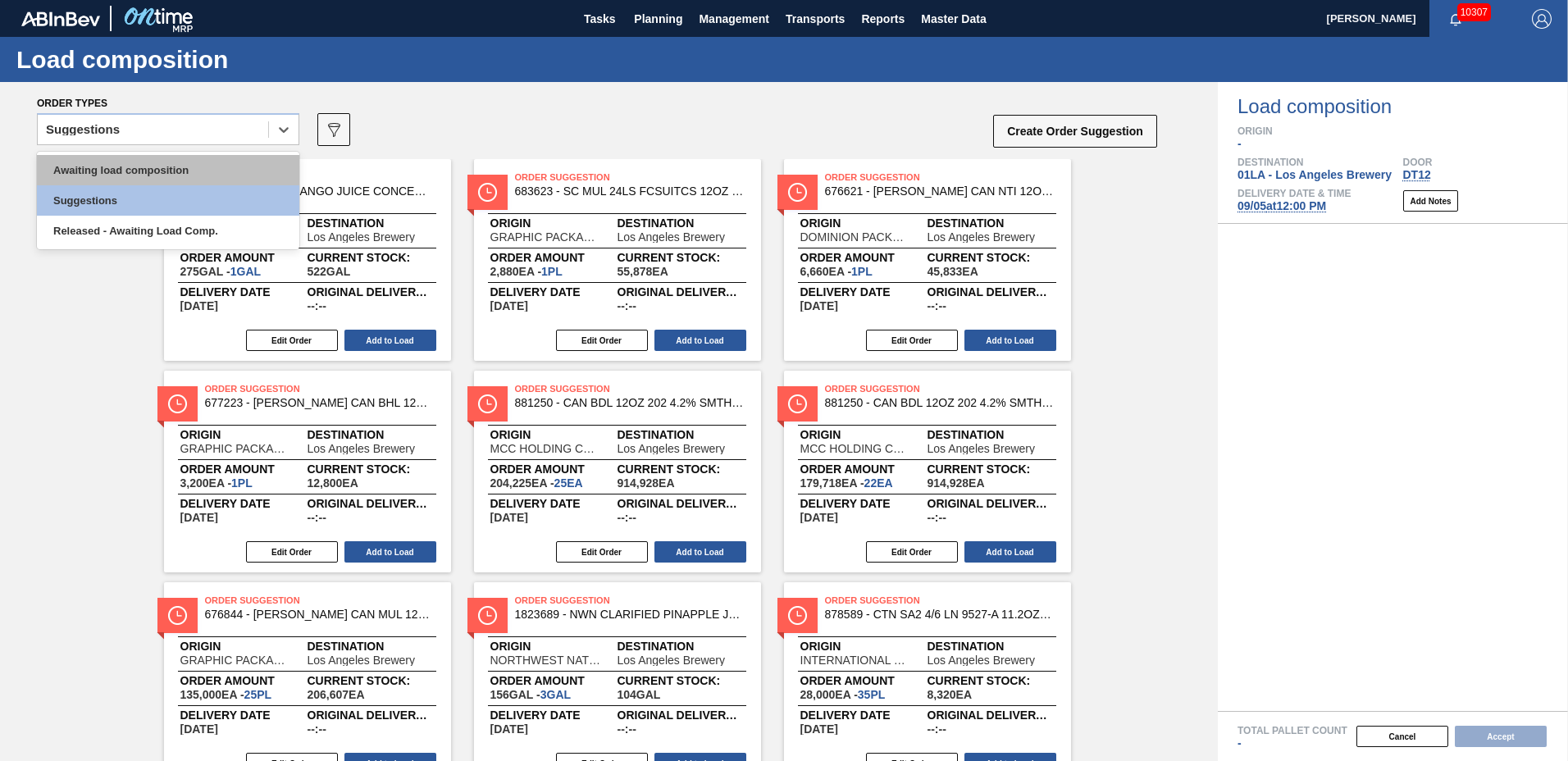
click at [144, 158] on div "Awaiting load composition" at bounding box center [168, 170] width 262 height 30
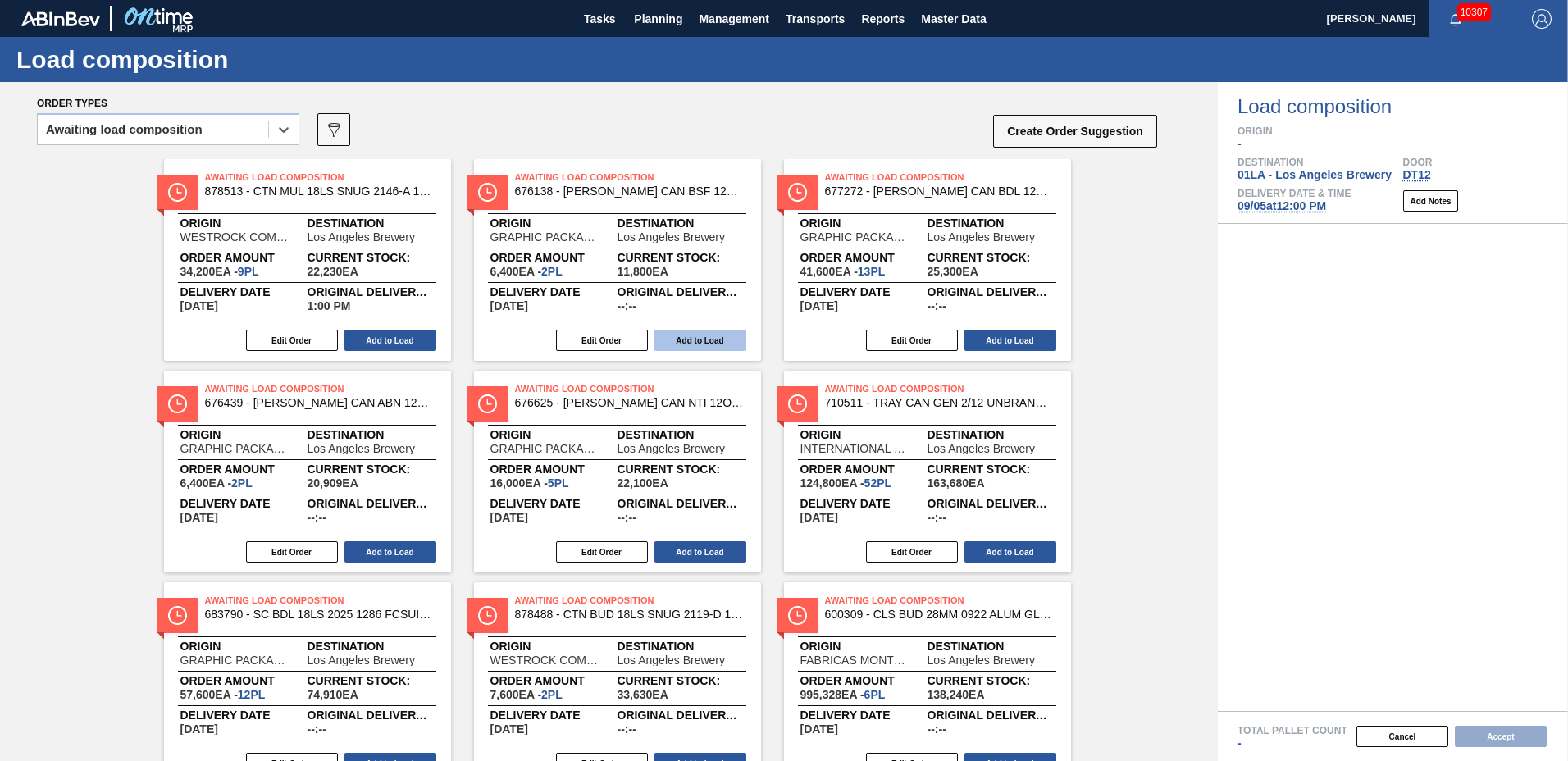
click at [681, 342] on button "Add to Load" at bounding box center [701, 340] width 92 height 21
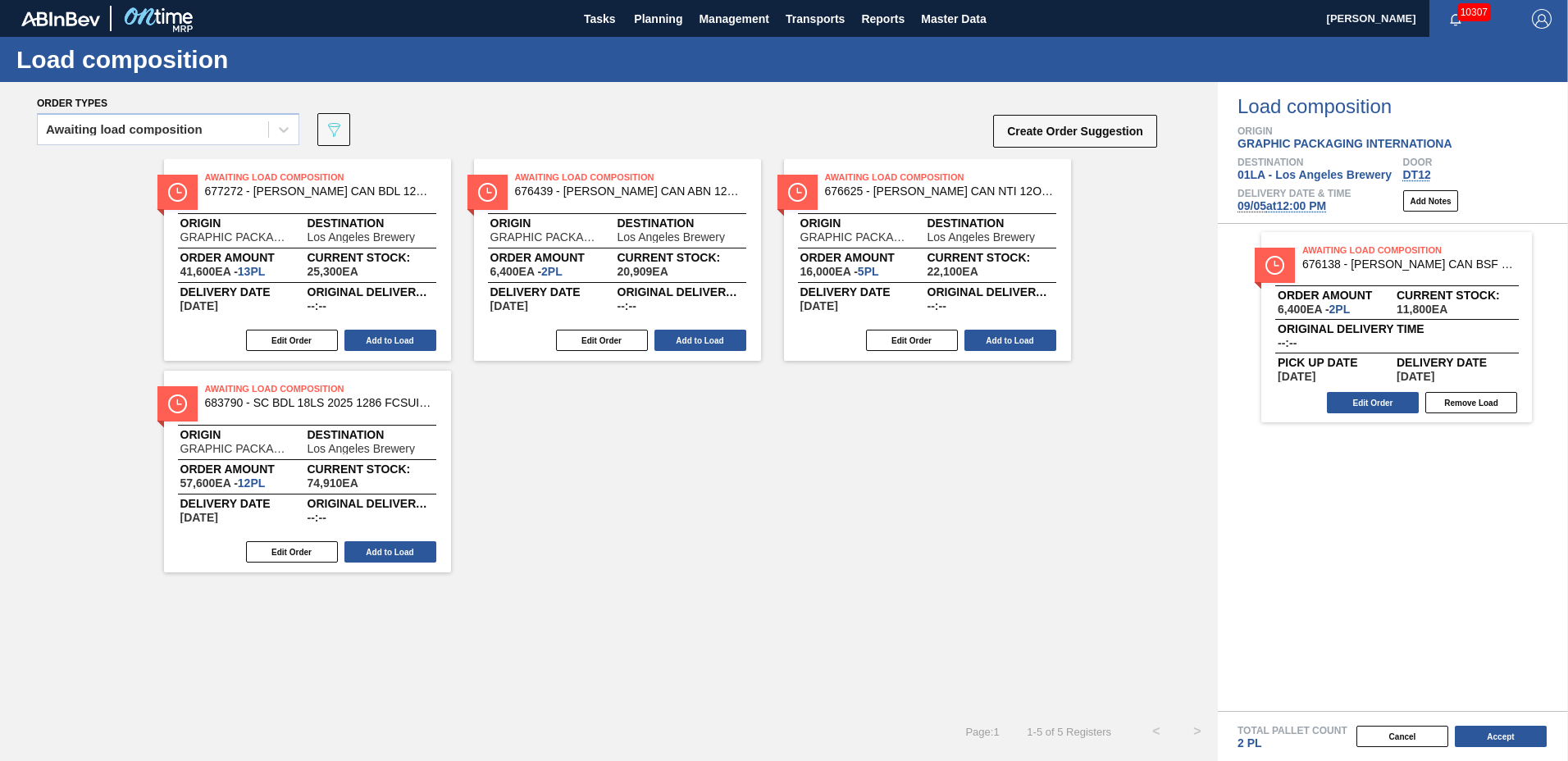
click at [681, 342] on button "Add to Load" at bounding box center [701, 340] width 92 height 21
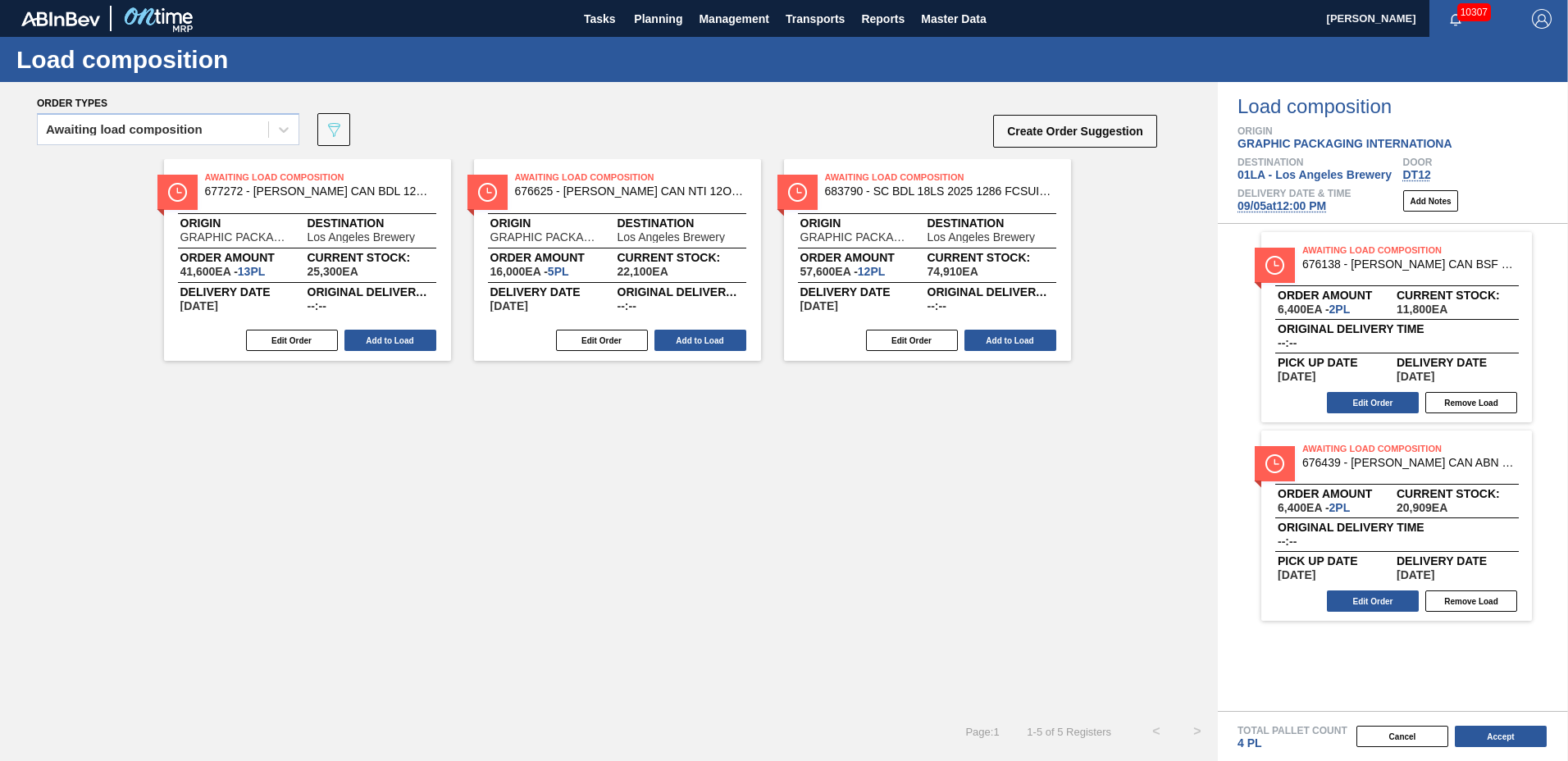
click at [681, 342] on button "Add to Load" at bounding box center [701, 340] width 92 height 21
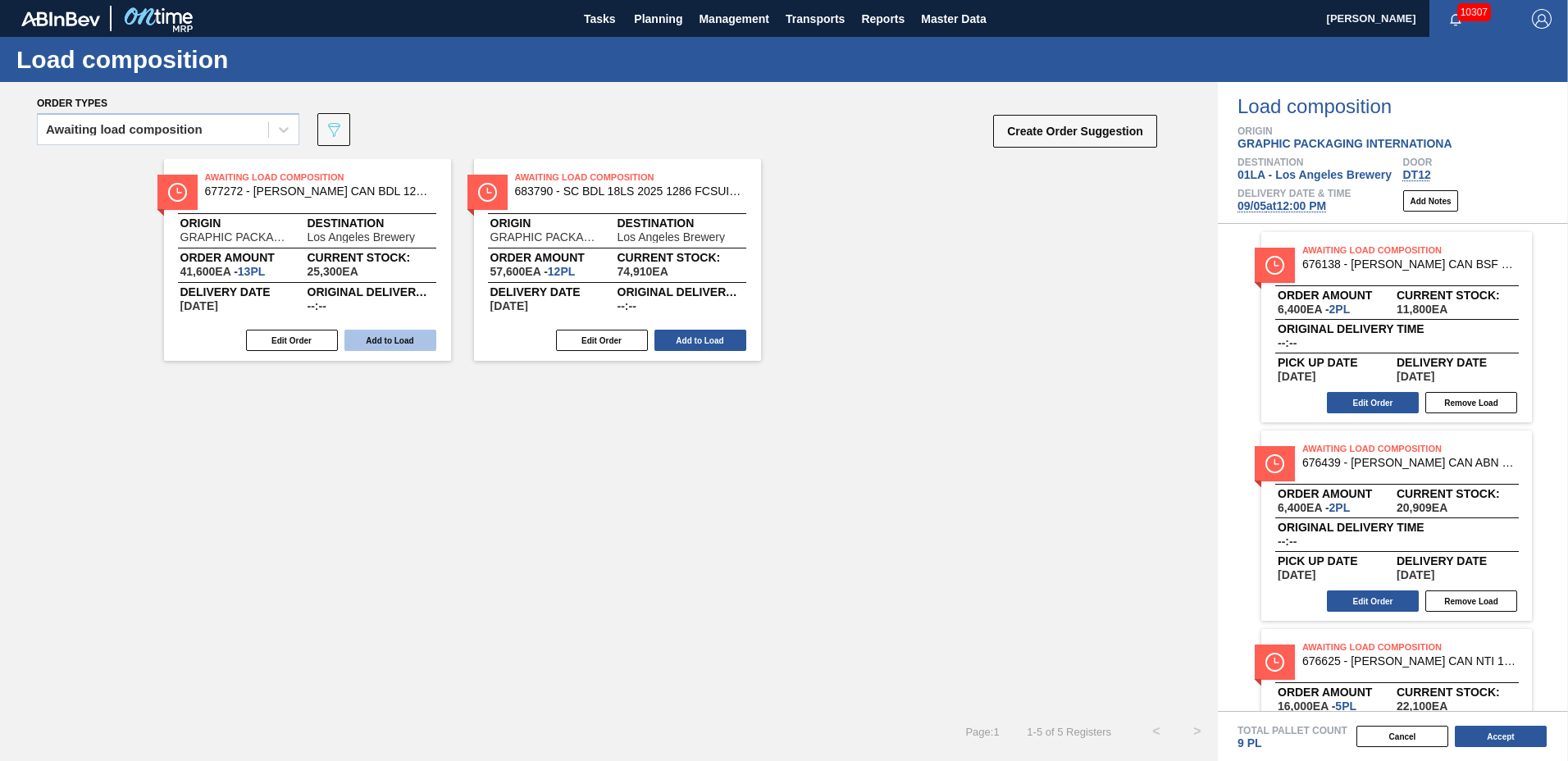
click at [415, 344] on button "Add to Load" at bounding box center [390, 340] width 92 height 21
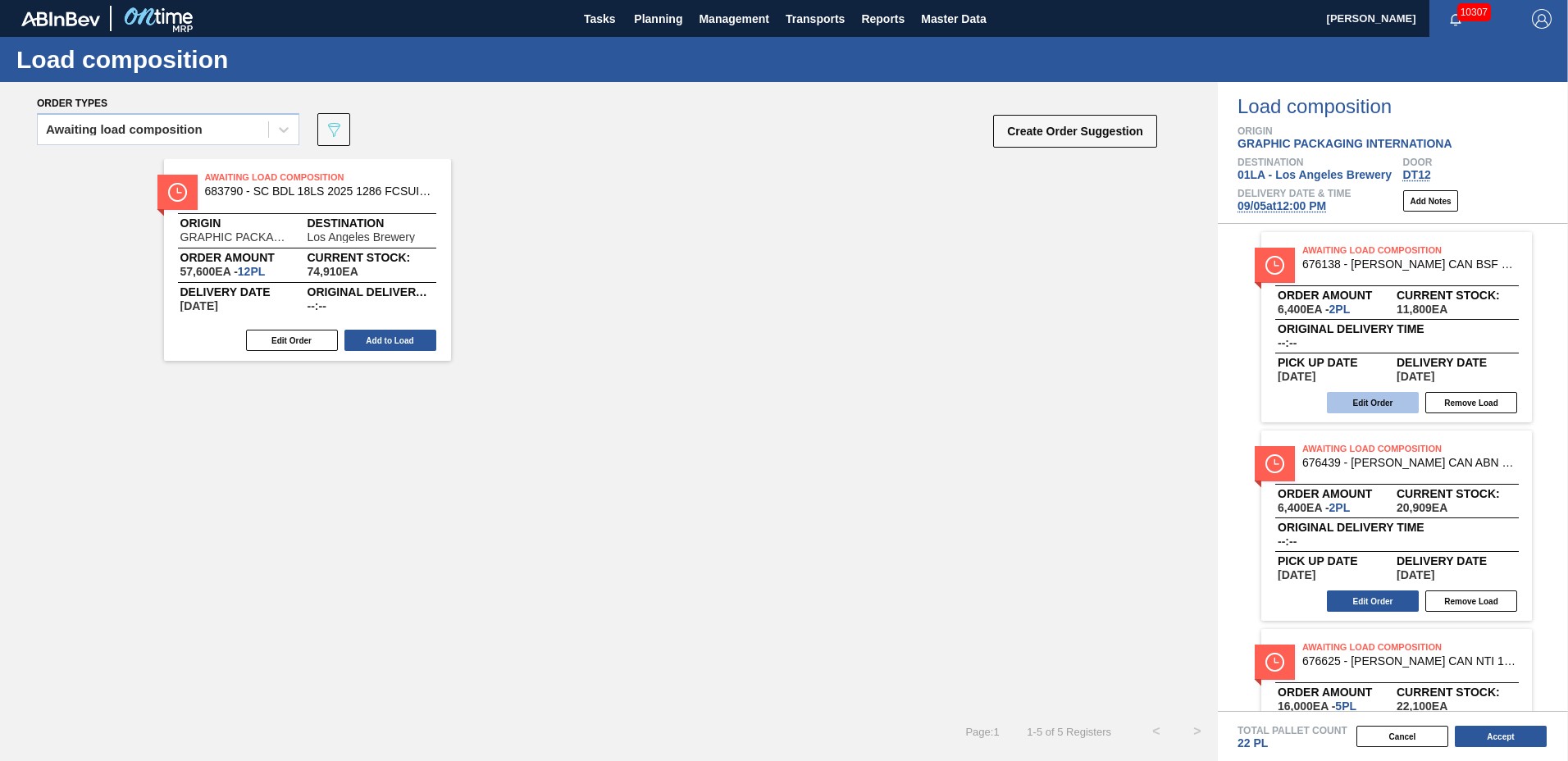
click at [1383, 403] on button "Edit Order" at bounding box center [1373, 403] width 92 height 21
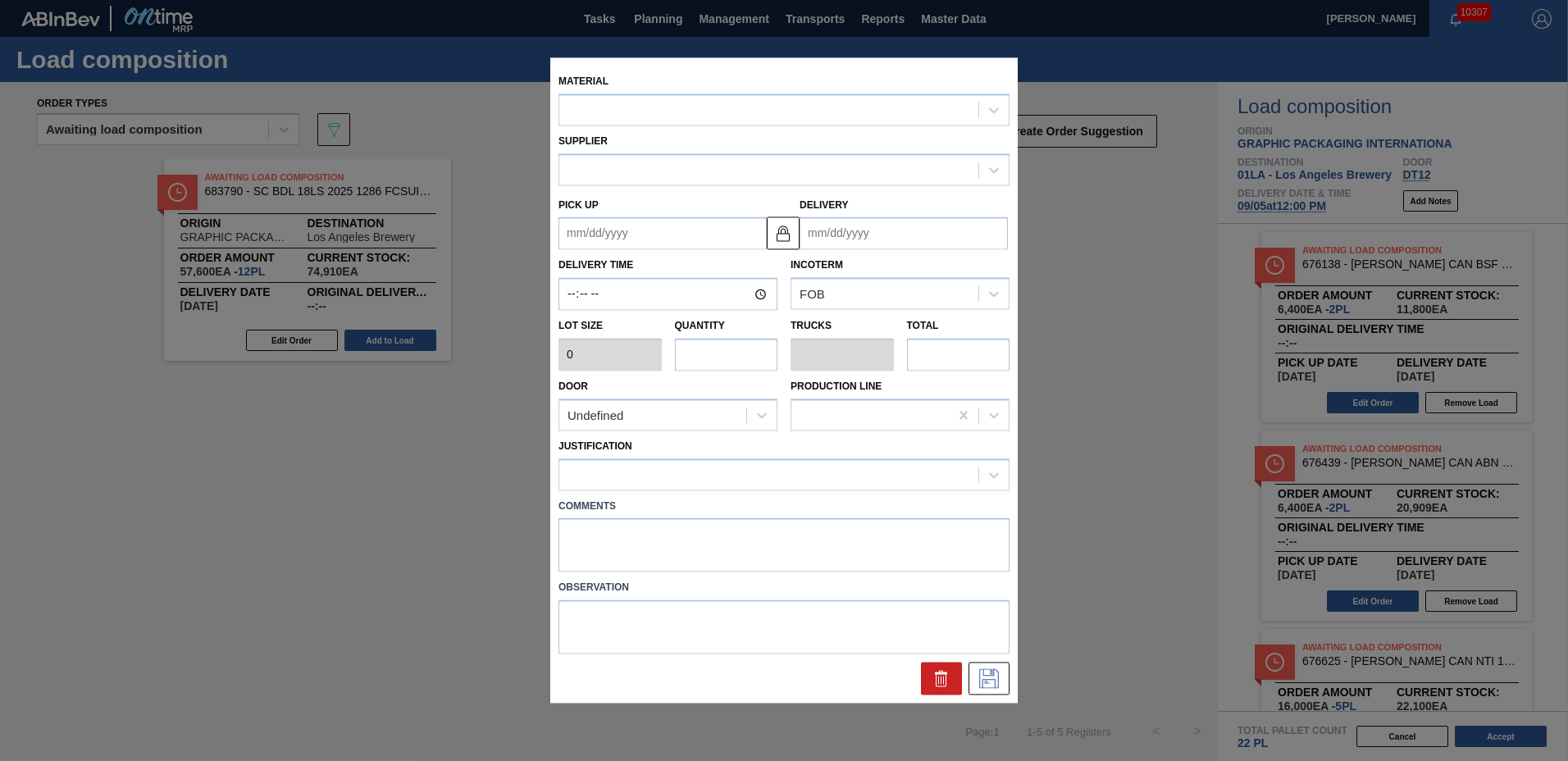
type input "3,200"
type input "2"
type input "0.077"
type input "6,400"
type up "[DATE]"
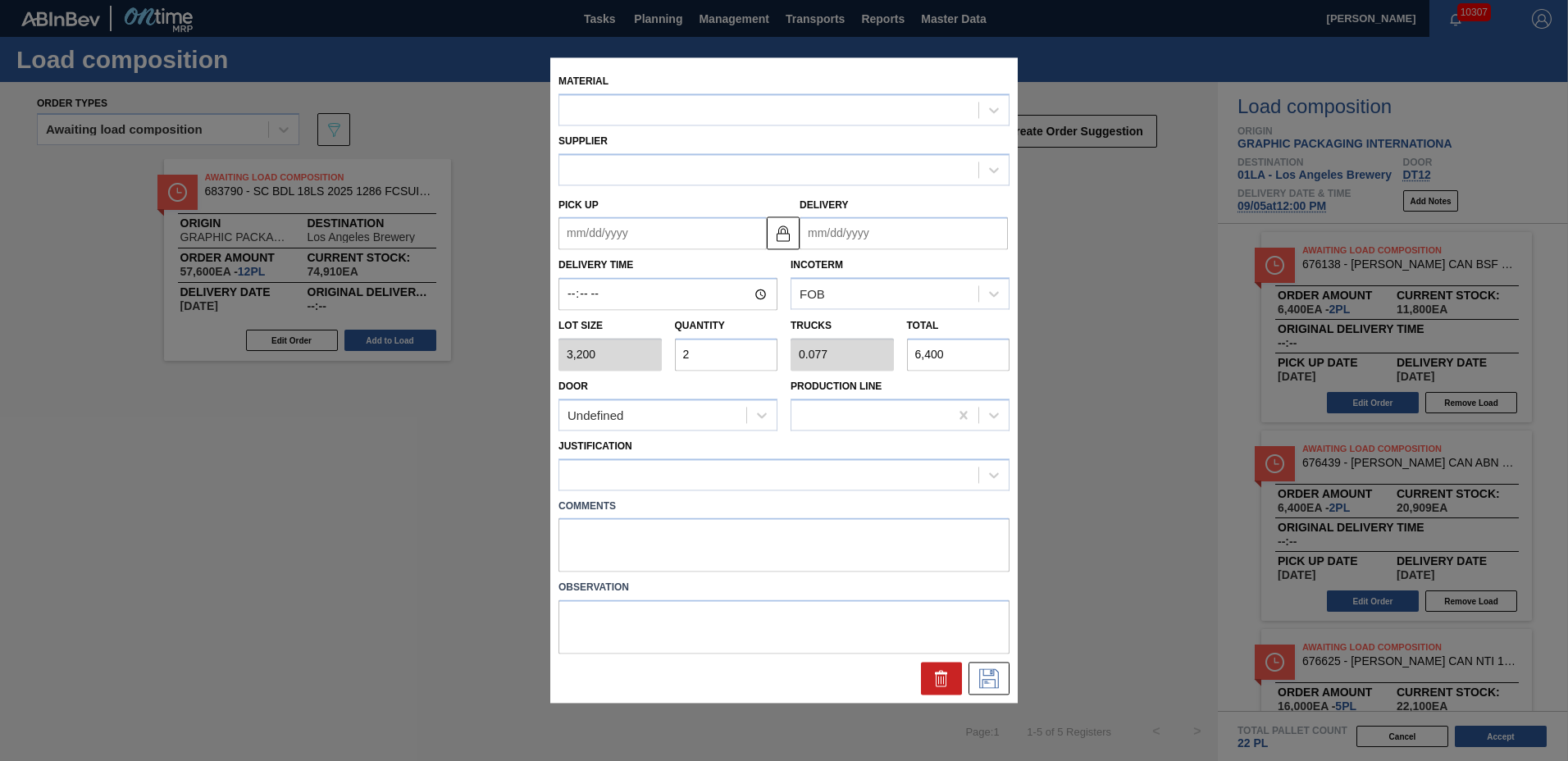
type input "[DATE]"
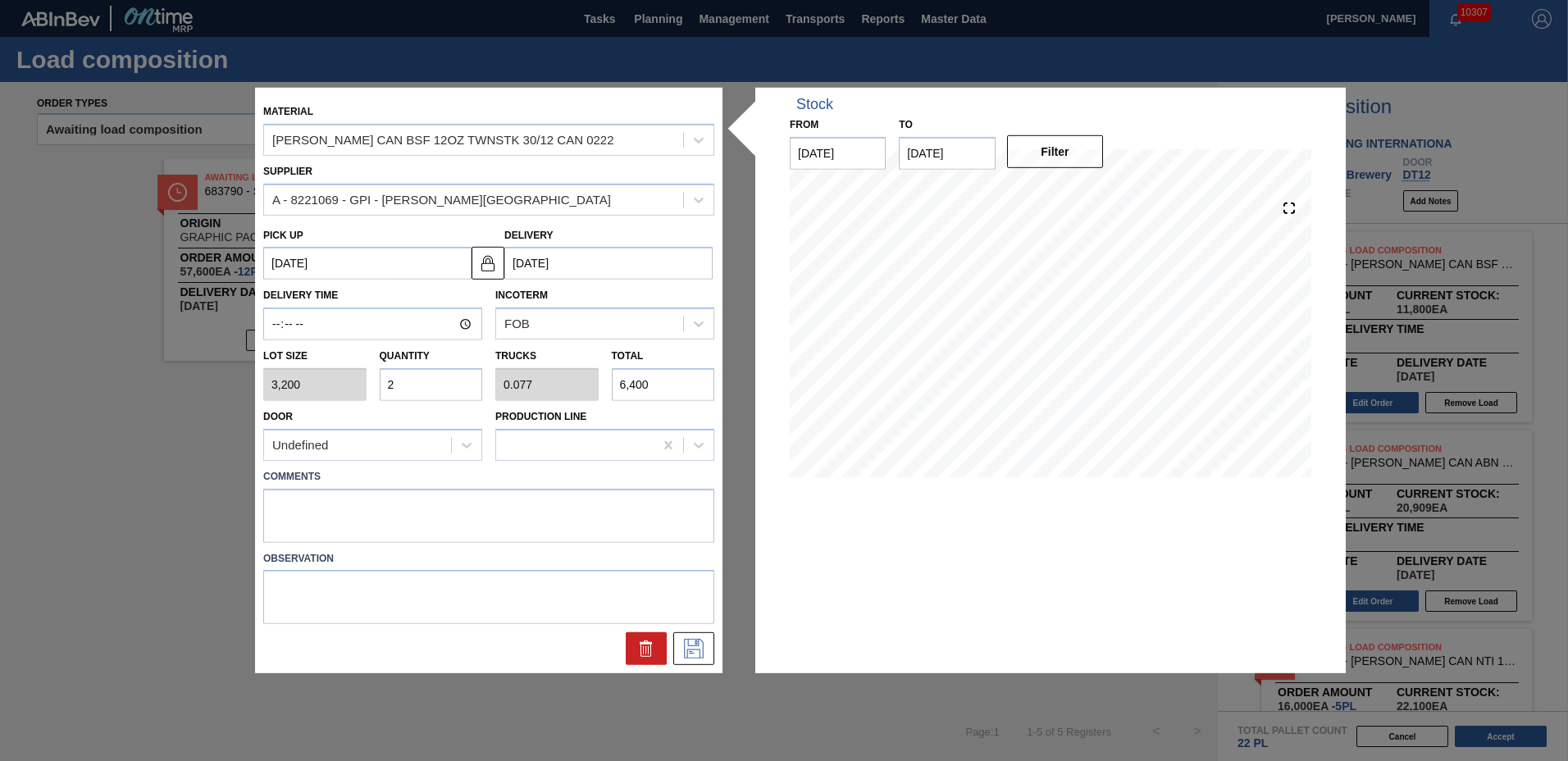
click at [447, 389] on input "2" at bounding box center [431, 385] width 103 height 33
type input "0"
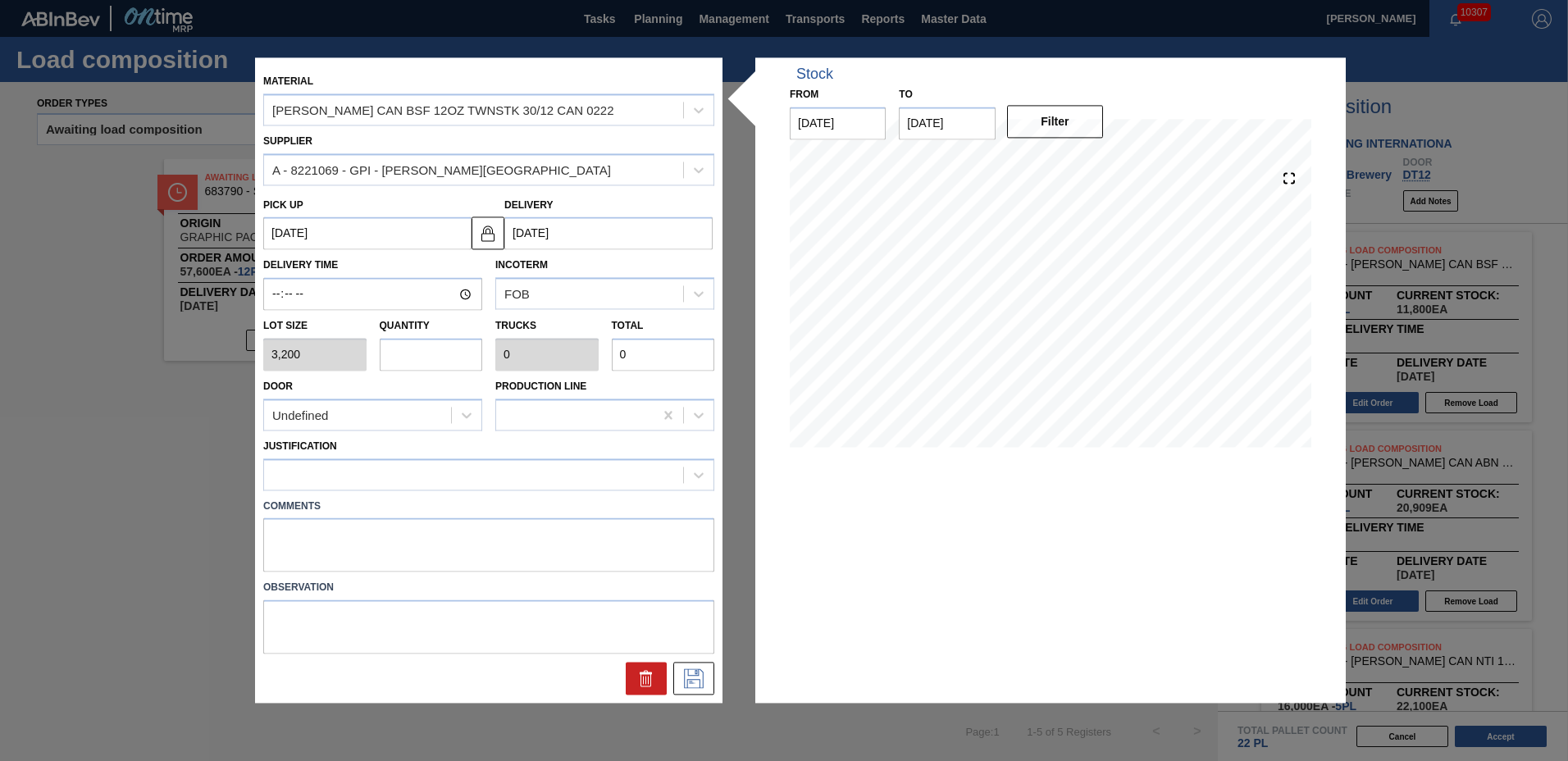
type input "1"
type input "0.038"
type input "3,200"
type input "1"
click at [389, 474] on div at bounding box center [473, 474] width 419 height 24
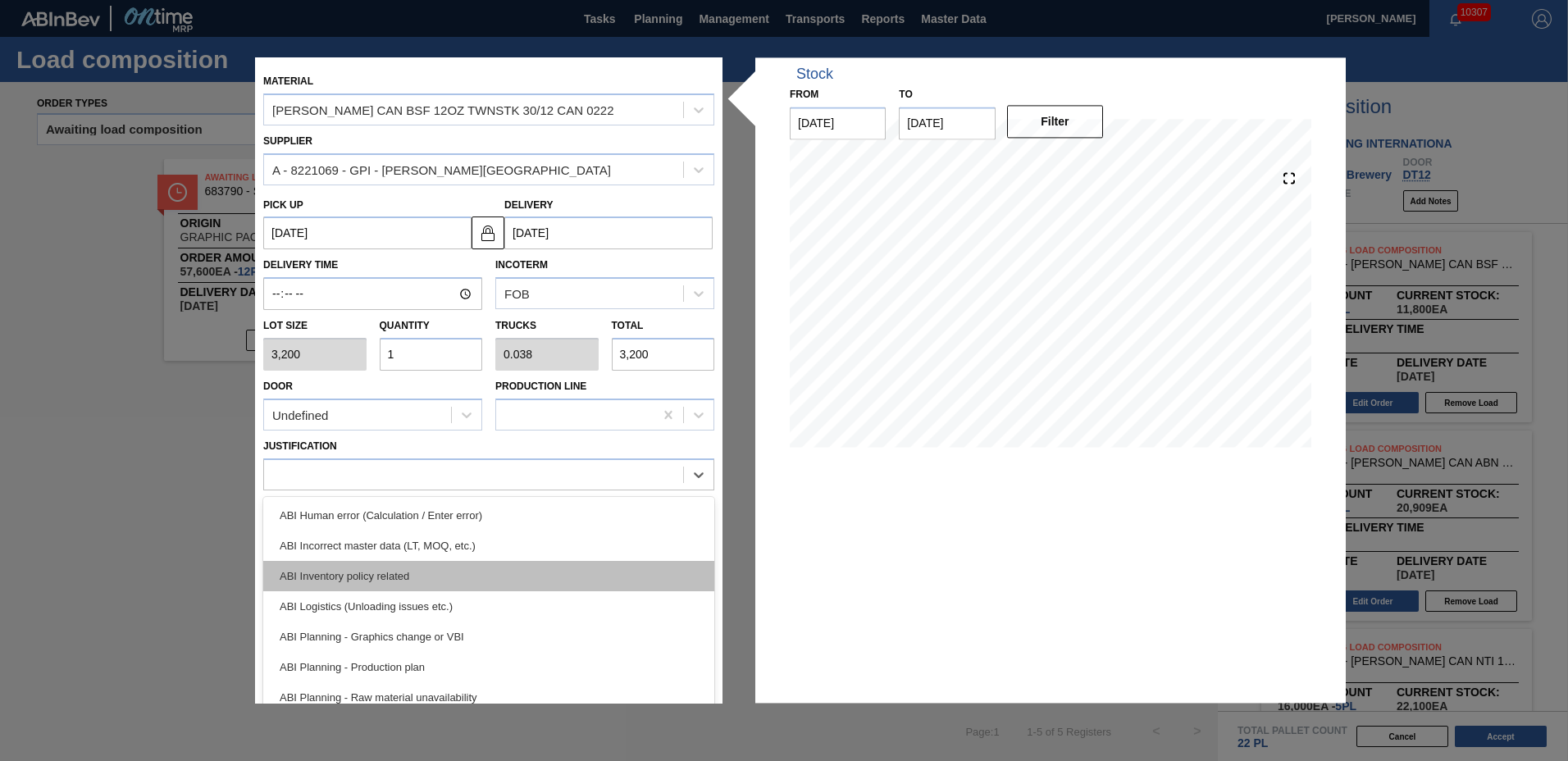
click at [355, 567] on div "ABI Inventory policy related" at bounding box center [488, 576] width 451 height 30
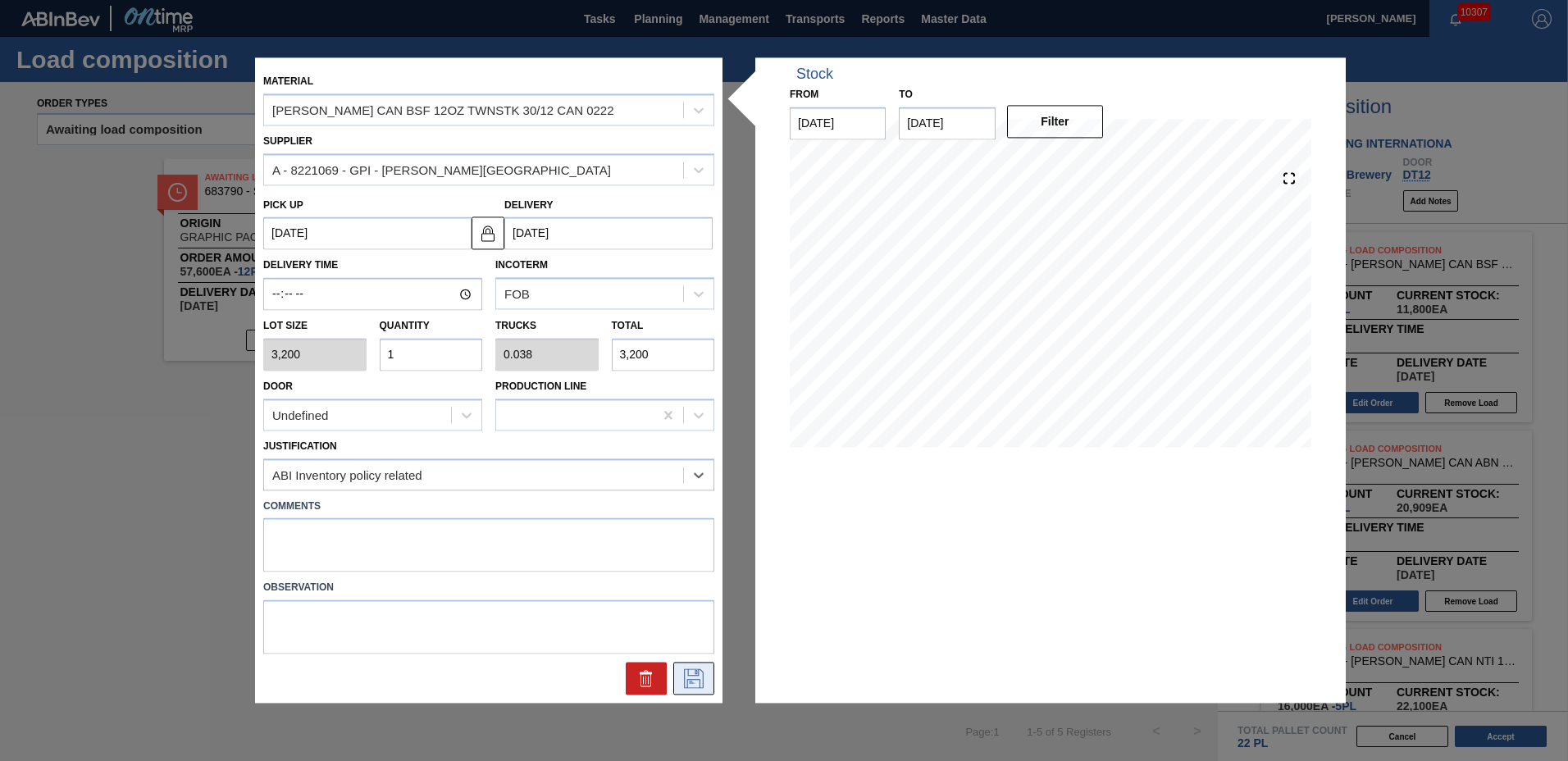
click at [697, 677] on icon at bounding box center [694, 680] width 26 height 20
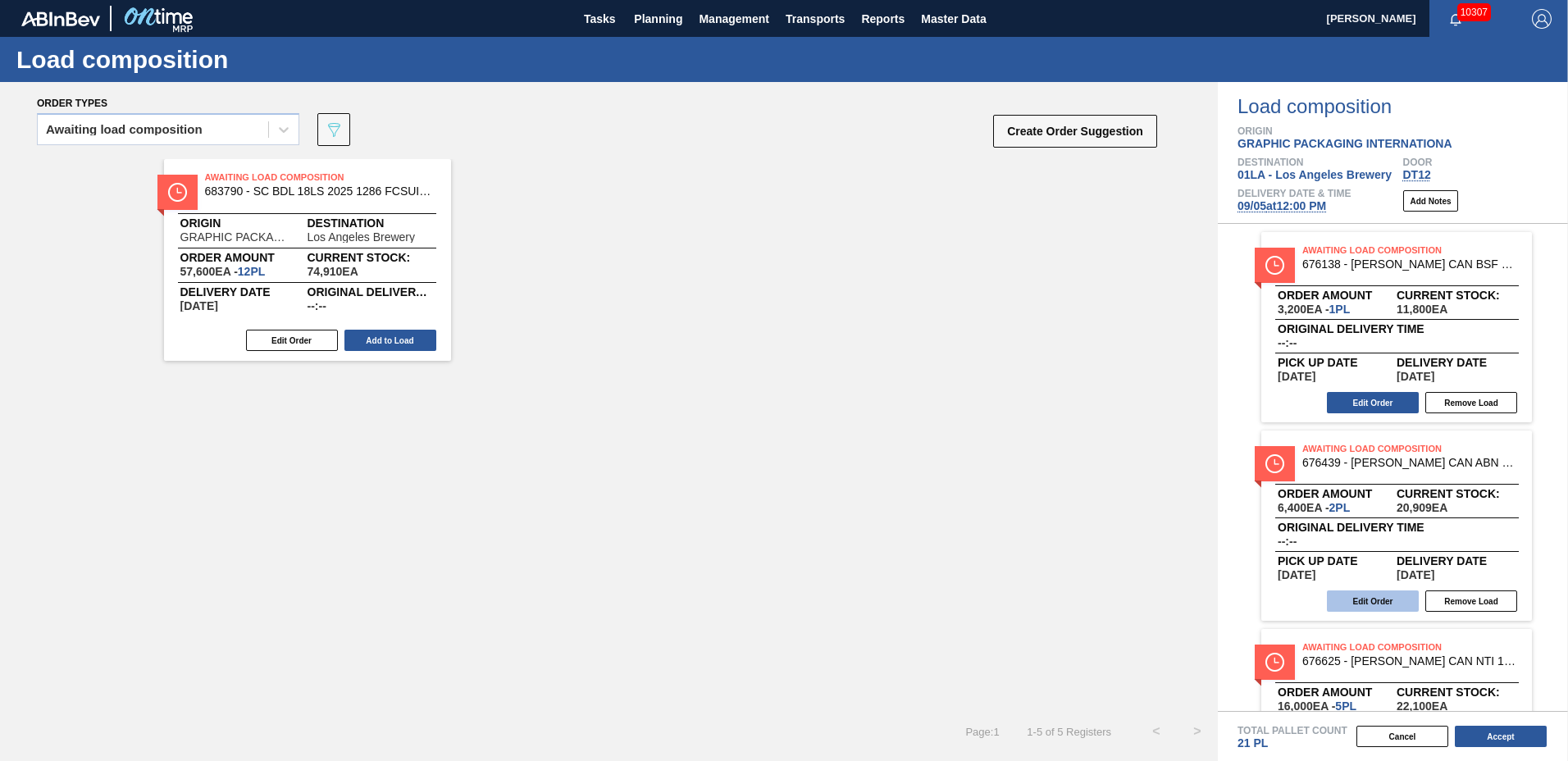
click at [1382, 602] on button "Edit Order" at bounding box center [1373, 602] width 92 height 21
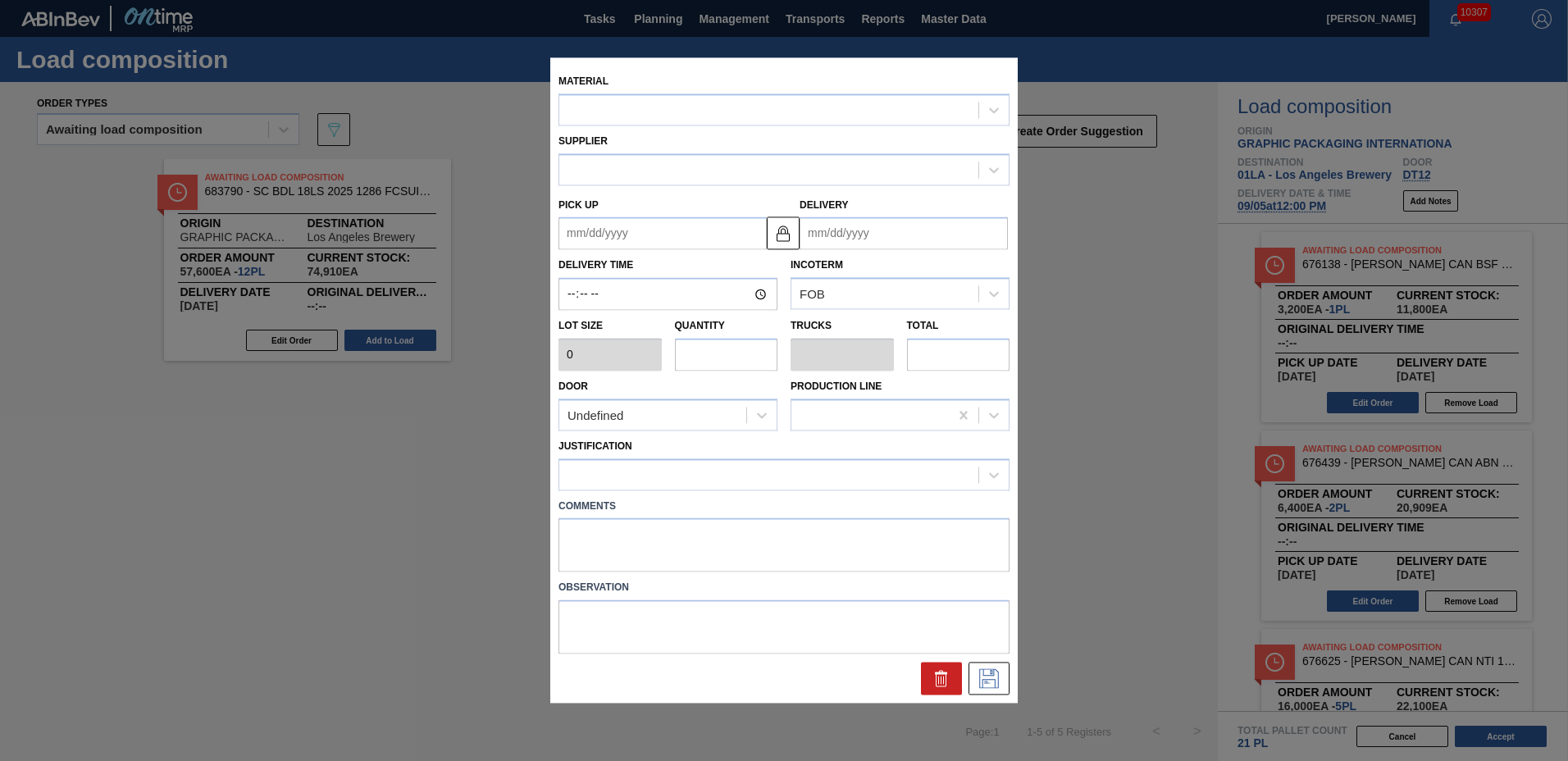
type input "3,200"
type input "2"
type input "0.077"
type input "6,400"
type up "[DATE]"
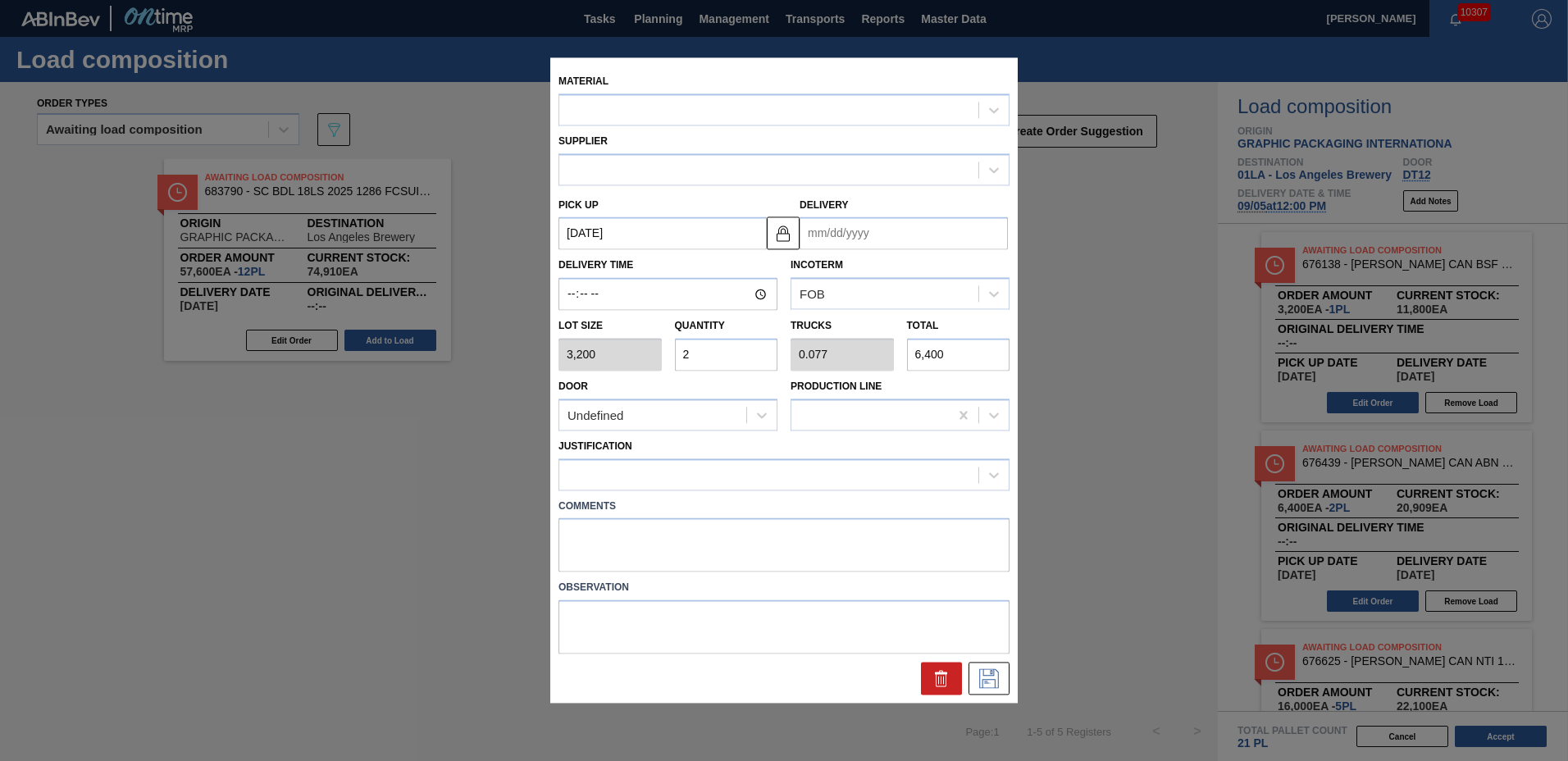
type input "[DATE]"
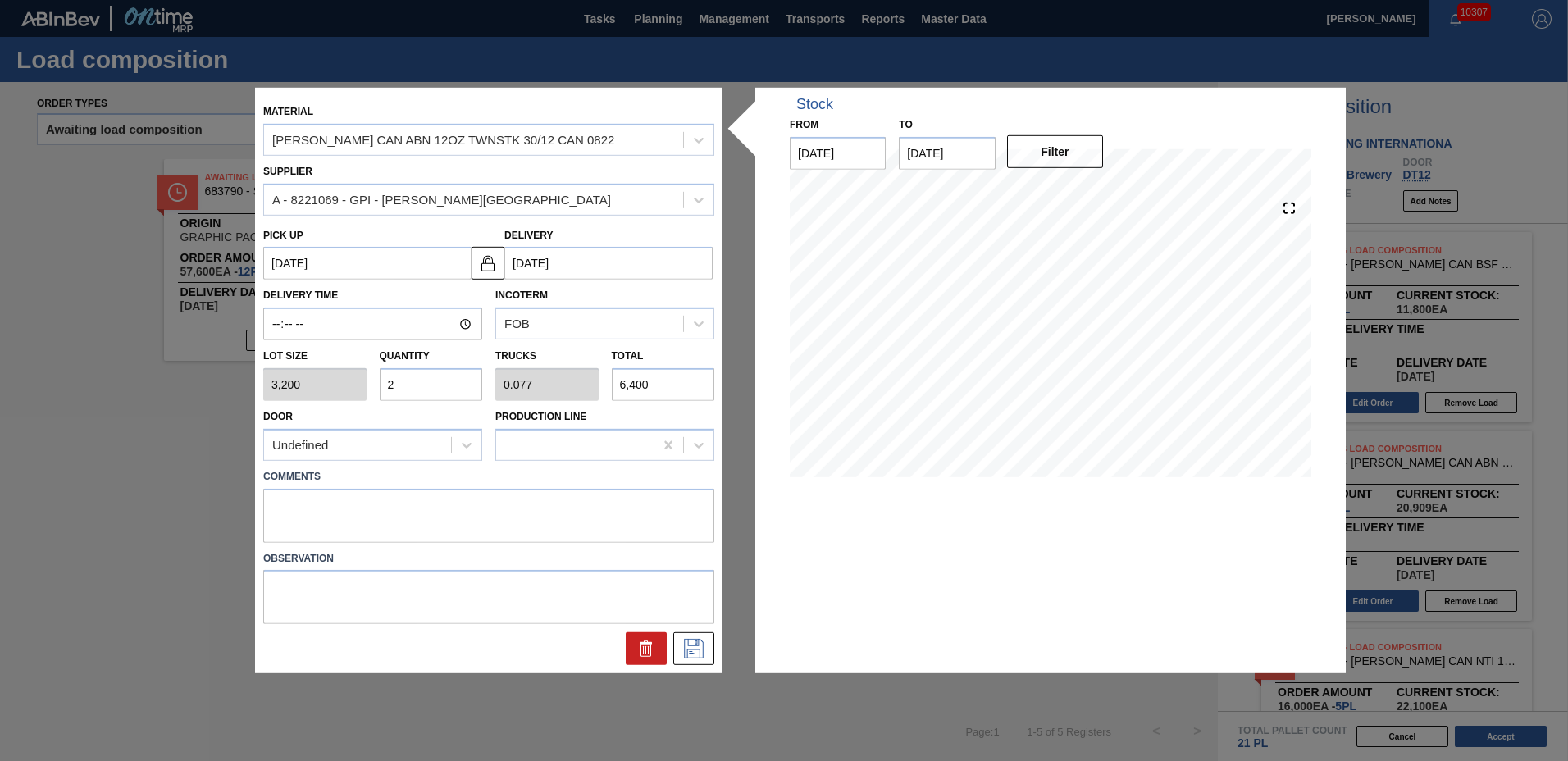
click at [428, 384] on input "2" at bounding box center [431, 385] width 103 height 33
type input "0"
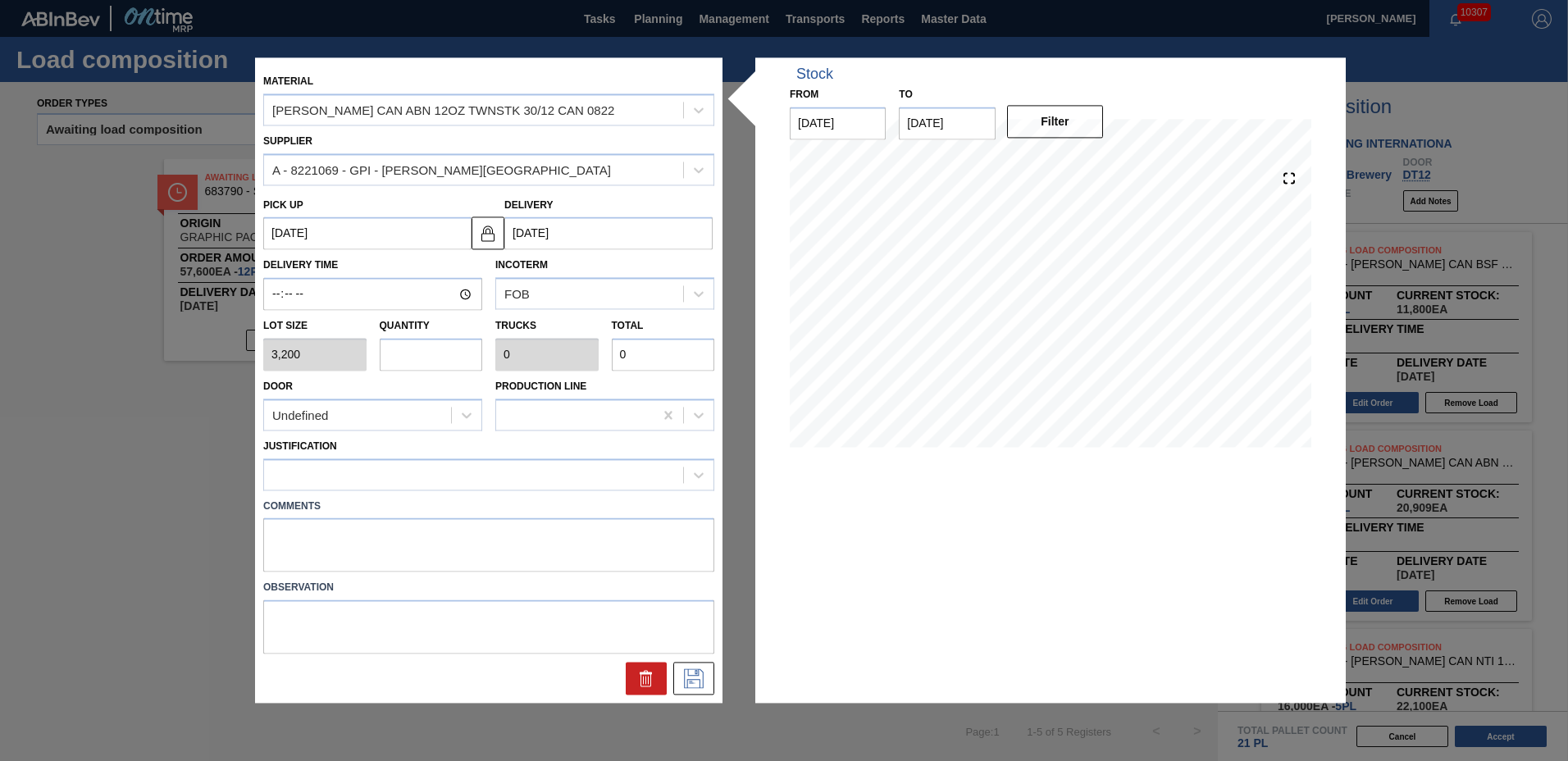
type input "3"
type input "0.115"
type input "9,600"
type input "3"
click at [297, 477] on div at bounding box center [473, 474] width 419 height 24
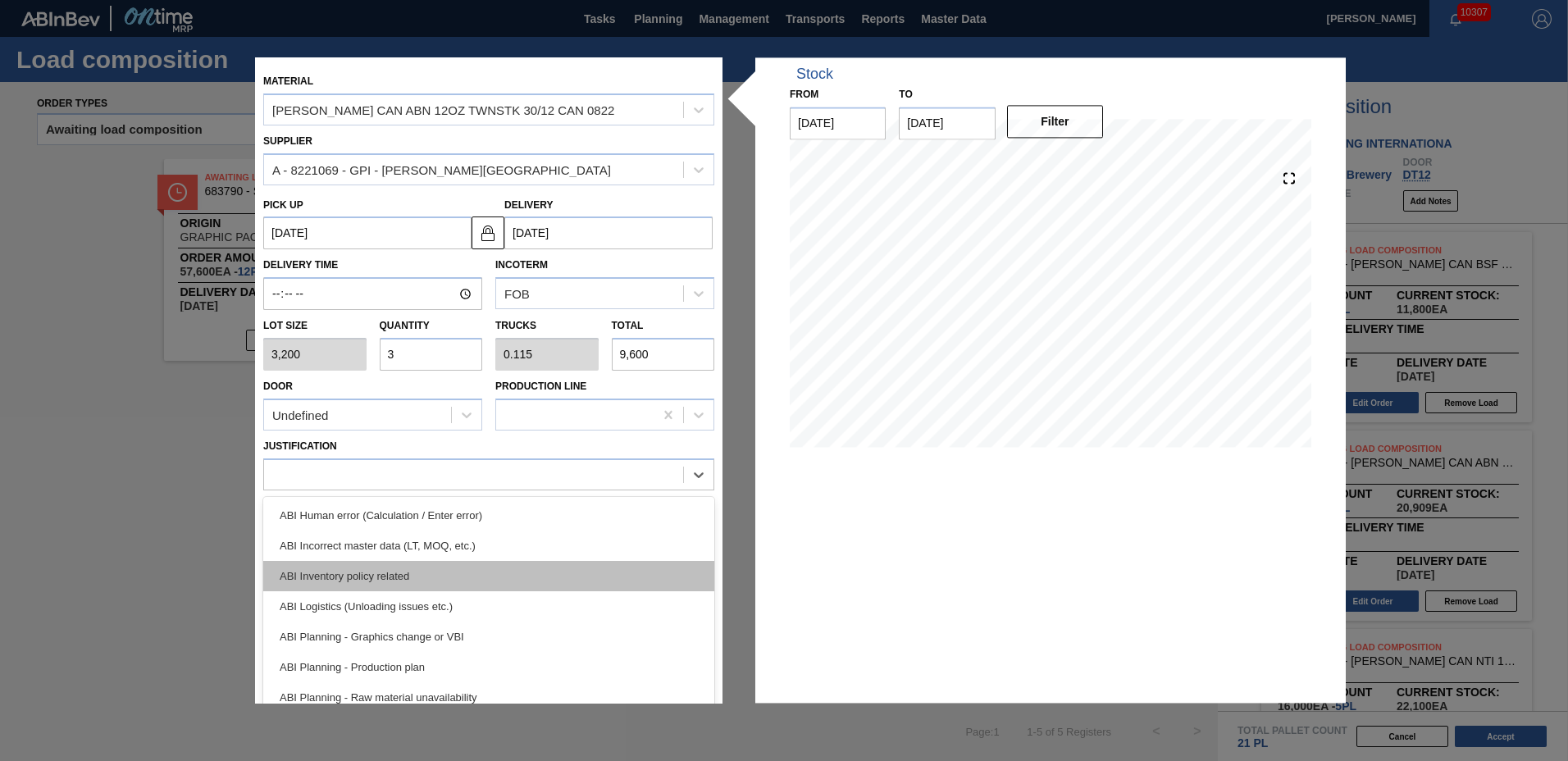
click at [305, 570] on div "ABI Inventory policy related" at bounding box center [488, 576] width 451 height 30
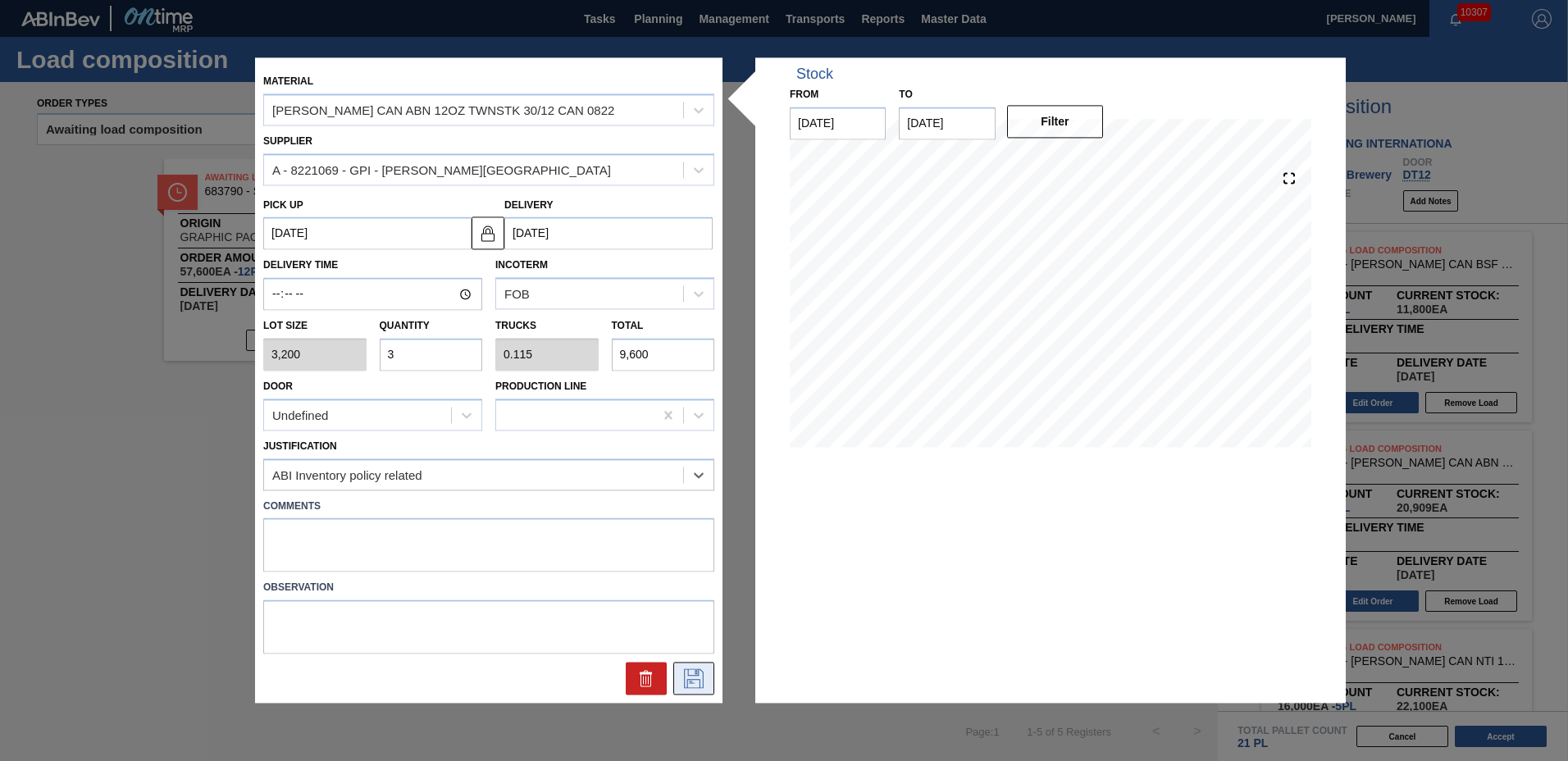
click at [688, 677] on icon at bounding box center [694, 680] width 26 height 20
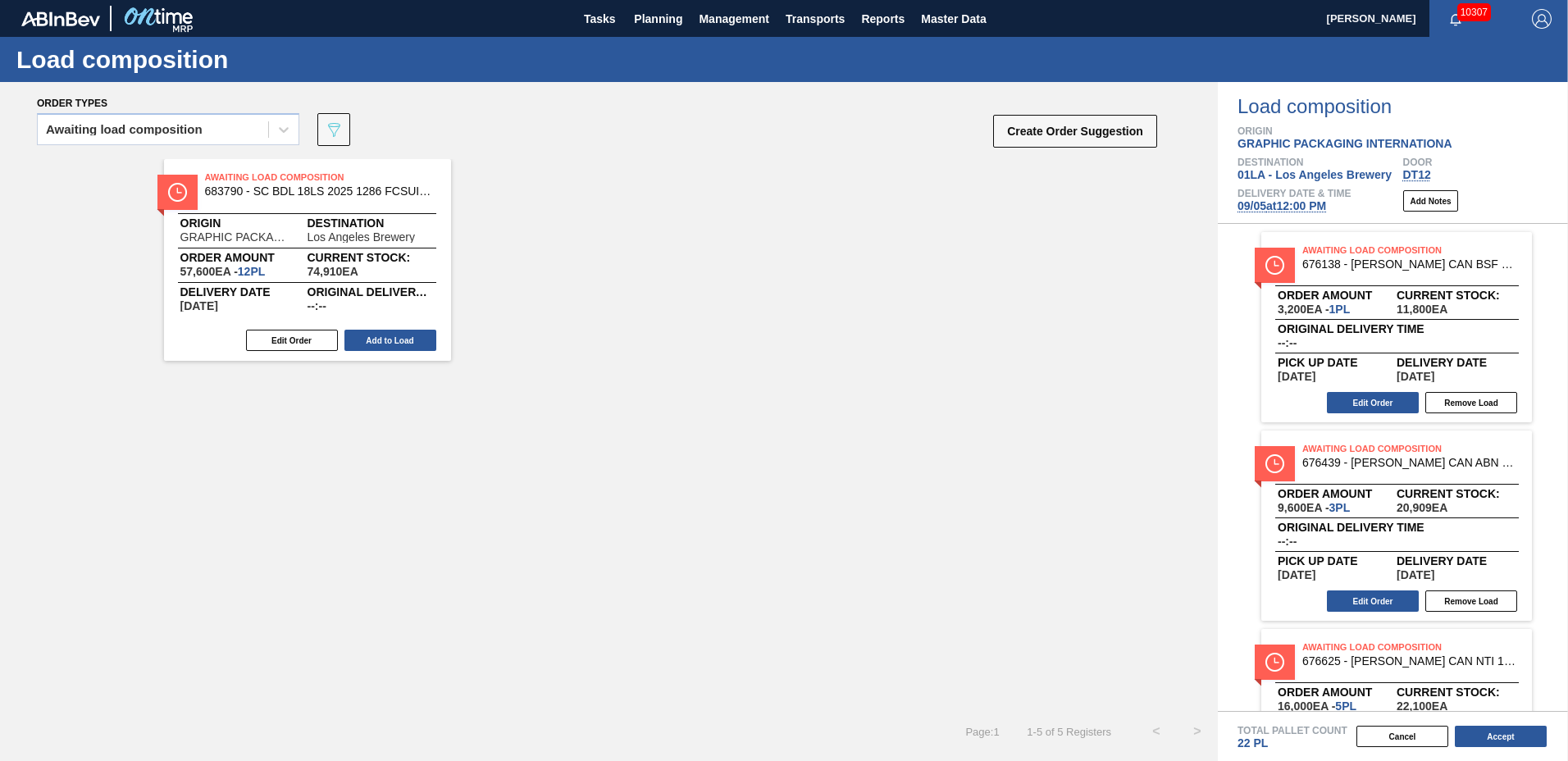
scroll to position [315, 0]
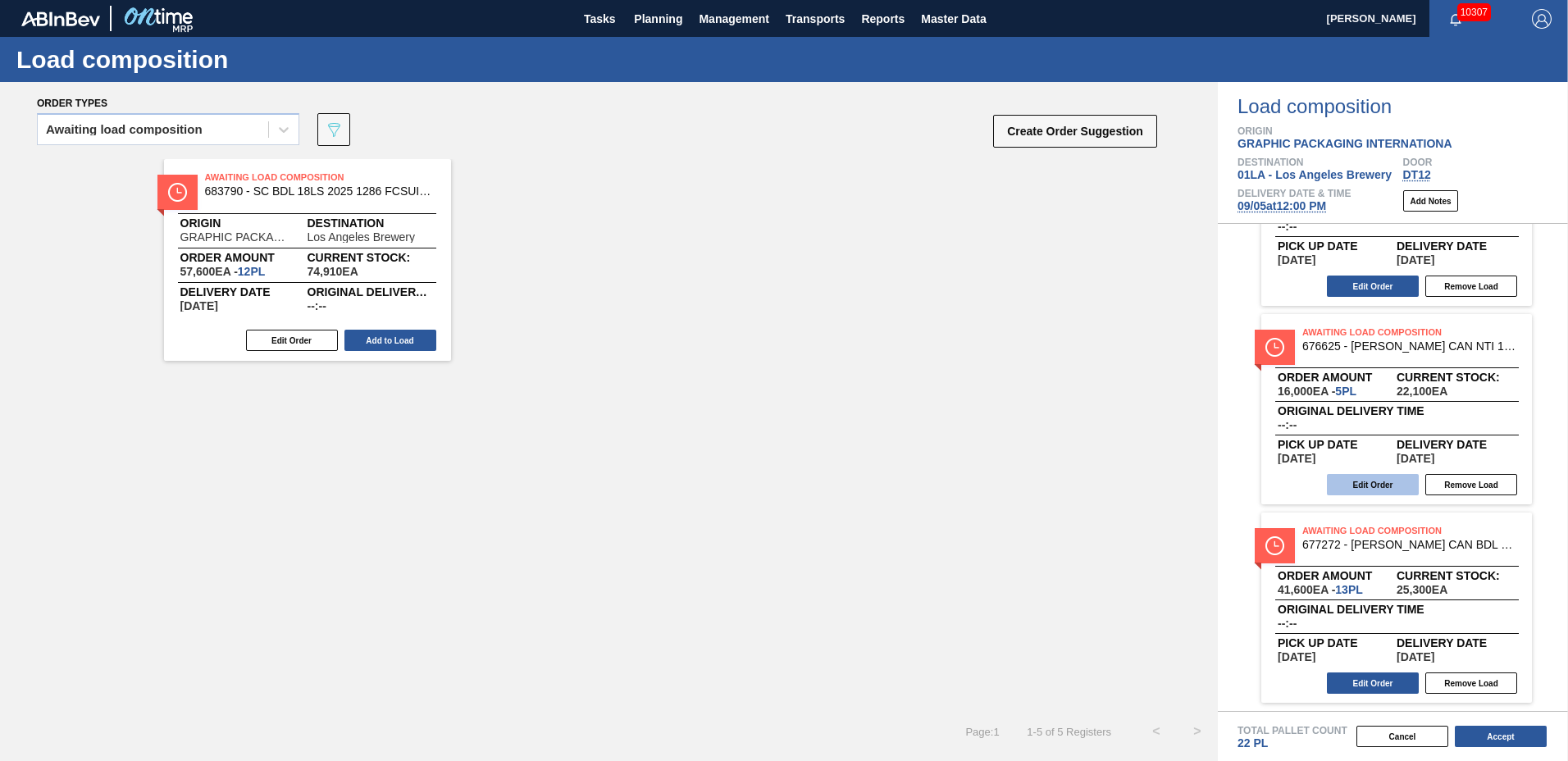
click at [1369, 482] on button "Edit Order" at bounding box center [1373, 485] width 92 height 21
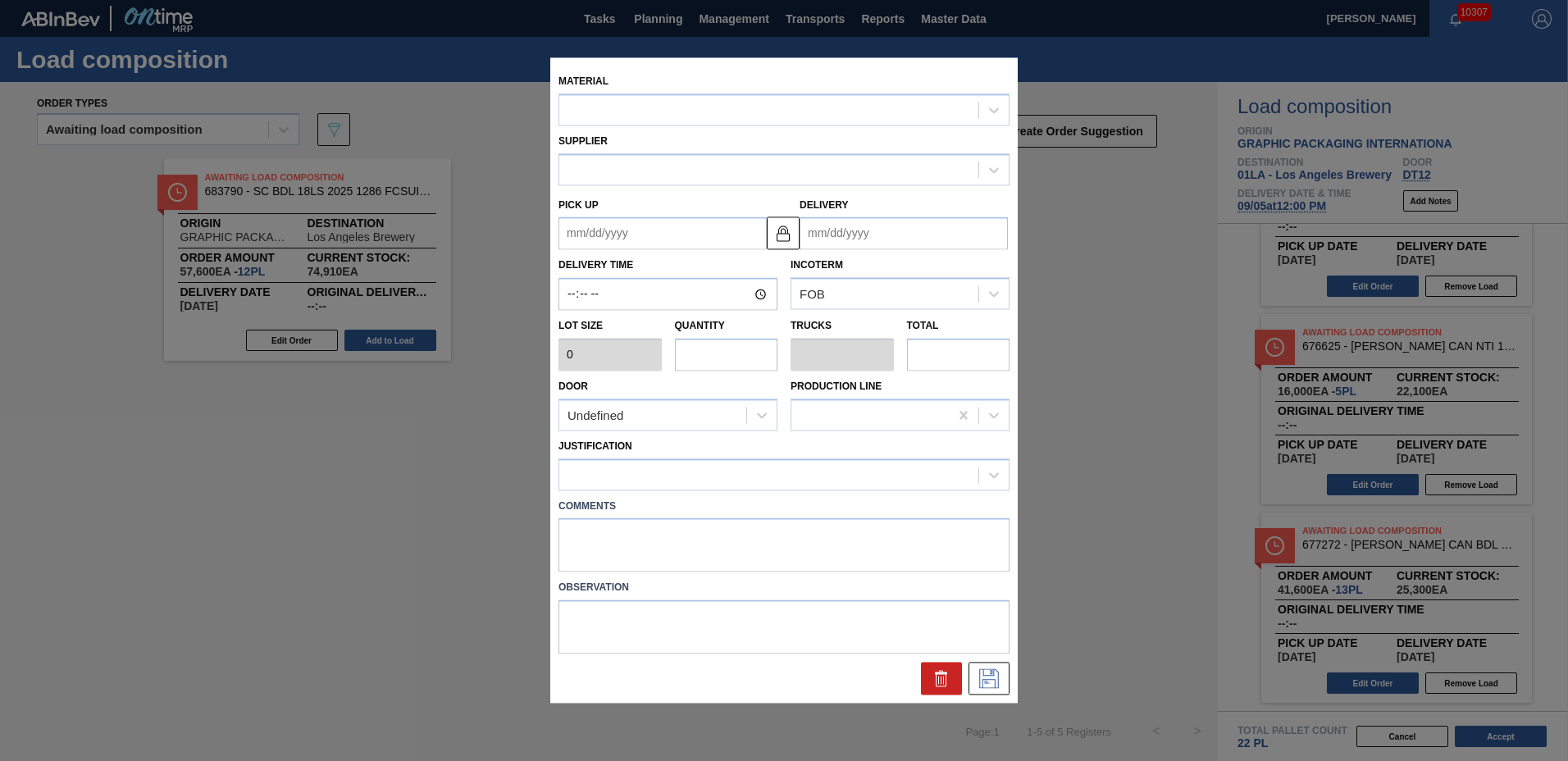
type input "3,200"
type input "5"
type input "0.192"
type input "16,000"
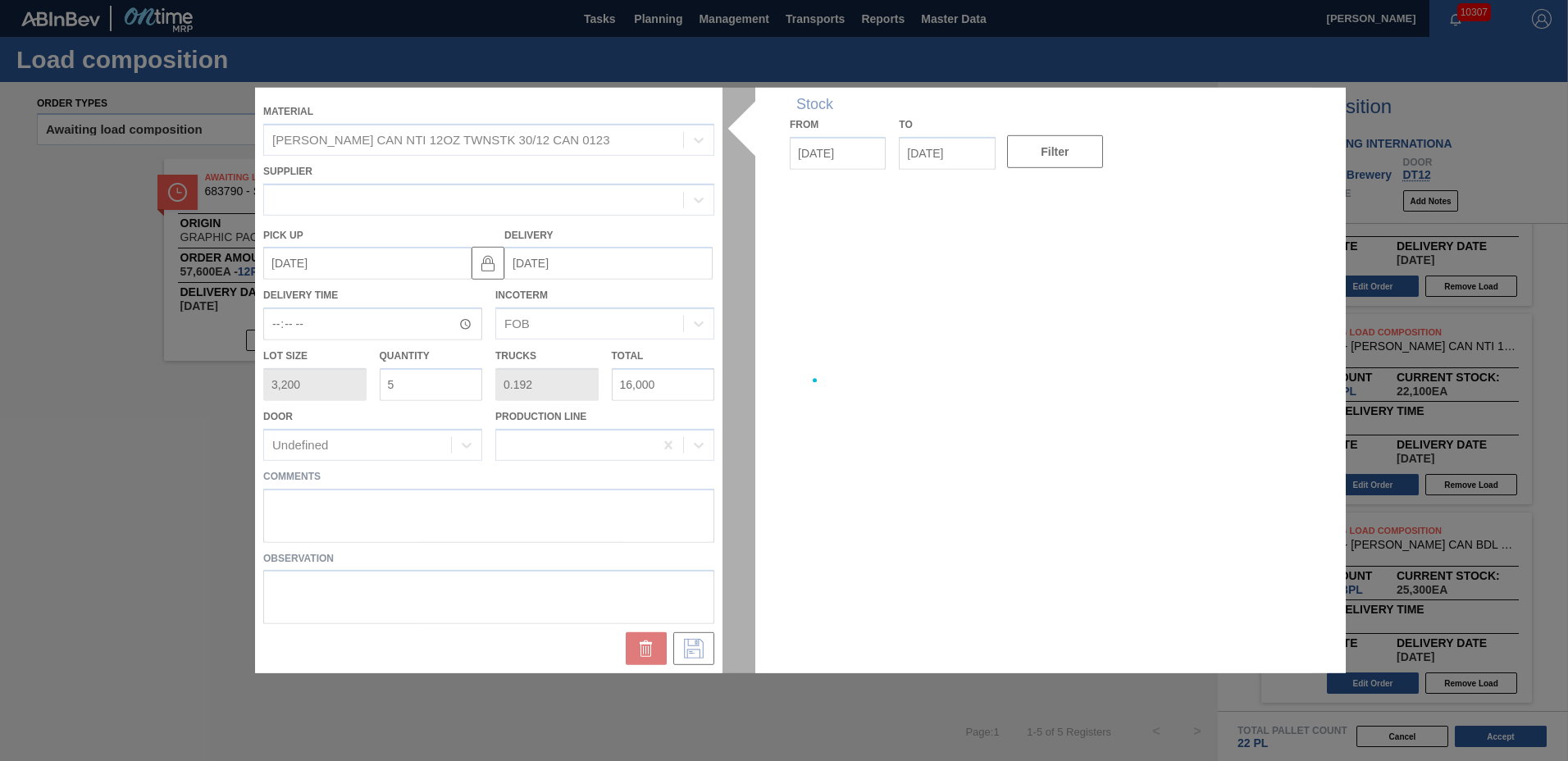
type up "[DATE]"
type input "[DATE]"
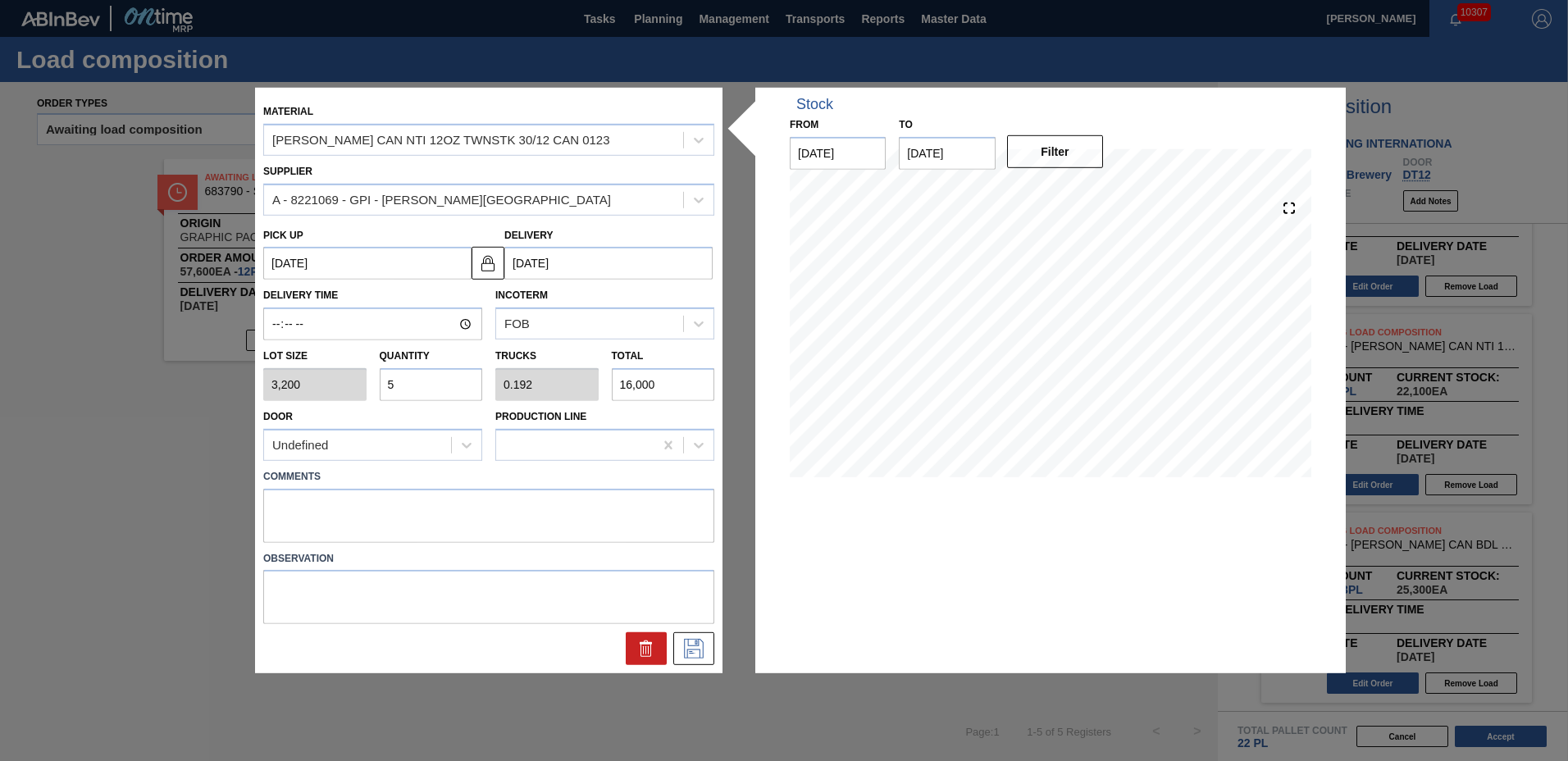
click at [454, 393] on input "5" at bounding box center [431, 385] width 103 height 33
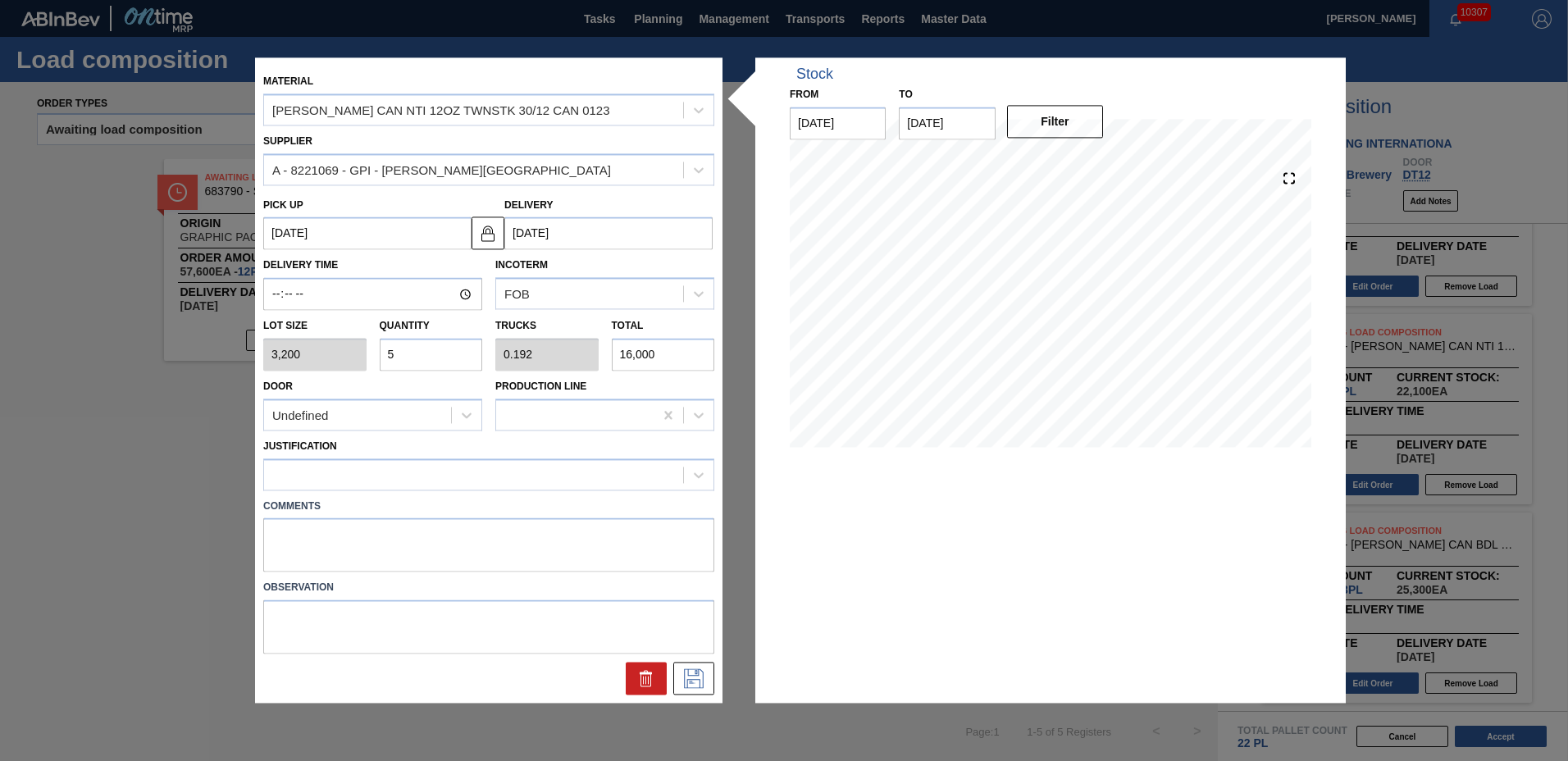
type input "0"
type input "4"
type input "0.154"
type input "12,800"
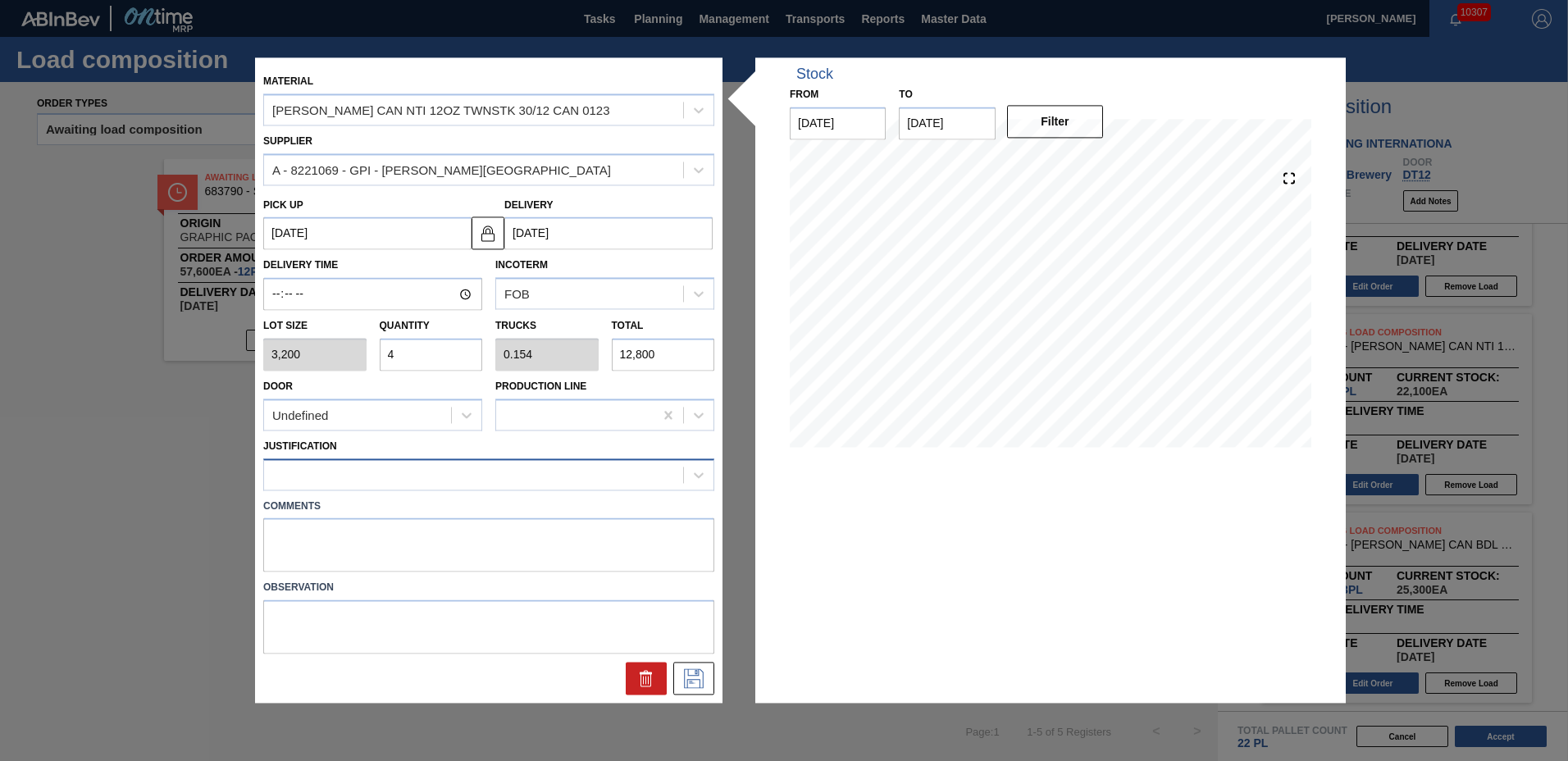
type input "4"
click at [352, 467] on div at bounding box center [473, 474] width 419 height 24
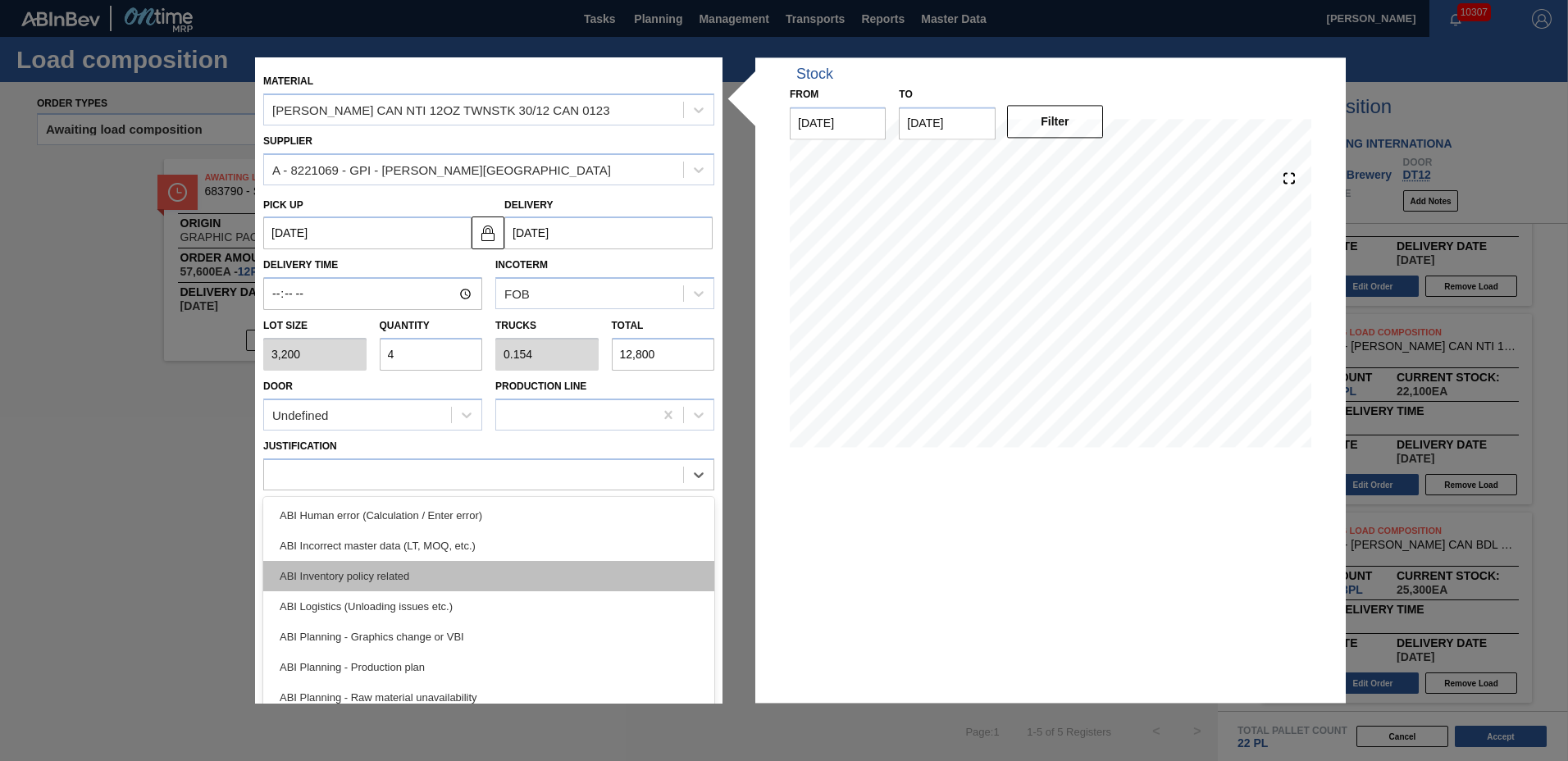
click at [366, 577] on div "ABI Inventory policy related" at bounding box center [488, 576] width 451 height 30
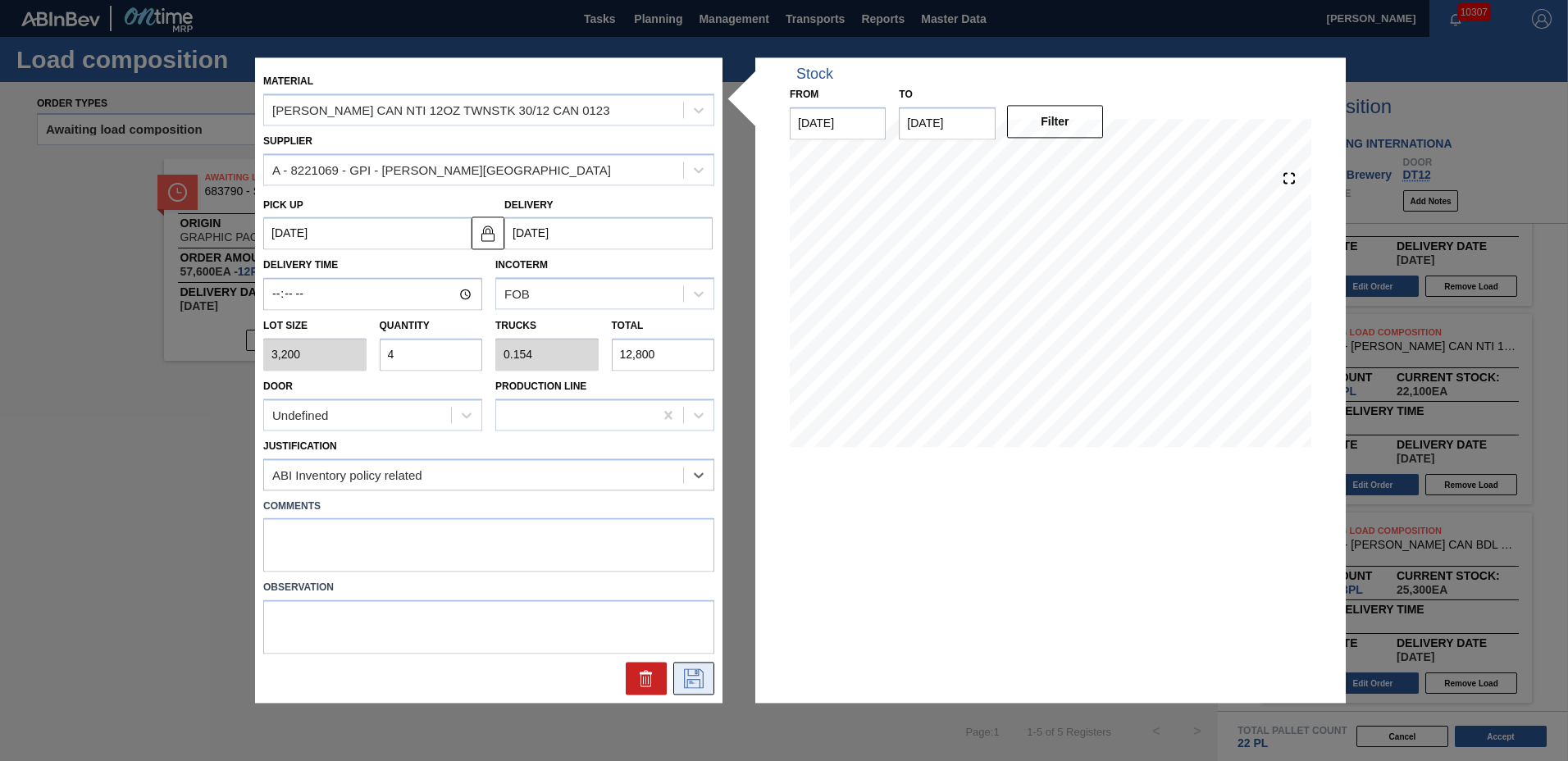
click at [688, 672] on icon at bounding box center [694, 680] width 20 height 20
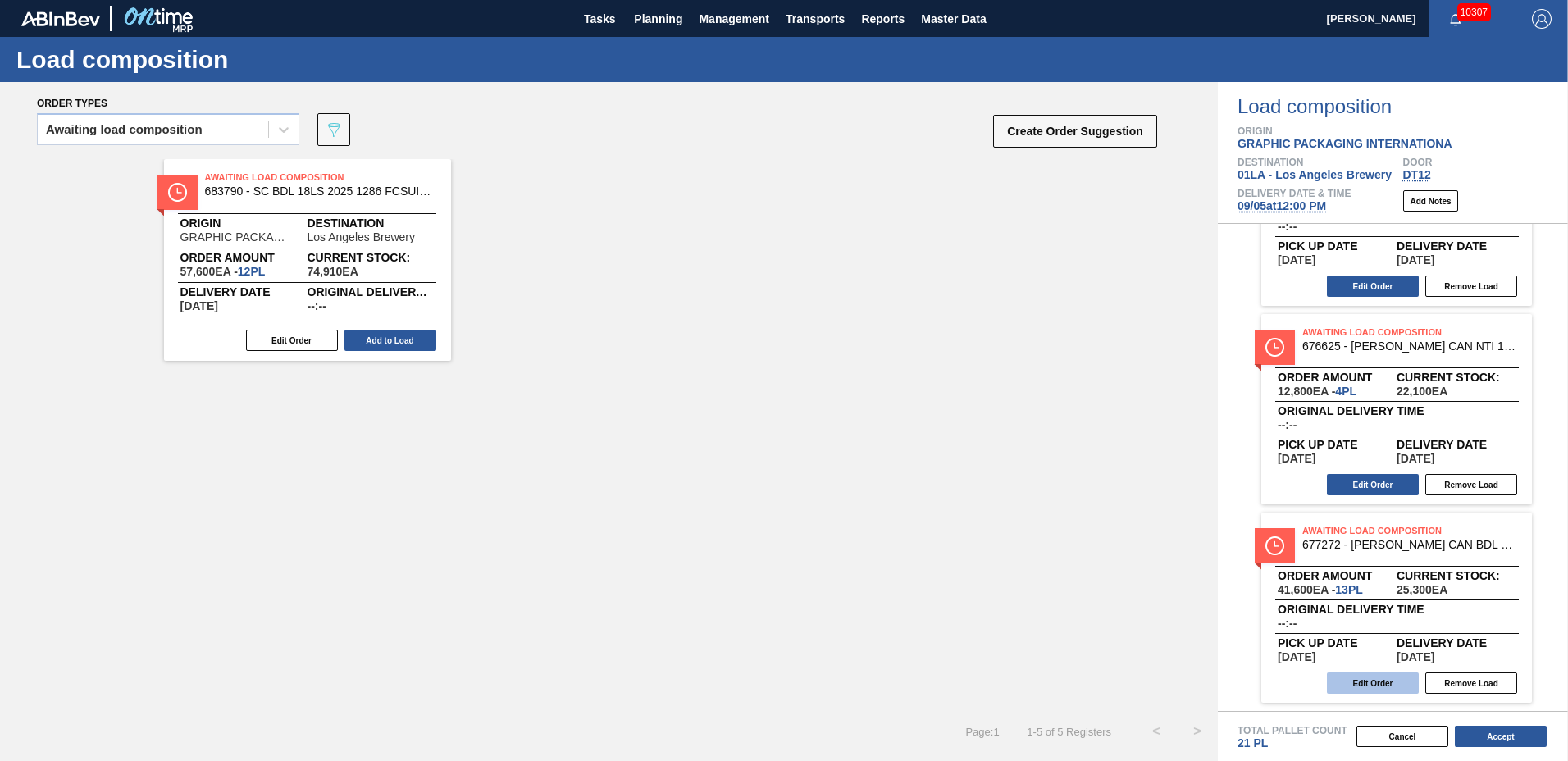
click at [1349, 678] on button "Edit Order" at bounding box center [1373, 684] width 92 height 21
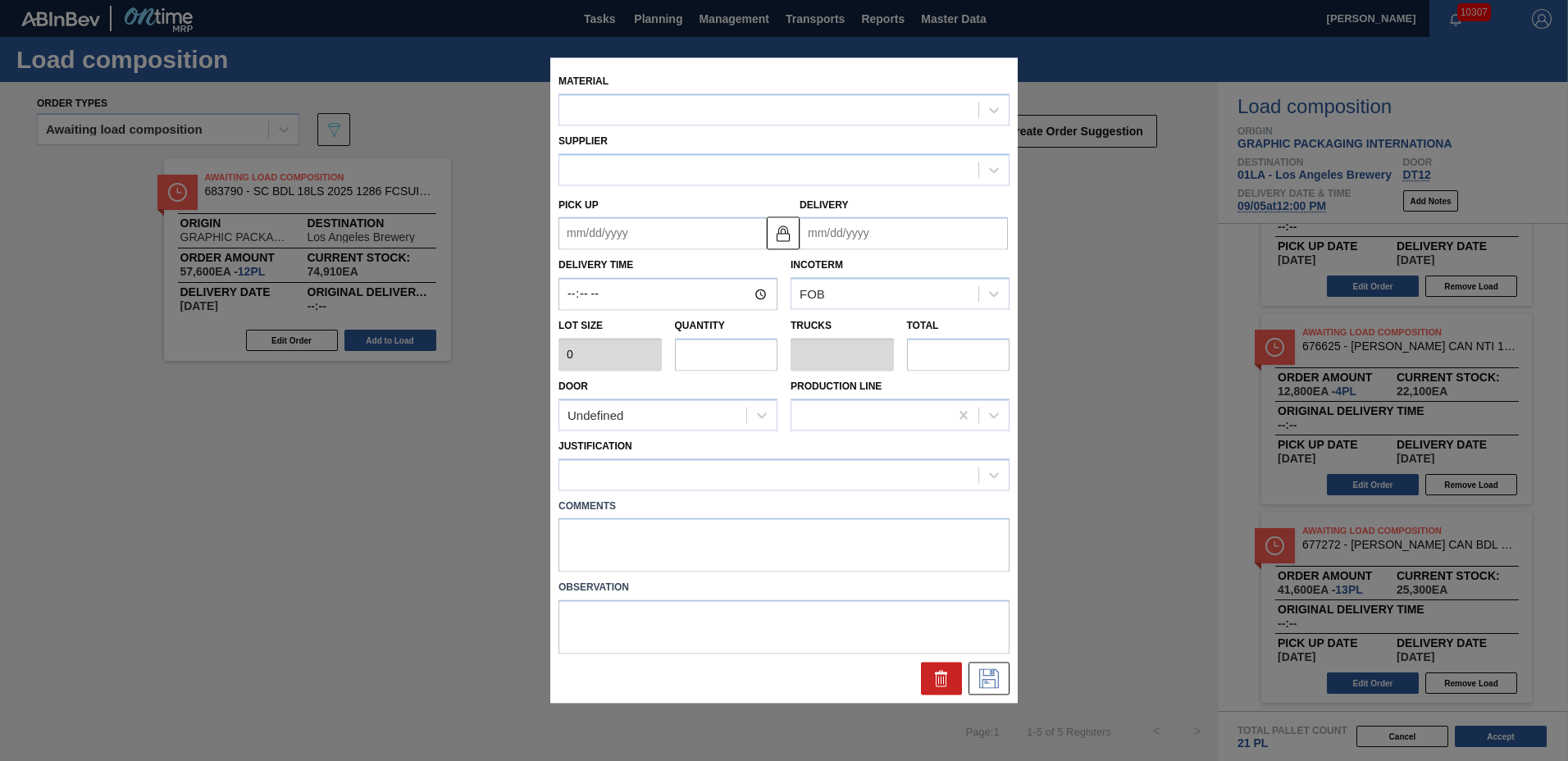
type input "3,200"
type input "13"
type input "0.5"
type input "41,600"
type up "[DATE]"
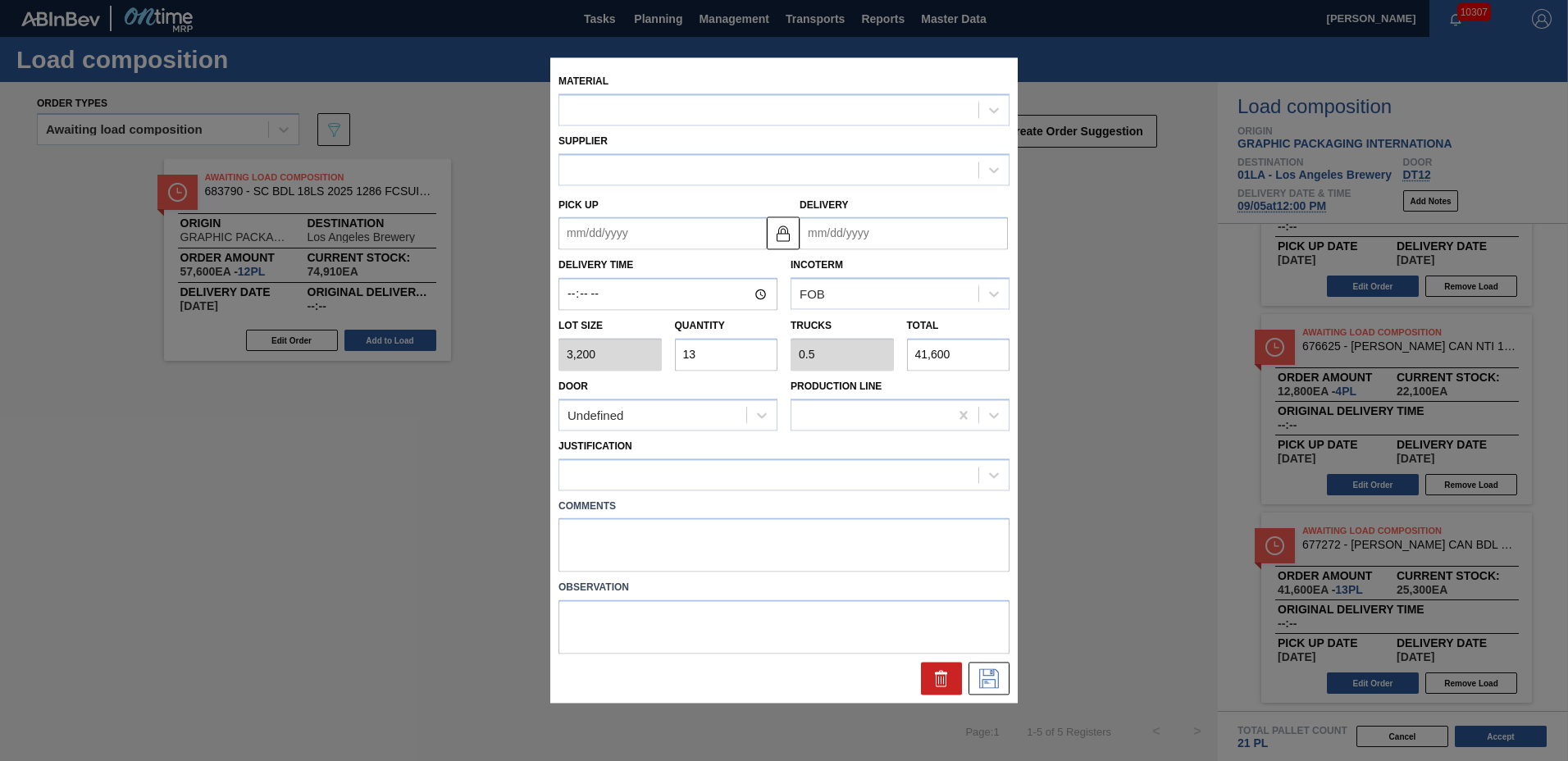
type input "[DATE]"
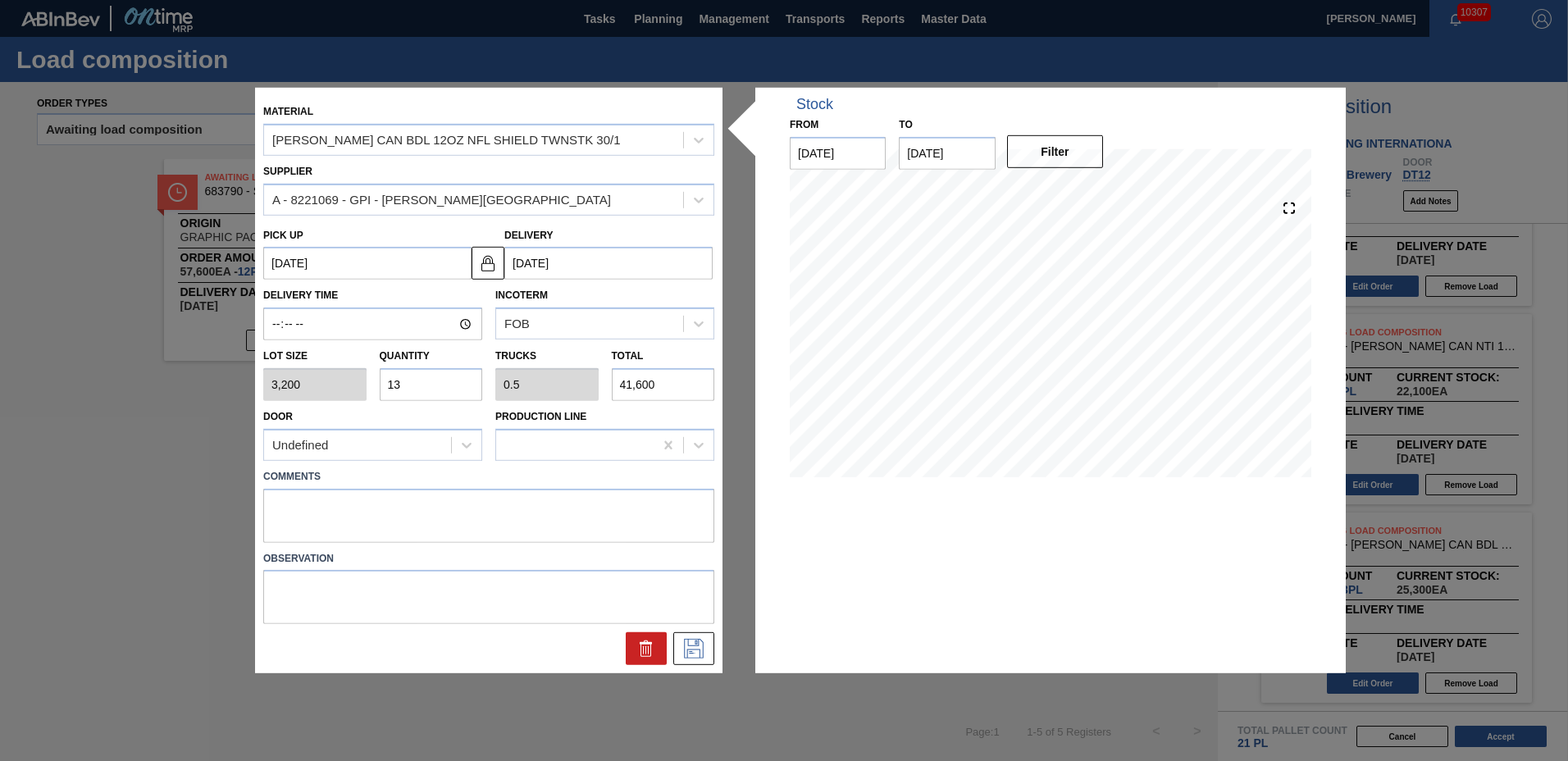
click at [441, 385] on input "13" at bounding box center [431, 385] width 103 height 33
type input "1"
type input "0.038"
type input "3,200"
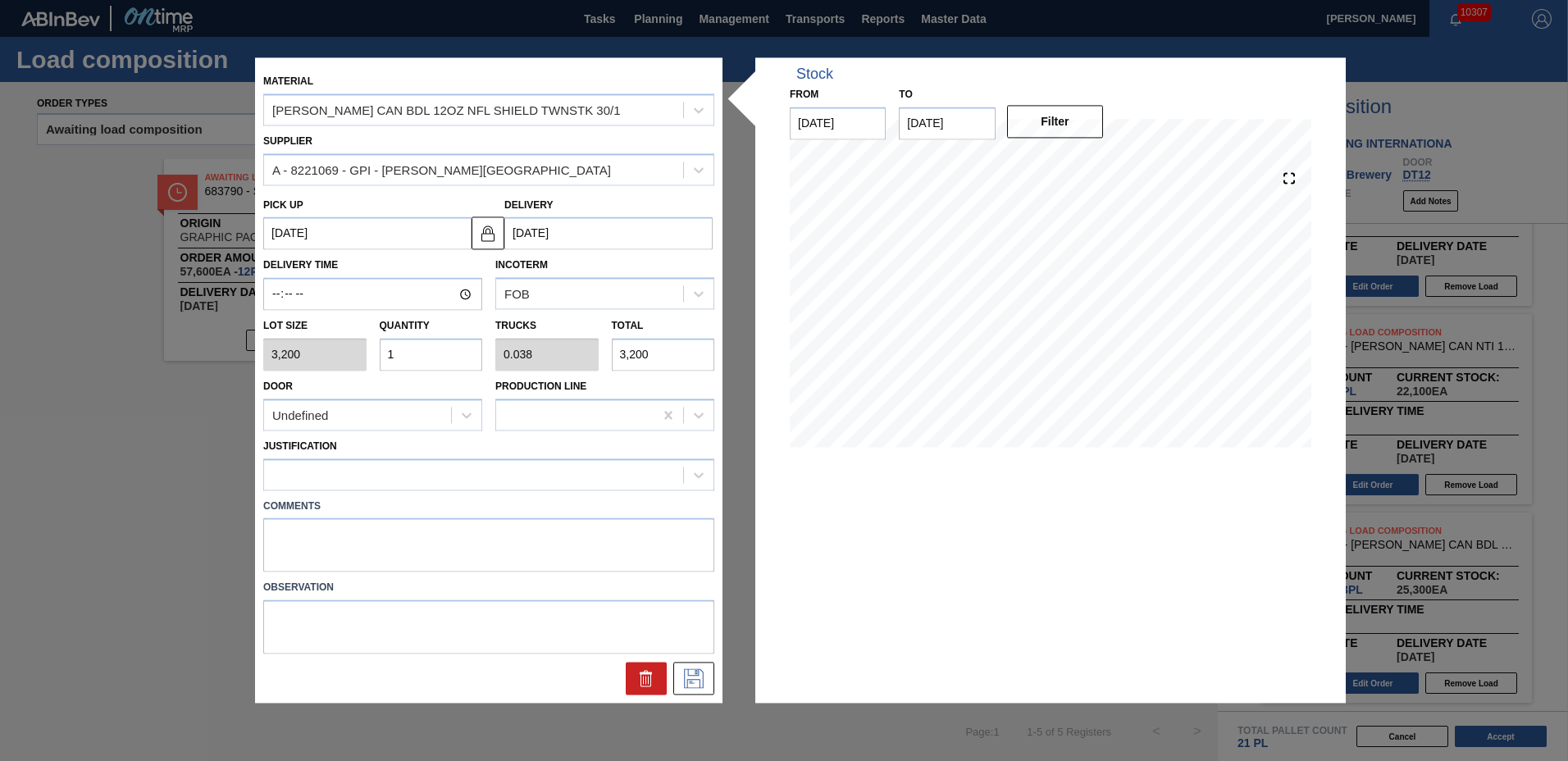
type input "14"
type input "0.538"
type input "44,800"
type input "14"
click at [306, 469] on div at bounding box center [473, 474] width 419 height 24
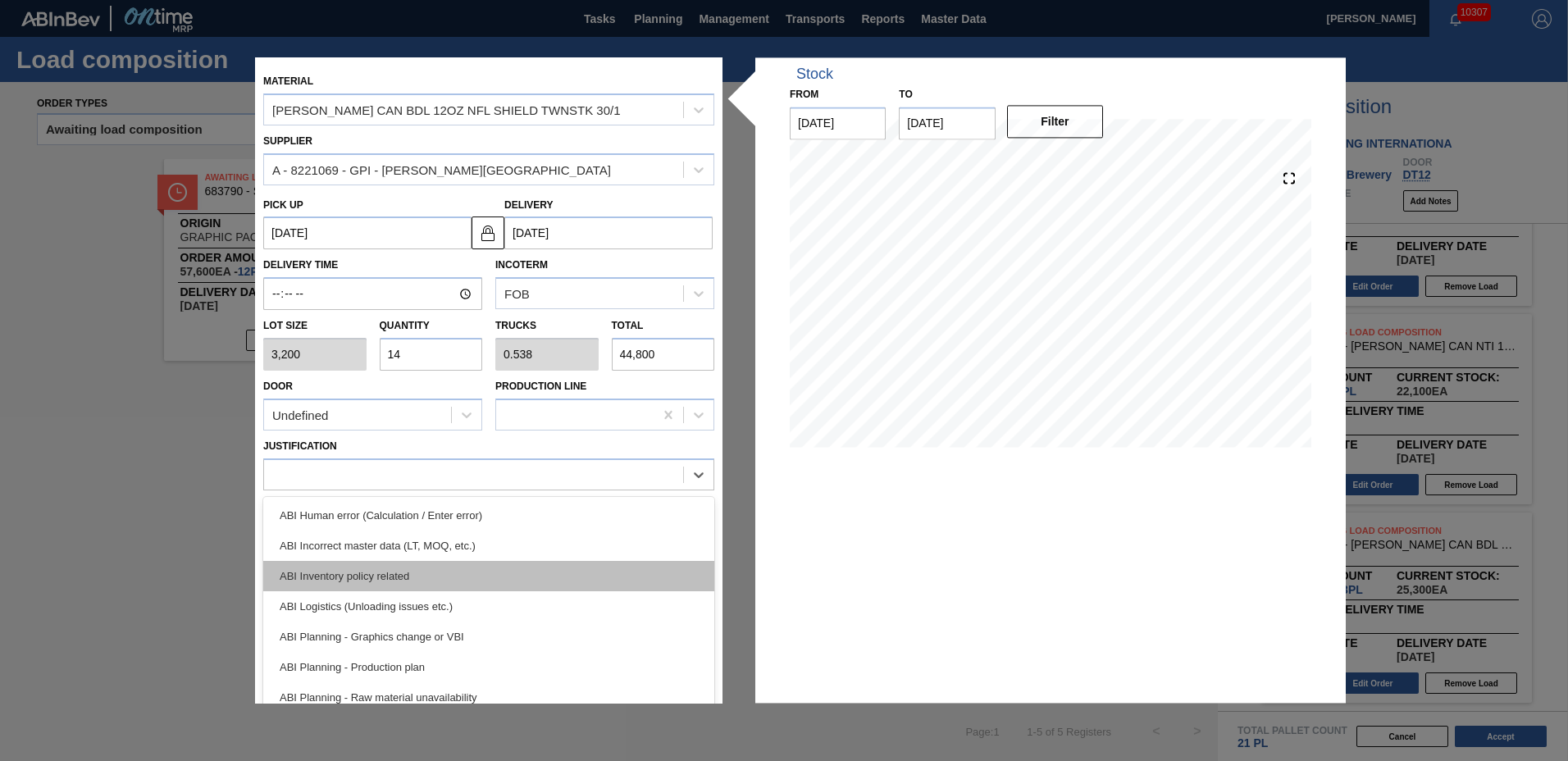
click at [322, 574] on div "ABI Inventory policy related" at bounding box center [488, 576] width 451 height 30
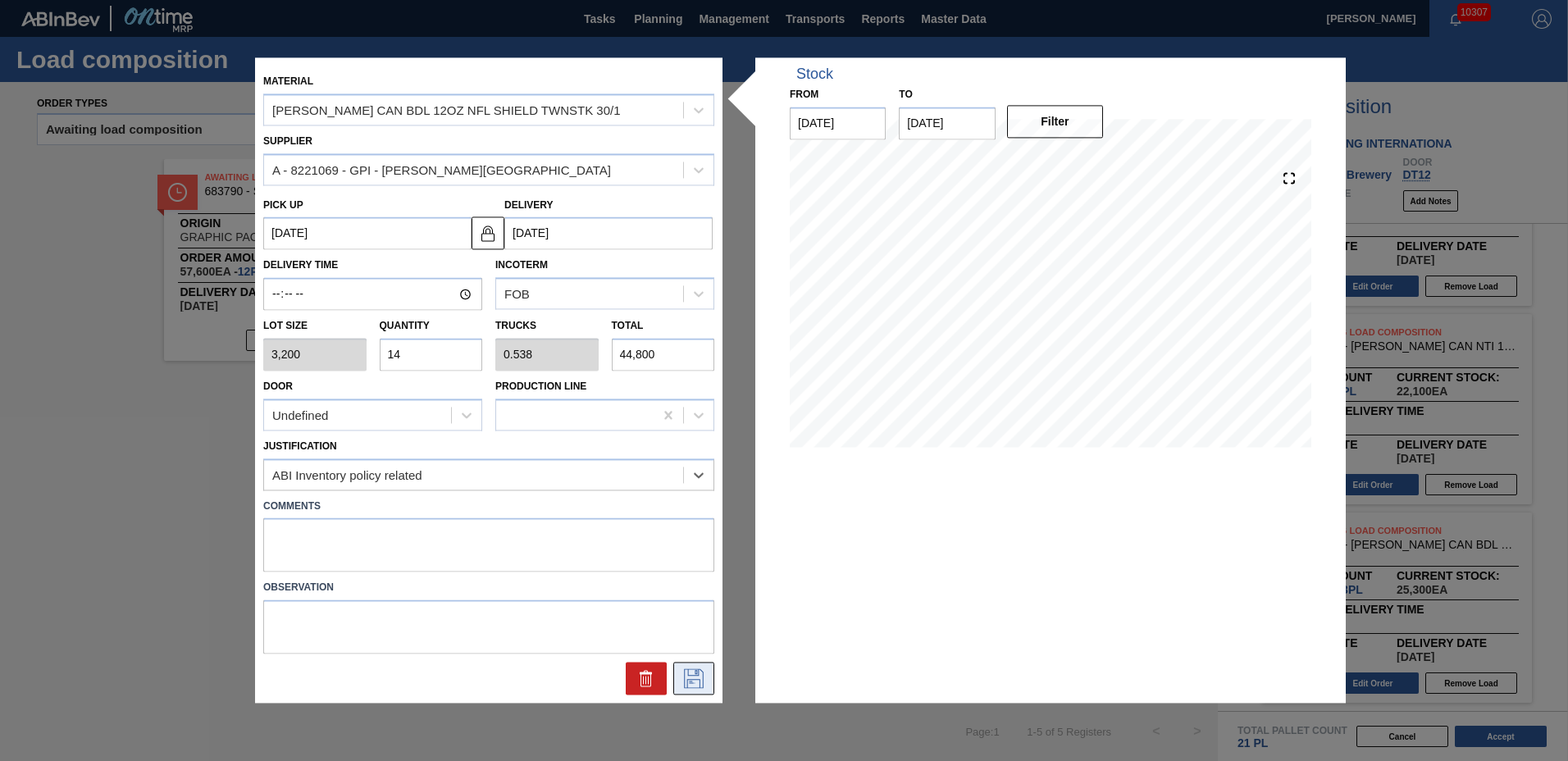
click at [682, 679] on icon at bounding box center [694, 680] width 26 height 20
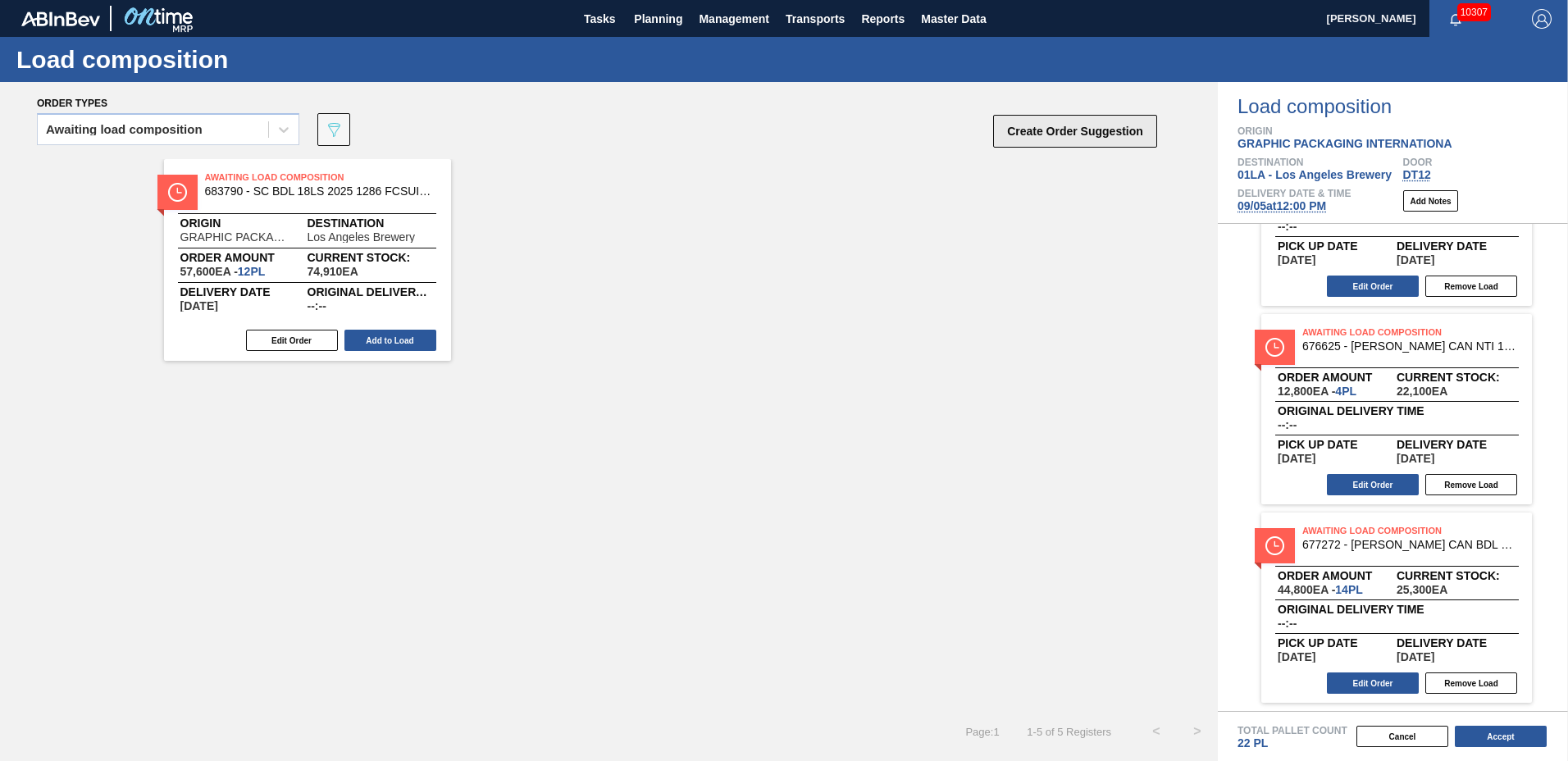
click at [1061, 120] on button "Create Order Suggestion" at bounding box center [1075, 131] width 164 height 33
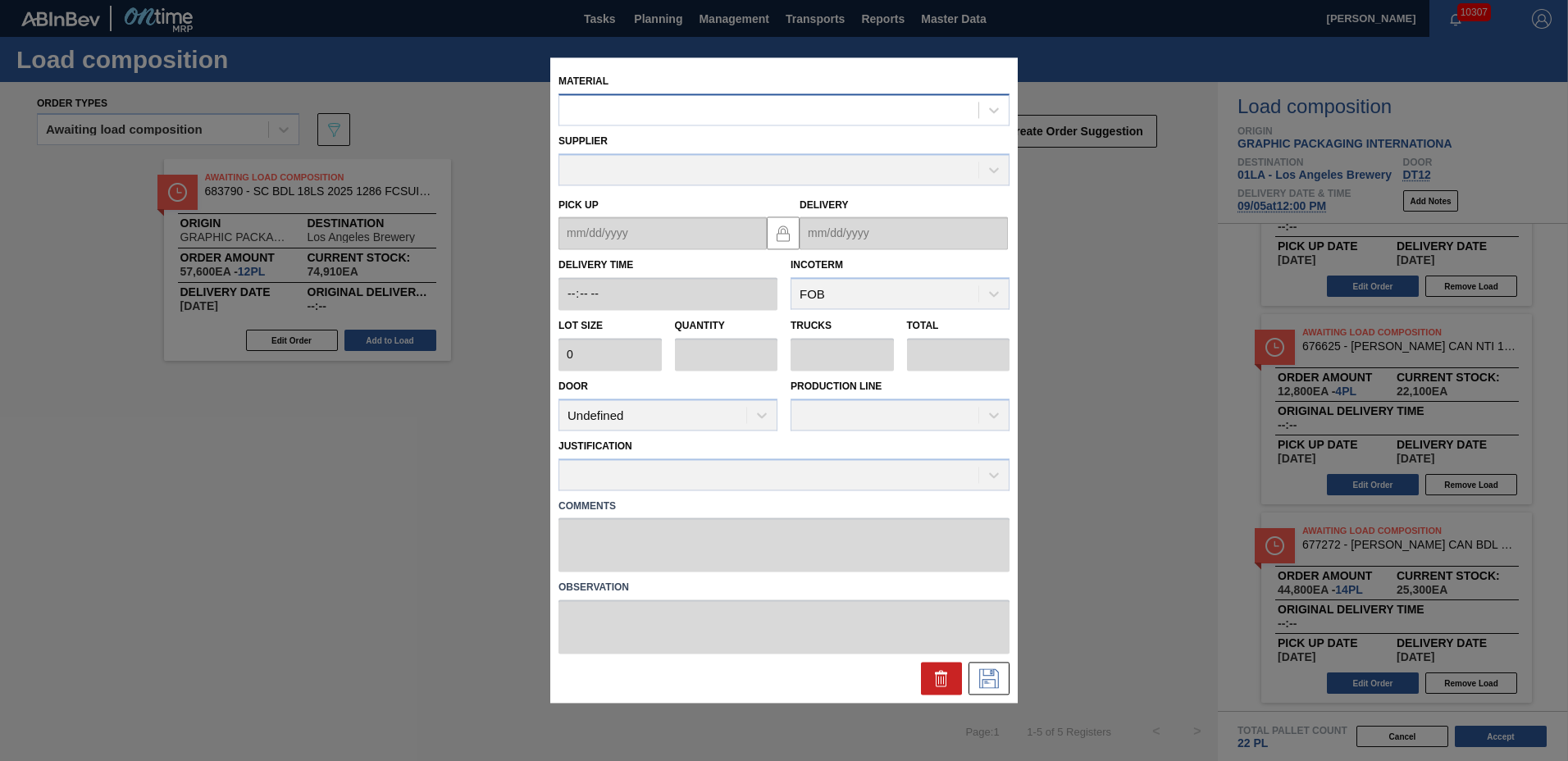
click at [677, 96] on div at bounding box center [784, 109] width 451 height 32
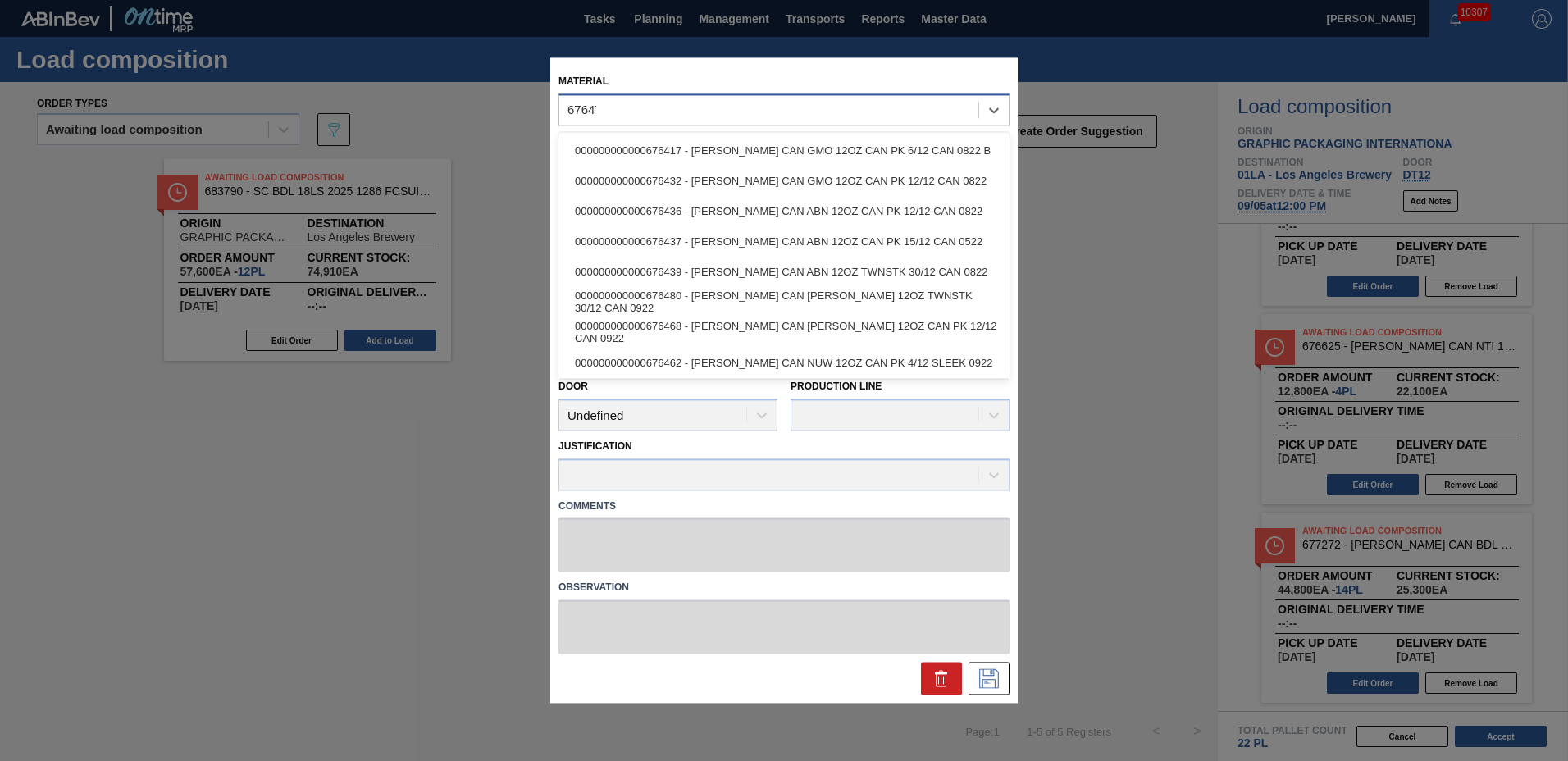
type input "676470"
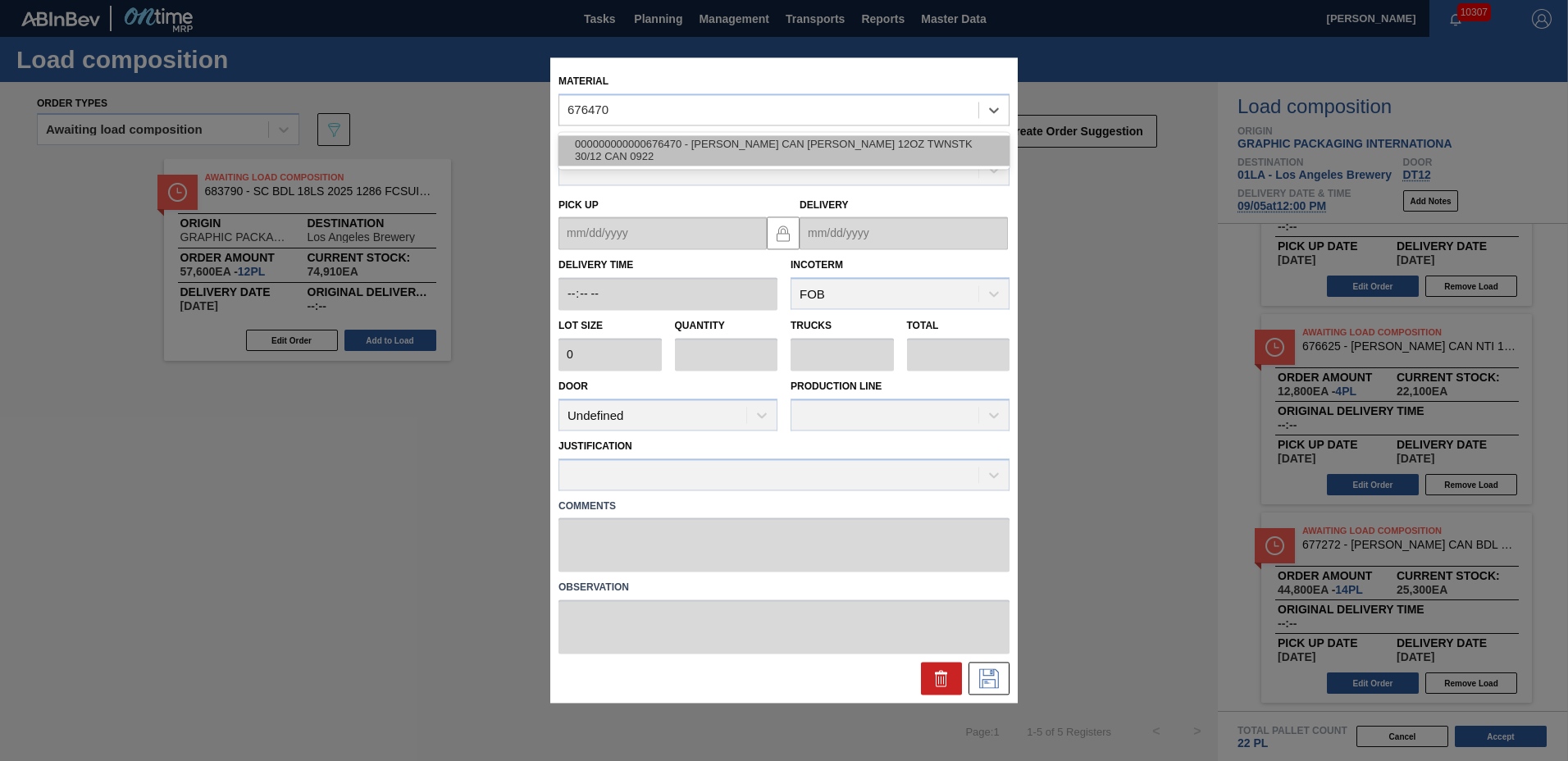
click at [653, 142] on div "000000000000676470 - CARR CAN BUD 12OZ TWNSTK 30/12 CAN 0922" at bounding box center [784, 150] width 451 height 30
type input "3,200"
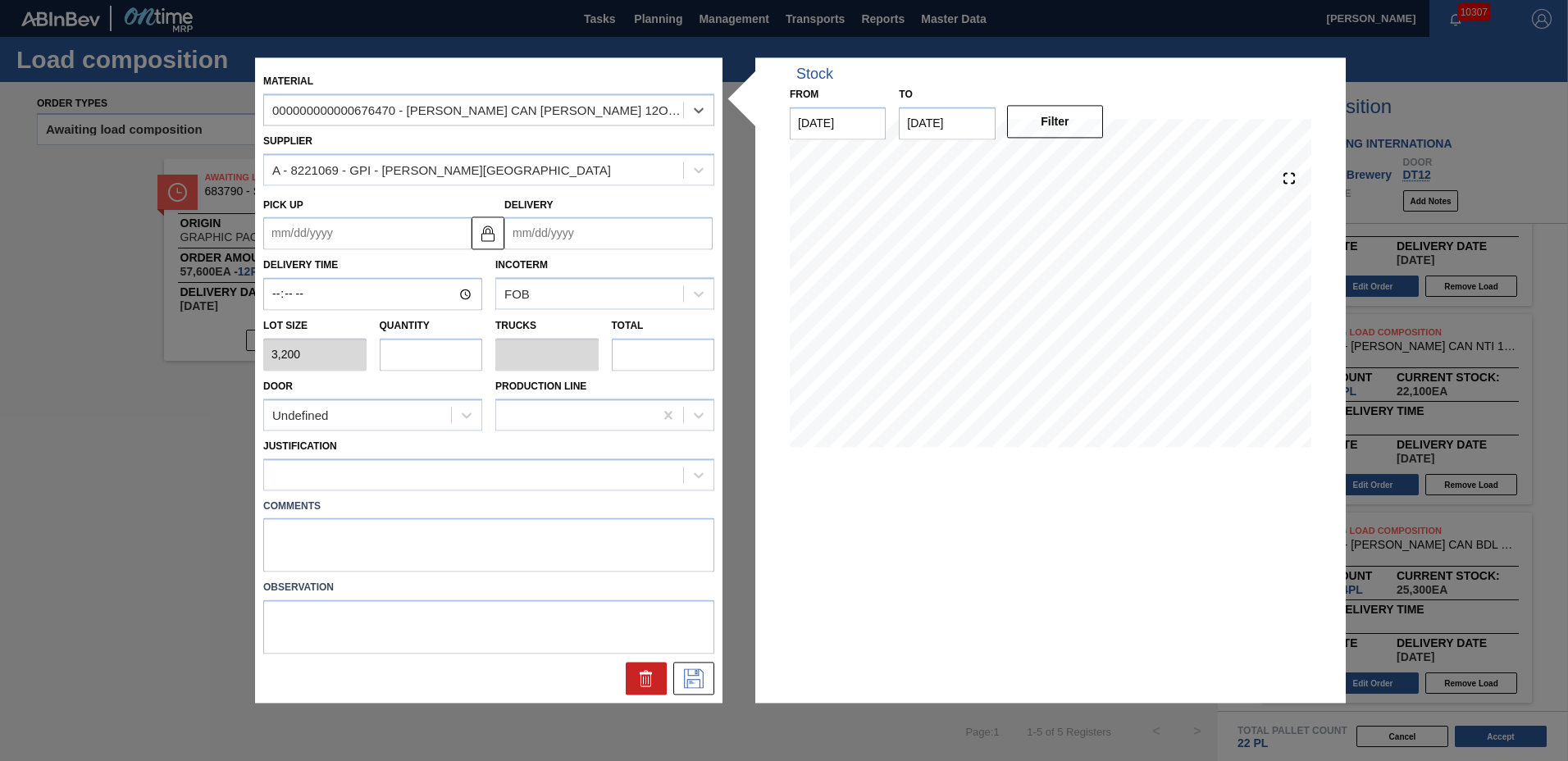
click at [616, 224] on input "Delivery" at bounding box center [609, 234] width 209 height 33
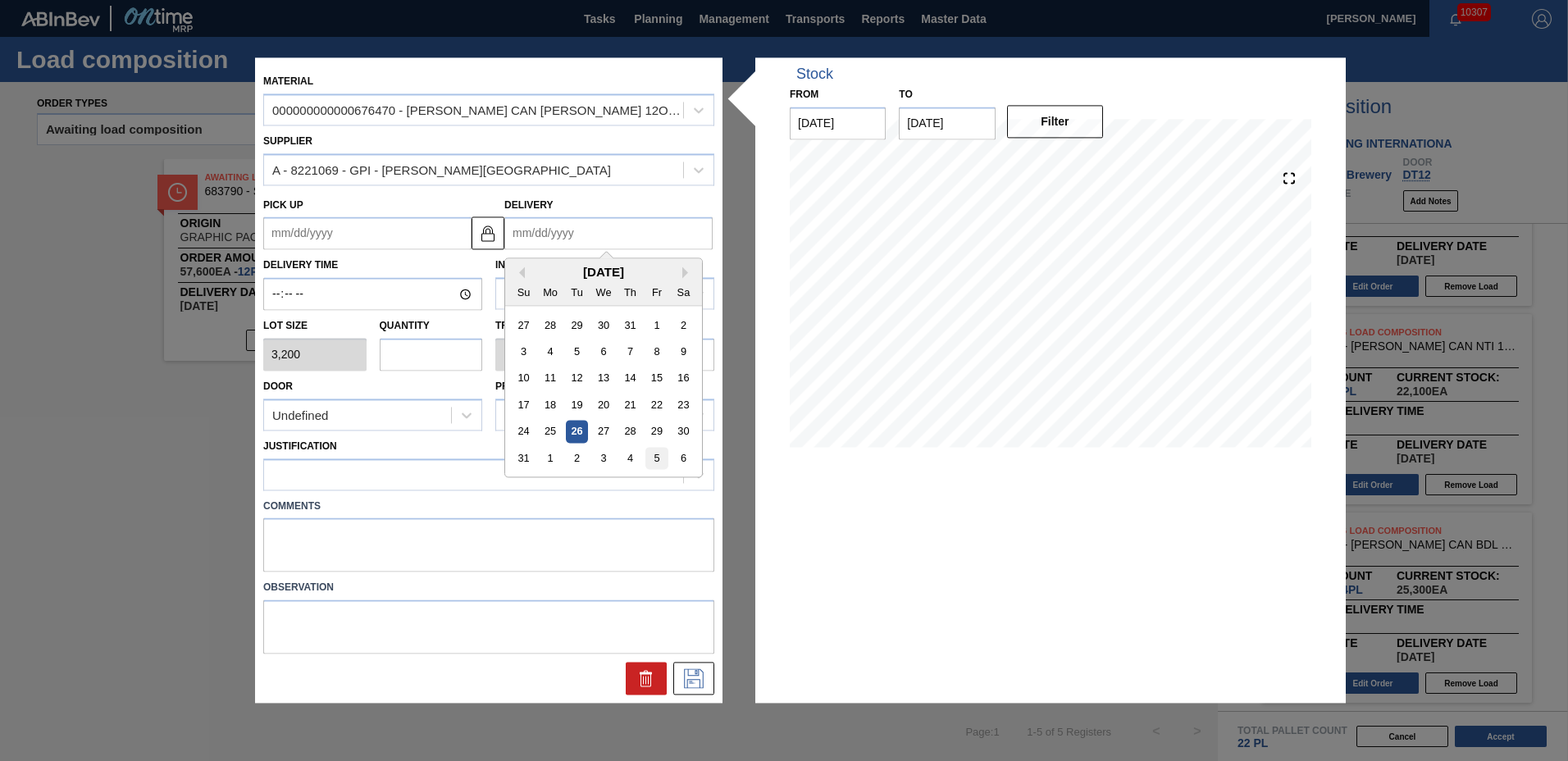
click at [654, 457] on div "5" at bounding box center [656, 459] width 22 height 22
type up "[DATE]"
type input "[DATE]"
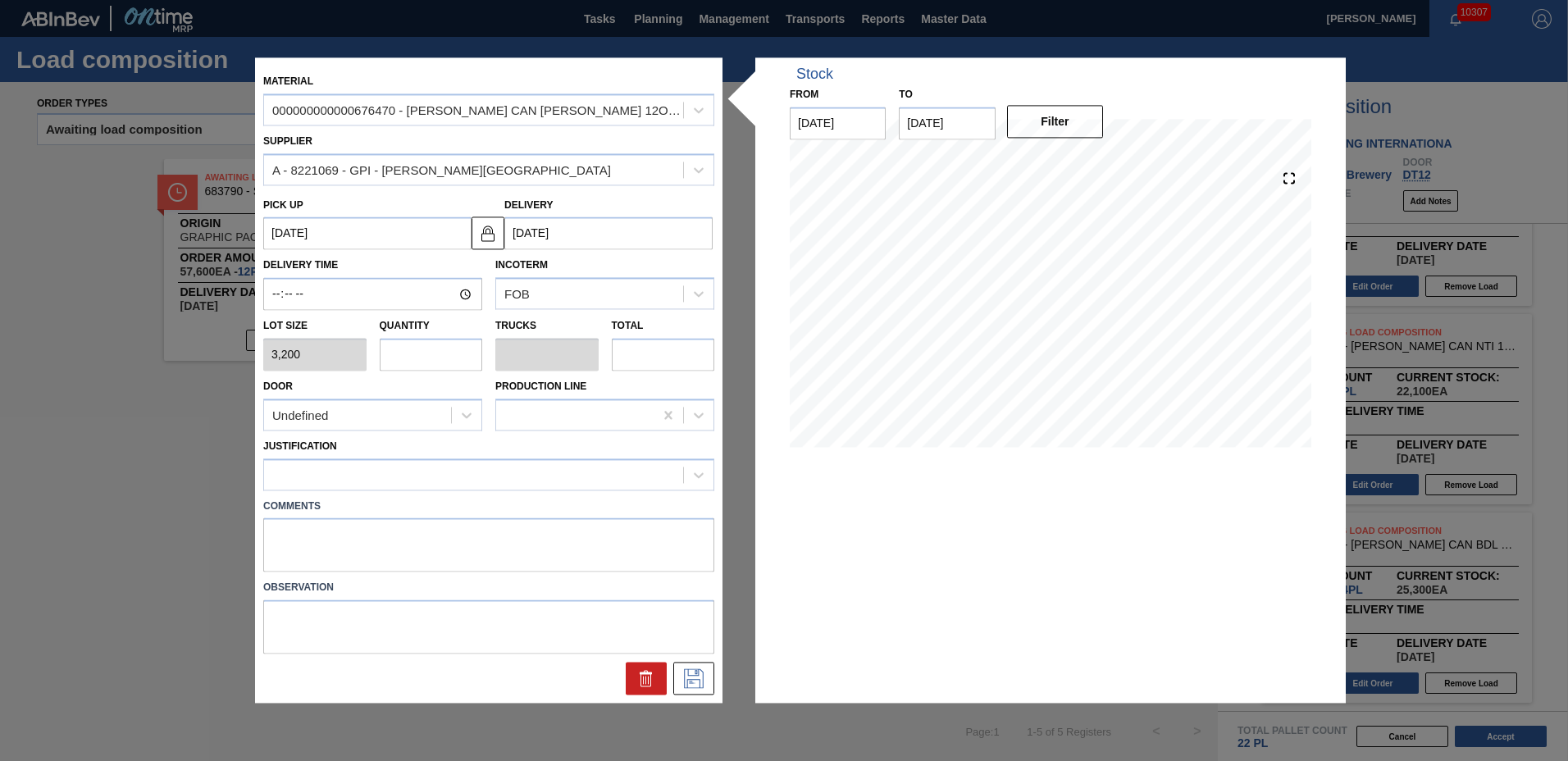
click at [425, 344] on input "text" at bounding box center [431, 354] width 103 height 33
type input "2"
type input "0.077"
type input "6,400"
click at [373, 481] on div at bounding box center [473, 474] width 419 height 24
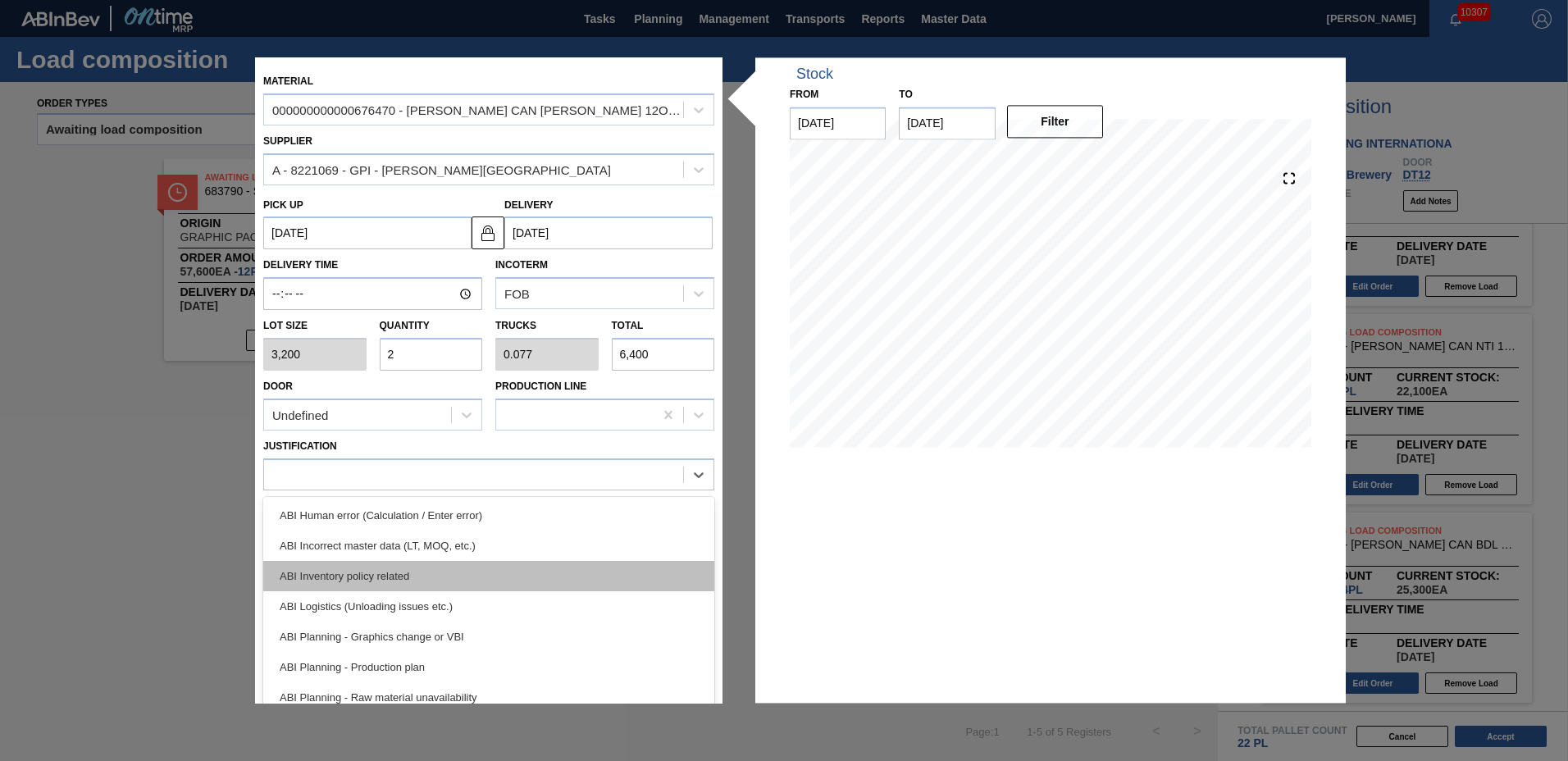
click at [366, 562] on div "ABI Inventory policy related" at bounding box center [488, 576] width 451 height 30
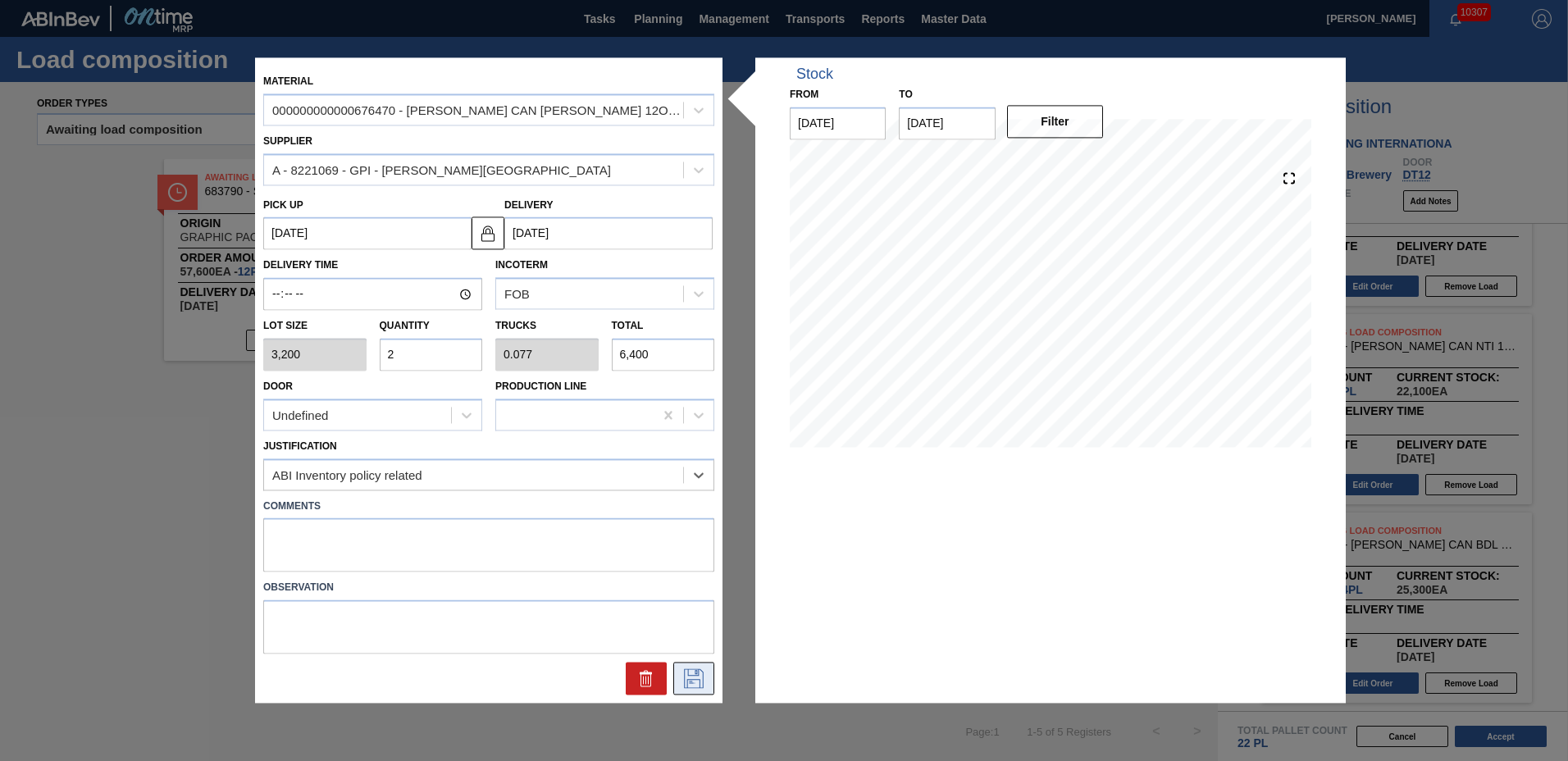
click at [688, 672] on icon at bounding box center [694, 680] width 20 height 20
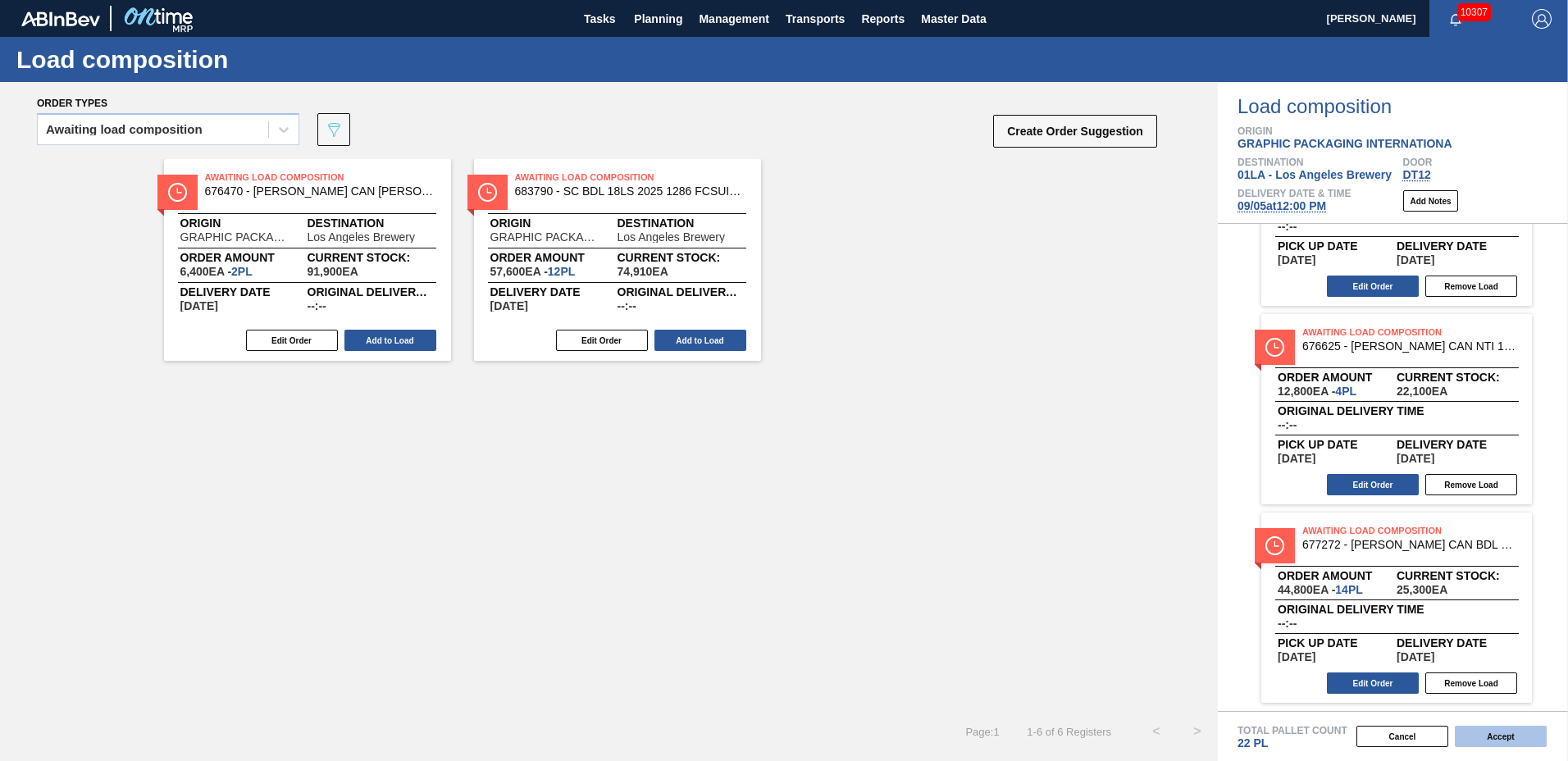
click at [1513, 736] on button "Accept" at bounding box center [1501, 737] width 92 height 21
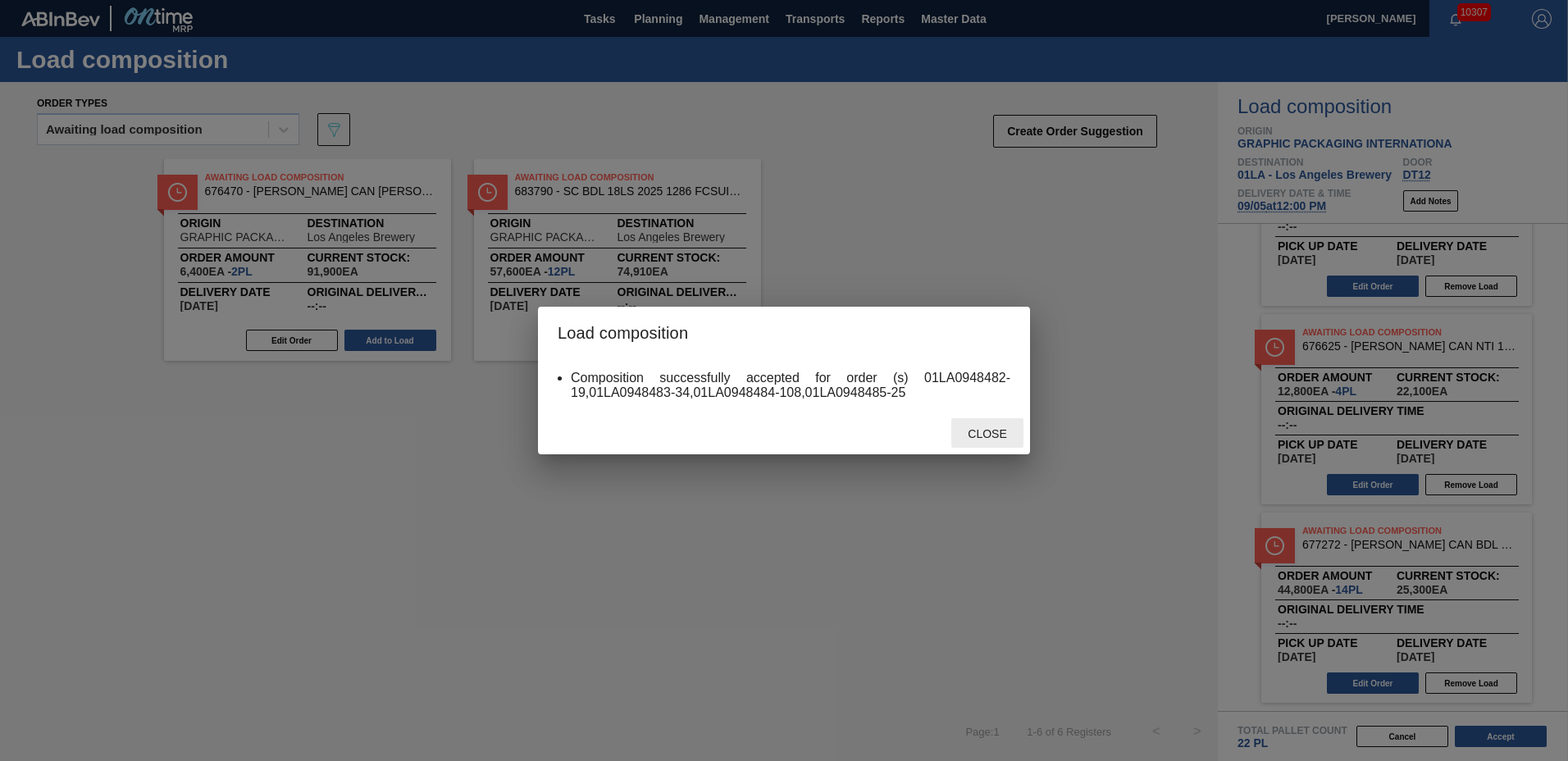
click at [1003, 428] on span "Close" at bounding box center [986, 434] width 65 height 13
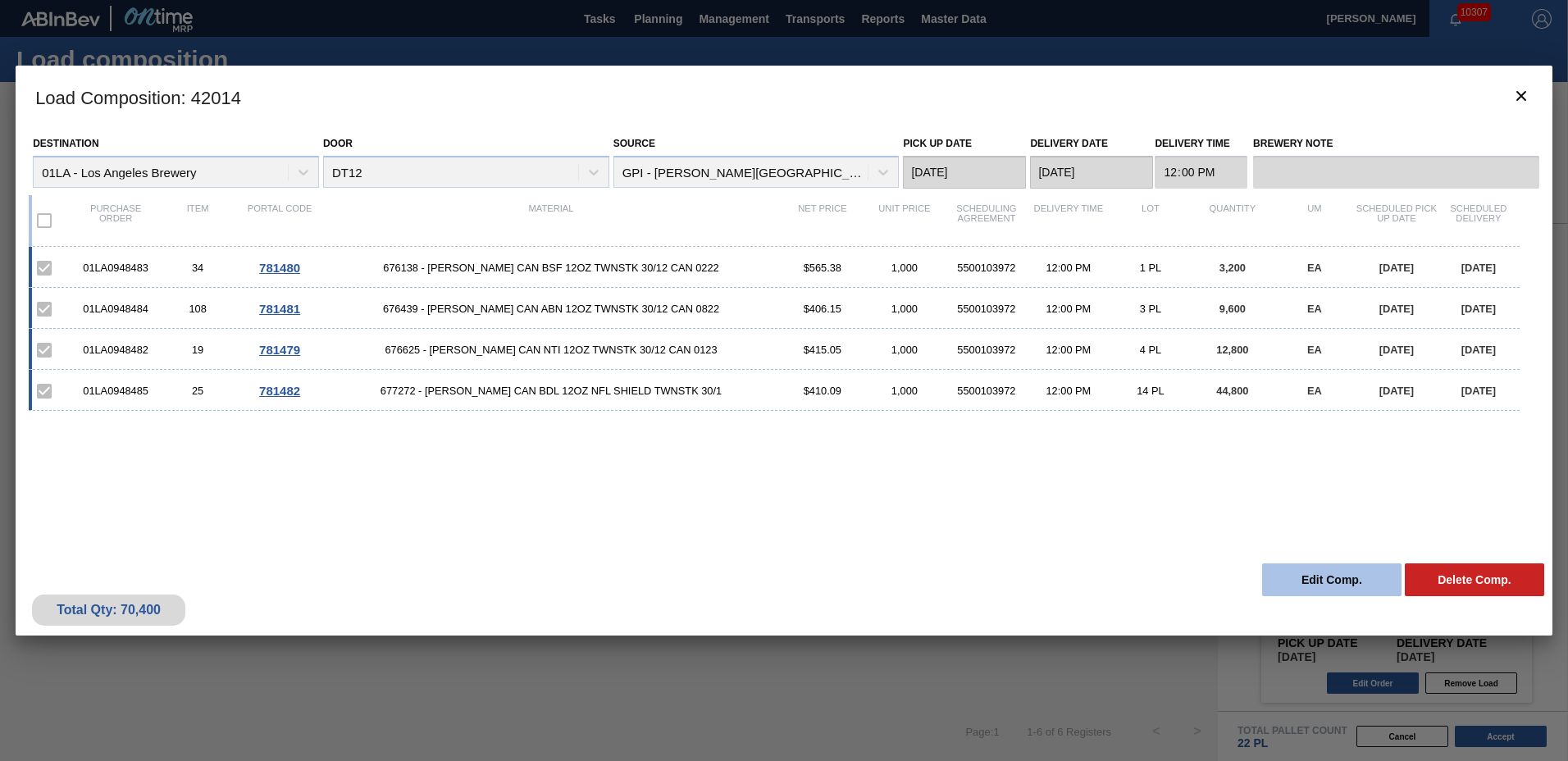
click at [1306, 582] on button "Edit Comp." at bounding box center [1331, 580] width 140 height 33
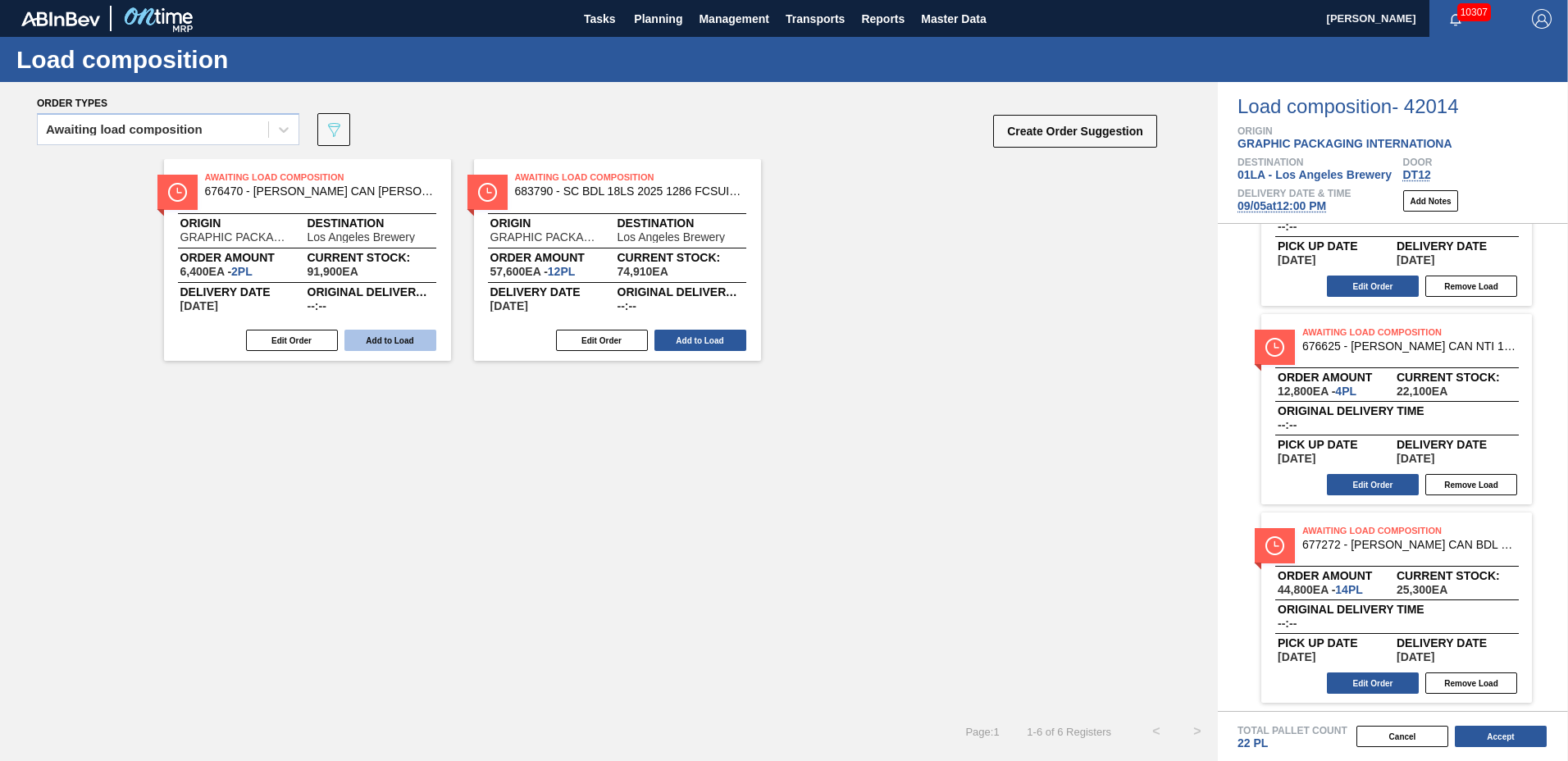
click at [400, 336] on button "Add to Load" at bounding box center [390, 340] width 92 height 21
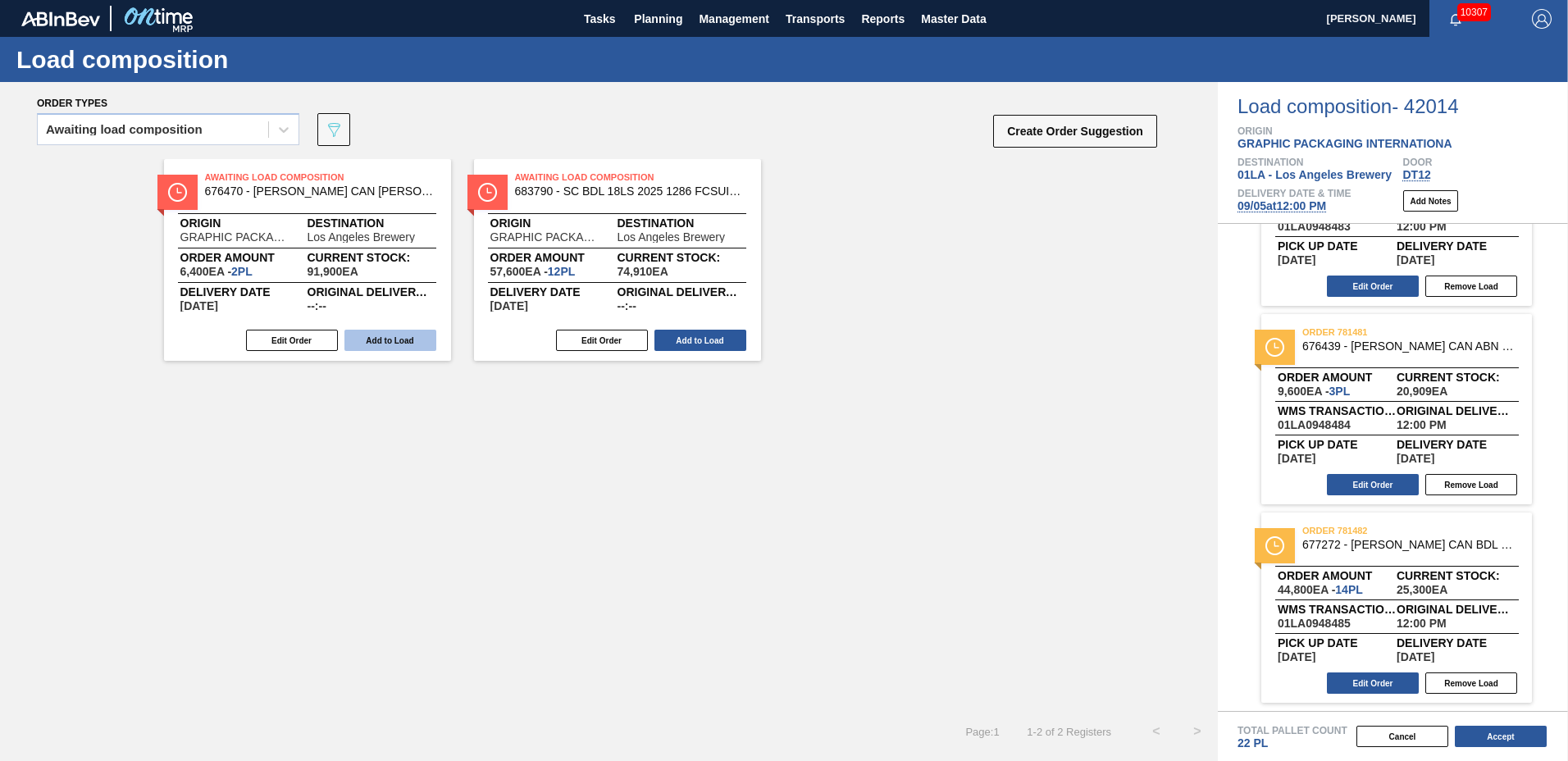
click at [404, 344] on button "Add to Load" at bounding box center [390, 340] width 92 height 21
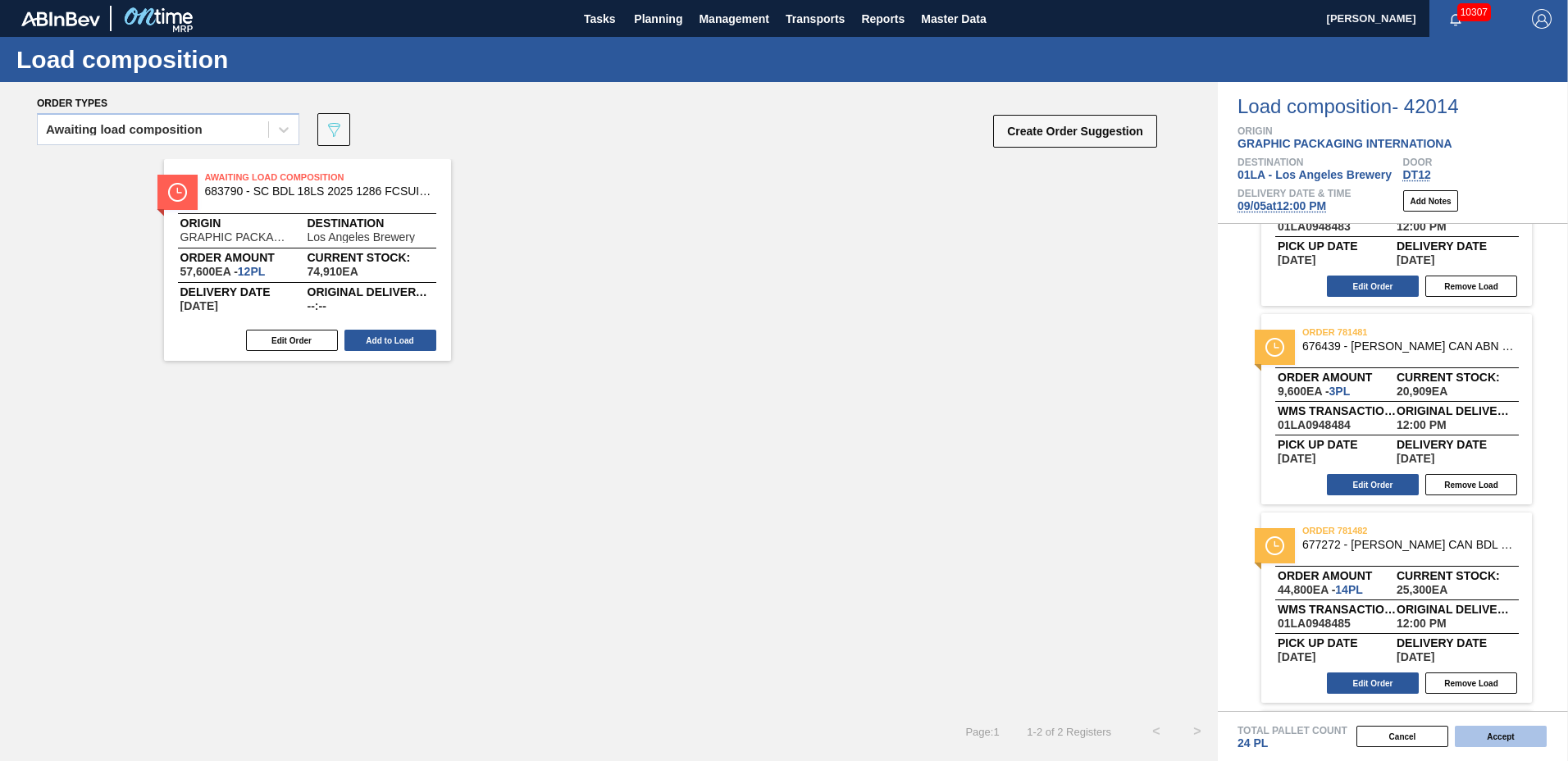
click at [1480, 734] on button "Accept" at bounding box center [1501, 737] width 92 height 21
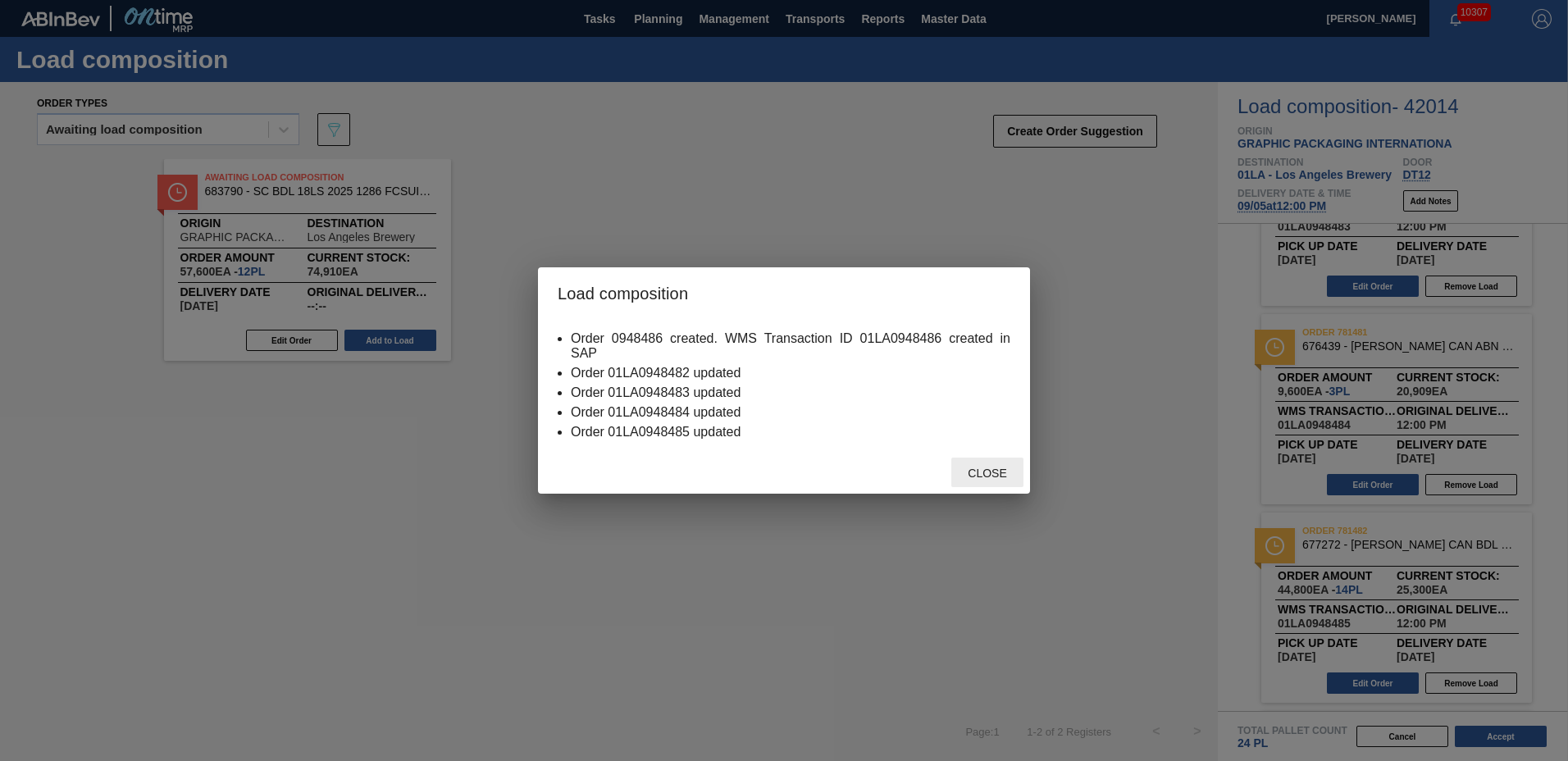
click at [996, 473] on span "Close" at bounding box center [986, 473] width 65 height 13
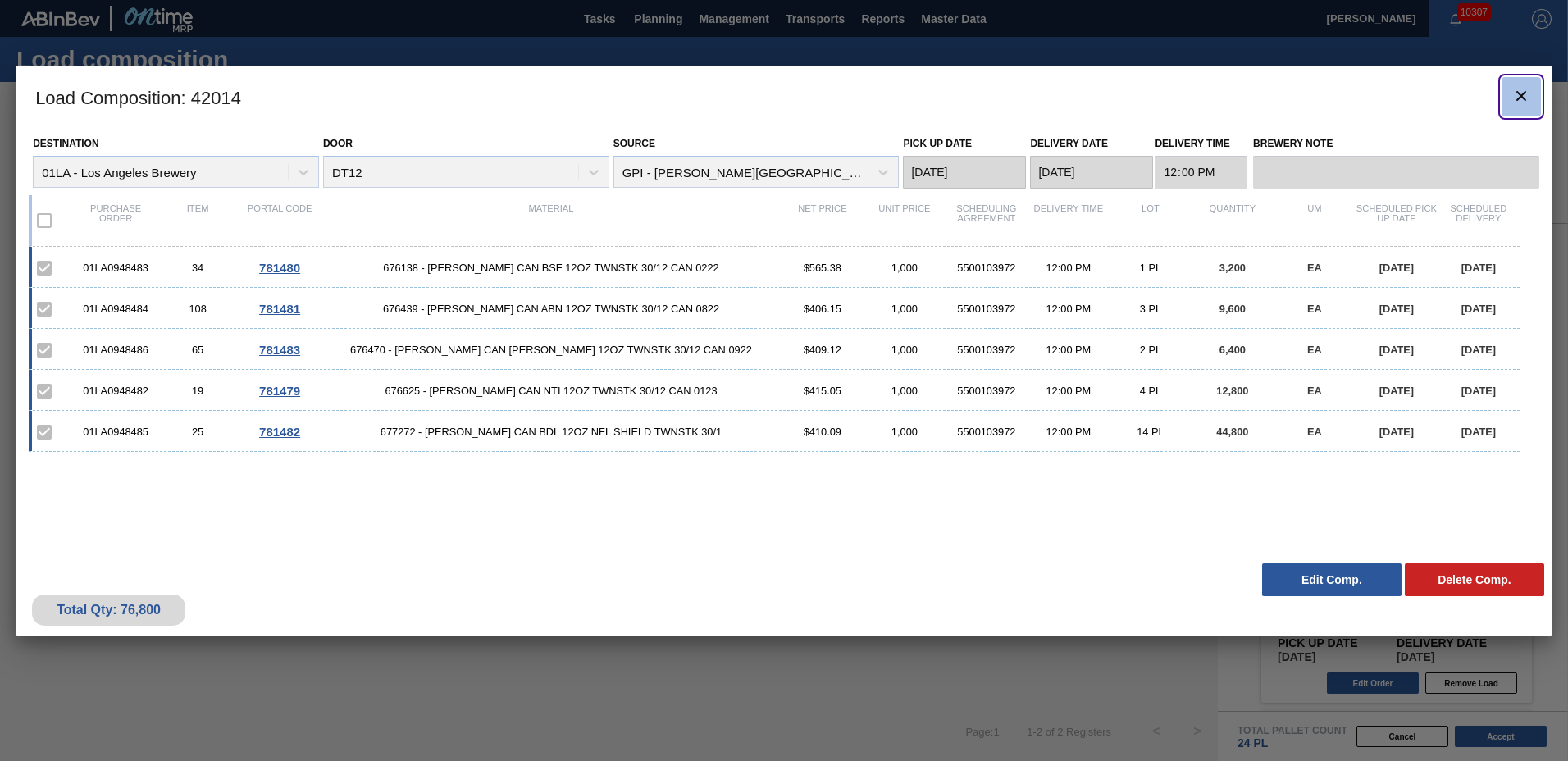
click at [1524, 90] on icon "botão de ícone" at bounding box center [1521, 96] width 20 height 20
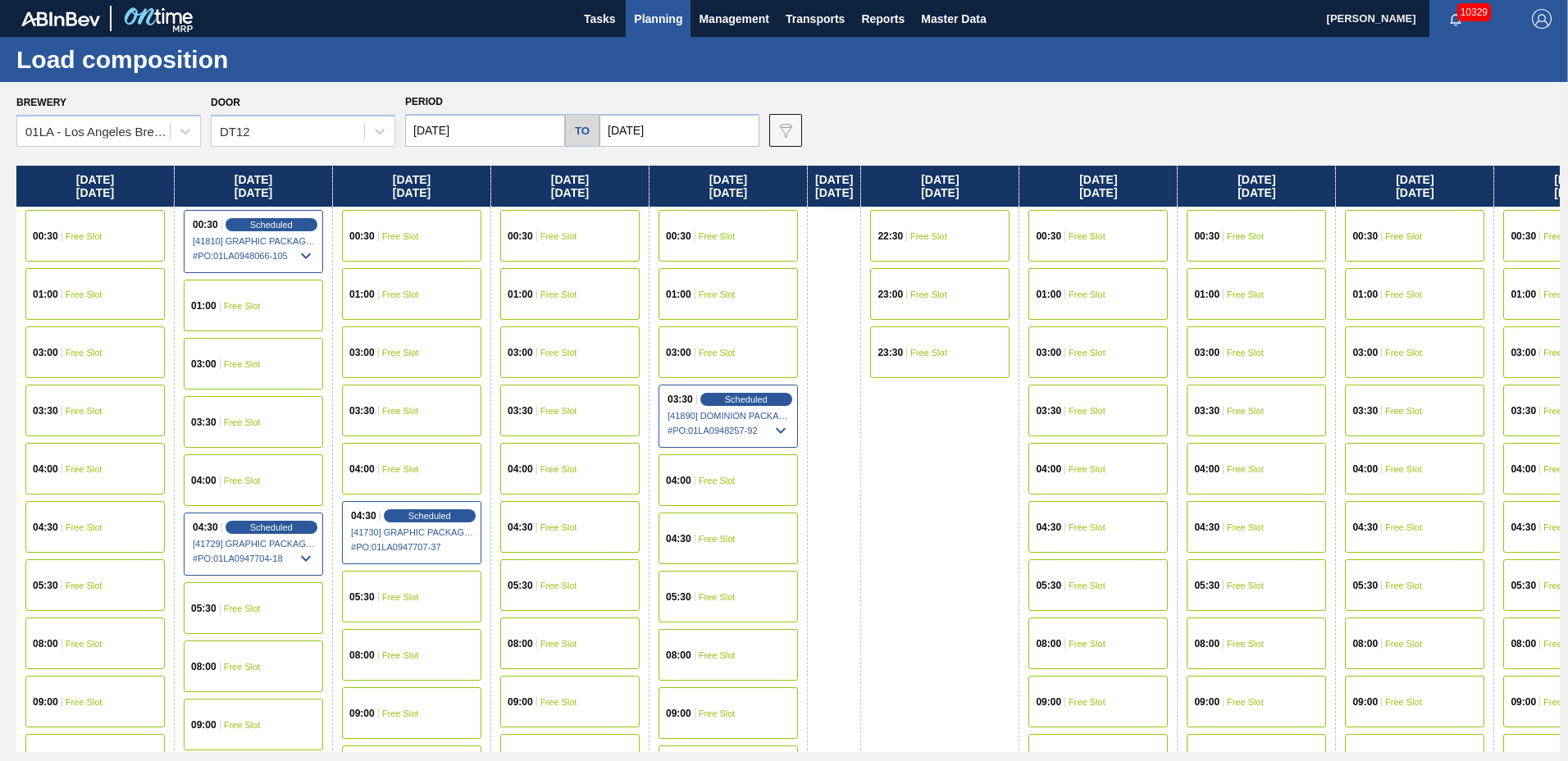
click at [661, 21] on span "Planning" at bounding box center [658, 19] width 48 height 20
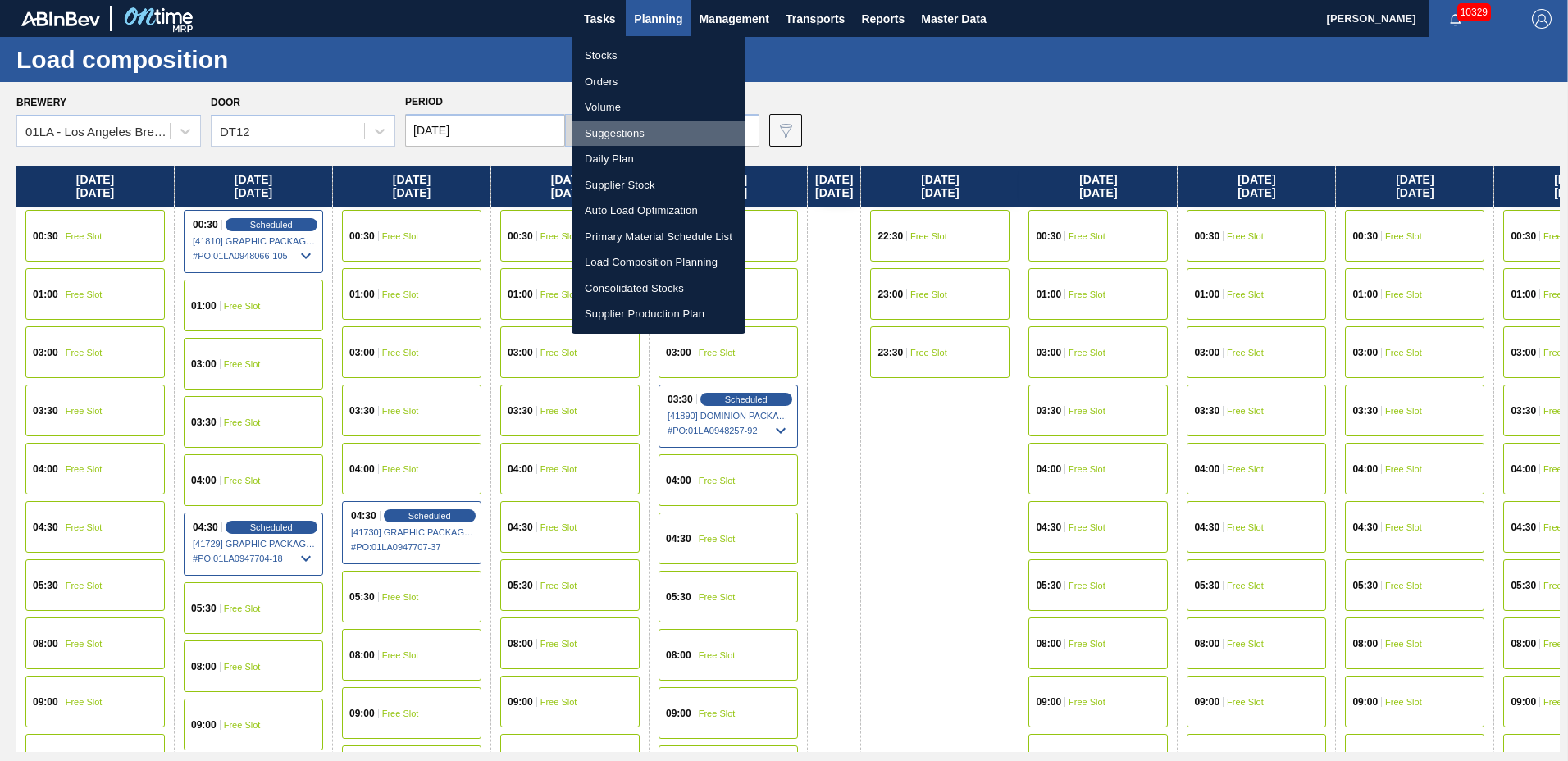
click at [644, 127] on li "Suggestions" at bounding box center [659, 134] width 174 height 26
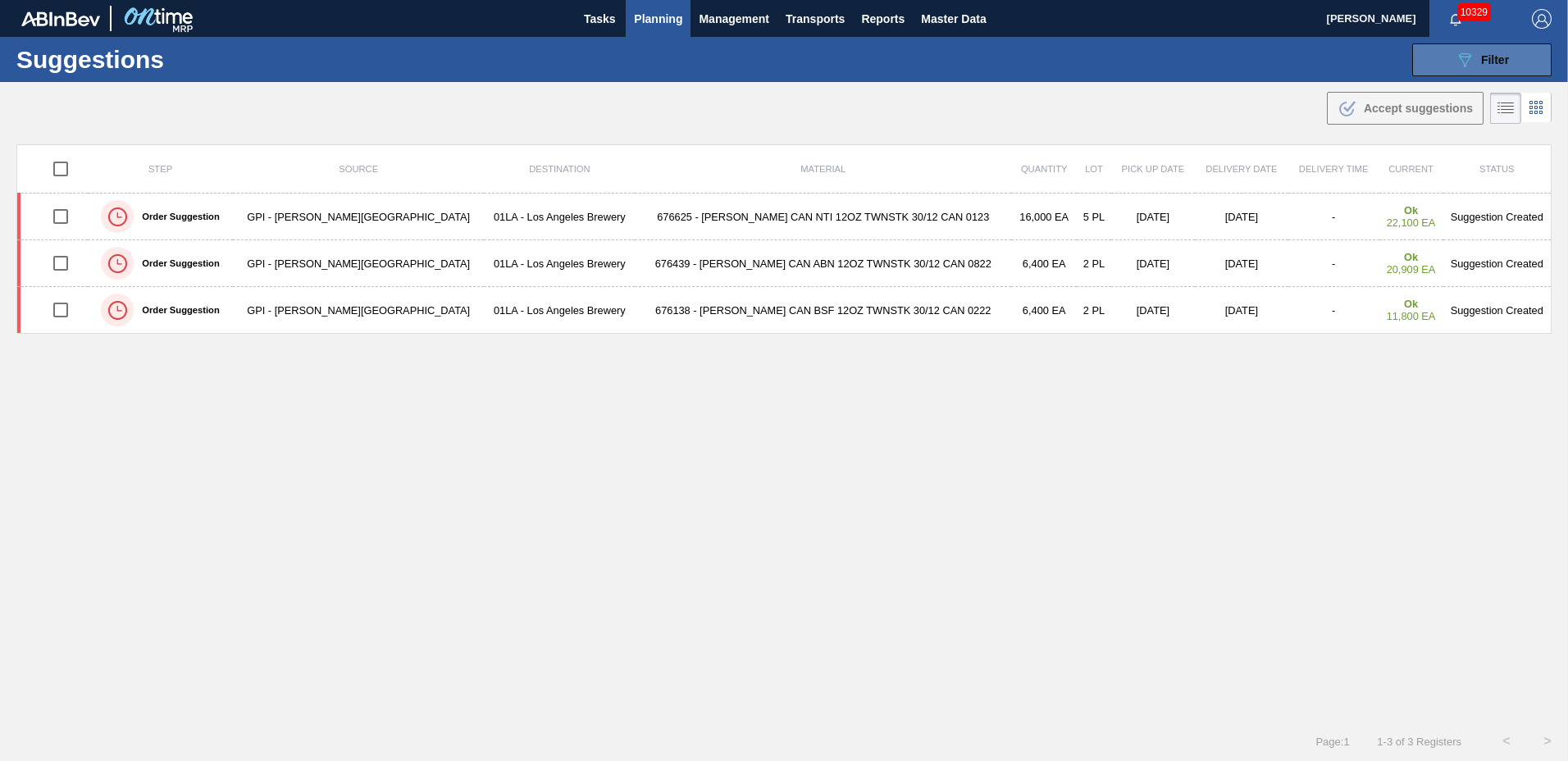
click at [1495, 61] on span "Filter" at bounding box center [1495, 60] width 28 height 13
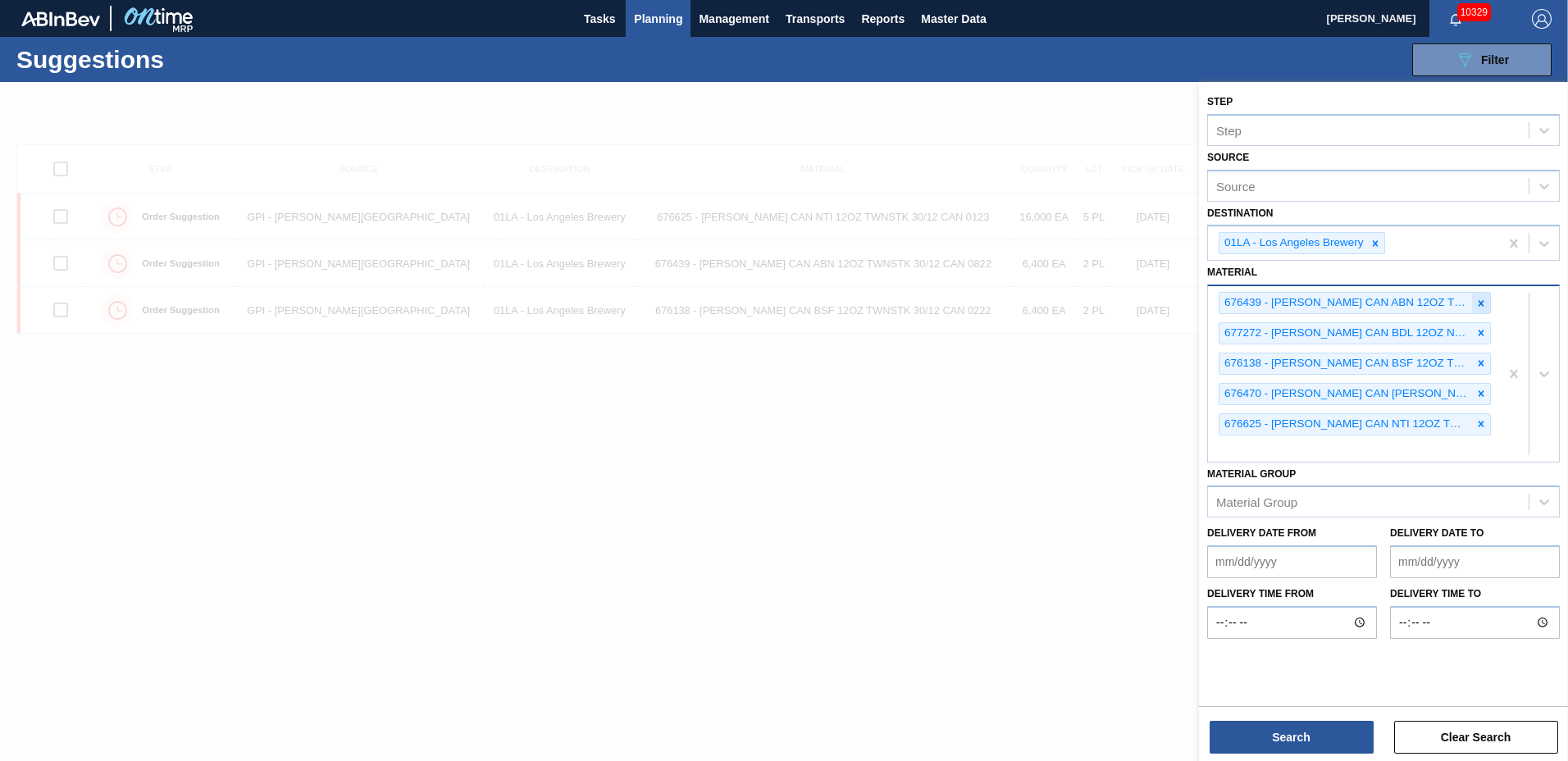
click at [1483, 305] on icon at bounding box center [1481, 302] width 6 height 6
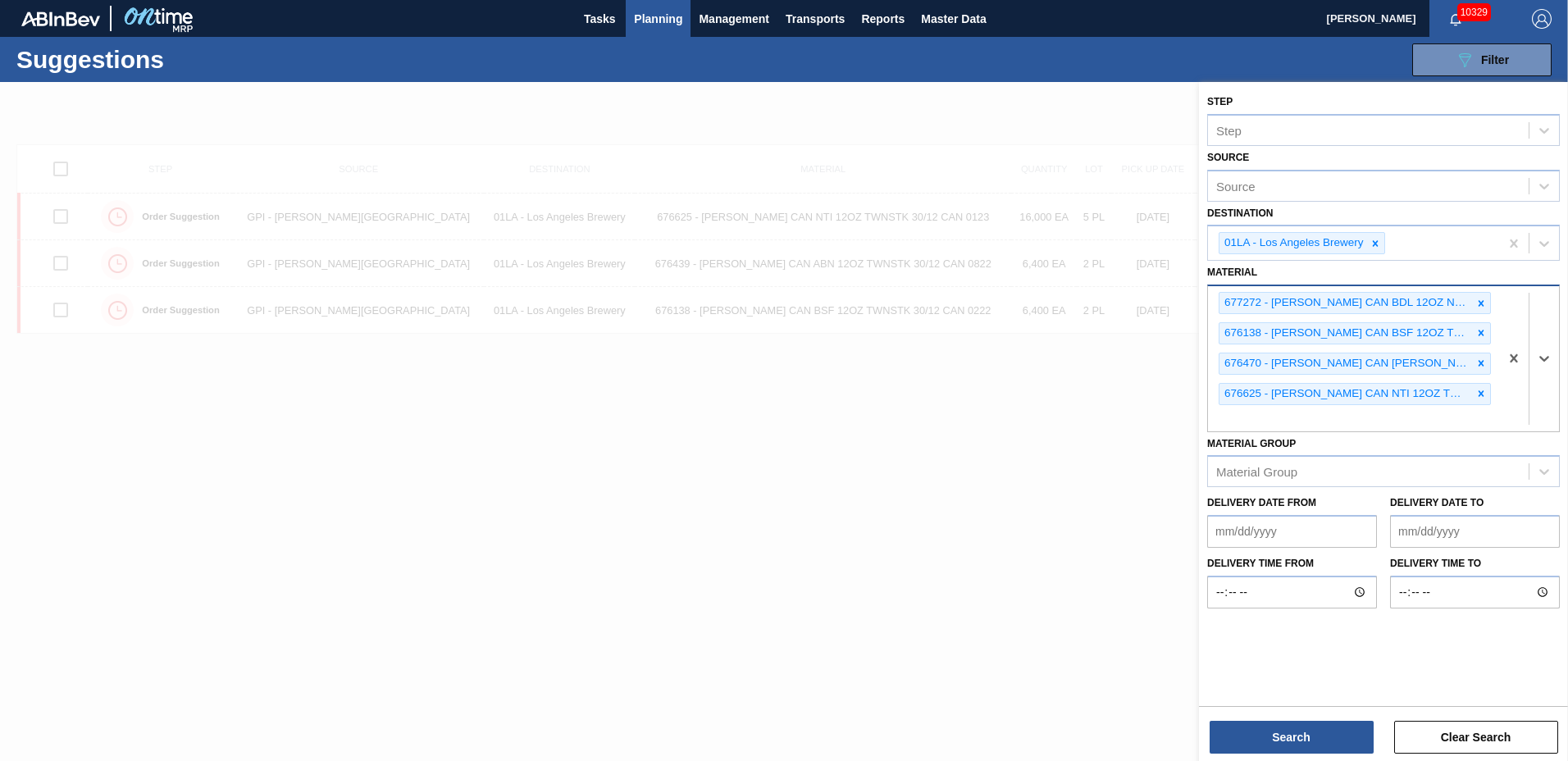
click at [1483, 305] on icon at bounding box center [1481, 302] width 6 height 6
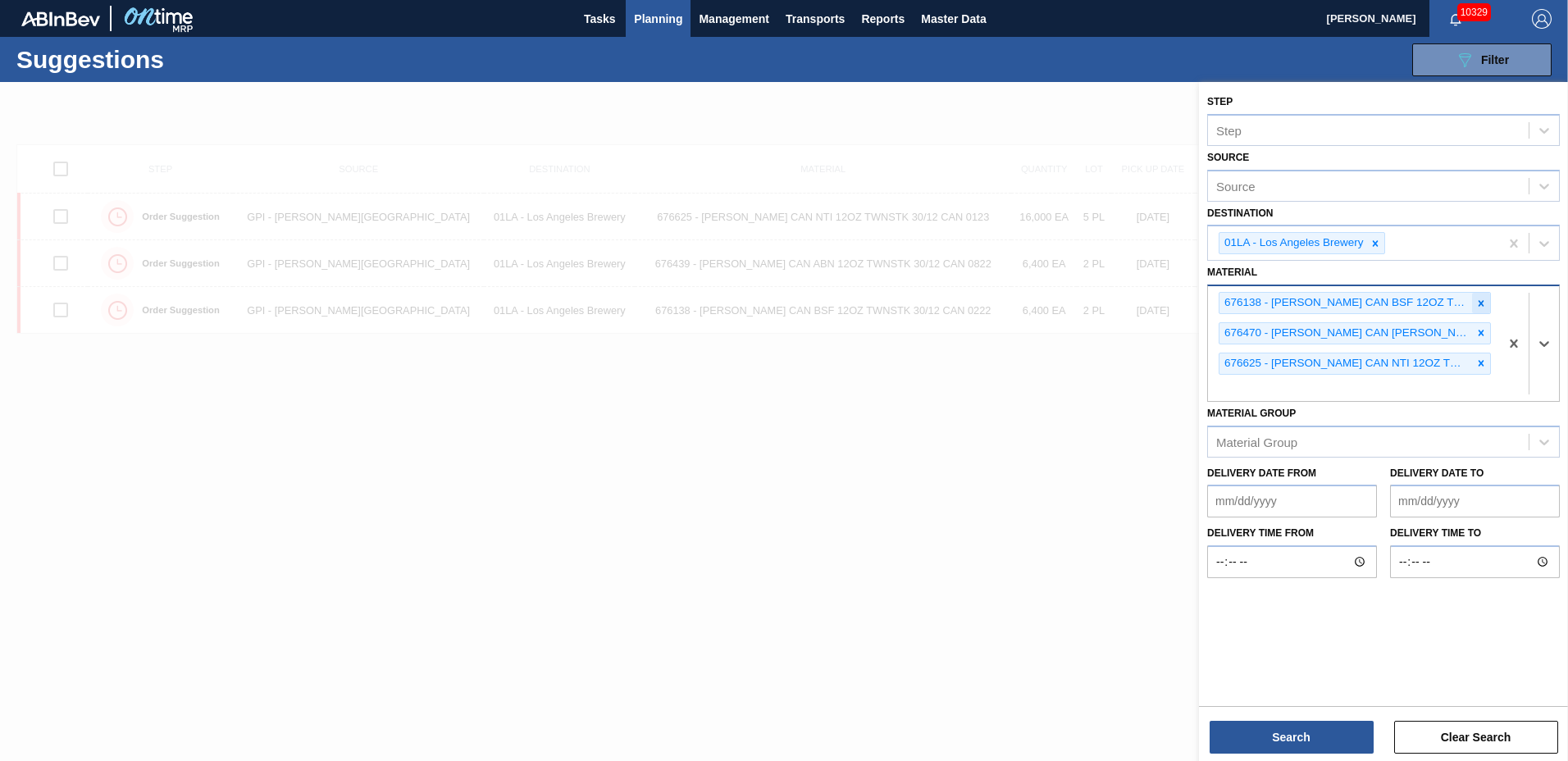
click at [1483, 303] on icon at bounding box center [1481, 303] width 11 height 12
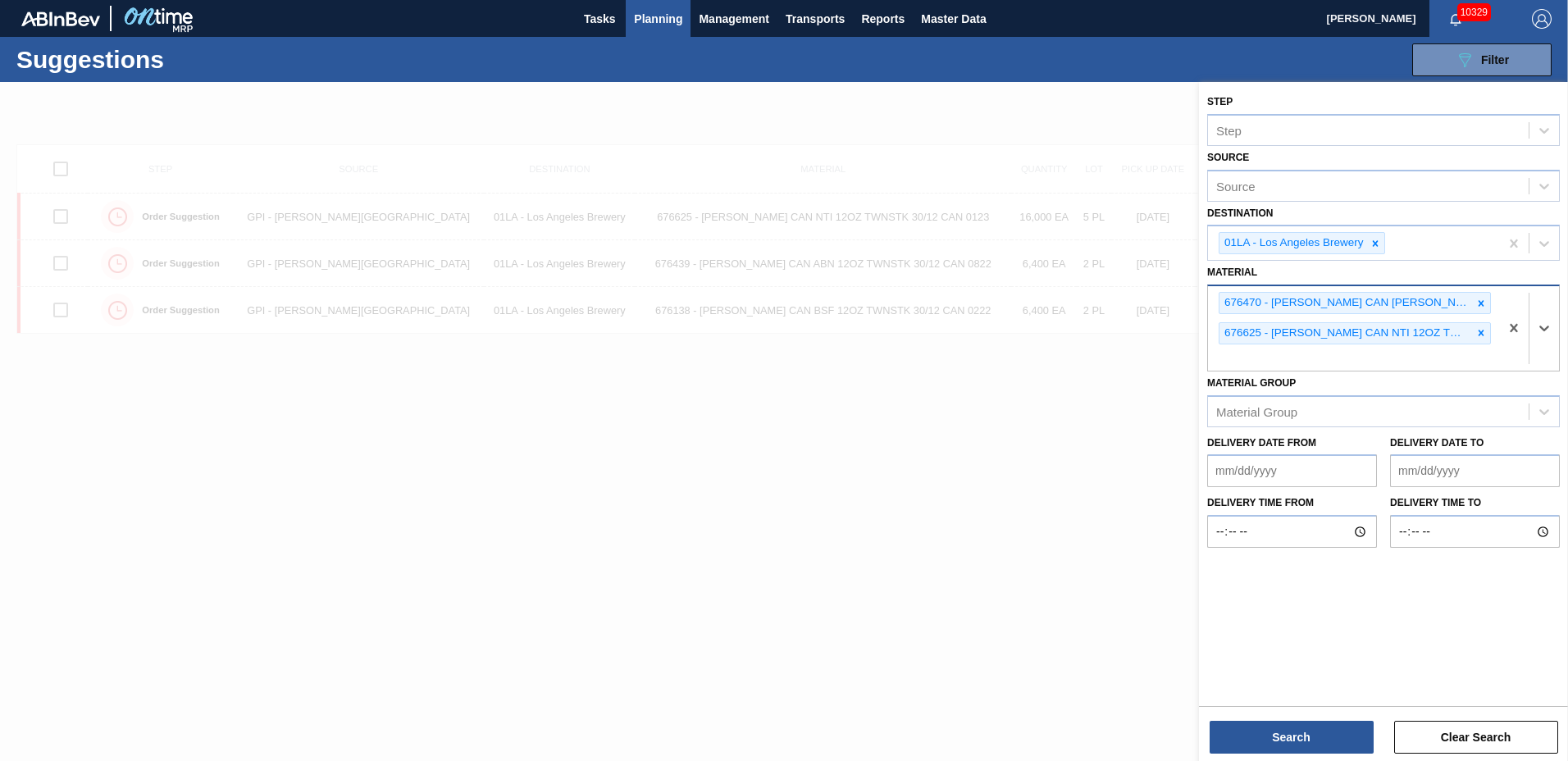
click at [1483, 303] on icon at bounding box center [1481, 303] width 11 height 12
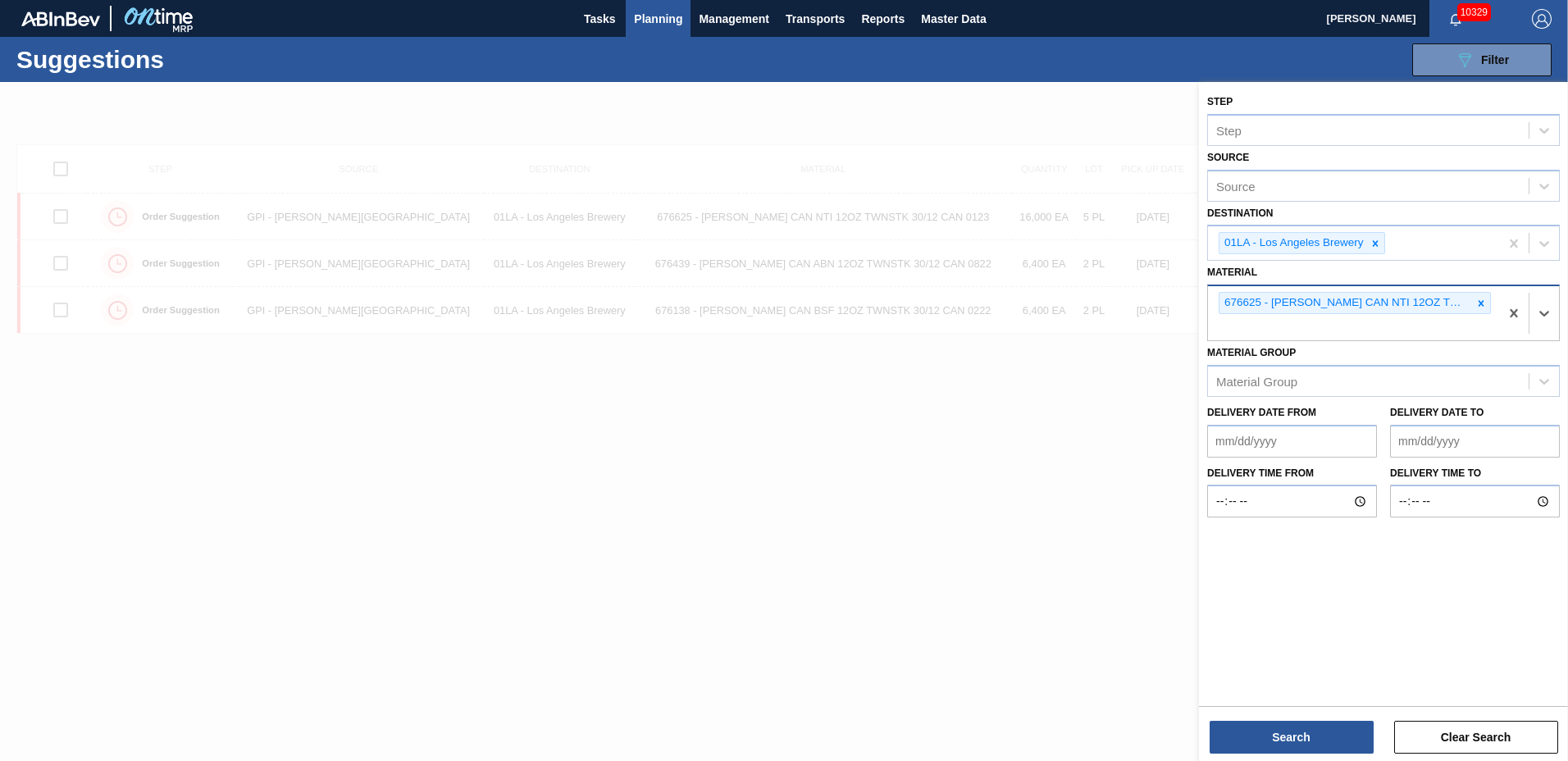
click at [1483, 303] on icon at bounding box center [1481, 303] width 11 height 12
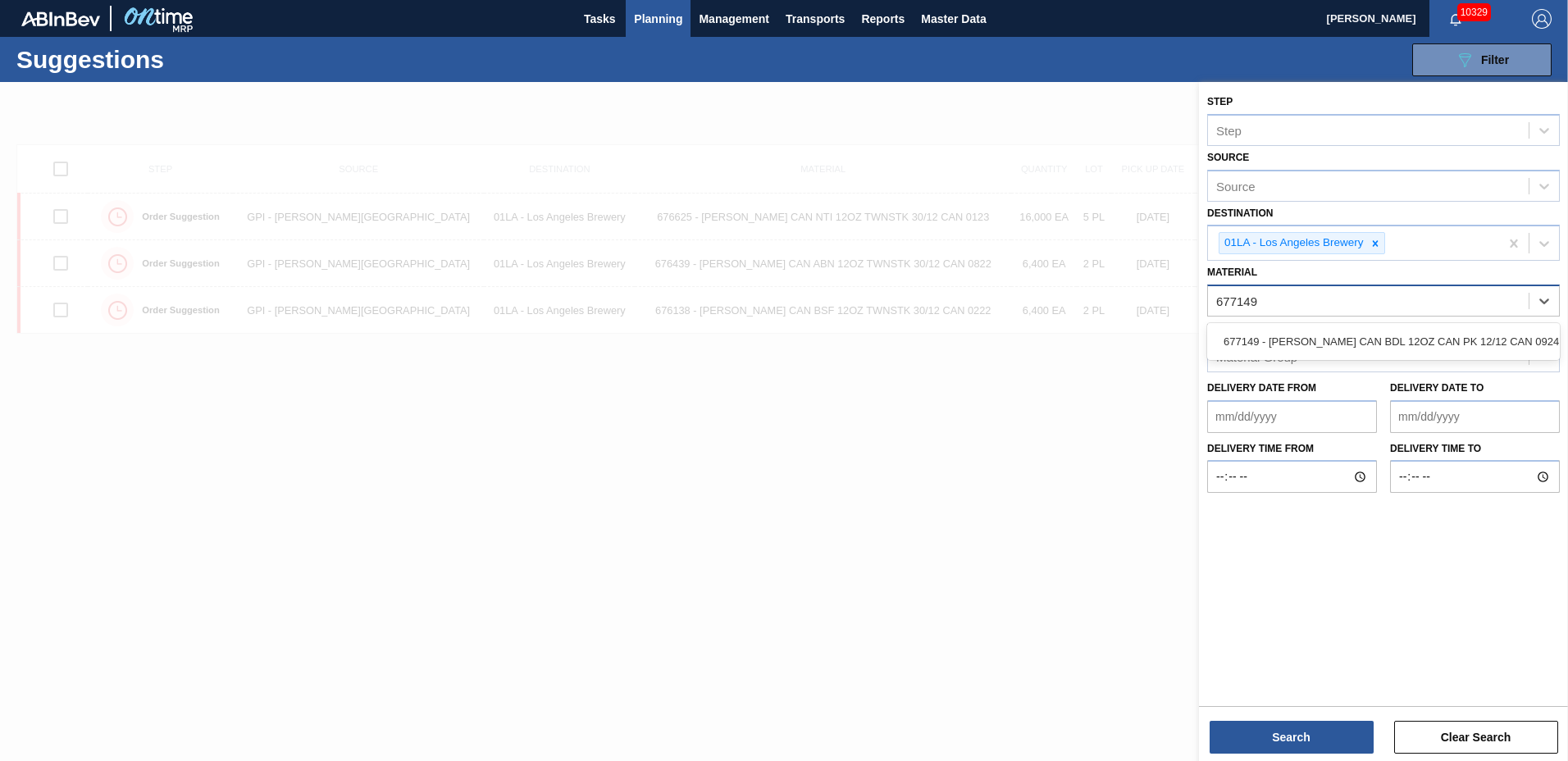
click at [1309, 334] on div "677149 - CARR CAN BDL 12OZ CAN PK 12/12 CAN 0924" at bounding box center [1383, 341] width 352 height 30
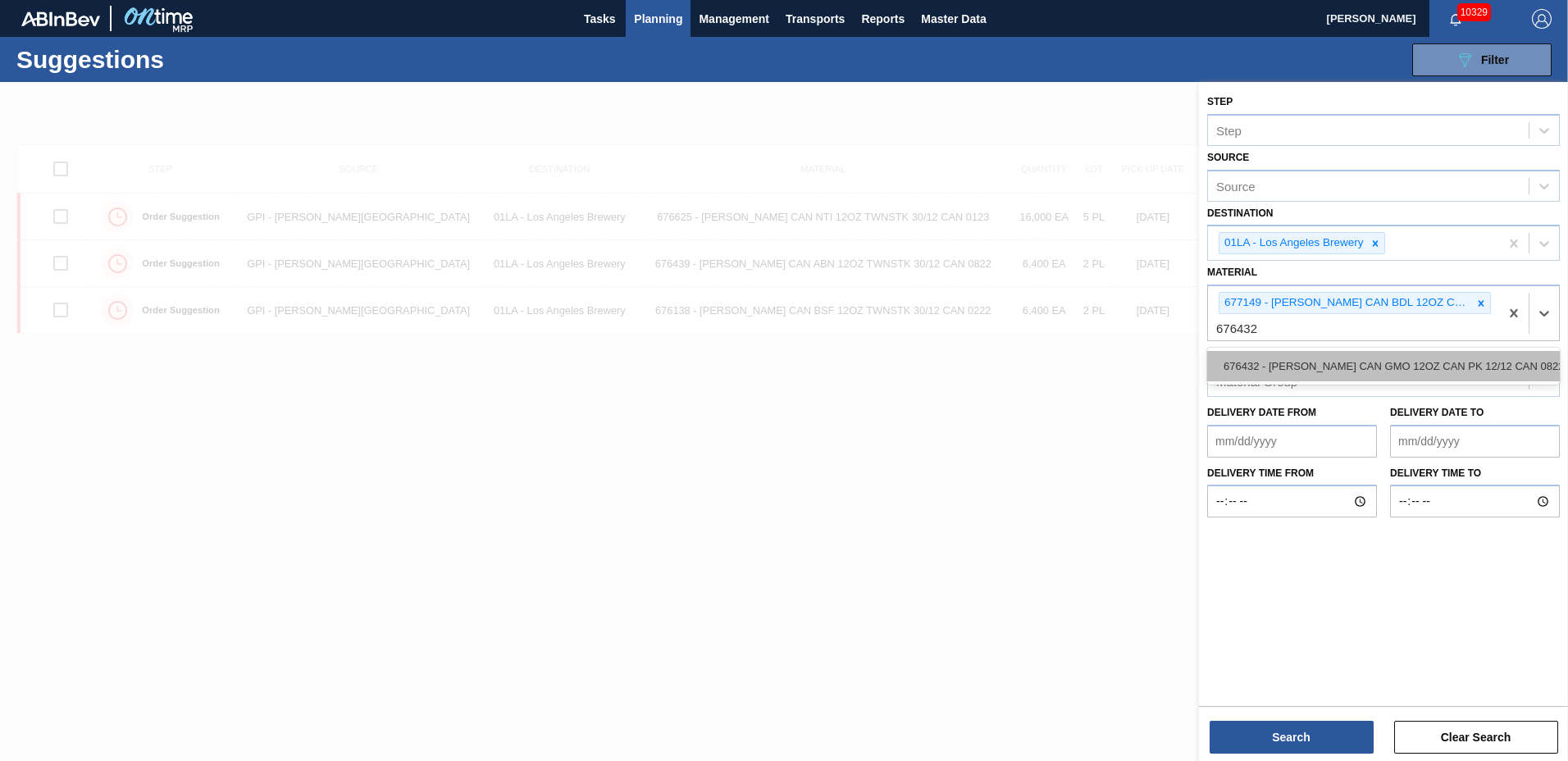
click at [1300, 358] on div "676432 - CARR CAN GMO 12OZ CAN PK 12/12 CAN 0822" at bounding box center [1383, 366] width 352 height 30
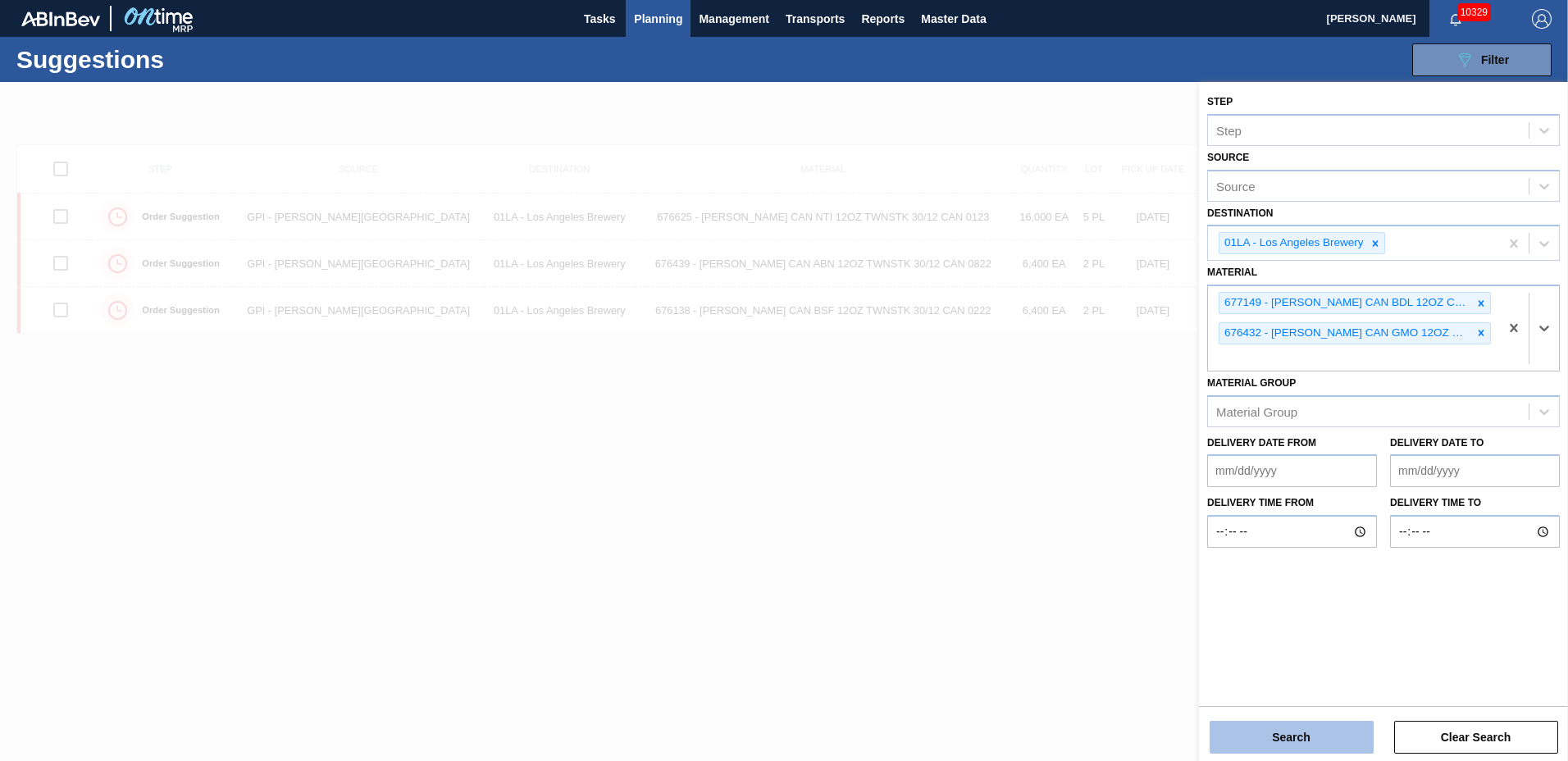
click at [1266, 731] on button "Search" at bounding box center [1292, 738] width 164 height 33
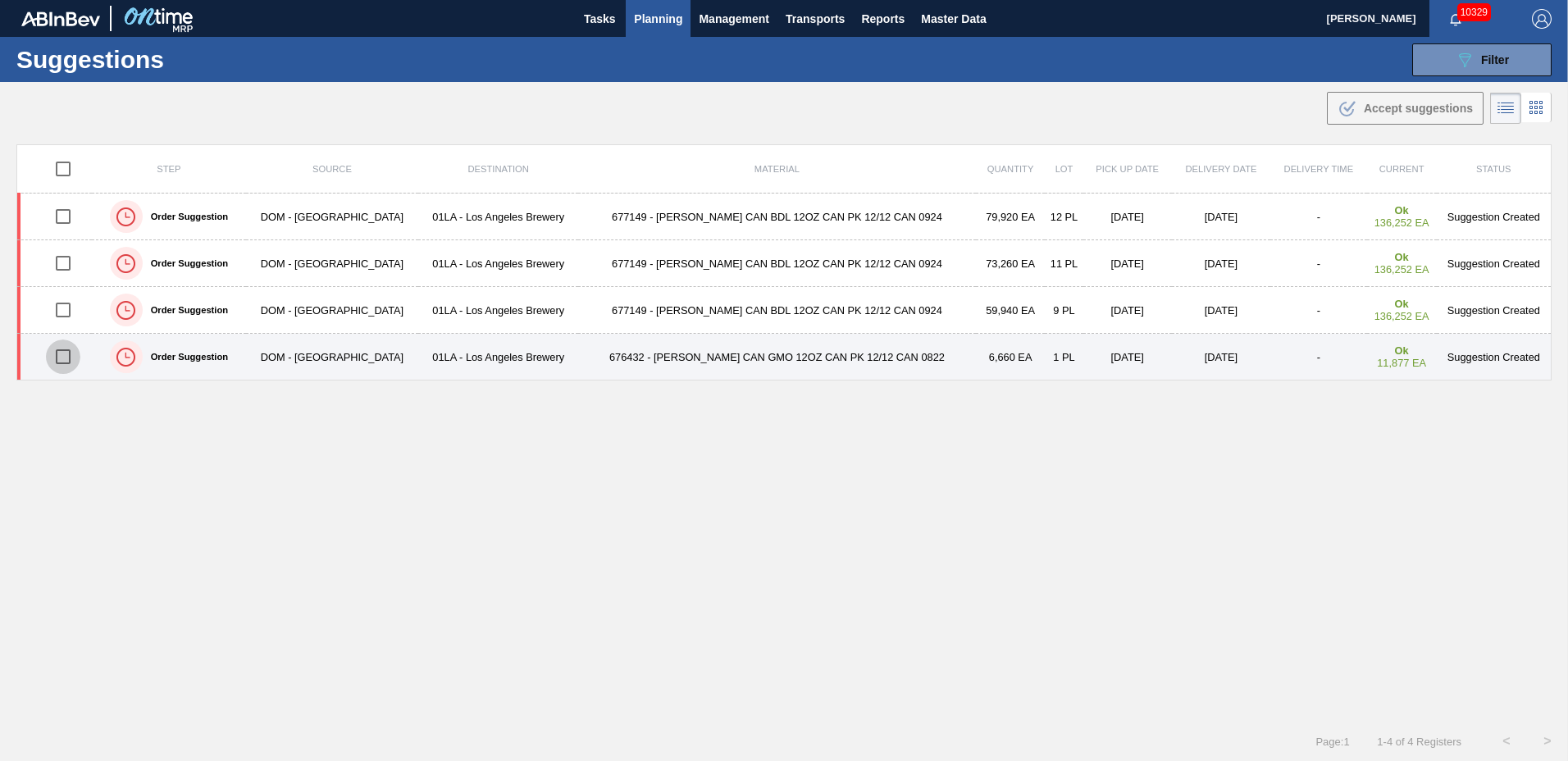
click at [62, 353] on input "checkbox" at bounding box center [63, 357] width 34 height 35
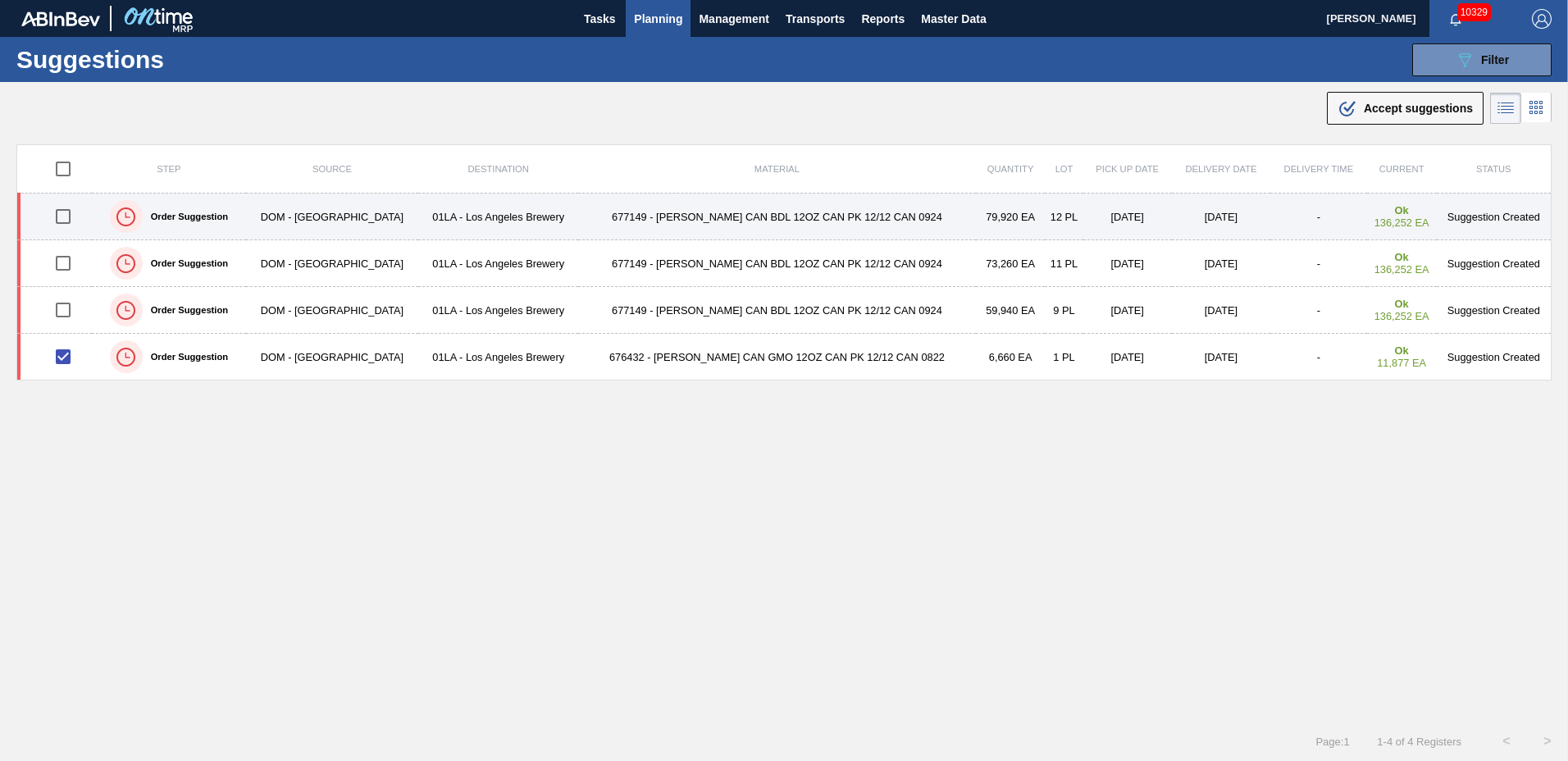
click at [74, 219] on input "checkbox" at bounding box center [63, 217] width 34 height 35
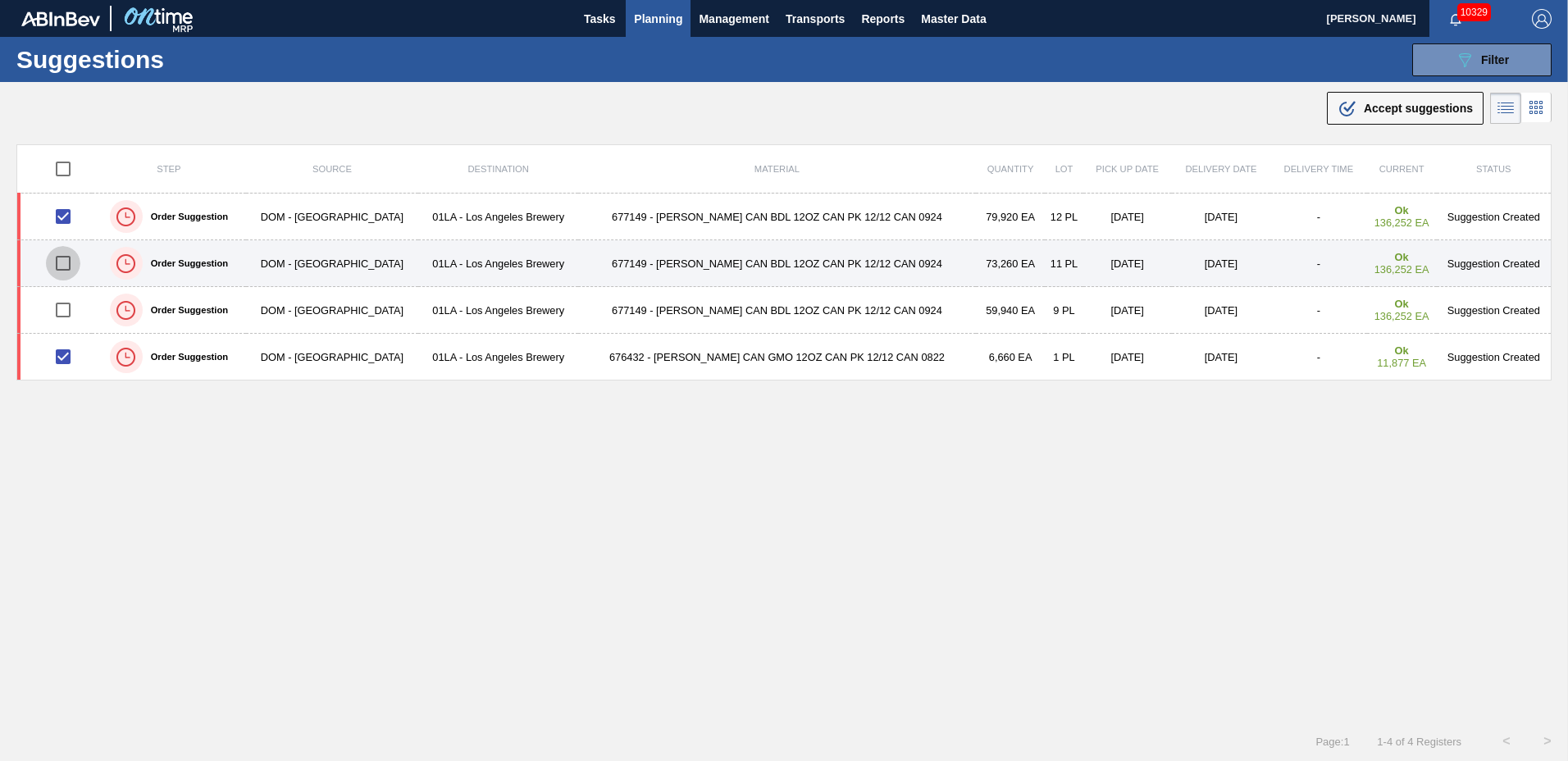
click at [67, 256] on input "checkbox" at bounding box center [63, 264] width 34 height 35
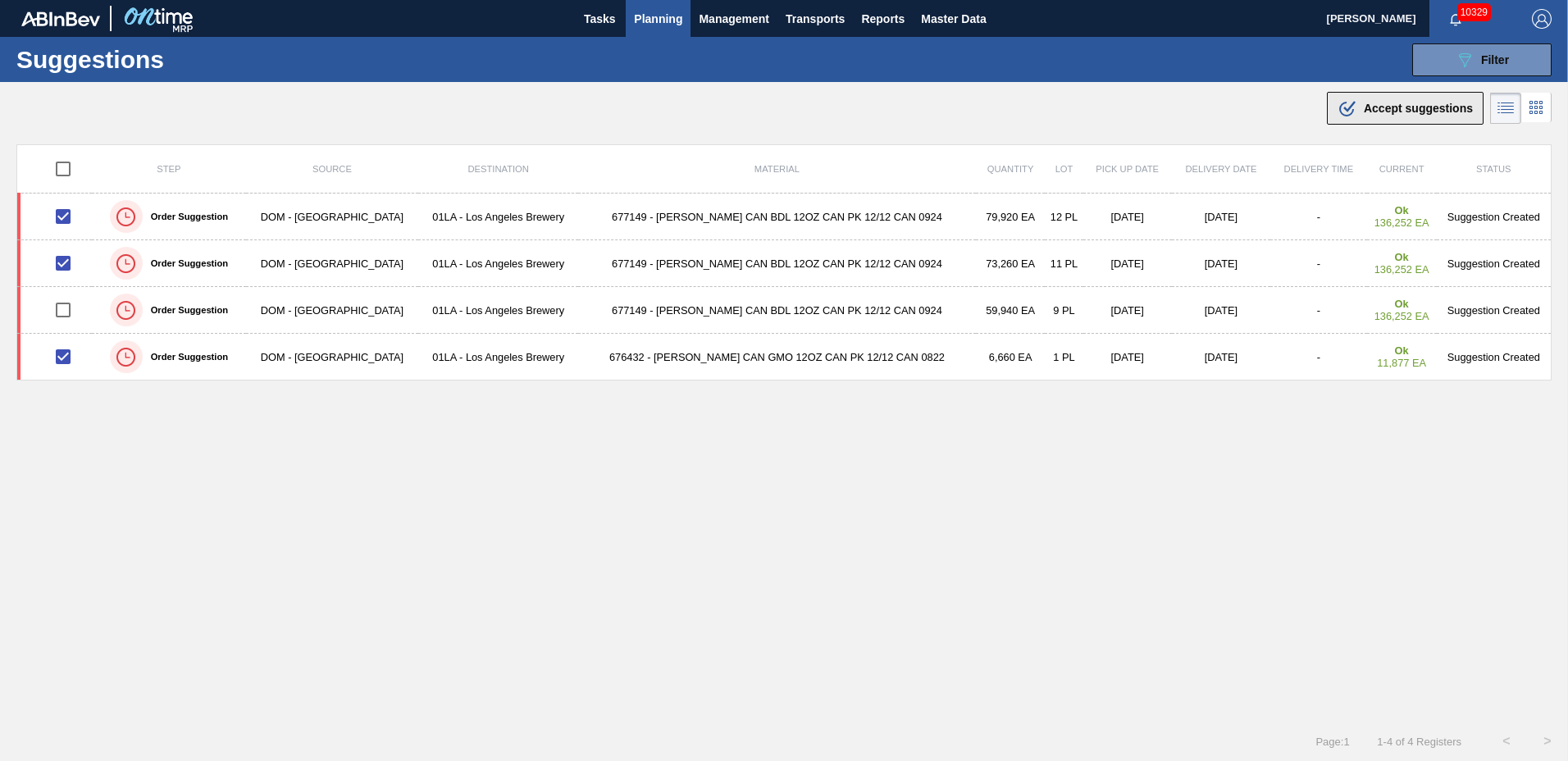
click at [1395, 111] on span "Accept suggestions" at bounding box center [1418, 108] width 109 height 13
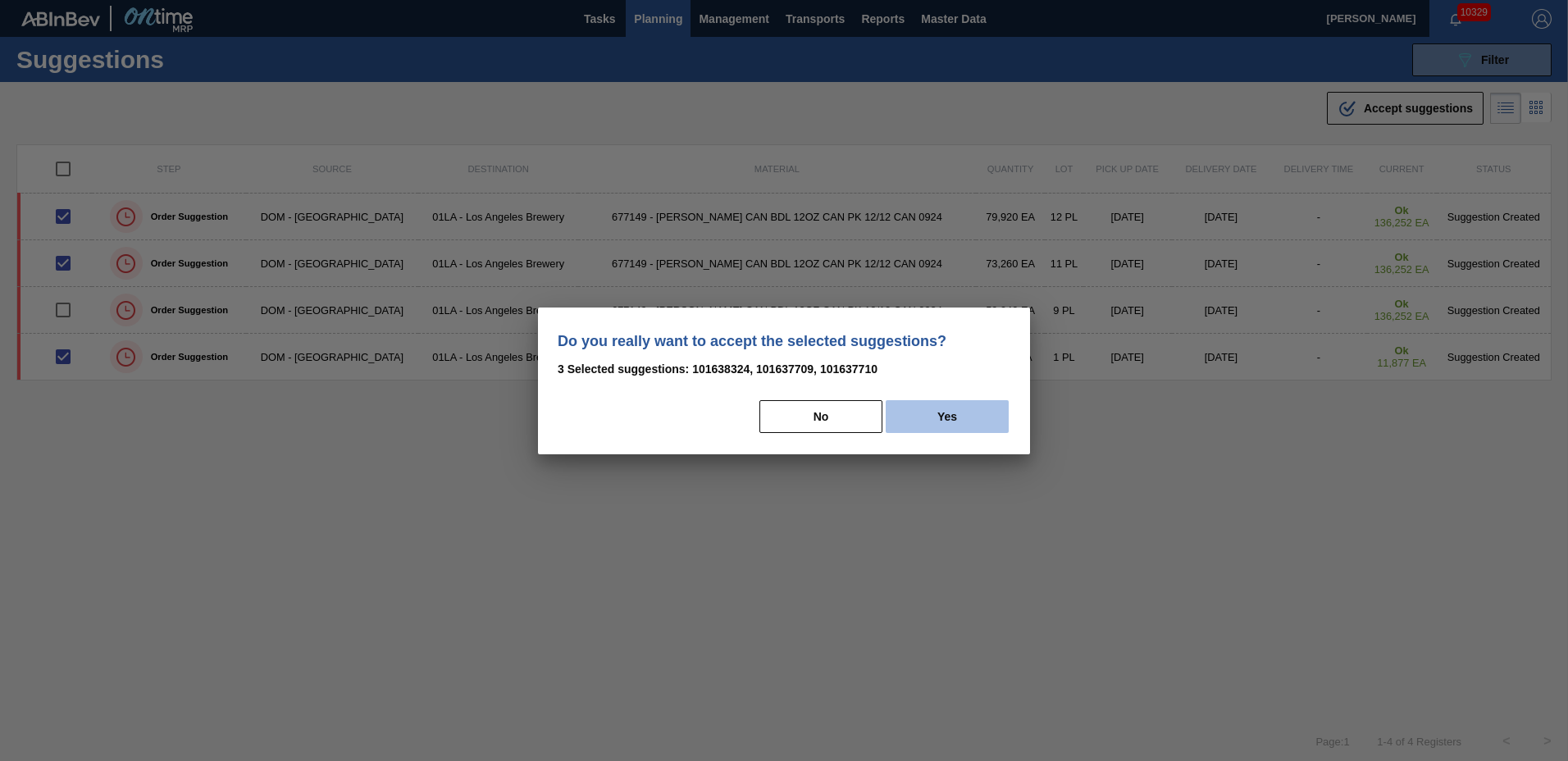
click at [996, 416] on button "Yes" at bounding box center [947, 417] width 123 height 33
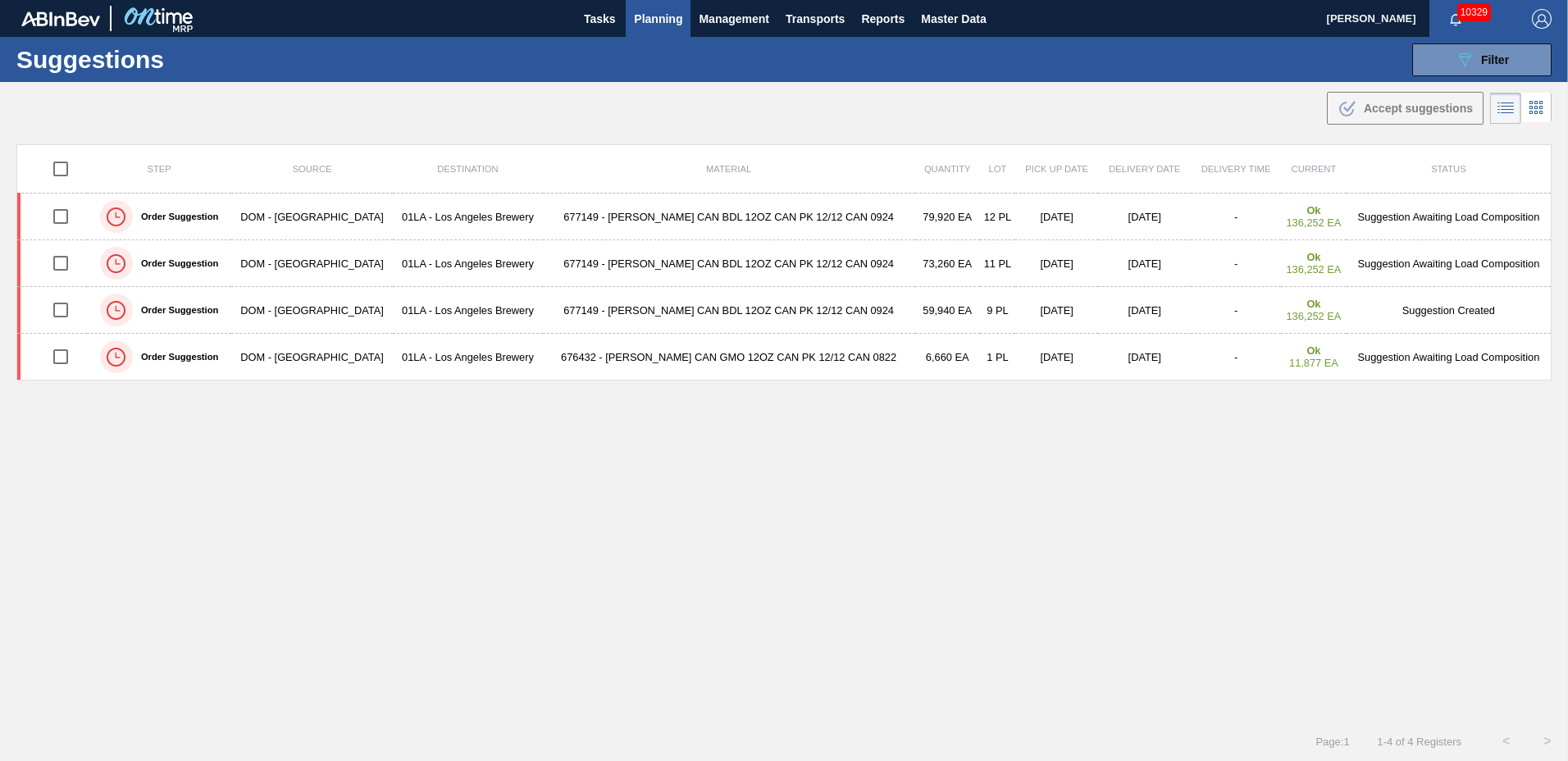
click at [652, 12] on span "Planning" at bounding box center [658, 19] width 48 height 20
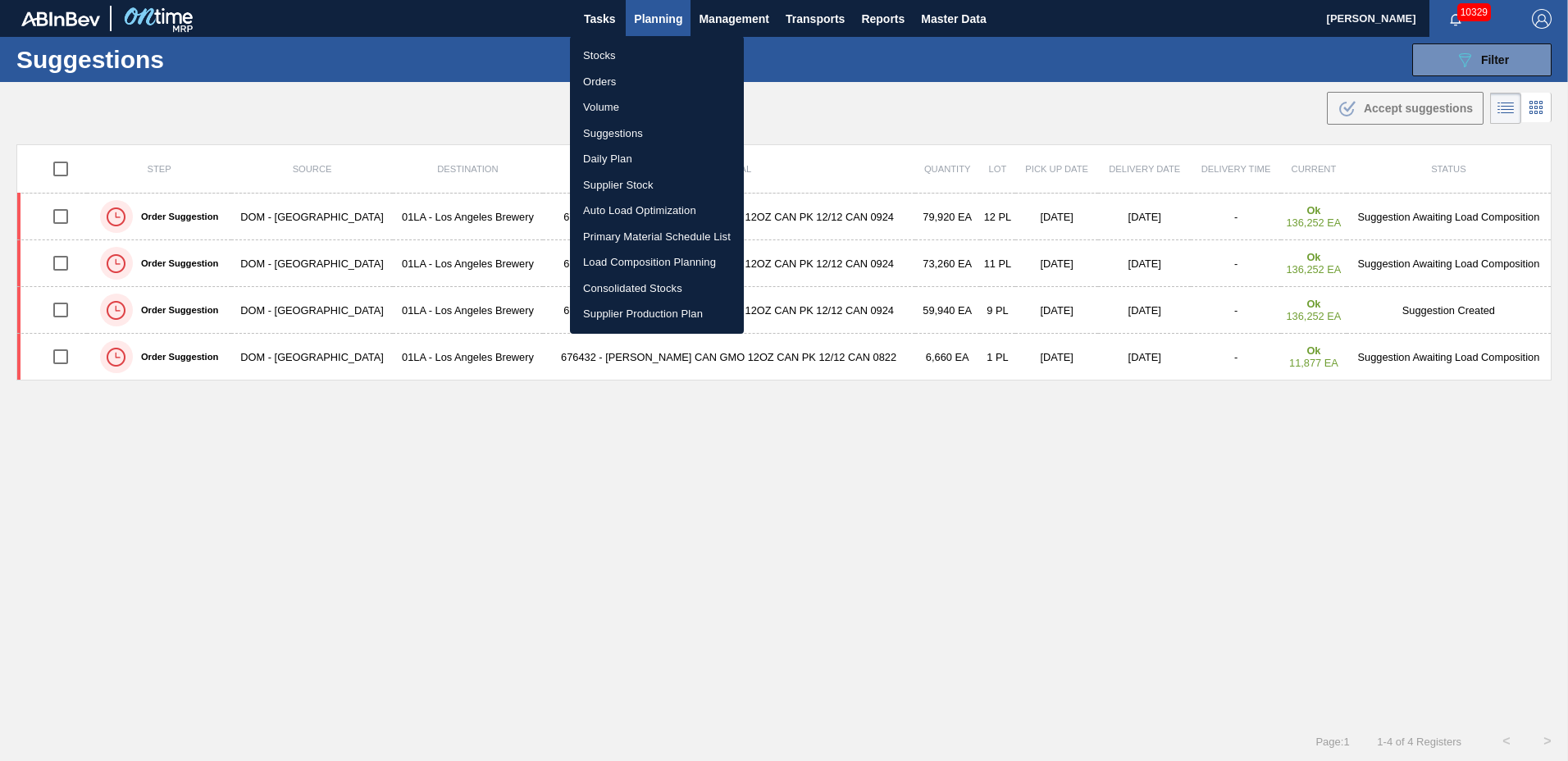
click at [623, 256] on li "Load Composition Planning" at bounding box center [657, 263] width 174 height 26
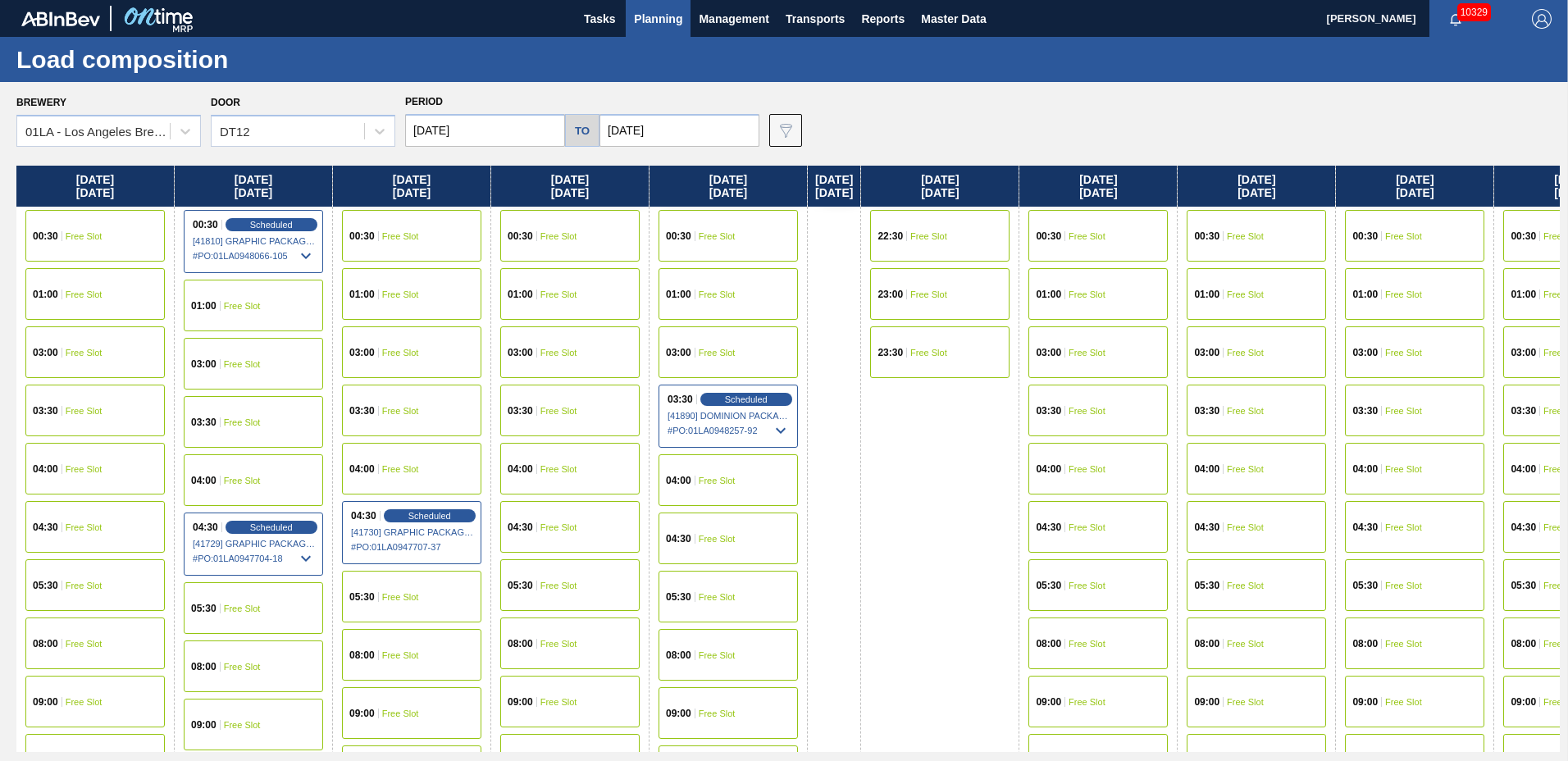
click at [1442, 573] on div "05:30 Free Slot" at bounding box center [1414, 585] width 140 height 52
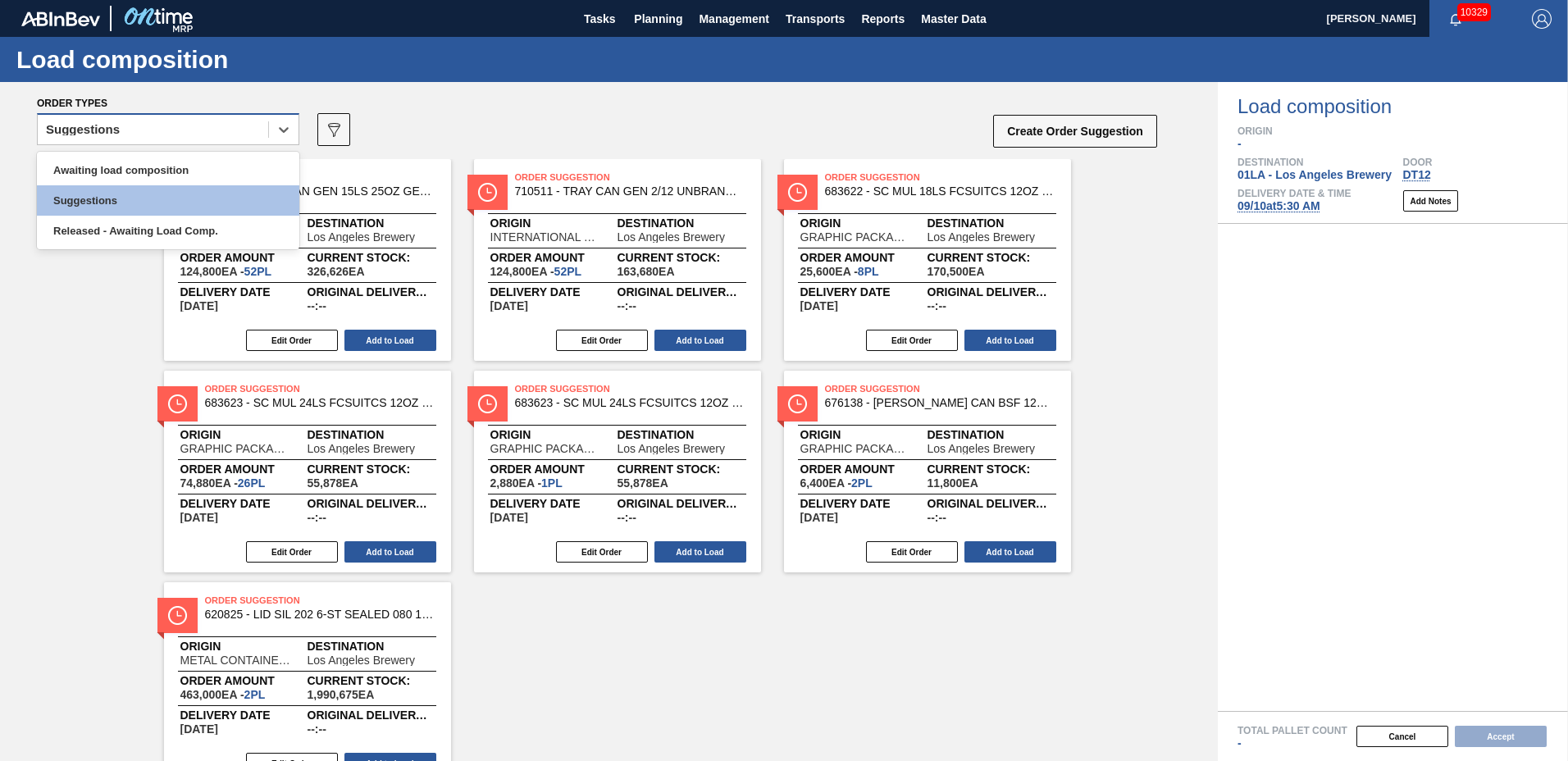
click at [214, 121] on div "Suggestions" at bounding box center [153, 130] width 231 height 24
click at [203, 168] on div "Awaiting load composition" at bounding box center [168, 170] width 262 height 30
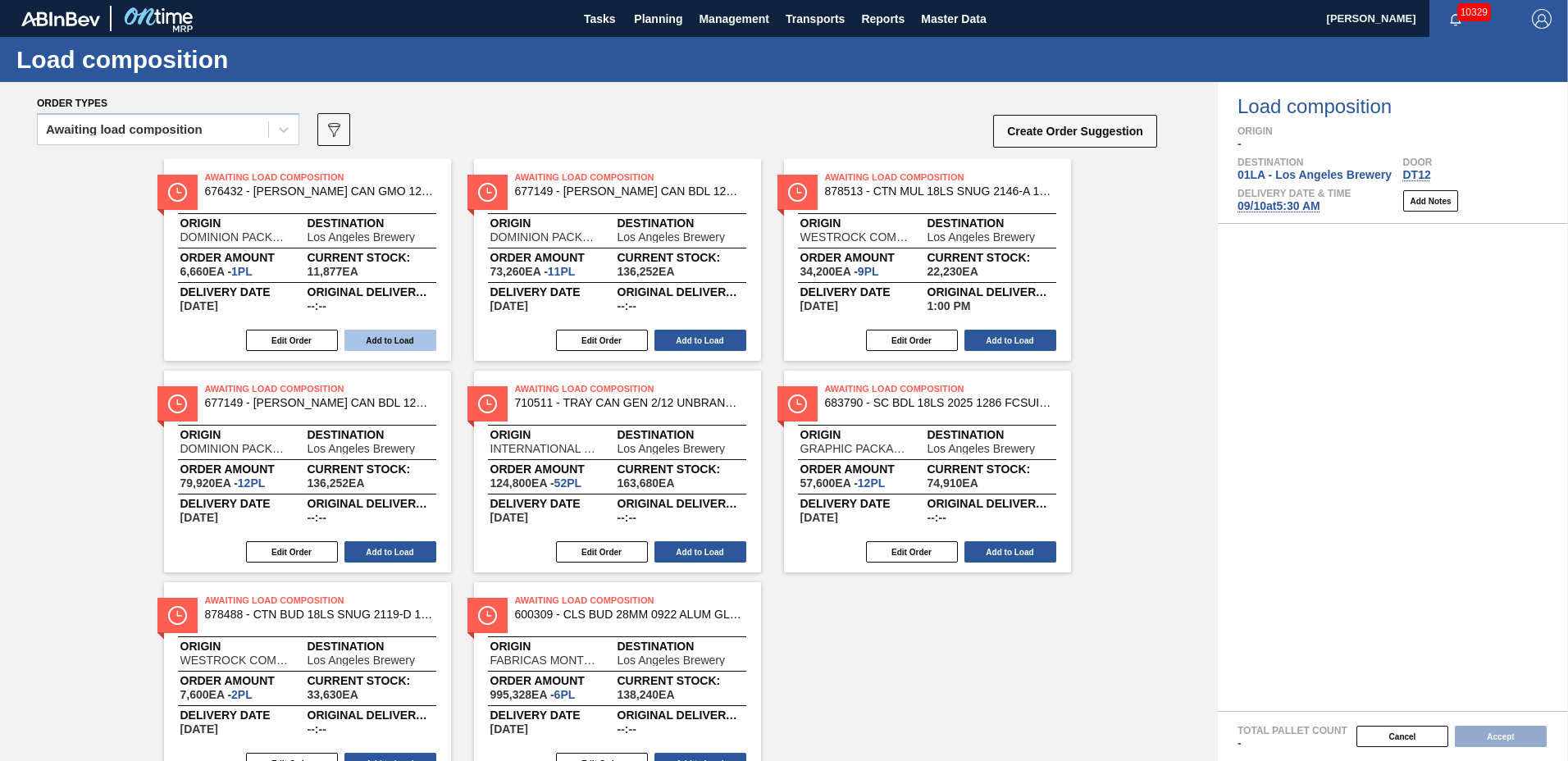
click at [389, 341] on button "Add to Load" at bounding box center [390, 340] width 92 height 21
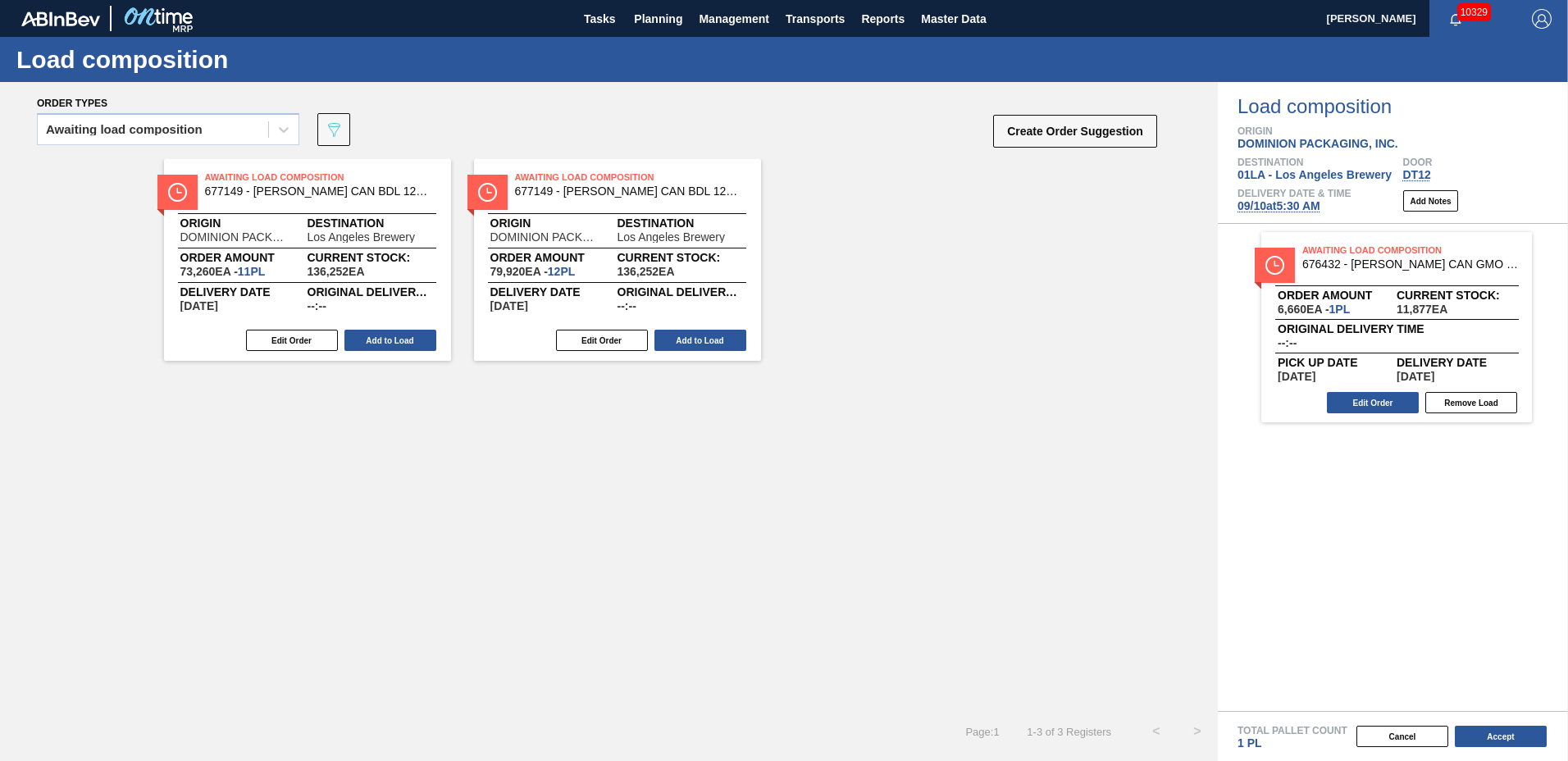
click at [399, 332] on button "Add to Load" at bounding box center [390, 340] width 92 height 21
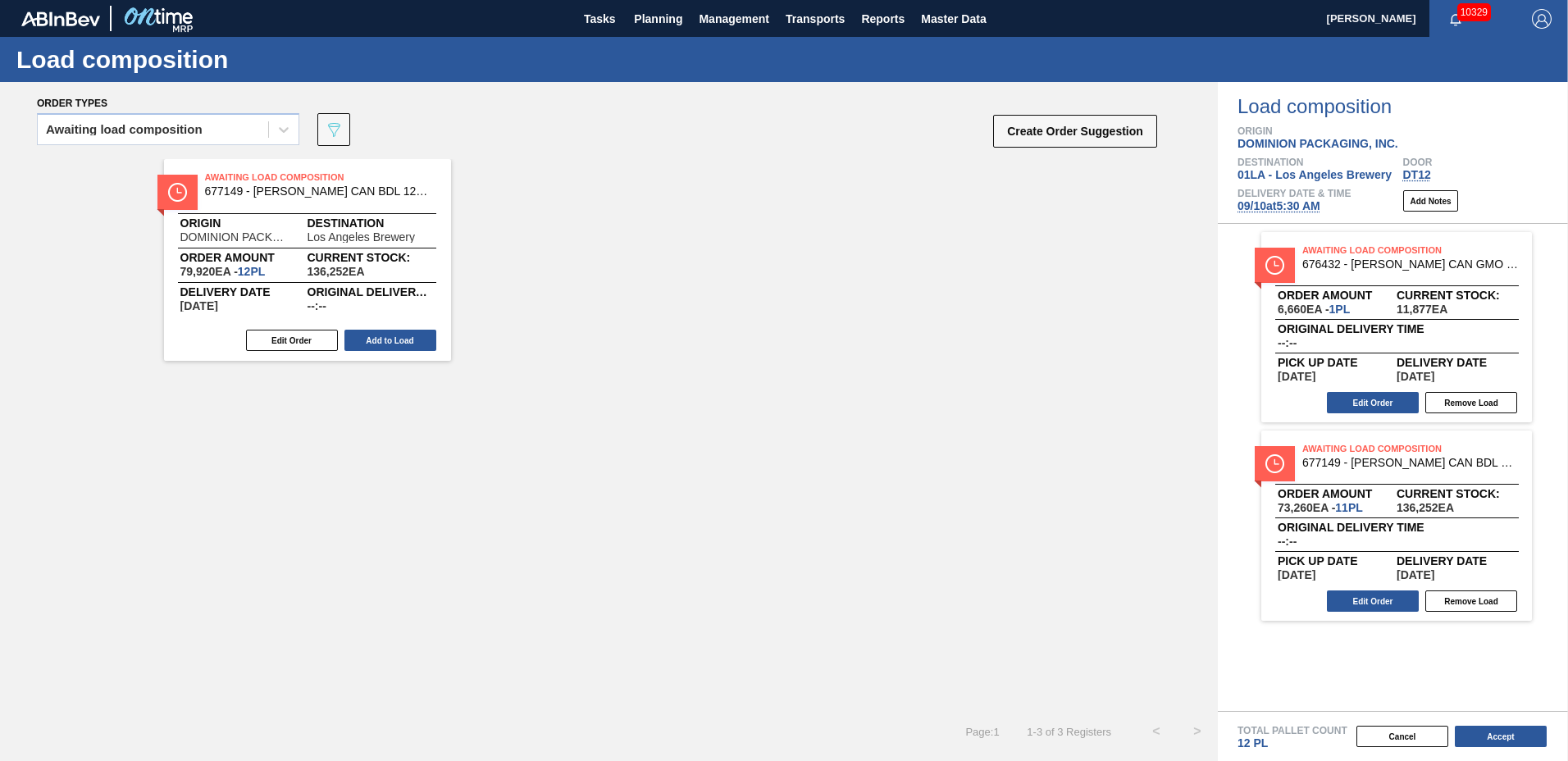
click at [399, 332] on button "Add to Load" at bounding box center [390, 340] width 92 height 21
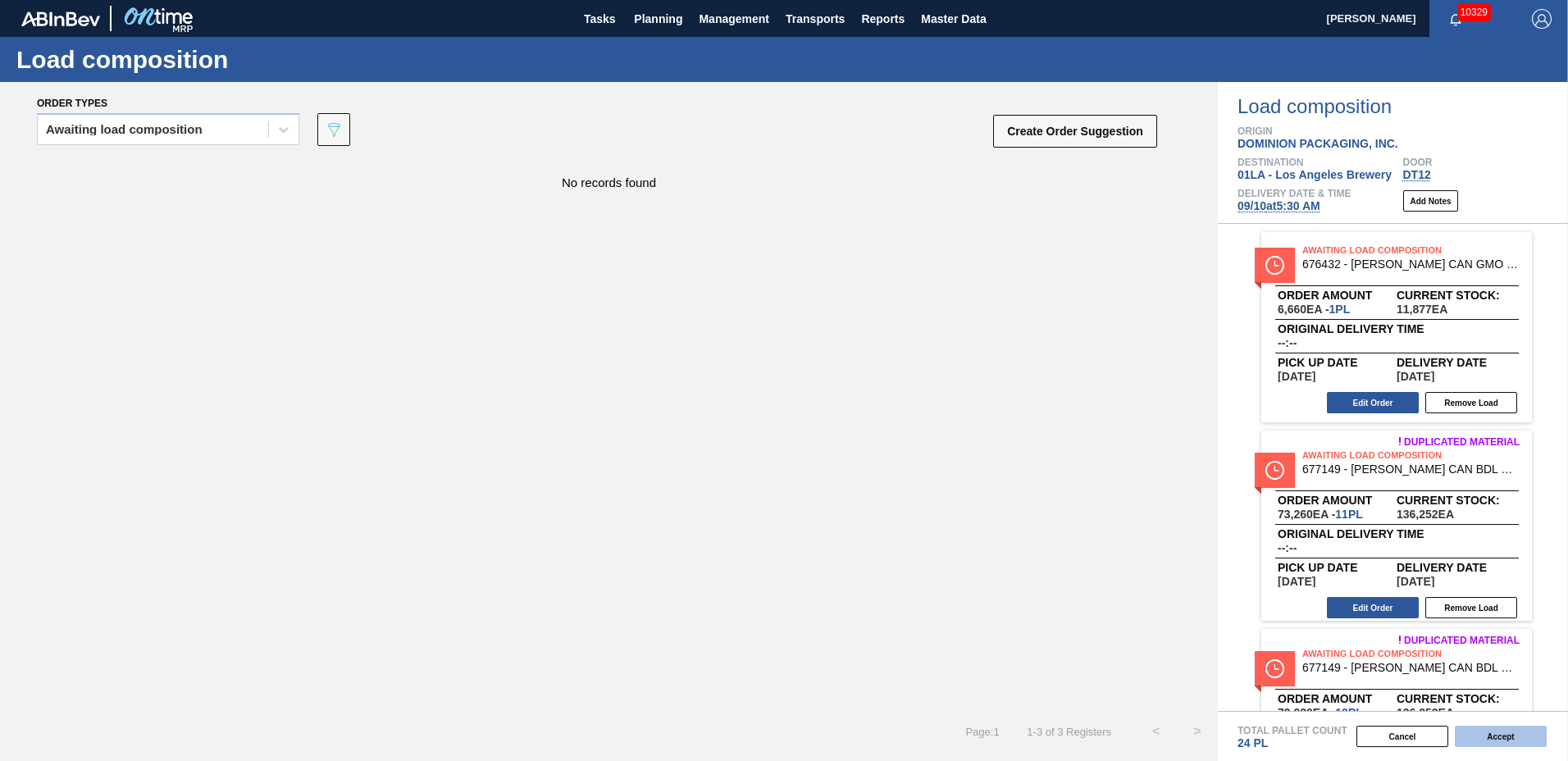
click at [1492, 738] on button "Accept" at bounding box center [1501, 737] width 92 height 21
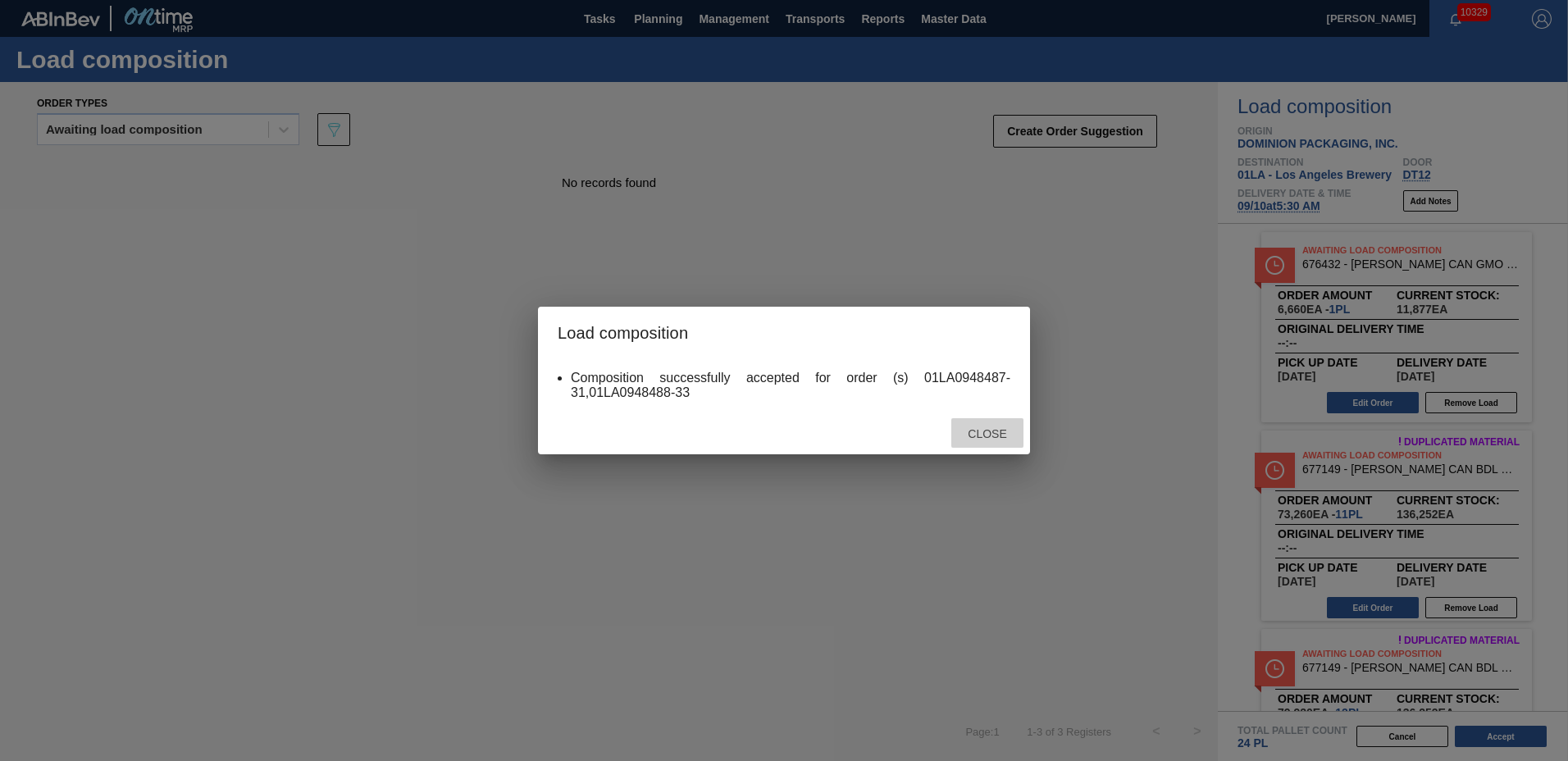
click at [985, 424] on div "Close" at bounding box center [987, 433] width 72 height 30
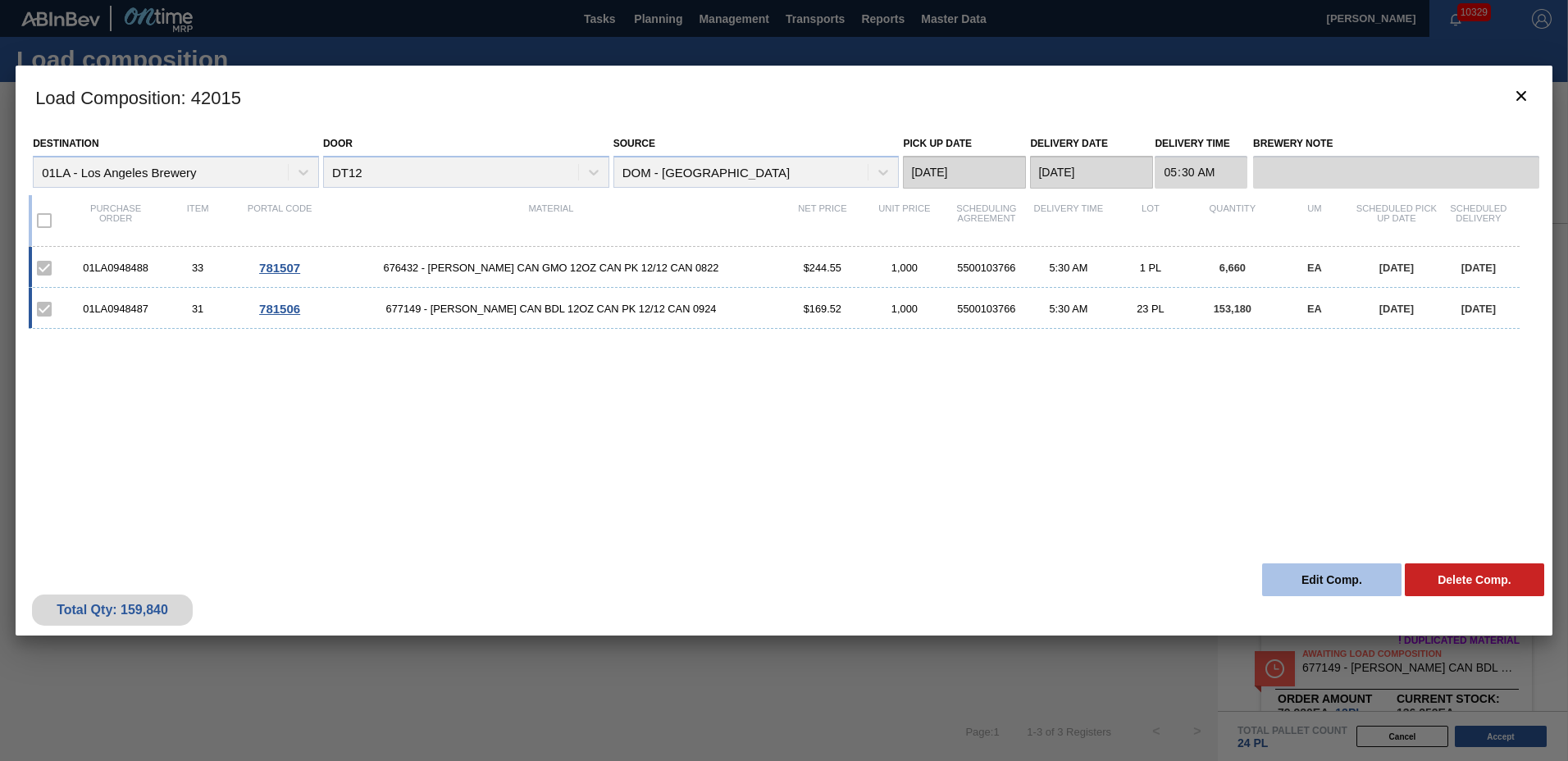
click at [1331, 579] on button "Edit Comp." at bounding box center [1331, 580] width 140 height 33
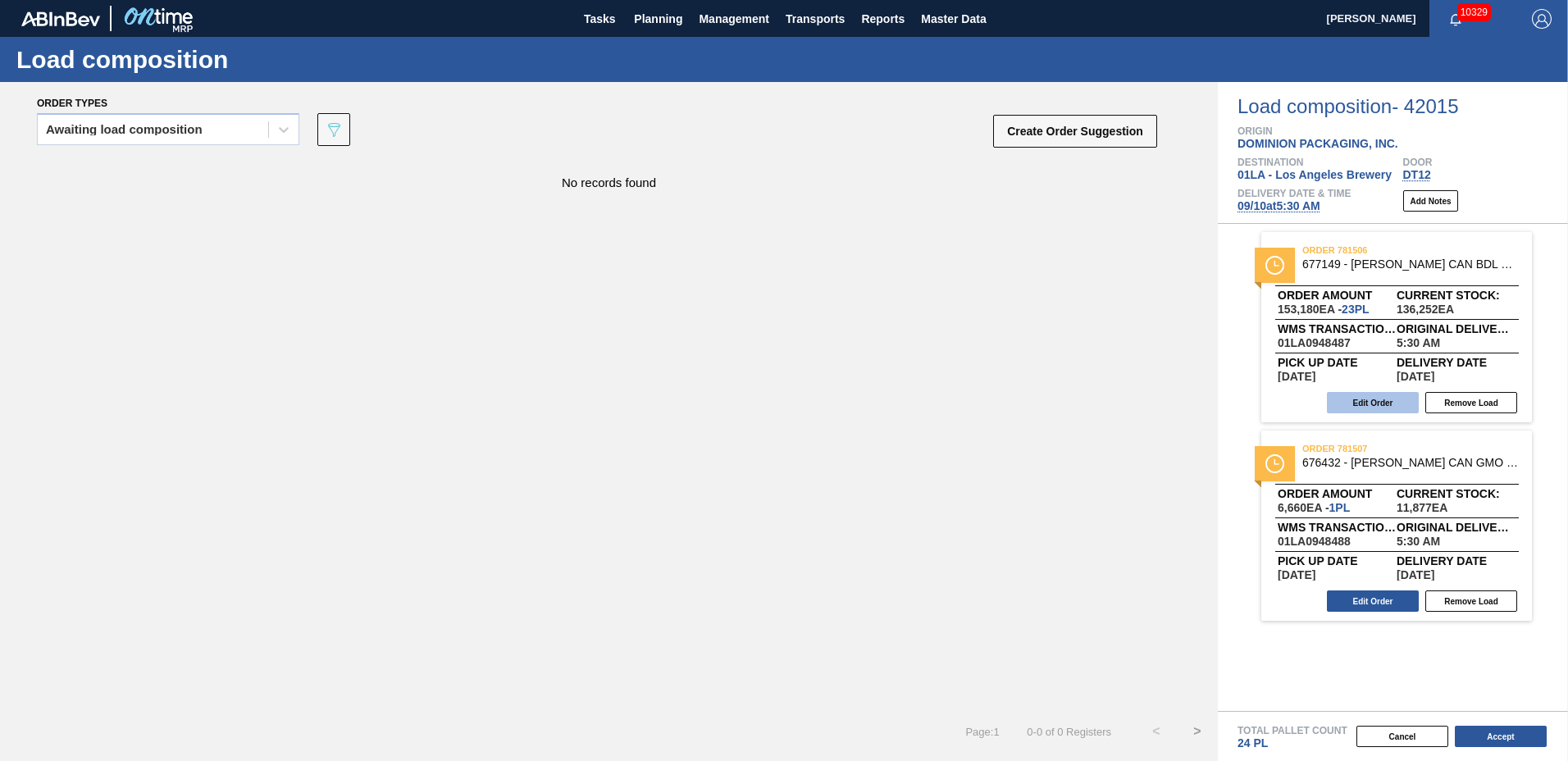
click at [1367, 404] on button "Edit Order" at bounding box center [1373, 403] width 92 height 21
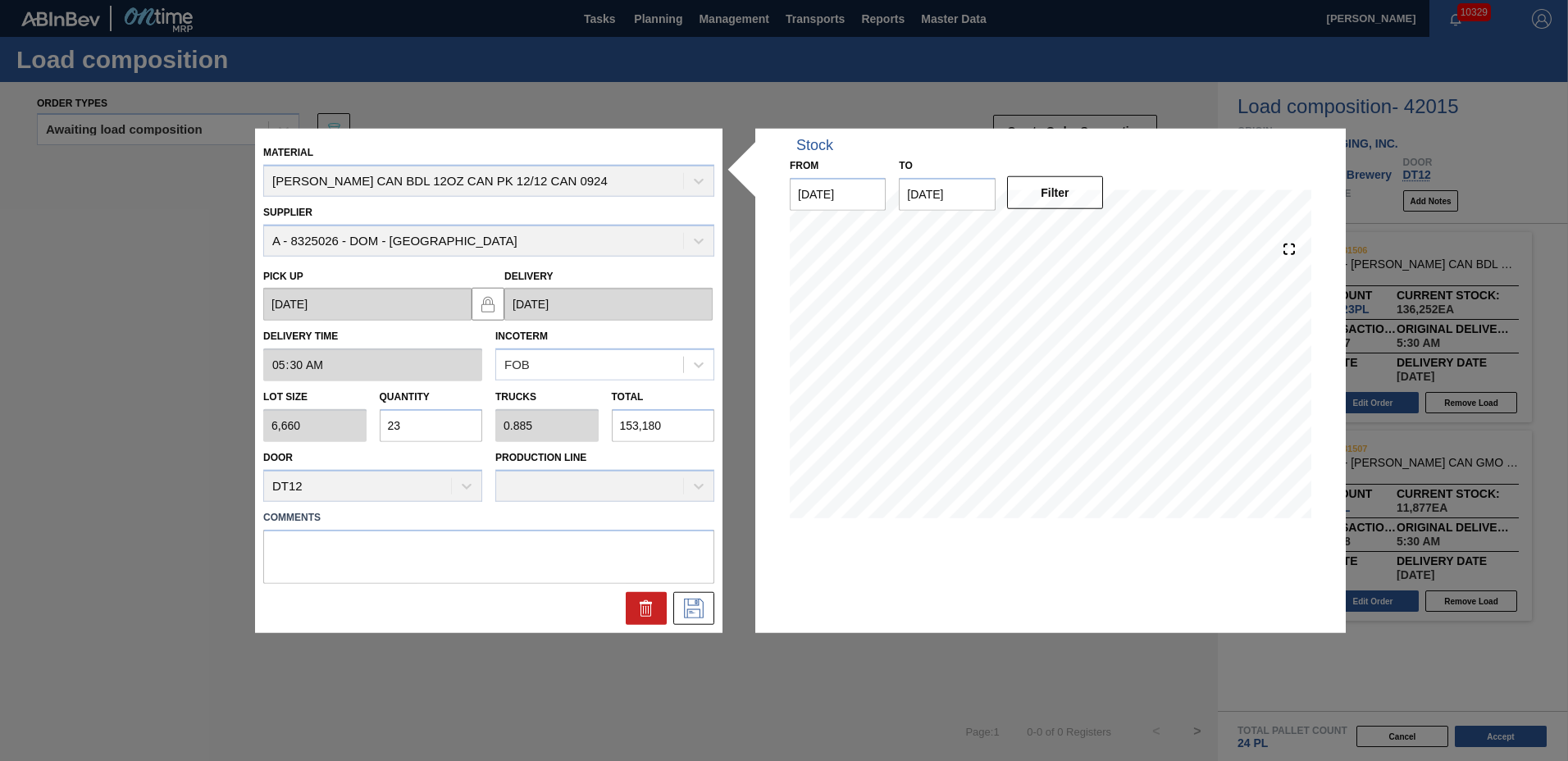
click at [445, 427] on input "23" at bounding box center [431, 426] width 103 height 33
click at [693, 612] on icon at bounding box center [694, 608] width 26 height 20
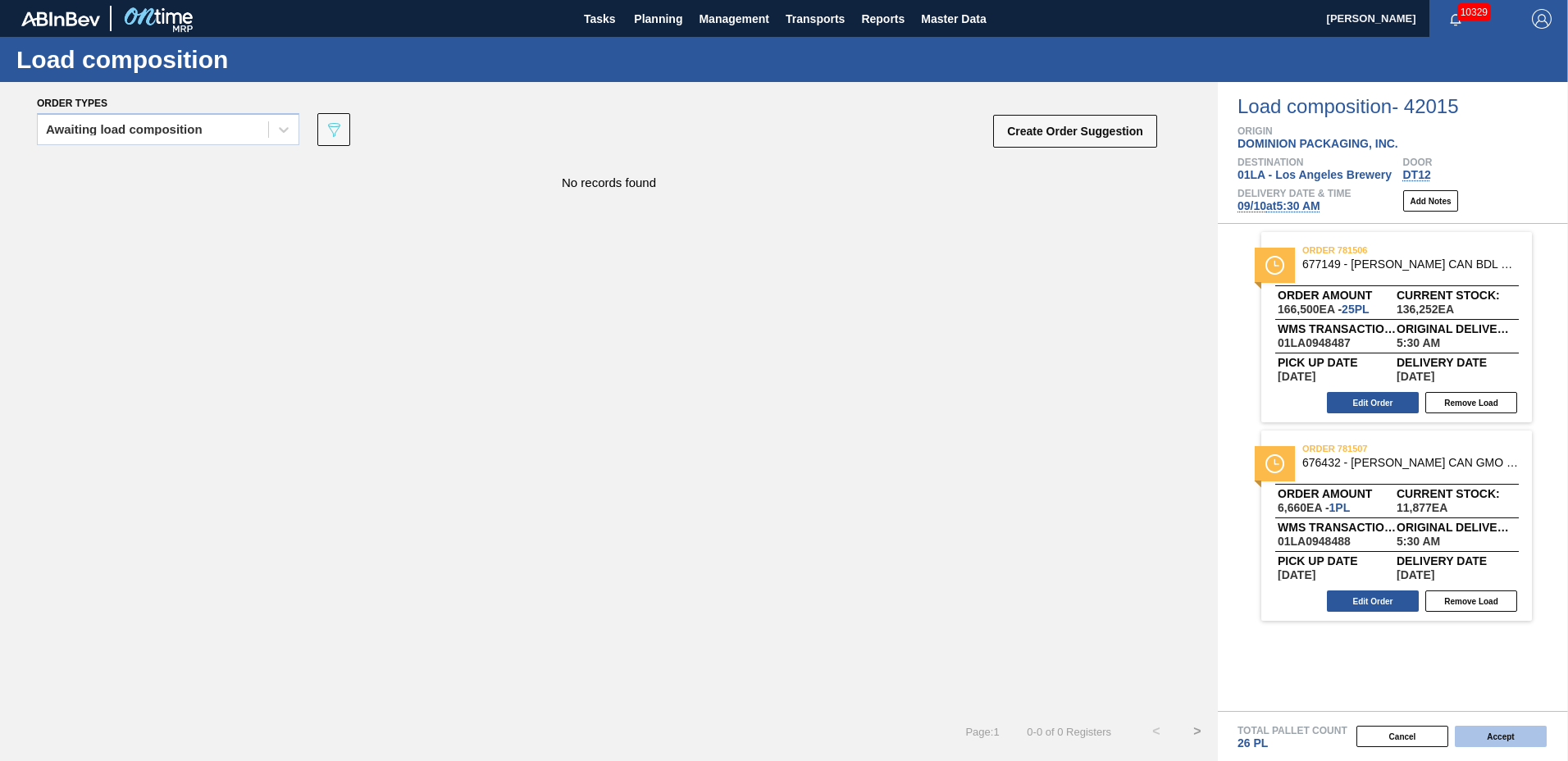
click at [1496, 736] on button "Accept" at bounding box center [1501, 737] width 92 height 21
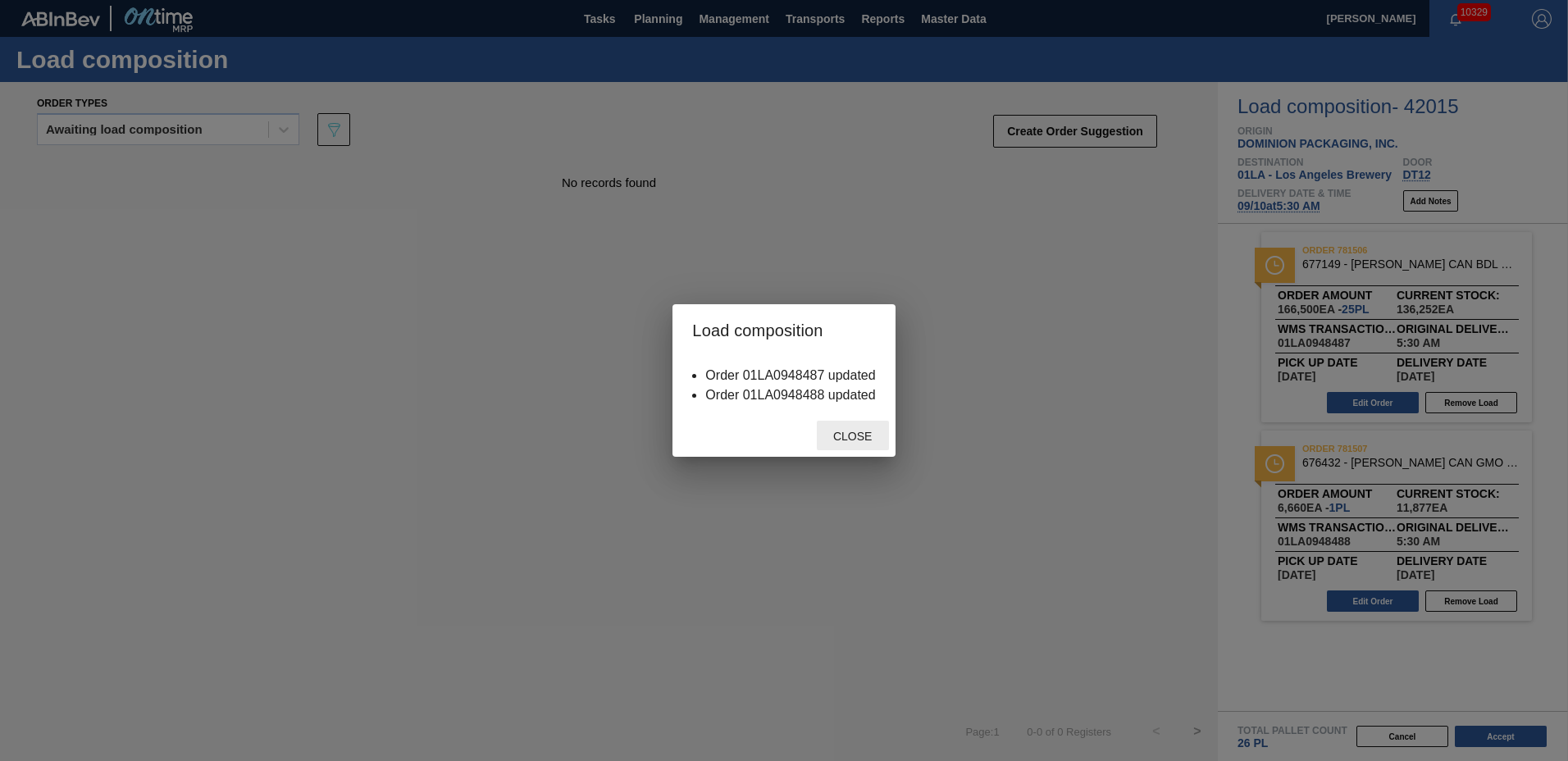
click at [875, 440] on span "Close" at bounding box center [852, 436] width 65 height 13
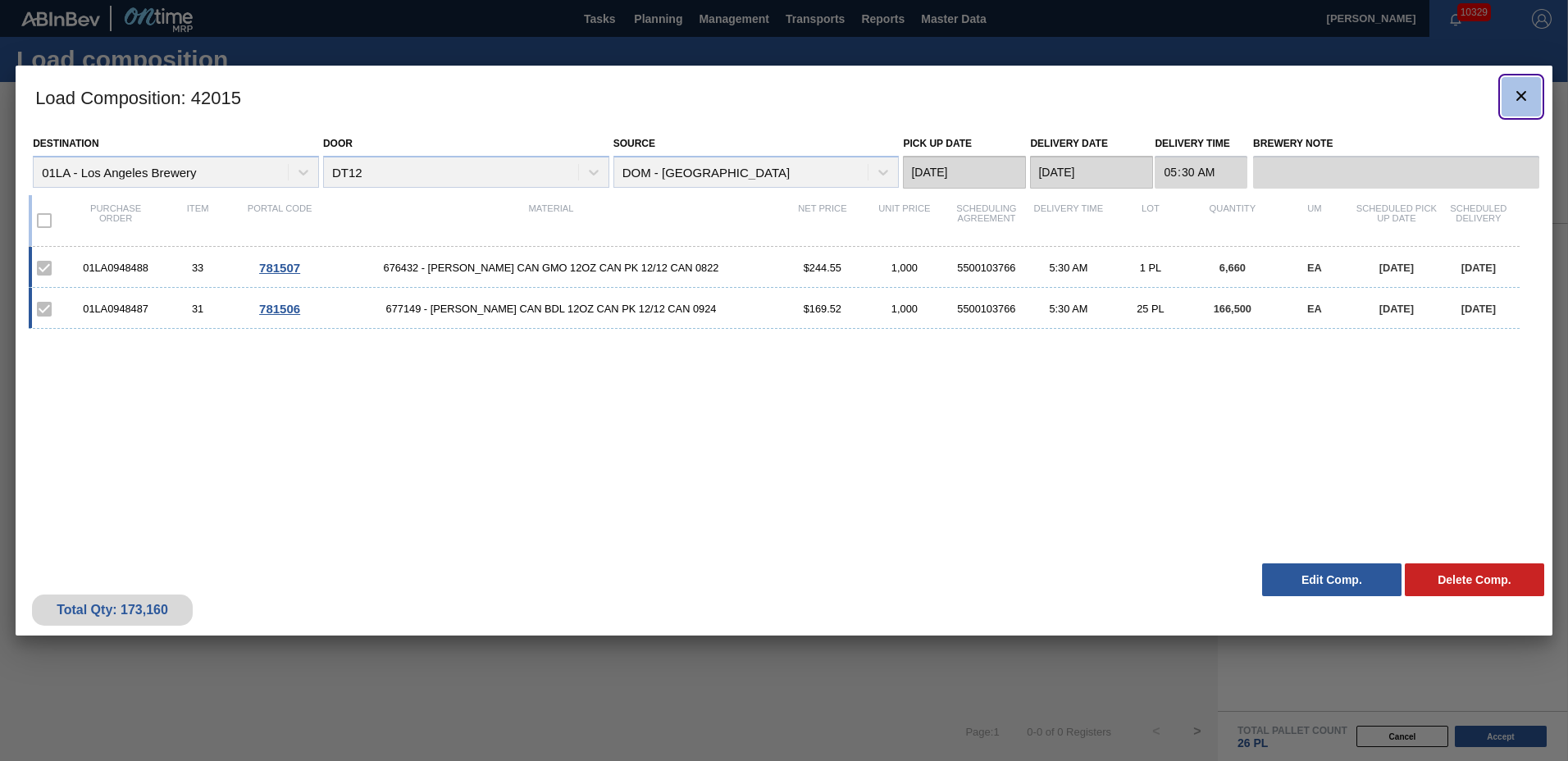
click at [1517, 90] on icon "botão de ícone" at bounding box center [1521, 96] width 20 height 20
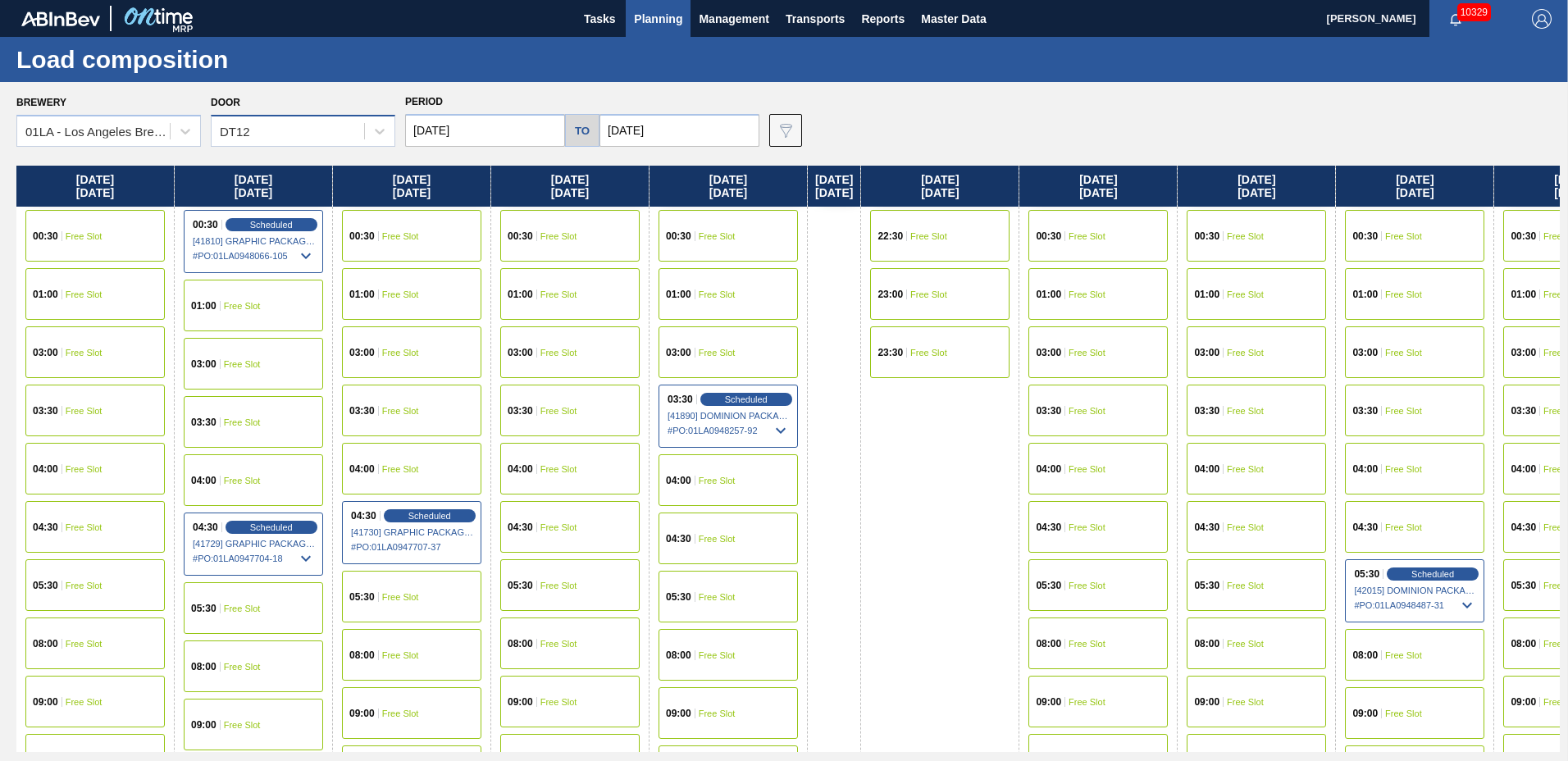
click at [283, 131] on div "DT12" at bounding box center [288, 131] width 153 height 24
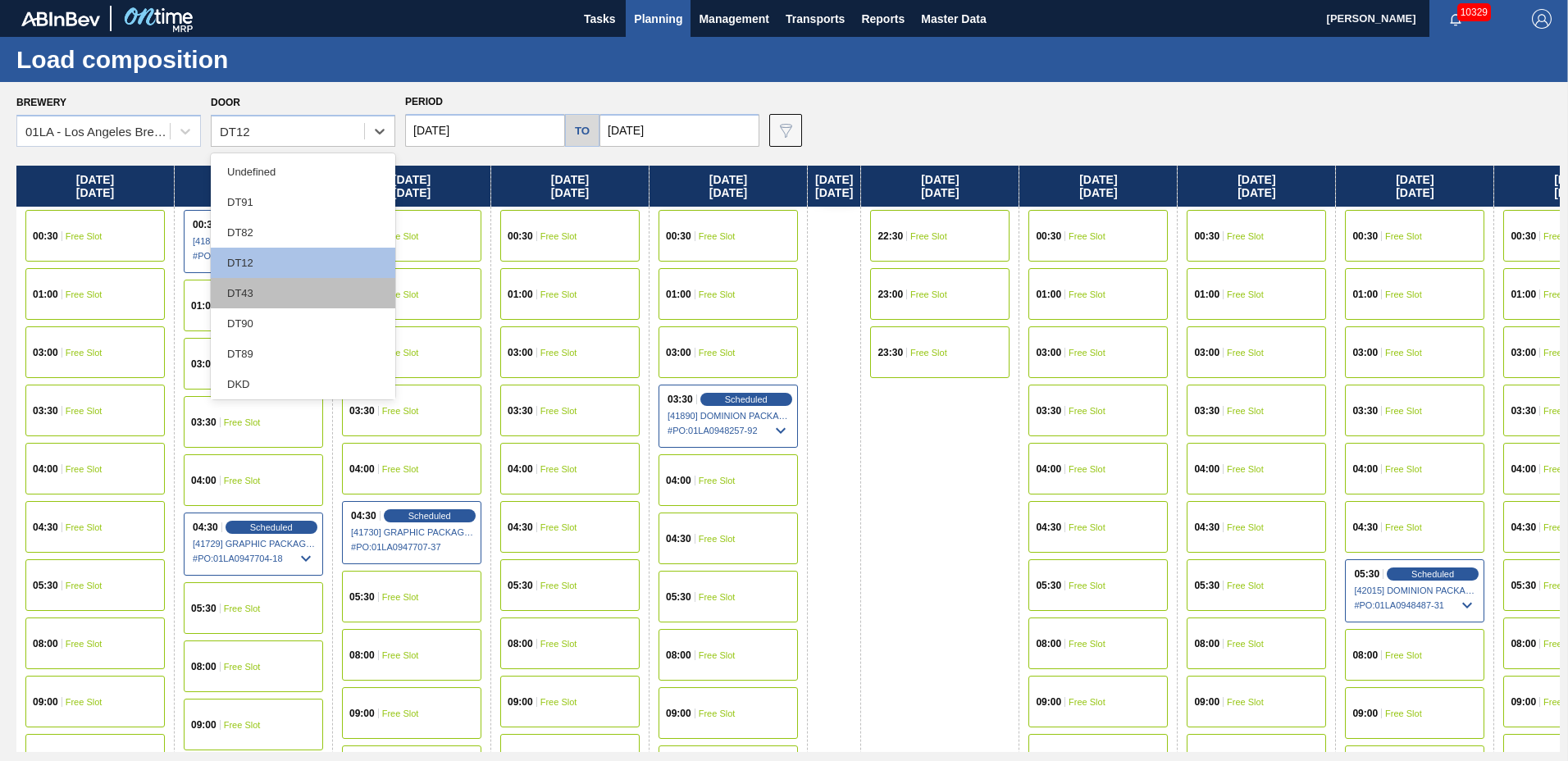
click at [268, 295] on div "DT43" at bounding box center [303, 293] width 185 height 30
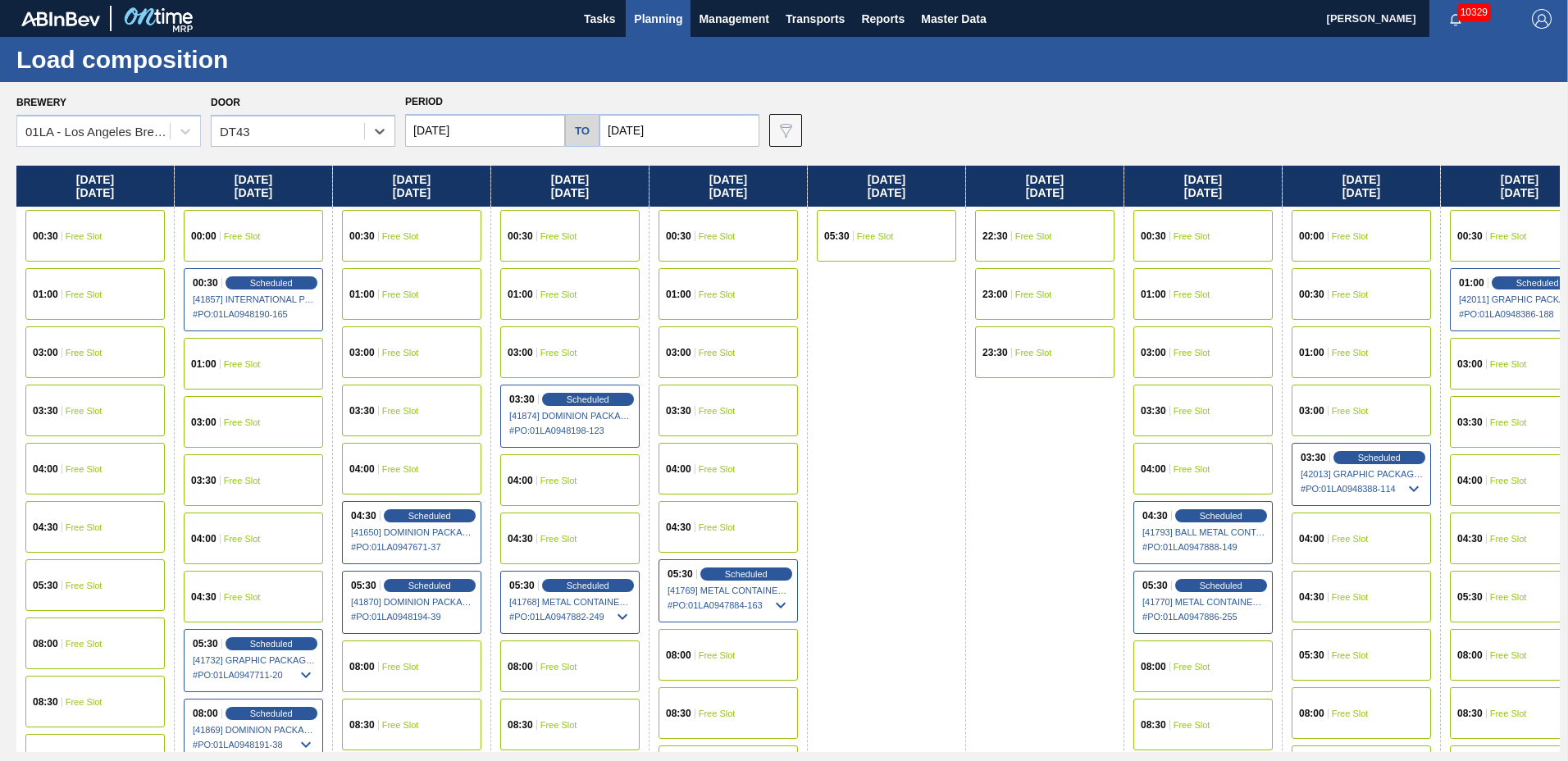
click at [668, 19] on span "Planning" at bounding box center [658, 19] width 48 height 20
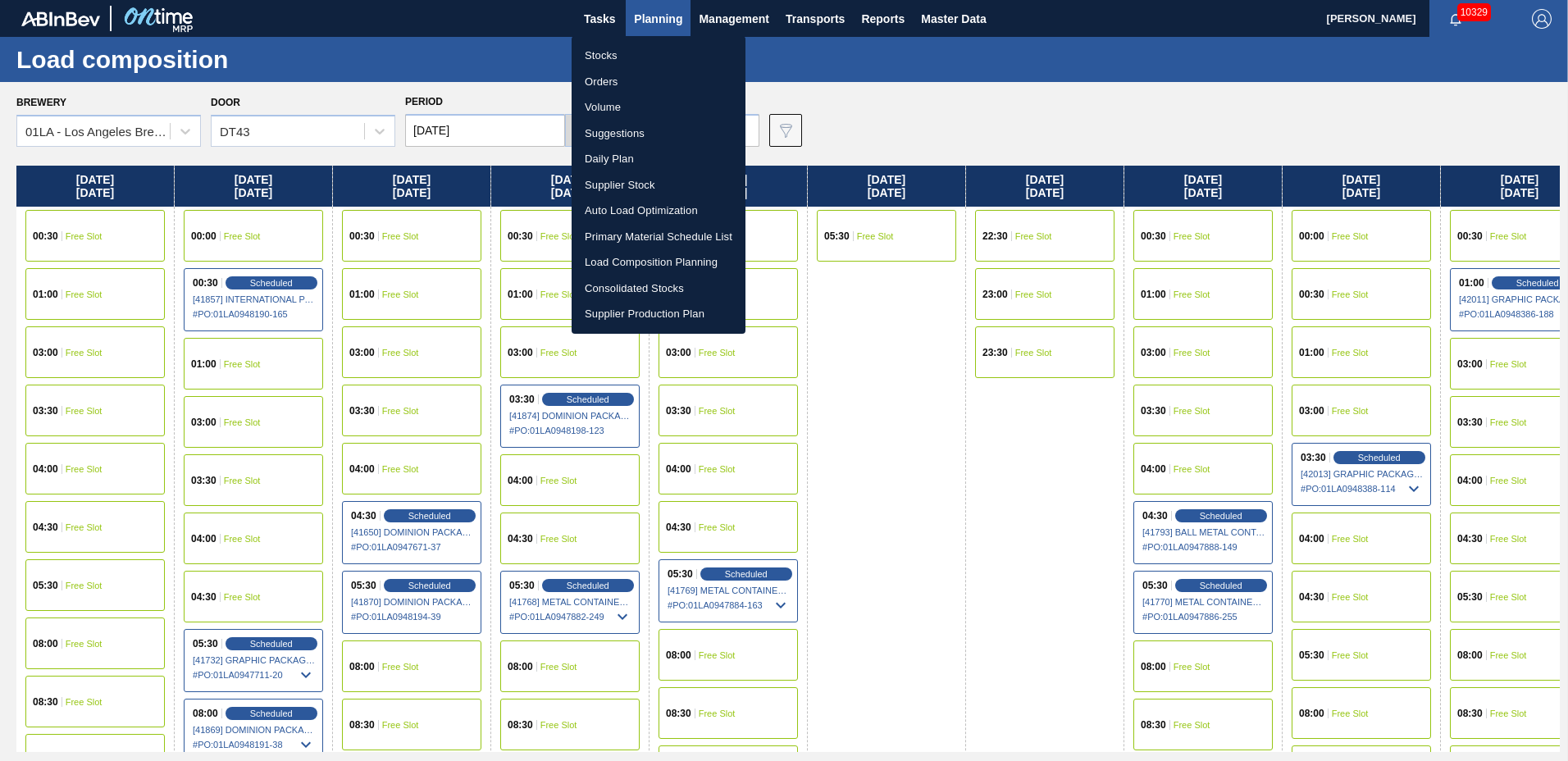
drag, startPoint x: 642, startPoint y: 132, endPoint x: 798, endPoint y: 143, distance: 156.4
click at [643, 132] on li "Suggestions" at bounding box center [659, 134] width 174 height 26
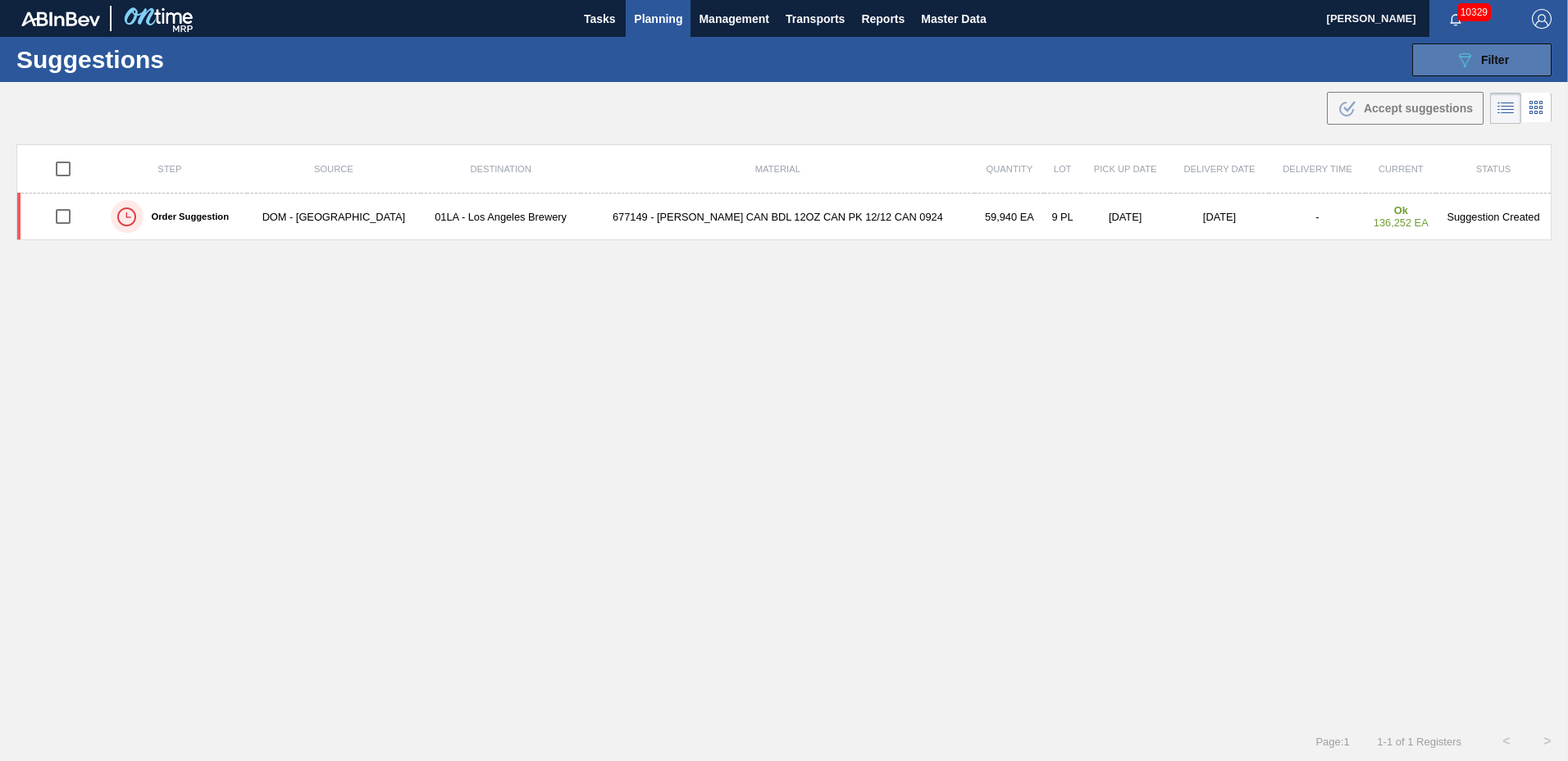
click at [1500, 63] on span "Filter" at bounding box center [1495, 60] width 28 height 13
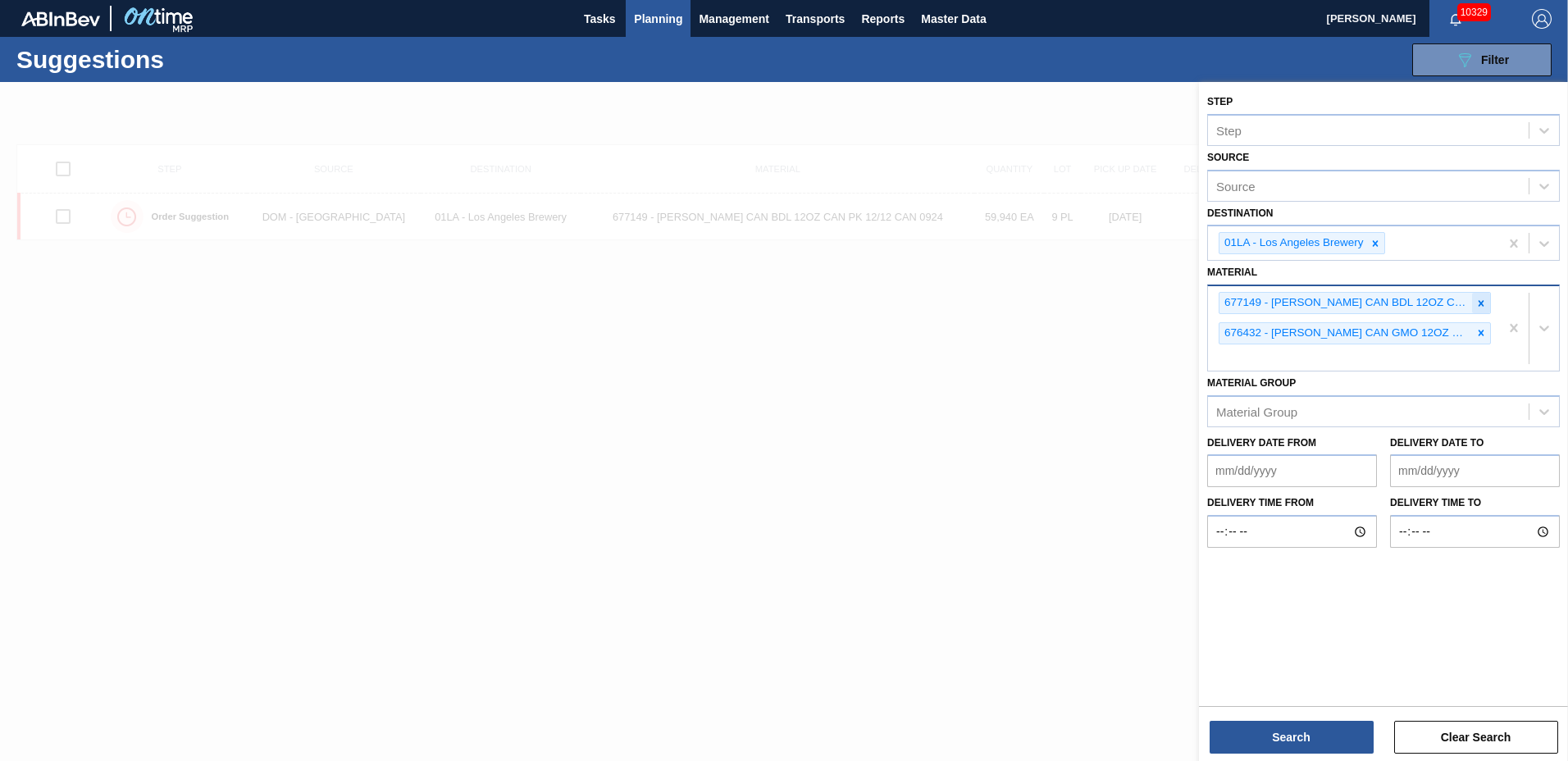
click at [1474, 307] on div at bounding box center [1481, 302] width 18 height 21
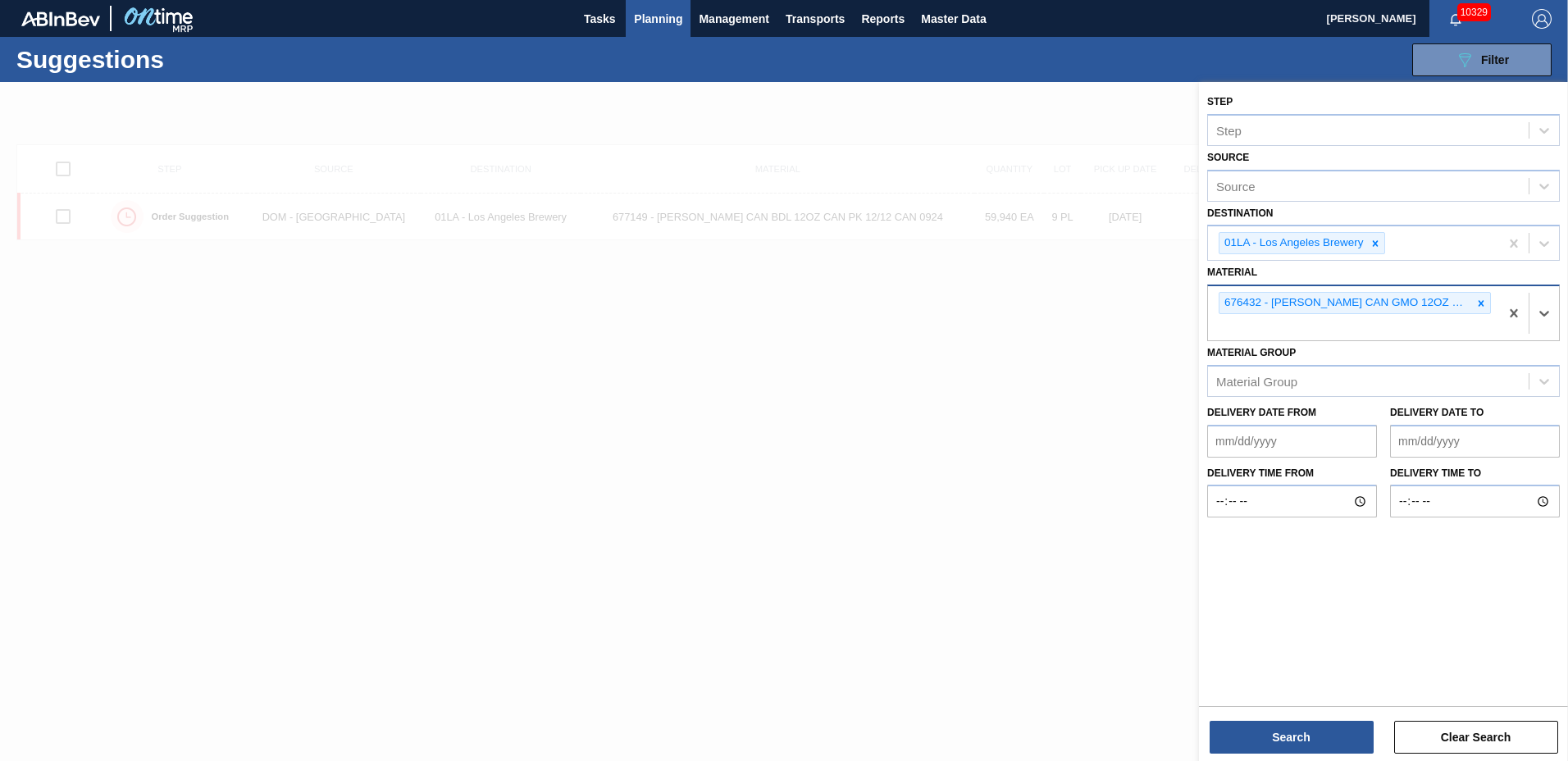
click at [1474, 307] on div at bounding box center [1481, 302] width 18 height 21
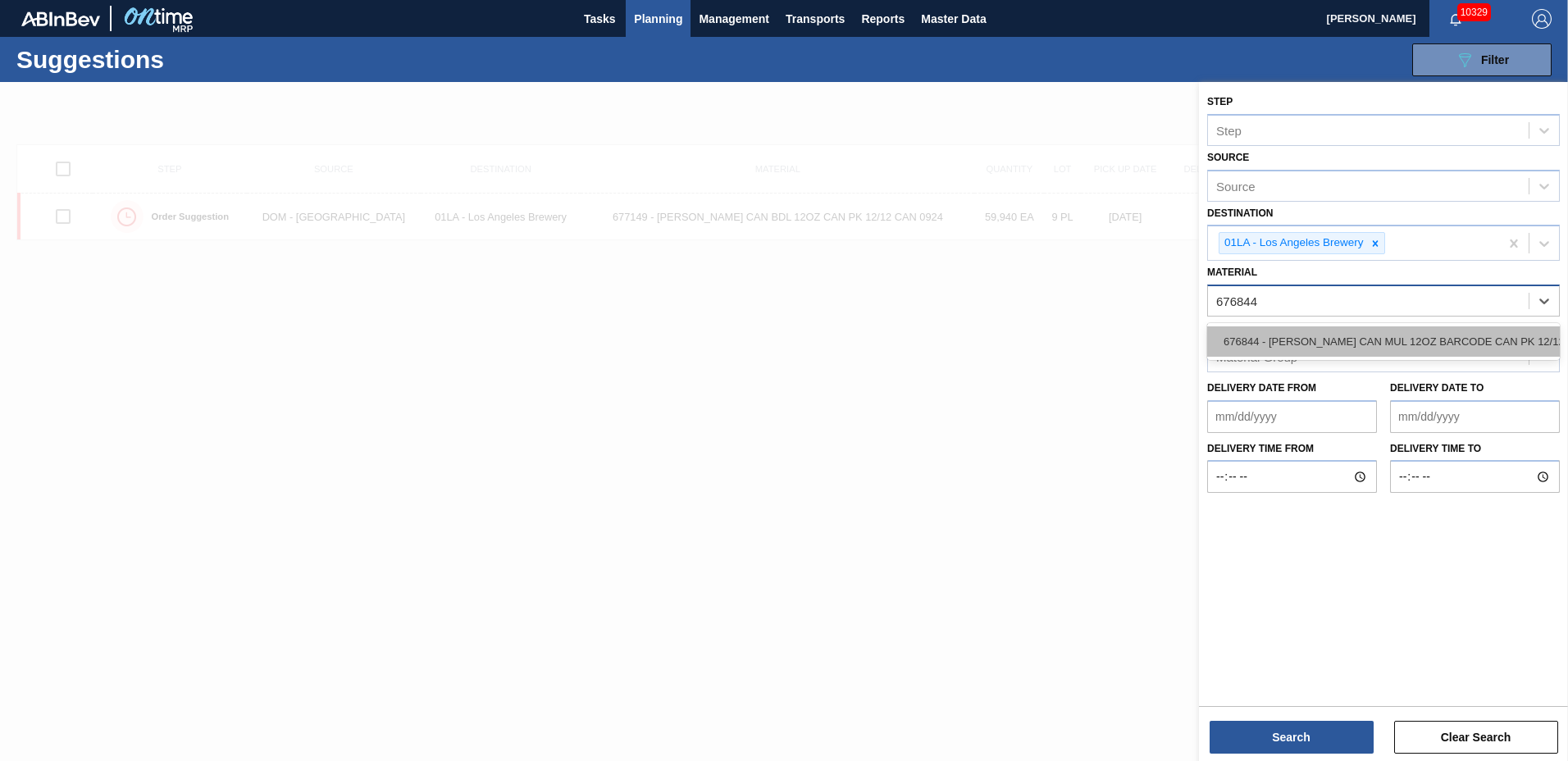
click at [1390, 335] on div "676844 - CARR CAN MUL 12OZ BARCODE CAN PK 12/12 S" at bounding box center [1383, 341] width 352 height 30
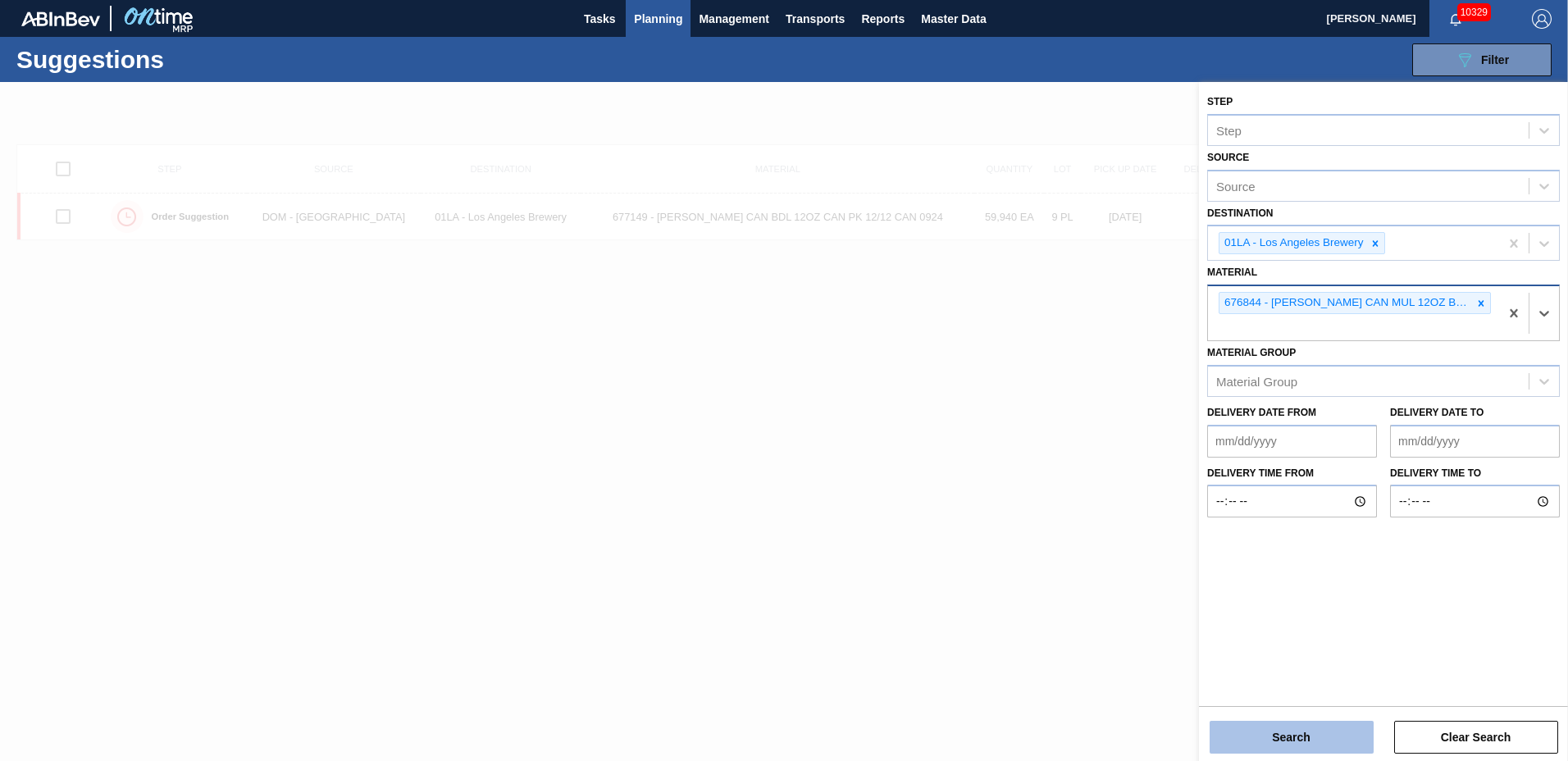
click at [1302, 726] on button "Search" at bounding box center [1292, 738] width 164 height 33
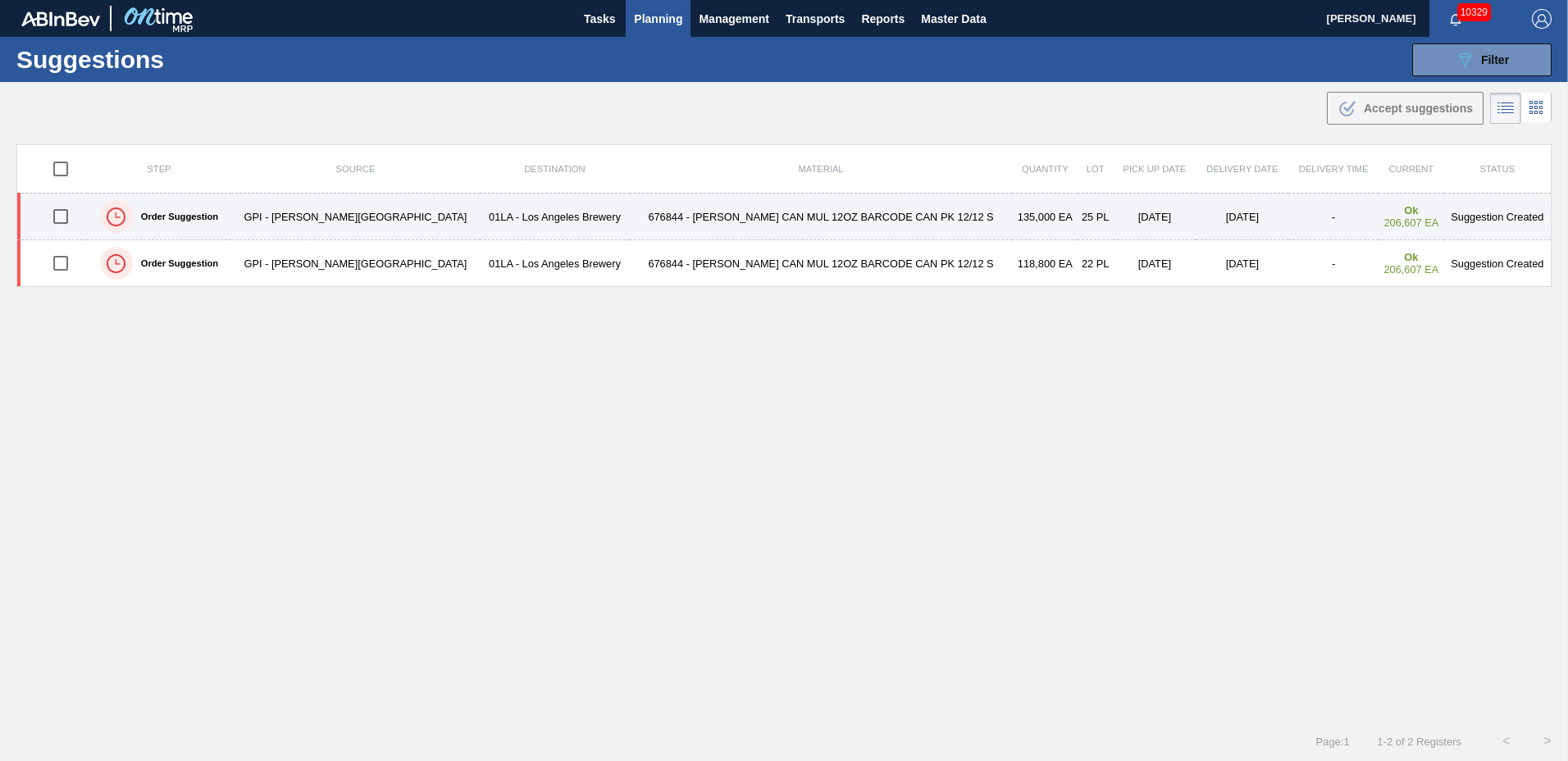
click at [62, 217] on input "checkbox" at bounding box center [61, 217] width 34 height 35
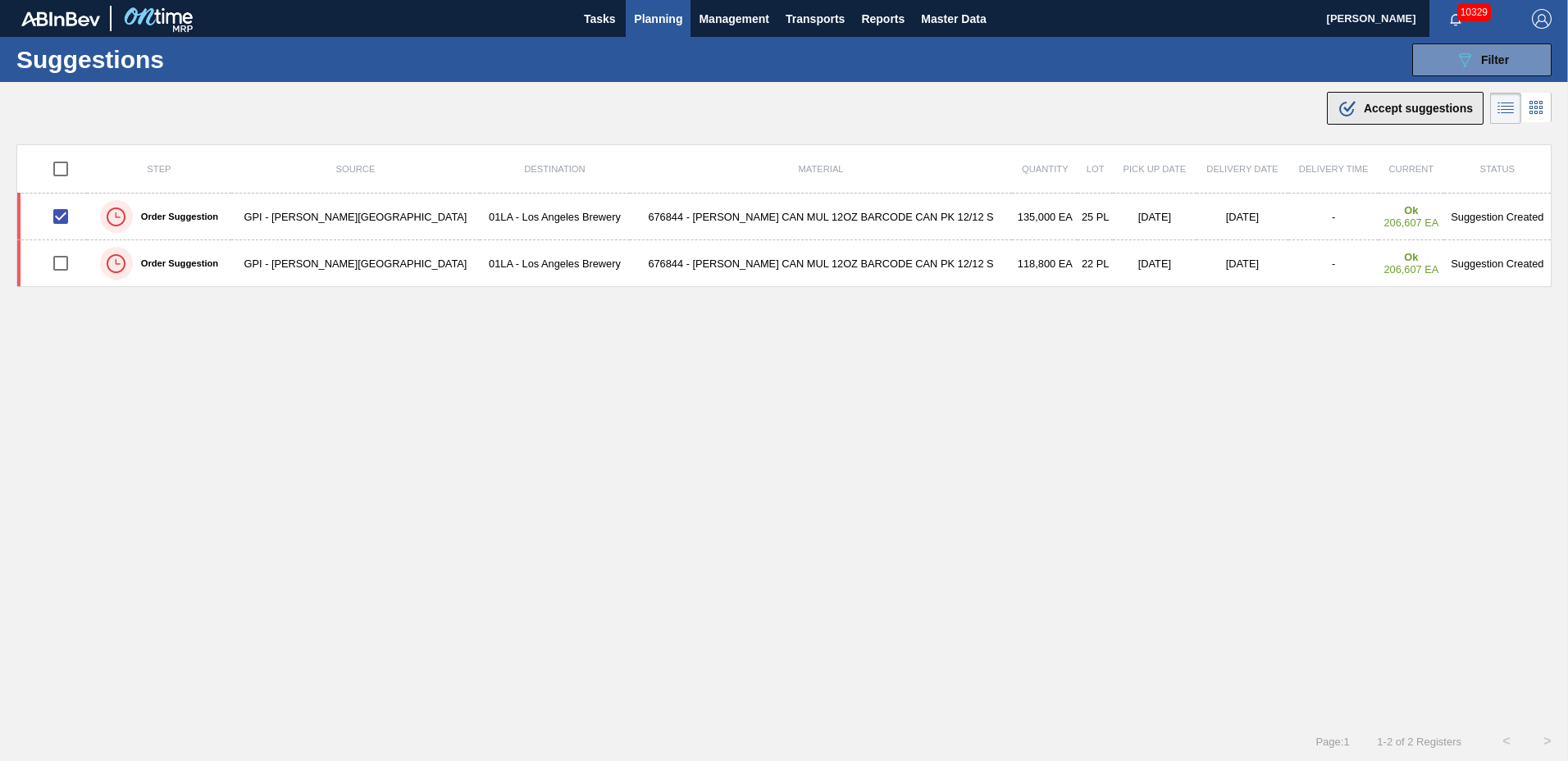
click at [1411, 105] on span "Accept suggestions" at bounding box center [1418, 108] width 109 height 13
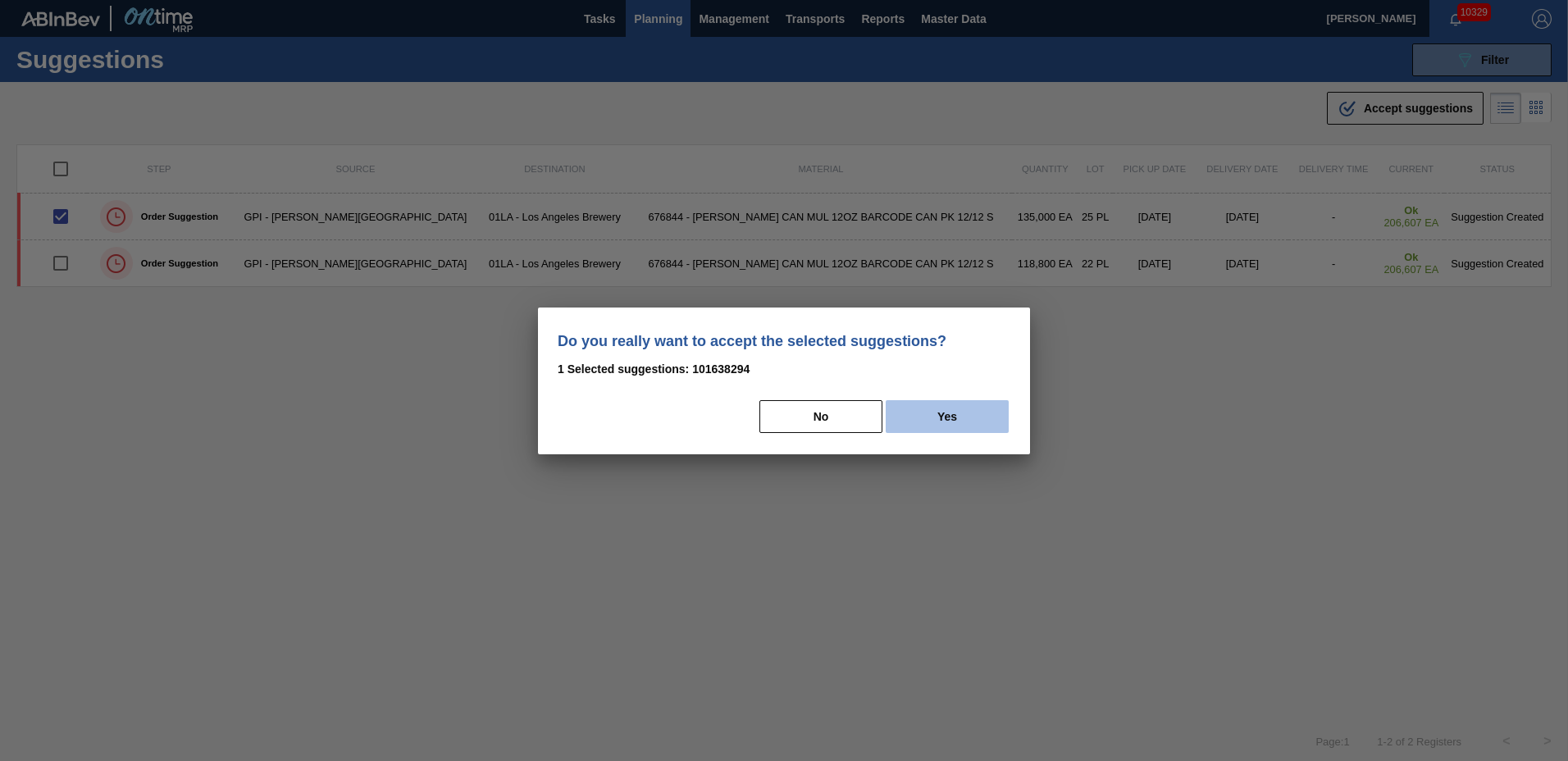
click at [954, 424] on button "Yes" at bounding box center [947, 417] width 123 height 33
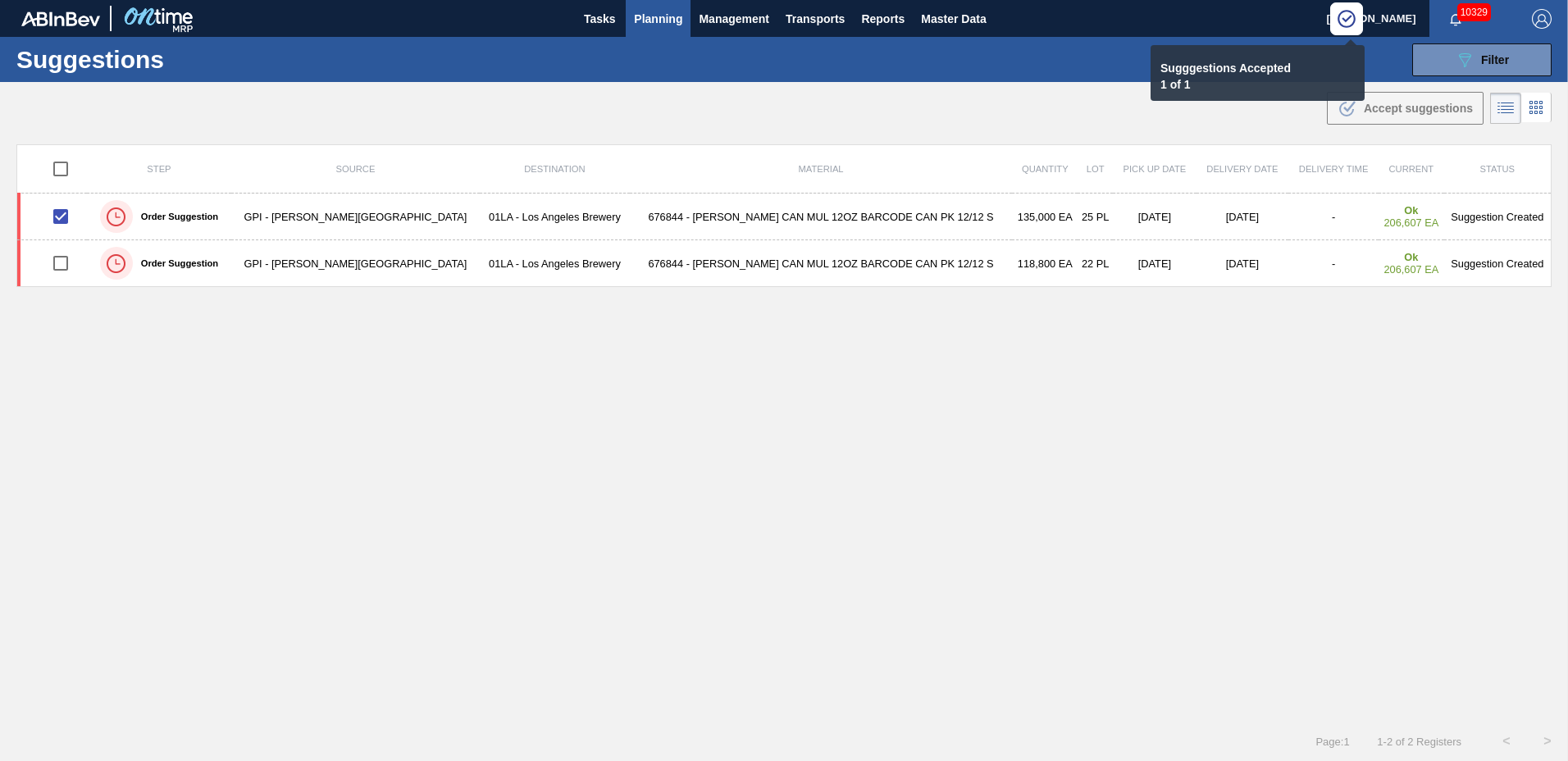
click at [645, 24] on span "Planning" at bounding box center [658, 19] width 48 height 20
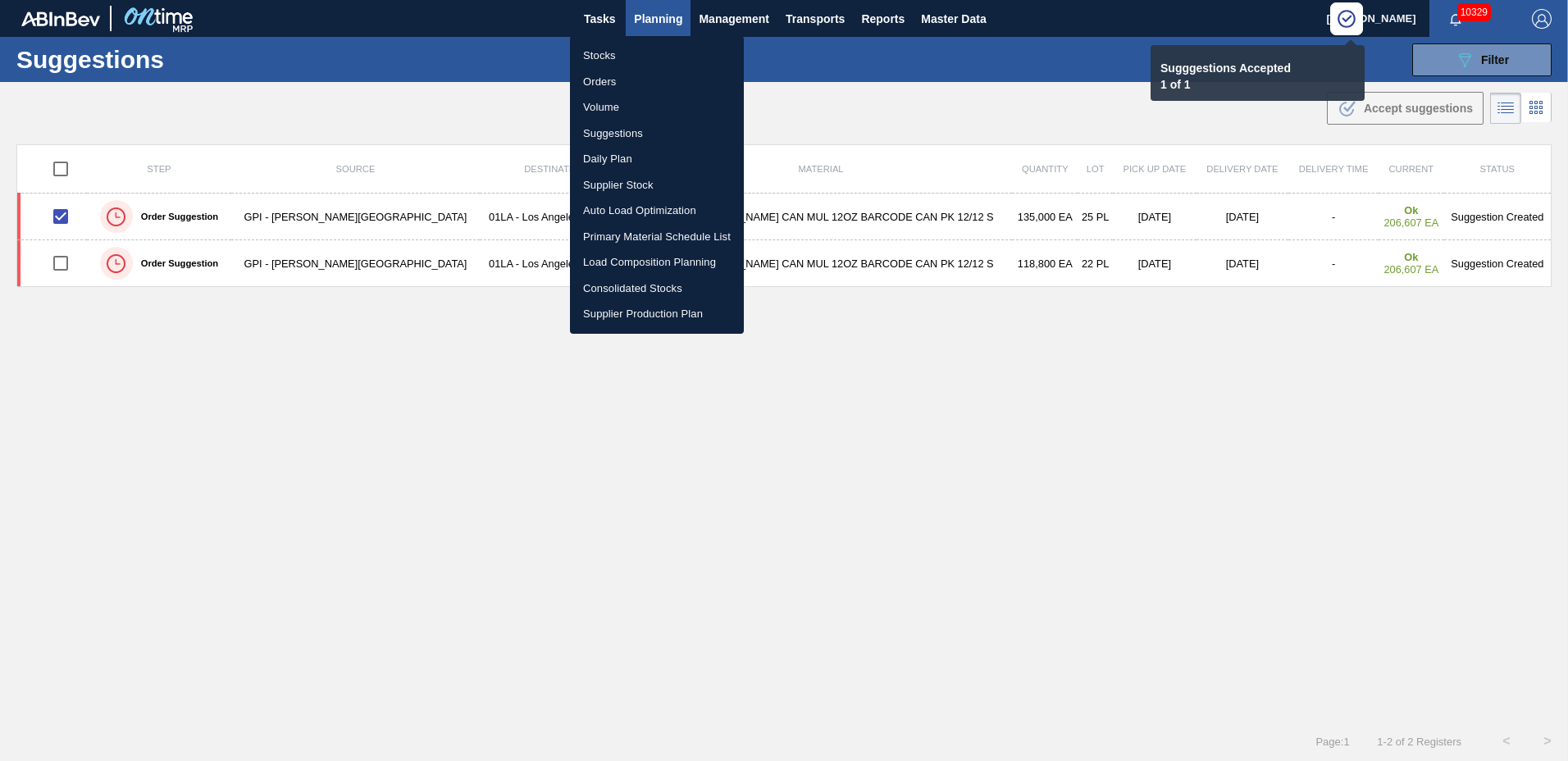
click at [608, 255] on li "Load Composition Planning" at bounding box center [657, 263] width 174 height 26
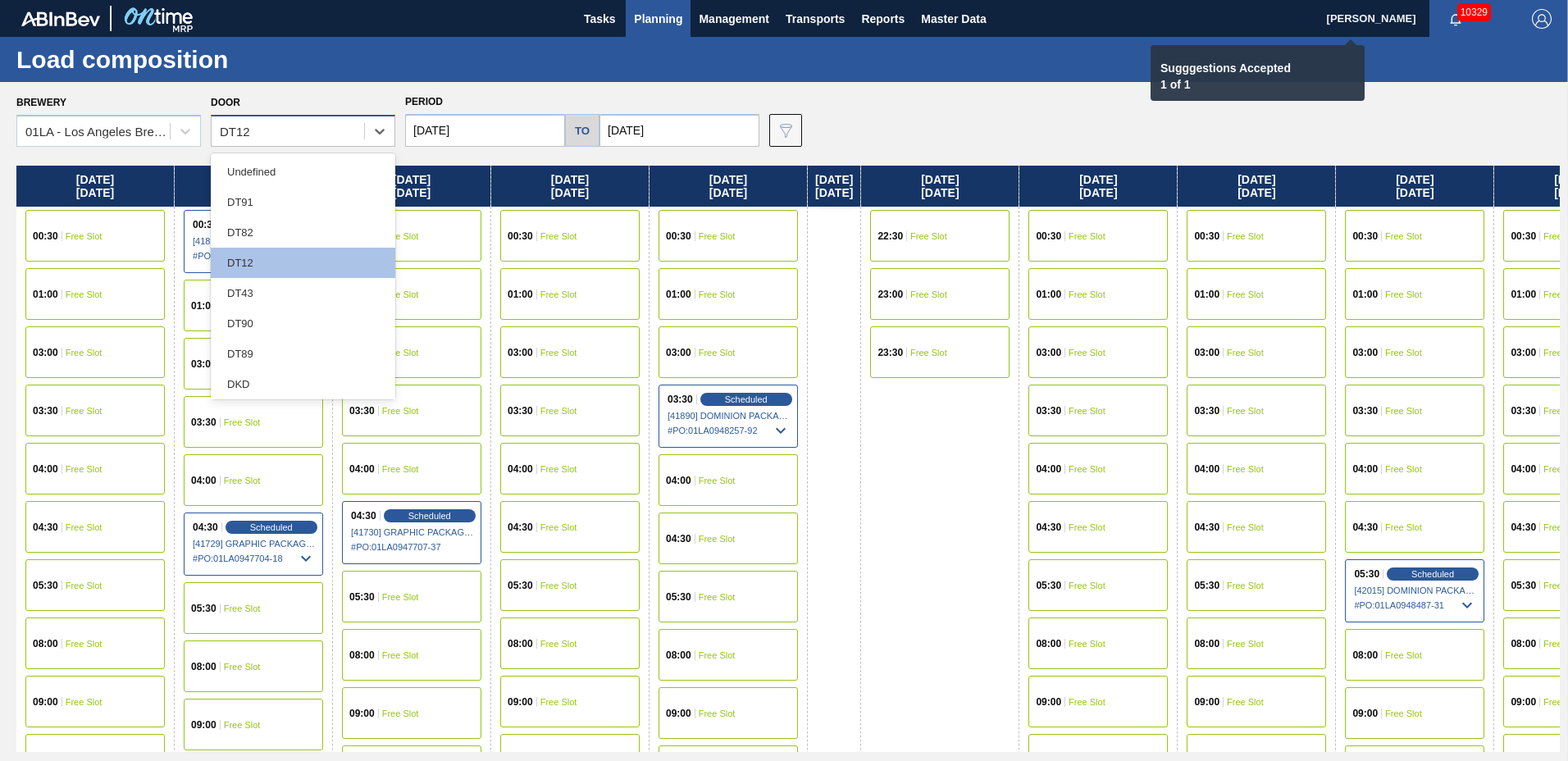
click at [283, 133] on div "DT12" at bounding box center [288, 131] width 153 height 24
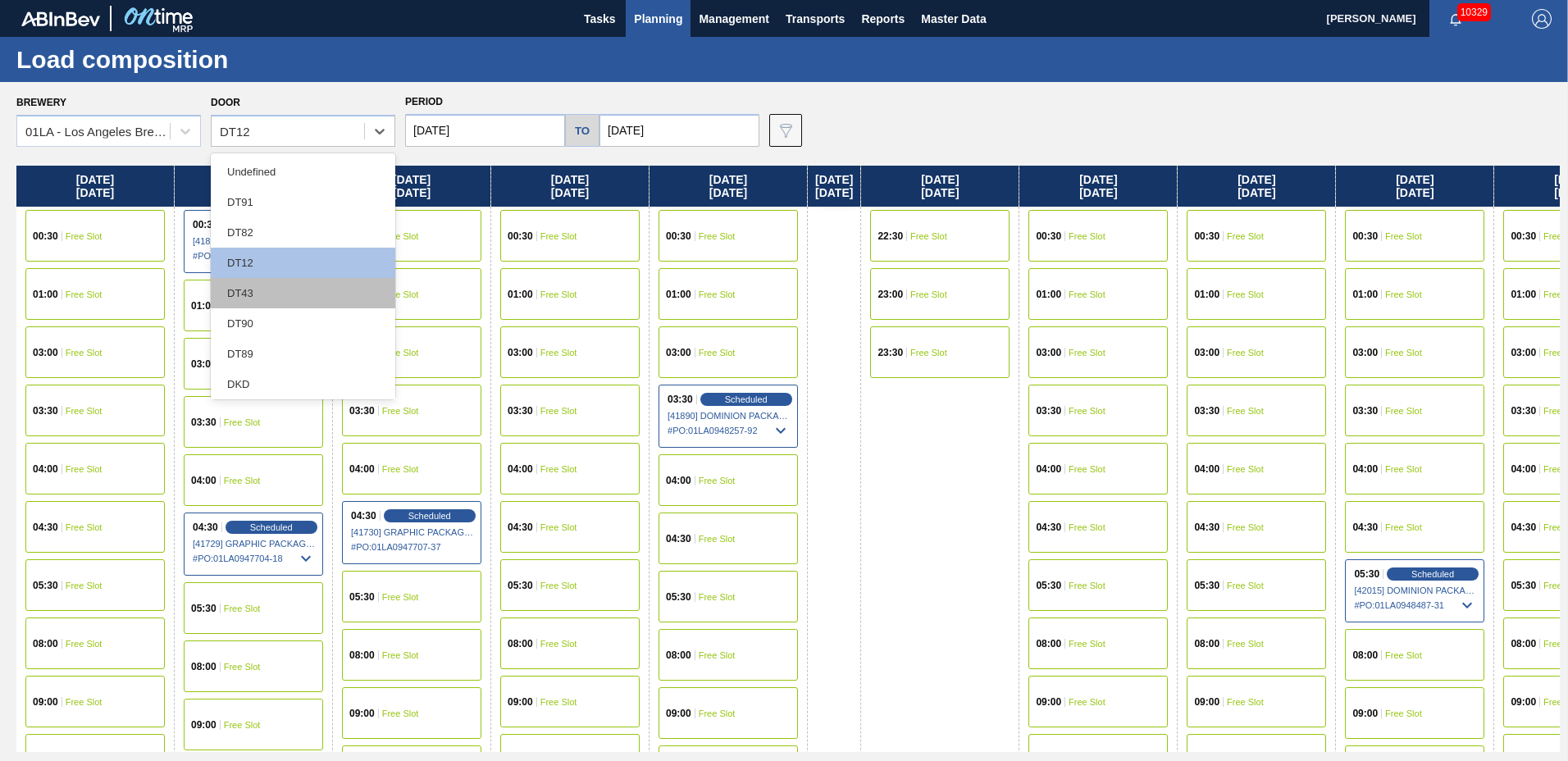
click at [274, 297] on div "DT43" at bounding box center [303, 293] width 185 height 30
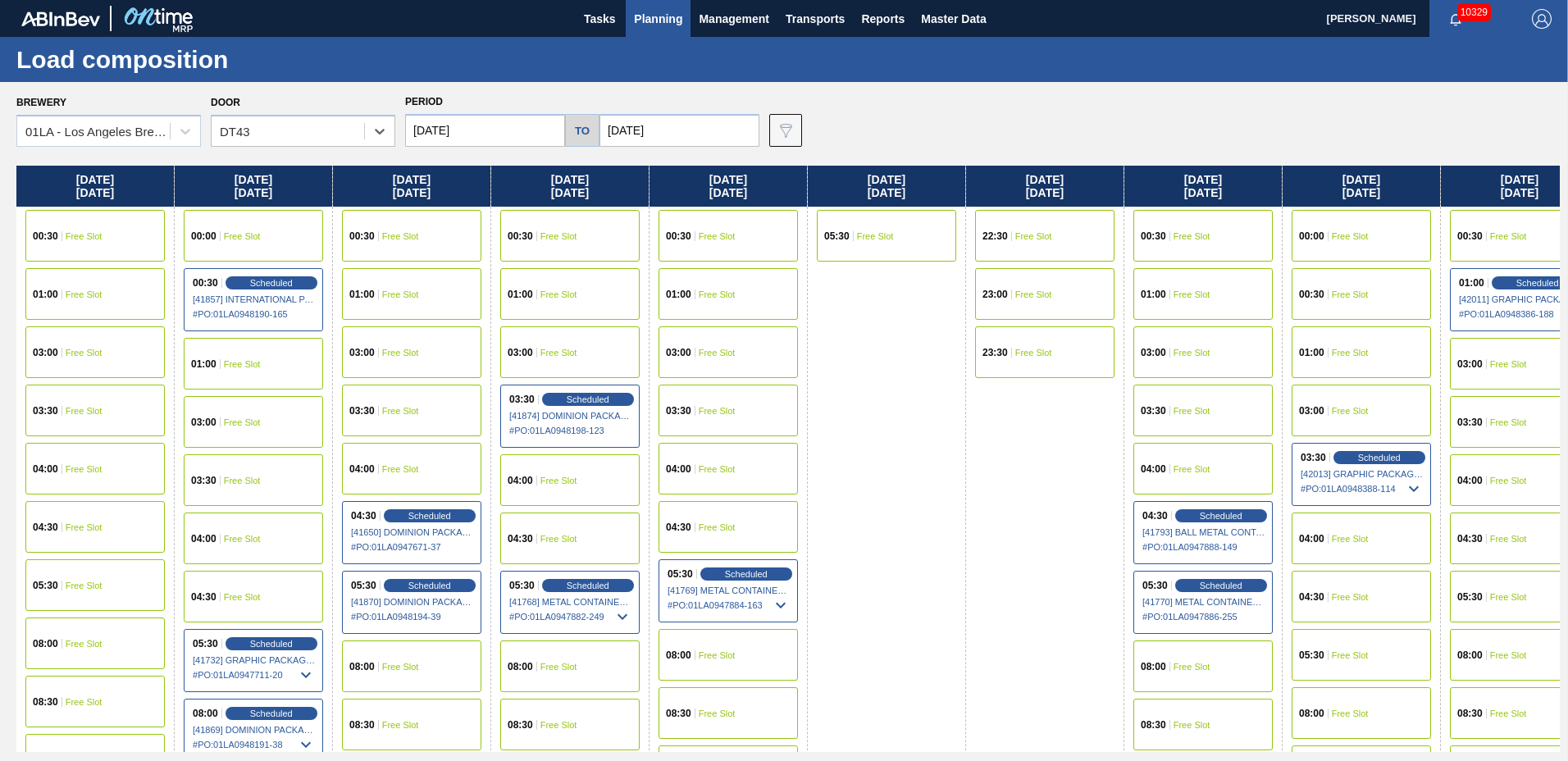
click at [736, 411] on div "03:30 Free Slot" at bounding box center [729, 410] width 140 height 52
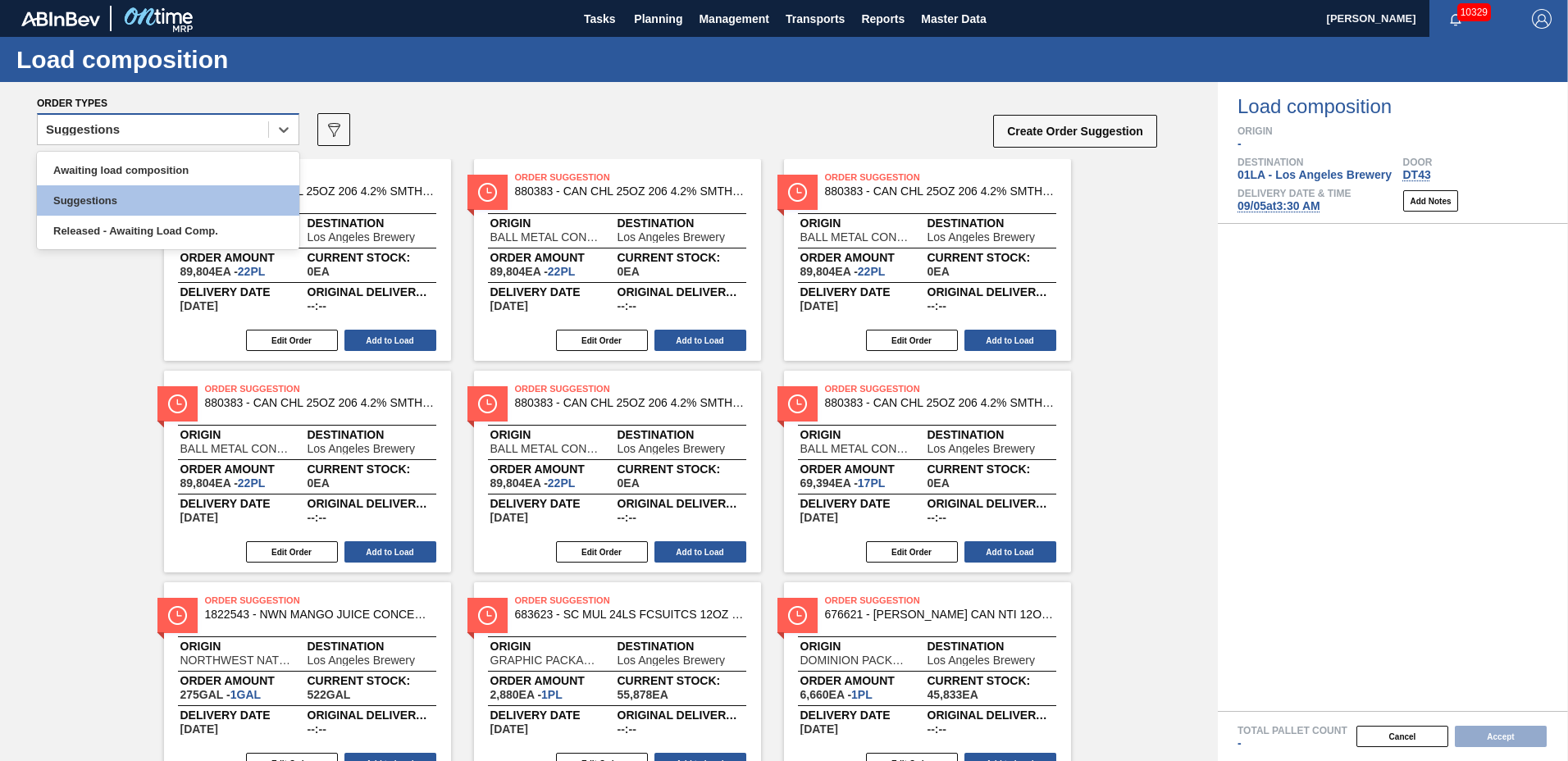
click at [147, 136] on div "Suggestions" at bounding box center [153, 130] width 231 height 24
click at [135, 165] on div "Awaiting load composition" at bounding box center [168, 170] width 262 height 30
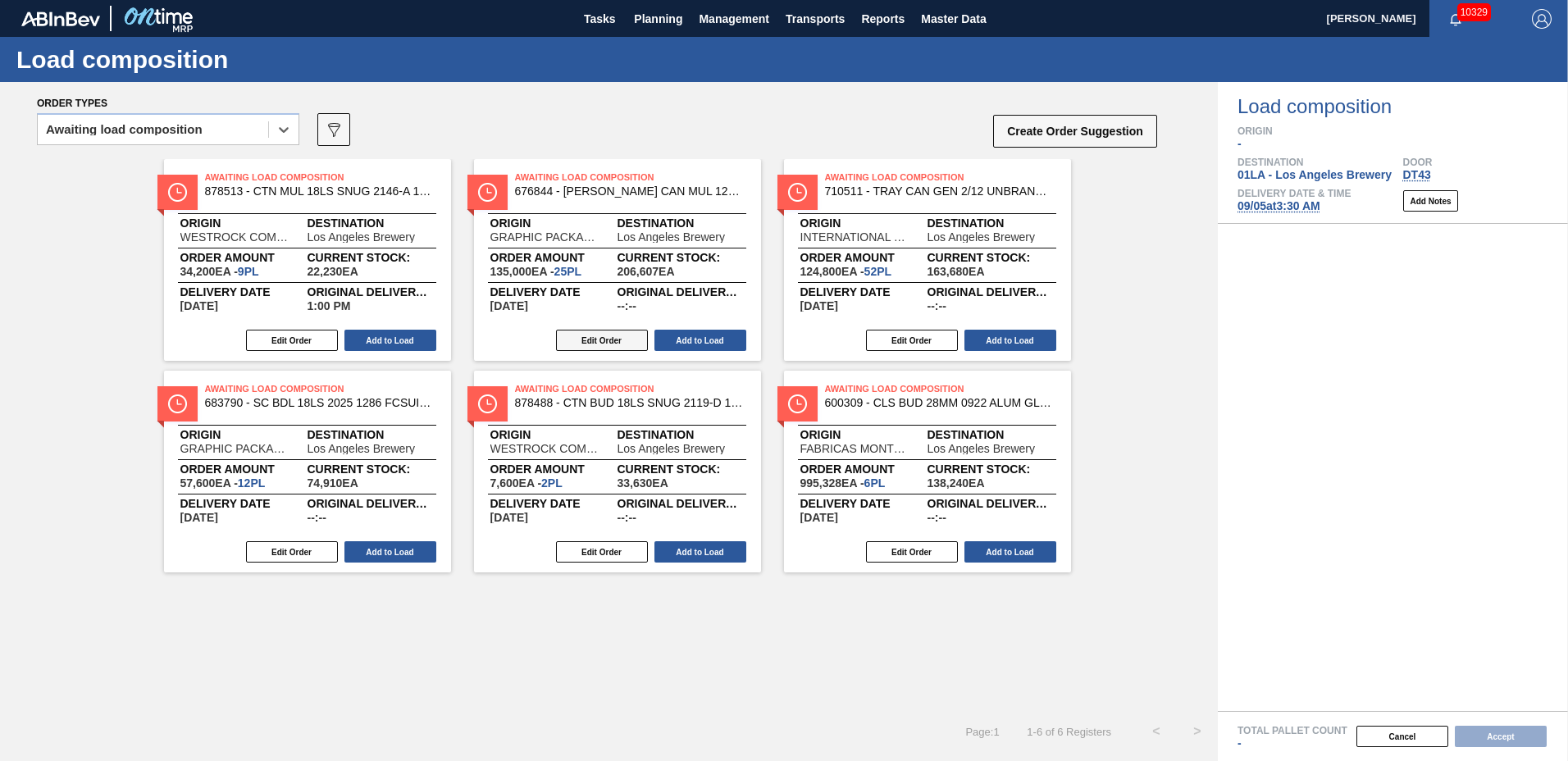
click at [626, 344] on button "Edit Order" at bounding box center [602, 340] width 92 height 21
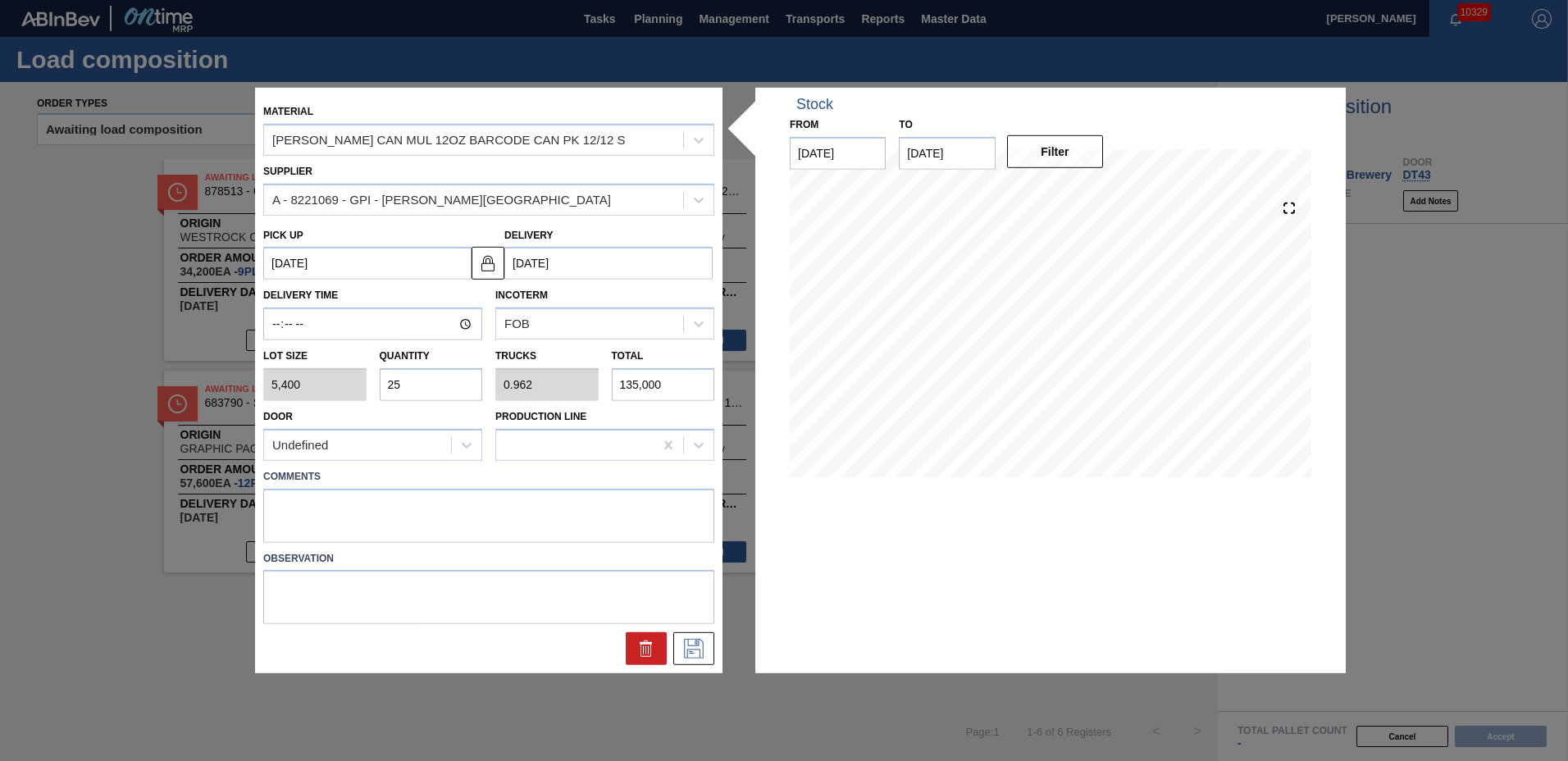
click at [416, 387] on input "25" at bounding box center [431, 385] width 103 height 33
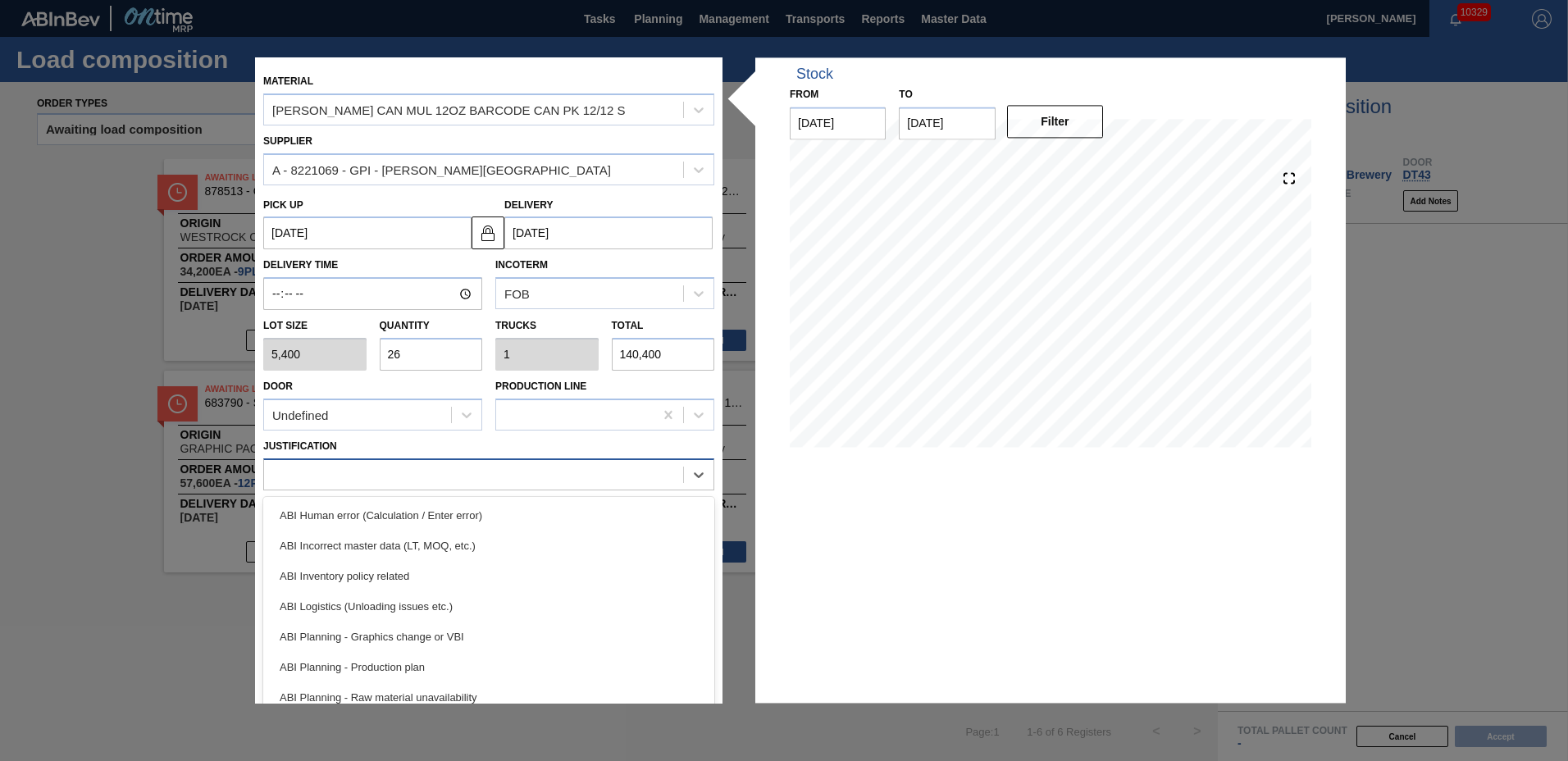
click at [388, 470] on div at bounding box center [473, 474] width 419 height 24
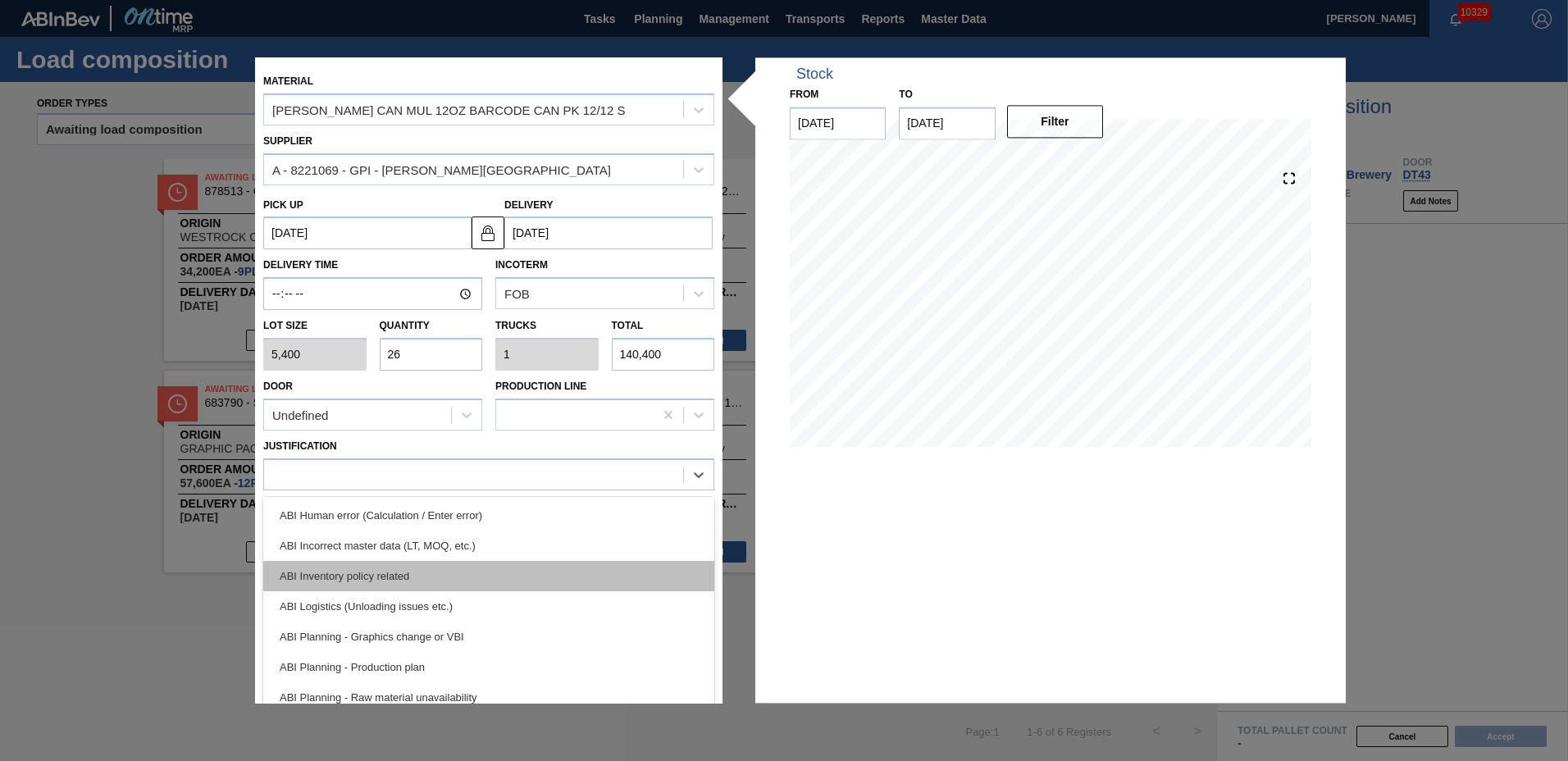
click at [373, 580] on div "ABI Inventory policy related" at bounding box center [488, 576] width 451 height 30
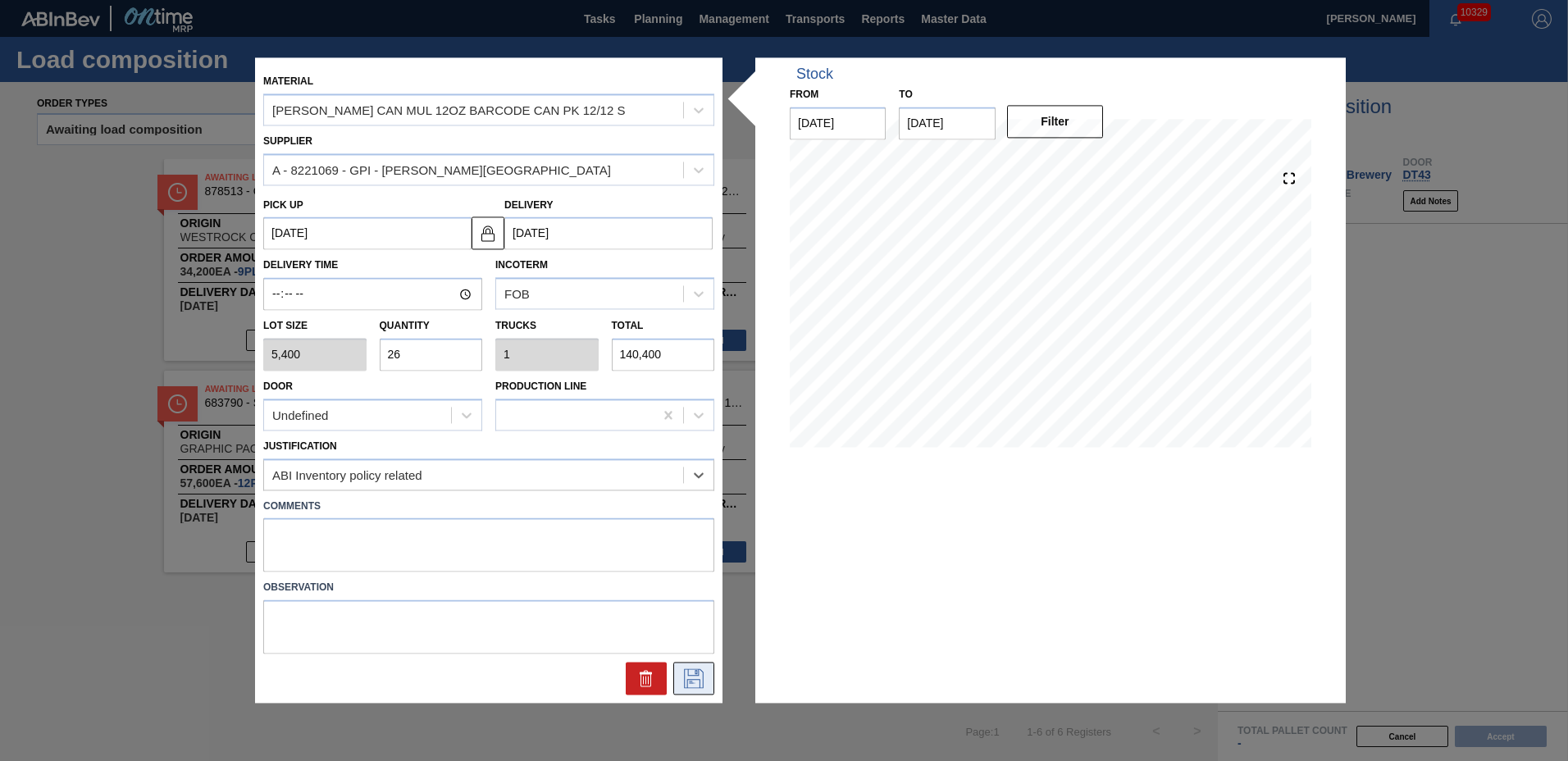
click at [695, 668] on button at bounding box center [694, 680] width 41 height 33
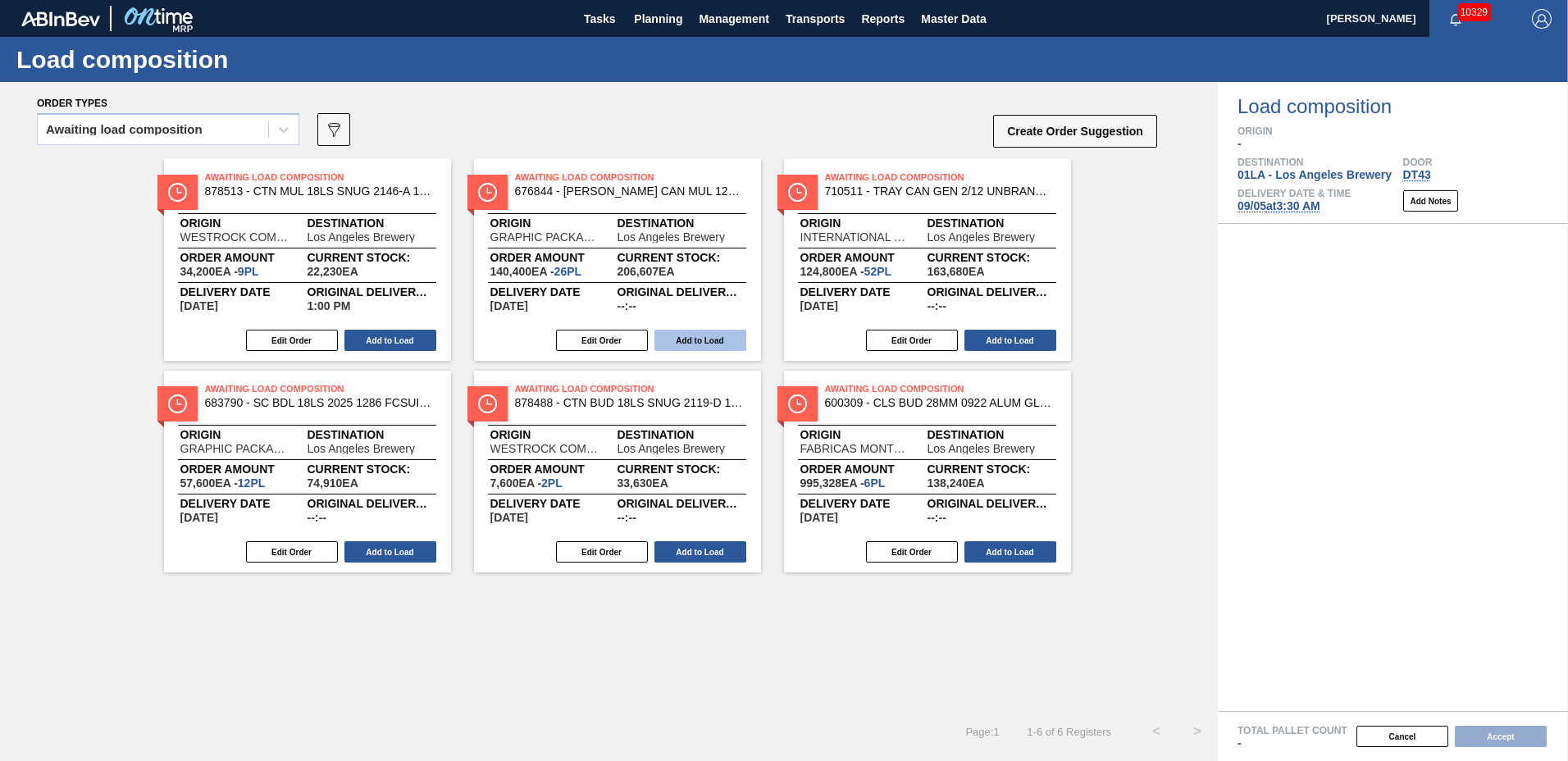
click at [701, 340] on button "Add to Load" at bounding box center [701, 340] width 92 height 21
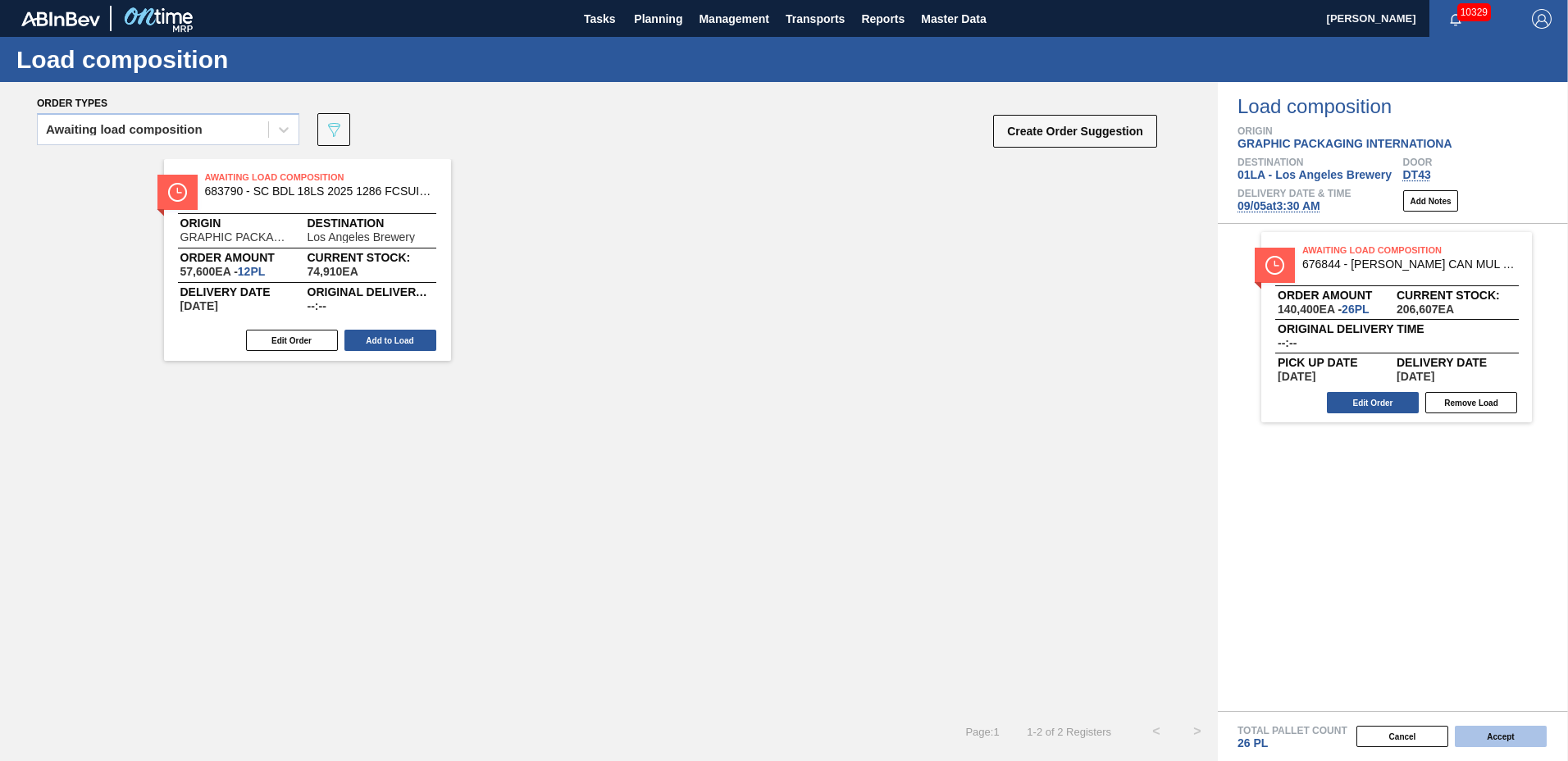
click at [1490, 736] on button "Accept" at bounding box center [1501, 737] width 92 height 21
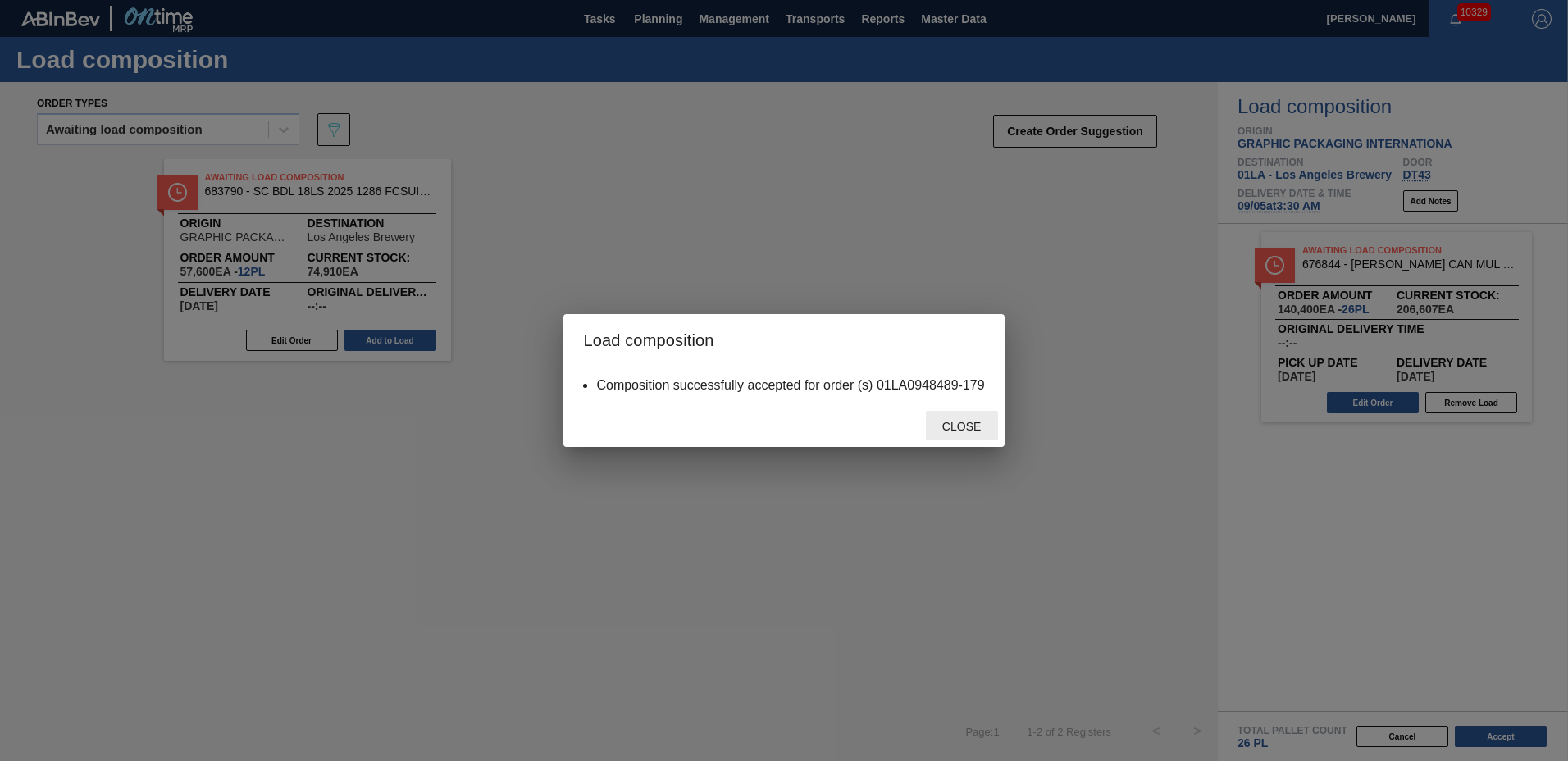
click at [966, 436] on div "Close" at bounding box center [962, 426] width 72 height 30
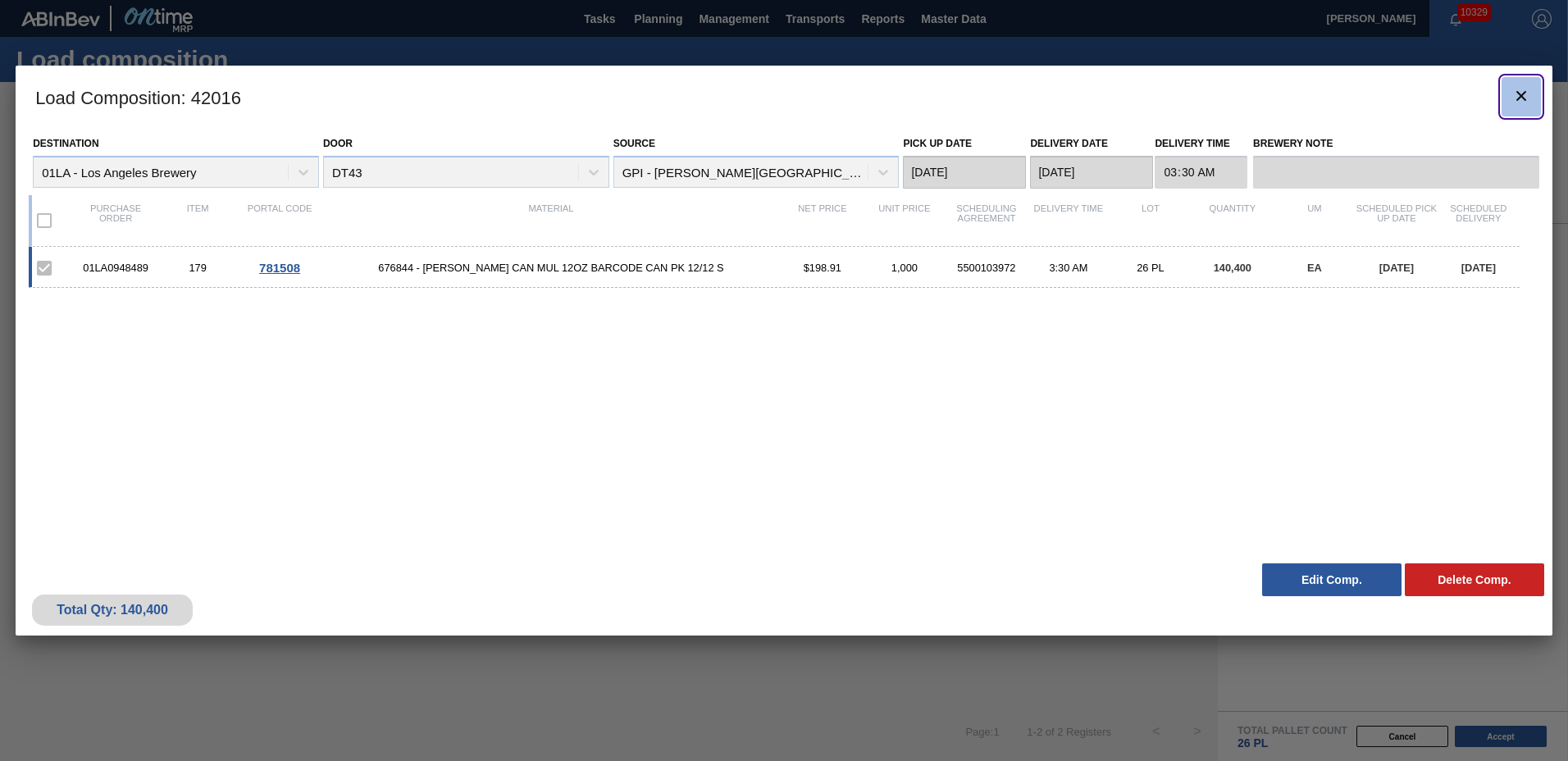
click at [1518, 103] on icon "botão de ícone" at bounding box center [1521, 96] width 20 height 20
